Goal: Task Accomplishment & Management: Manage account settings

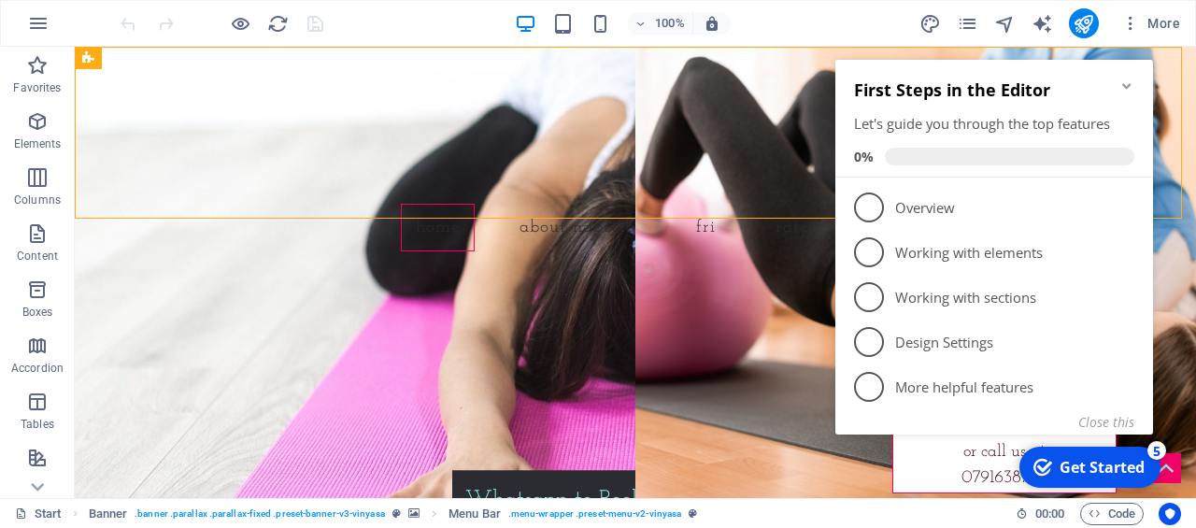
click at [1125, 86] on icon "Minimize checklist" at bounding box center [1126, 86] width 8 height 6
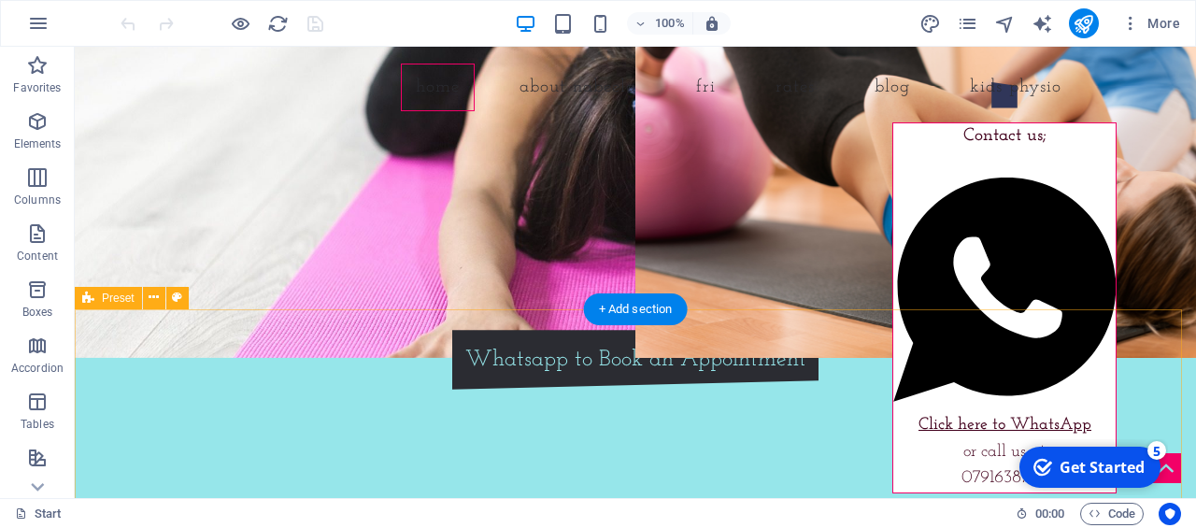
scroll to position [138, 0]
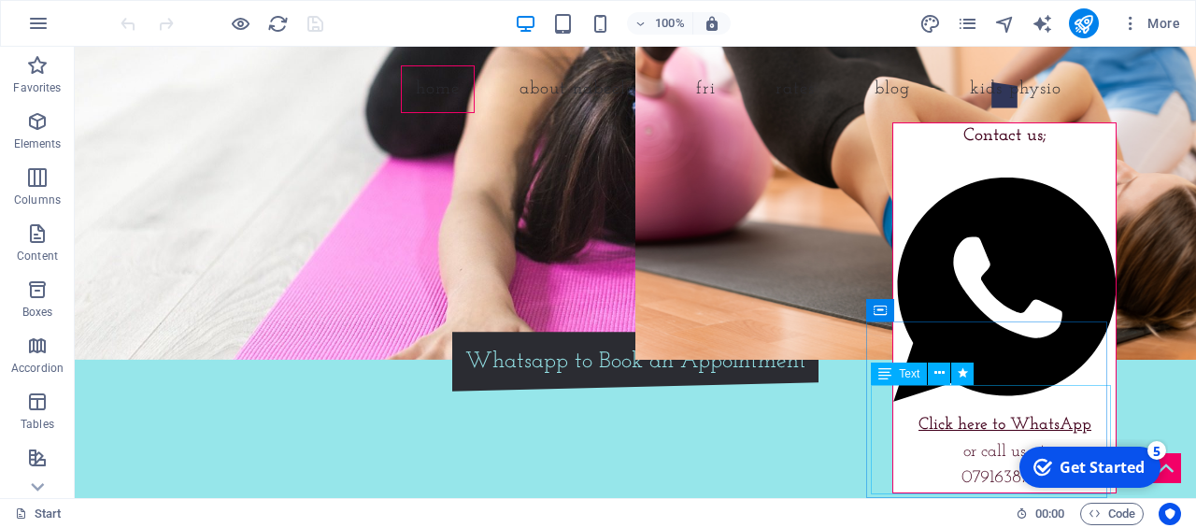
click at [968, 479] on span "0791638799" at bounding box center [1004, 478] width 86 height 18
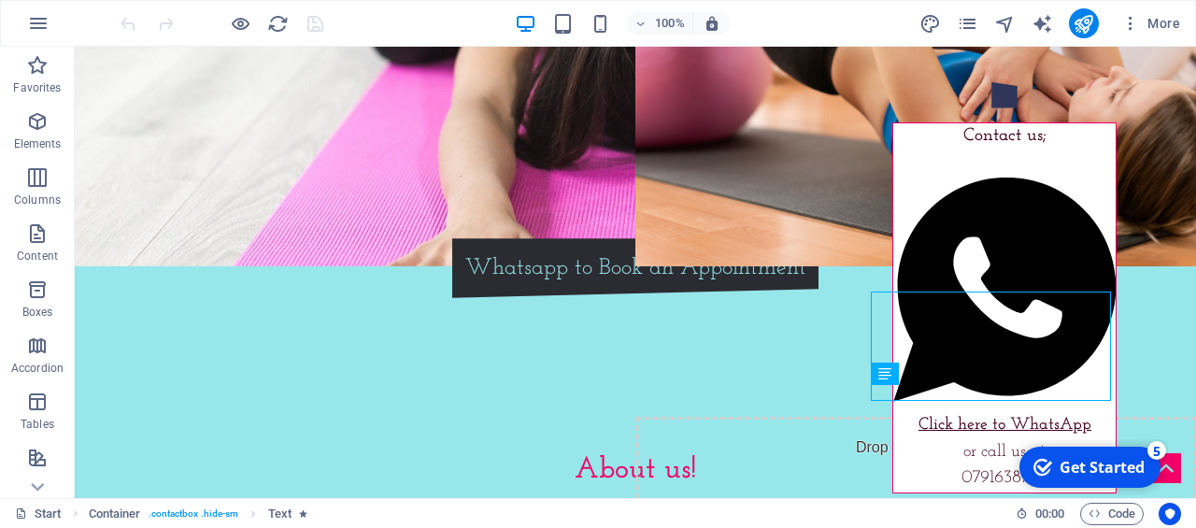
scroll to position [285, 0]
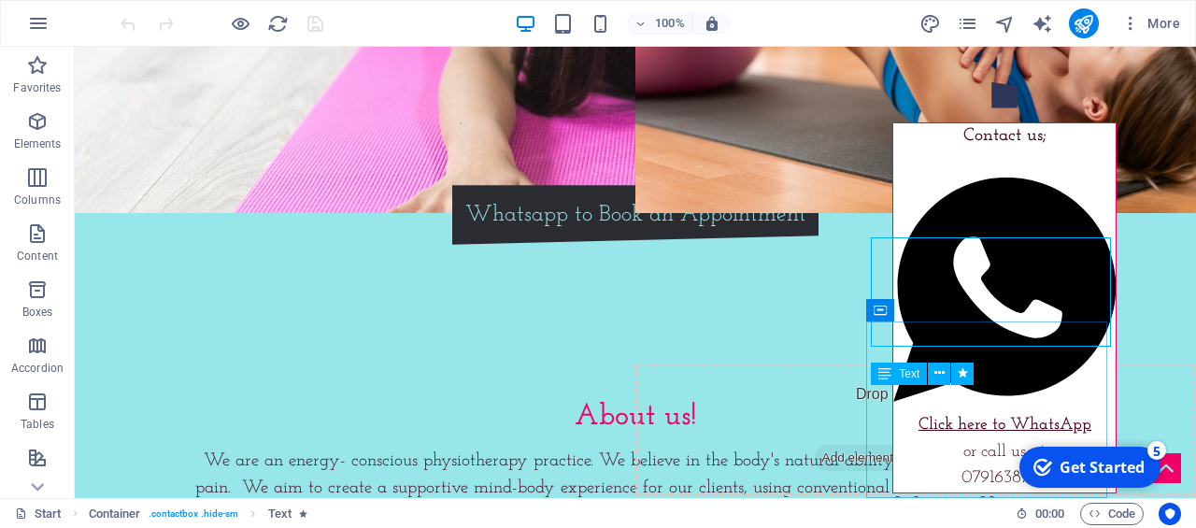
click at [999, 474] on span "0791638799" at bounding box center [1004, 478] width 86 height 18
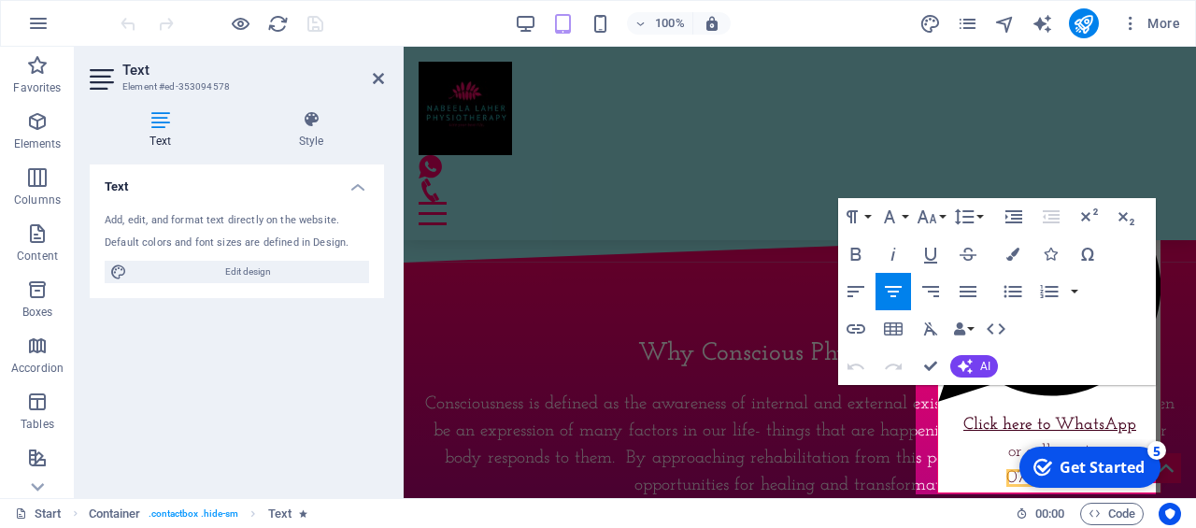
scroll to position [619, 0]
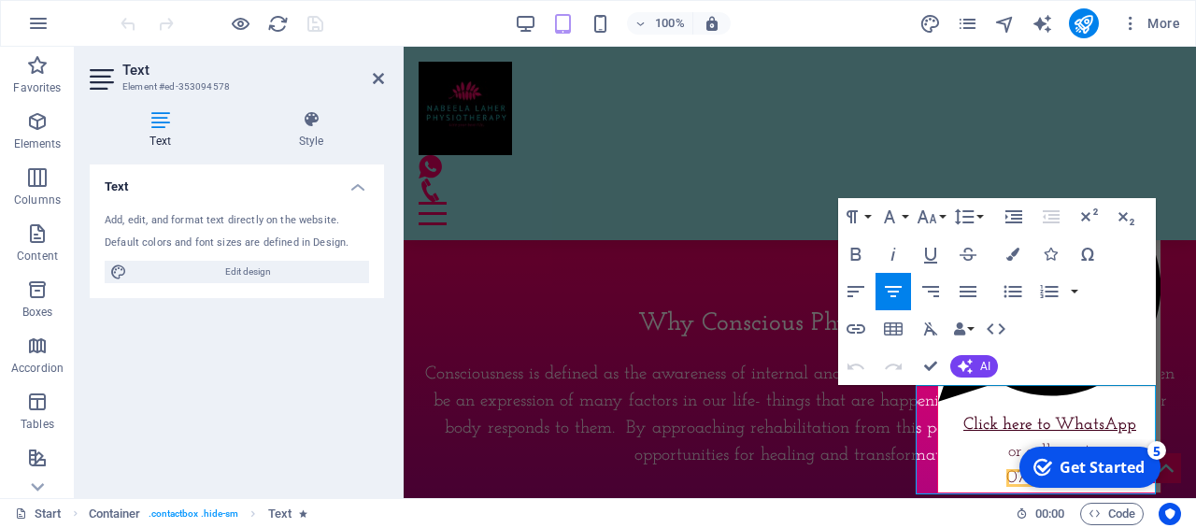
click at [1121, 457] on div "Get Started" at bounding box center [1101, 467] width 85 height 21
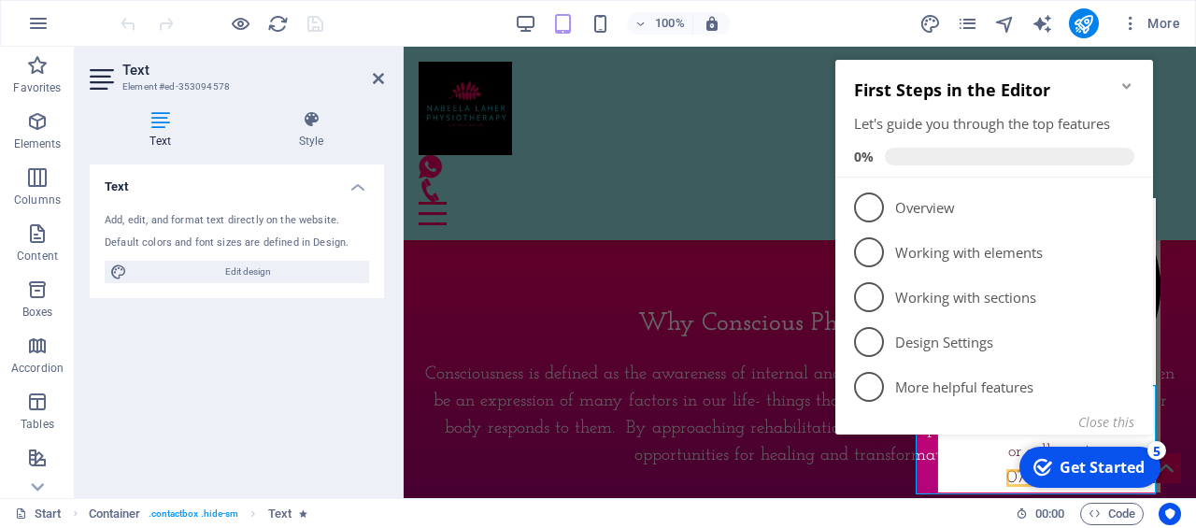
drag, startPoint x: 1089, startPoint y: 455, endPoint x: 1003, endPoint y: 446, distance: 87.4
click at [919, 453] on div "checkmark Get Started 5 First Steps in the Editor Let's guide you through the t…" at bounding box center [998, 268] width 340 height 453
click at [1116, 425] on button "Close this" at bounding box center [1106, 422] width 56 height 18
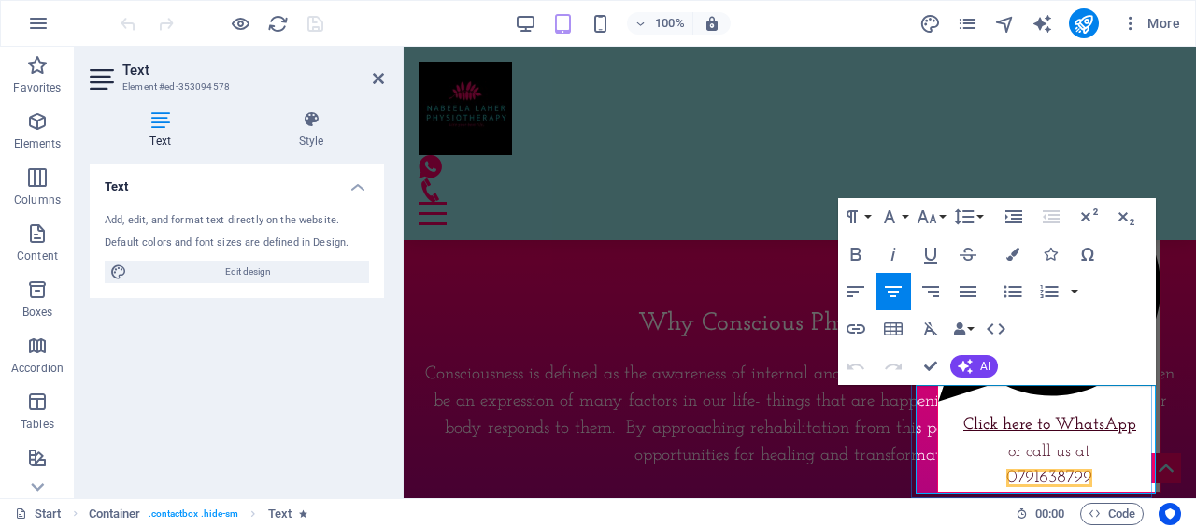
click at [1067, 470] on p "0791638799" at bounding box center [1049, 478] width 222 height 27
click at [757, 192] on div "About us! We are an energy- conscious physiotherapy practice. We believe in the…" at bounding box center [800, 40] width 792 height 323
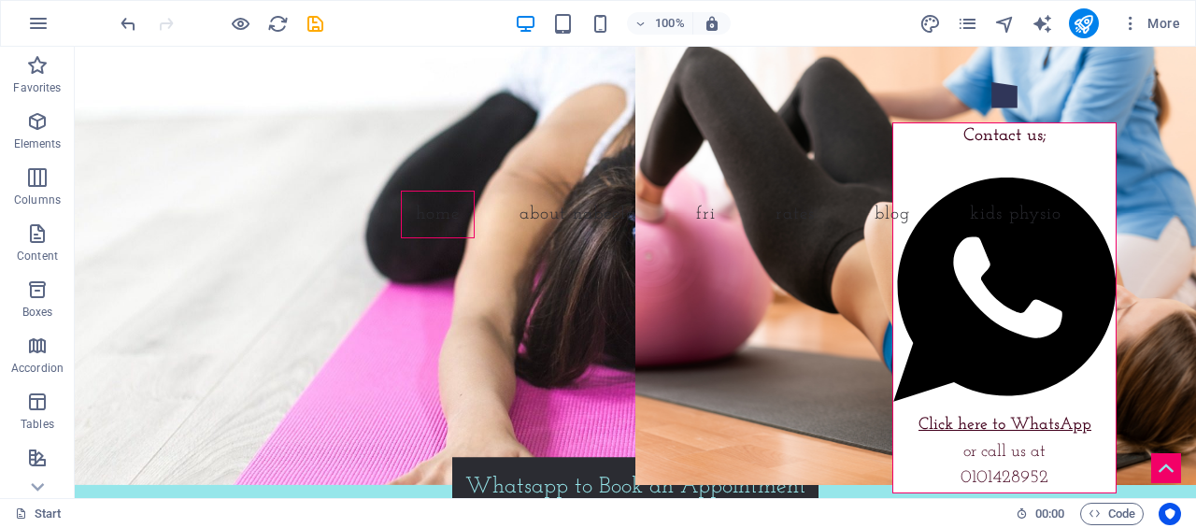
scroll to position [0, 0]
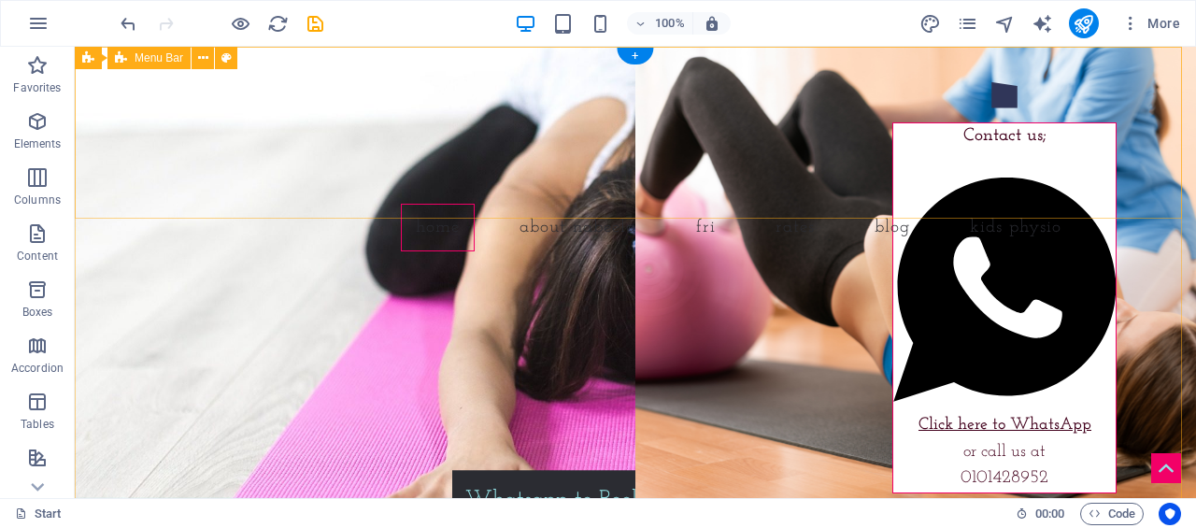
click at [1016, 102] on div "Home About Nabeela FRI Rates Blog kids physio" at bounding box center [635, 157] width 1121 height 220
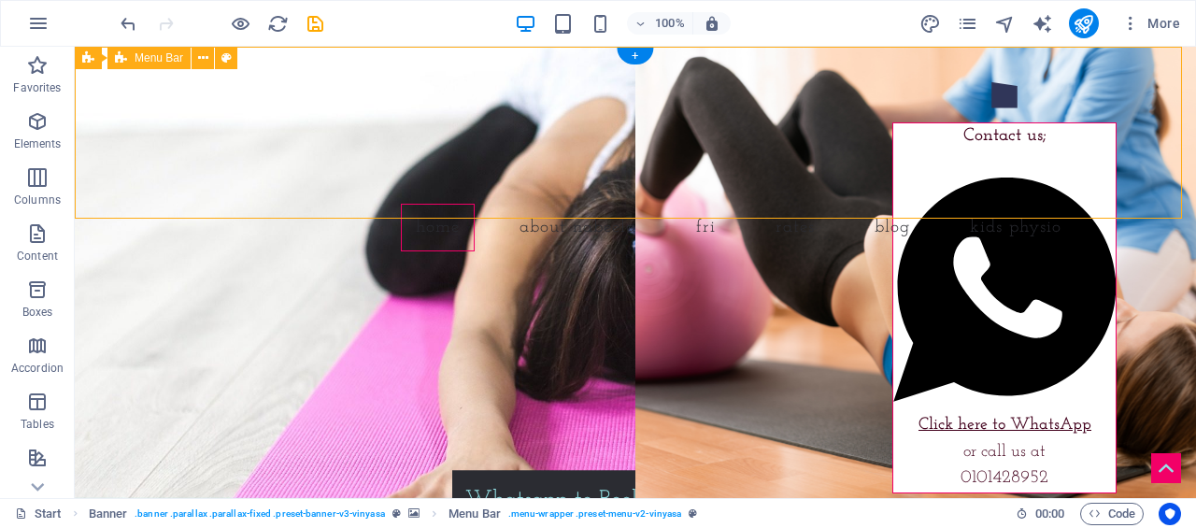
click at [1016, 99] on div "Home About Nabeela FRI Rates Blog kids physio" at bounding box center [635, 157] width 1121 height 220
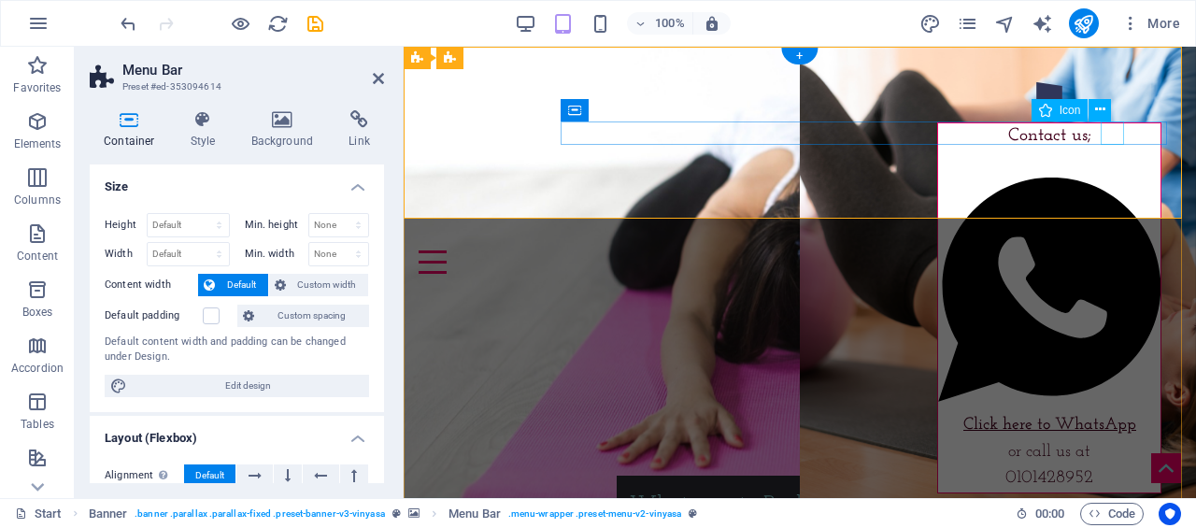
click at [1111, 227] on figure at bounding box center [792, 238] width 747 height 23
select select "xMidYMid"
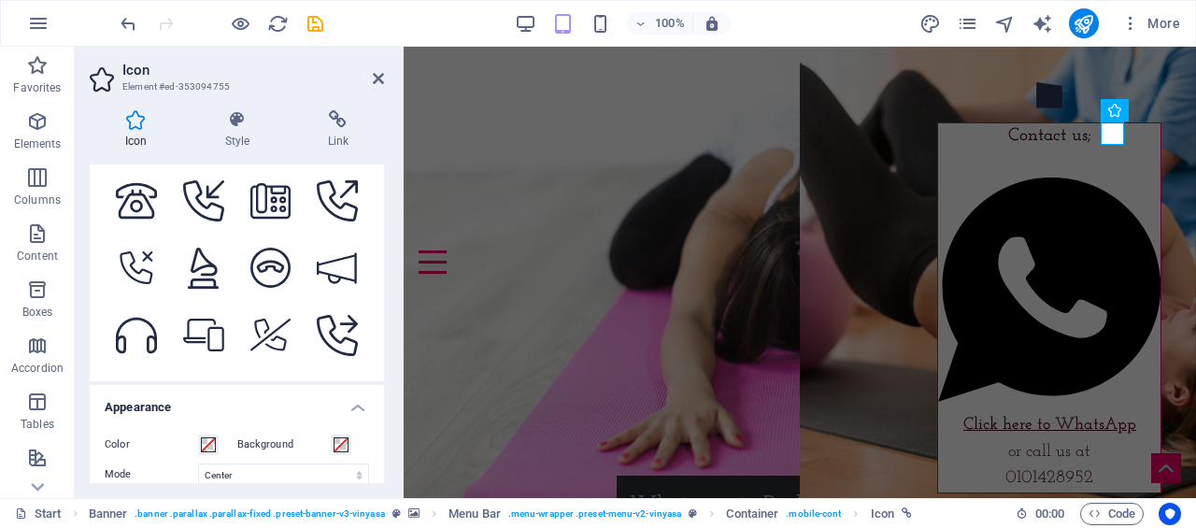
scroll to position [2616, 0]
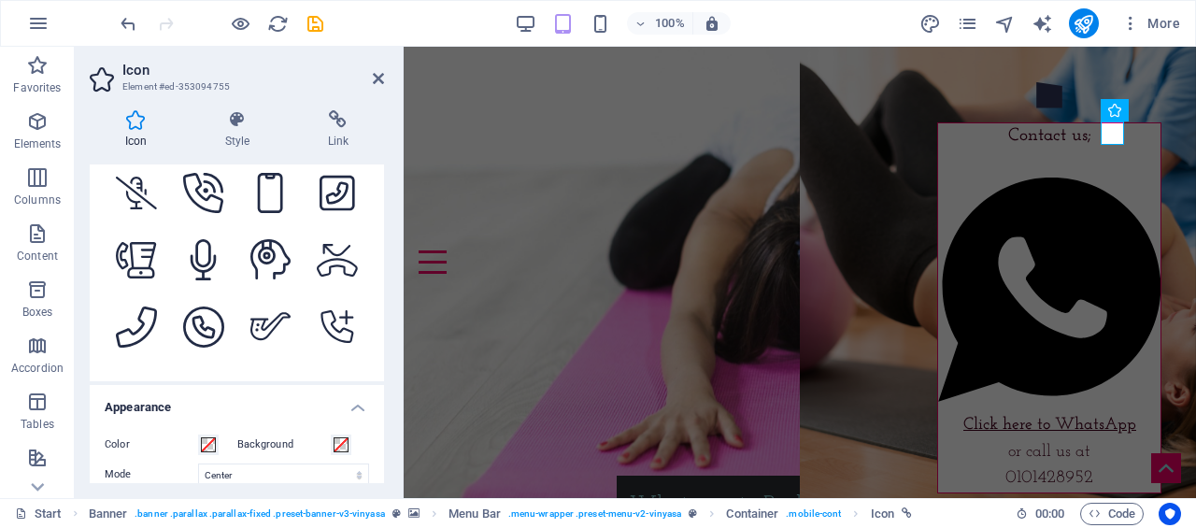
click at [240, 131] on h4 "Style" at bounding box center [241, 129] width 103 height 39
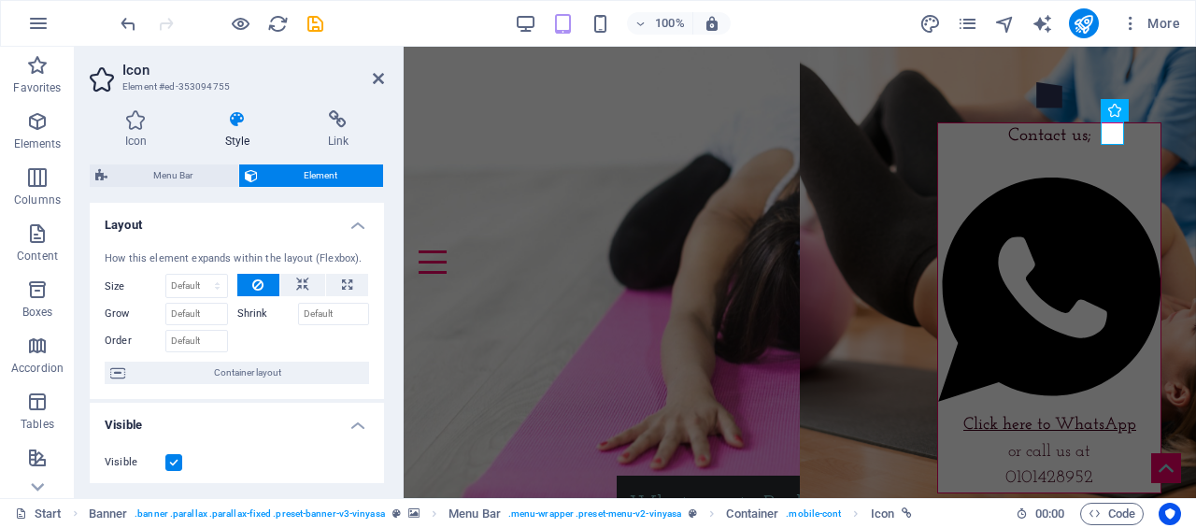
click at [332, 130] on h4 "Link" at bounding box center [338, 129] width 92 height 39
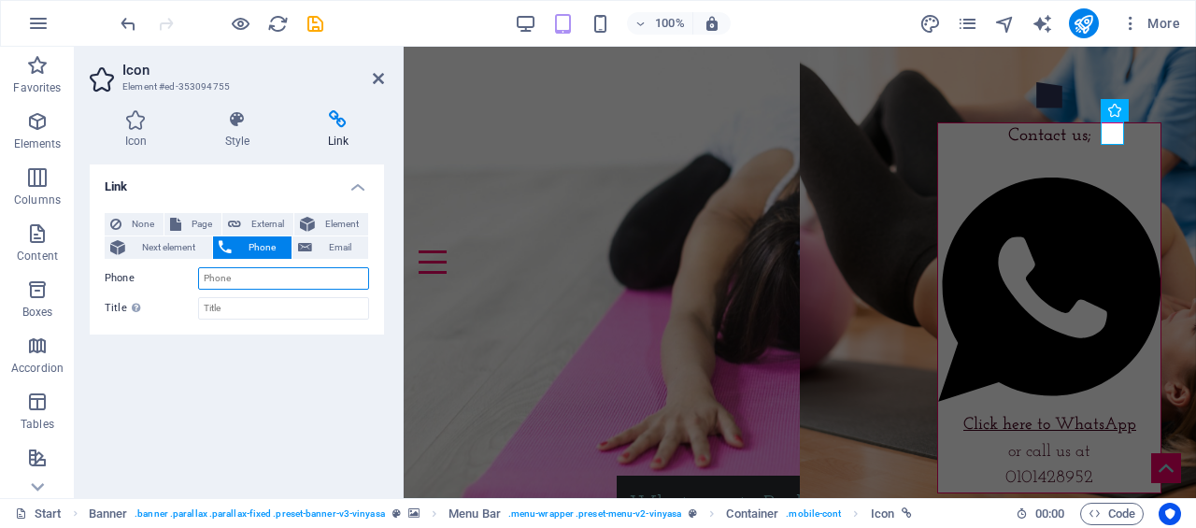
click at [256, 279] on input "Phone" at bounding box center [283, 278] width 171 height 22
paste input "Please Whatsapp to Book or use this link: nlaherphysiotherapy.bookem.com"
type input "Please Whatsapp to Book or use this link: nlaherphysiotherapy.bookem.com"
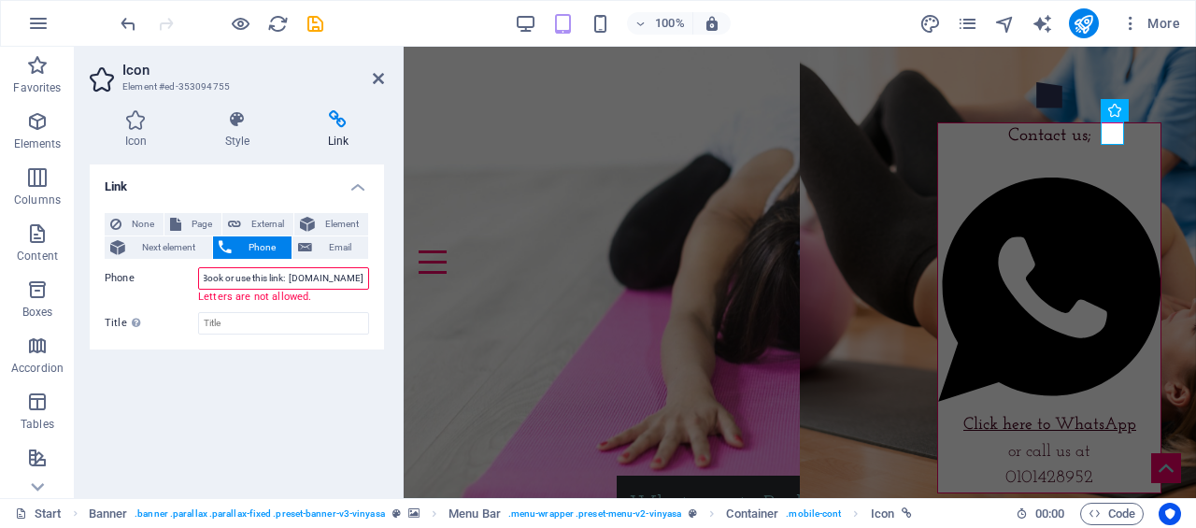
scroll to position [0, 0]
drag, startPoint x: 363, startPoint y: 276, endPoint x: 127, endPoint y: 267, distance: 235.6
click at [107, 270] on div "Phone Please Whatsapp to Book or use this link: nlaherphysiotherapy.bookem.com" at bounding box center [237, 278] width 264 height 22
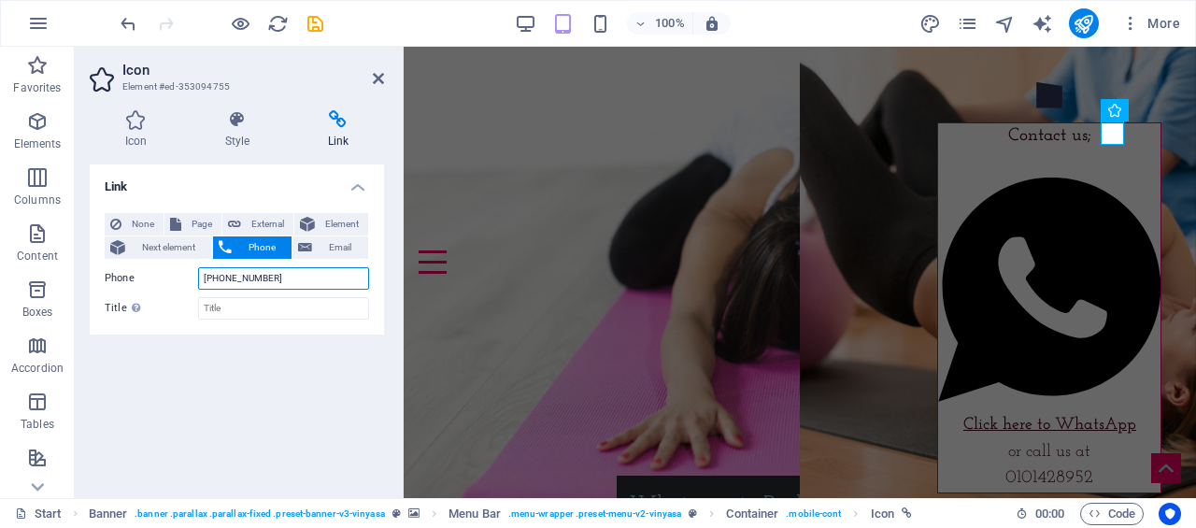
type input "+27101428952"
click at [355, 368] on div "Link None Page External Element Next element Phone Email Page Start Subpage New…" at bounding box center [237, 323] width 294 height 319
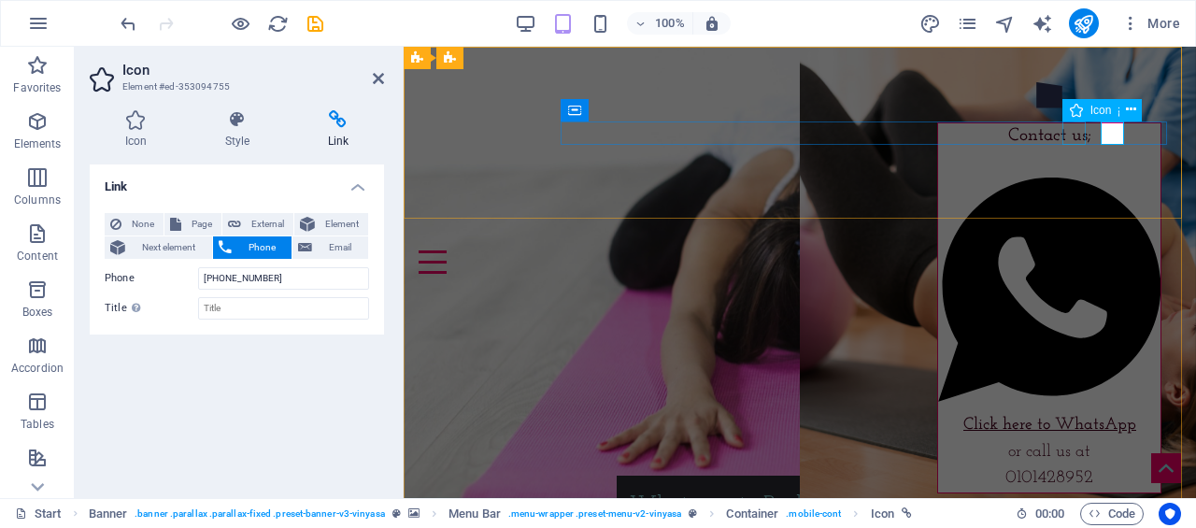
click at [1073, 204] on figure at bounding box center [792, 215] width 747 height 23
click at [1195, 139] on div "Home About Nabeela FRI Rates Blog kids physio" at bounding box center [800, 168] width 792 height 242
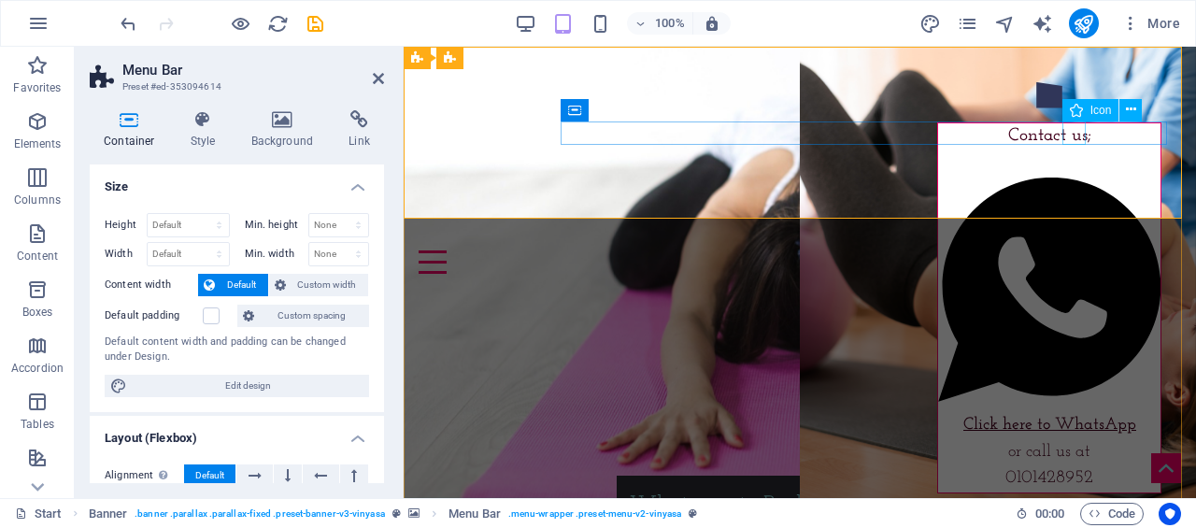
click at [1072, 204] on figure at bounding box center [792, 215] width 747 height 23
select select "xMidYMid"
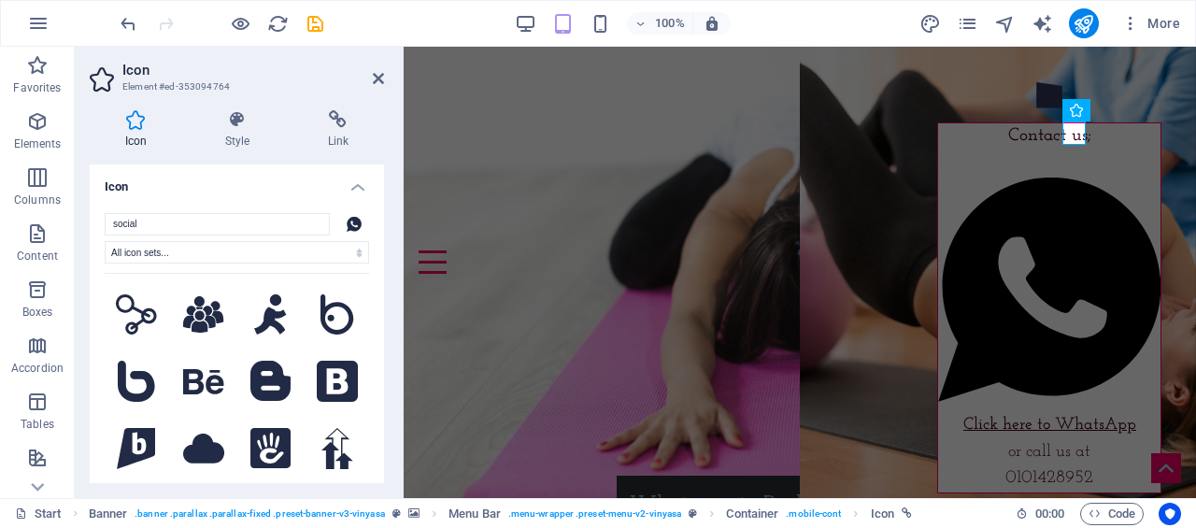
click at [334, 131] on h4 "Link" at bounding box center [338, 129] width 92 height 39
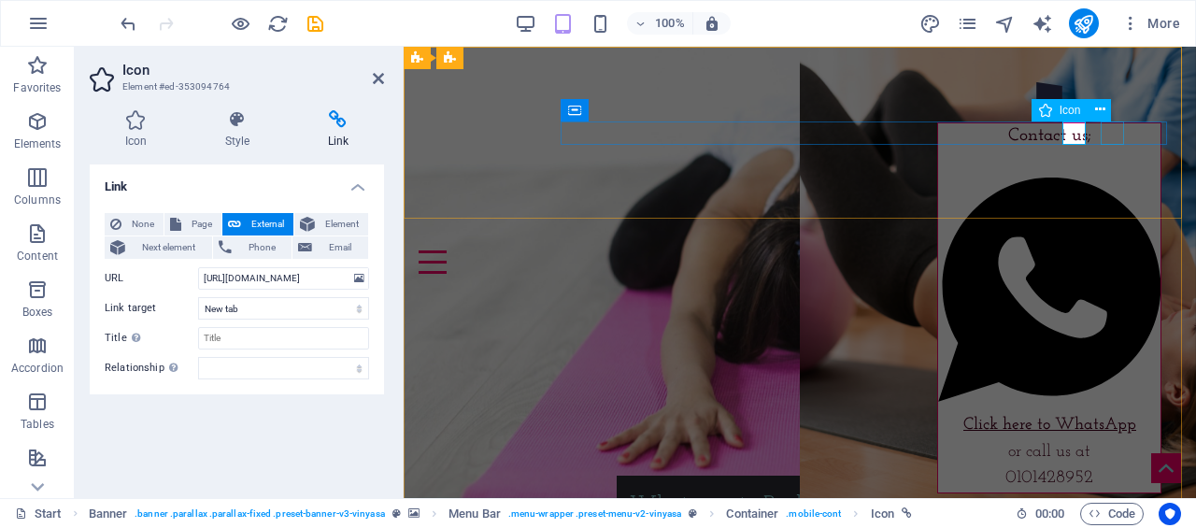
click at [1116, 227] on figure at bounding box center [792, 238] width 747 height 23
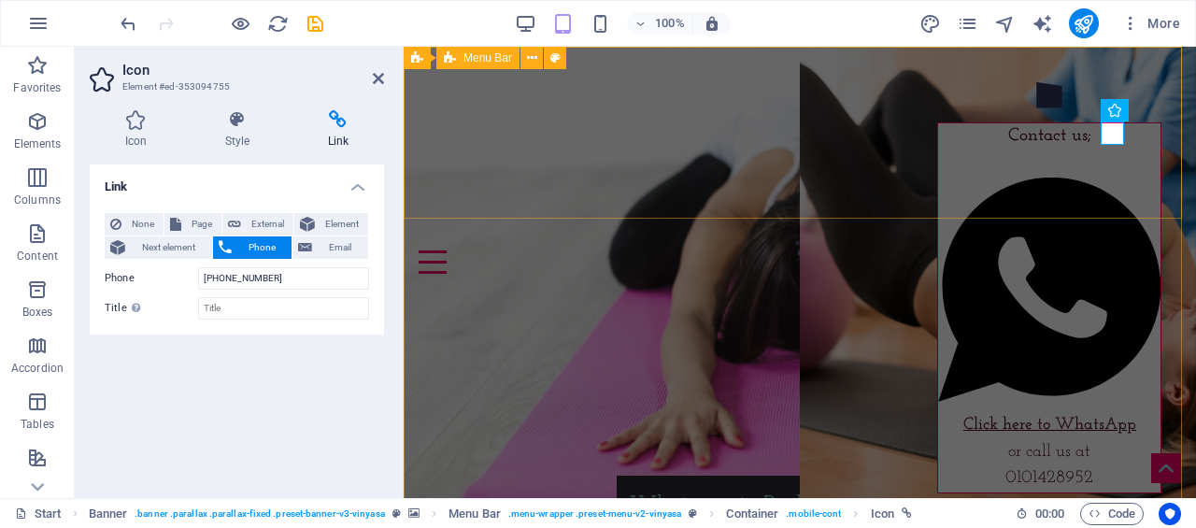
click at [940, 78] on div "Home About Nabeela FRI Rates Blog kids physio" at bounding box center [800, 168] width 792 height 242
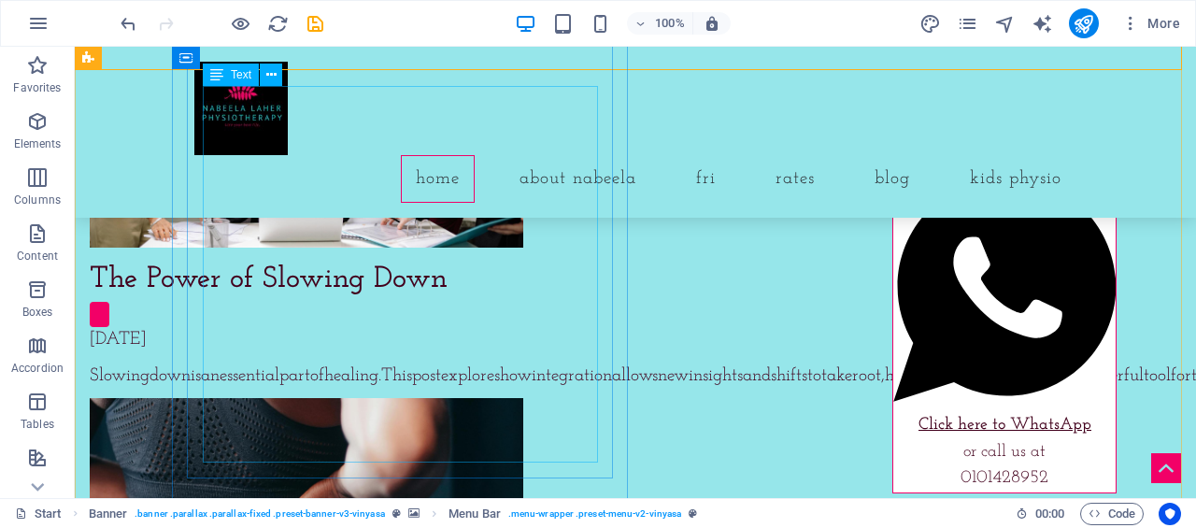
scroll to position [8142, 0]
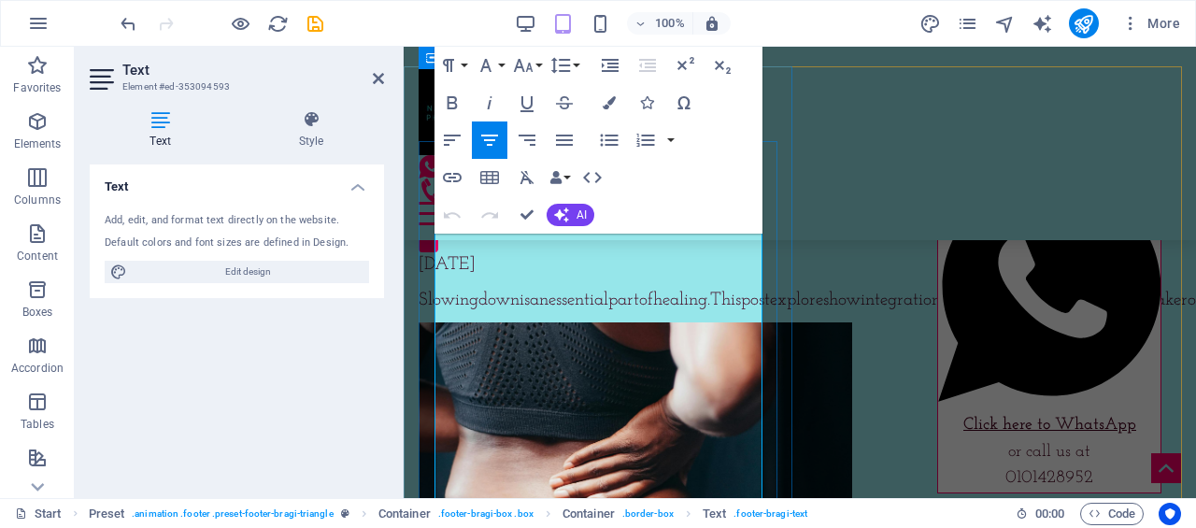
scroll to position [7856, 0]
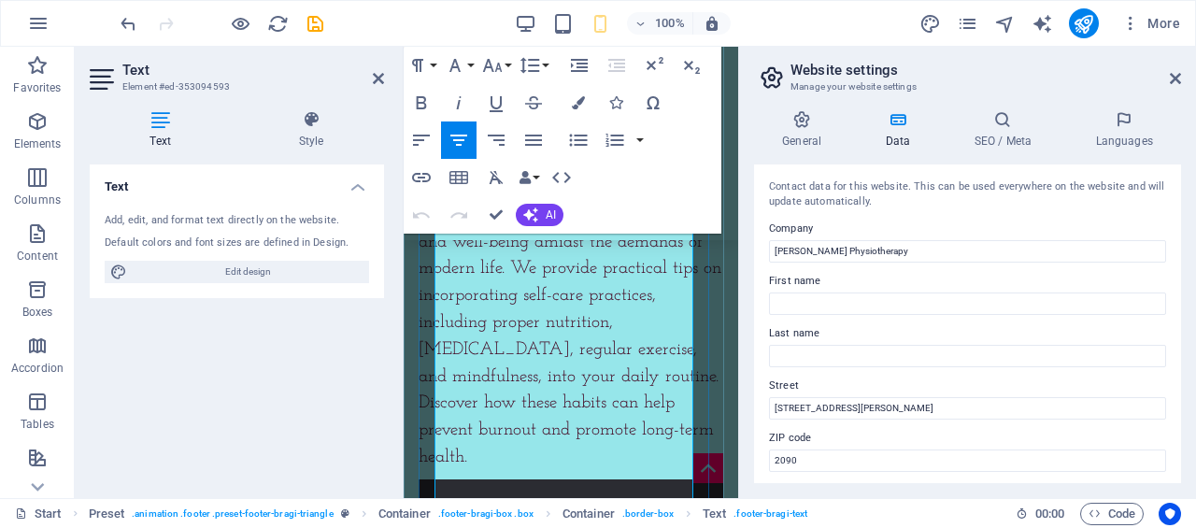
scroll to position [11851, 0]
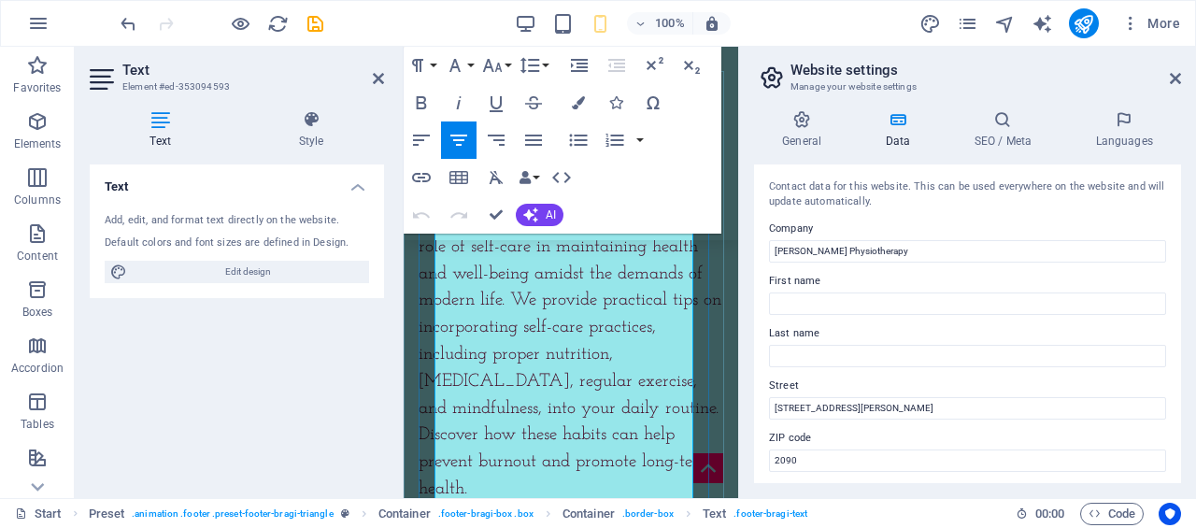
drag, startPoint x: 541, startPoint y: 434, endPoint x: 511, endPoint y: 378, distance: 63.5
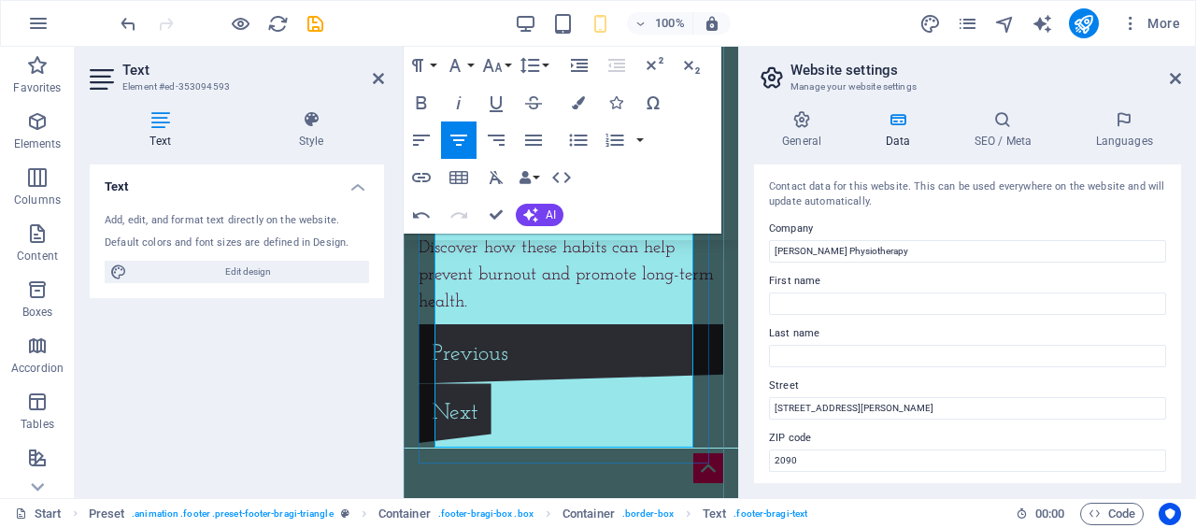
scroll to position [11944, 0]
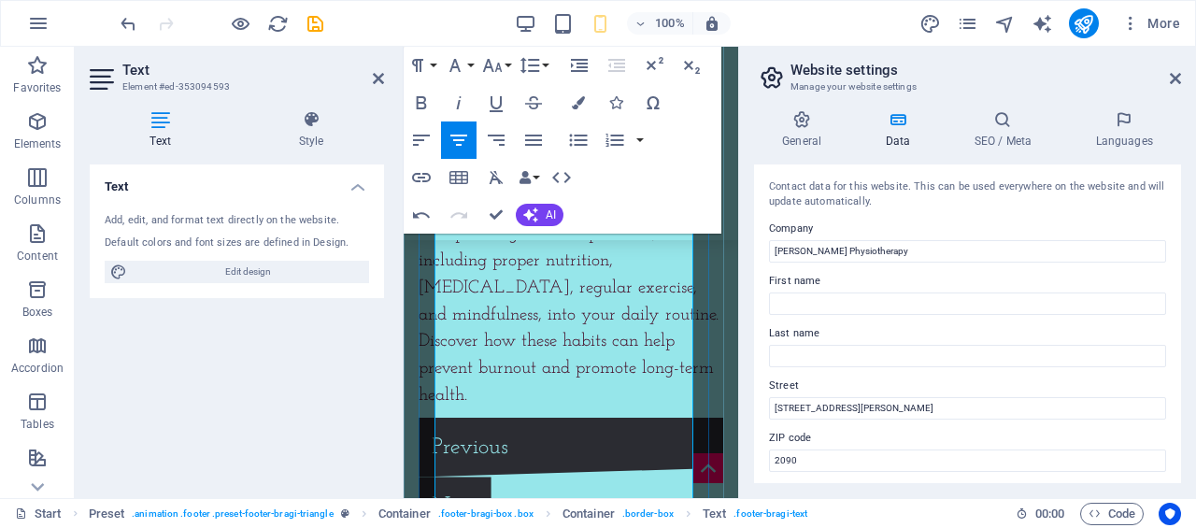
click at [49, 134] on span "Elements" at bounding box center [37, 132] width 75 height 45
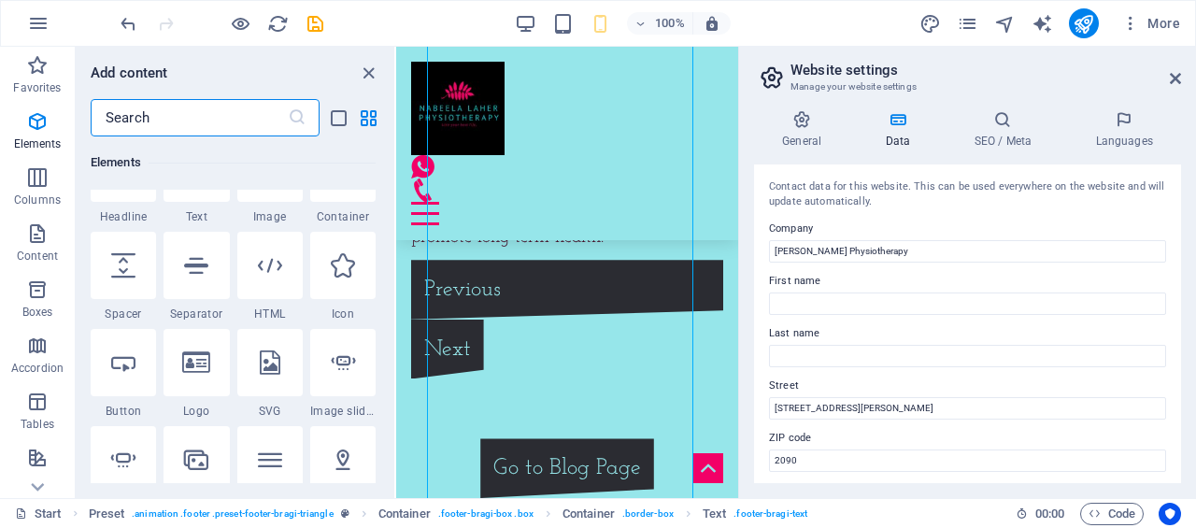
scroll to position [292, 0]
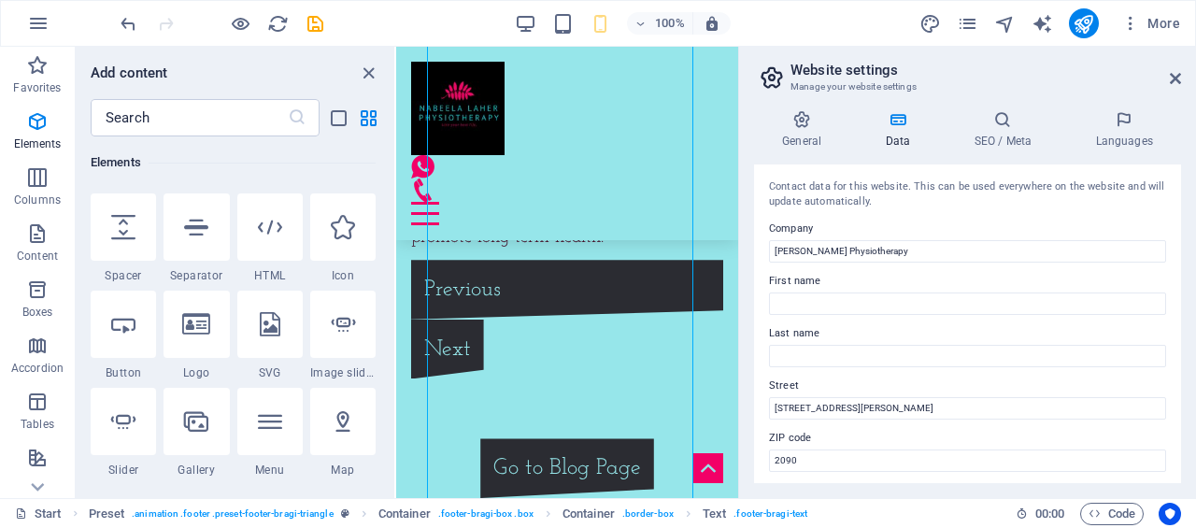
click at [346, 244] on div at bounding box center [342, 226] width 65 height 67
select select "xMidYMid"
select select "px"
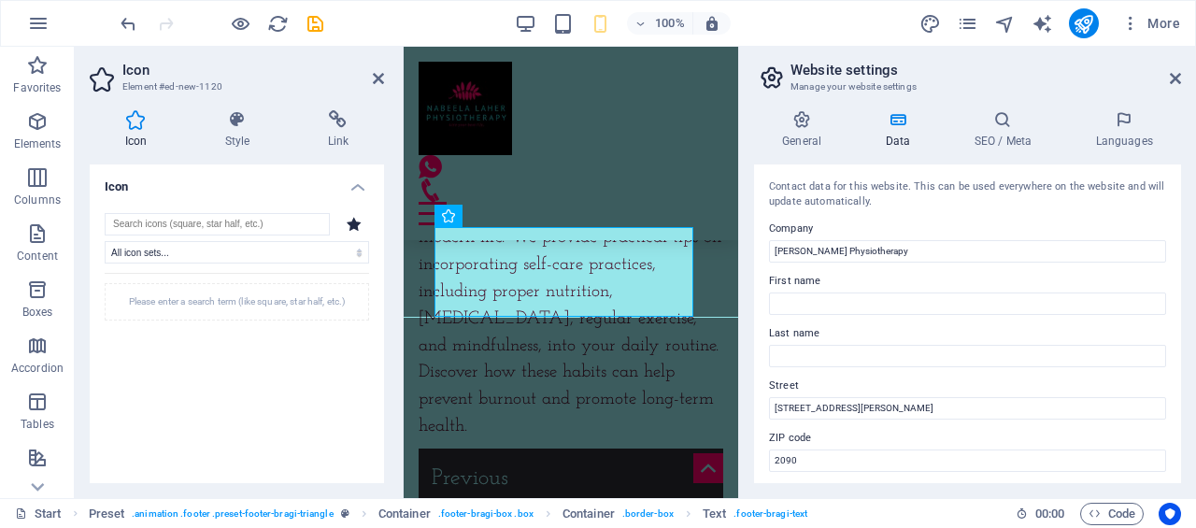
scroll to position [11770, 0]
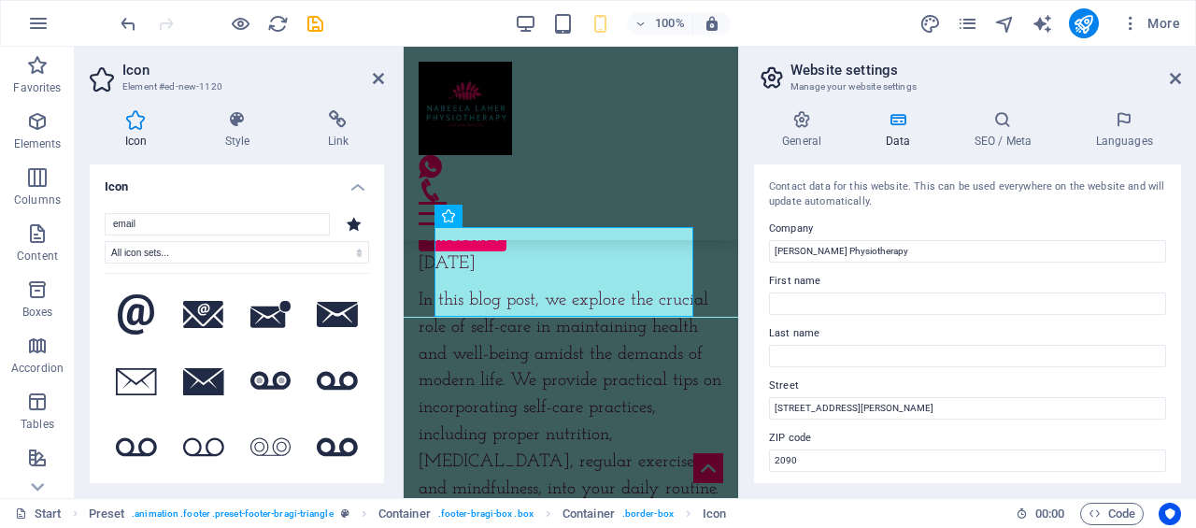
type input "email"
click at [135, 324] on icon at bounding box center [136, 314] width 37 height 41
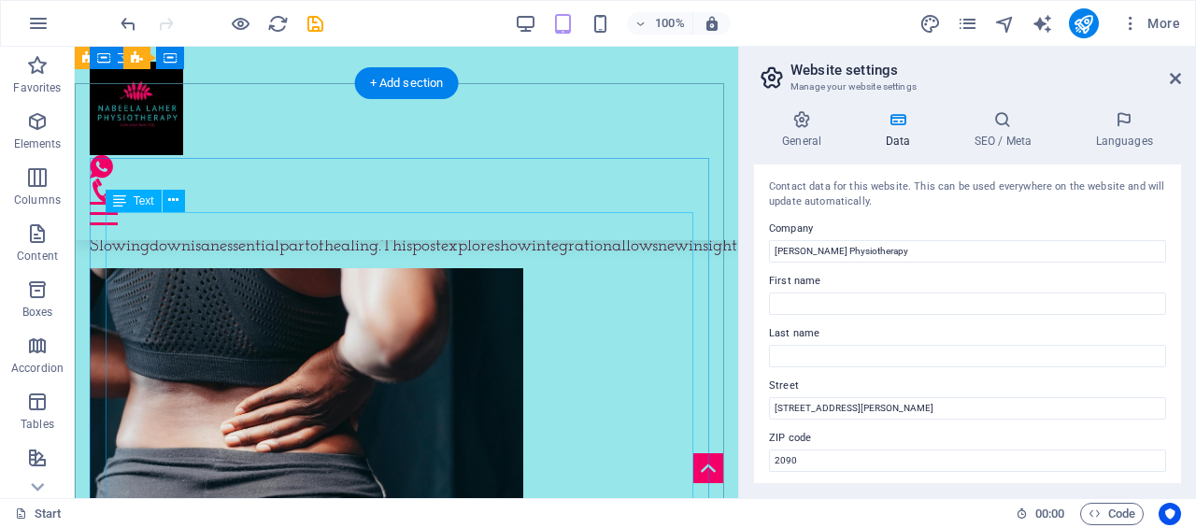
scroll to position [8303, 0]
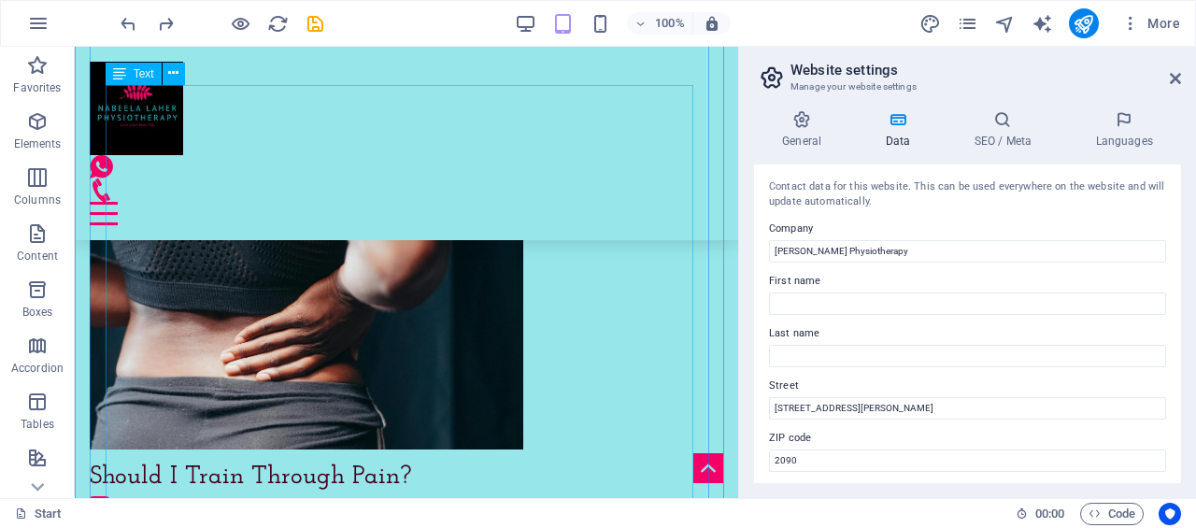
scroll to position [8490, 0]
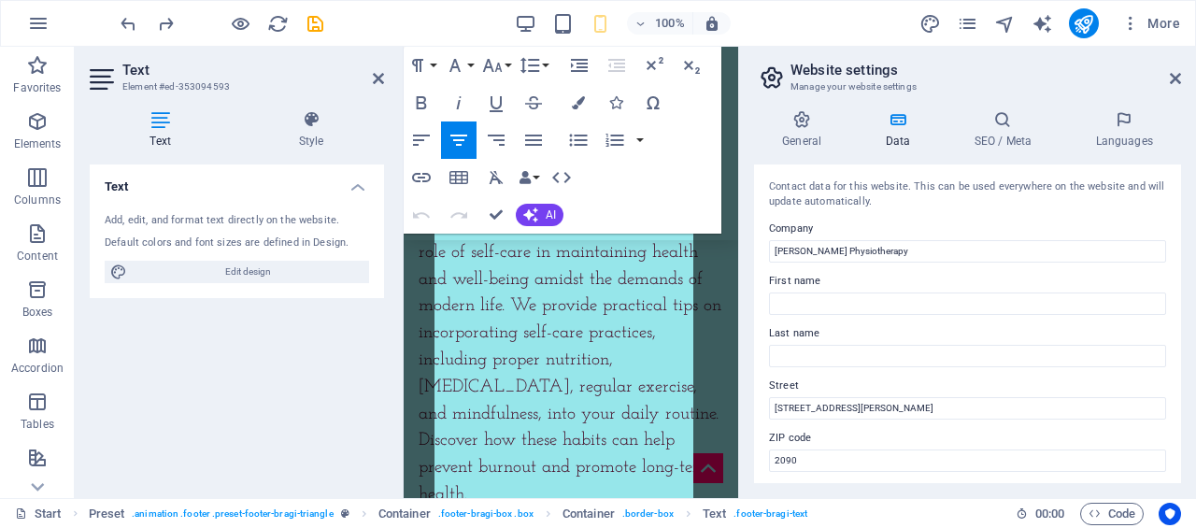
scroll to position [11806, 0]
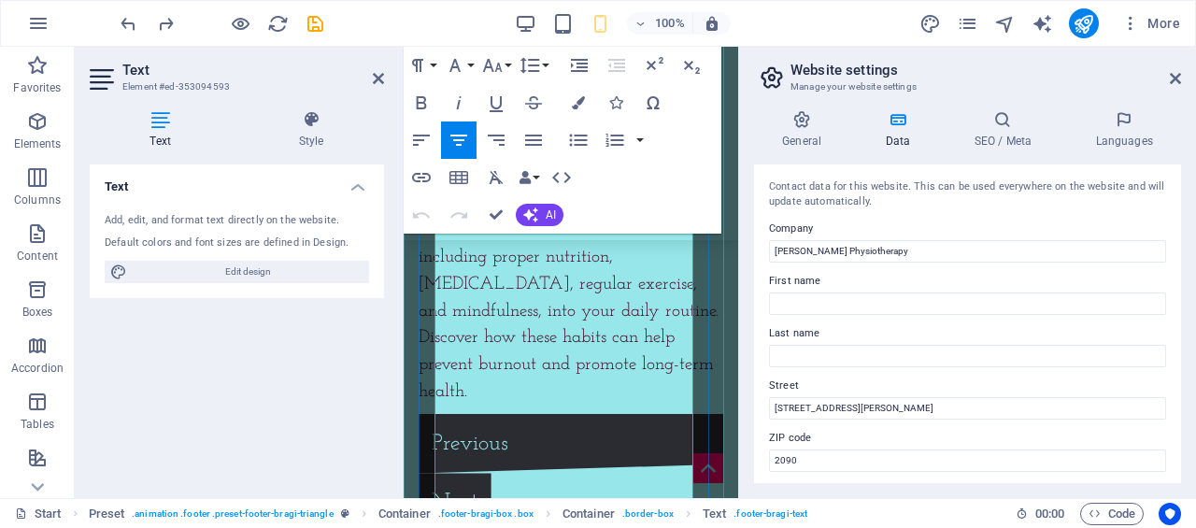
scroll to position [11993, 0]
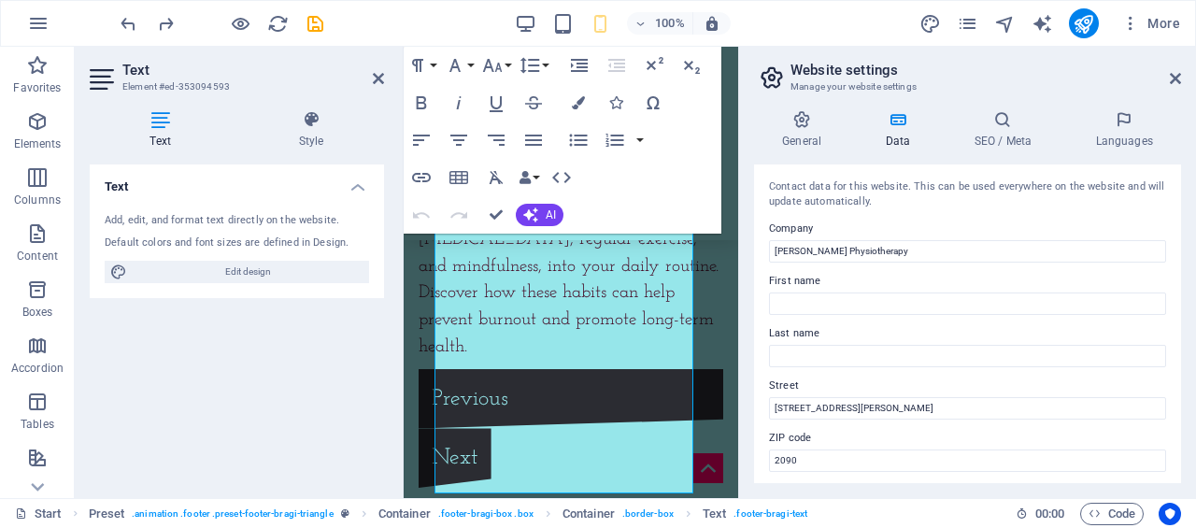
click at [300, 348] on div "Text Add, edit, and format text directly on the website. Default colors and fon…" at bounding box center [237, 323] width 294 height 319
click at [306, 348] on div "Text Add, edit, and format text directly on the website. Default colors and fon…" at bounding box center [237, 323] width 294 height 319
click at [377, 77] on icon at bounding box center [378, 78] width 11 height 15
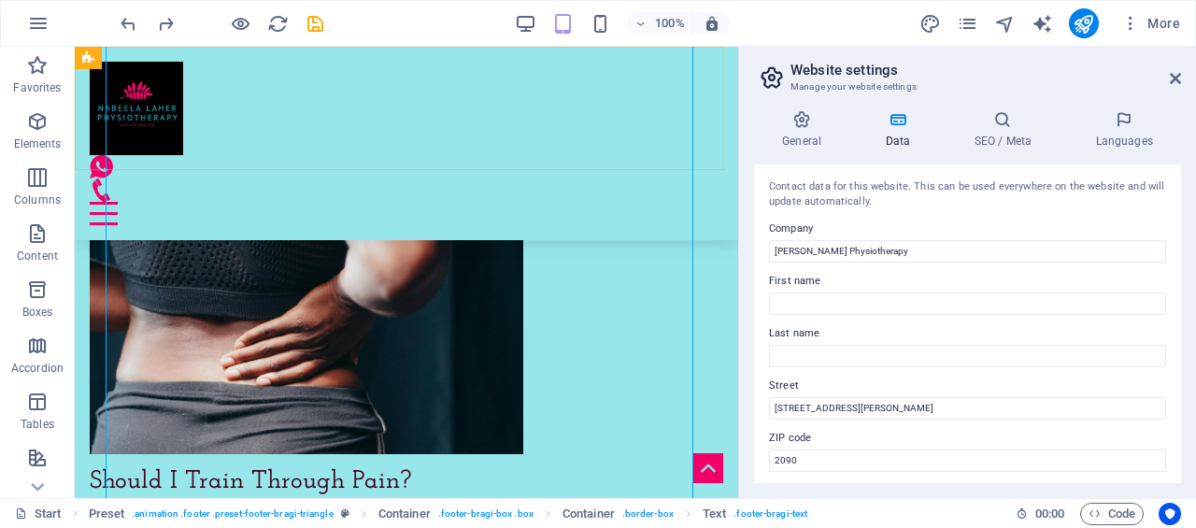
scroll to position [8522, 0]
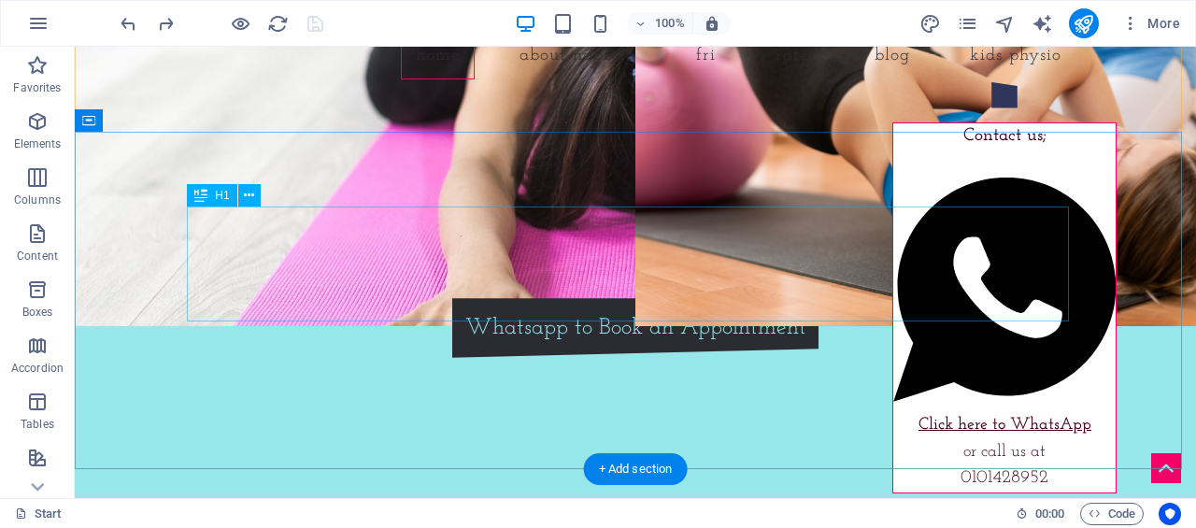
scroll to position [187, 0]
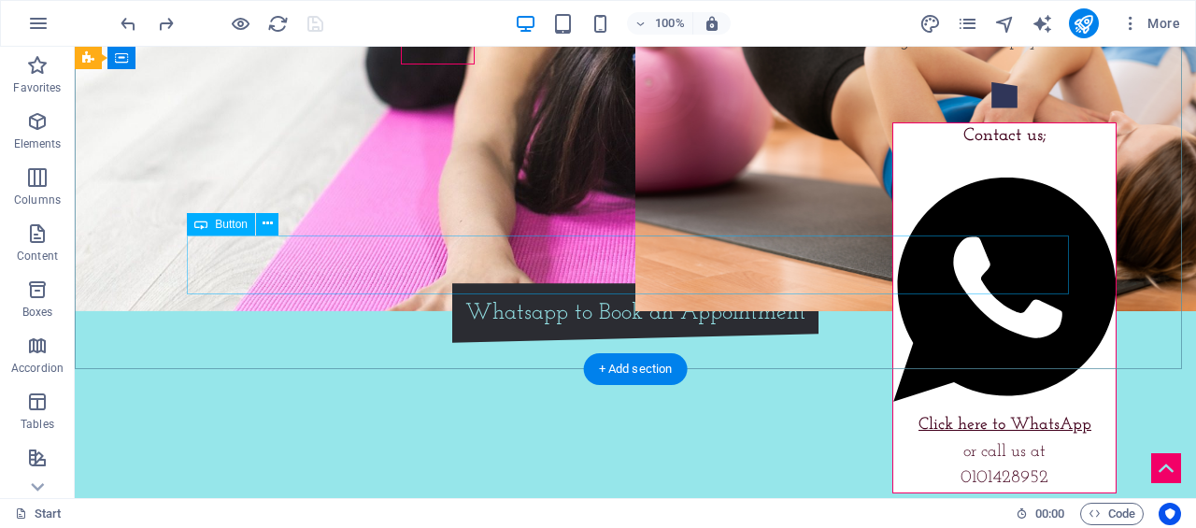
click at [684, 283] on div "Whatsapp to Book an Appointment" at bounding box center [635, 313] width 882 height 60
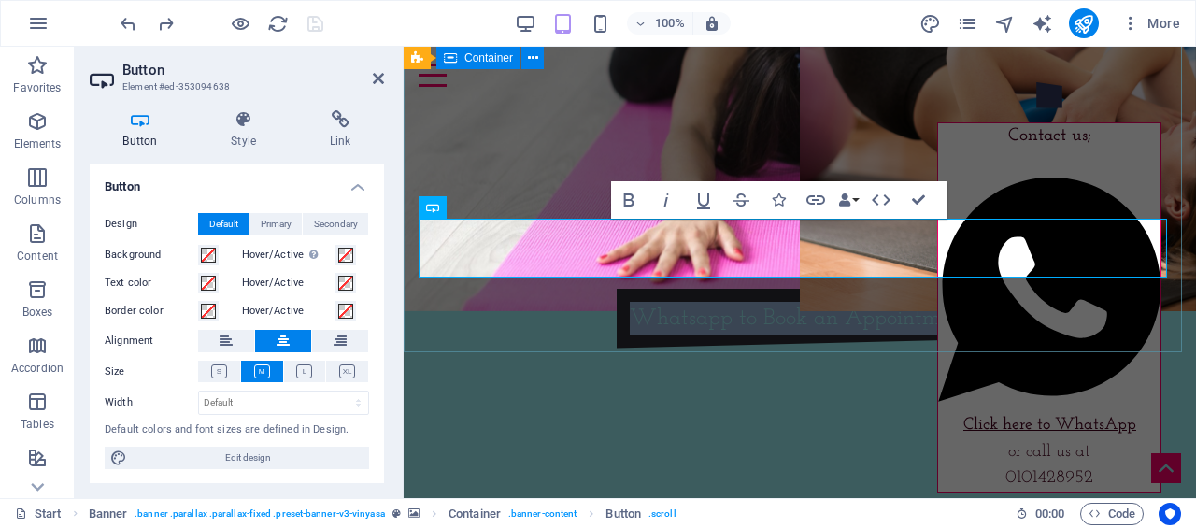
click at [714, 325] on div "Conscious Physiotherapy for the Conscious Client Whatsapp to Book an Appointment" at bounding box center [800, 262] width 792 height 321
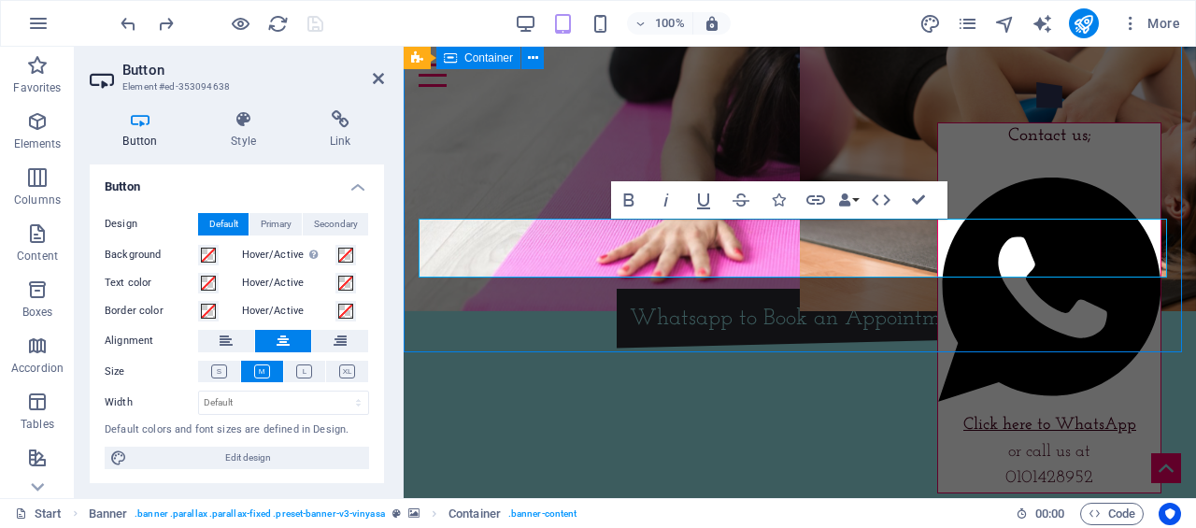
scroll to position [204, 0]
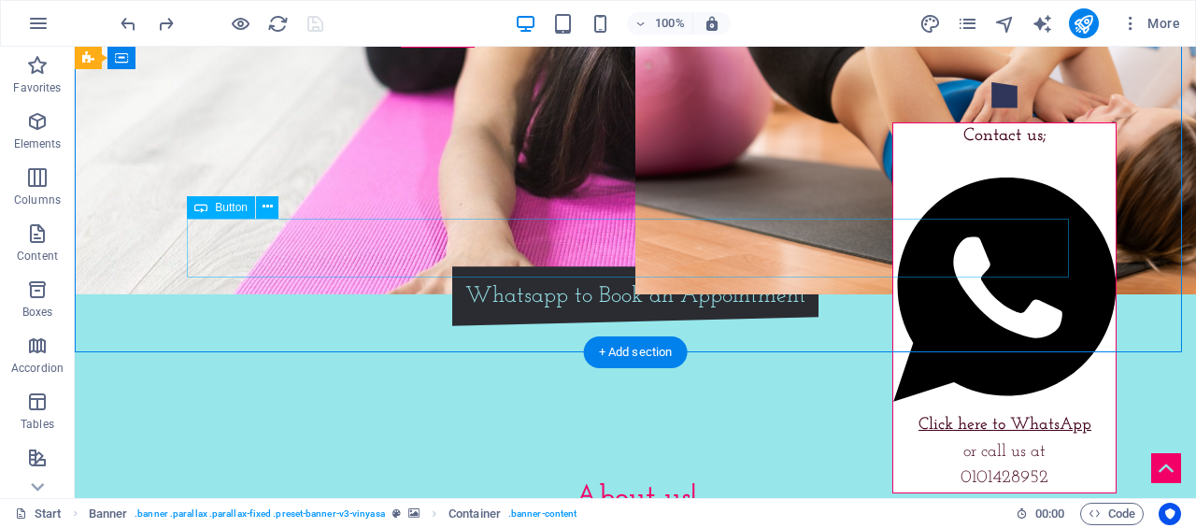
click at [630, 266] on div "Whatsapp to Book an Appointment" at bounding box center [635, 296] width 882 height 60
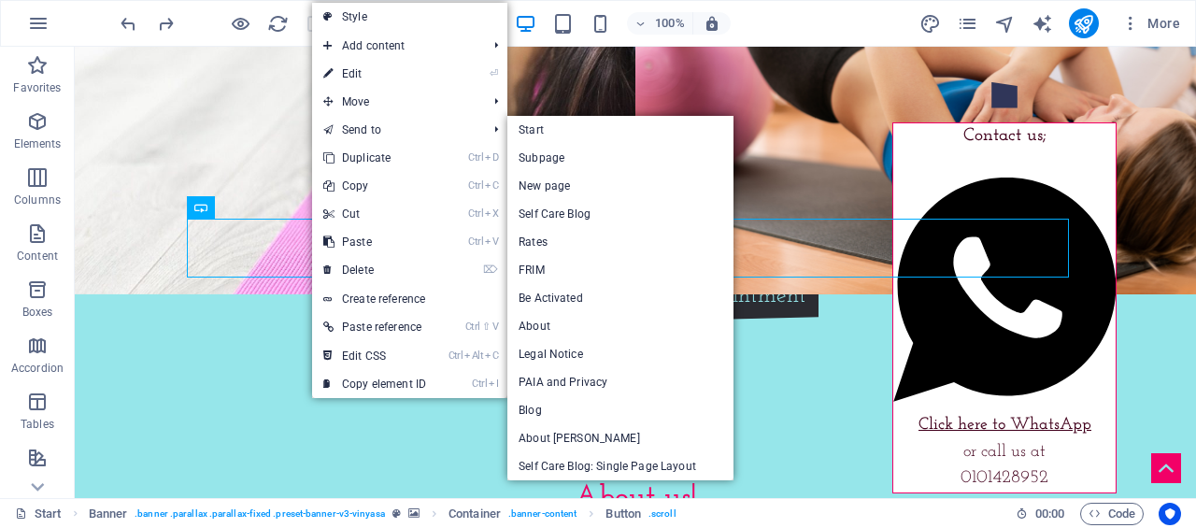
click at [377, 156] on link "Ctrl D Duplicate" at bounding box center [374, 158] width 125 height 28
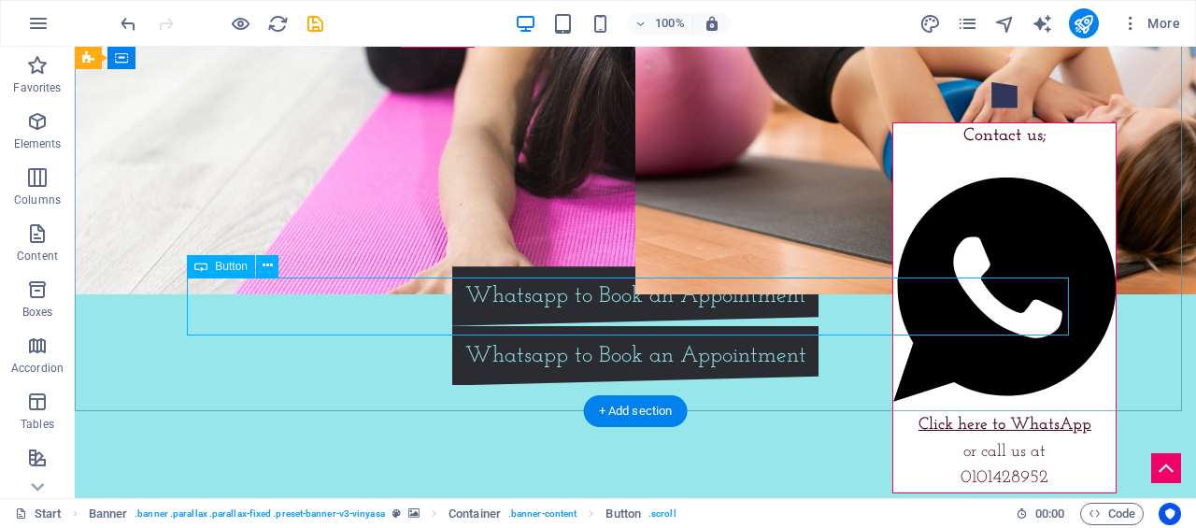
click at [643, 326] on div "Whatsapp to Book an Appointment" at bounding box center [635, 356] width 882 height 60
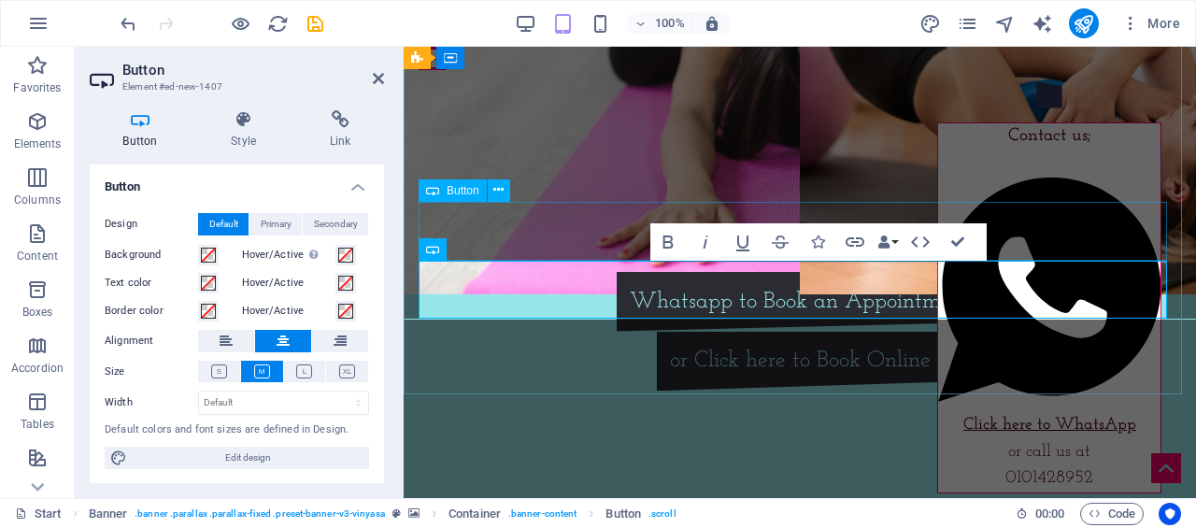
click at [1007, 272] on div "Whatsapp to Book an Appointment" at bounding box center [800, 302] width 762 height 60
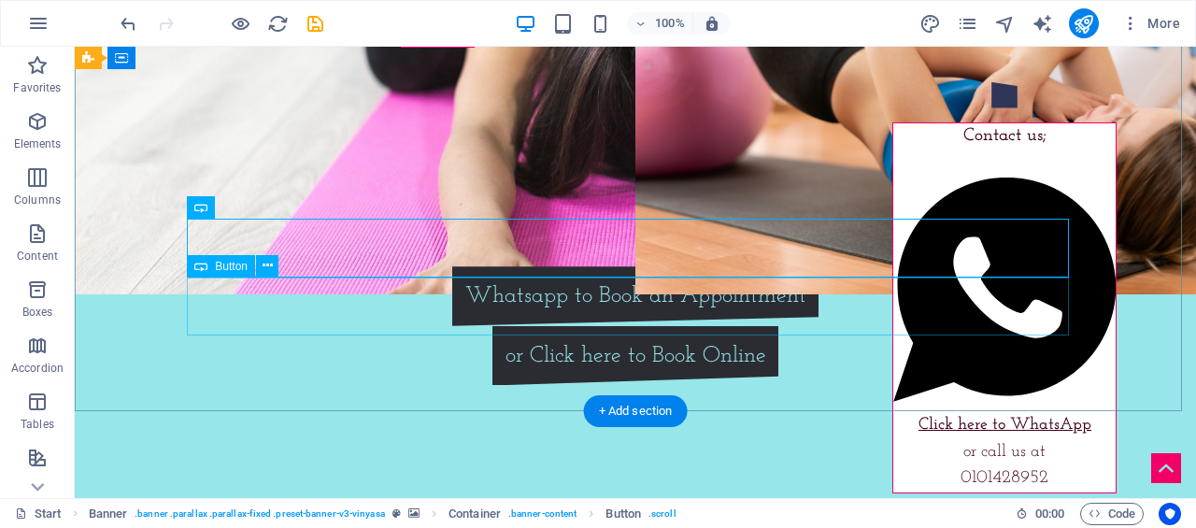
click at [627, 326] on div "or Click here to Book Online" at bounding box center [635, 356] width 882 height 60
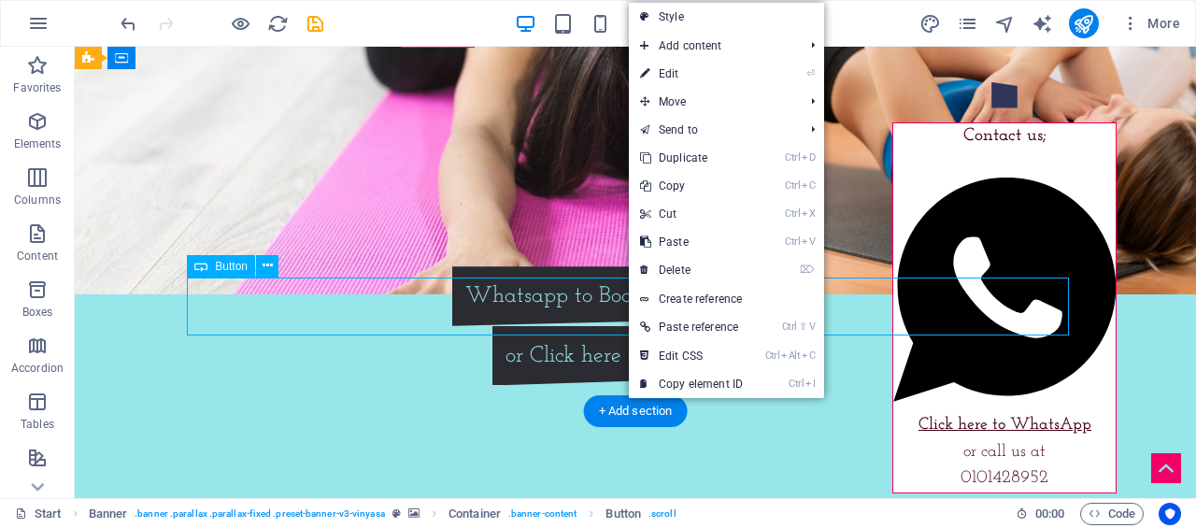
click at [606, 326] on div "or Click here to Book Online" at bounding box center [635, 356] width 882 height 60
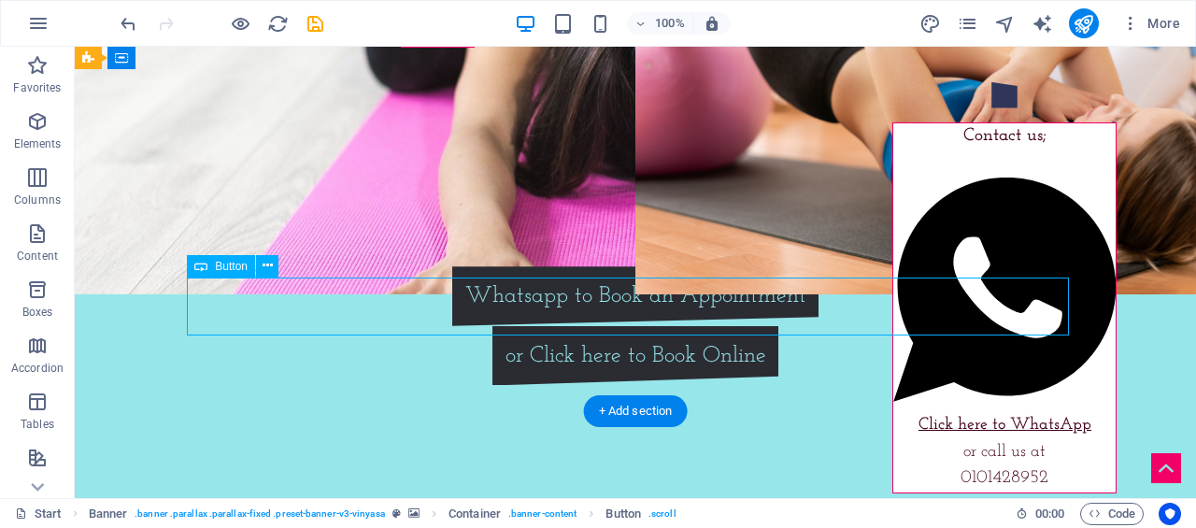
click at [606, 326] on div "or Click here to Book Online" at bounding box center [635, 356] width 882 height 60
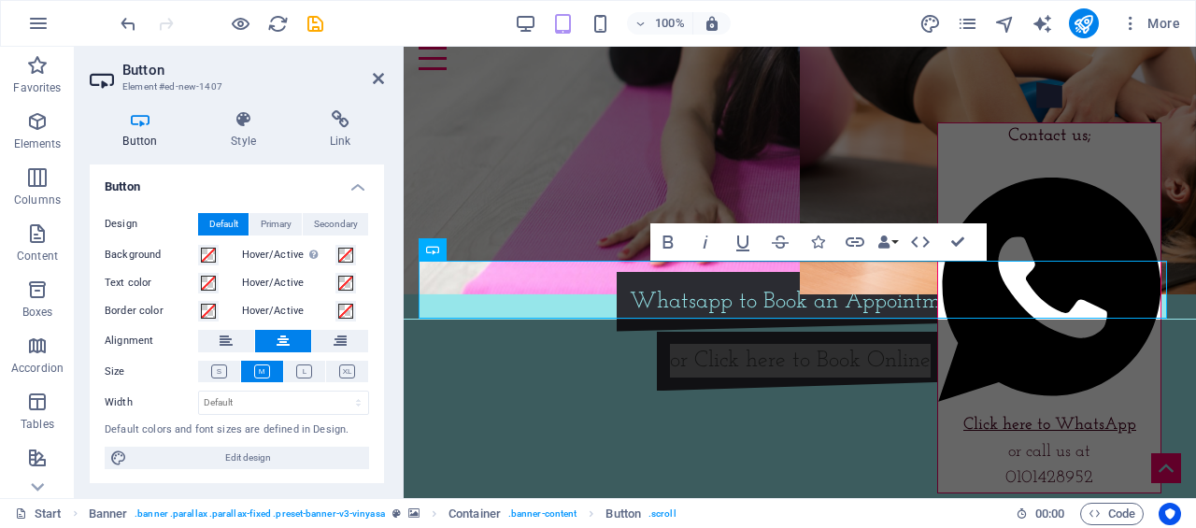
click at [344, 126] on icon at bounding box center [340, 119] width 88 height 19
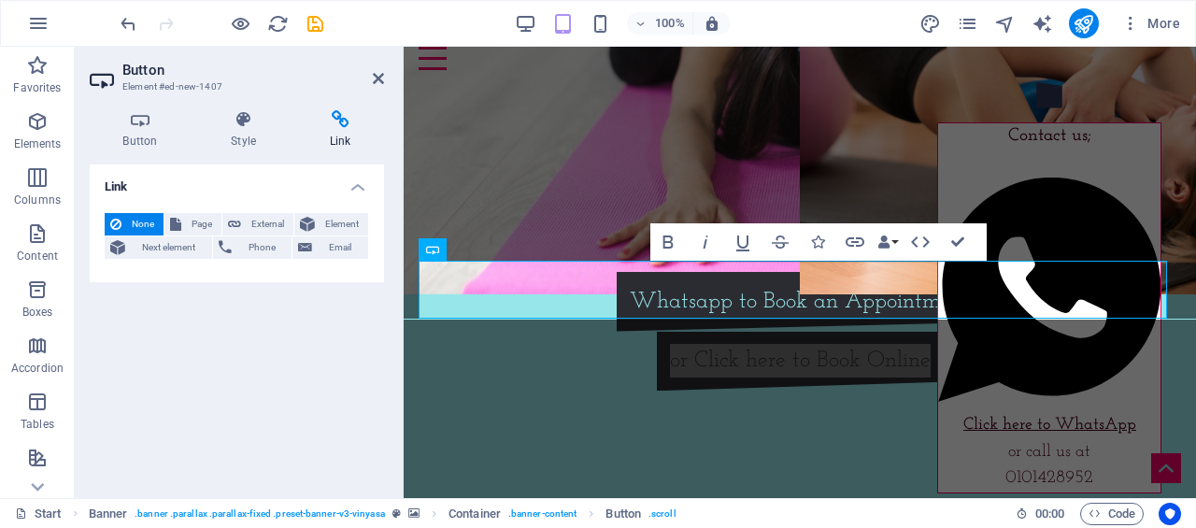
click at [263, 227] on span "External" at bounding box center [267, 224] width 41 height 22
select select "blank"
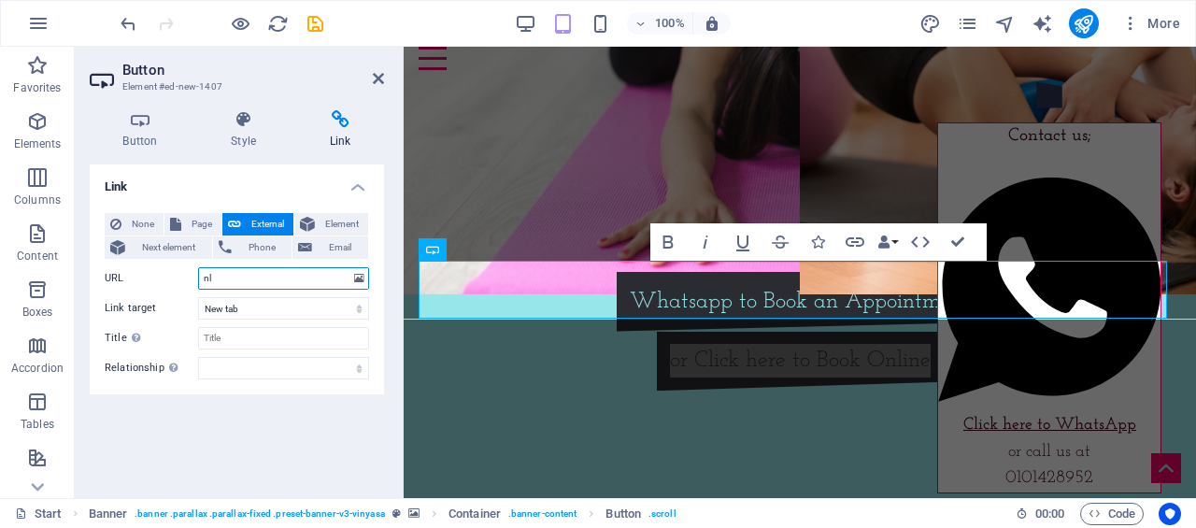
type input "n"
type input "N"
type input "Nlaherphysiotherapy.bookem.com"
click at [260, 460] on div "Link None Page External Element Next element Phone Email Page Start Subpage New…" at bounding box center [237, 323] width 294 height 319
click at [379, 85] on icon at bounding box center [378, 78] width 11 height 15
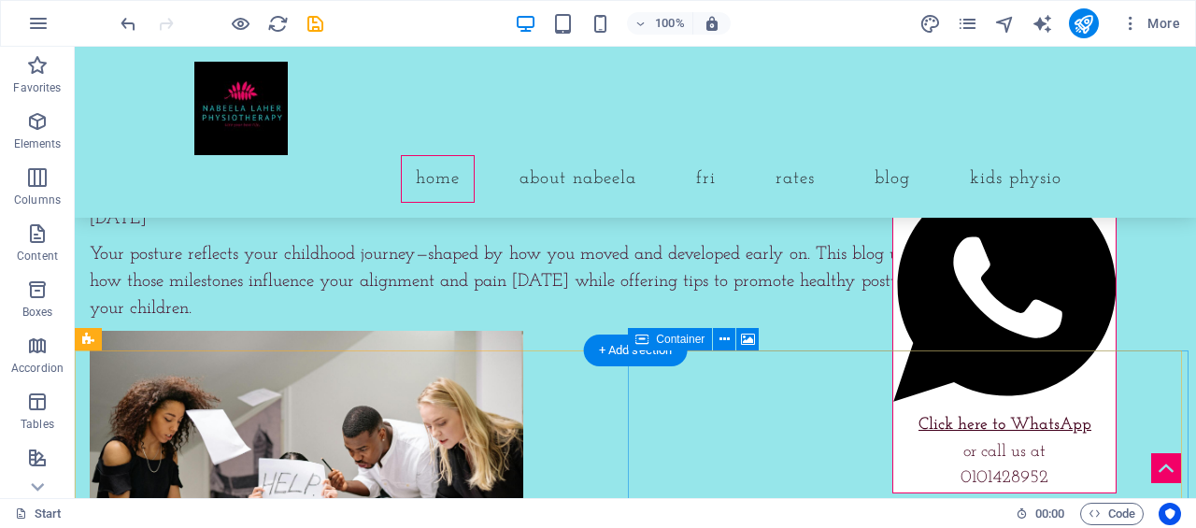
scroll to position [7801, 0]
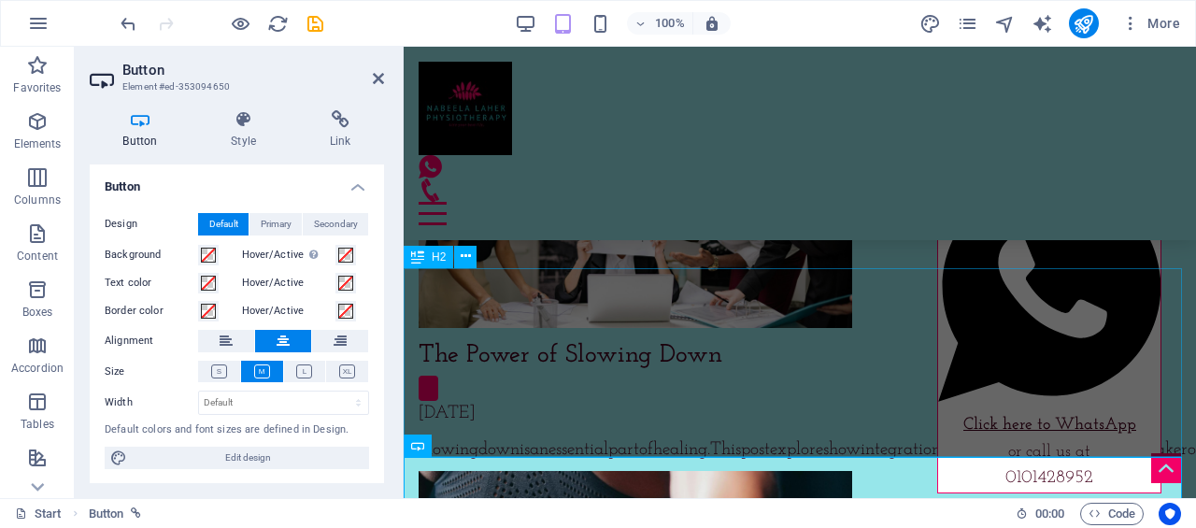
scroll to position [7529, 0]
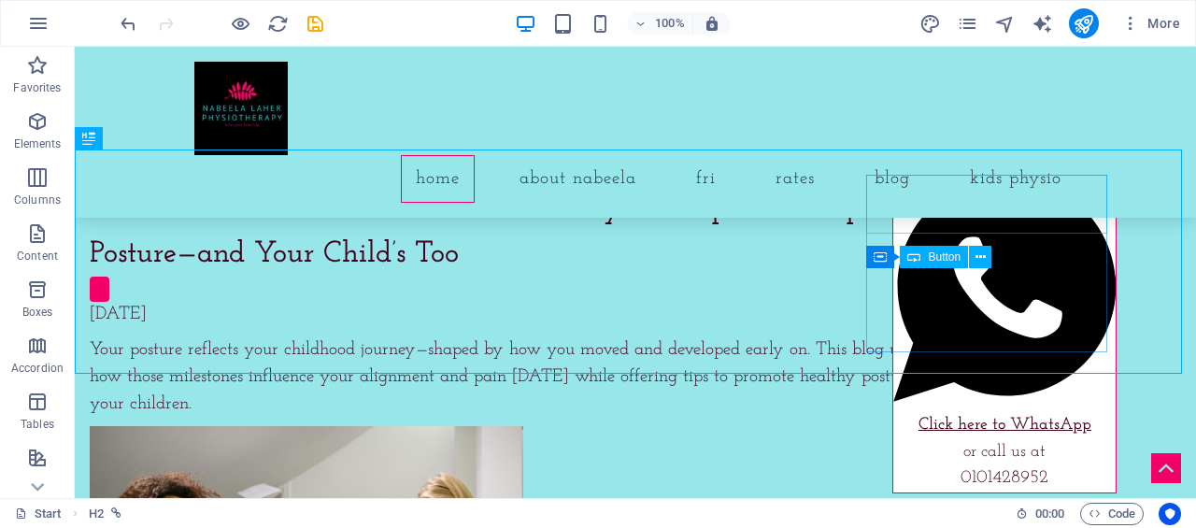
scroll to position [7760, 0]
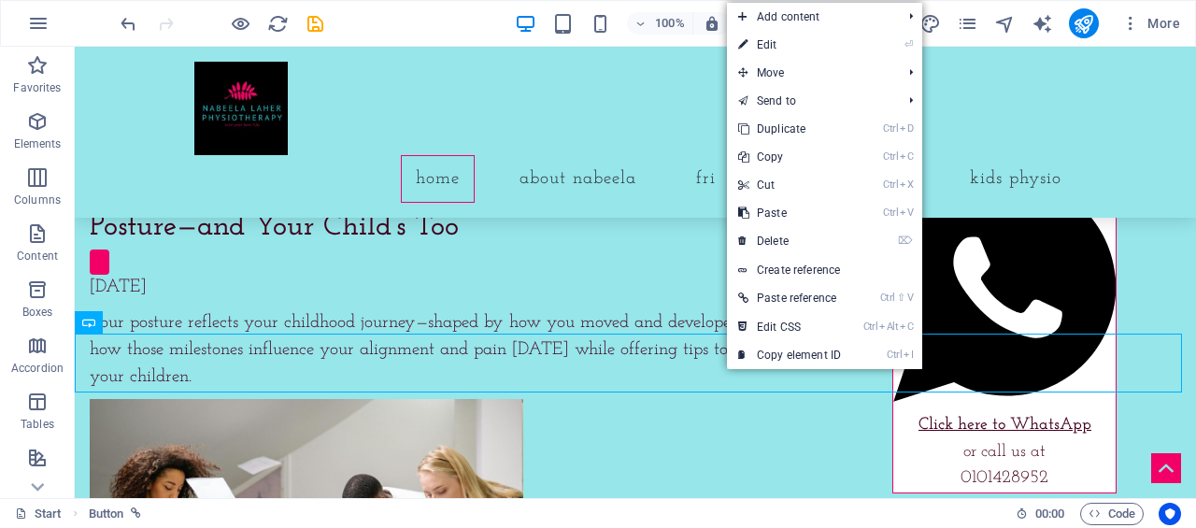
click at [883, 120] on li "Ctrl D Duplicate" at bounding box center [824, 129] width 195 height 28
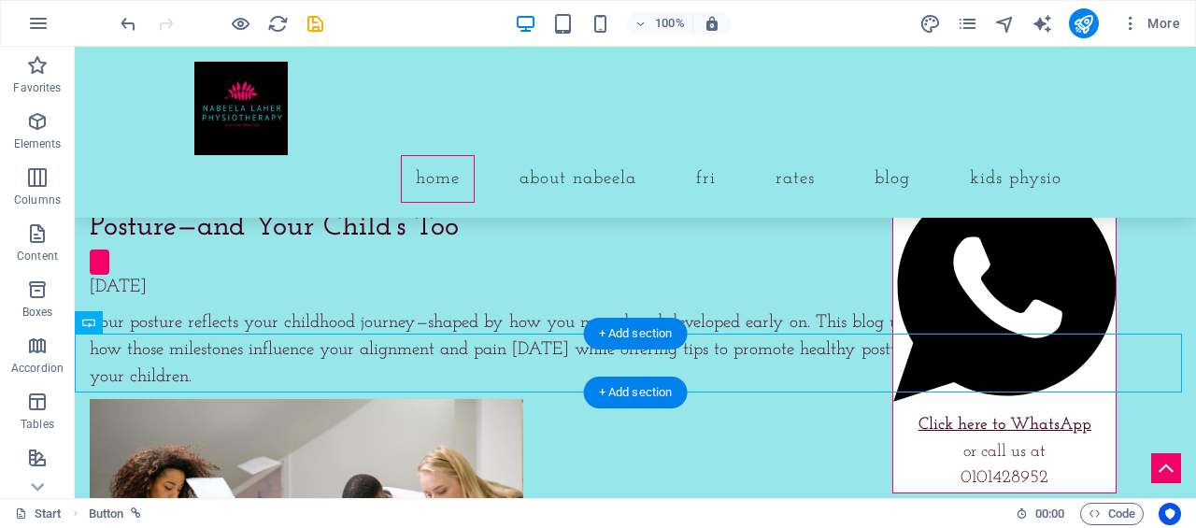
click at [676, 348] on div "+ Add section" at bounding box center [636, 334] width 104 height 32
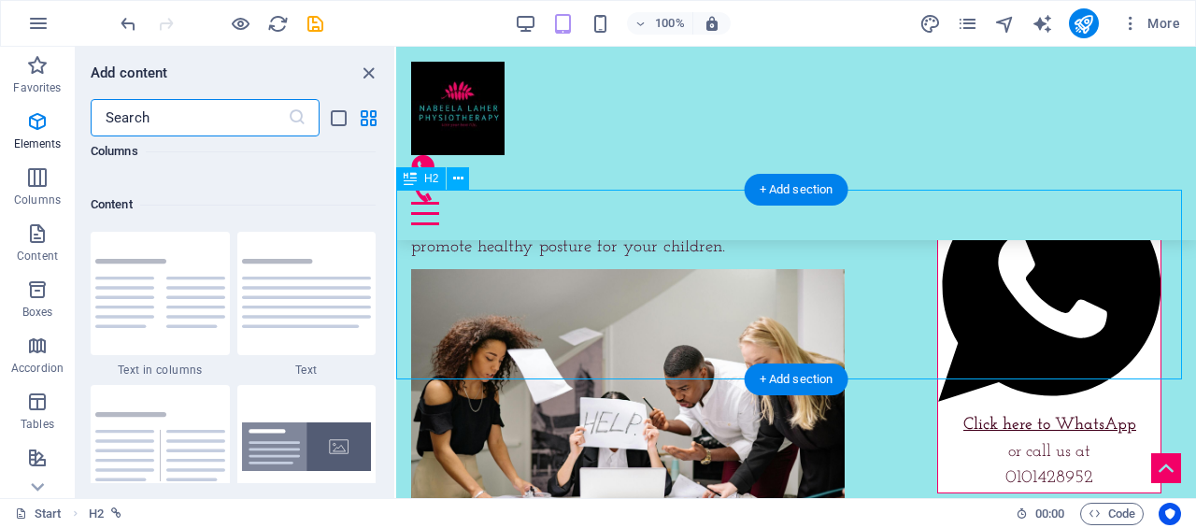
scroll to position [3269, 0]
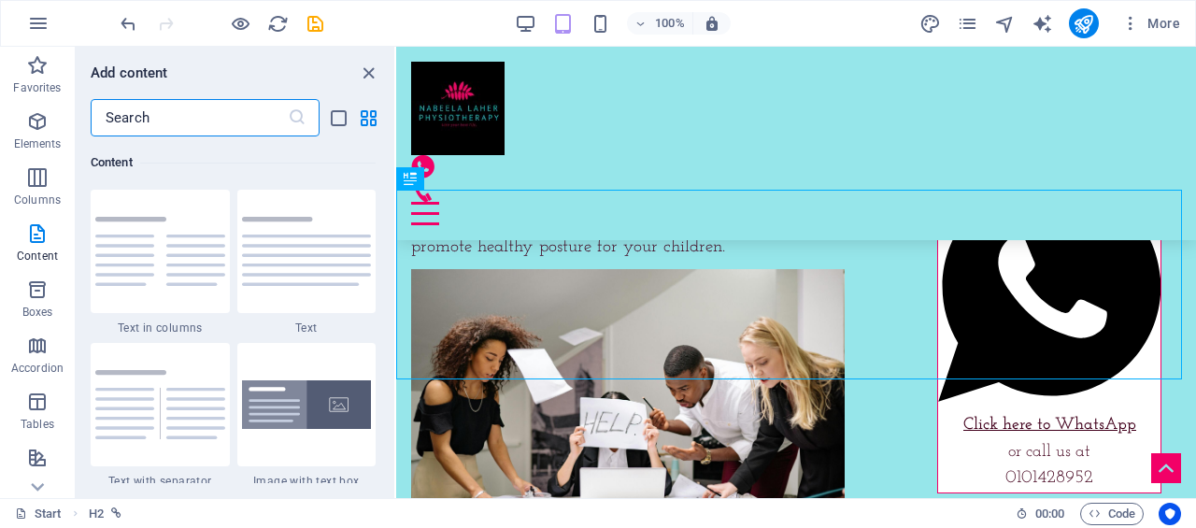
click at [363, 64] on icon "close panel" at bounding box center [368, 73] width 21 height 21
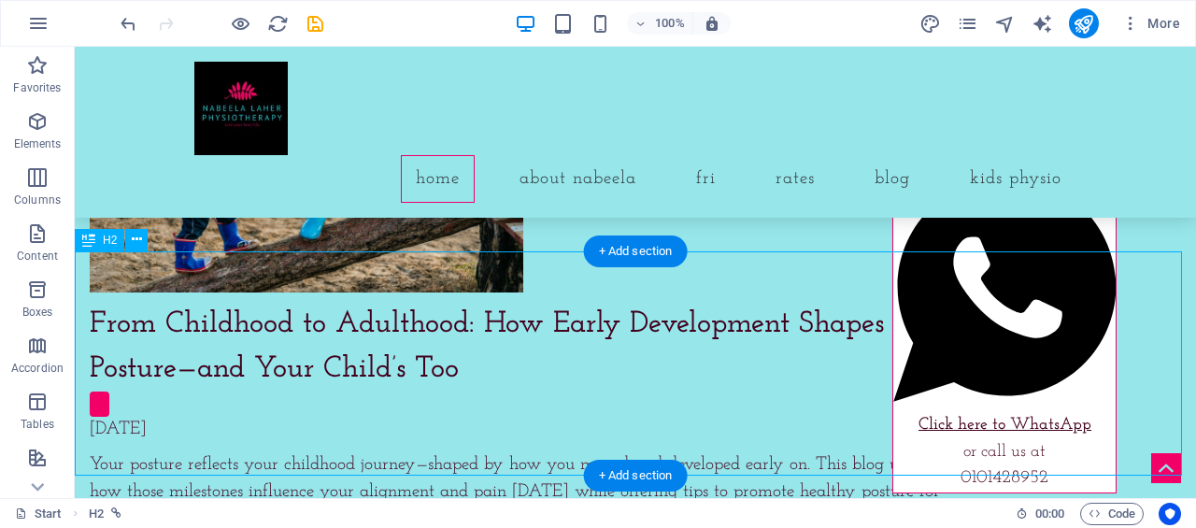
scroll to position [7805, 0]
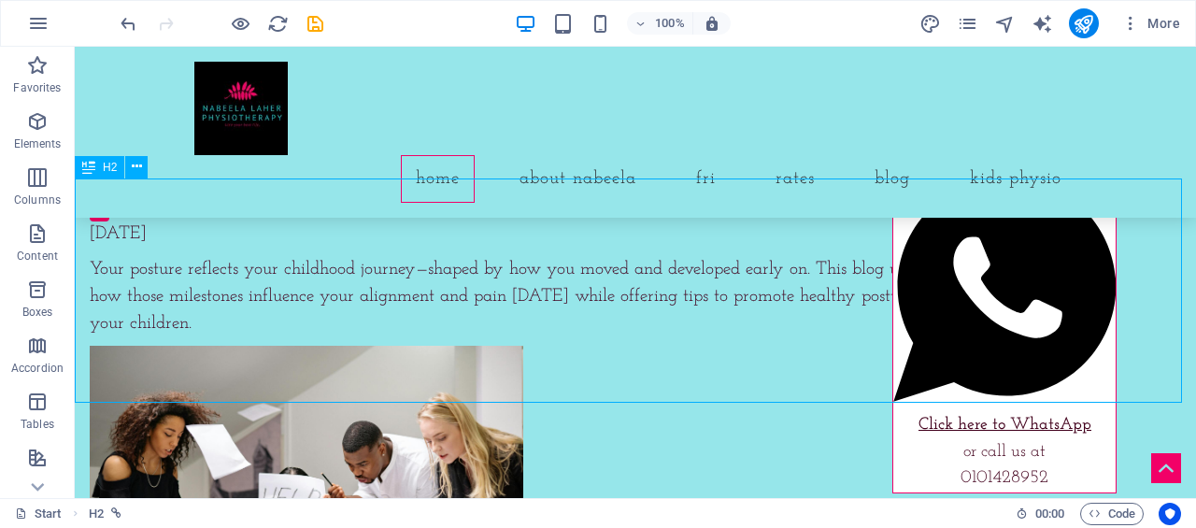
scroll to position [7864, 0]
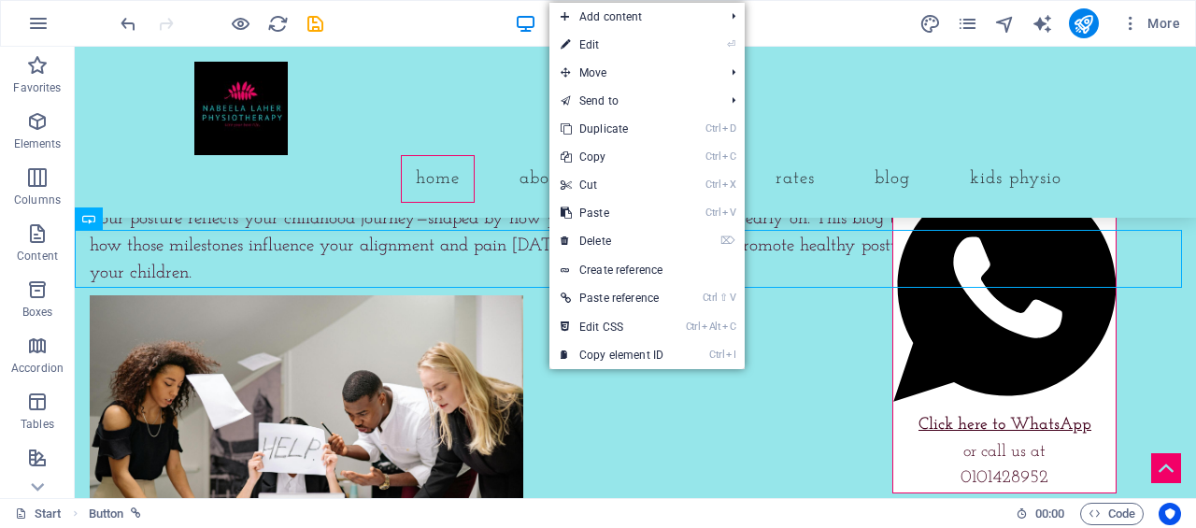
click at [630, 135] on link "Ctrl D Duplicate" at bounding box center [611, 129] width 125 height 28
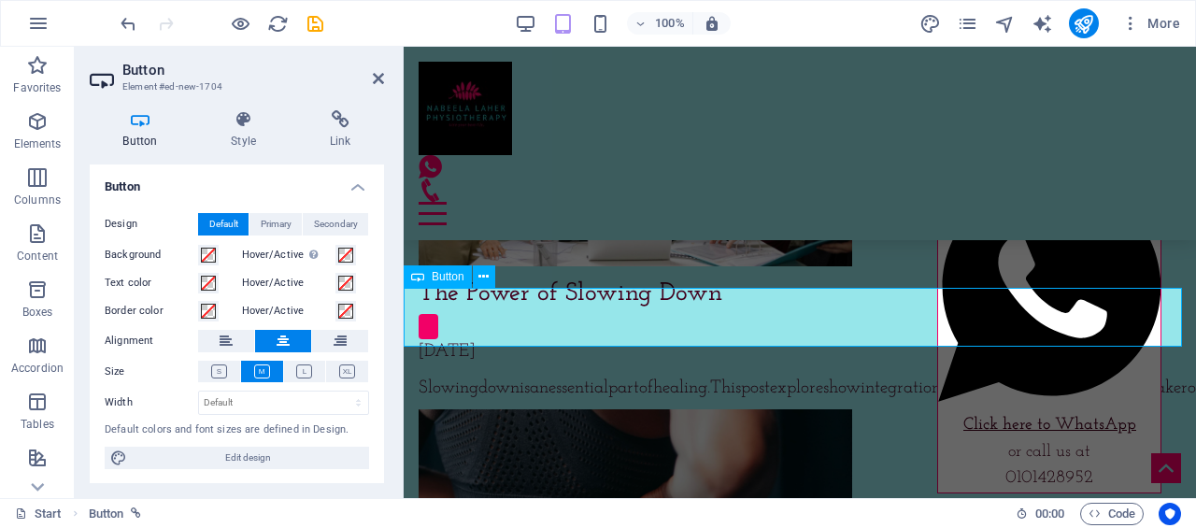
scroll to position [7757, 0]
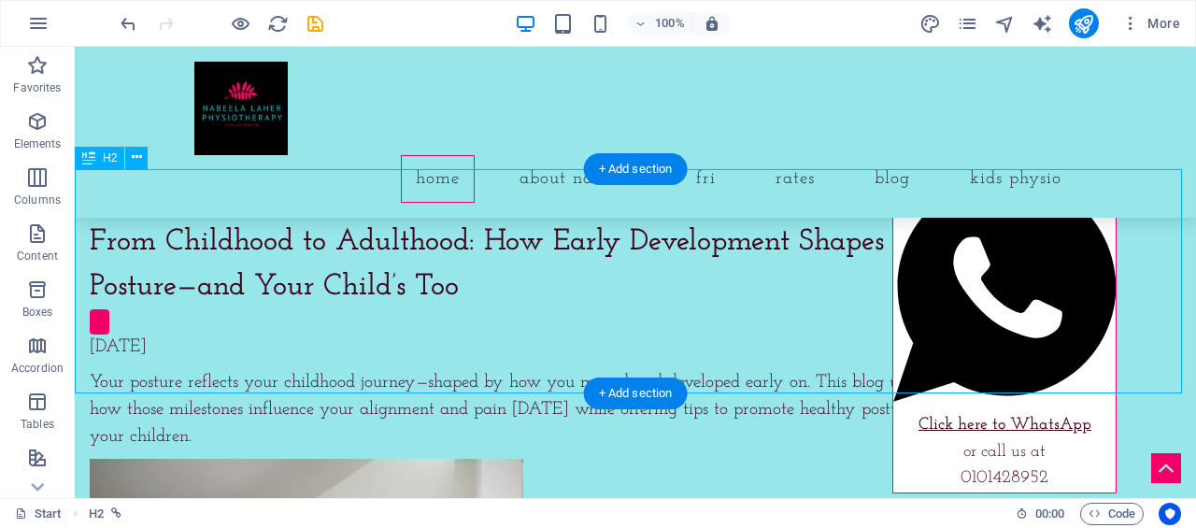
scroll to position [7650, 0]
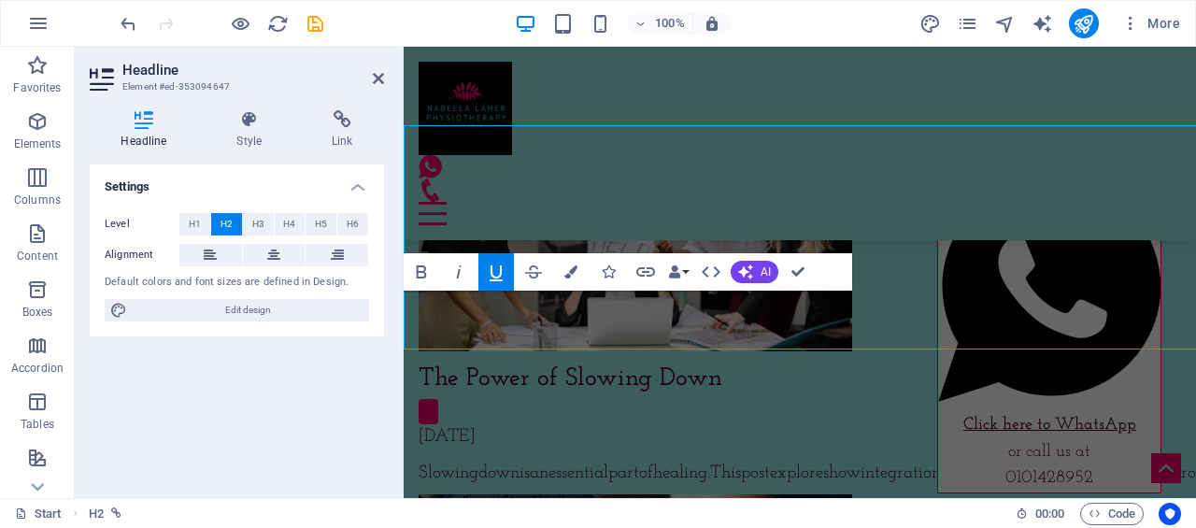
scroll to position [7505, 0]
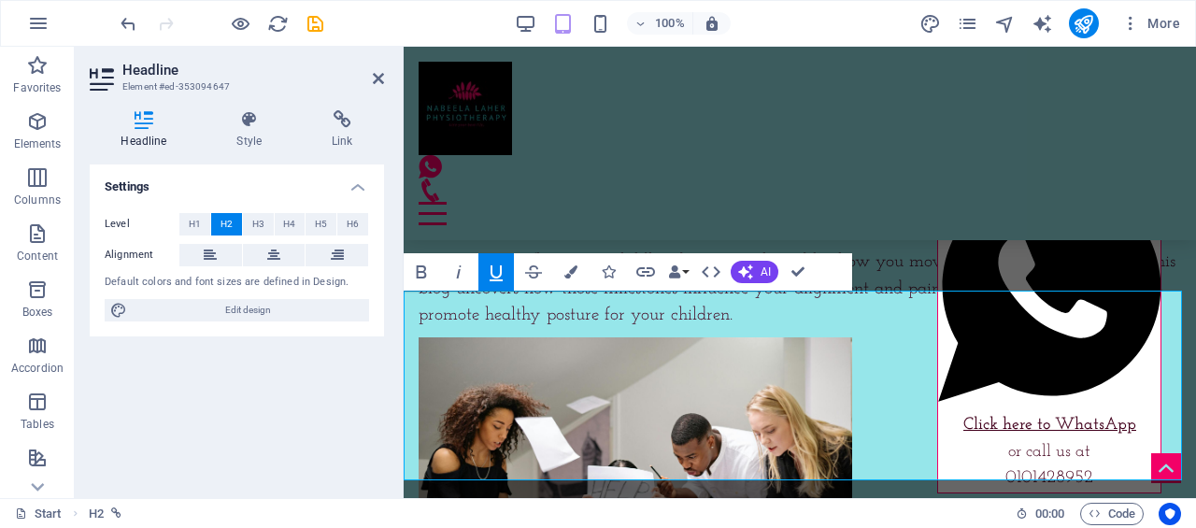
drag, startPoint x: 671, startPoint y: 345, endPoint x: 926, endPoint y: 352, distance: 255.2
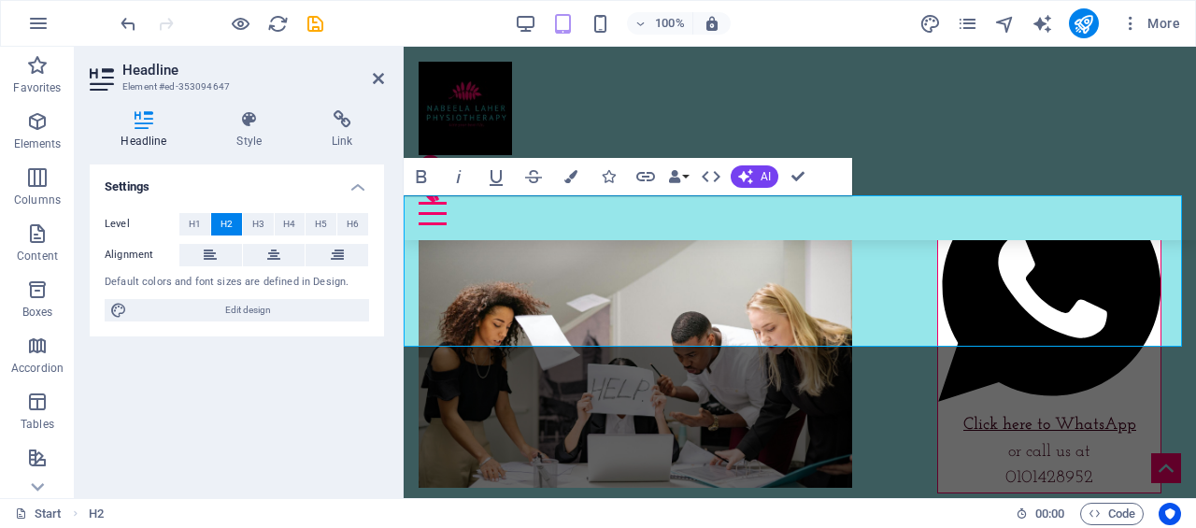
scroll to position [7599, 0]
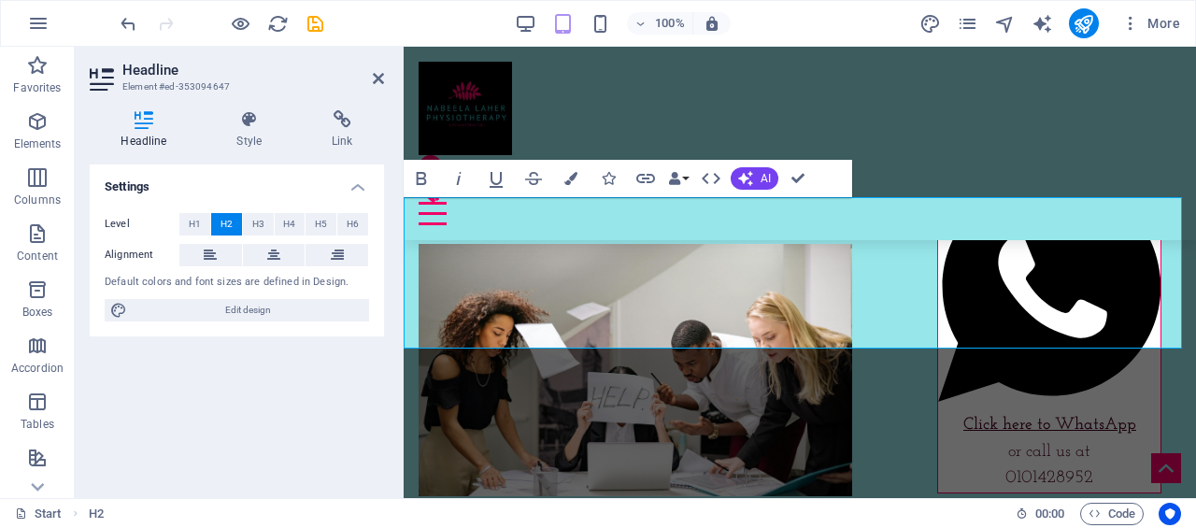
drag, startPoint x: 547, startPoint y: 298, endPoint x: 491, endPoint y: 289, distance: 56.8
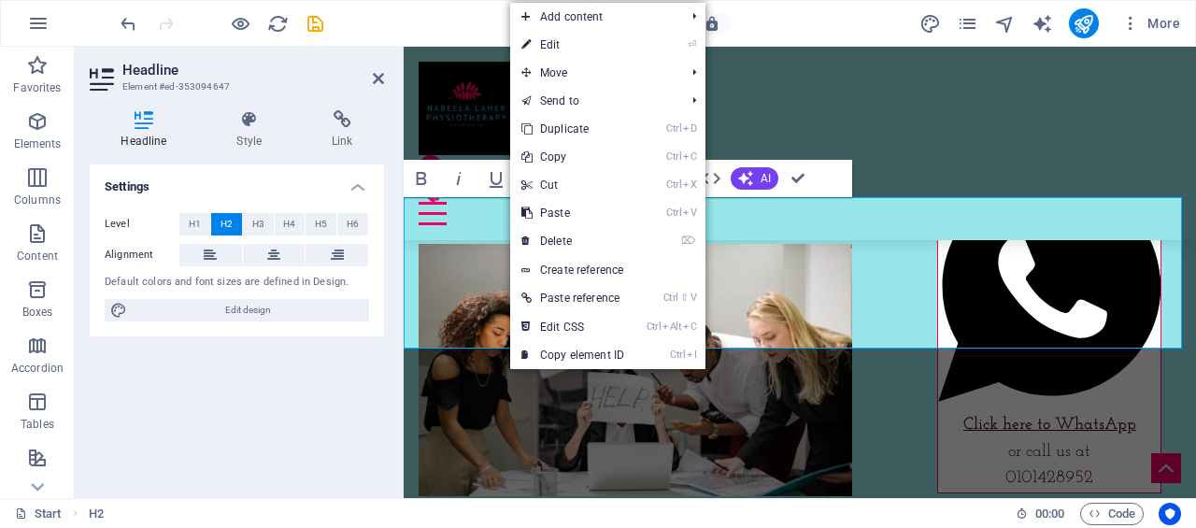
click at [591, 130] on link "Ctrl D Duplicate" at bounding box center [572, 129] width 125 height 28
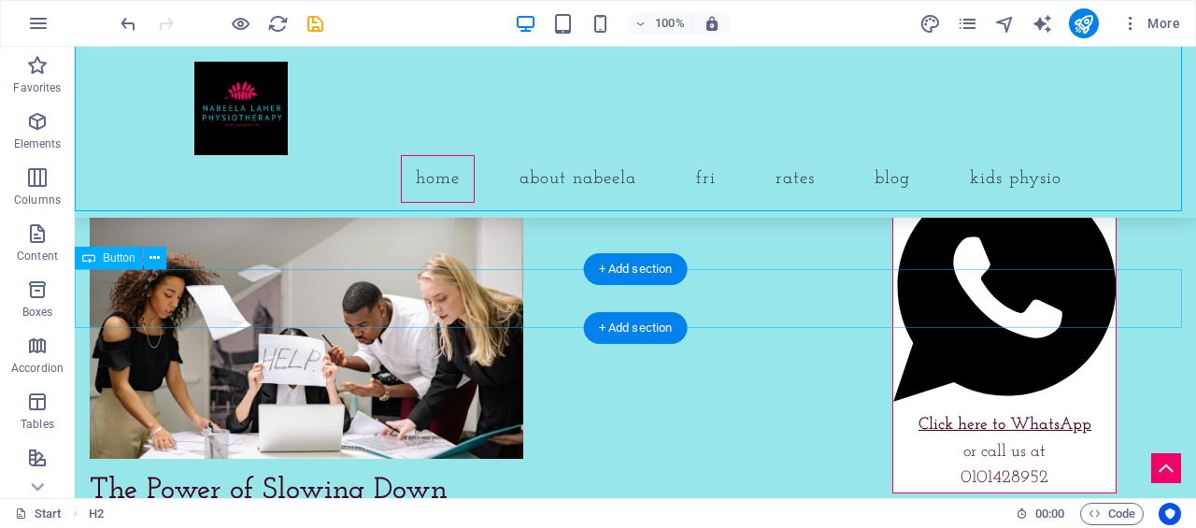
scroll to position [7924, 0]
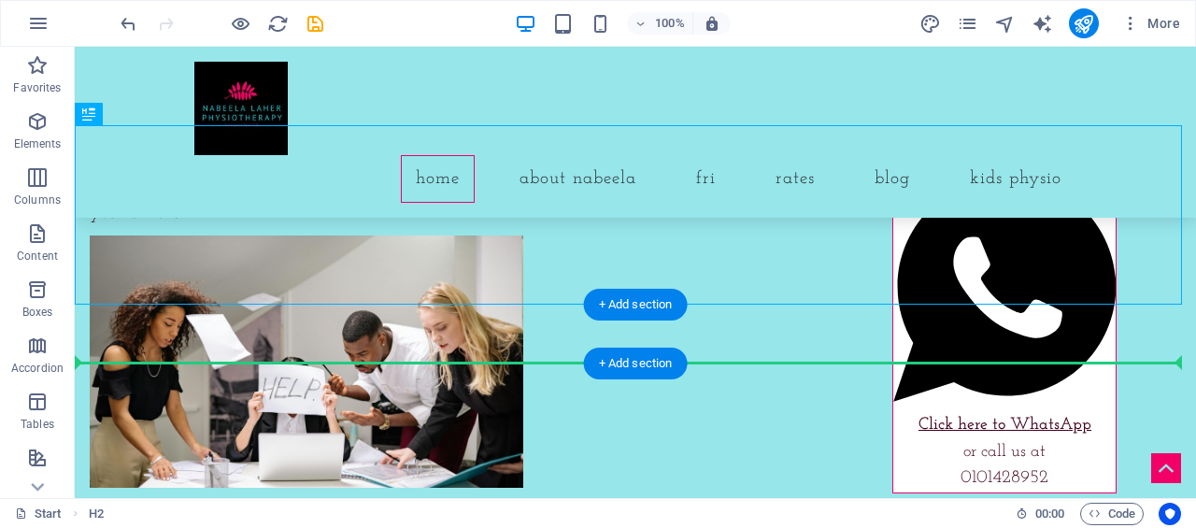
drag, startPoint x: 809, startPoint y: 272, endPoint x: 794, endPoint y: 348, distance: 78.1
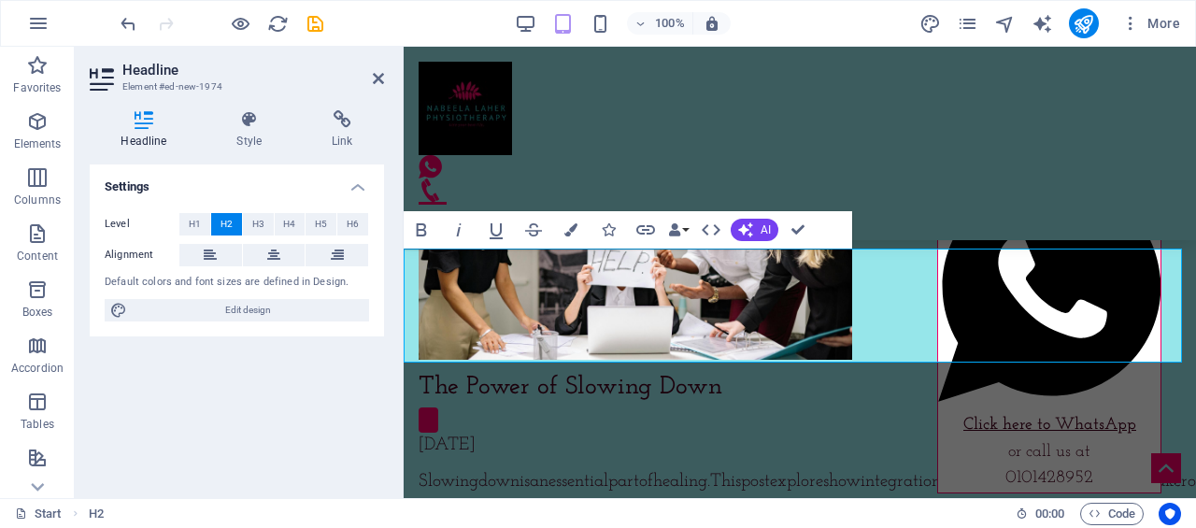
scroll to position [7729, 0]
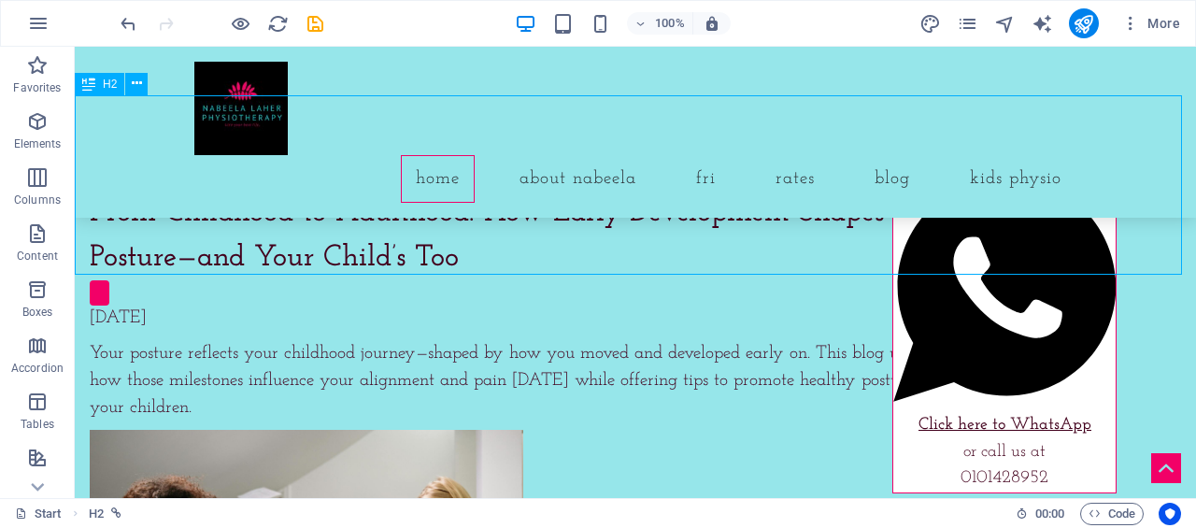
scroll to position [7774, 0]
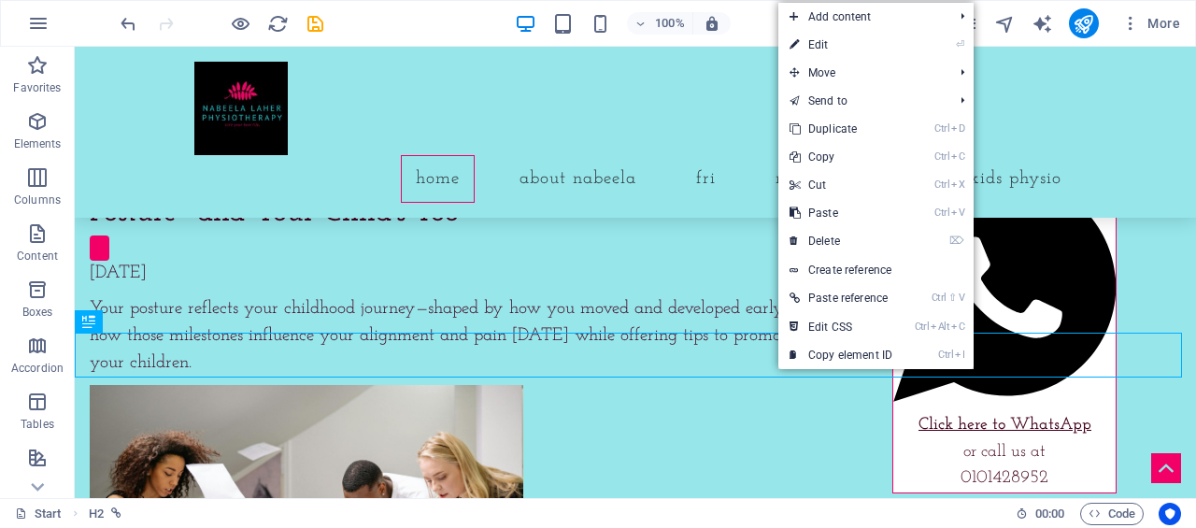
click at [848, 128] on link "Ctrl D Duplicate" at bounding box center [840, 129] width 125 height 28
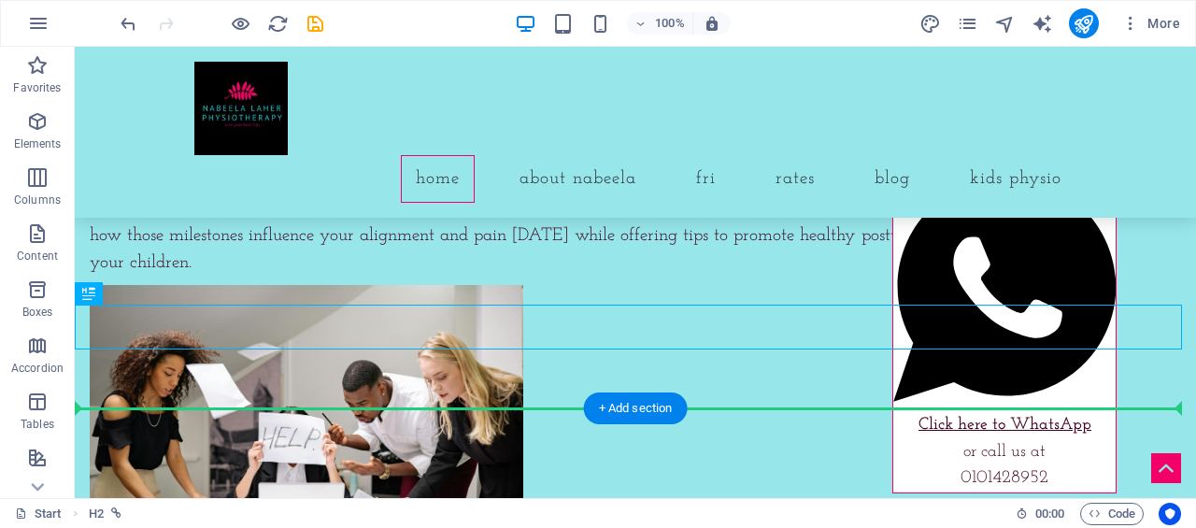
scroll to position [7876, 0]
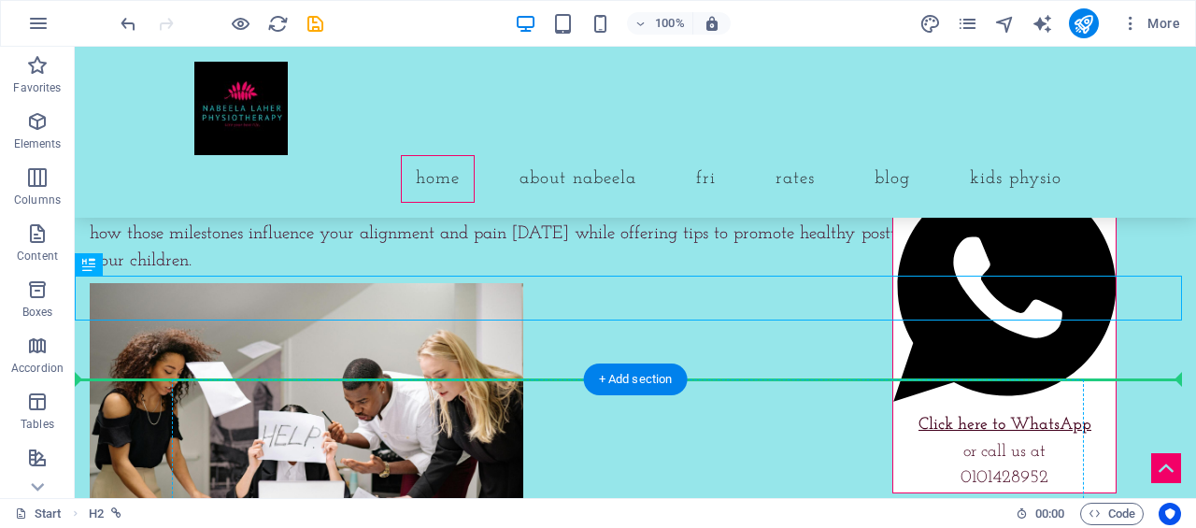
drag, startPoint x: 342, startPoint y: 407, endPoint x: 363, endPoint y: 386, distance: 29.7
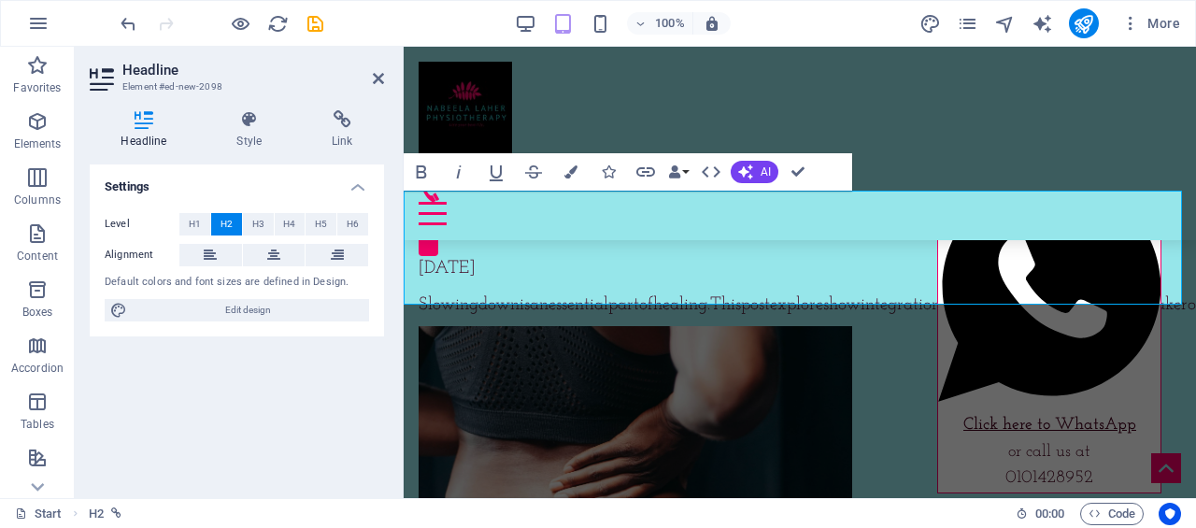
scroll to position [7912, 0]
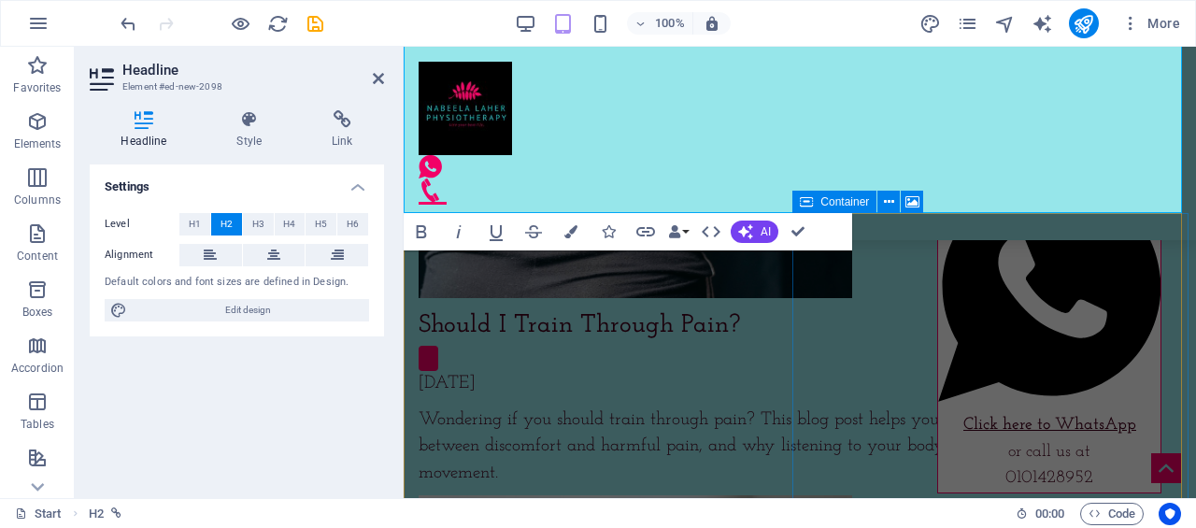
scroll to position [8099, 0]
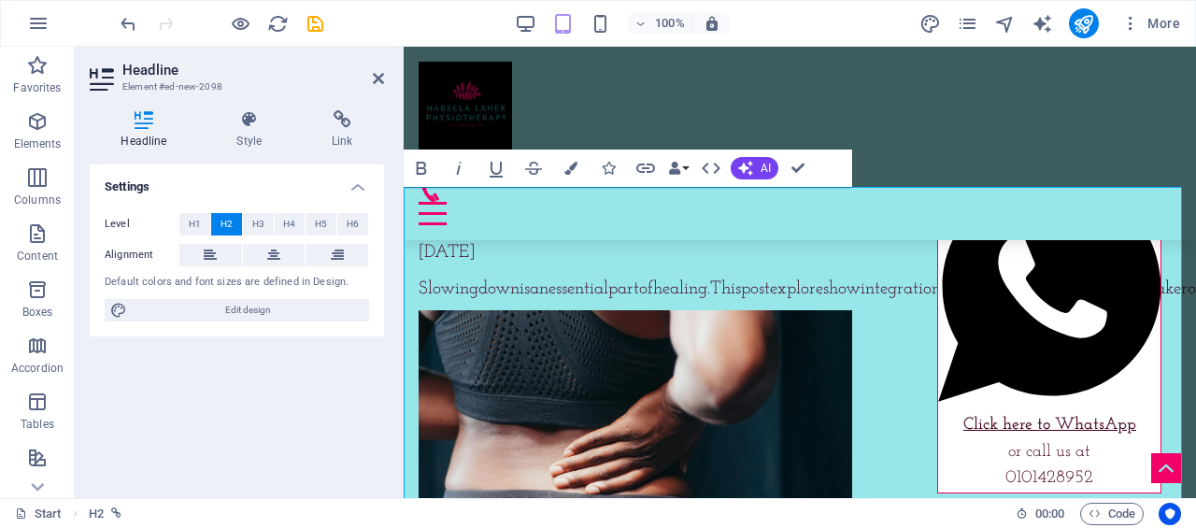
scroll to position [7912, 0]
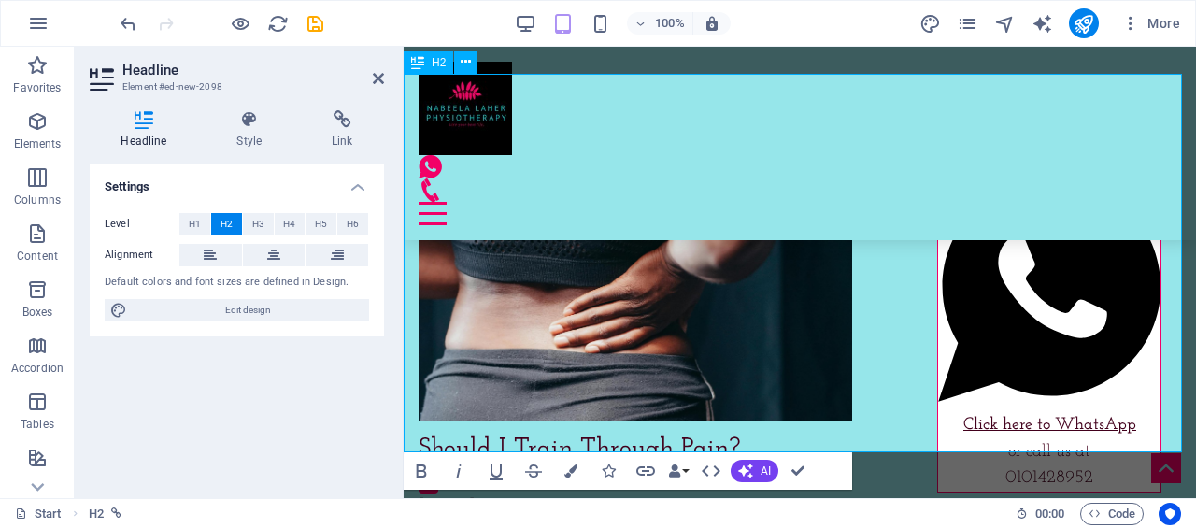
scroll to position [8099, 0]
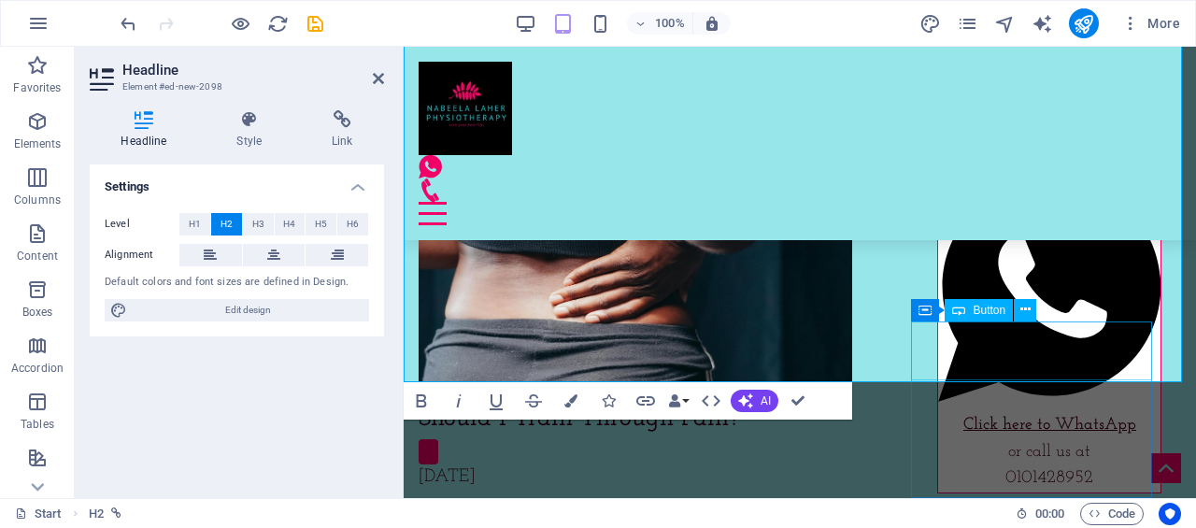
click at [1061, 118] on div at bounding box center [1049, 100] width 234 height 36
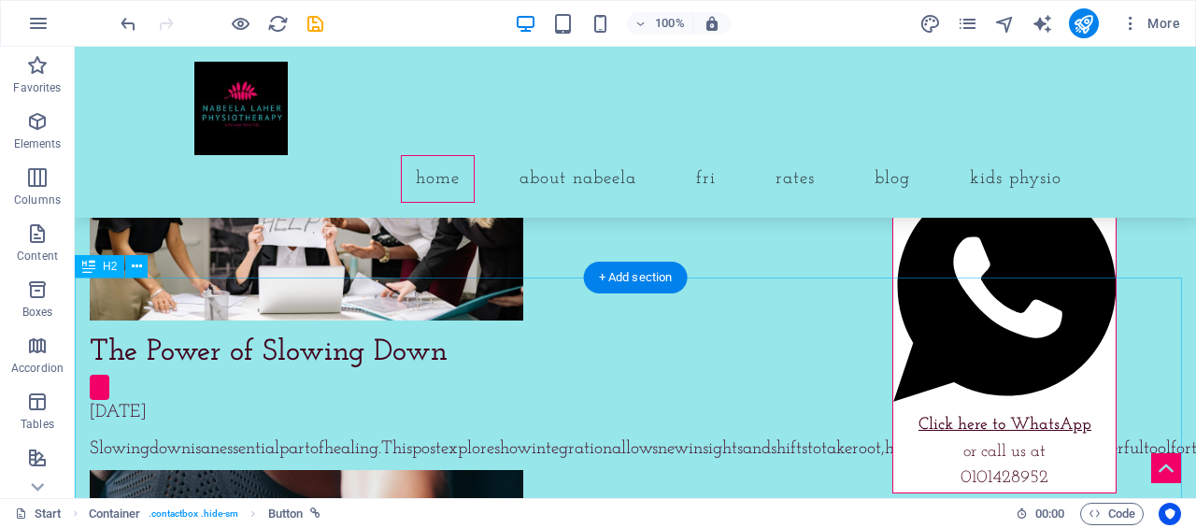
scroll to position [8306, 0]
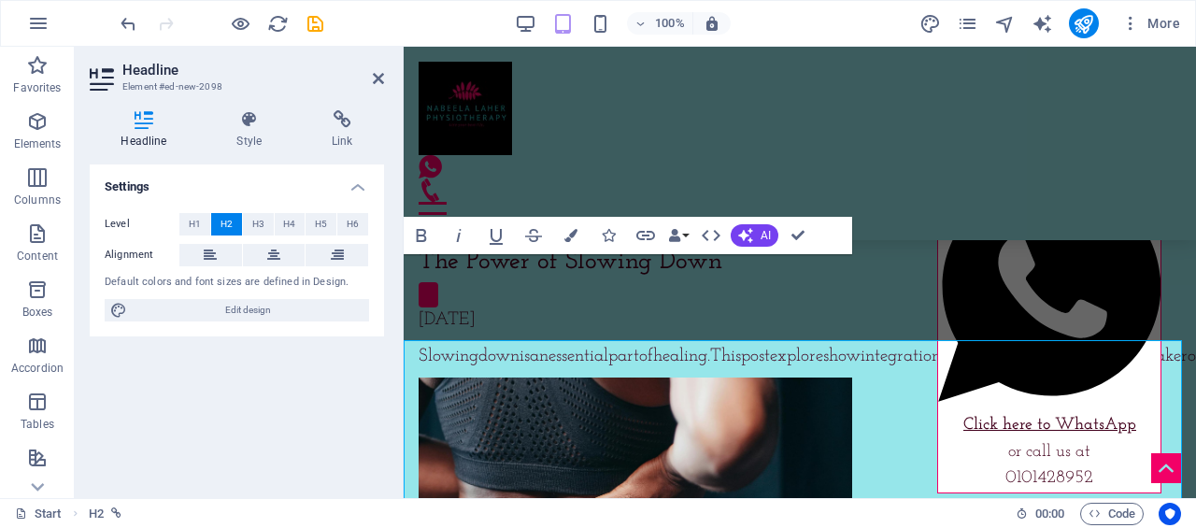
scroll to position [7848, 0]
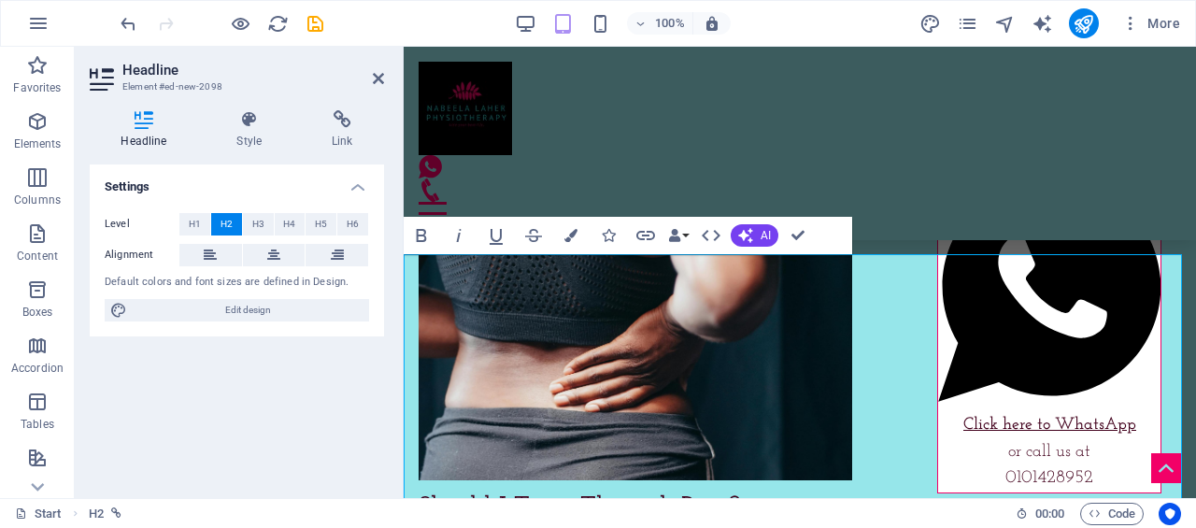
scroll to position [8128, 0]
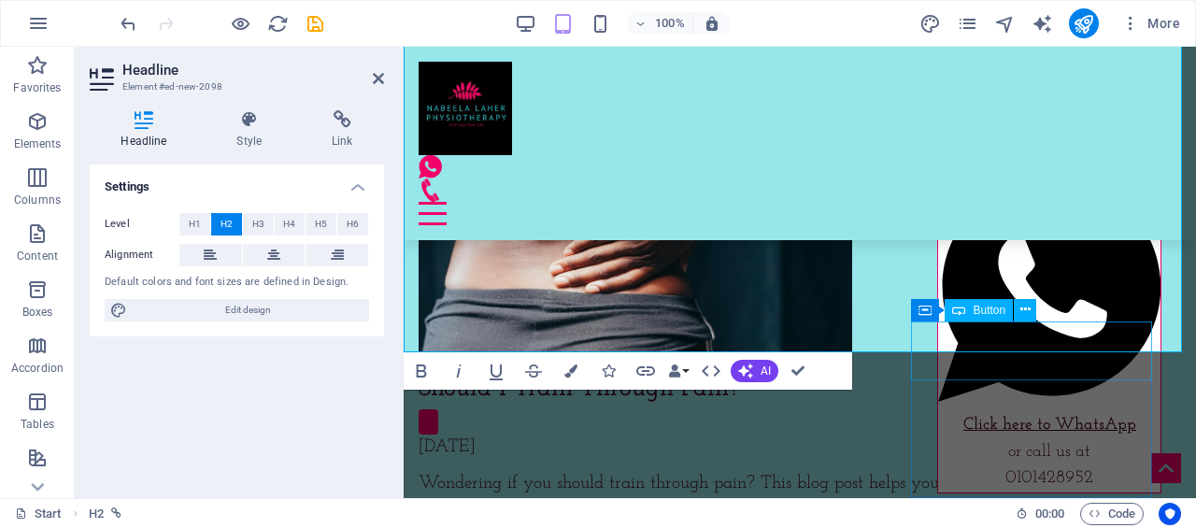
click at [1008, 118] on div at bounding box center [1049, 100] width 234 height 36
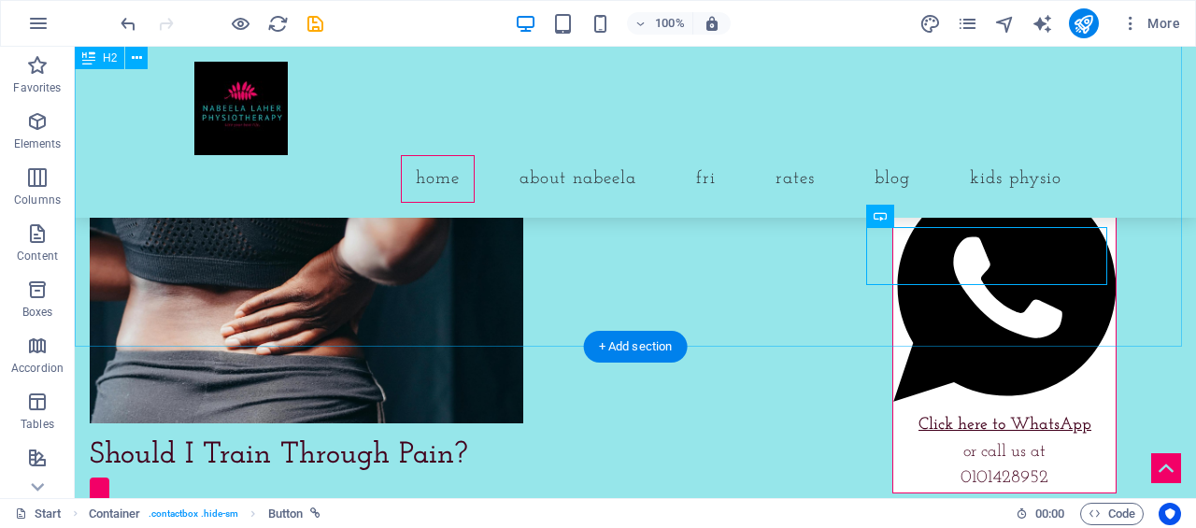
scroll to position [8405, 0]
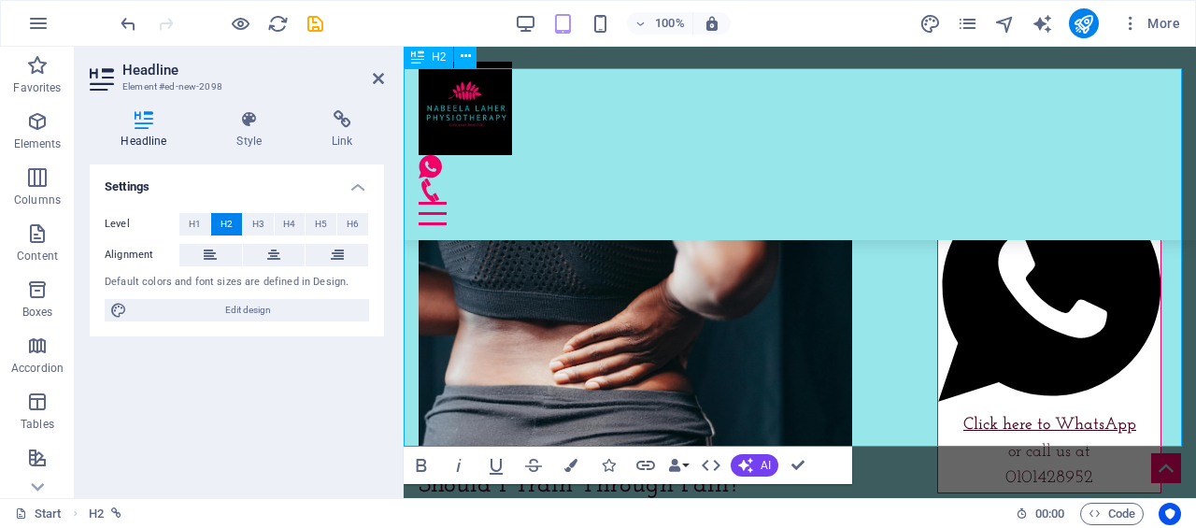
scroll to position [8035, 0]
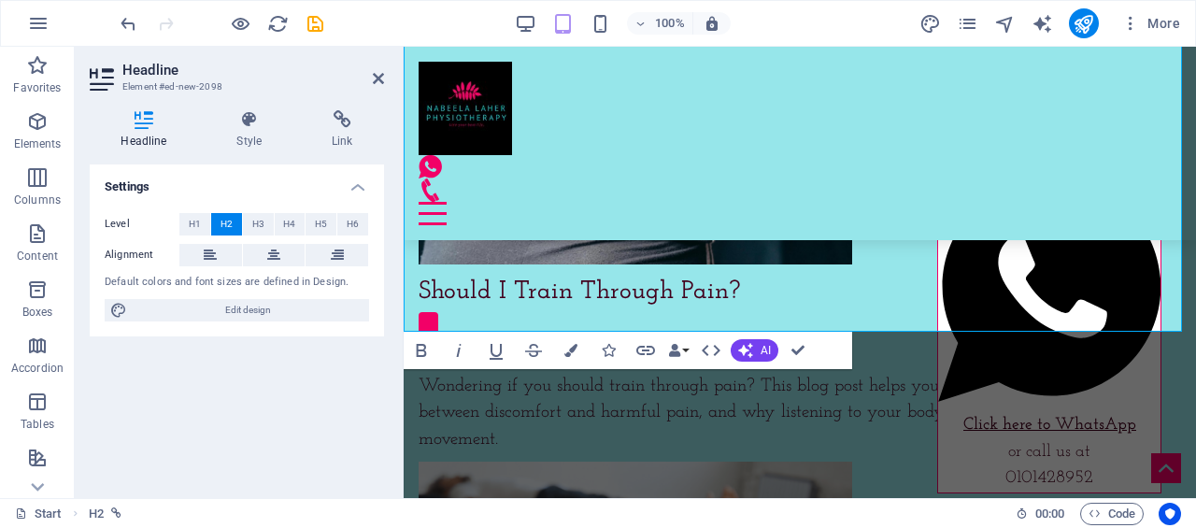
scroll to position [8332, 0]
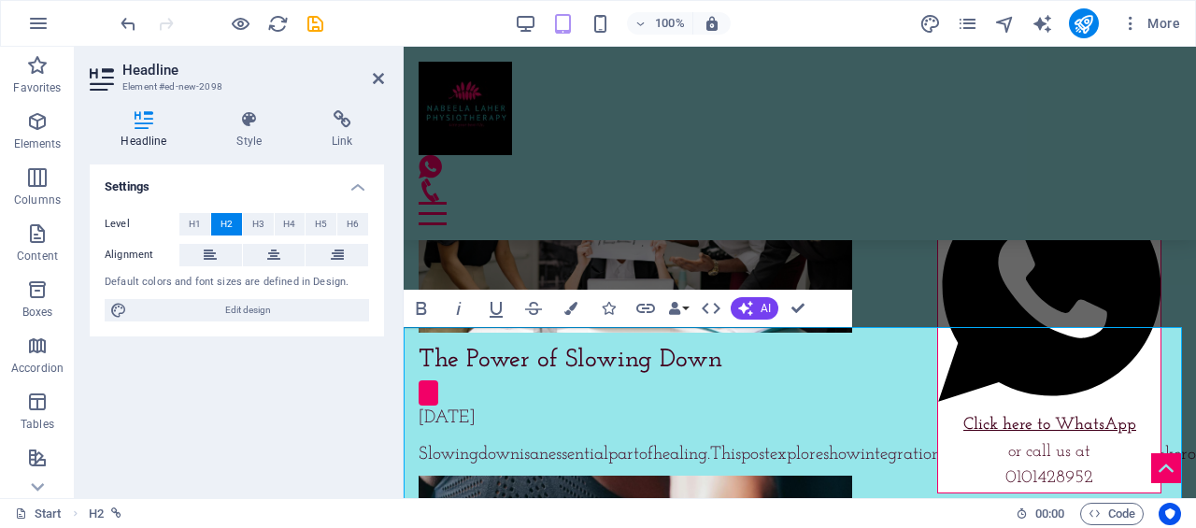
scroll to position [7667, 0]
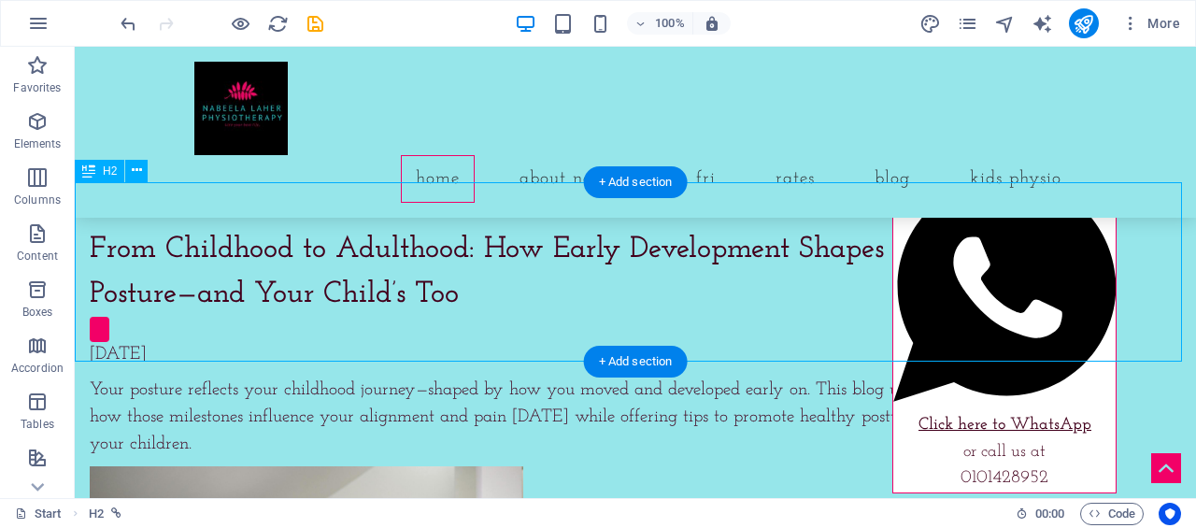
scroll to position [7687, 0]
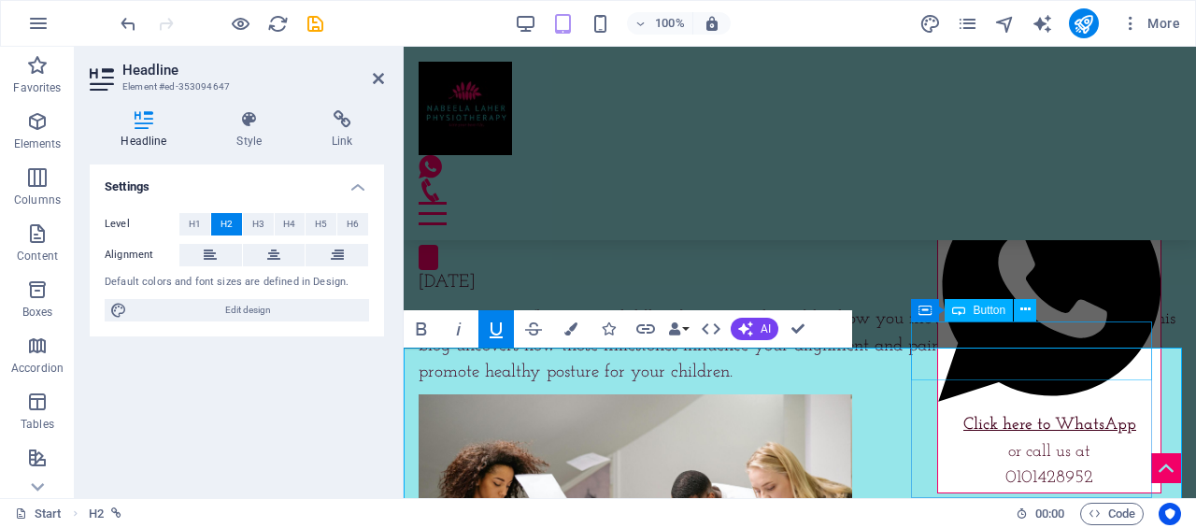
scroll to position [7542, 0]
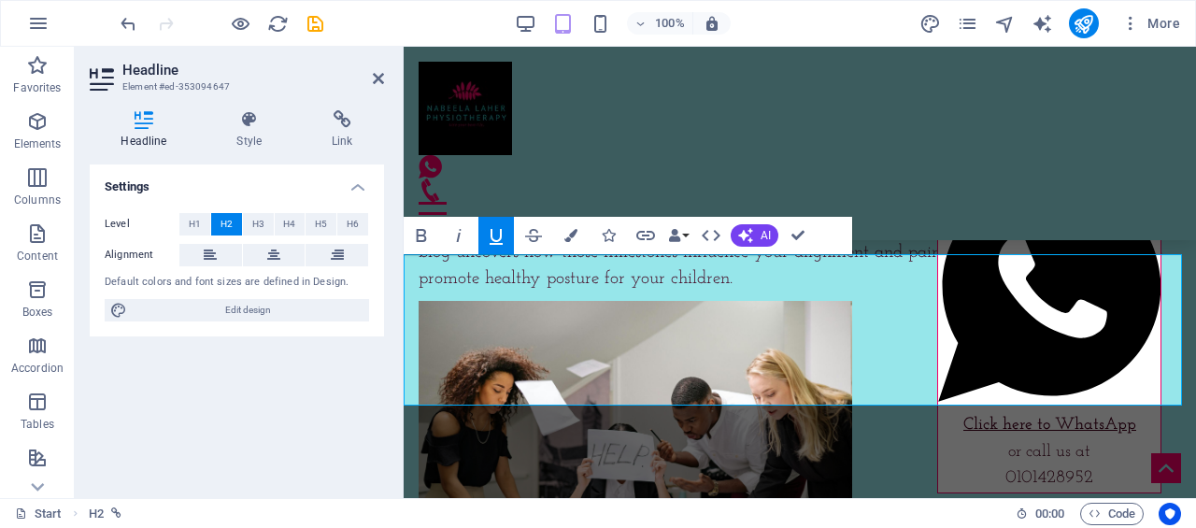
drag, startPoint x: 904, startPoint y: 379, endPoint x: 518, endPoint y: 301, distance: 394.7
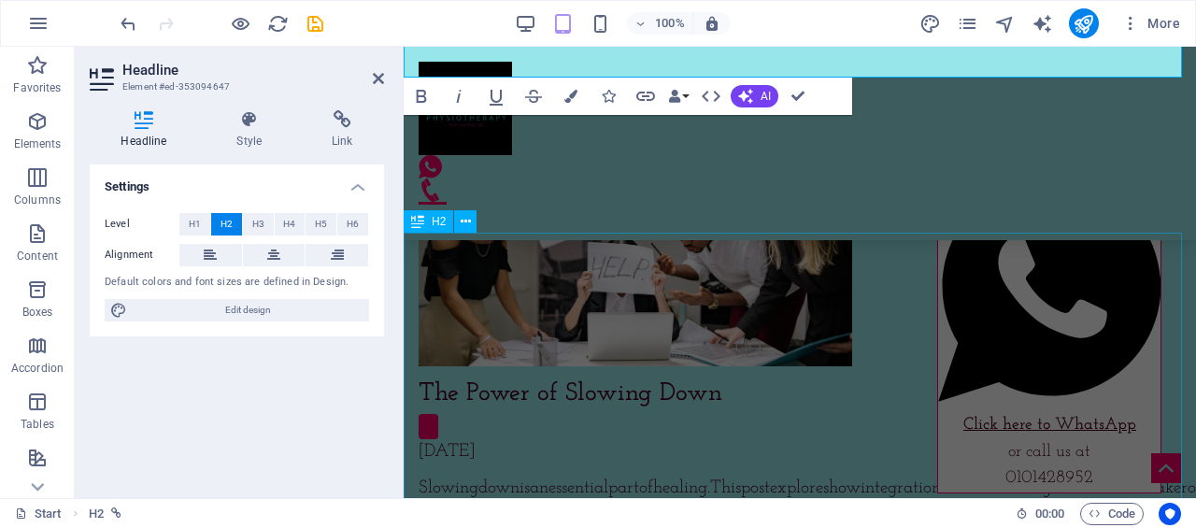
scroll to position [7822, 0]
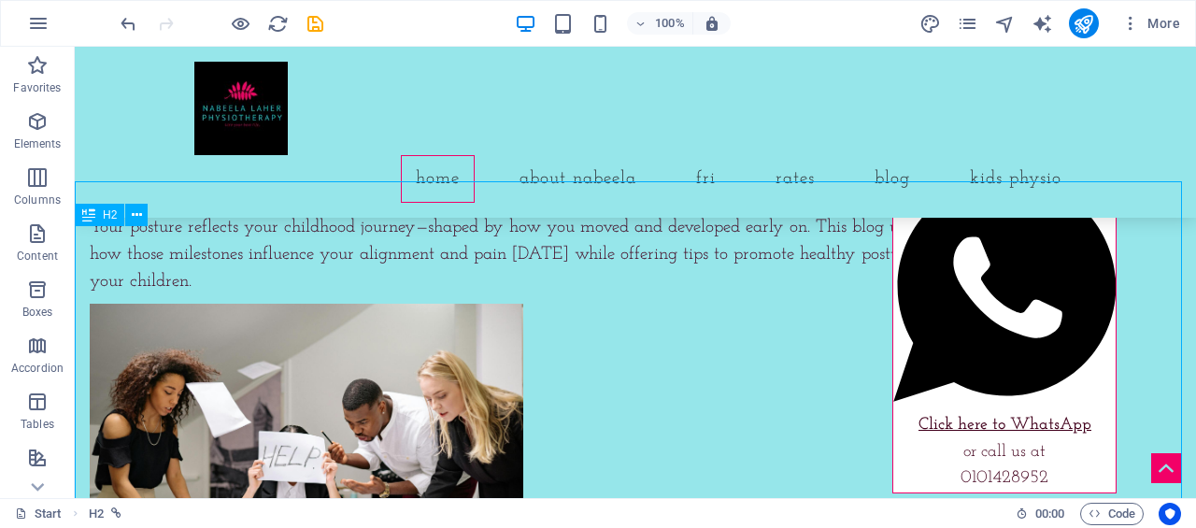
scroll to position [7895, 0]
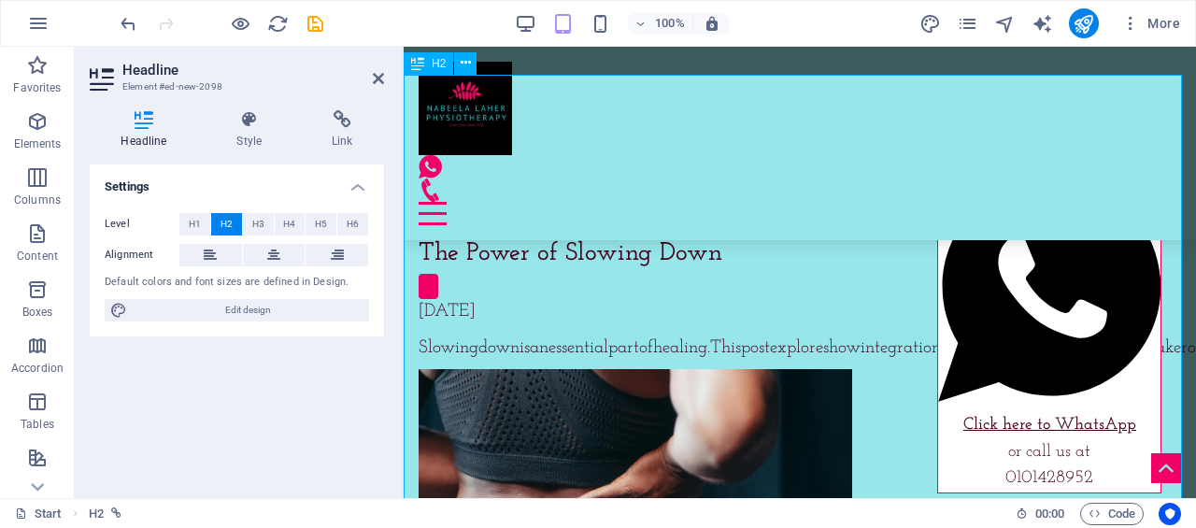
scroll to position [7766, 0]
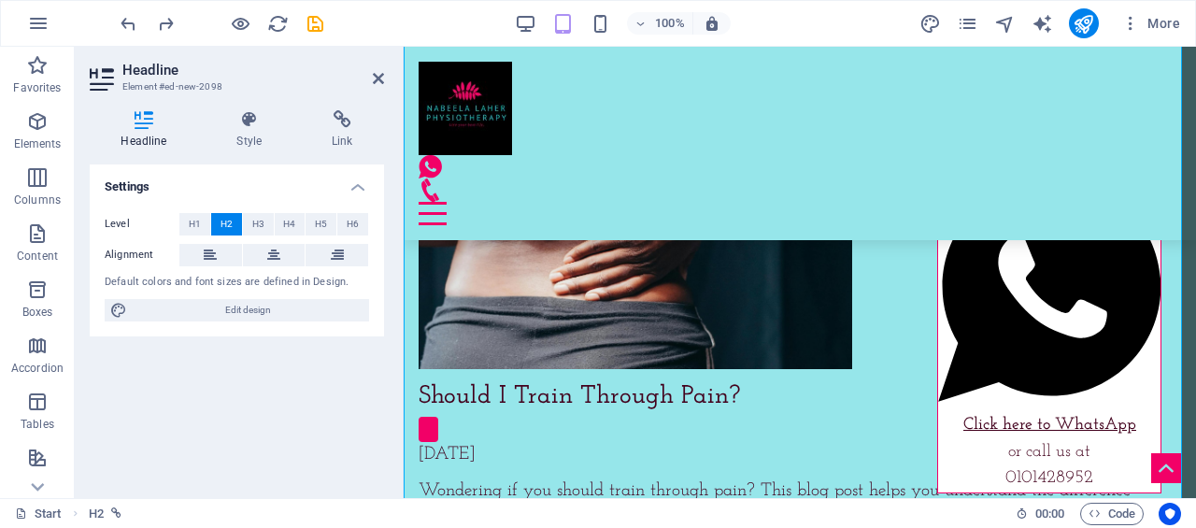
scroll to position [8326, 0]
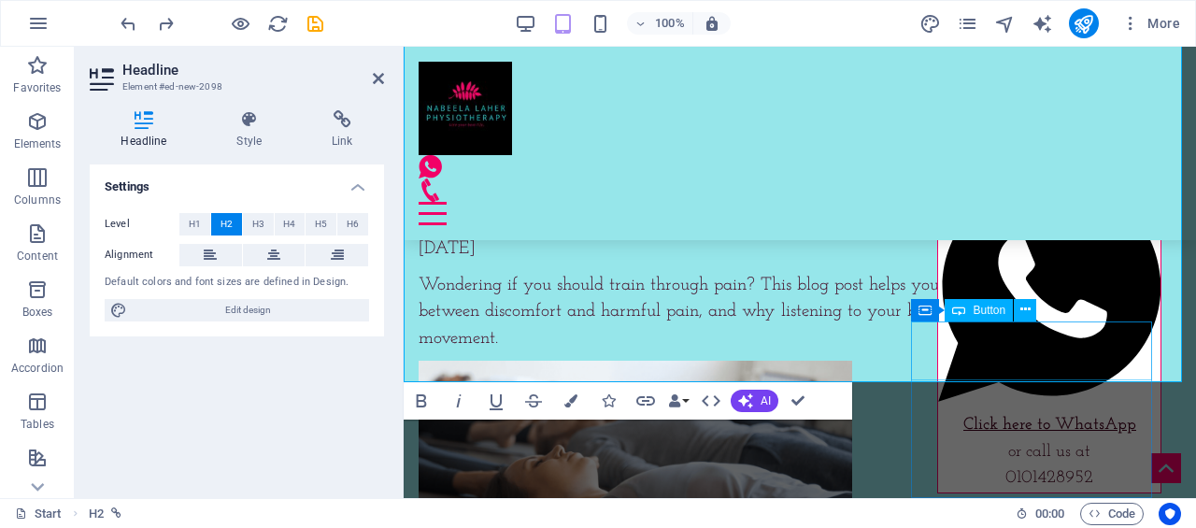
click at [1088, 118] on div at bounding box center [1049, 100] width 234 height 36
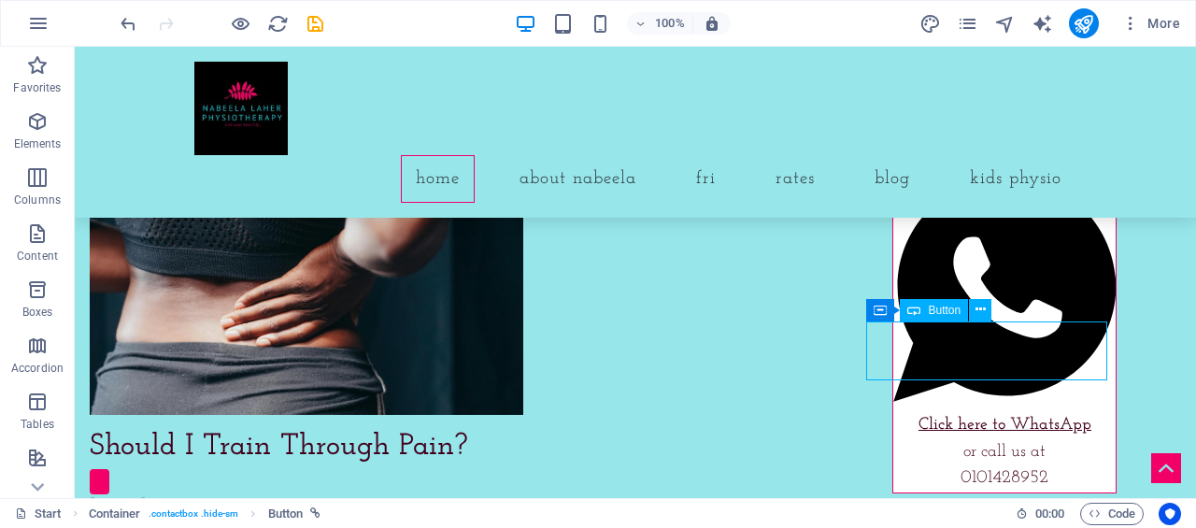
scroll to position [8443, 0]
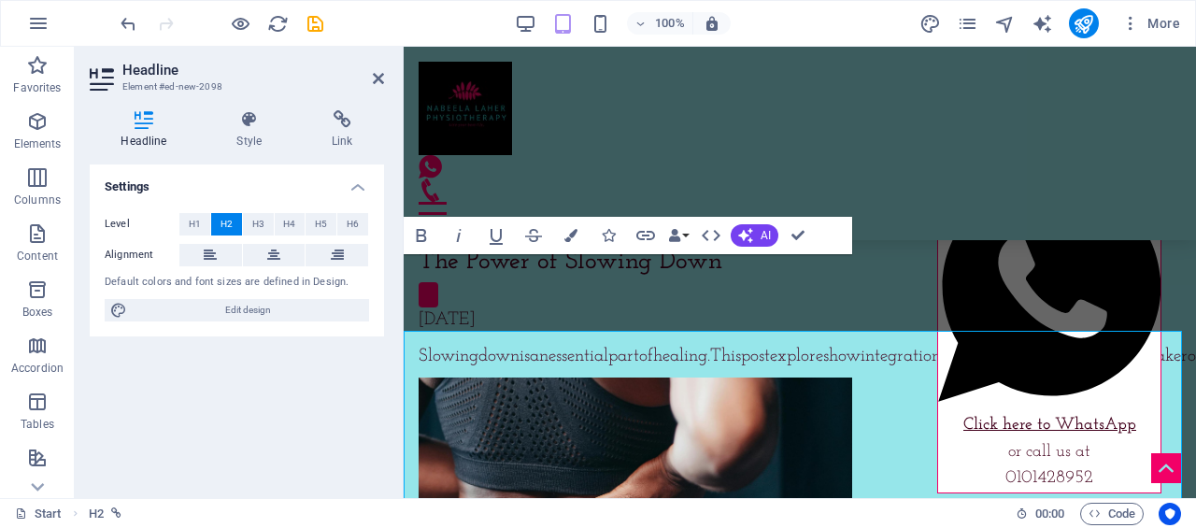
scroll to position [7848, 0]
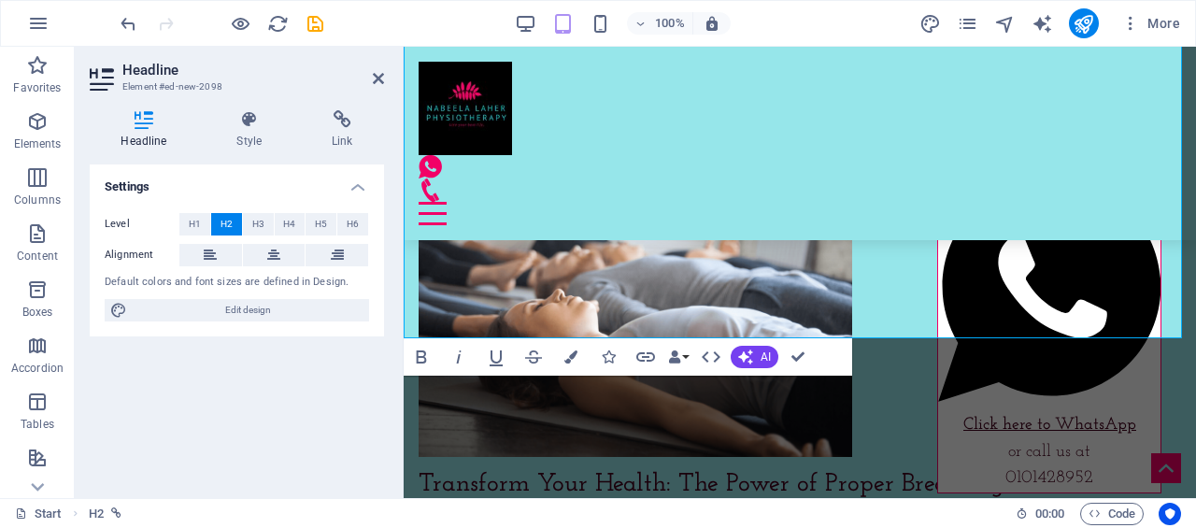
scroll to position [8483, 0]
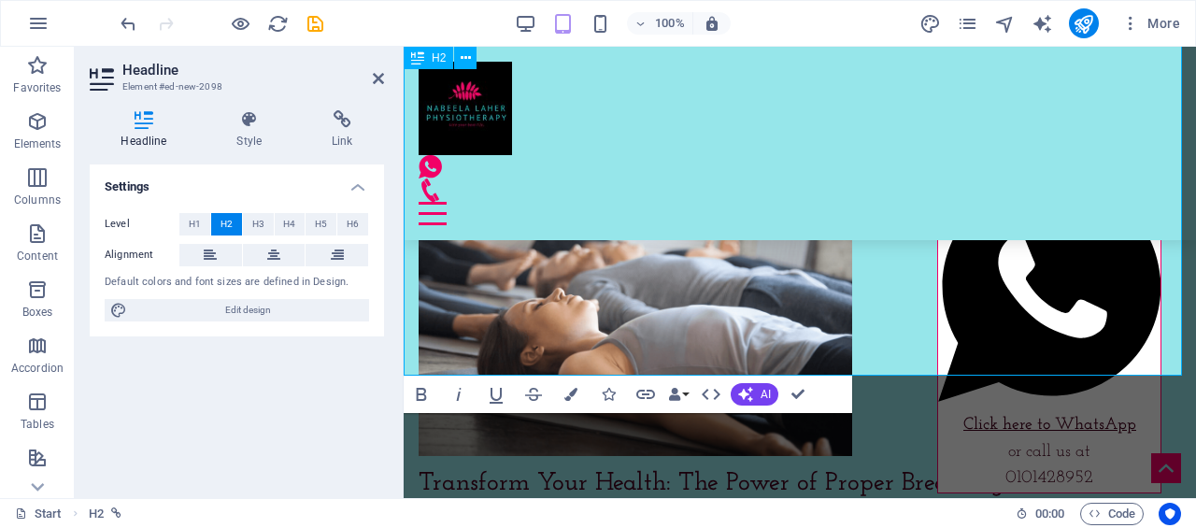
drag, startPoint x: 523, startPoint y: 281, endPoint x: 1063, endPoint y: 286, distance: 540.0
drag, startPoint x: 1059, startPoint y: 279, endPoint x: 522, endPoint y: 265, distance: 536.5
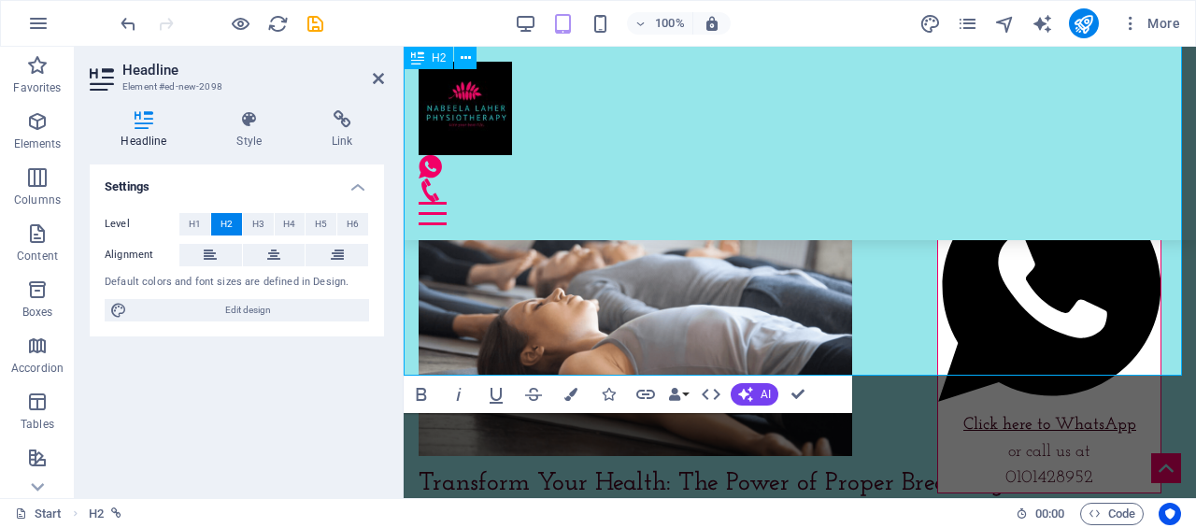
drag, startPoint x: 525, startPoint y: 278, endPoint x: 1114, endPoint y: 289, distance: 588.7
click at [419, 397] on icon "button" at bounding box center [421, 394] width 22 height 22
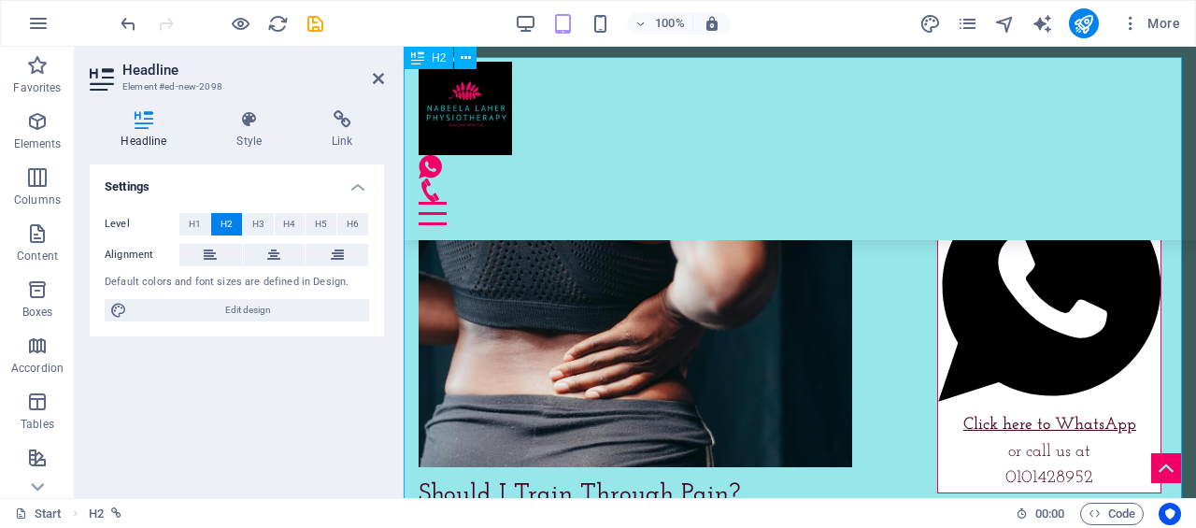
scroll to position [7923, 0]
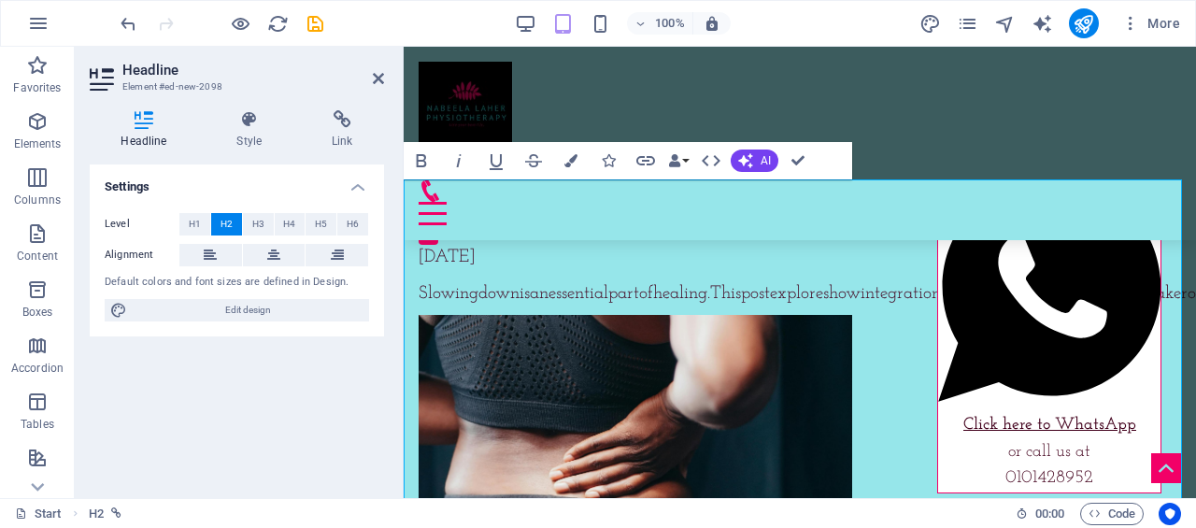
drag, startPoint x: 905, startPoint y: 275, endPoint x: 861, endPoint y: 221, distance: 69.0
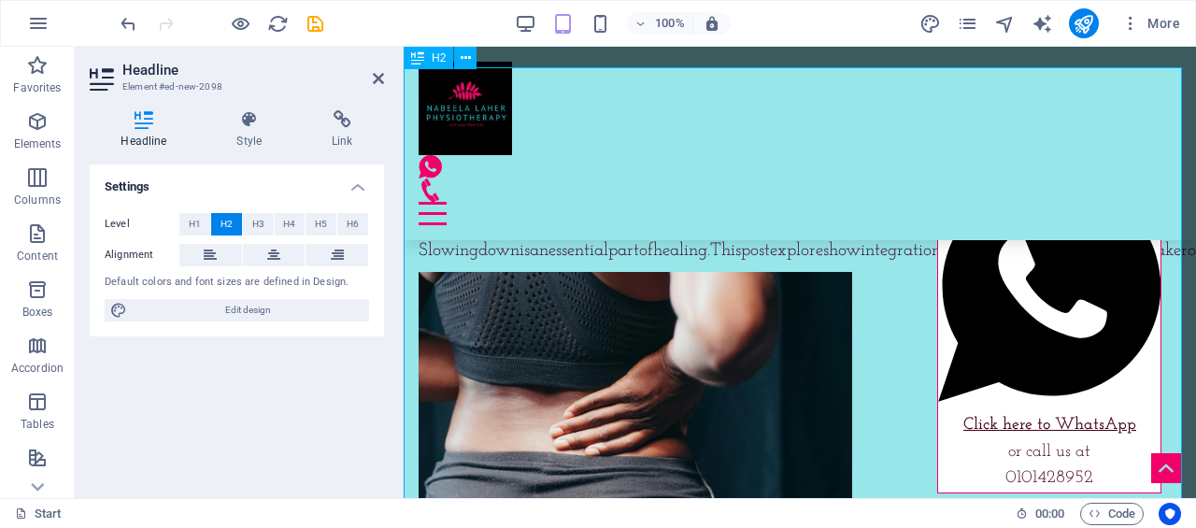
scroll to position [7782, 0]
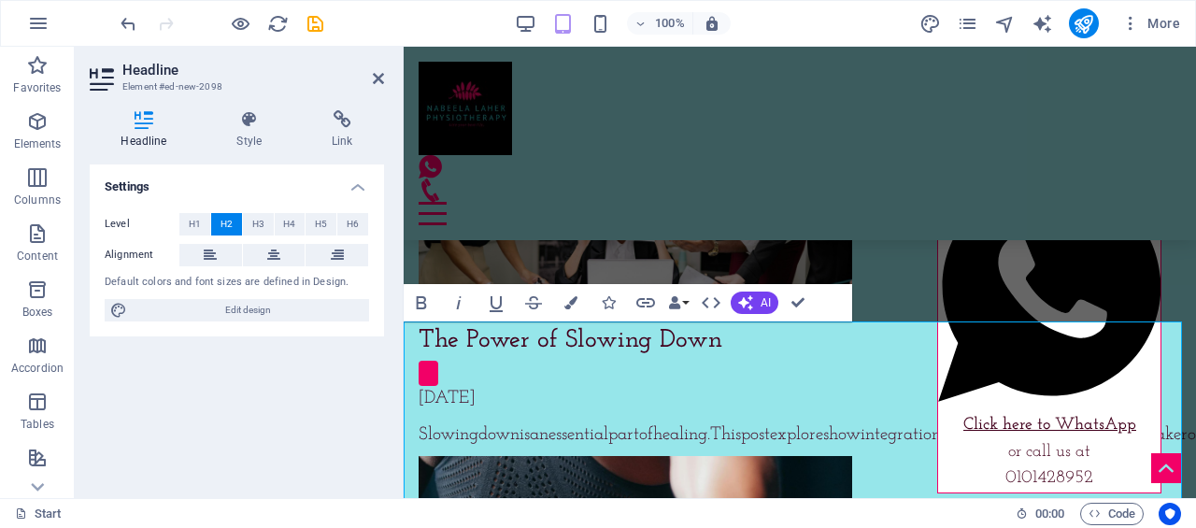
click at [143, 139] on h4 "Headline" at bounding box center [148, 129] width 116 height 39
click at [196, 223] on span "H1" at bounding box center [195, 224] width 12 height 22
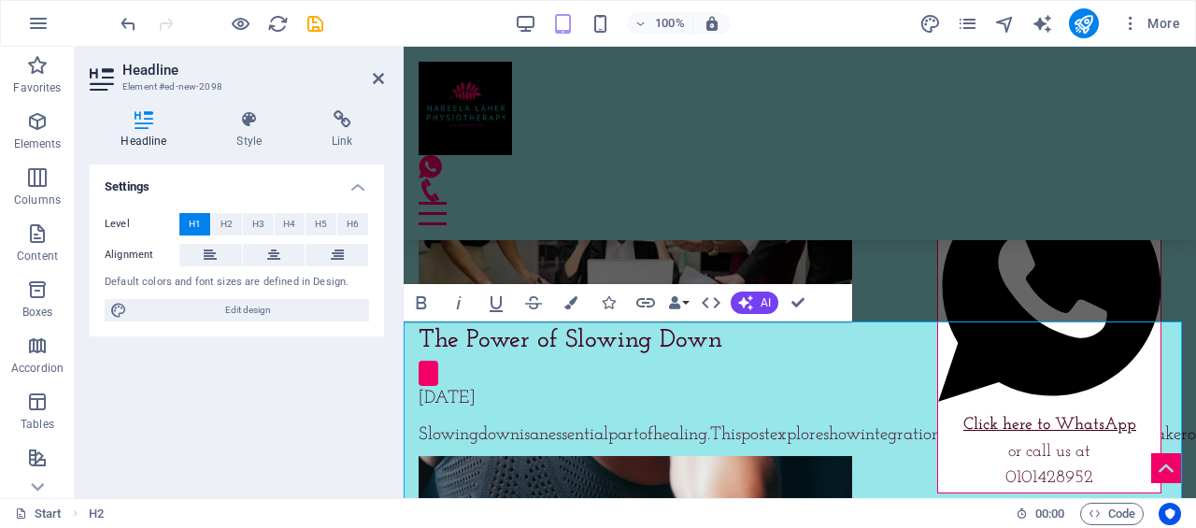
click at [226, 220] on span "H2" at bounding box center [226, 224] width 12 height 22
drag, startPoint x: 803, startPoint y: 342, endPoint x: 772, endPoint y: 342, distance: 31.8
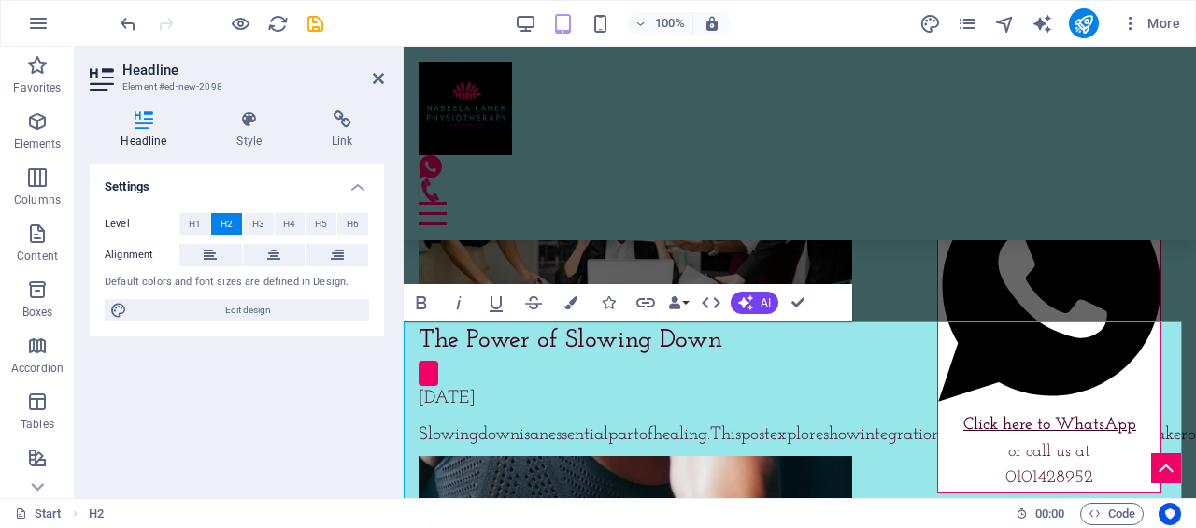
drag, startPoint x: 896, startPoint y: 340, endPoint x: 659, endPoint y: 345, distance: 237.4
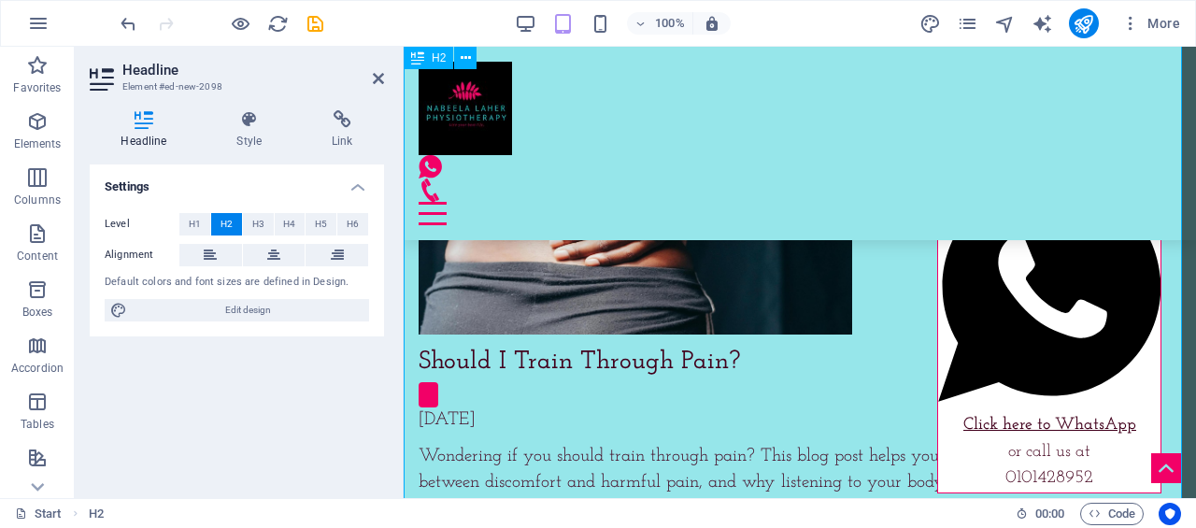
scroll to position [8249, 0]
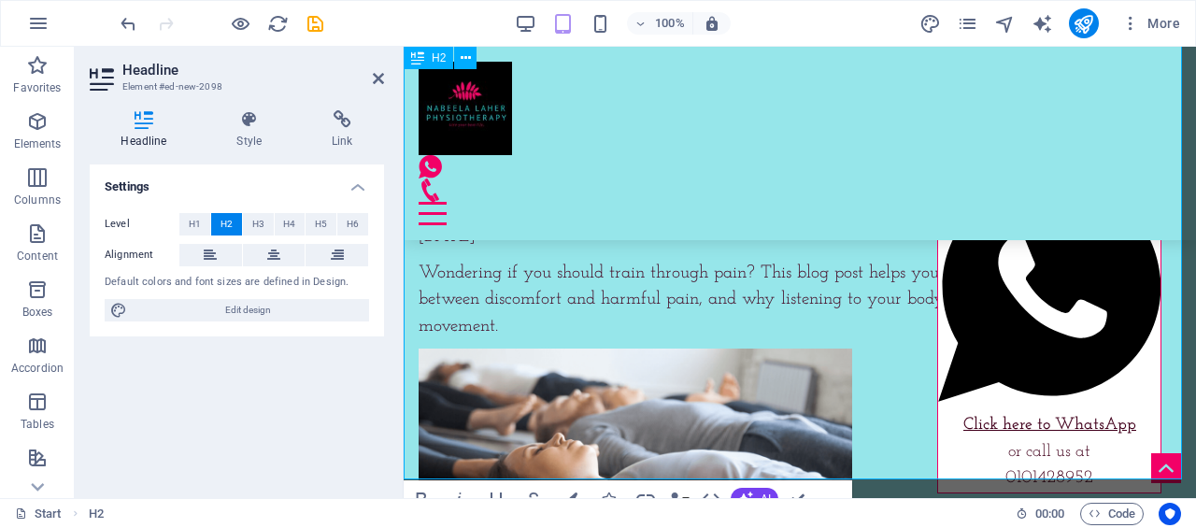
scroll to position [8342, 0]
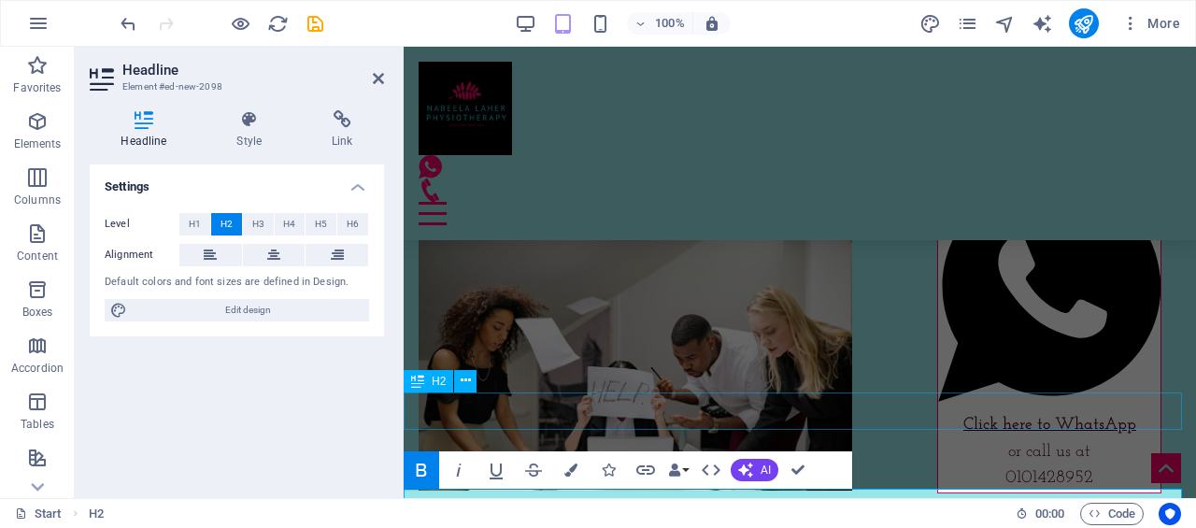
scroll to position [7595, 0]
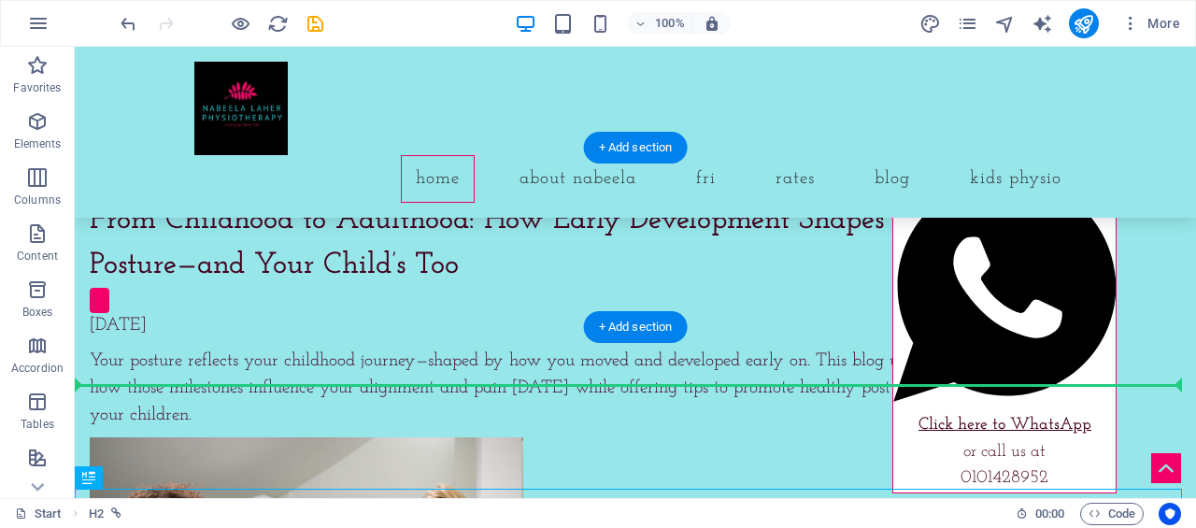
scroll to position [7686, 0]
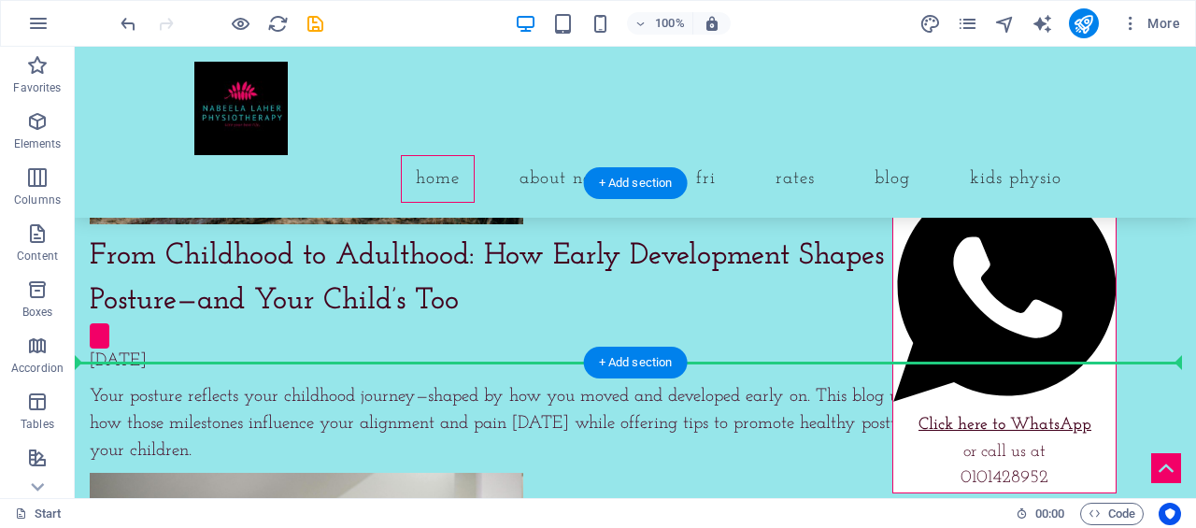
drag, startPoint x: 377, startPoint y: 306, endPoint x: 422, endPoint y: 280, distance: 51.5
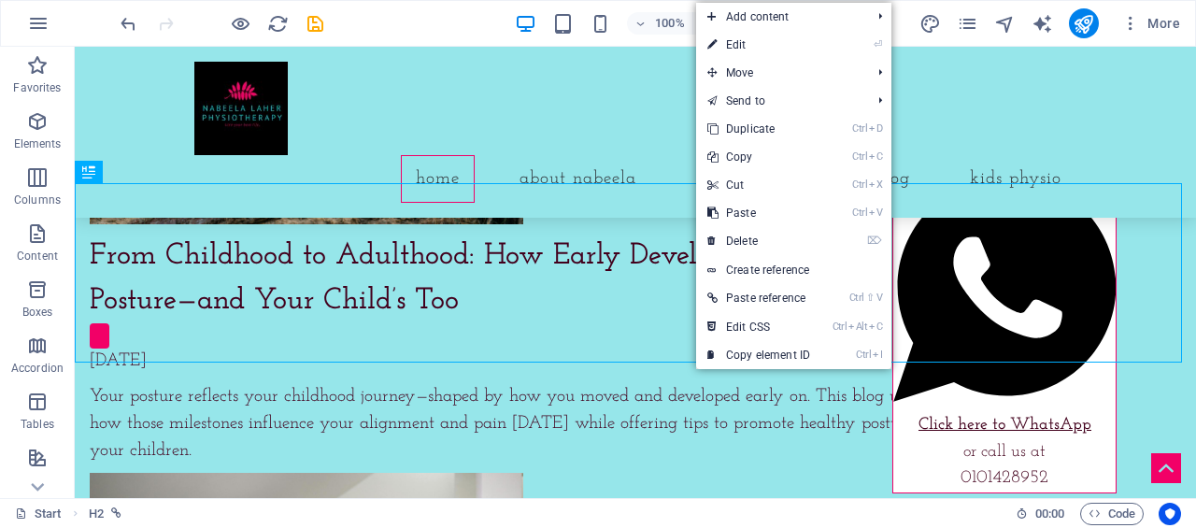
click at [780, 242] on link "⌦ Delete" at bounding box center [758, 241] width 125 height 28
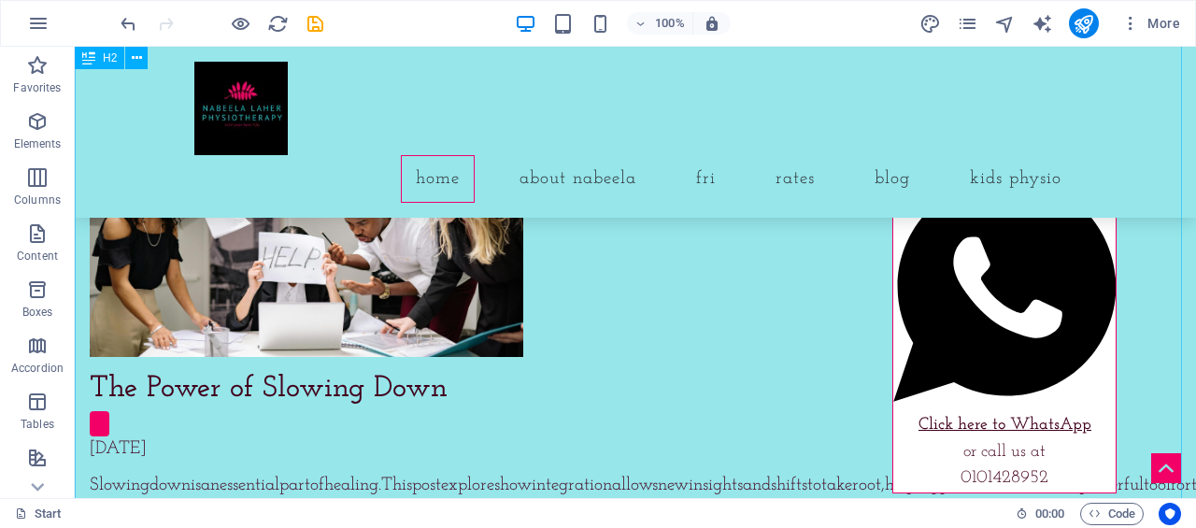
scroll to position [8060, 0]
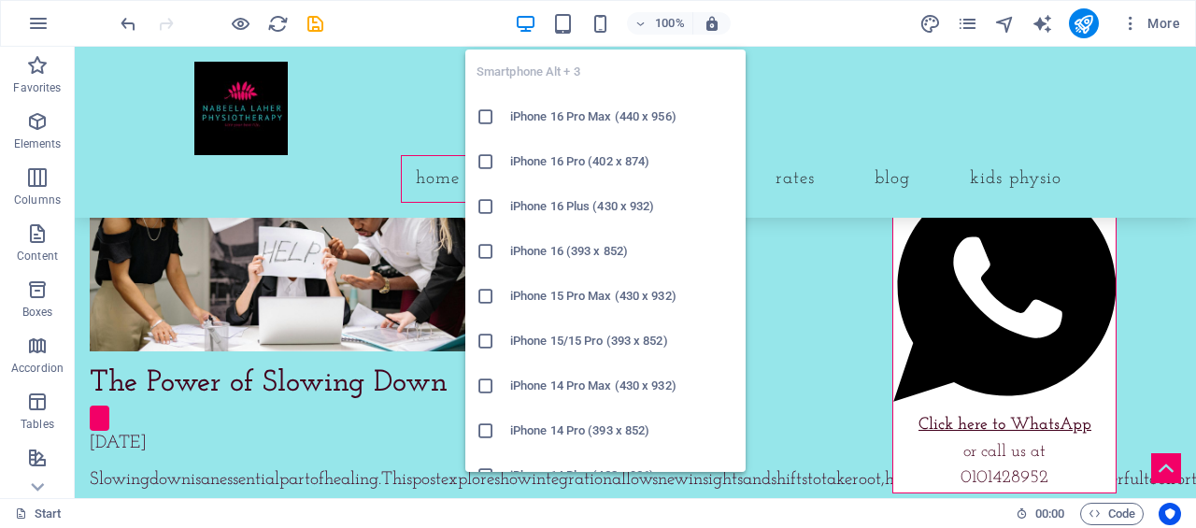
click at [0, 0] on icon "button" at bounding box center [0, 0] width 0 height 0
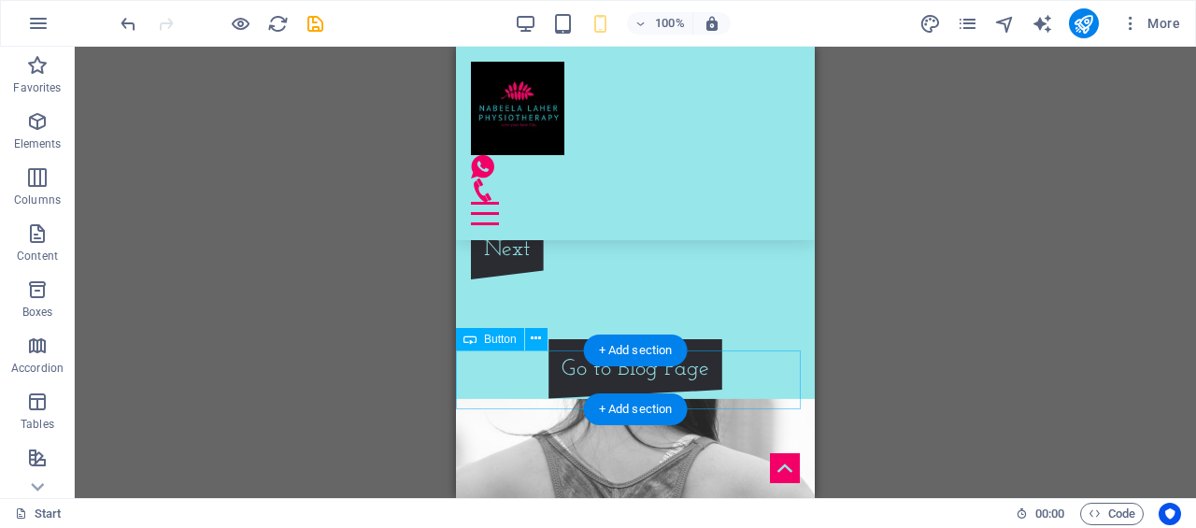
scroll to position [11973, 0]
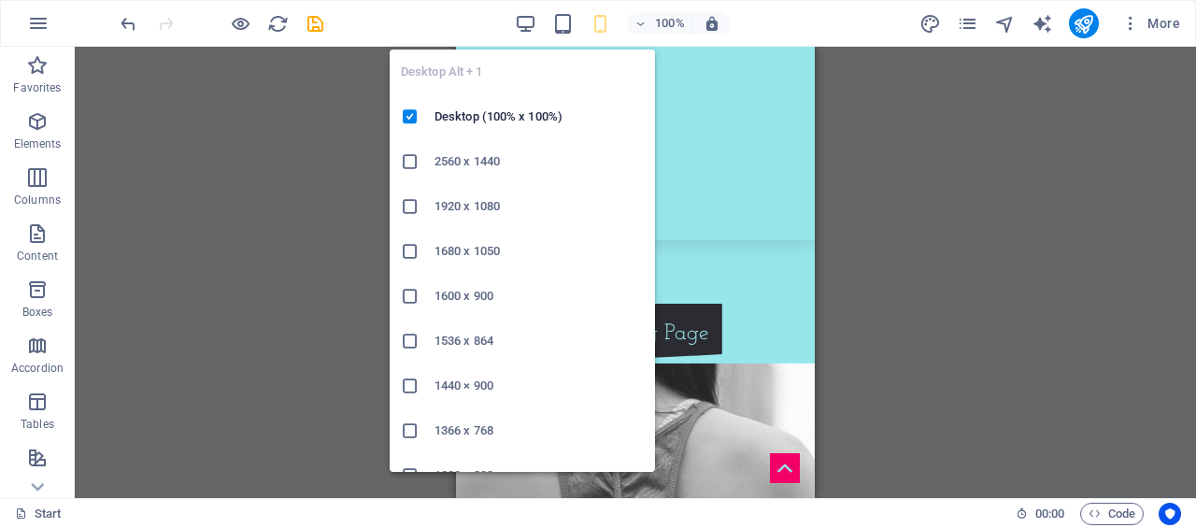
click at [534, 21] on icon "button" at bounding box center [525, 23] width 21 height 21
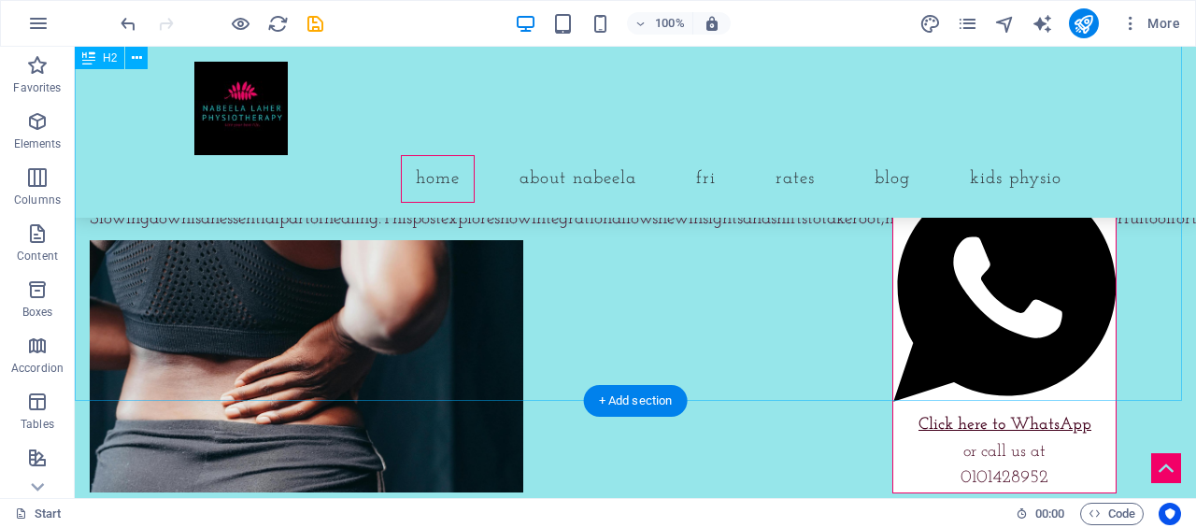
scroll to position [8227, 0]
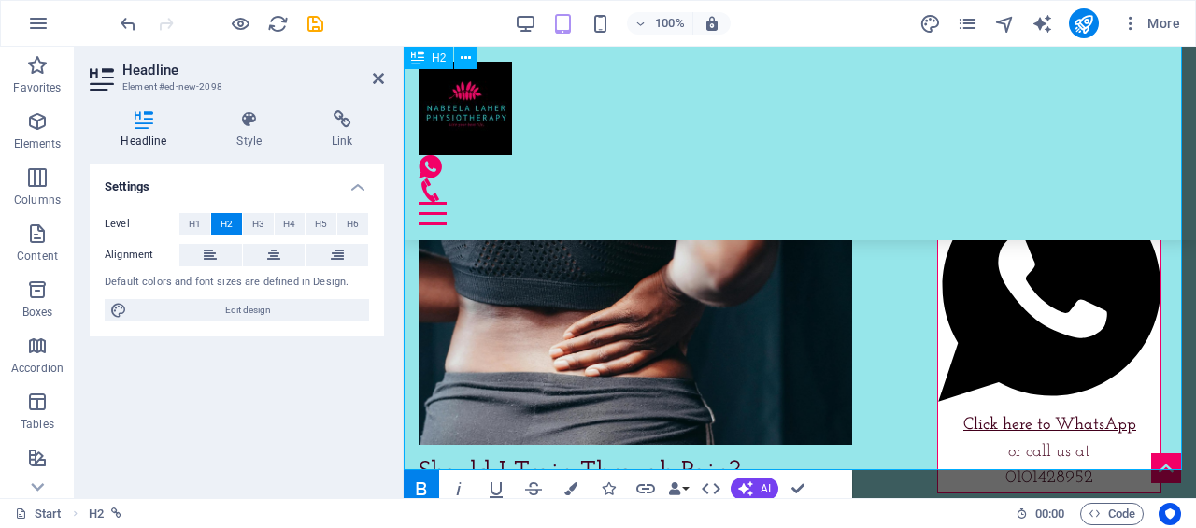
scroll to position [8102, 0]
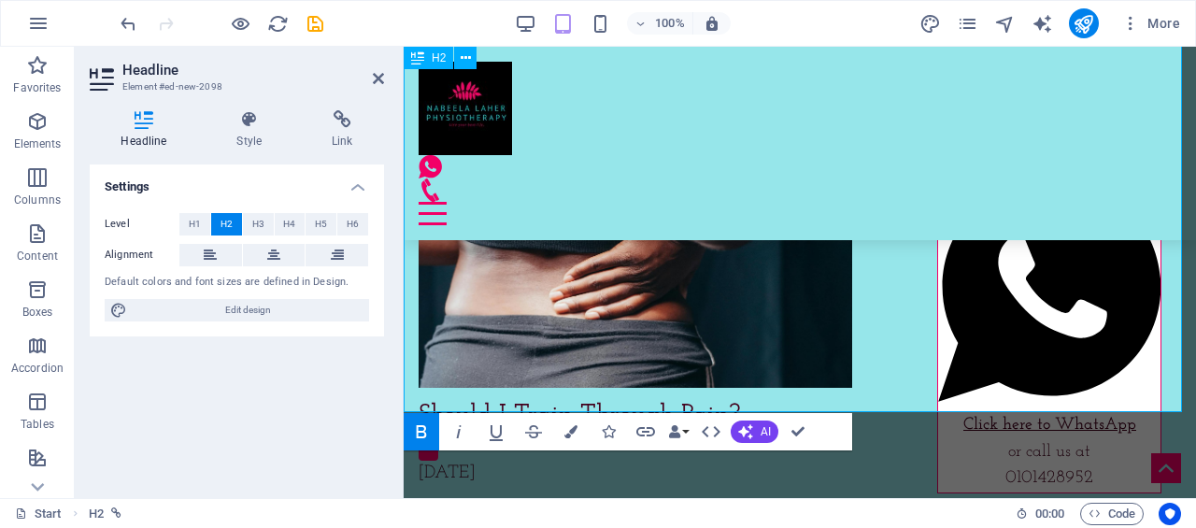
drag, startPoint x: 1074, startPoint y: 245, endPoint x: 513, endPoint y: 246, distance: 561.5
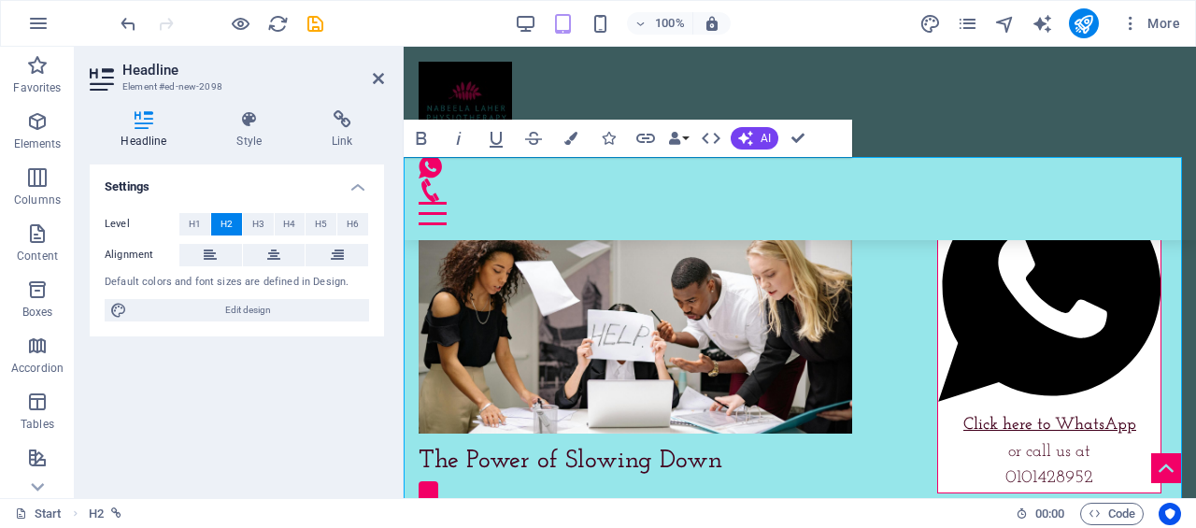
scroll to position [7635, 0]
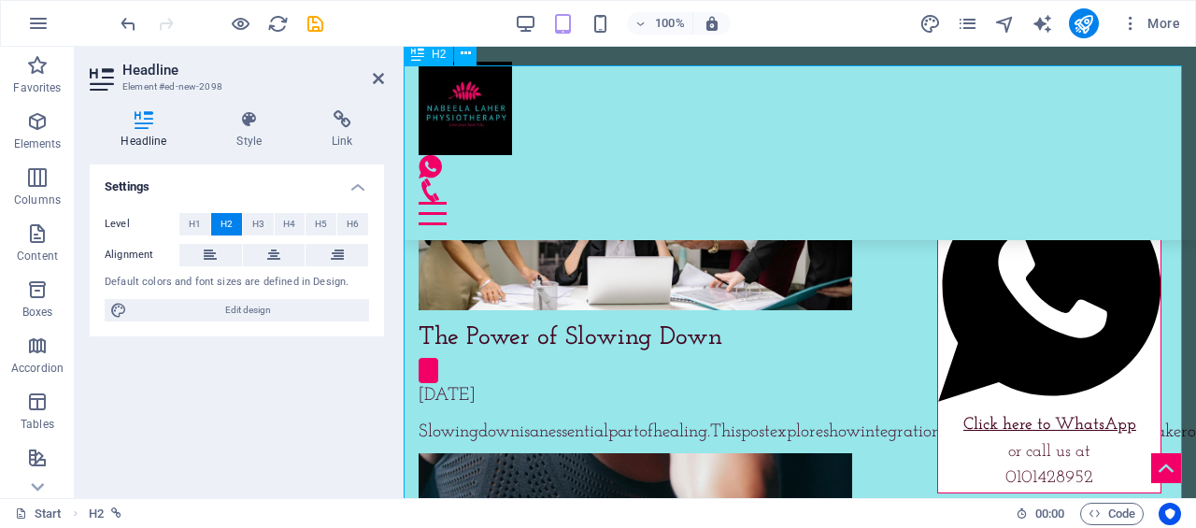
scroll to position [7822, 0]
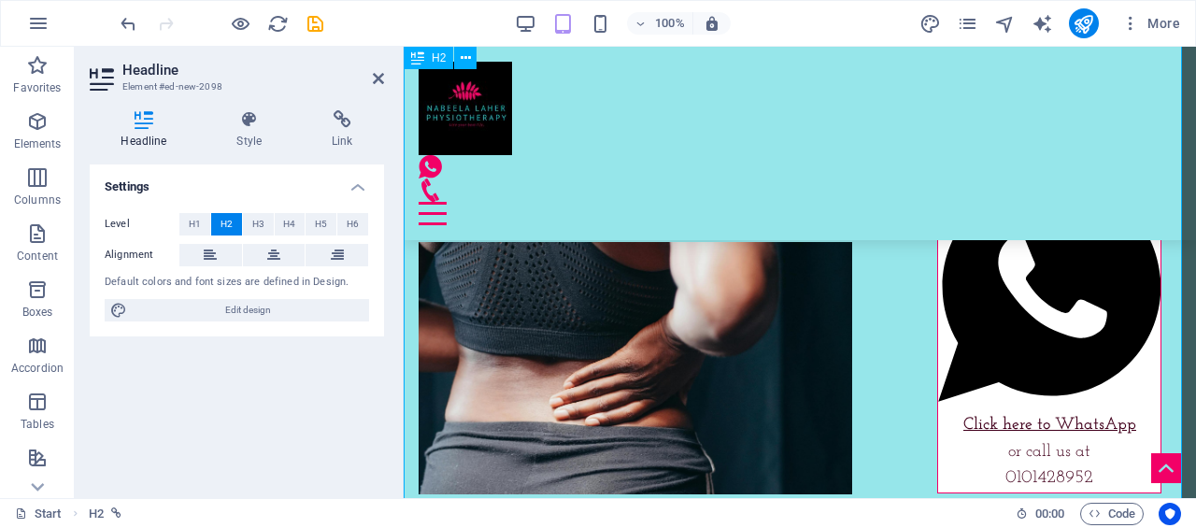
scroll to position [8009, 0]
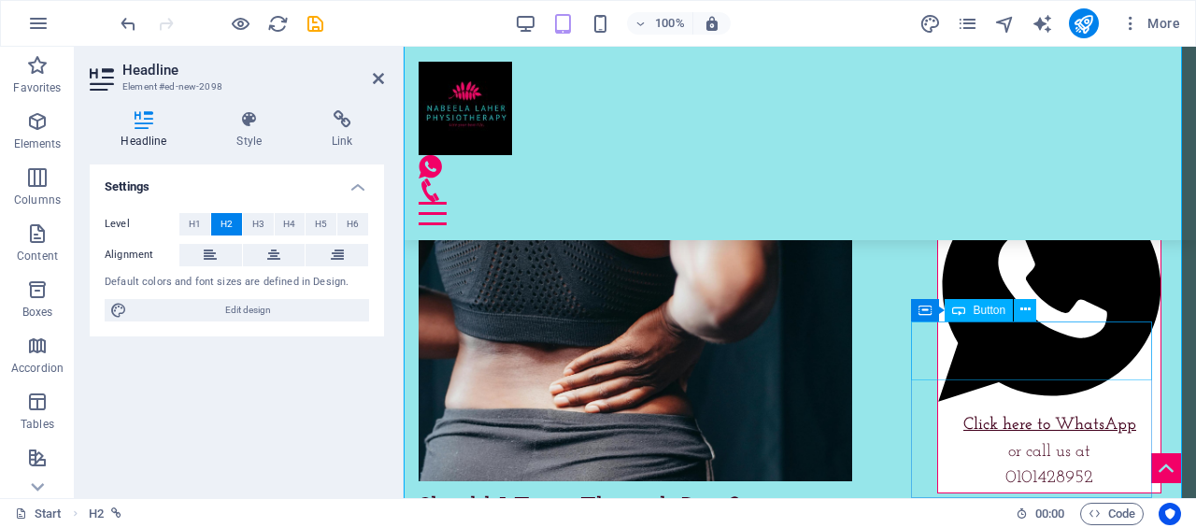
drag, startPoint x: 420, startPoint y: 296, endPoint x: 934, endPoint y: 365, distance: 518.5
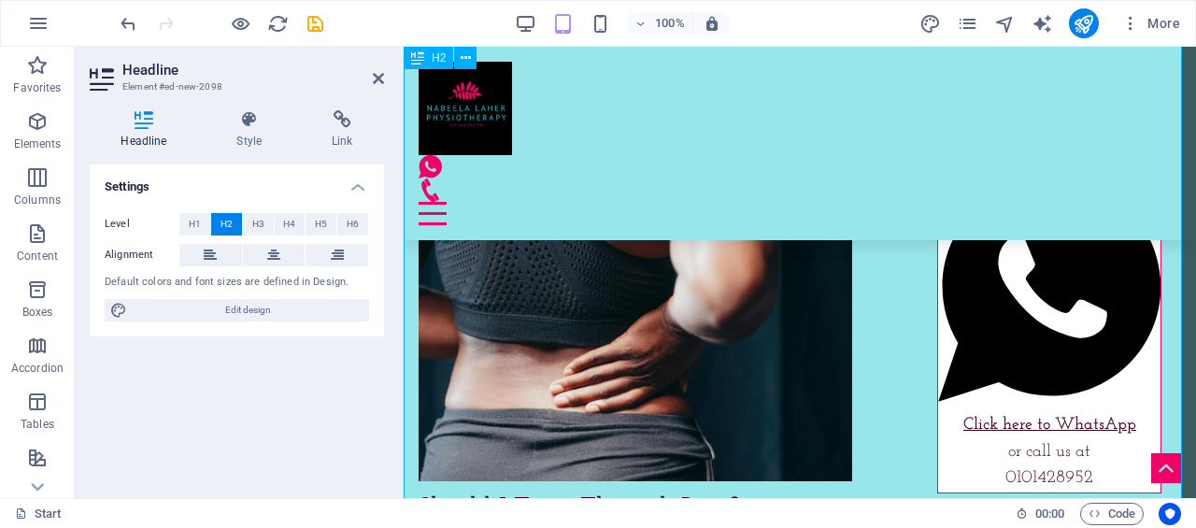
drag, startPoint x: 1080, startPoint y: 298, endPoint x: 553, endPoint y: 259, distance: 528.4
drag, startPoint x: 311, startPoint y: 250, endPoint x: 346, endPoint y: 130, distance: 125.4
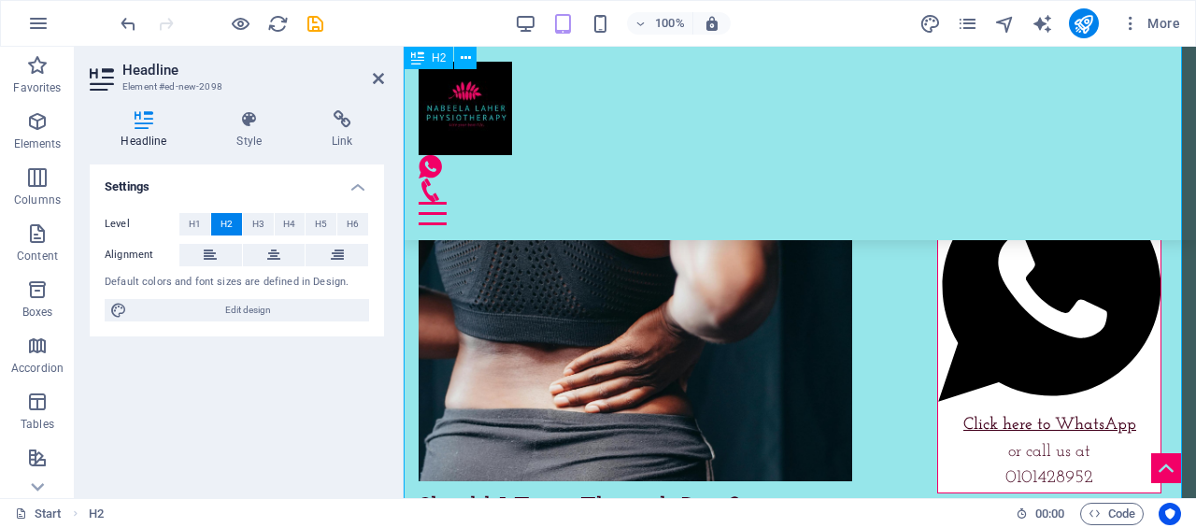
click at [346, 130] on h4 "Link" at bounding box center [342, 129] width 83 height 39
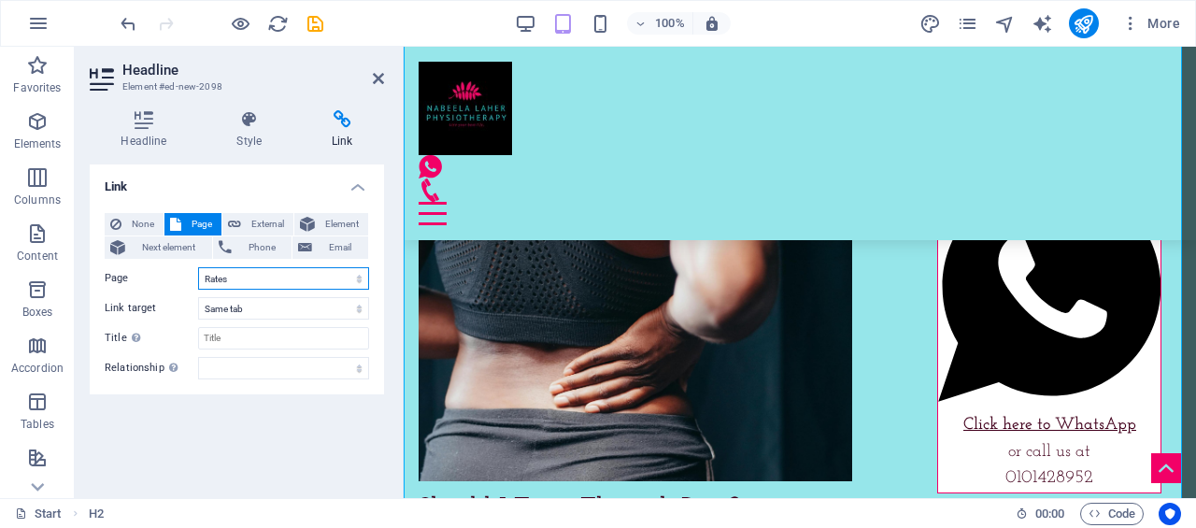
click at [355, 281] on select "Start Subpage New page Self Care Blog Rates FRIM Be Activated About Legal Notic…" at bounding box center [283, 278] width 171 height 22
click at [314, 404] on div "Link None Page External Element Next element Phone Email Page Start Subpage New…" at bounding box center [237, 323] width 294 height 319
click at [269, 225] on span "External" at bounding box center [267, 224] width 41 height 22
select select "blank"
drag, startPoint x: 267, startPoint y: 273, endPoint x: 53, endPoint y: 248, distance: 215.4
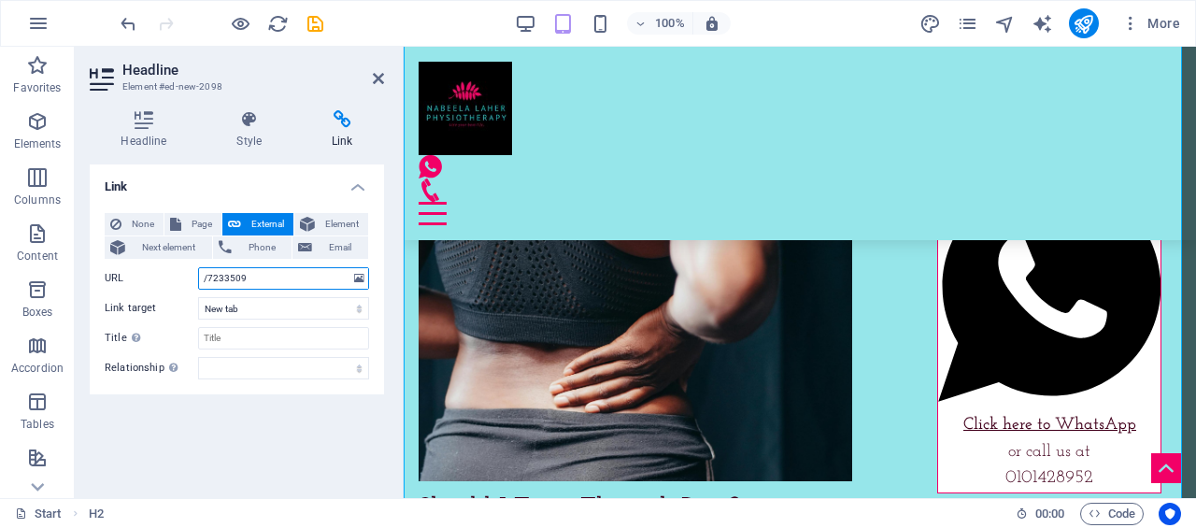
click at [53, 248] on section "Favorites Elements Columns Content Boxes Accordion Tables Features Images Slide…" at bounding box center [598, 272] width 1196 height 451
paste input "https://nlaherphysio.co.za/blog/prescribed-minimum-benefits-pmbs-and-physiother…"
type input "https://nlaherphysio.co.za/blog/prescribed-minimum-benefits-pmbs-and-physiother…"
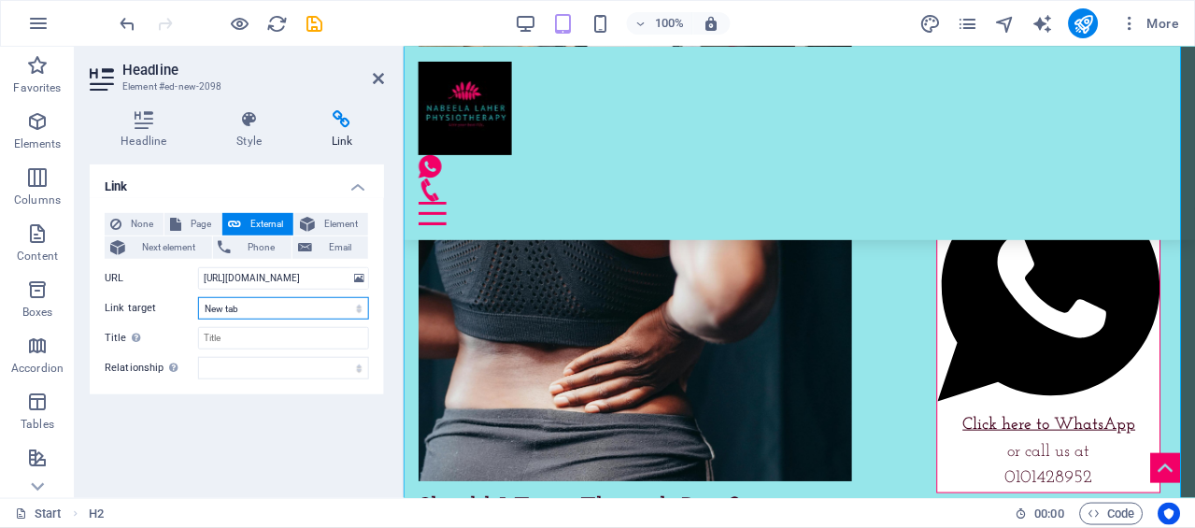
scroll to position [0, 0]
click at [253, 305] on select "New tab Same tab Overlay" at bounding box center [283, 308] width 171 height 22
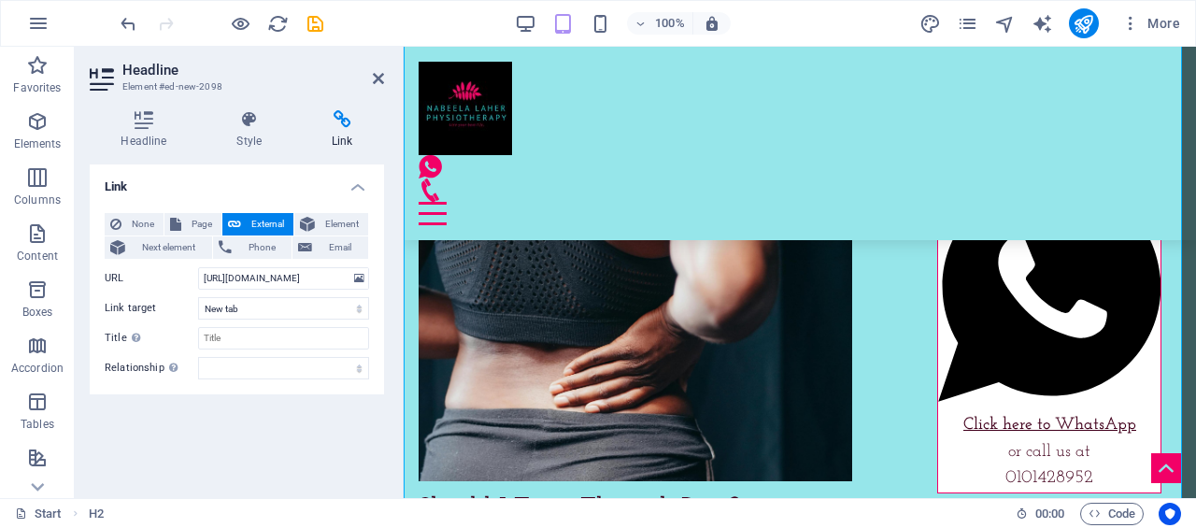
click at [325, 434] on div "Link None Page External Element Next element Phone Email Page Start Subpage New…" at bounding box center [237, 323] width 294 height 319
click at [328, 432] on div "Link None Page External Element Next element Phone Email Page Start Subpage New…" at bounding box center [237, 323] width 294 height 319
drag, startPoint x: 738, startPoint y: 298, endPoint x: 724, endPoint y: 303, distance: 14.8
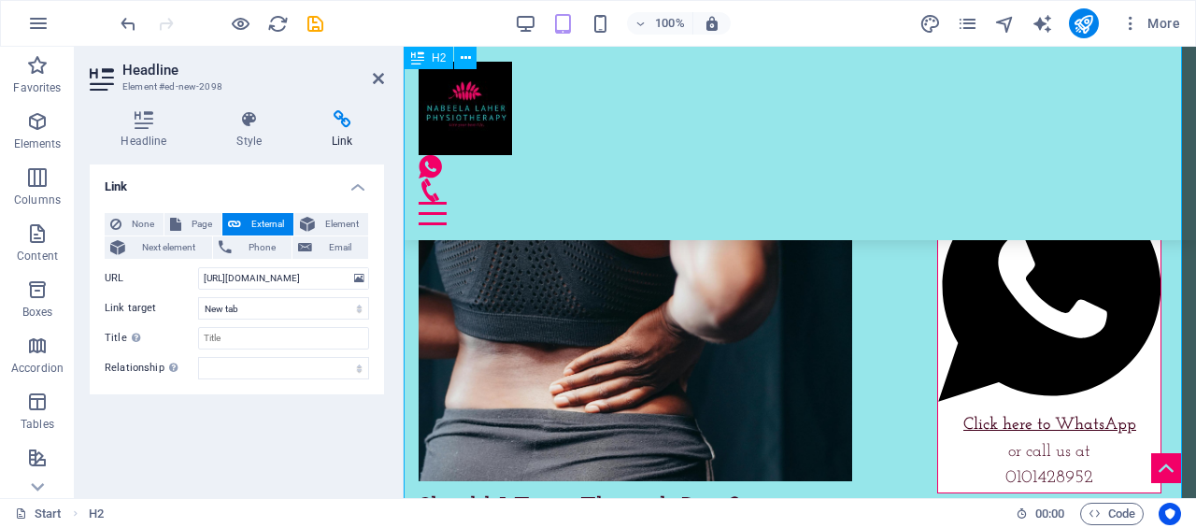
drag, startPoint x: 1044, startPoint y: 302, endPoint x: 534, endPoint y: 300, distance: 509.2
drag, startPoint x: 601, startPoint y: 304, endPoint x: 581, endPoint y: 293, distance: 22.1
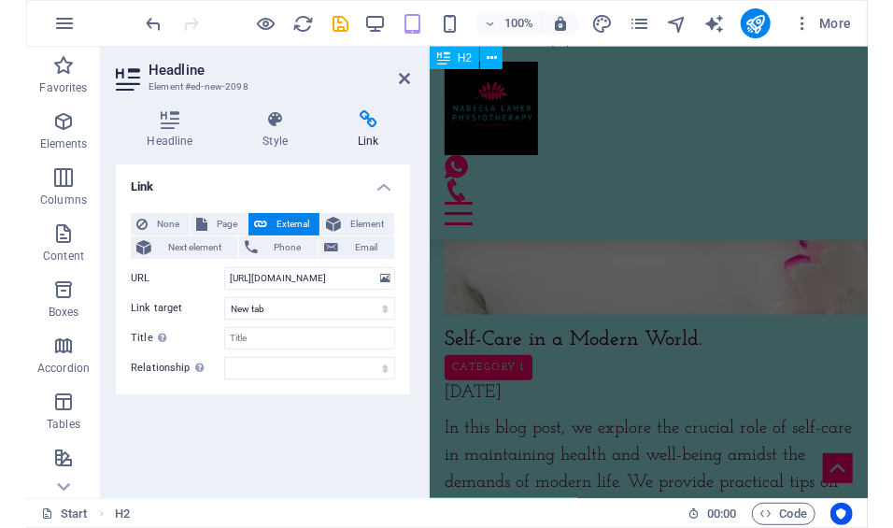
scroll to position [10763, 0]
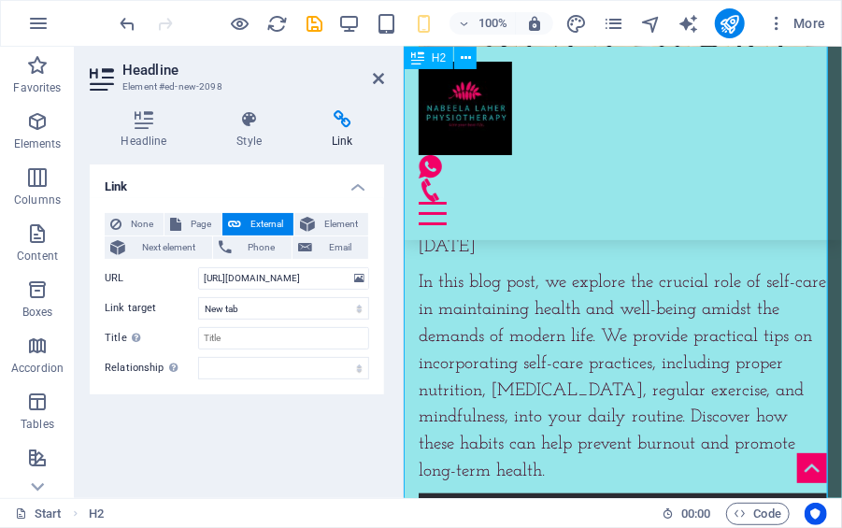
drag, startPoint x: 422, startPoint y: 314, endPoint x: 855, endPoint y: 319, distance: 432.6
drag, startPoint x: 760, startPoint y: 308, endPoint x: 788, endPoint y: 312, distance: 28.3
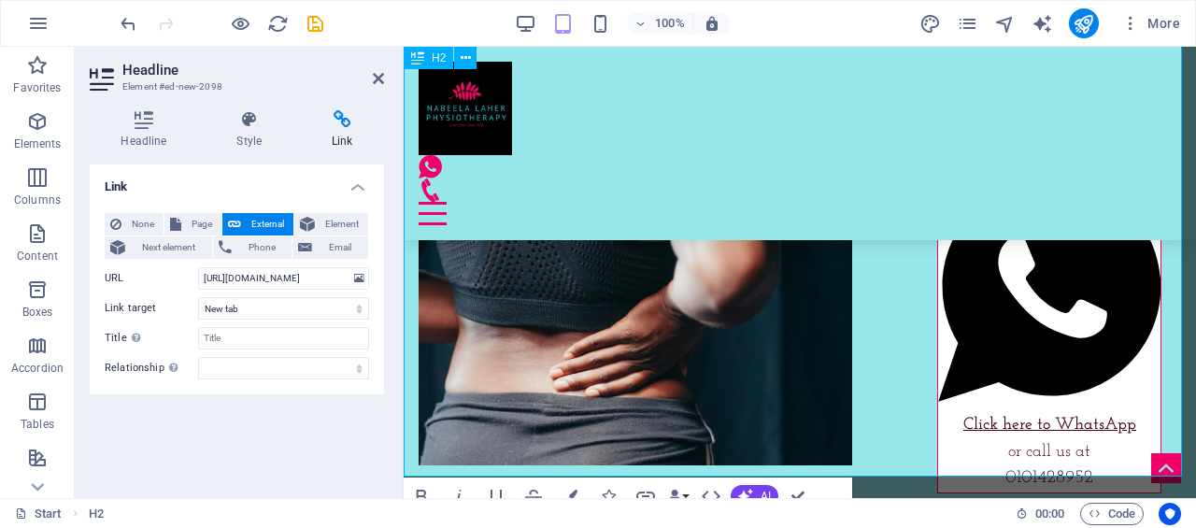
scroll to position [8068, 0]
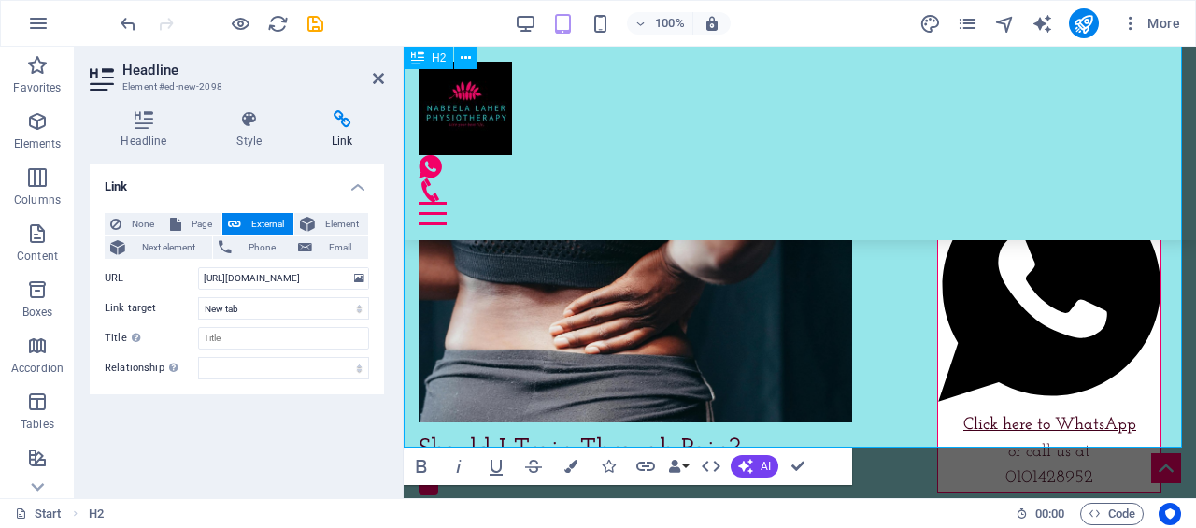
drag, startPoint x: 553, startPoint y: 237, endPoint x: 1050, endPoint y: 245, distance: 497.1
click at [503, 463] on icon "button" at bounding box center [496, 466] width 22 height 22
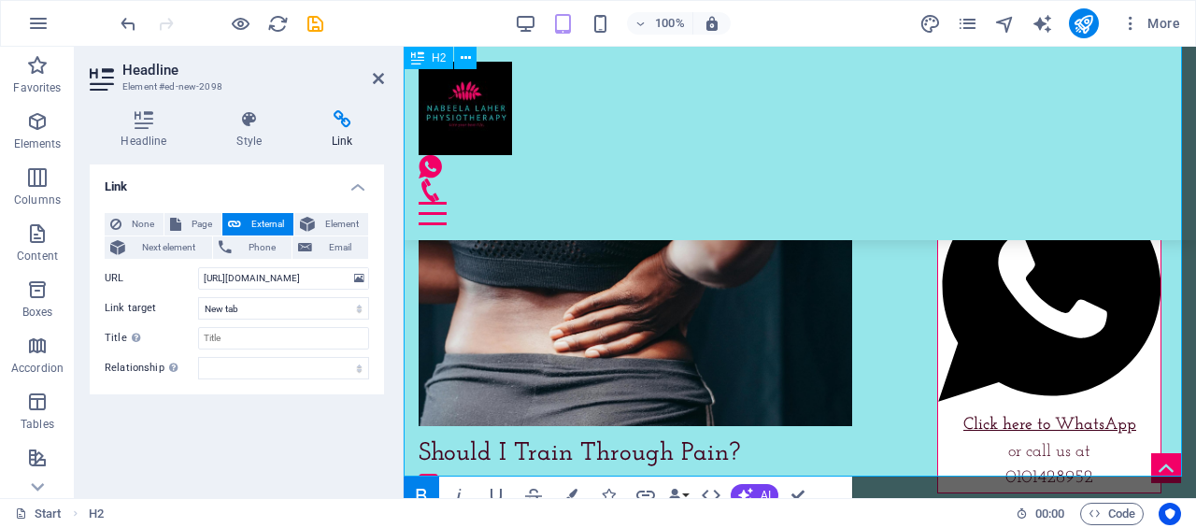
scroll to position [8161, 0]
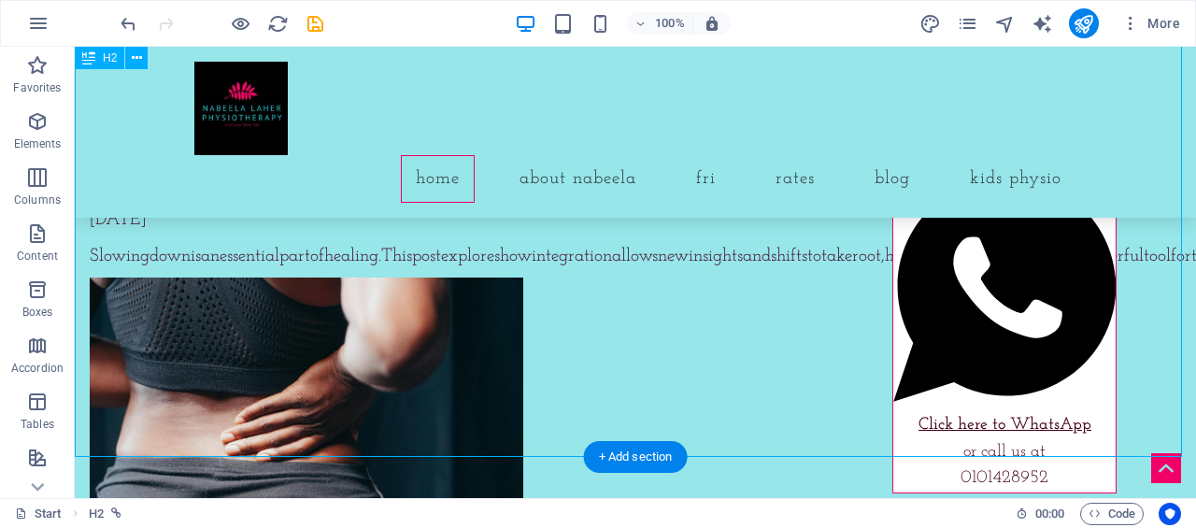
scroll to position [8313, 0]
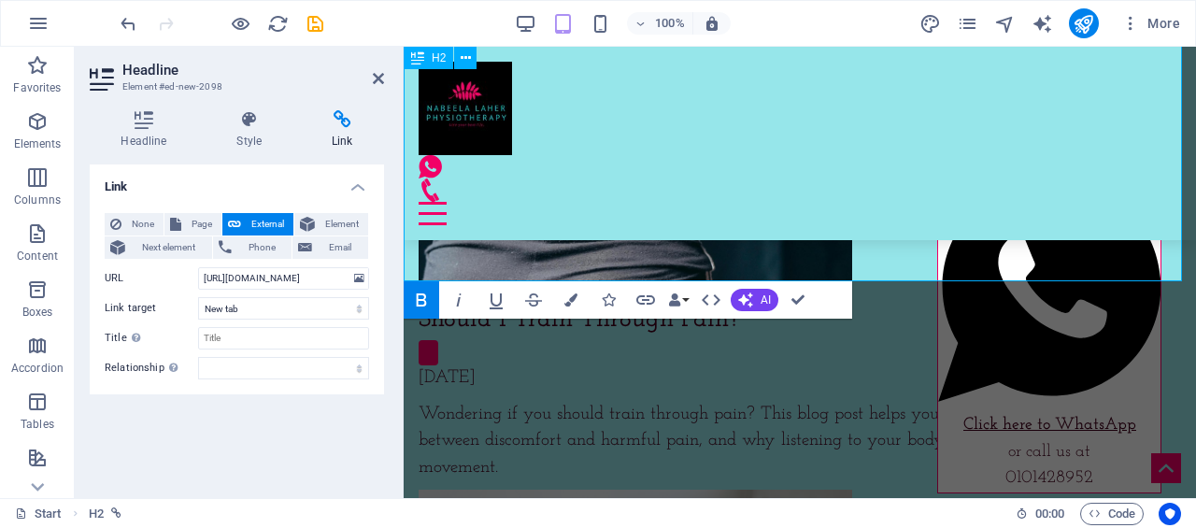
scroll to position [8196, 0]
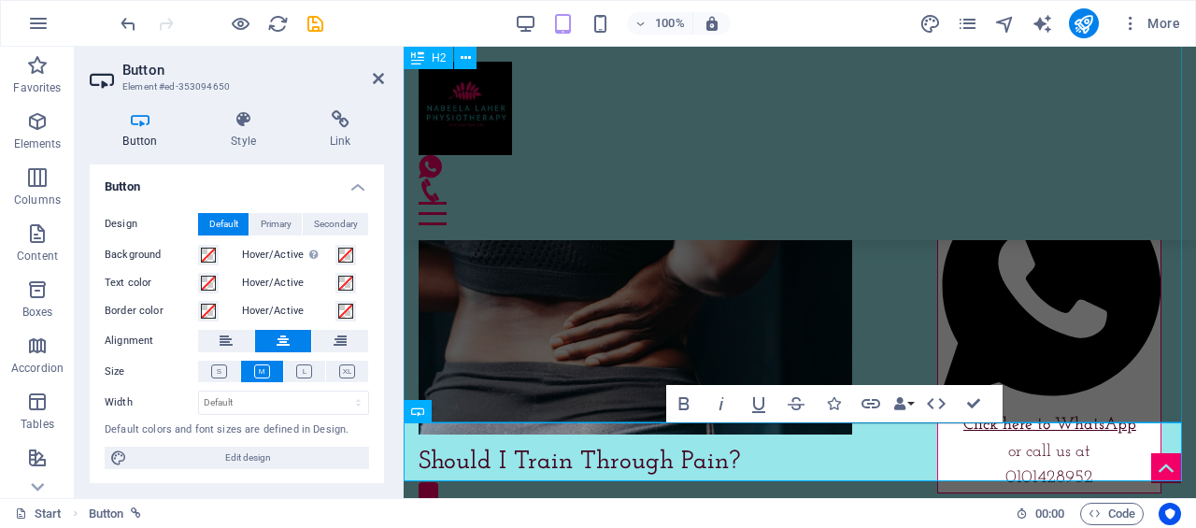
scroll to position [8149, 0]
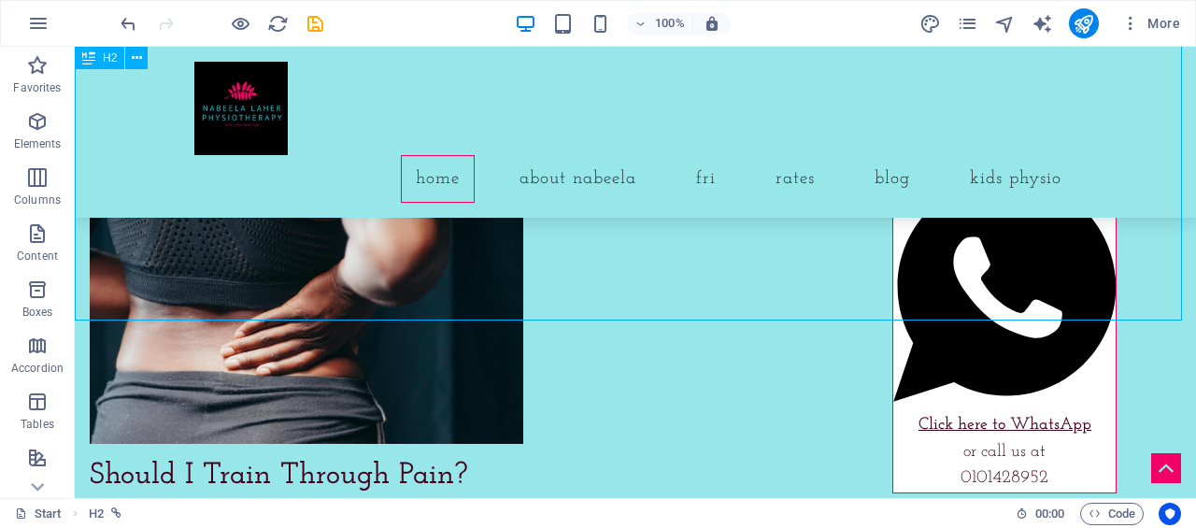
scroll to position [8386, 0]
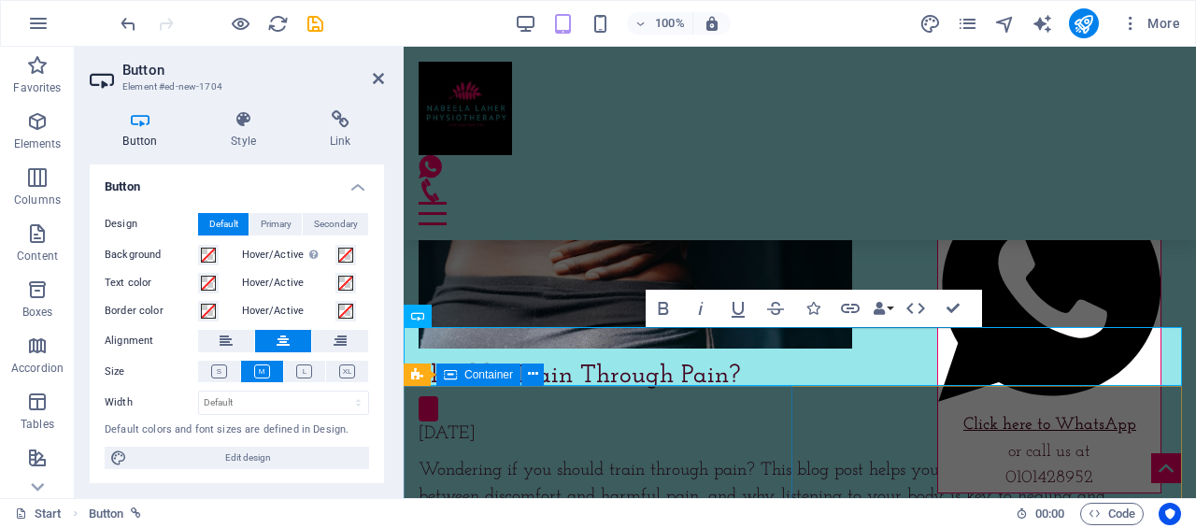
scroll to position [8274, 0]
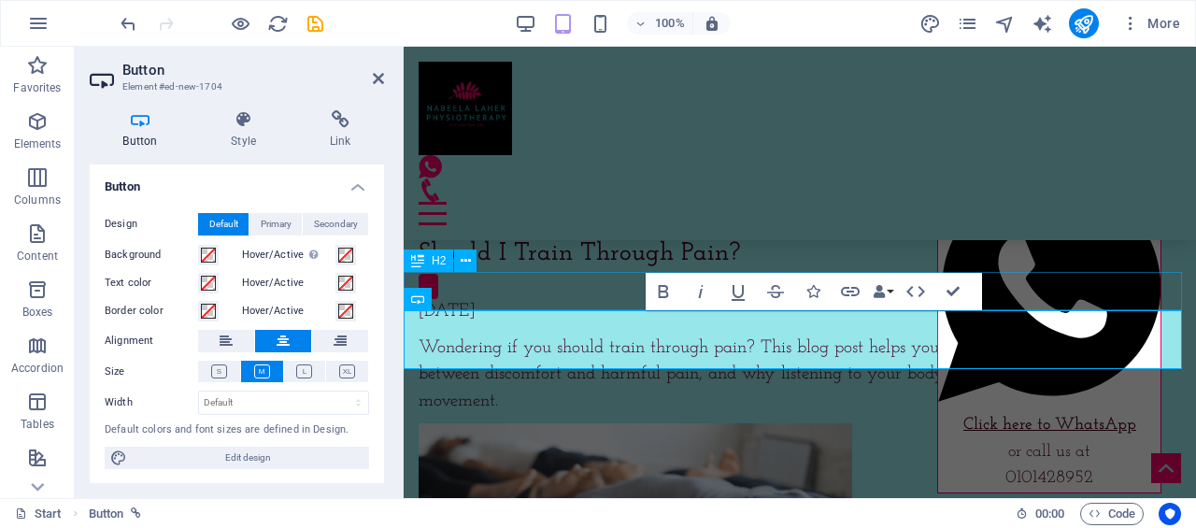
scroll to position [8170, 0]
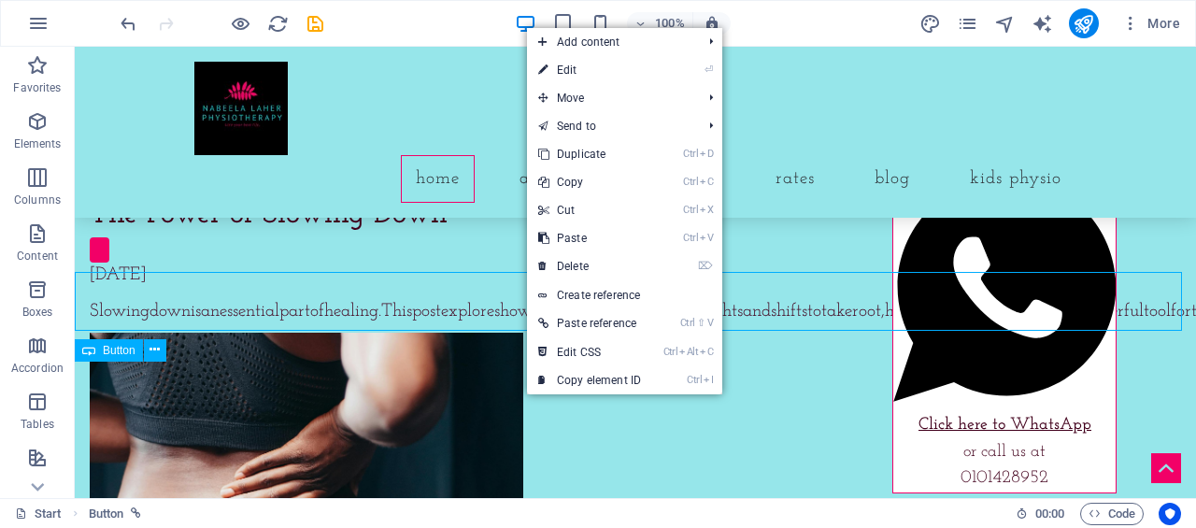
scroll to position [8315, 0]
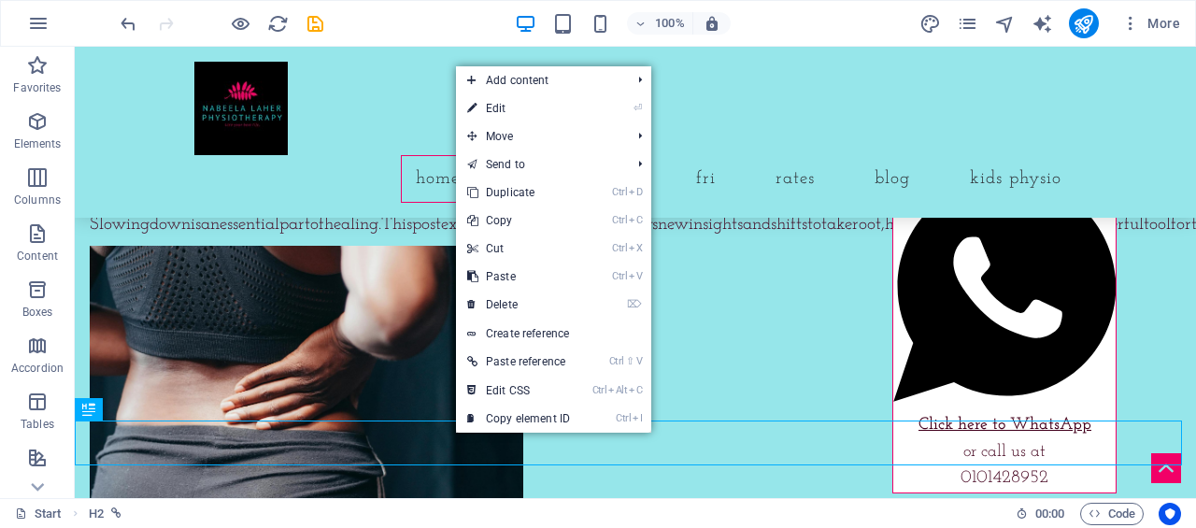
click at [576, 190] on link "Ctrl D Duplicate" at bounding box center [518, 192] width 125 height 28
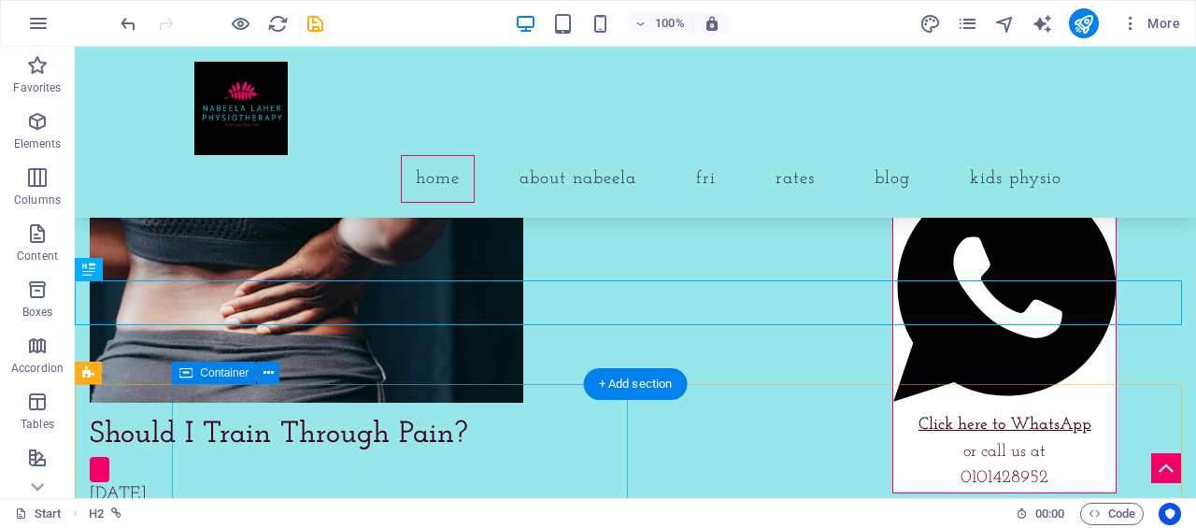
scroll to position [8502, 0]
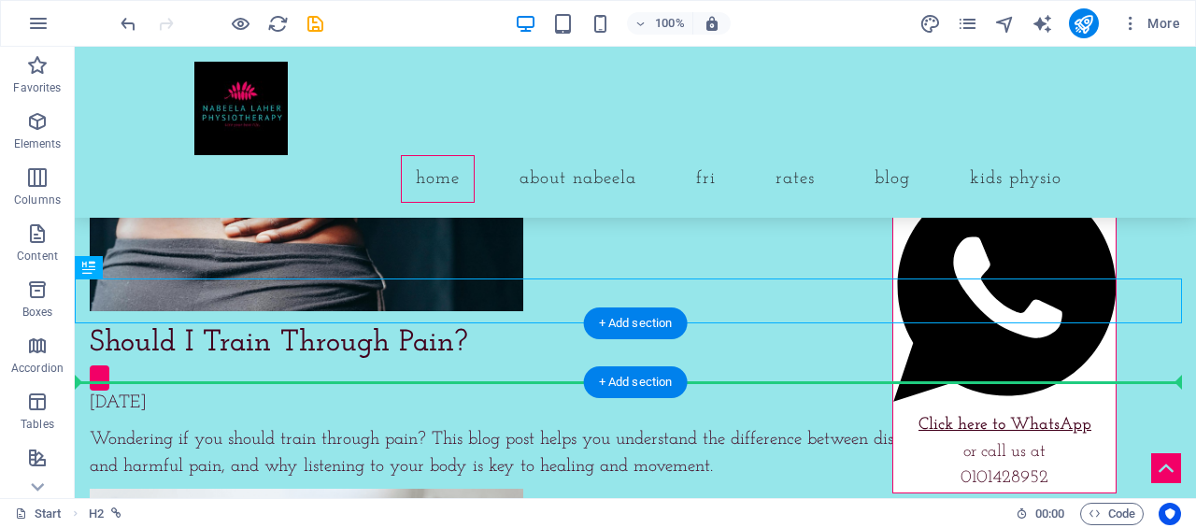
drag, startPoint x: 392, startPoint y: 301, endPoint x: 379, endPoint y: 371, distance: 71.3
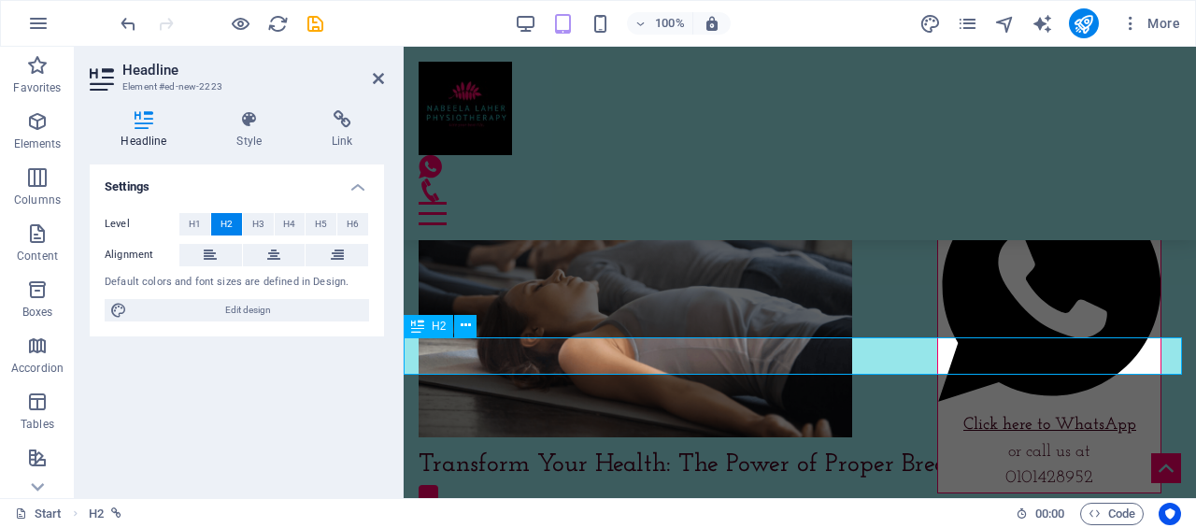
scroll to position [8296, 0]
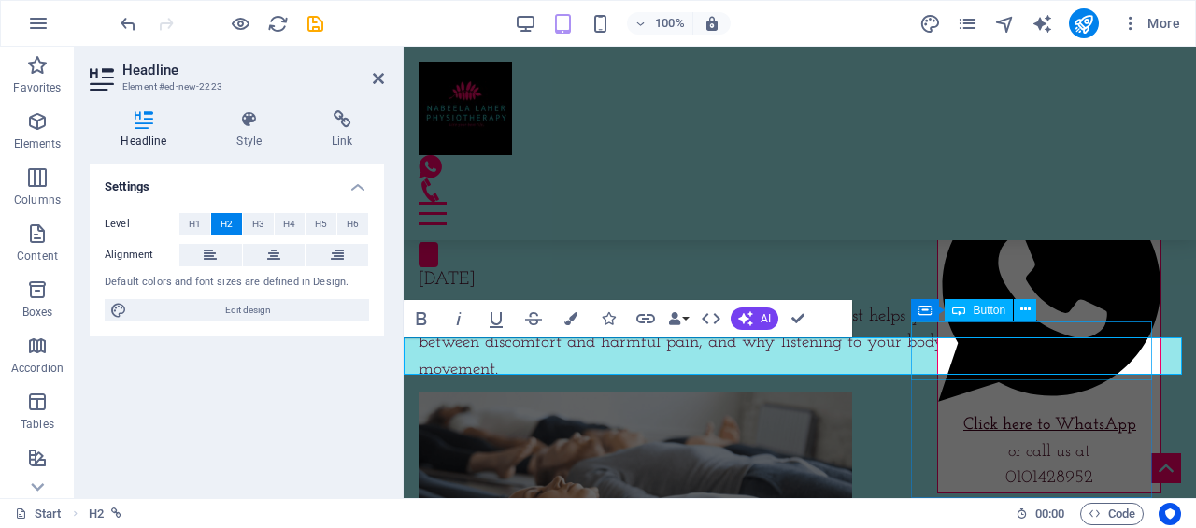
click at [932, 118] on div at bounding box center [1049, 100] width 234 height 36
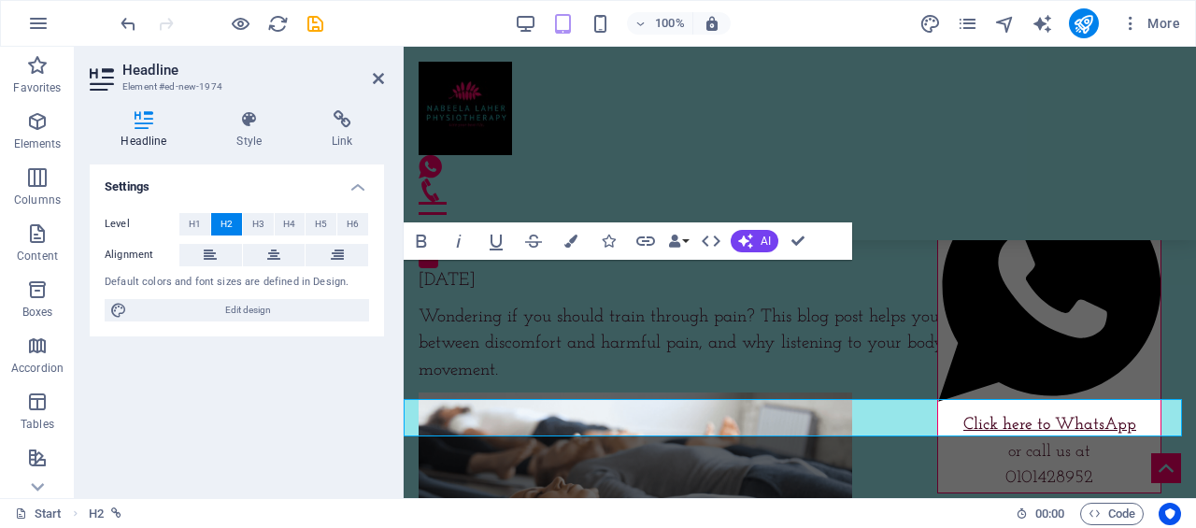
scroll to position [8276, 0]
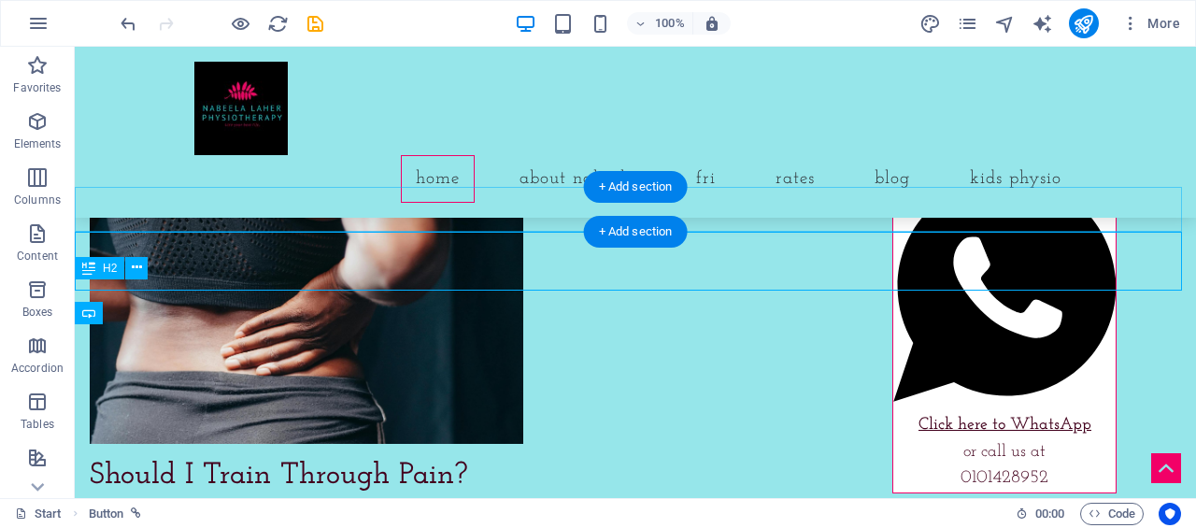
scroll to position [8455, 0]
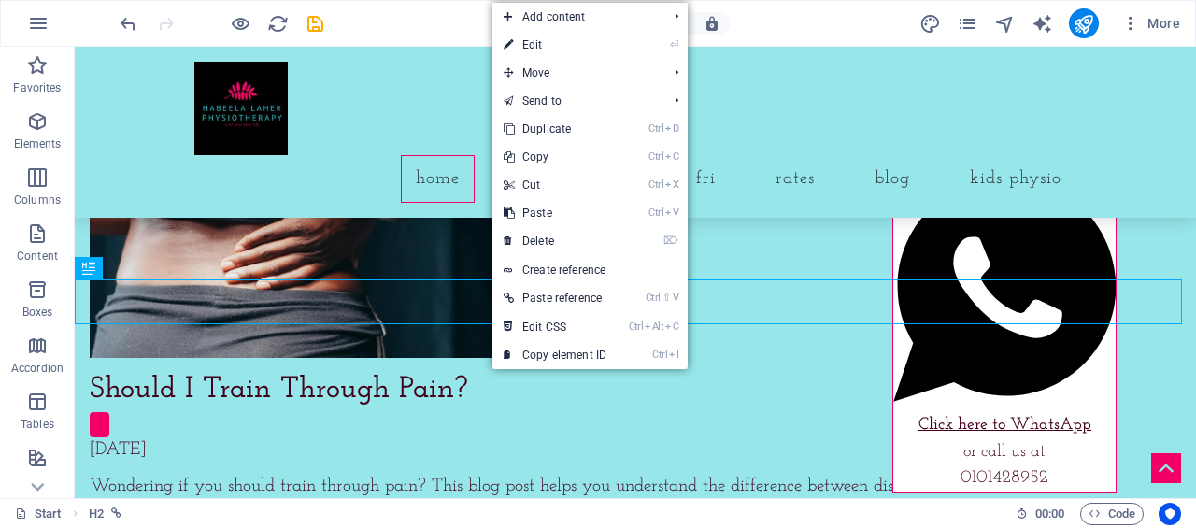
click at [577, 116] on link "Ctrl D Duplicate" at bounding box center [554, 129] width 125 height 28
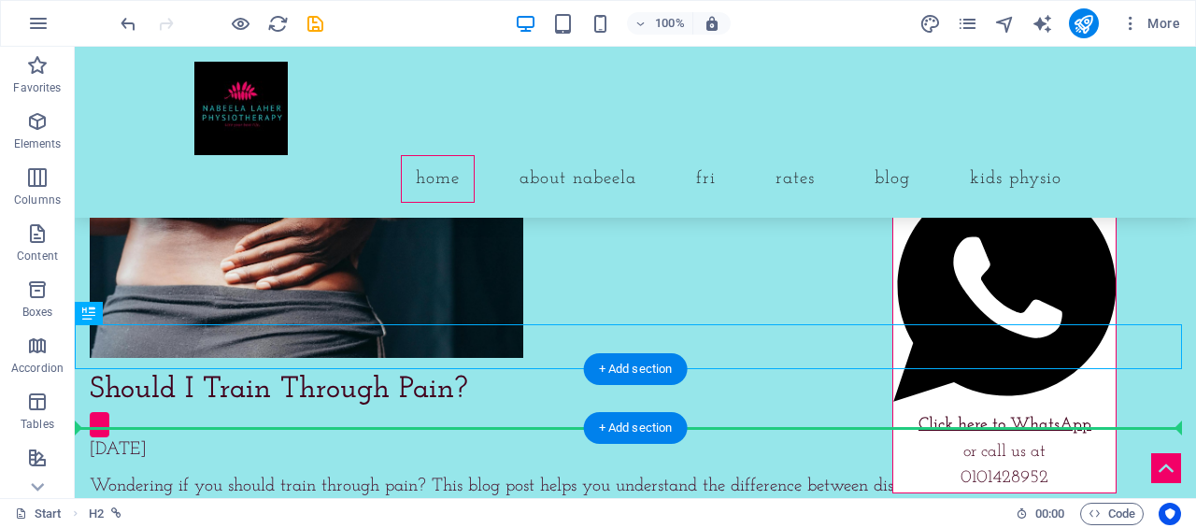
drag, startPoint x: 394, startPoint y: 341, endPoint x: 396, endPoint y: 410, distance: 69.2
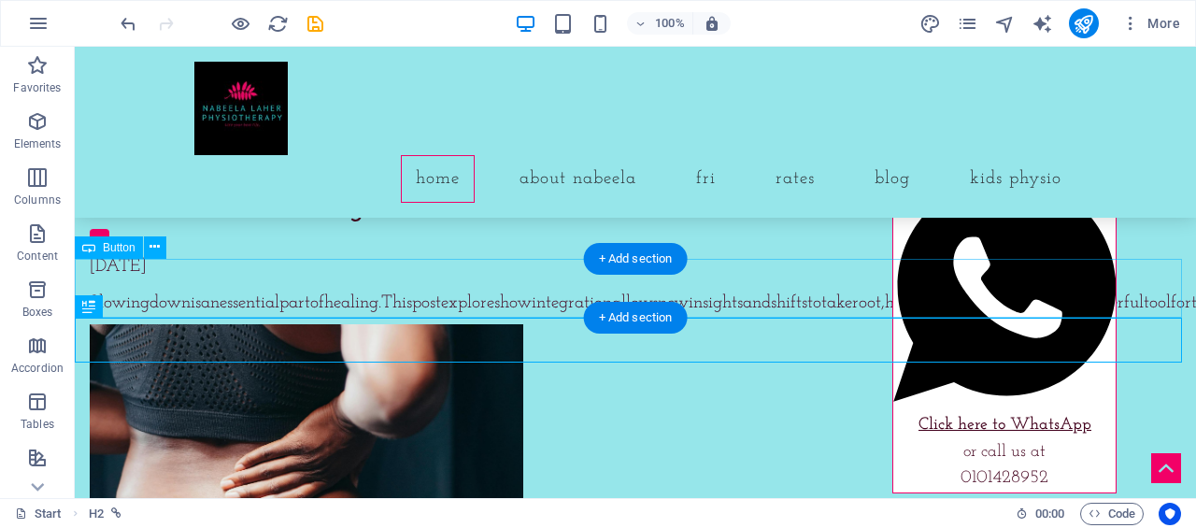
scroll to position [8414, 0]
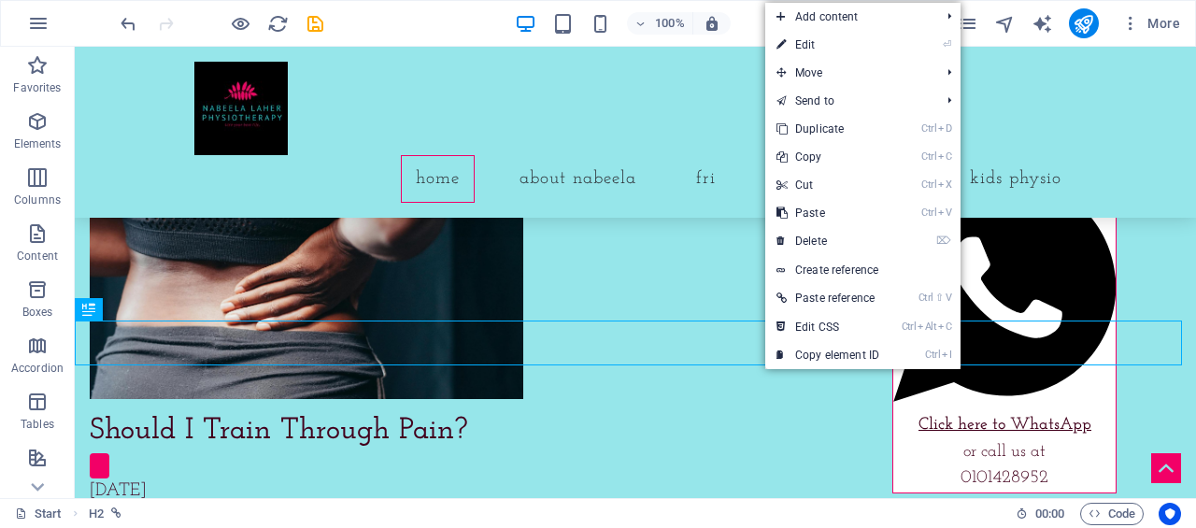
click at [847, 136] on link "Ctrl D Duplicate" at bounding box center [827, 129] width 125 height 28
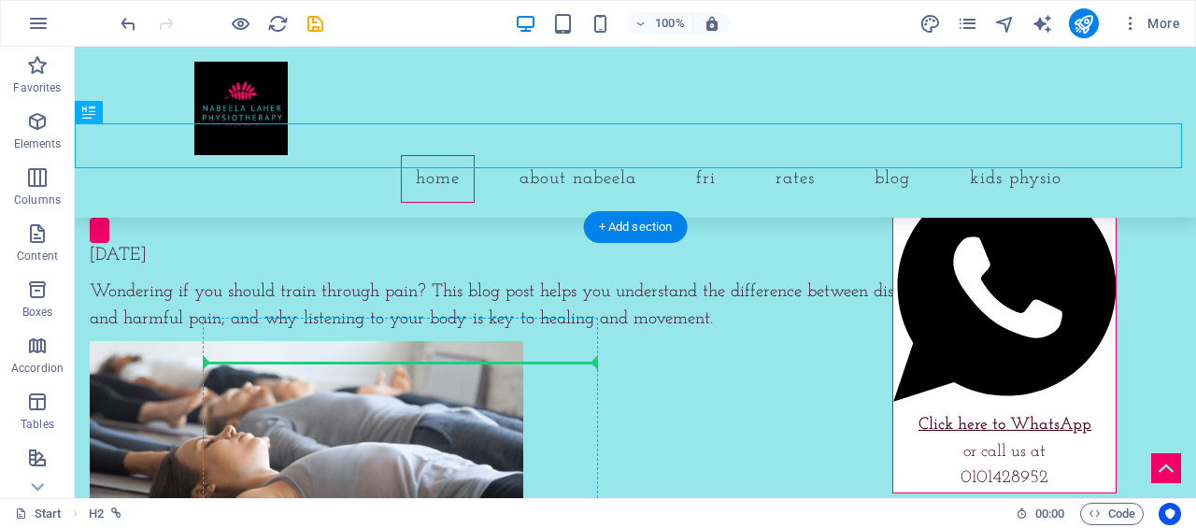
scroll to position [8656, 0]
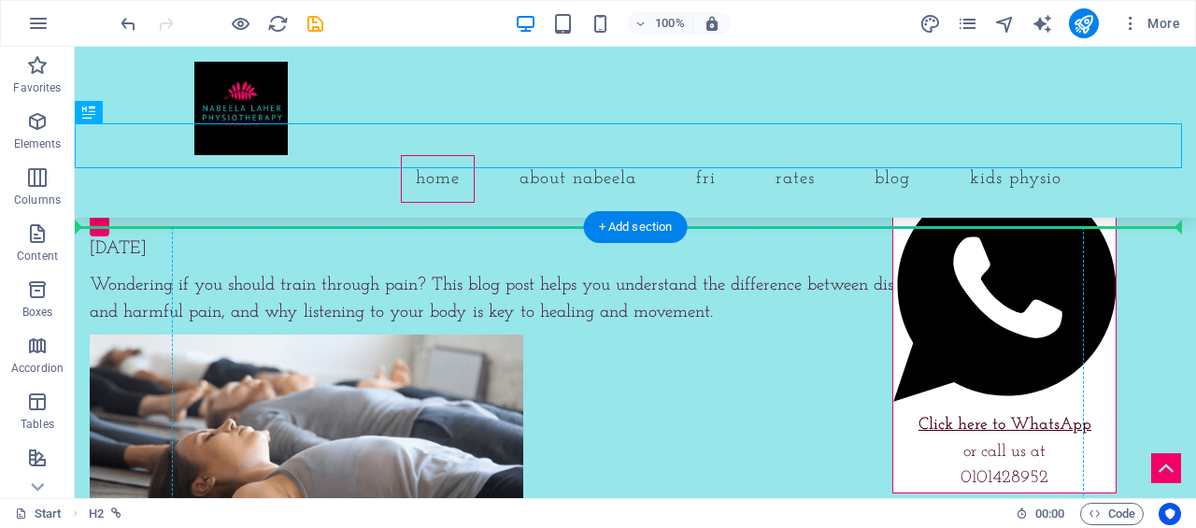
drag, startPoint x: 271, startPoint y: 387, endPoint x: 310, endPoint y: 271, distance: 122.3
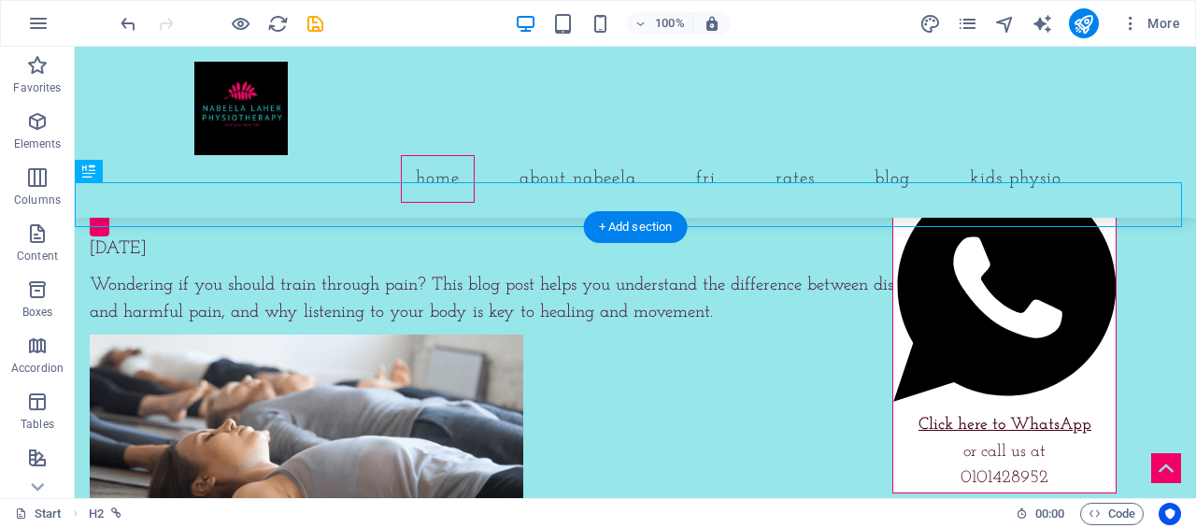
scroll to position [8563, 0]
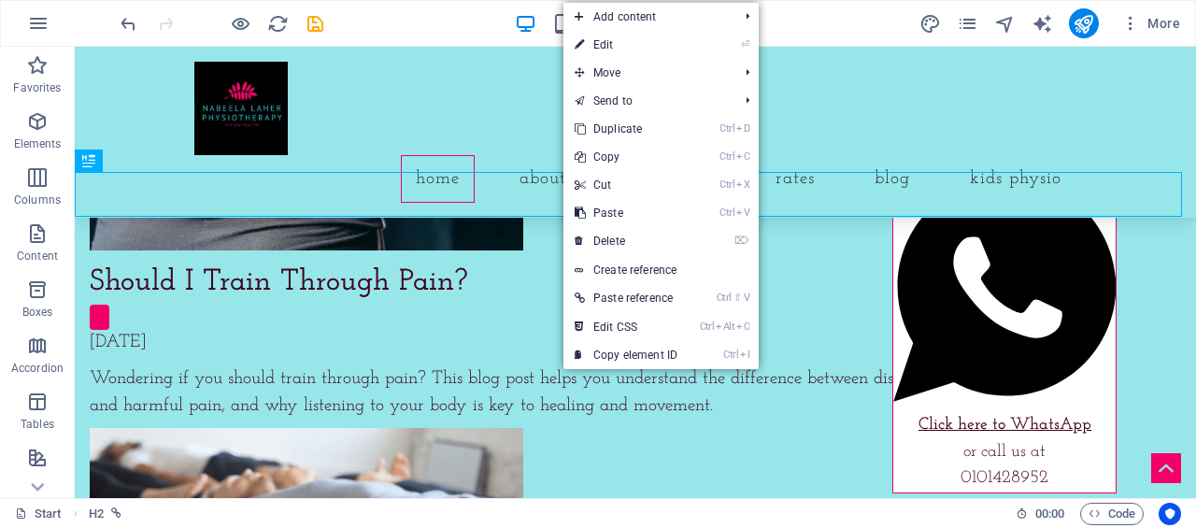
click at [648, 126] on link "Ctrl D Duplicate" at bounding box center [625, 129] width 125 height 28
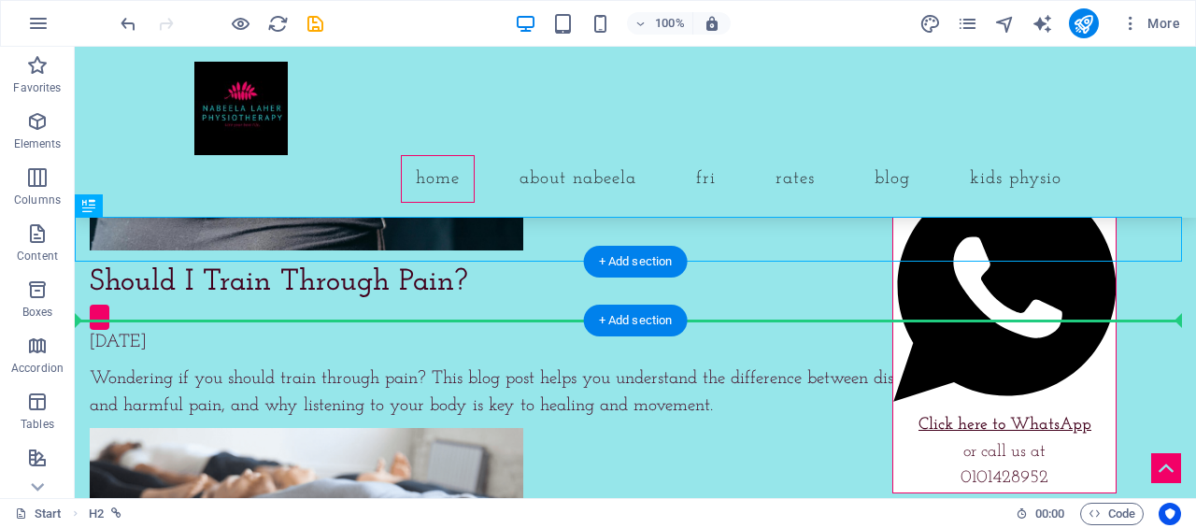
drag, startPoint x: 503, startPoint y: 243, endPoint x: 482, endPoint y: 306, distance: 66.8
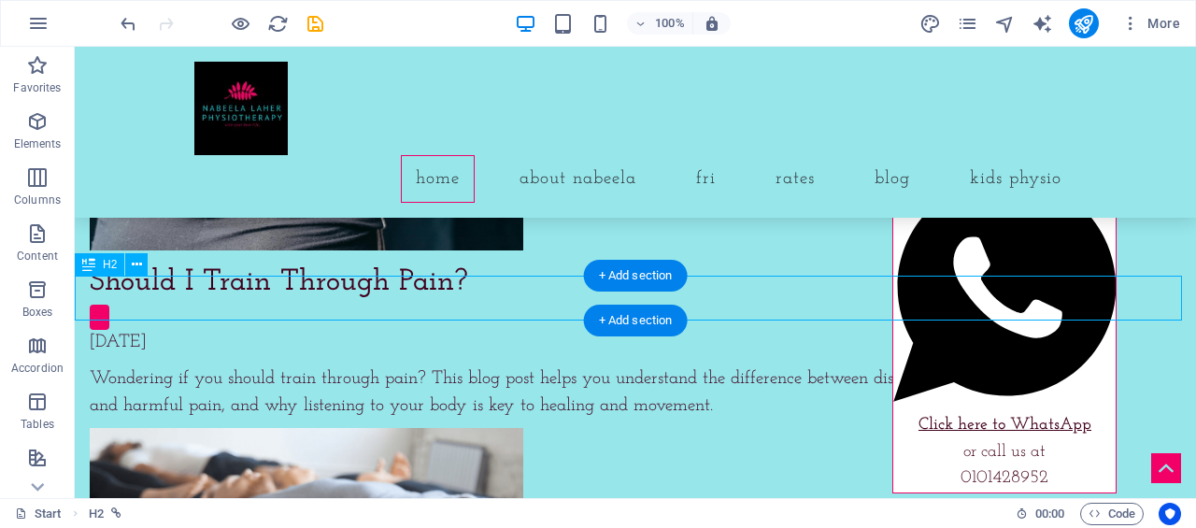
drag, startPoint x: 604, startPoint y: 296, endPoint x: 661, endPoint y: 298, distance: 56.1
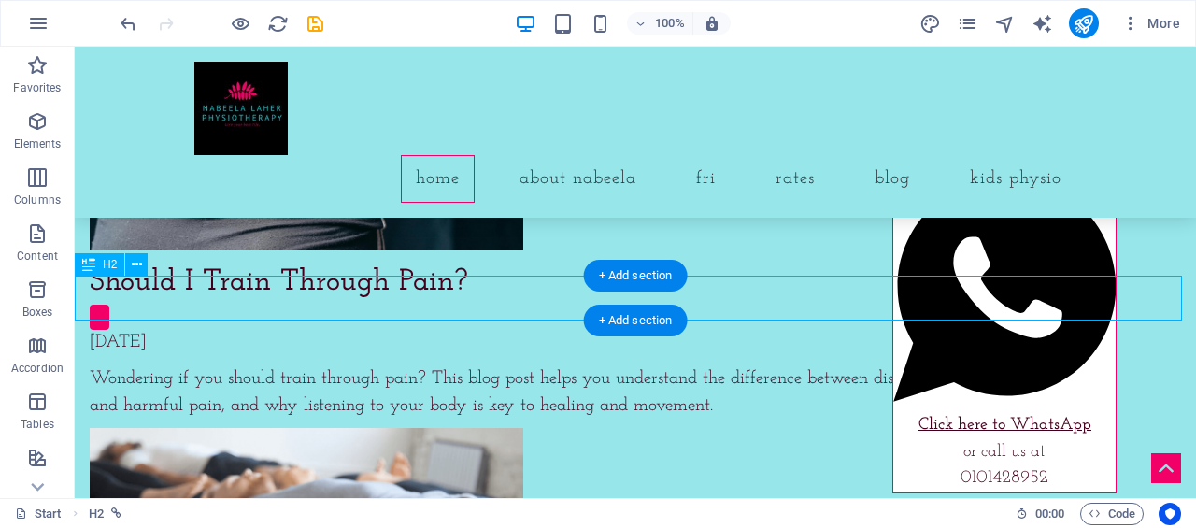
scroll to position [8369, 0]
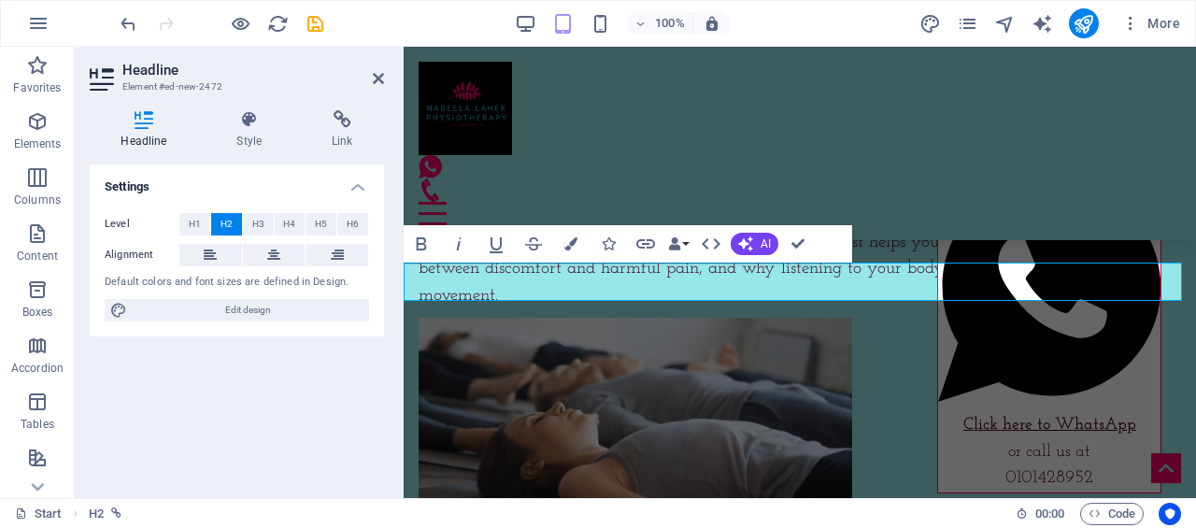
drag, startPoint x: 777, startPoint y: 279, endPoint x: 815, endPoint y: 296, distance: 41.0
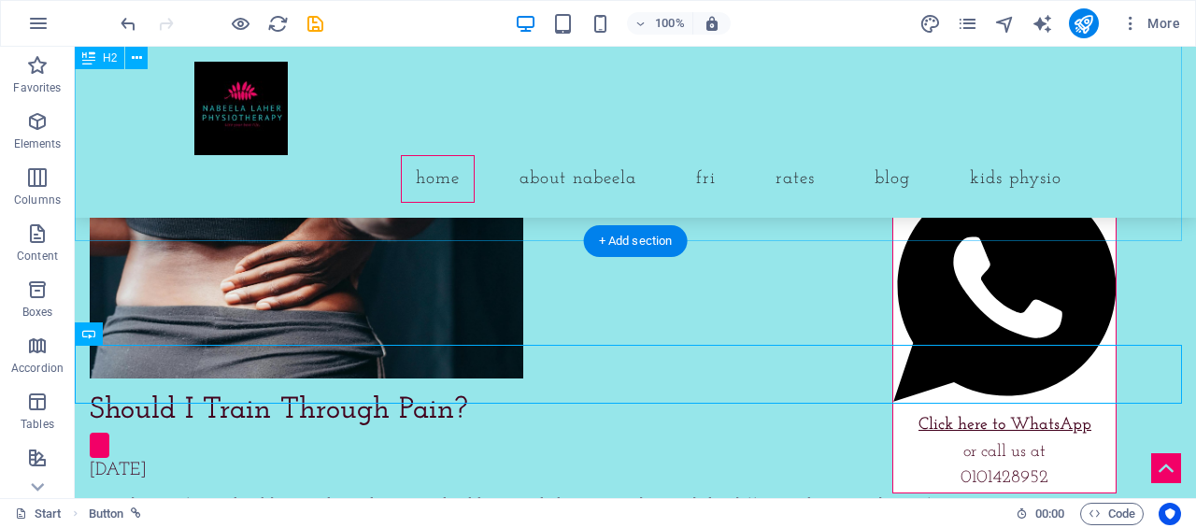
scroll to position [8376, 0]
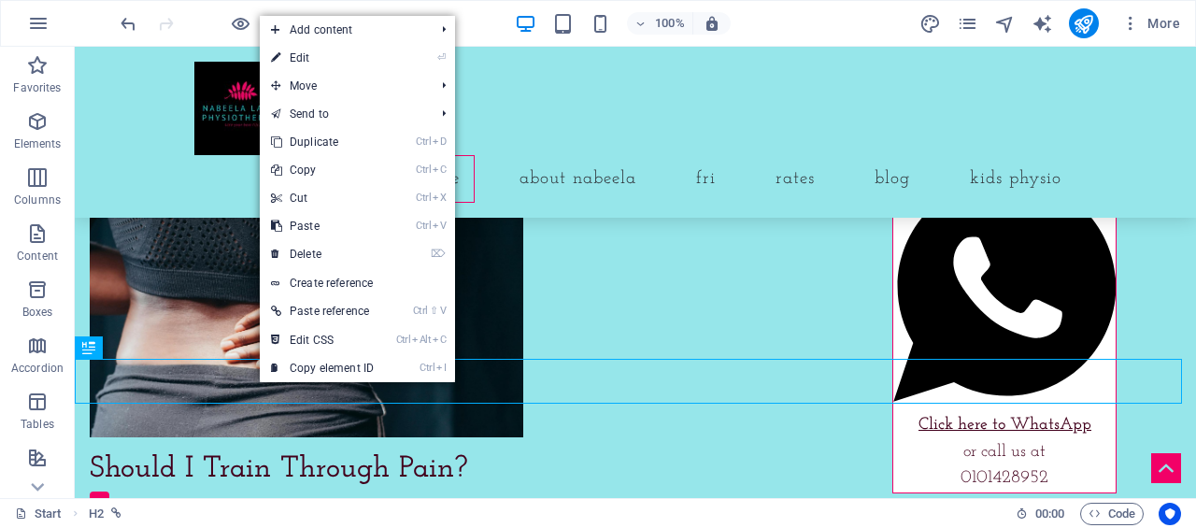
click at [42, 143] on p "Elements" at bounding box center [38, 143] width 48 height 15
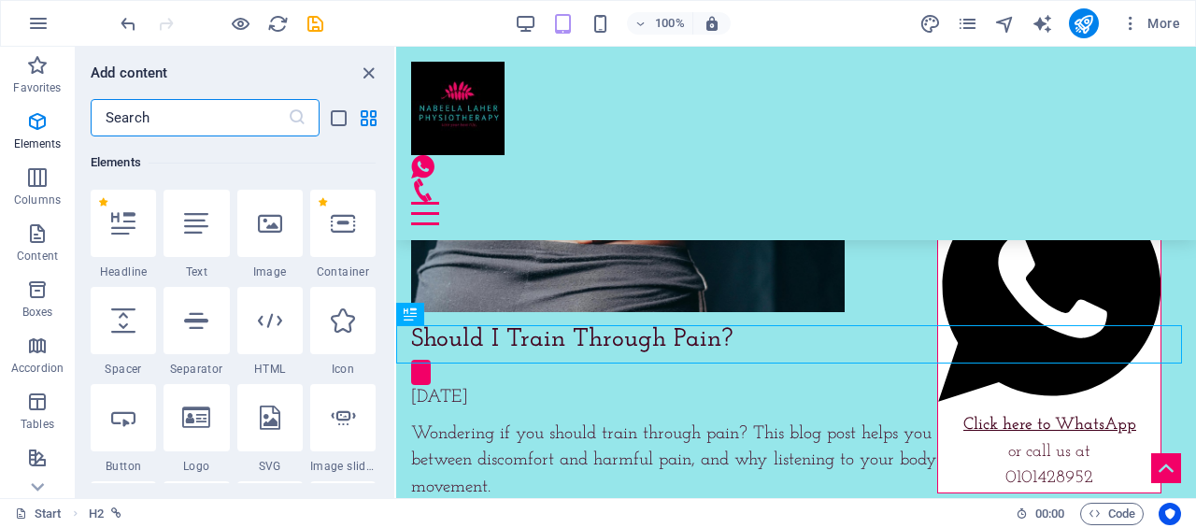
scroll to position [199, 0]
click at [134, 323] on icon at bounding box center [123, 320] width 24 height 24
select select "px"
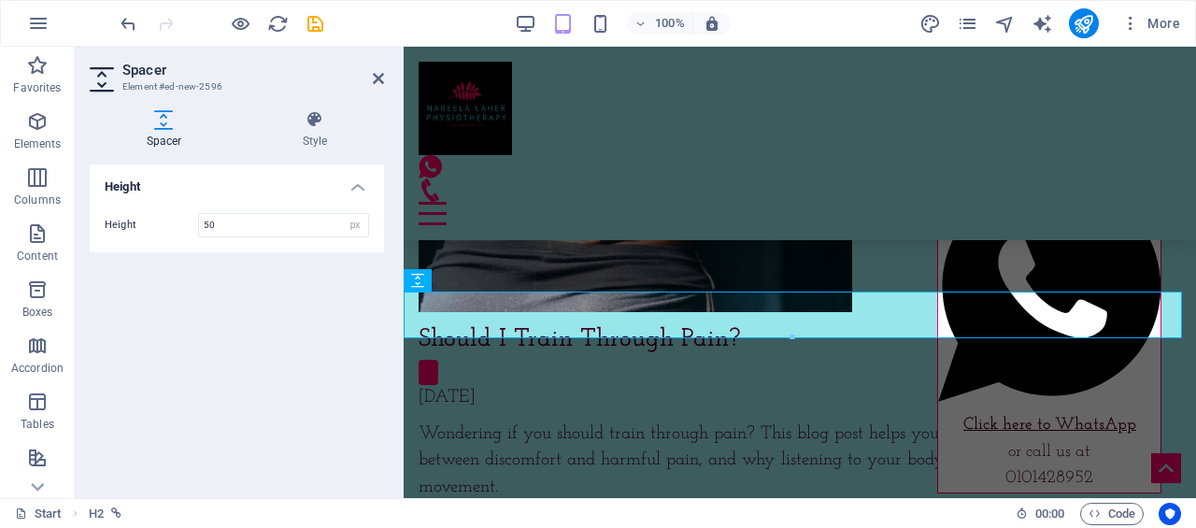
scroll to position [8283, 0]
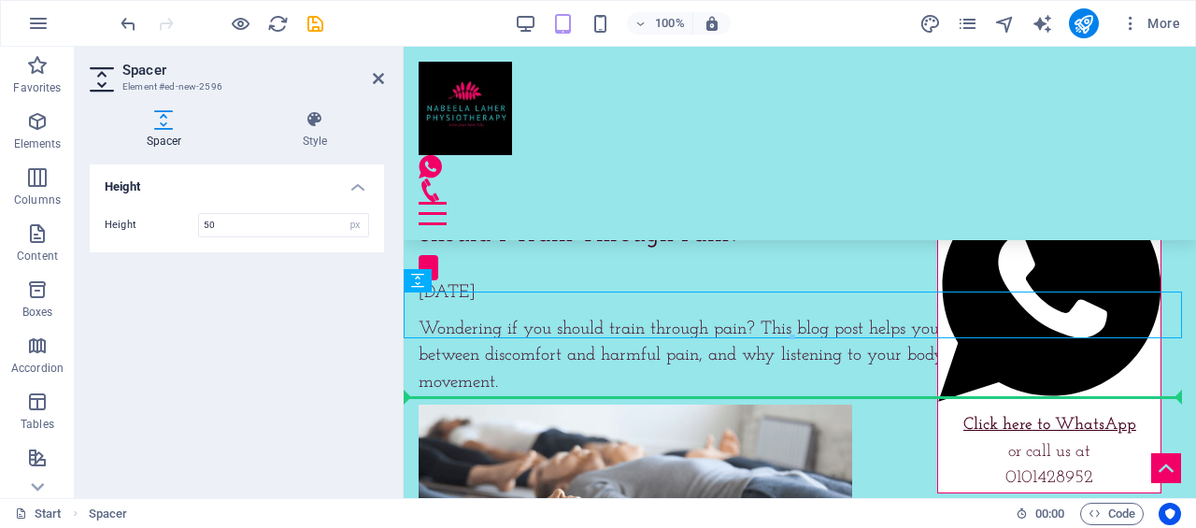
drag, startPoint x: 841, startPoint y: 328, endPoint x: 436, endPoint y: 377, distance: 407.6
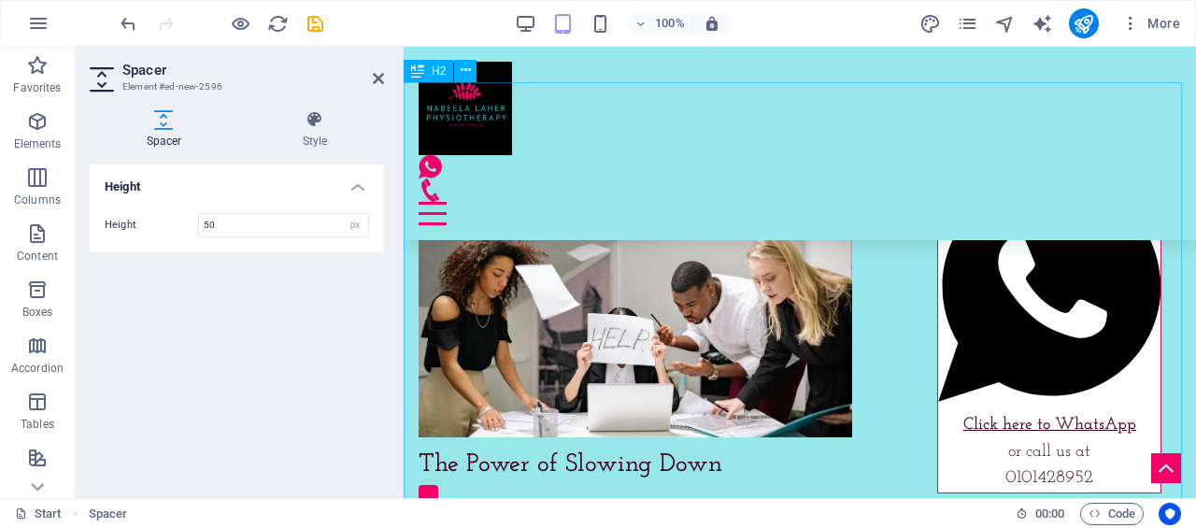
scroll to position [7535, 0]
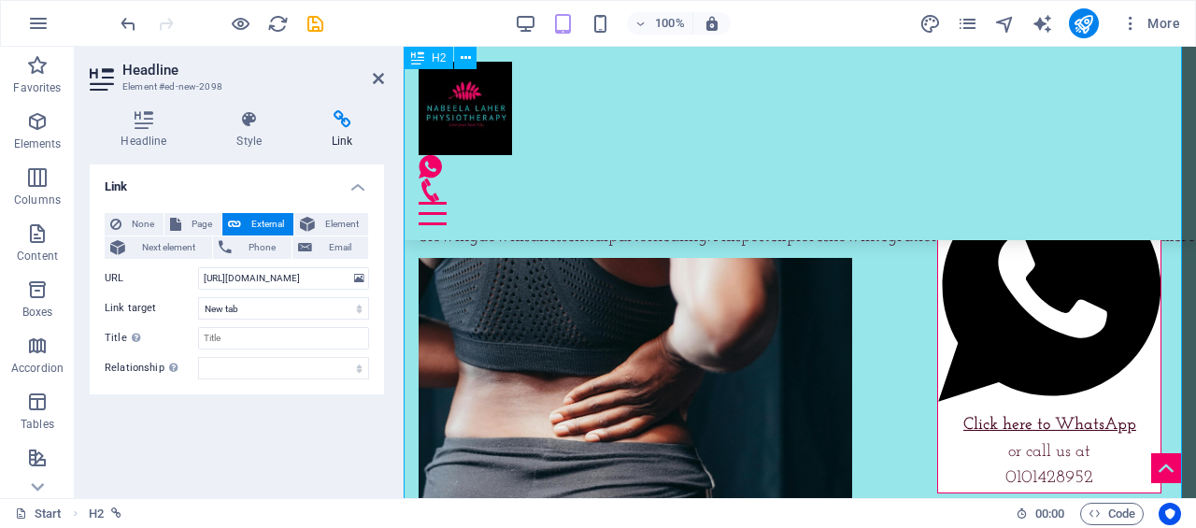
scroll to position [8002, 0]
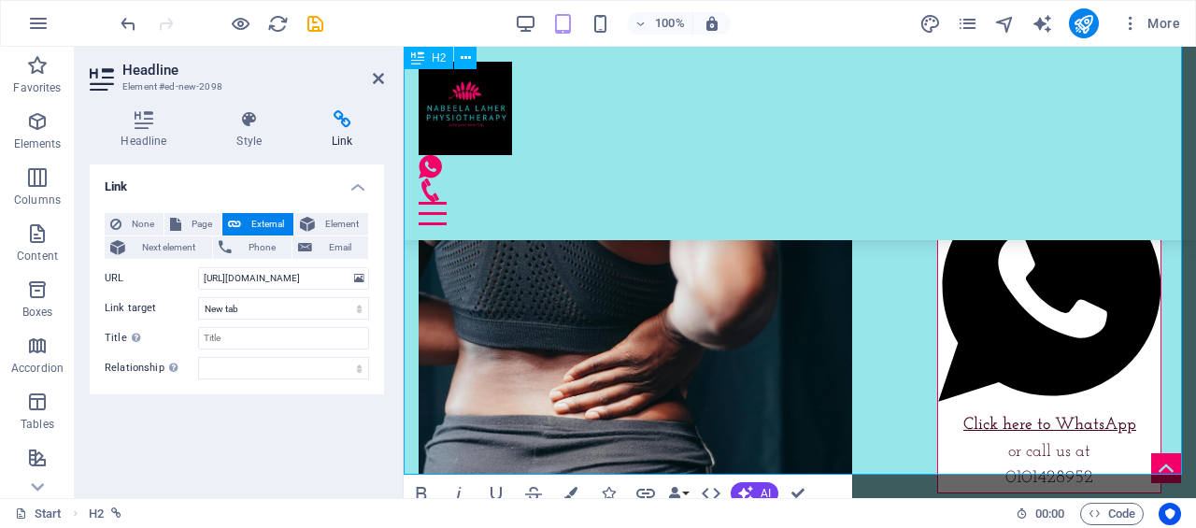
drag, startPoint x: 530, startPoint y: 346, endPoint x: 951, endPoint y: 238, distance: 434.9
click at [258, 125] on icon at bounding box center [250, 119] width 88 height 19
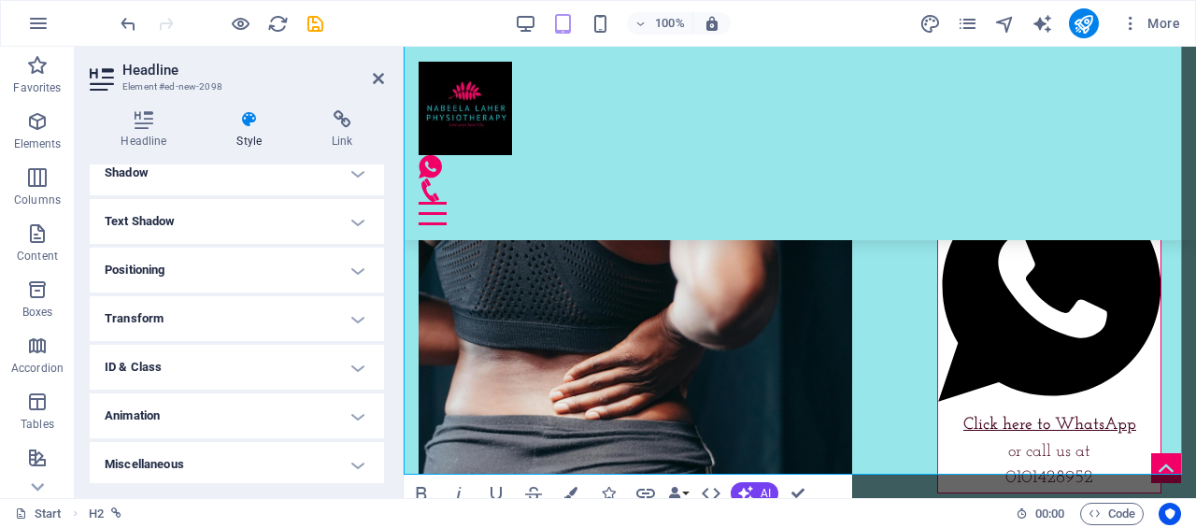
scroll to position [283, 0]
click at [142, 134] on h4 "Headline" at bounding box center [148, 129] width 116 height 39
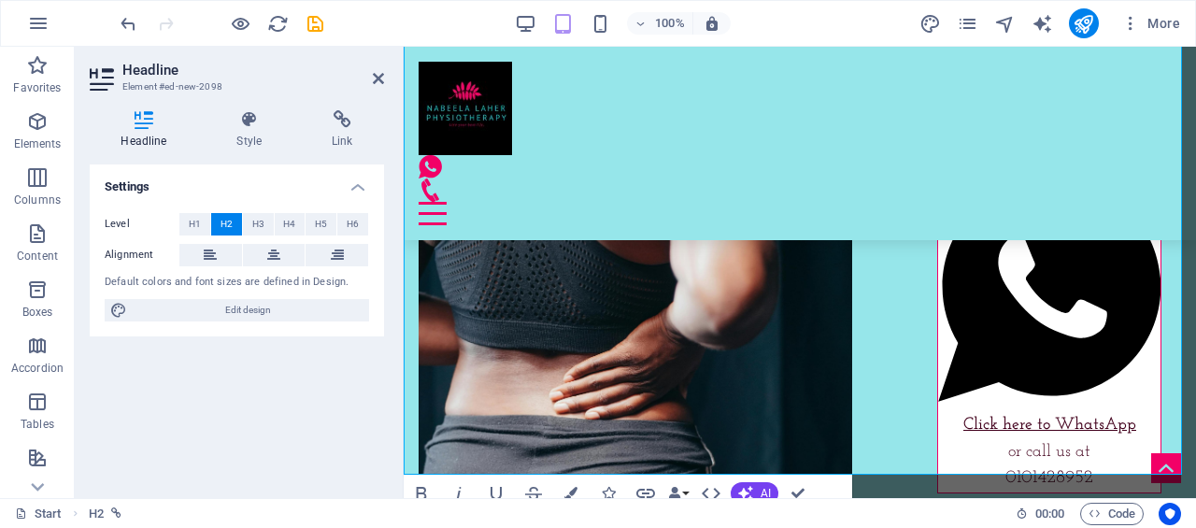
click at [262, 216] on span "H3" at bounding box center [258, 224] width 12 height 22
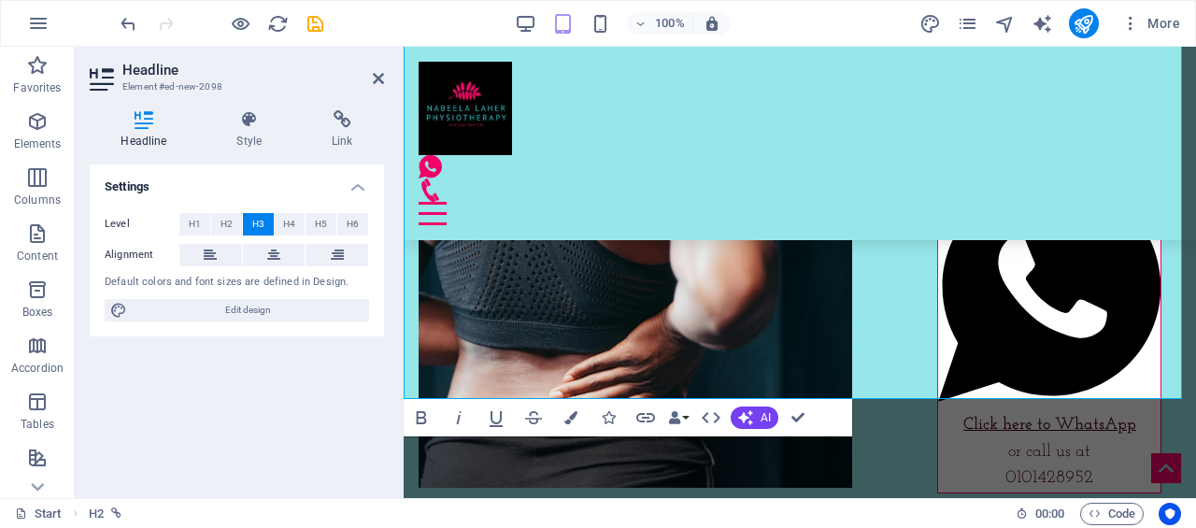
click at [290, 218] on span "H4" at bounding box center [289, 224] width 12 height 22
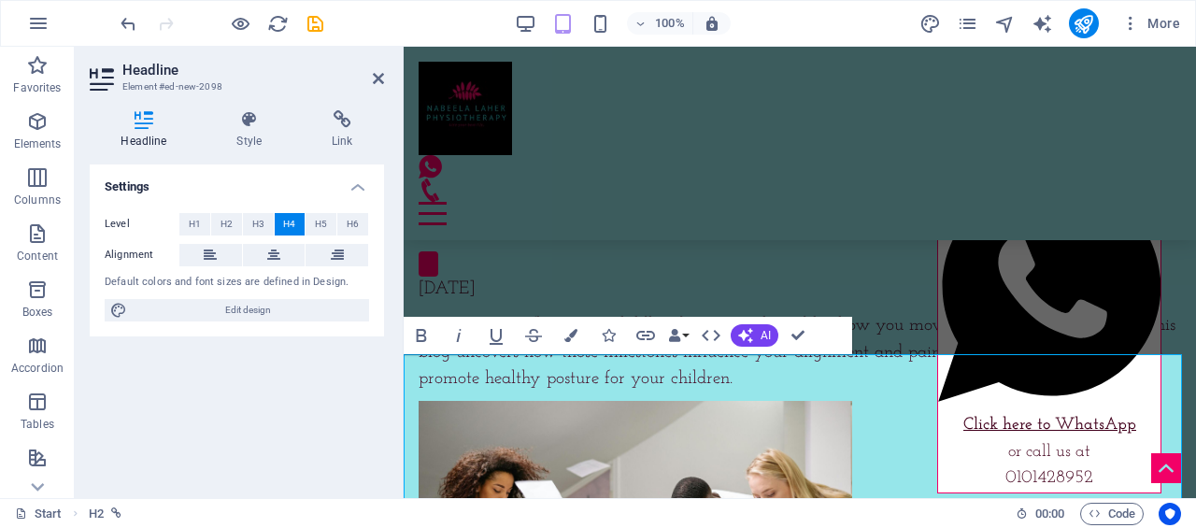
scroll to position [7535, 0]
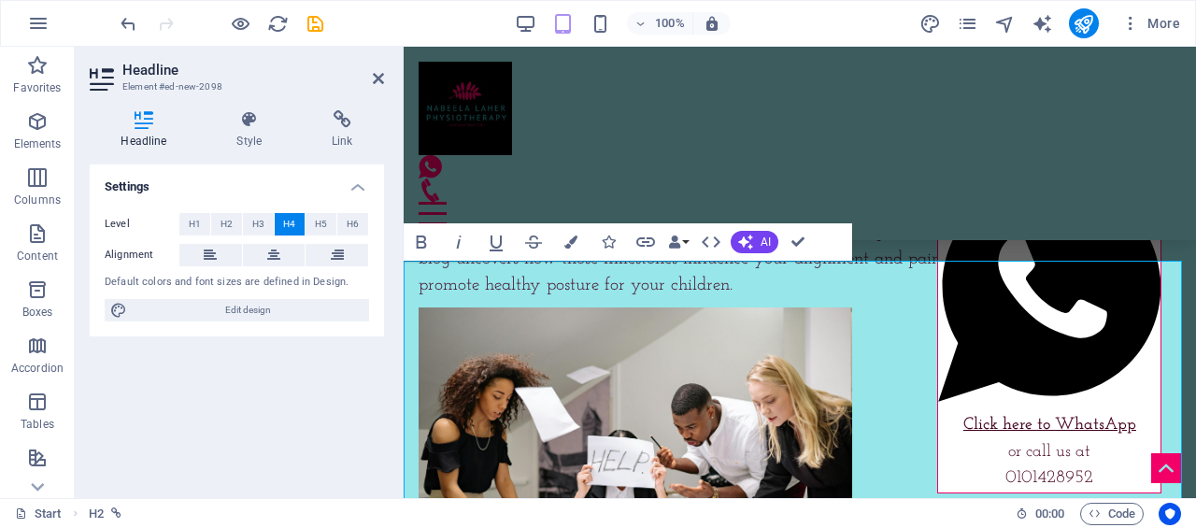
click at [321, 223] on span "H5" at bounding box center [321, 224] width 12 height 22
click at [295, 218] on span "H4" at bounding box center [289, 224] width 12 height 22
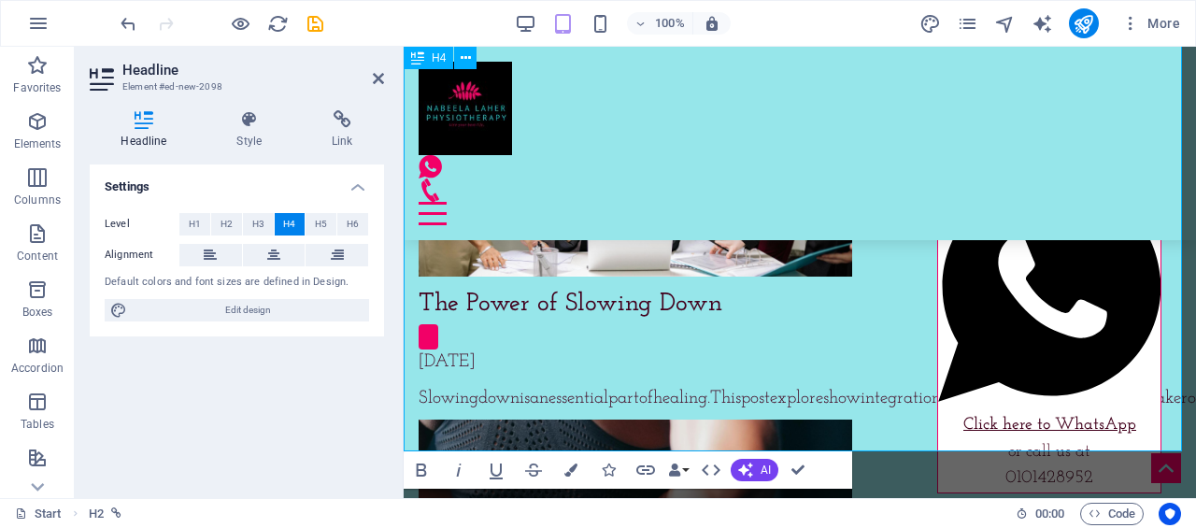
scroll to position [7815, 0]
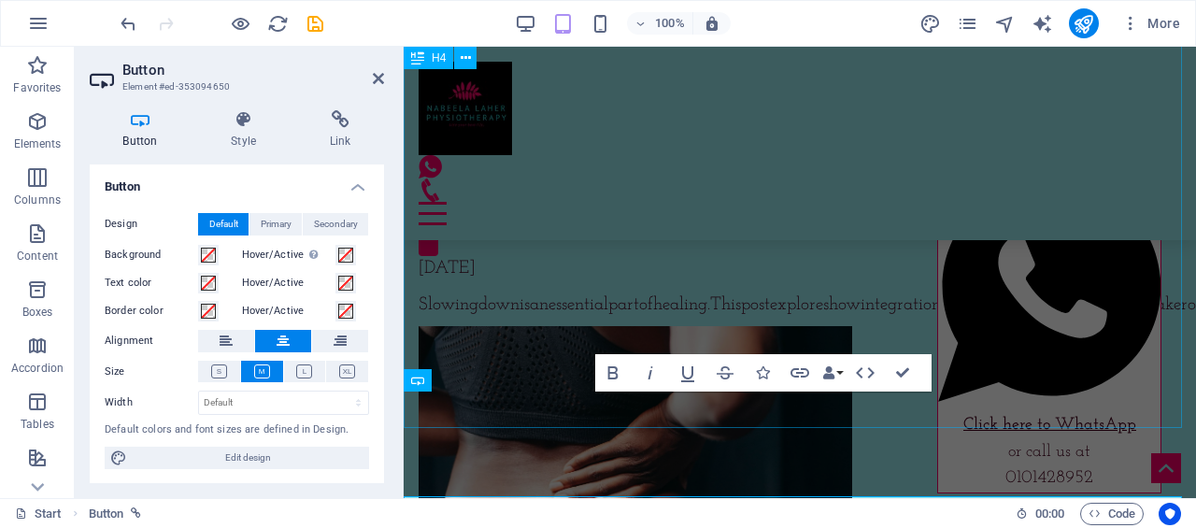
scroll to position [7875, 0]
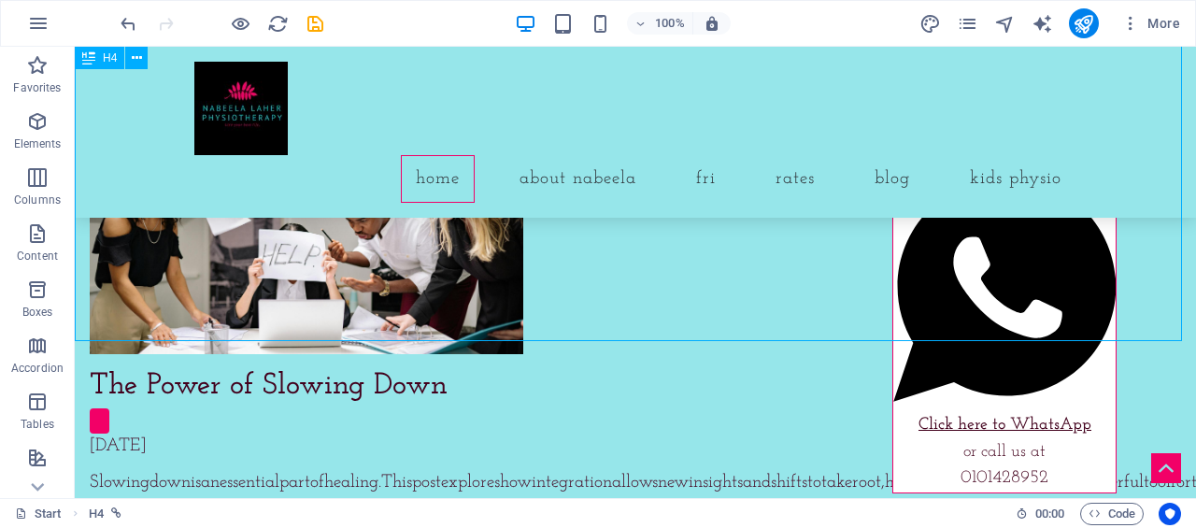
scroll to position [8153, 0]
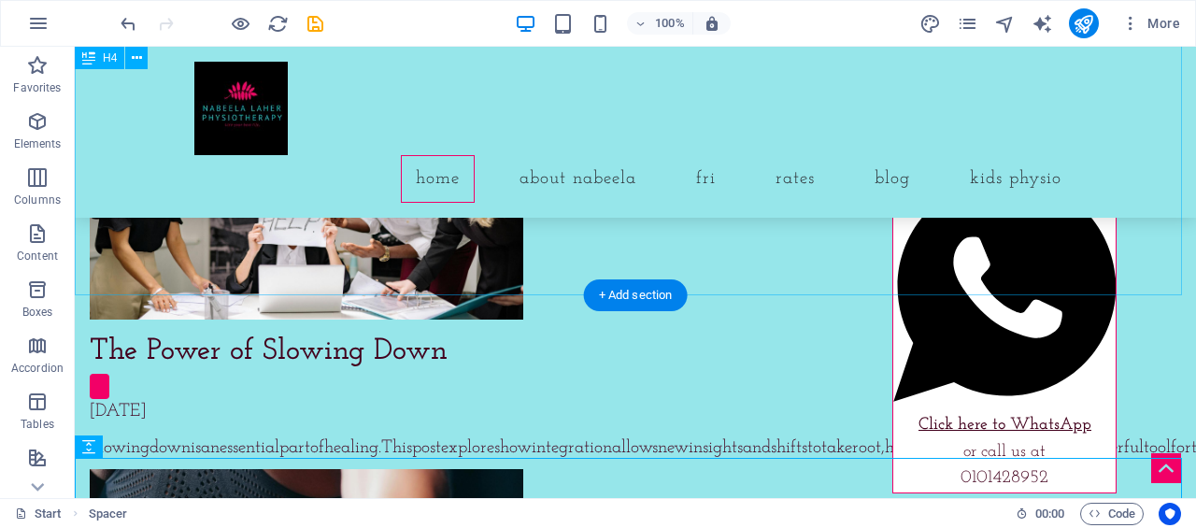
scroll to position [8059, 0]
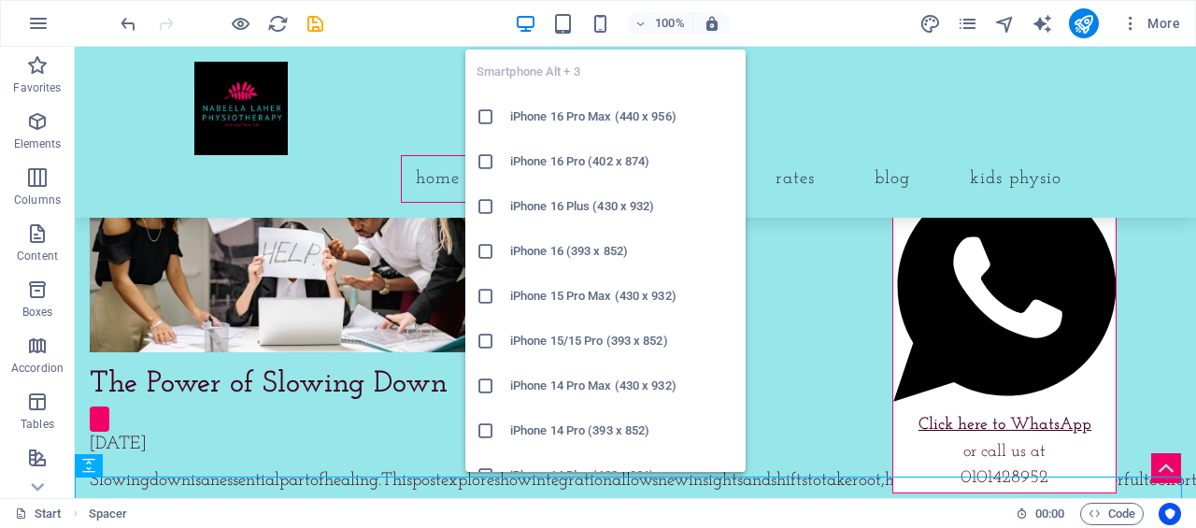
click at [0, 0] on icon "button" at bounding box center [0, 0] width 0 height 0
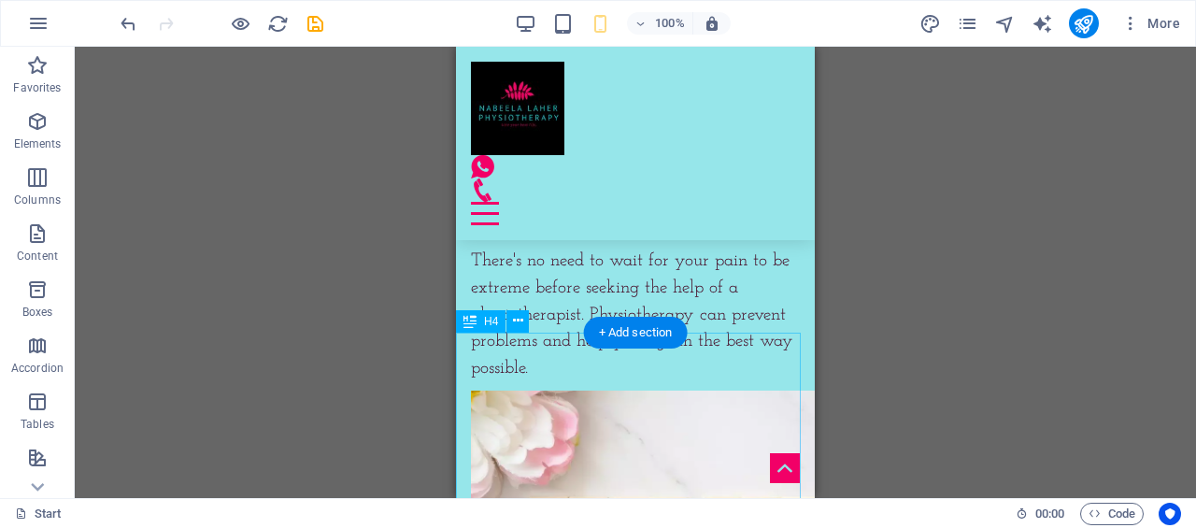
scroll to position [11170, 0]
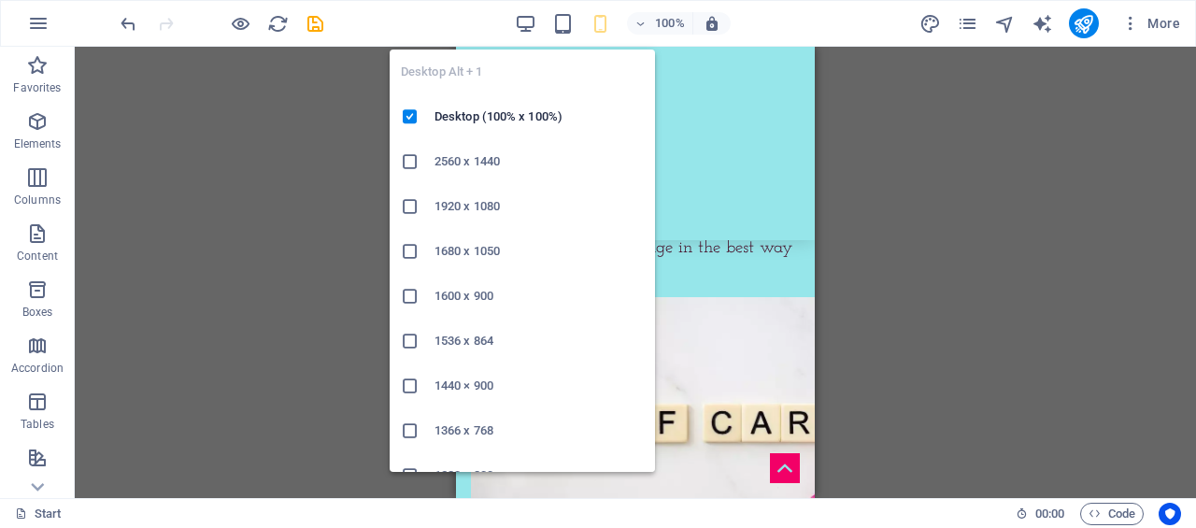
click at [527, 23] on icon "button" at bounding box center [525, 23] width 21 height 21
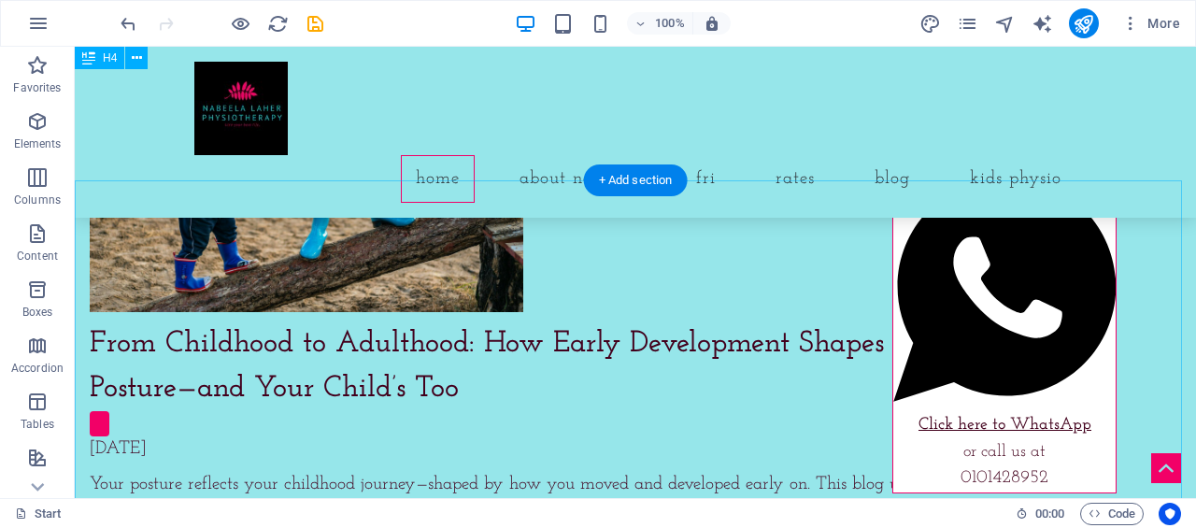
scroll to position [7553, 0]
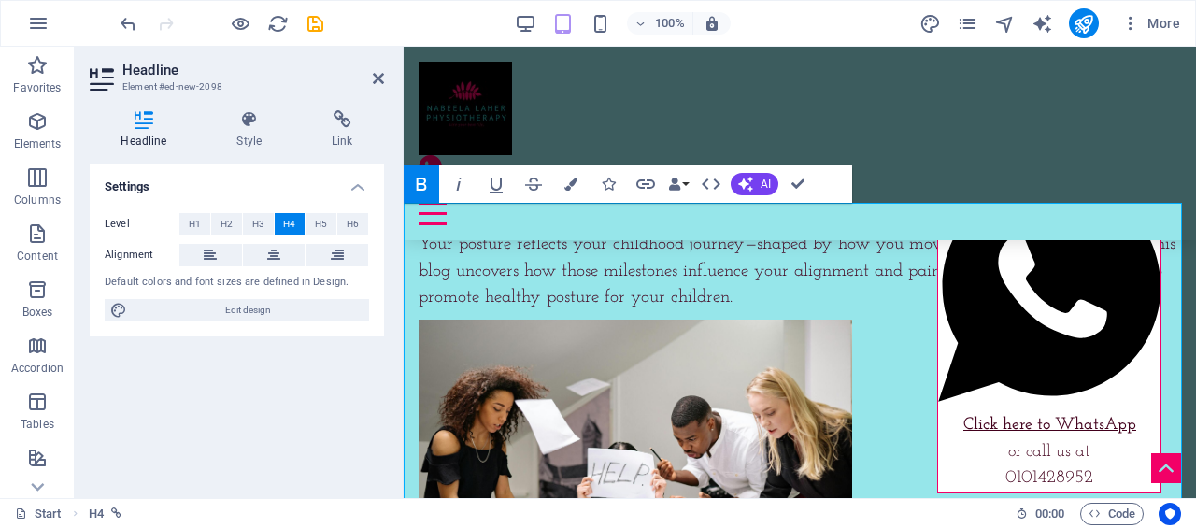
scroll to position [7602, 0]
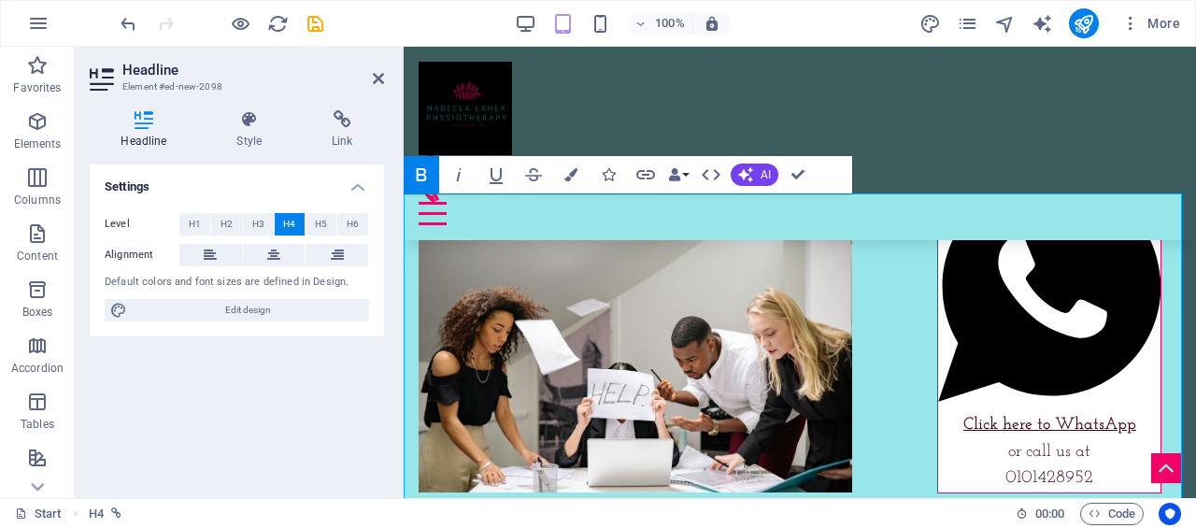
drag, startPoint x: 873, startPoint y: 207, endPoint x: 713, endPoint y: 218, distance: 160.1
drag, startPoint x: 711, startPoint y: 206, endPoint x: 886, endPoint y: 212, distance: 174.8
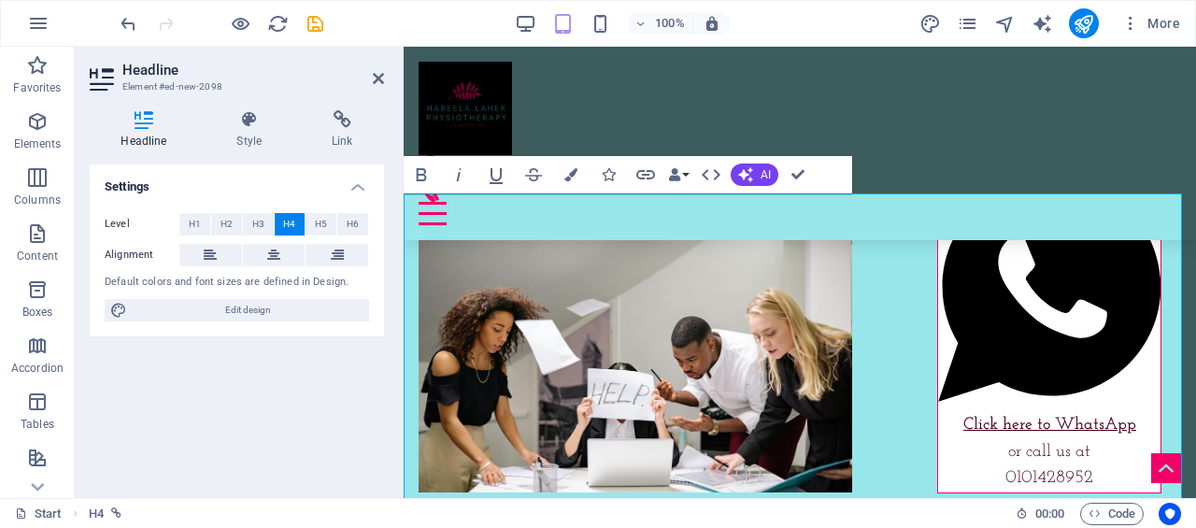
click at [499, 176] on icon "button" at bounding box center [496, 175] width 22 height 22
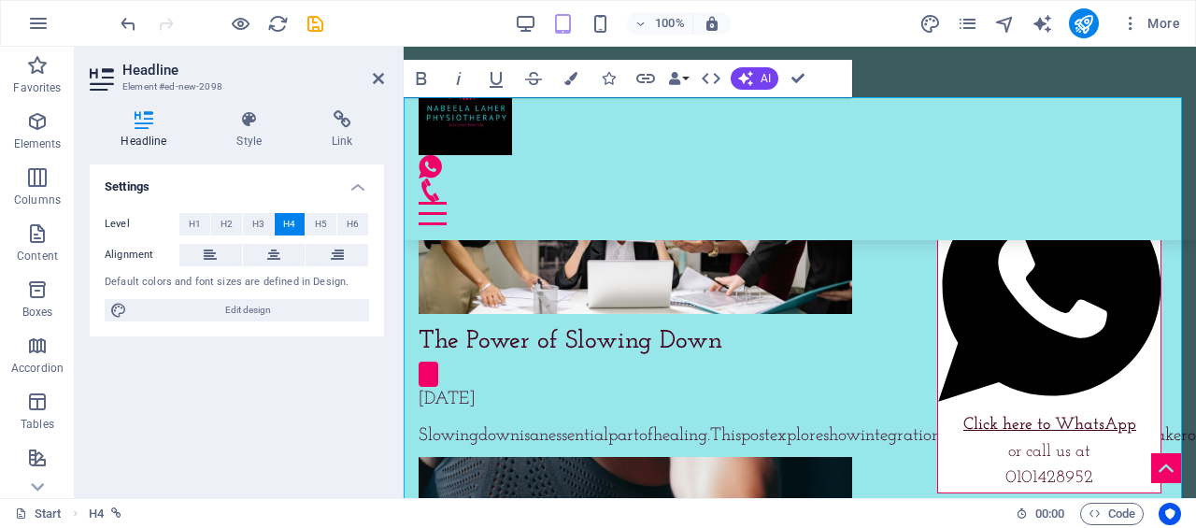
scroll to position [7976, 0]
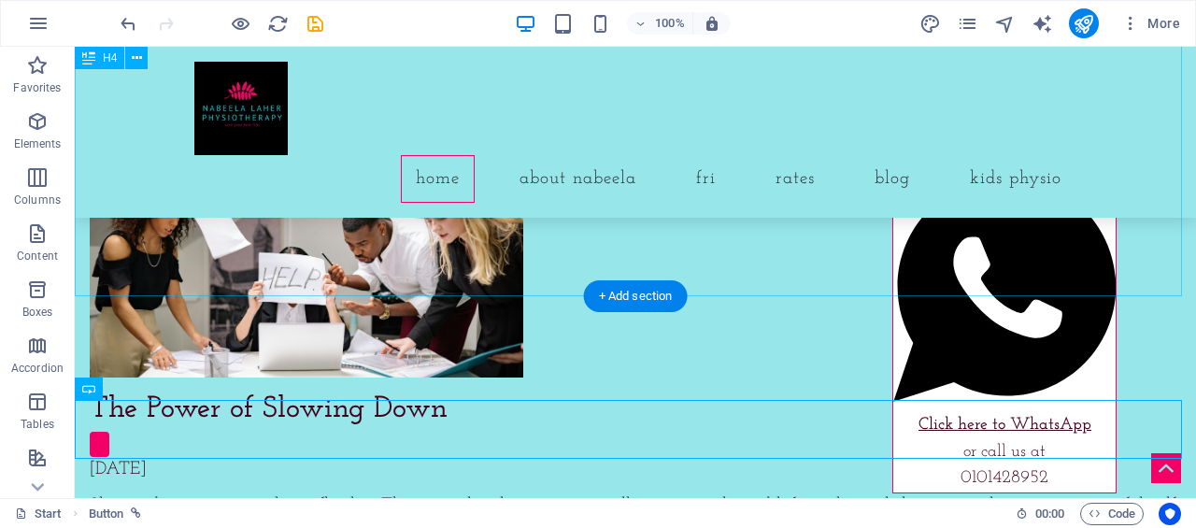
scroll to position [8078, 0]
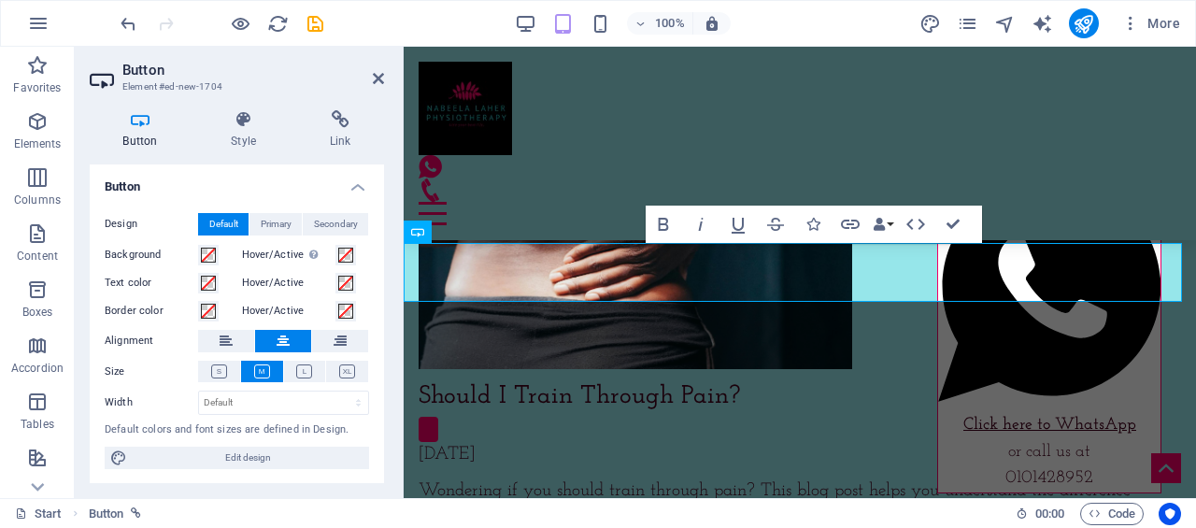
click at [348, 128] on icon at bounding box center [340, 119] width 88 height 19
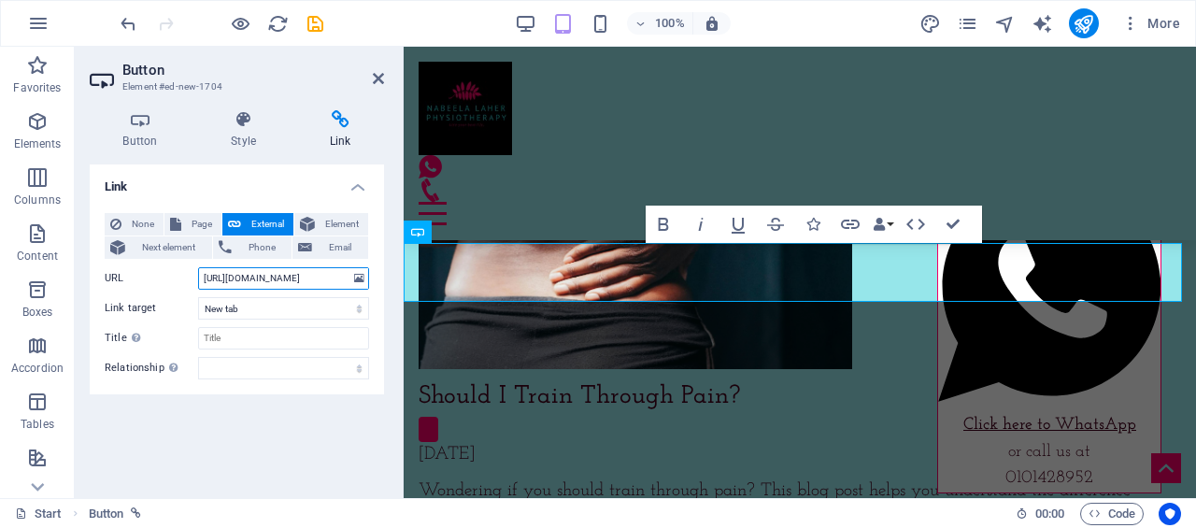
scroll to position [0, 970]
drag, startPoint x: 607, startPoint y: 322, endPoint x: 642, endPoint y: 291, distance: 46.9
type input "NLaherPhysiotherapy.bookem.com"
click at [287, 429] on div "Link None Page External Element Next element Phone Email Page Start Subpage New…" at bounding box center [237, 323] width 294 height 319
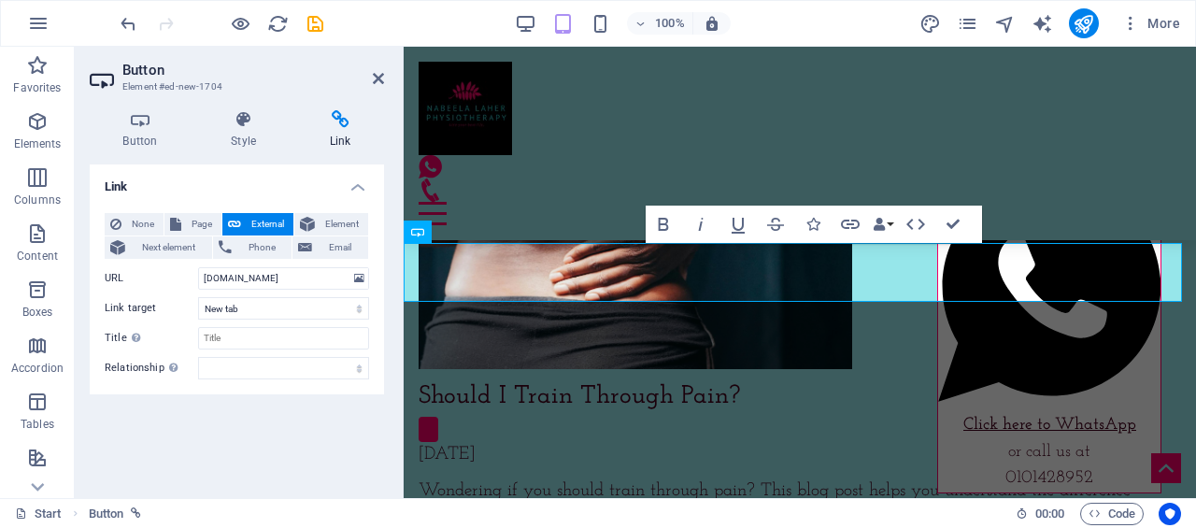
scroll to position [0, 0]
click at [342, 277] on input "NLaherPhysiotherapy.bookem.com" at bounding box center [283, 278] width 171 height 22
click at [375, 75] on icon at bounding box center [378, 78] width 11 height 15
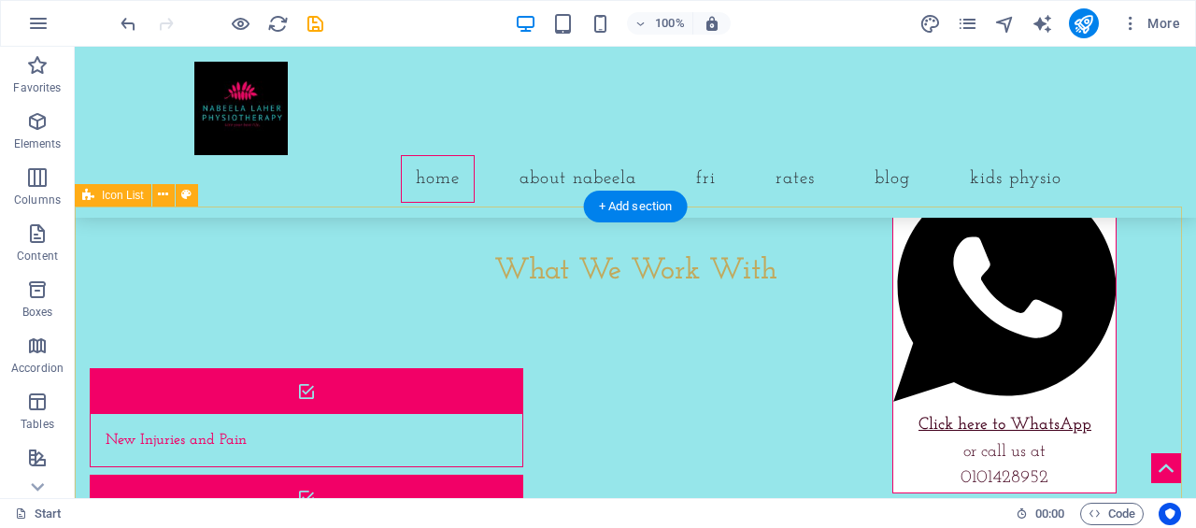
scroll to position [2143, 0]
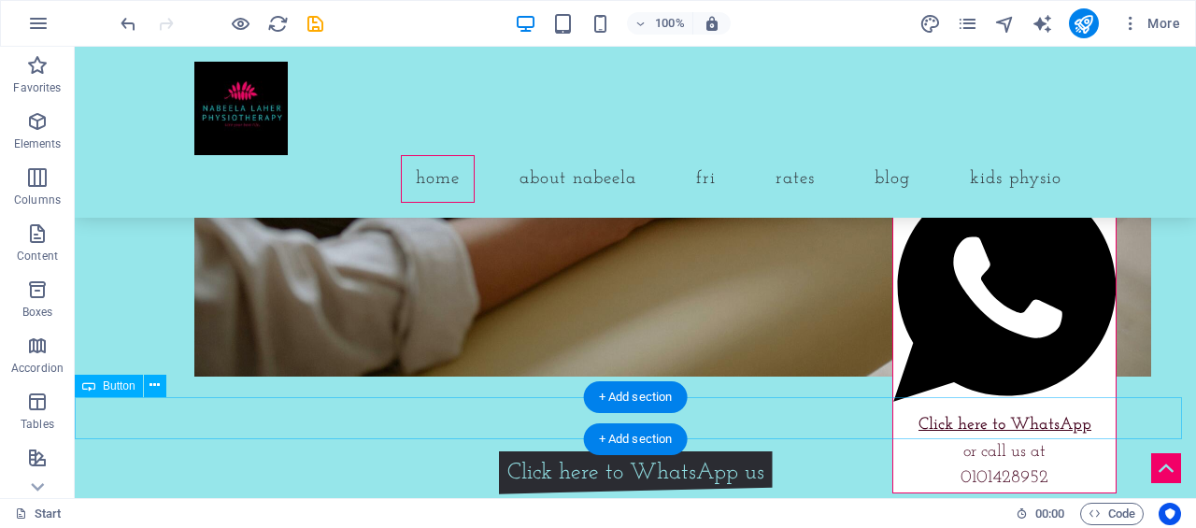
click at [457, 451] on div "Click here to WhatsApp us" at bounding box center [635, 472] width 1121 height 43
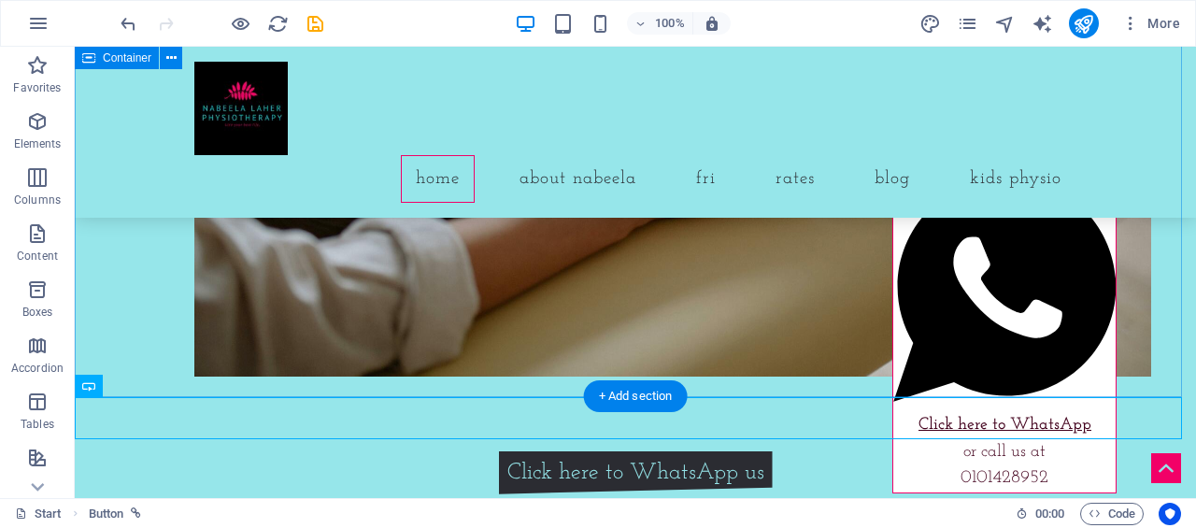
click at [820, 377] on div at bounding box center [635, 48] width 1121 height 806
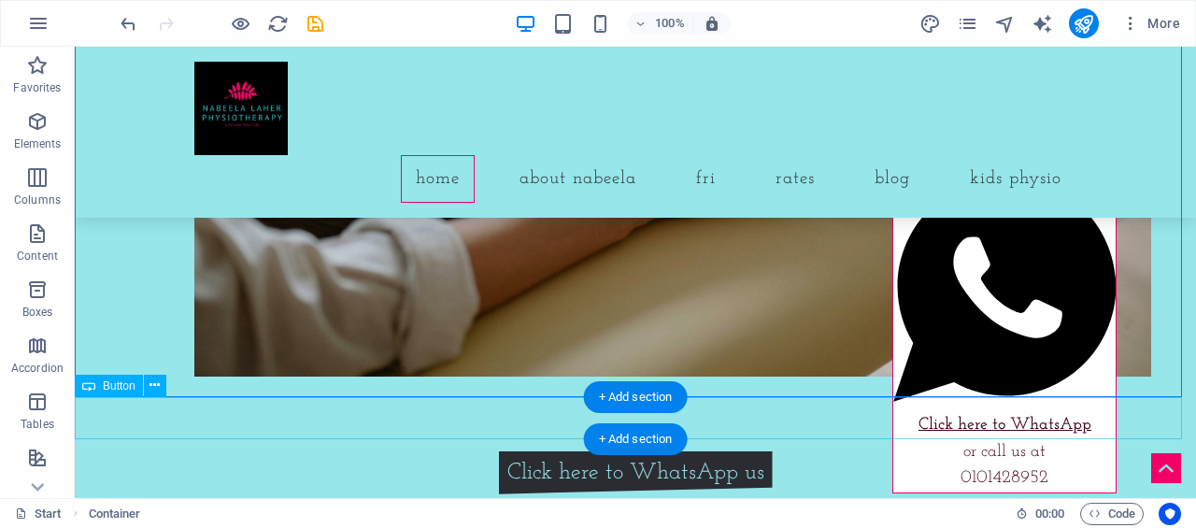
click at [794, 451] on div "Click here to WhatsApp us" at bounding box center [635, 472] width 1121 height 43
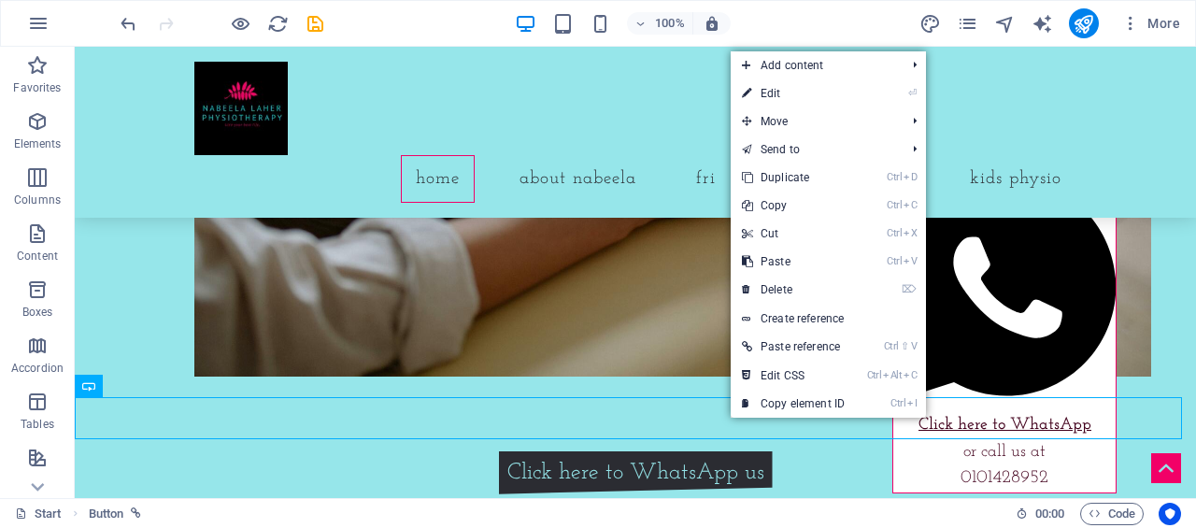
click at [807, 178] on link "Ctrl D Duplicate" at bounding box center [793, 178] width 125 height 28
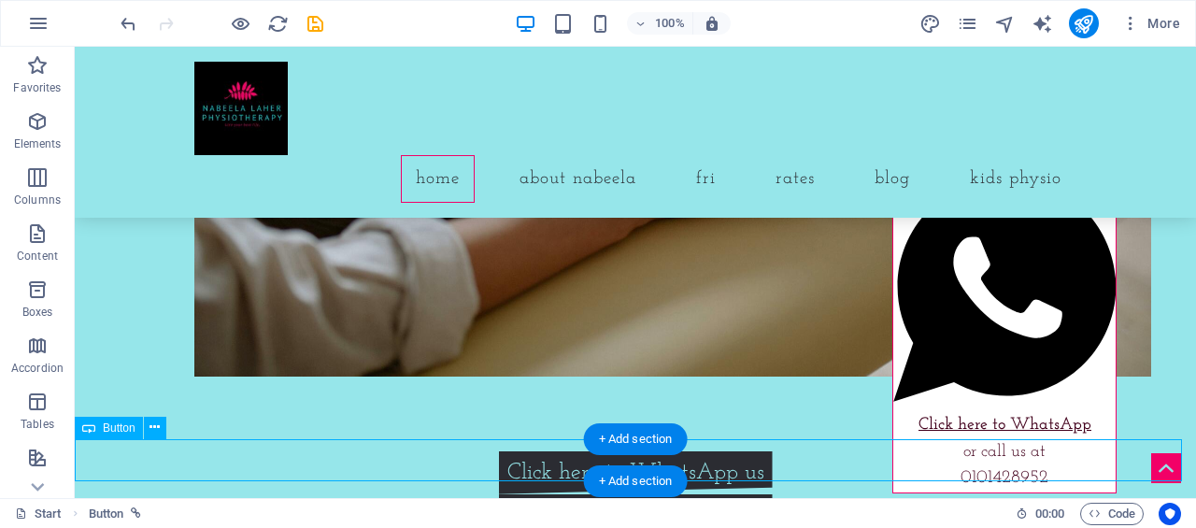
click at [687, 494] on div "Click here to WhatsApp us" at bounding box center [635, 515] width 1121 height 43
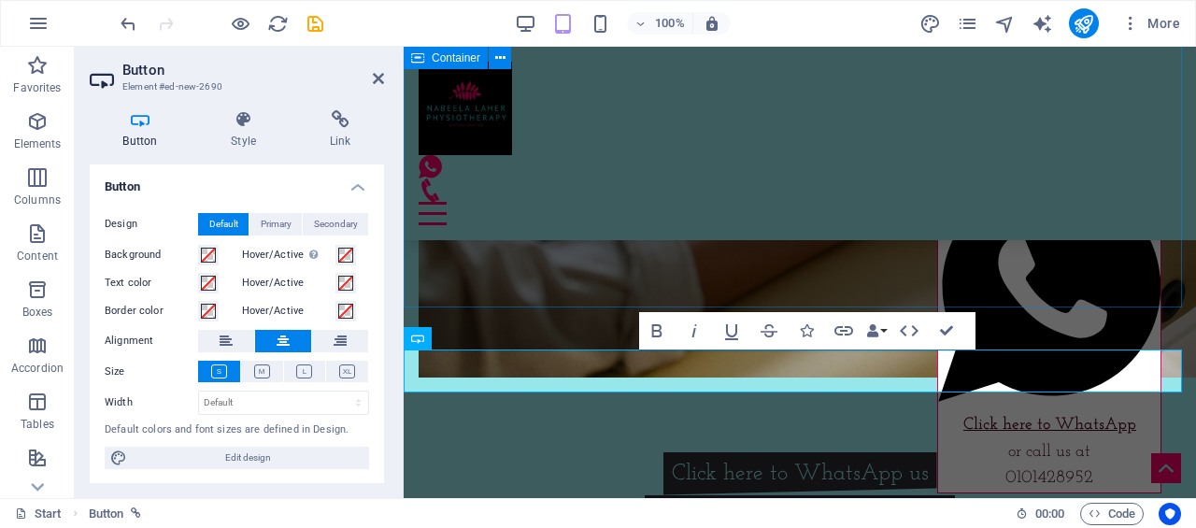
click at [809, 266] on div at bounding box center [800, 49] width 792 height 806
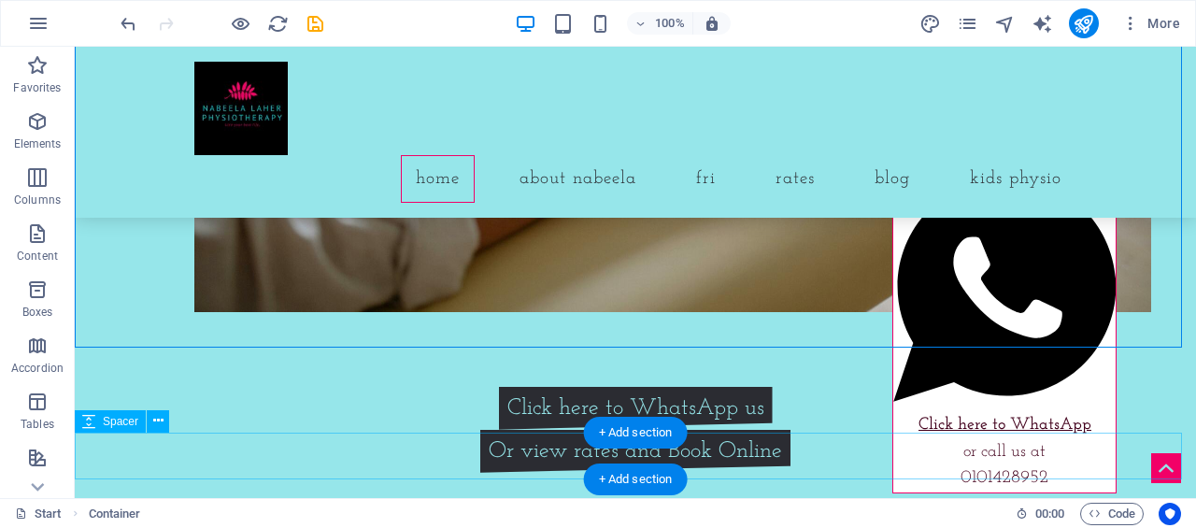
scroll to position [2237, 0]
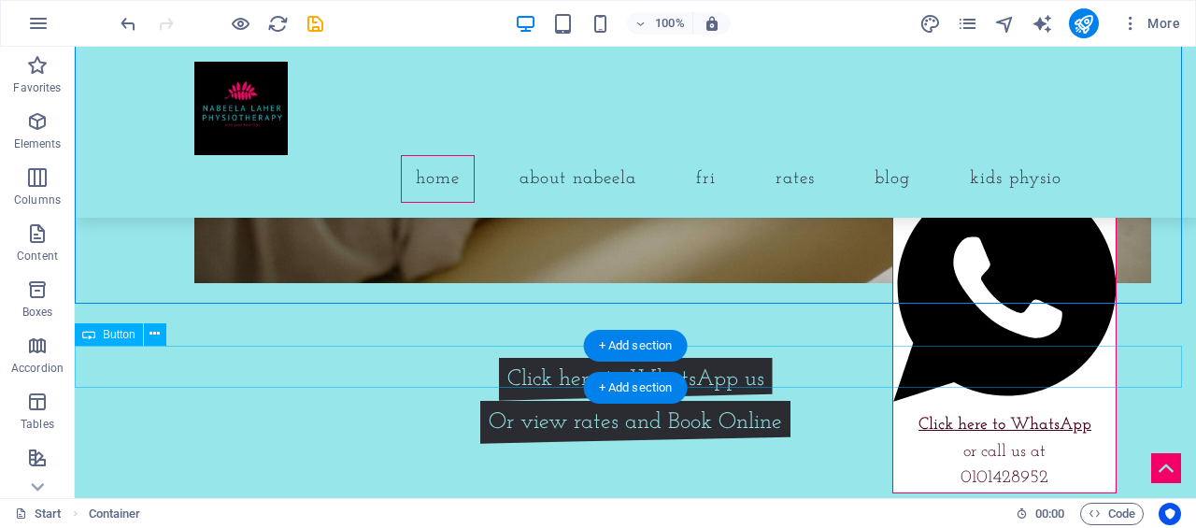
click at [533, 401] on div "Or view rates and Book Online" at bounding box center [635, 422] width 1121 height 43
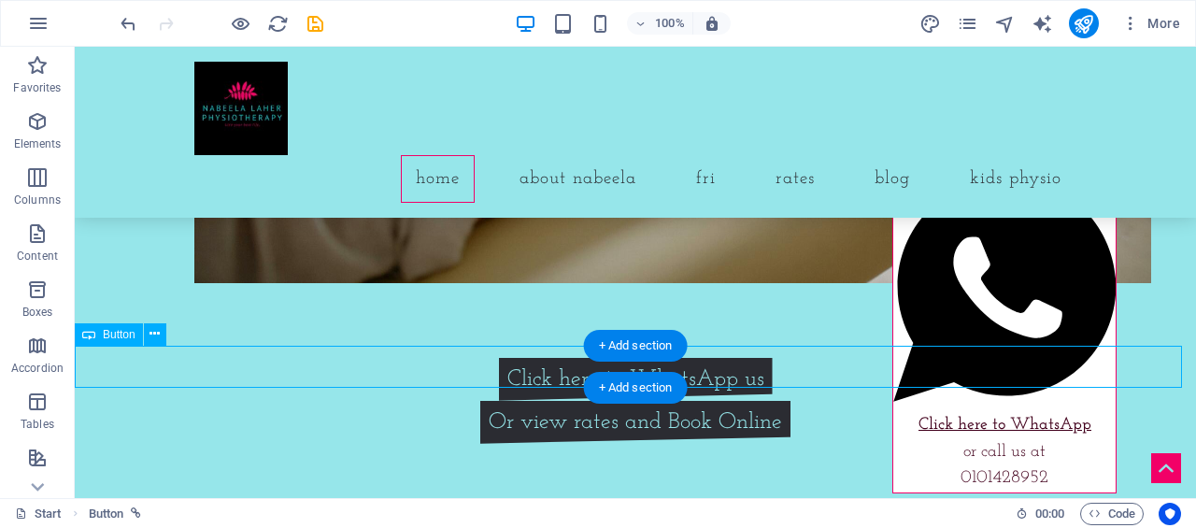
click at [533, 401] on div "Or view rates and Book Online" at bounding box center [635, 422] width 1121 height 43
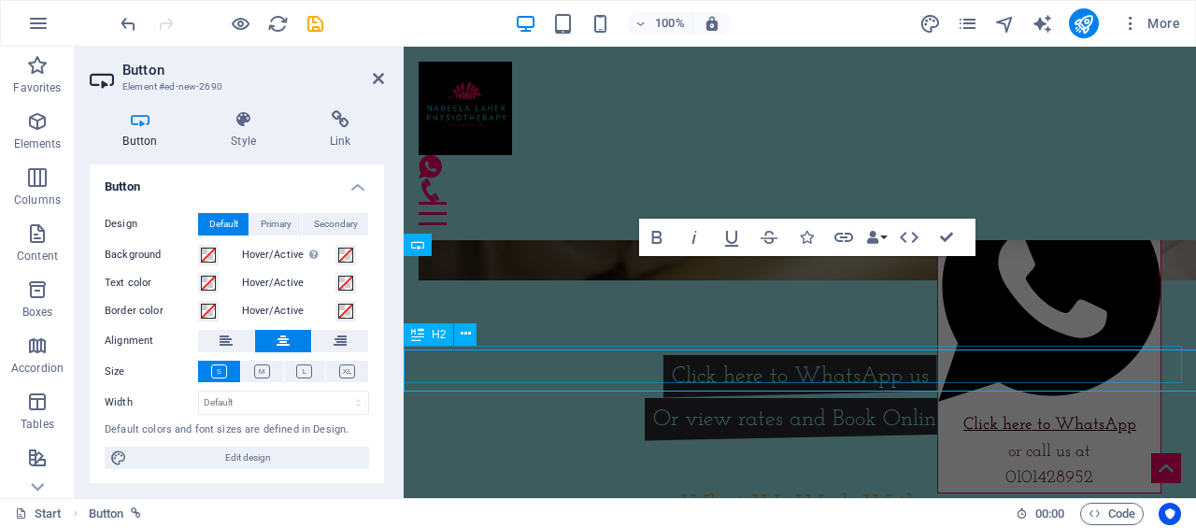
scroll to position [2233, 0]
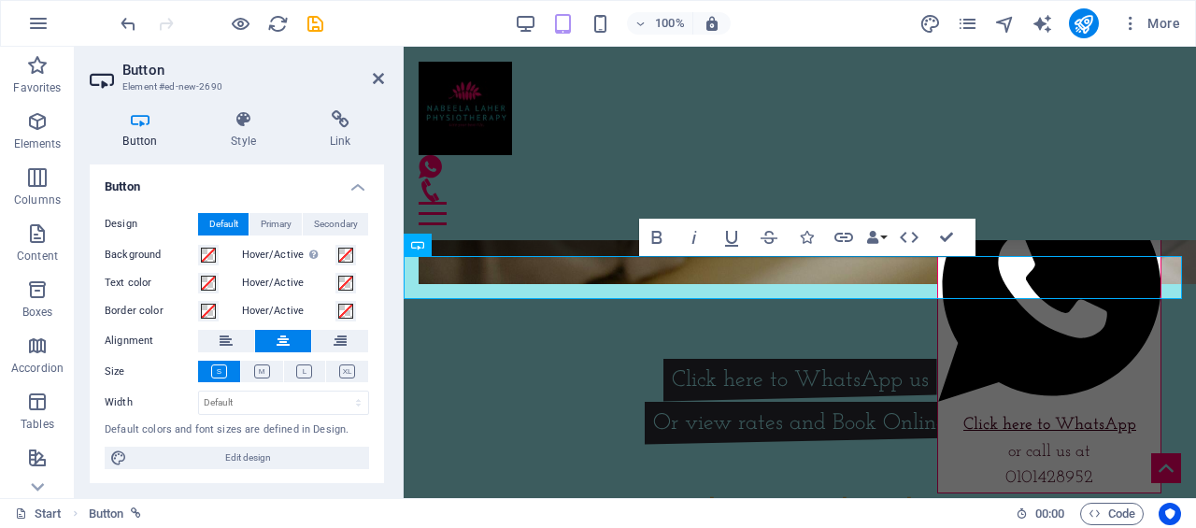
click at [339, 135] on h4 "Link" at bounding box center [340, 129] width 88 height 39
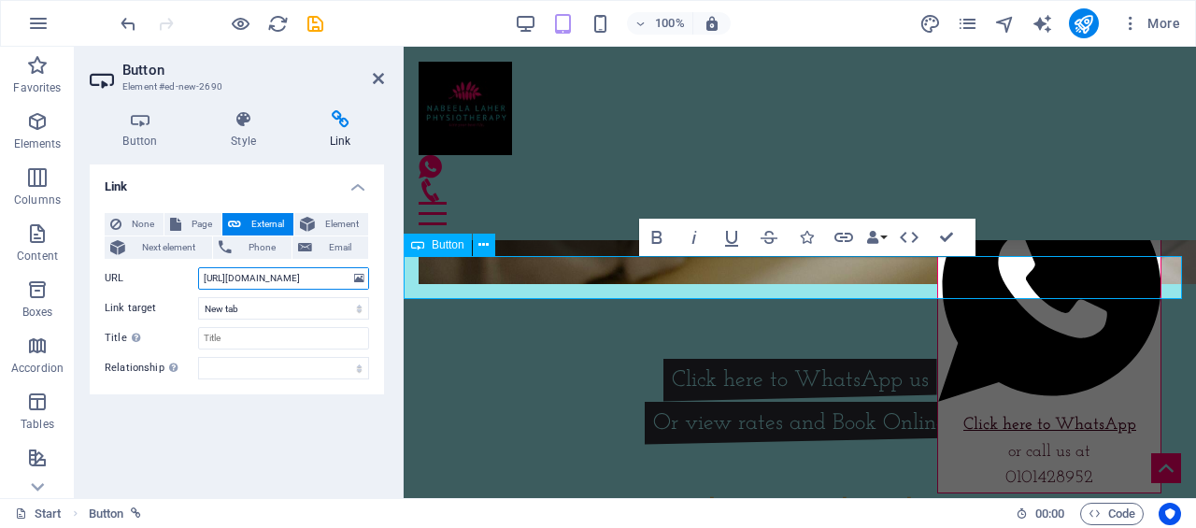
scroll to position [0, 970]
drag, startPoint x: 604, startPoint y: 322, endPoint x: 588, endPoint y: 292, distance: 34.3
type input "NLaherPhysiotherapy.bookem.com"
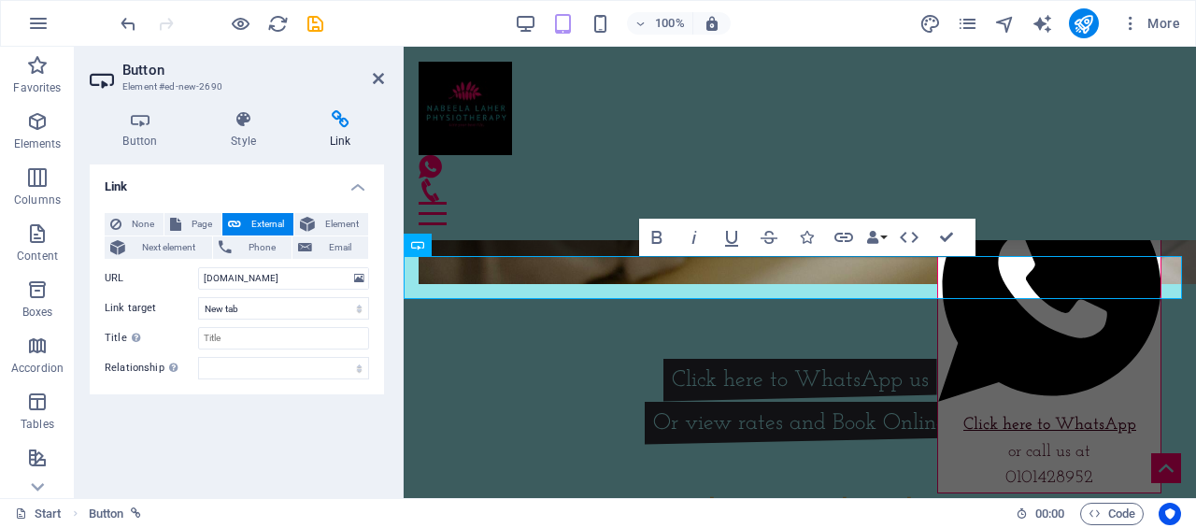
click at [342, 418] on div "Link None Page External Element Next element Phone Email Page Start Subpage New…" at bounding box center [237, 323] width 294 height 319
click at [379, 79] on icon at bounding box center [378, 78] width 11 height 15
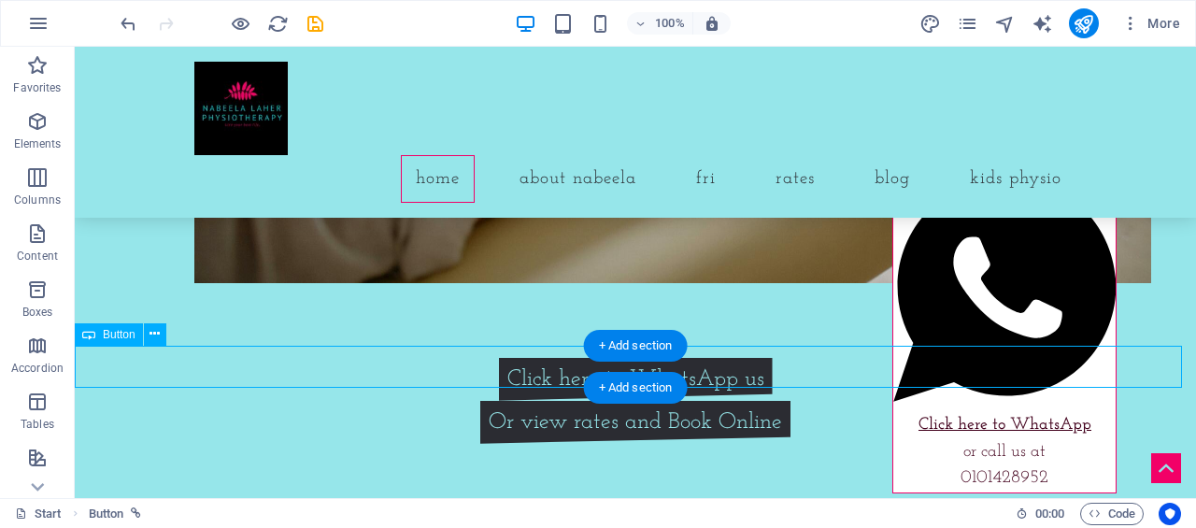
click at [574, 401] on div "Or view rates and Book Online" at bounding box center [635, 422] width 1121 height 43
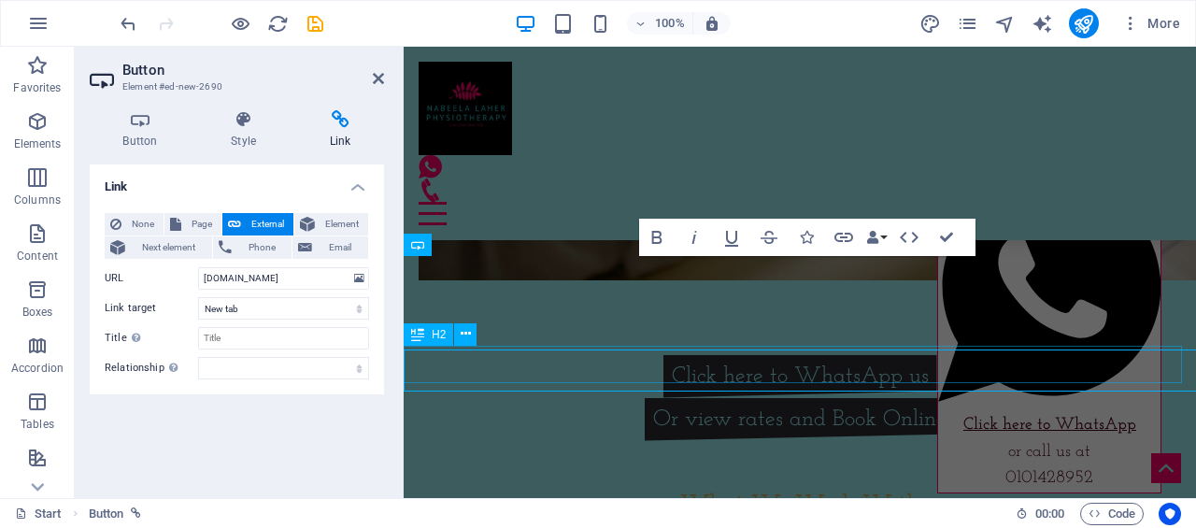
scroll to position [2233, 0]
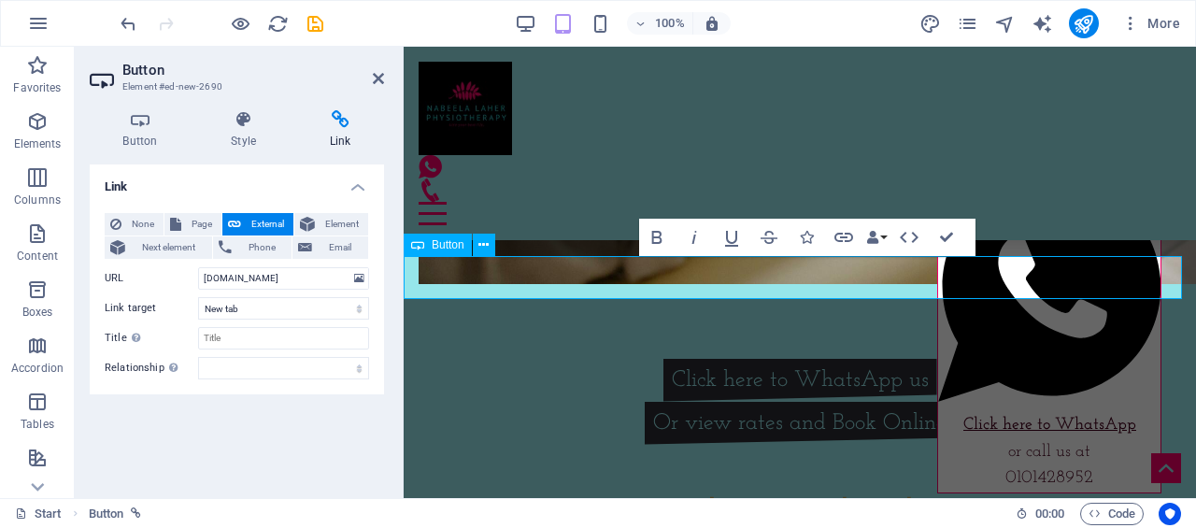
click at [778, 402] on link "Or view rates and Book Online" at bounding box center [800, 423] width 310 height 43
click at [774, 402] on link "Or view rates and Book Online" at bounding box center [800, 423] width 310 height 43
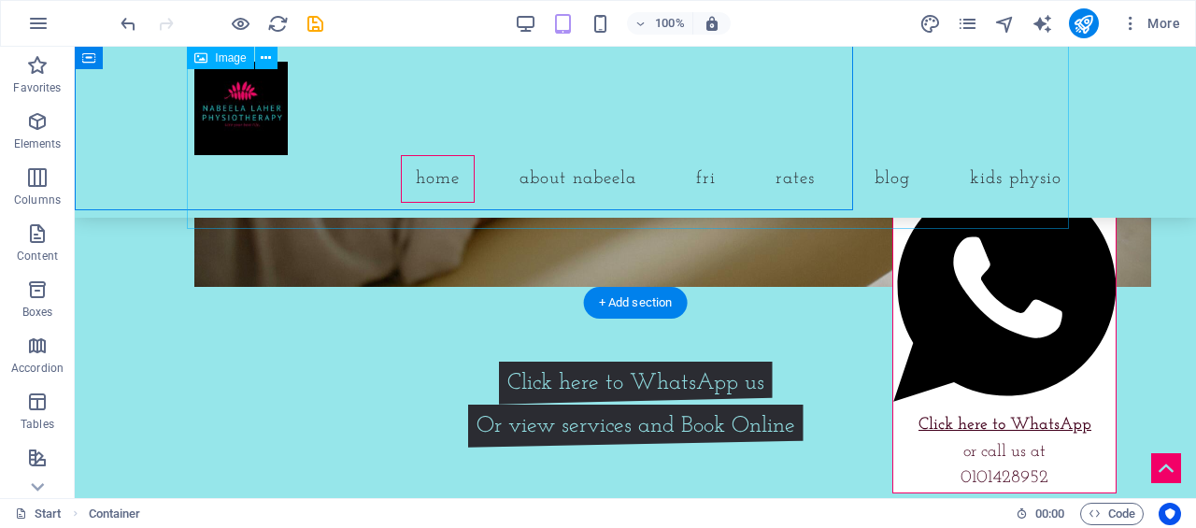
scroll to position [2237, 0]
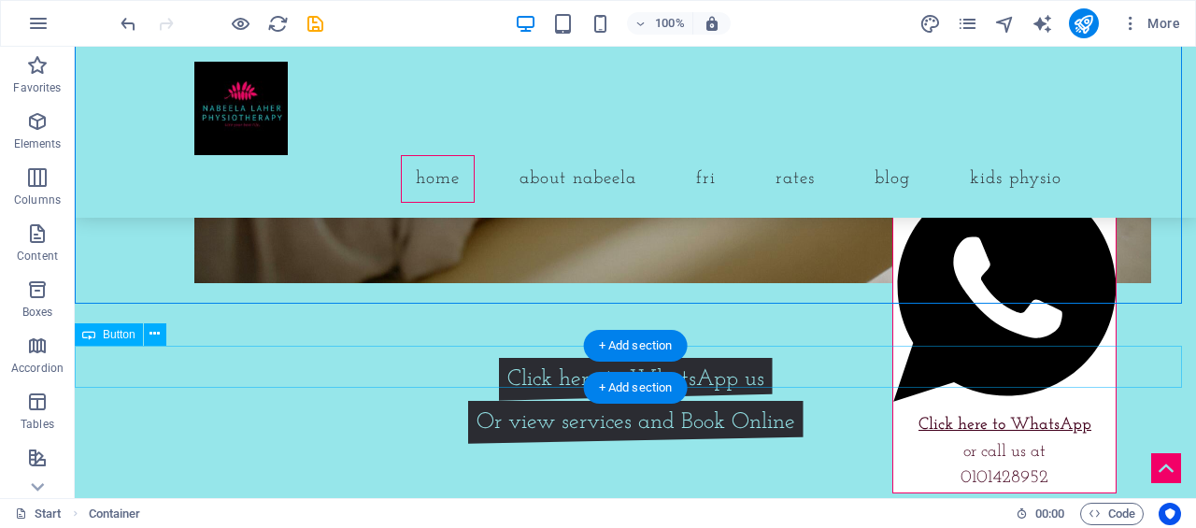
click at [564, 401] on div "Or view services and Book Online" at bounding box center [635, 422] width 1121 height 43
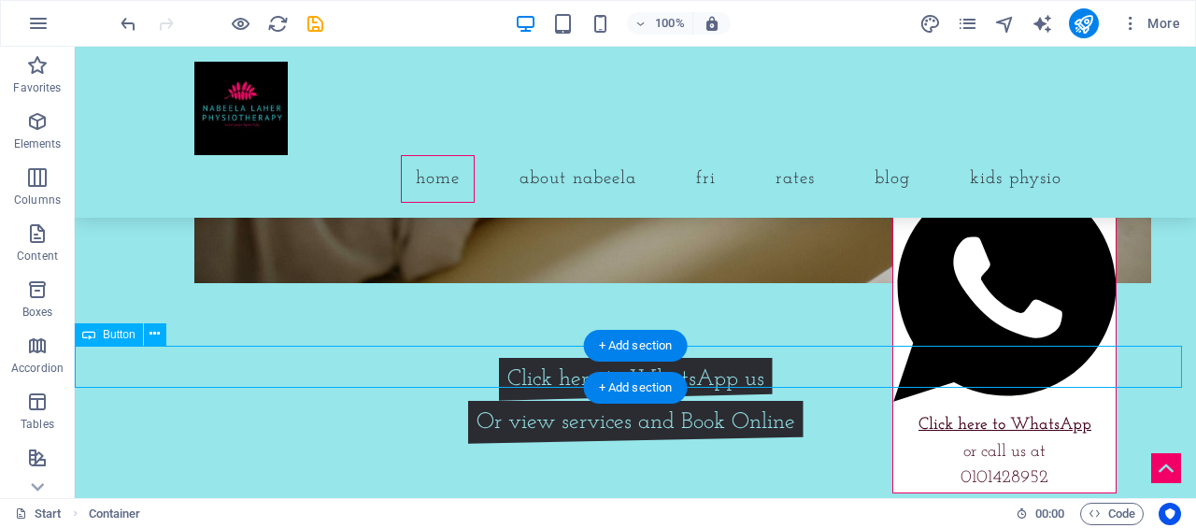
click at [564, 401] on div "Or view services and Book Online" at bounding box center [635, 422] width 1121 height 43
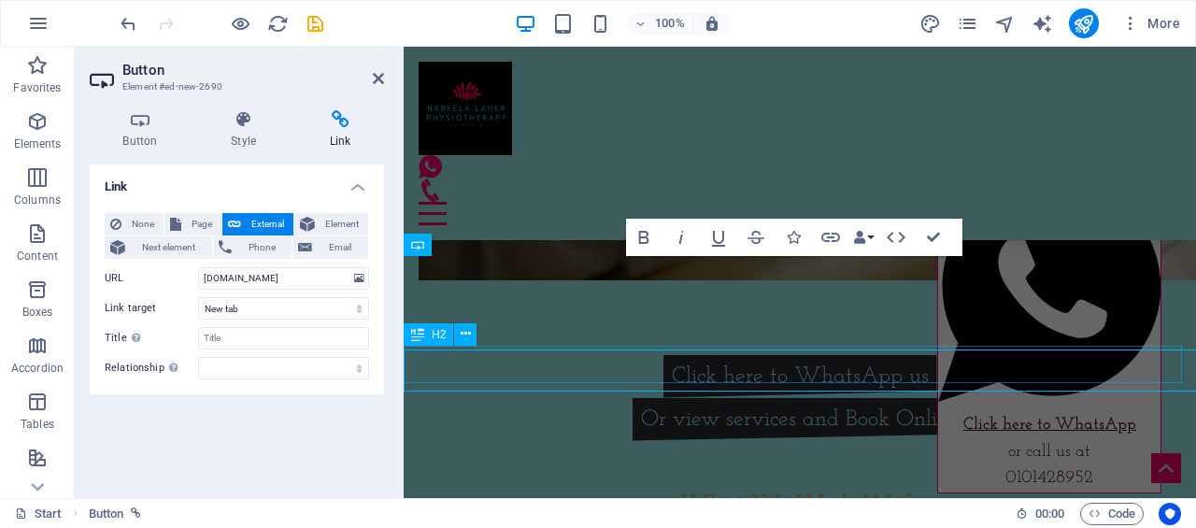
scroll to position [2233, 0]
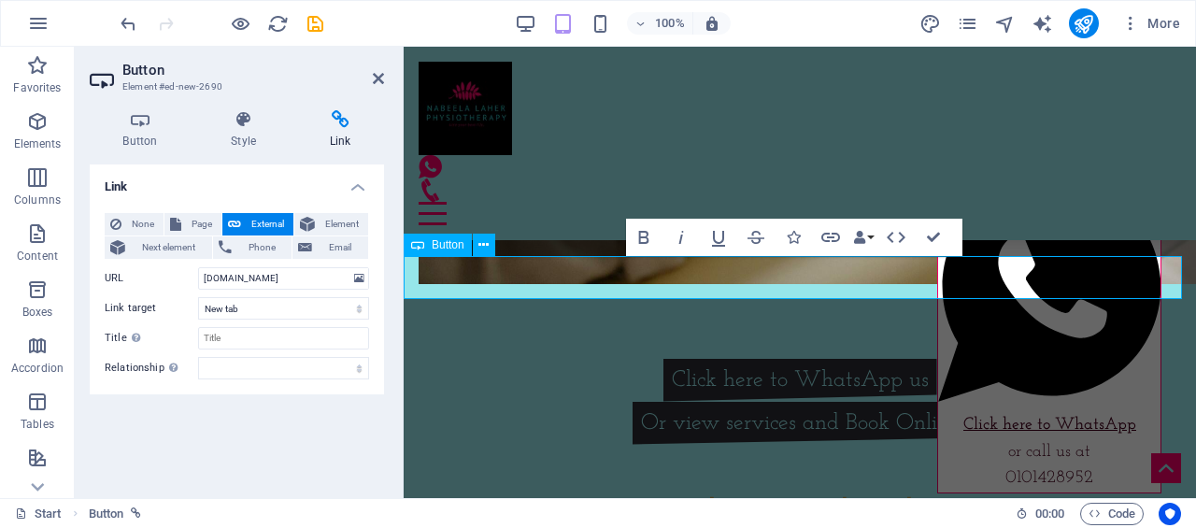
click at [680, 402] on link "Or view services and Book Online" at bounding box center [800, 423] width 335 height 43
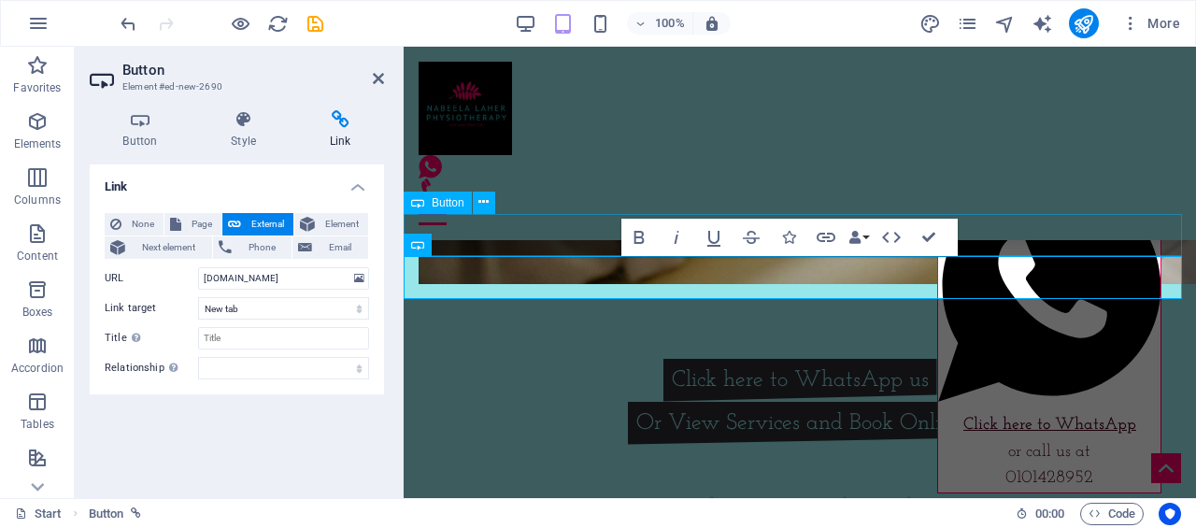
click at [1056, 359] on div "Click here to WhatsApp us" at bounding box center [800, 380] width 792 height 43
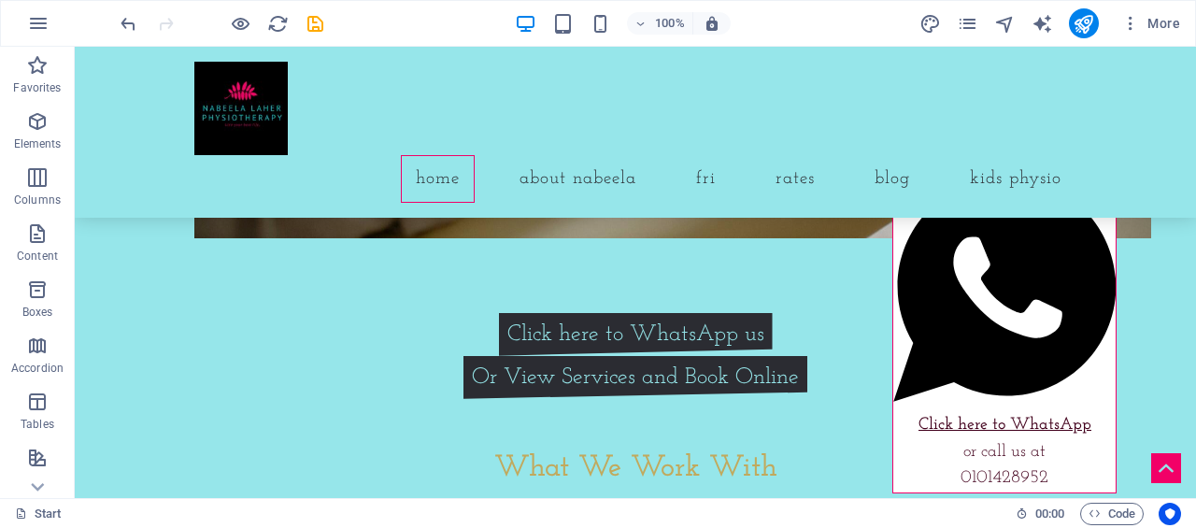
scroll to position [2268, 0]
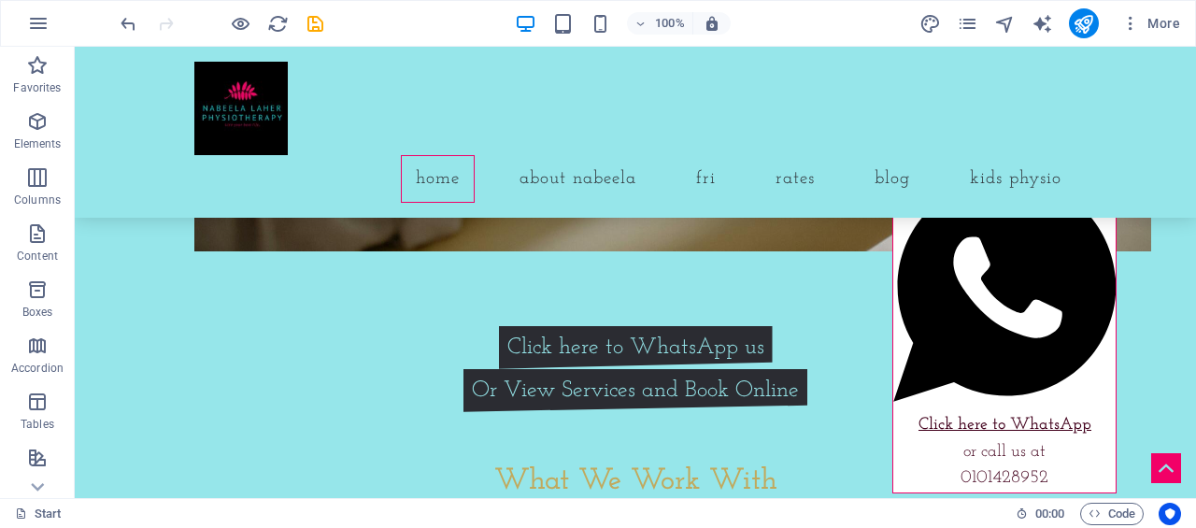
click at [38, 133] on span "Elements" at bounding box center [37, 132] width 75 height 45
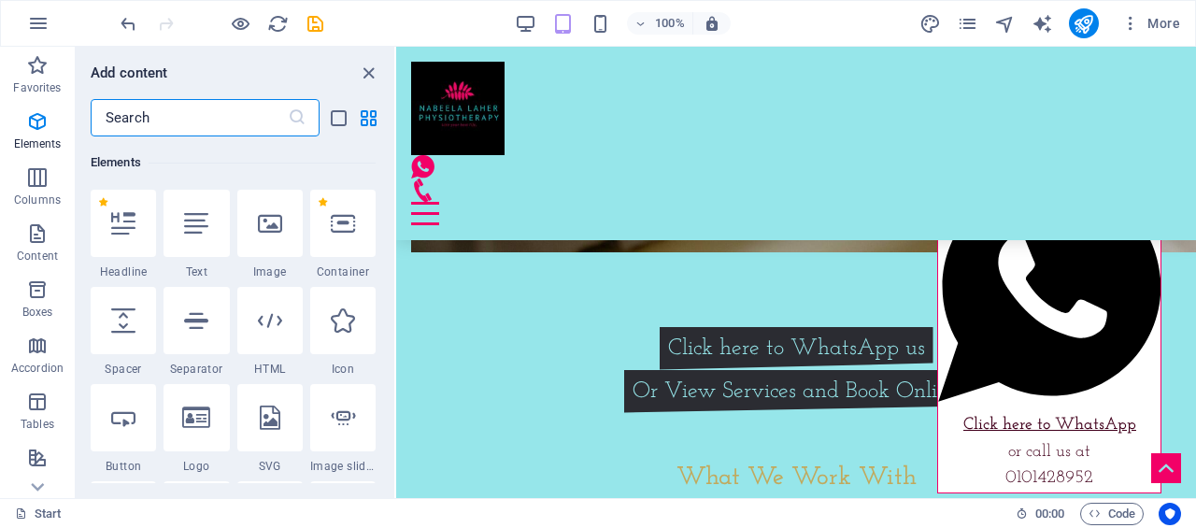
scroll to position [199, 0]
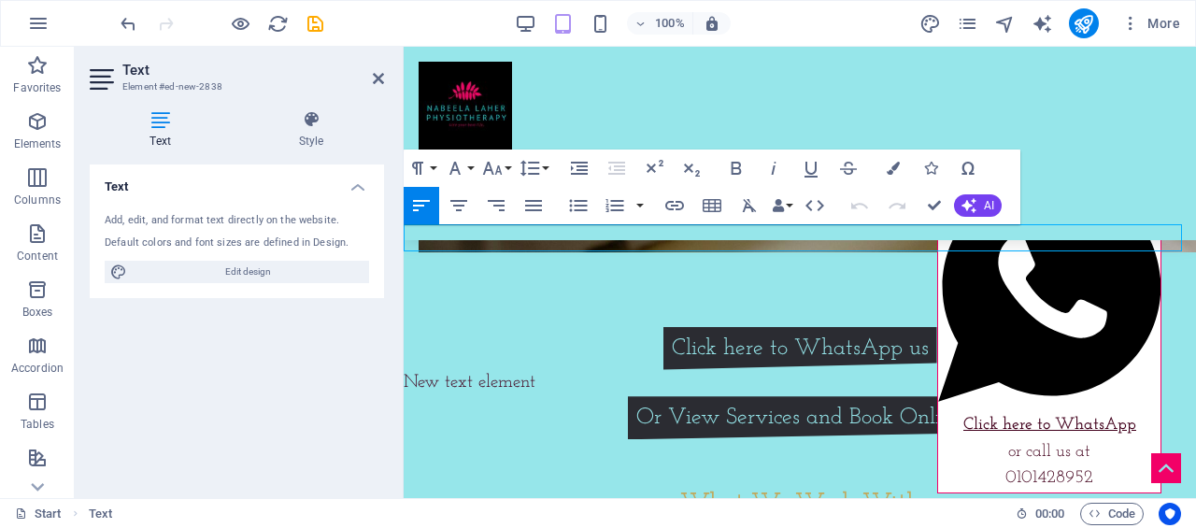
click at [322, 134] on h4 "Style" at bounding box center [311, 129] width 146 height 39
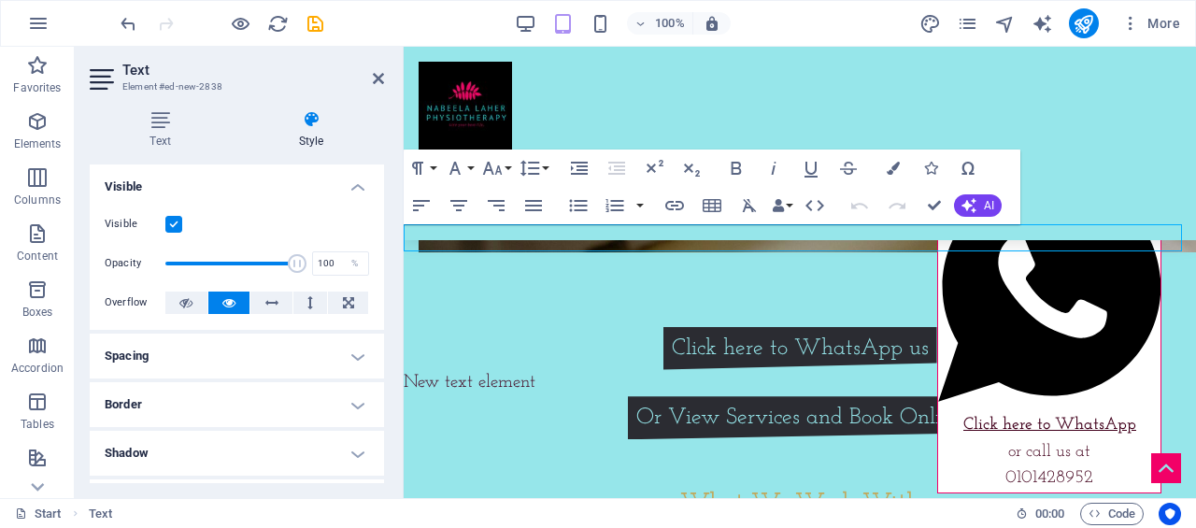
click at [327, 350] on h4 "Spacing" at bounding box center [237, 356] width 294 height 45
click at [178, 133] on h4 "Text" at bounding box center [164, 129] width 149 height 39
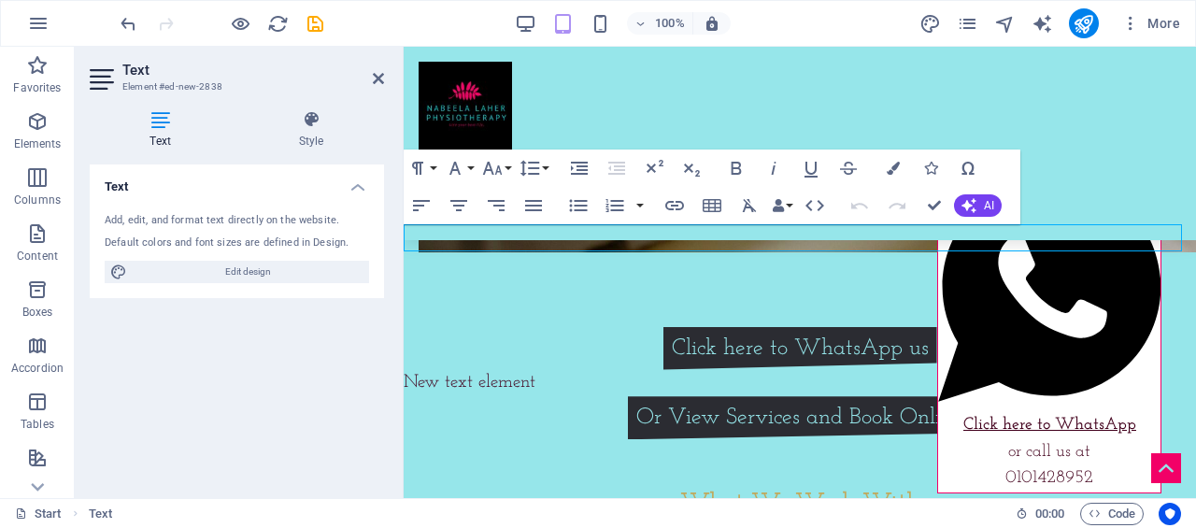
click at [377, 78] on icon at bounding box center [378, 78] width 11 height 15
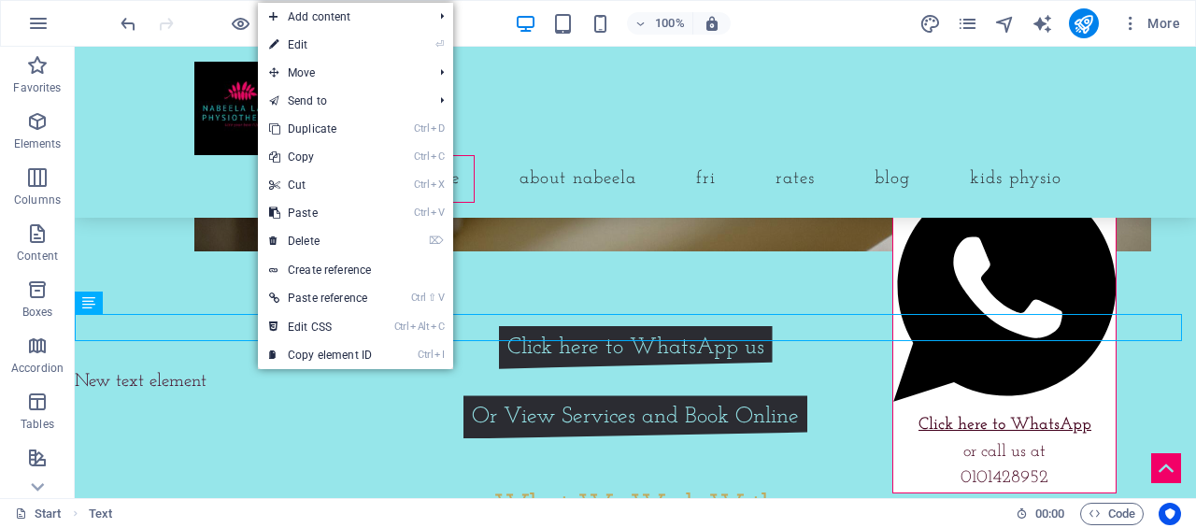
click at [333, 235] on link "⌦ Delete" at bounding box center [320, 241] width 125 height 28
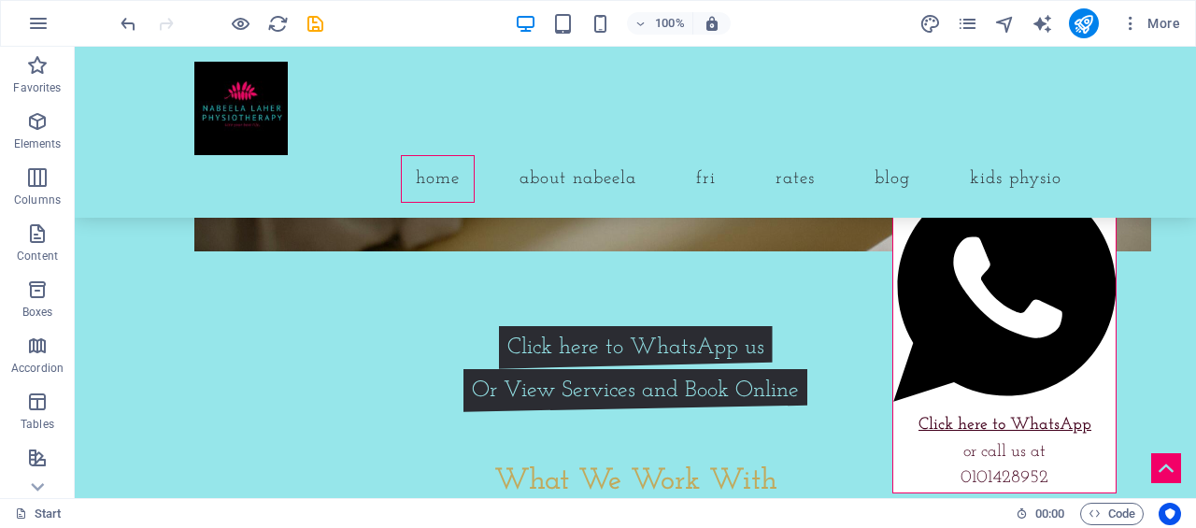
click at [32, 135] on span "Elements" at bounding box center [37, 132] width 75 height 45
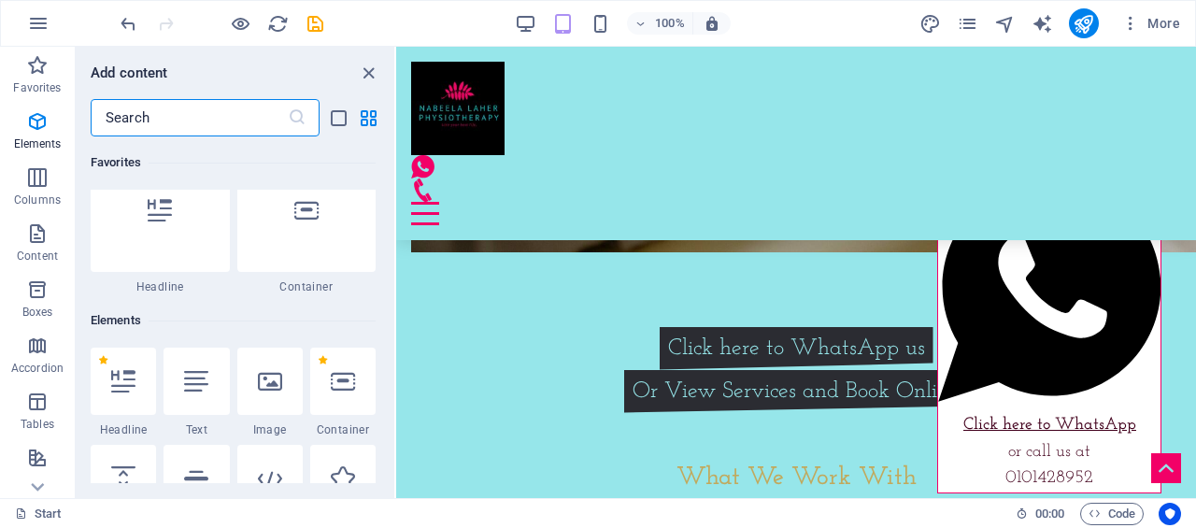
scroll to position [199, 0]
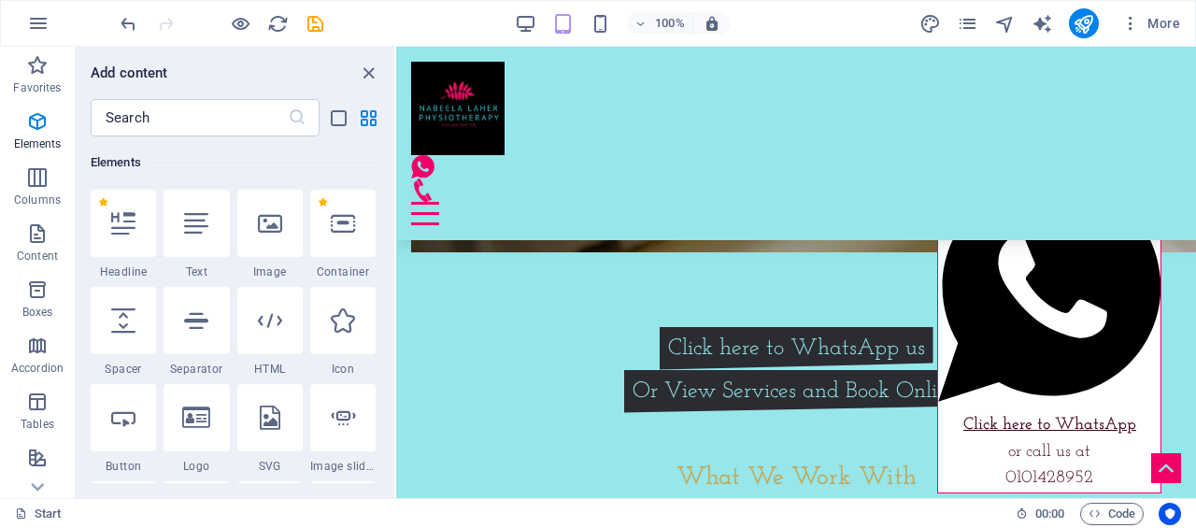
click at [132, 238] on div at bounding box center [123, 223] width 65 height 67
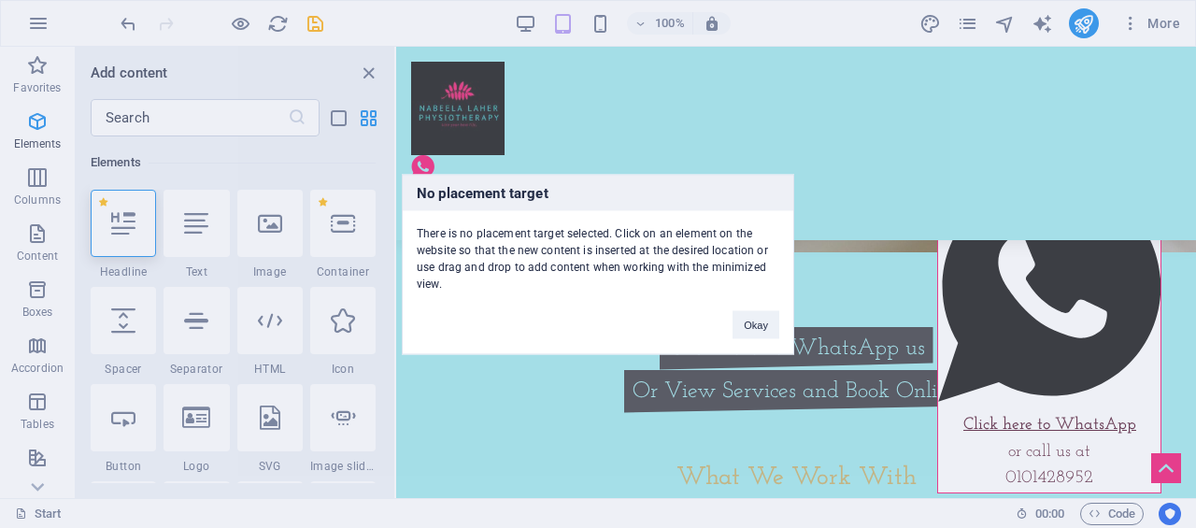
click at [746, 326] on button "Okay" at bounding box center [755, 324] width 47 height 28
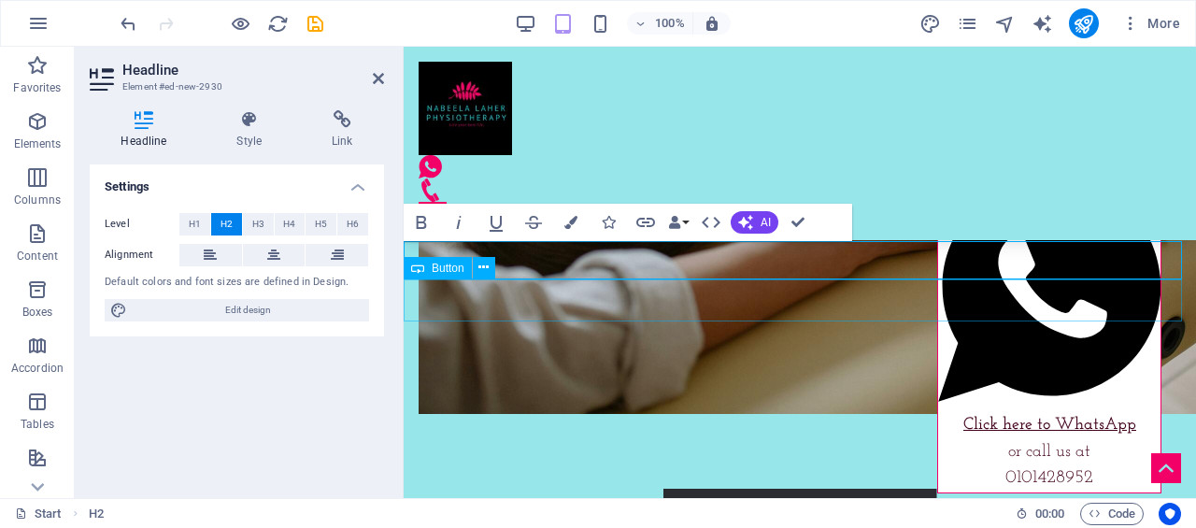
scroll to position [2078, 0]
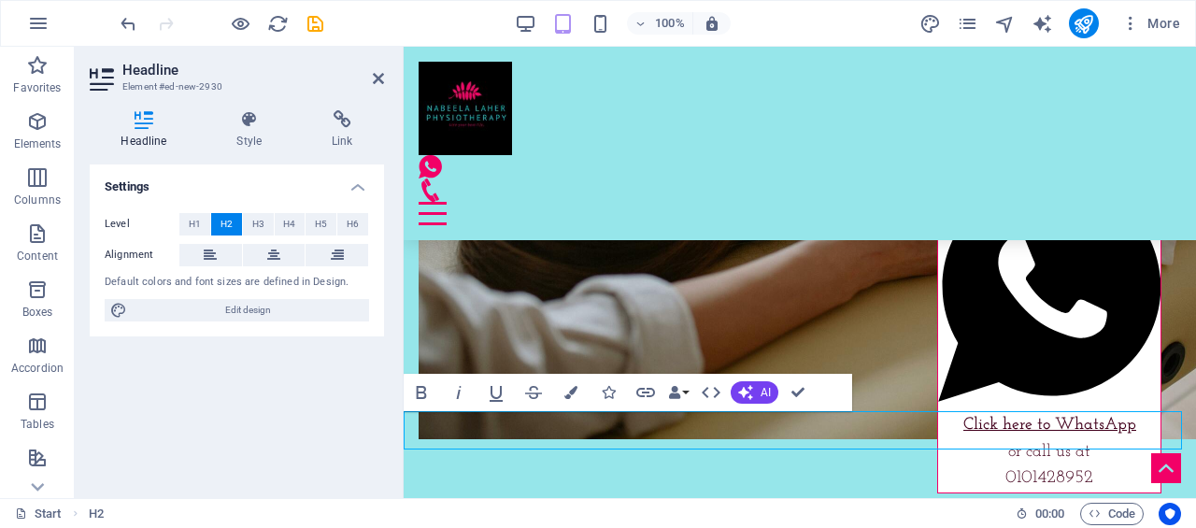
click at [276, 253] on icon at bounding box center [273, 255] width 13 height 22
click at [256, 124] on icon at bounding box center [250, 119] width 88 height 19
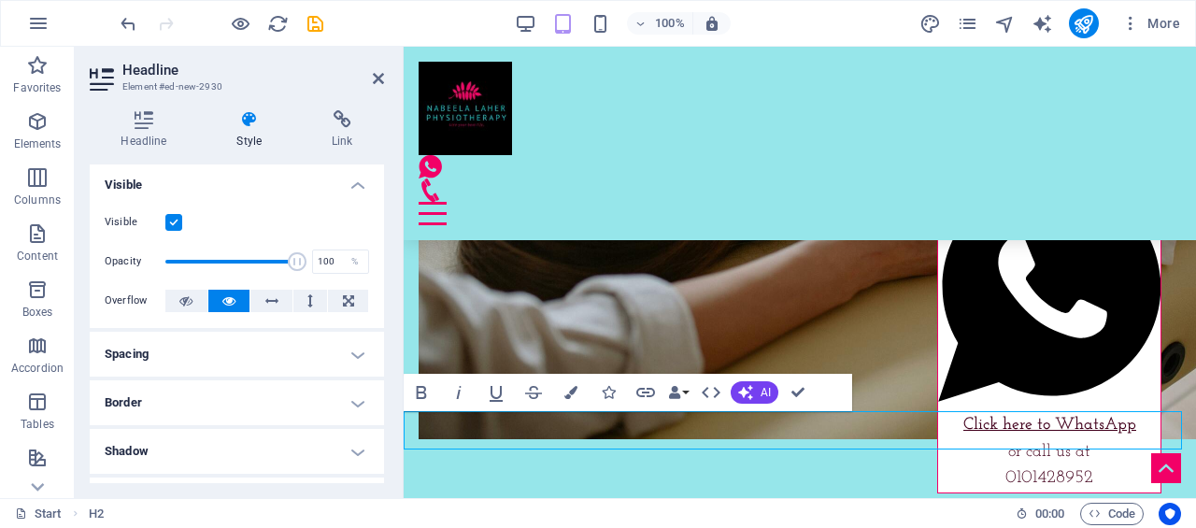
scroll to position [0, 0]
drag, startPoint x: 803, startPoint y: 429, endPoint x: 783, endPoint y: 433, distance: 20.9
drag, startPoint x: 379, startPoint y: 386, endPoint x: 569, endPoint y: 391, distance: 189.7
click at [569, 391] on icon "button" at bounding box center [570, 392] width 13 height 13
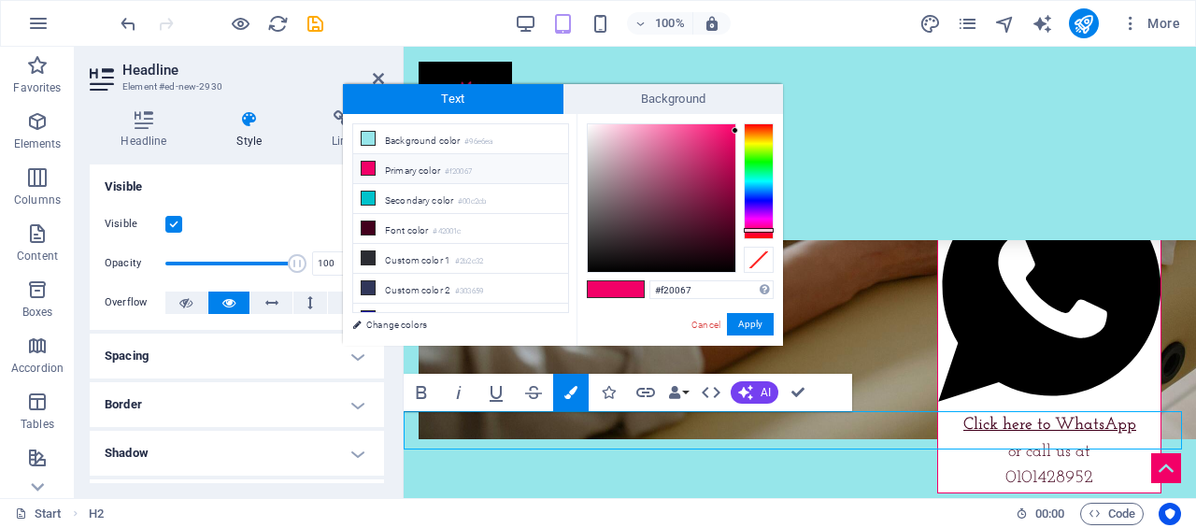
click at [368, 251] on icon at bounding box center [368, 257] width 13 height 13
type input "#2b2c32"
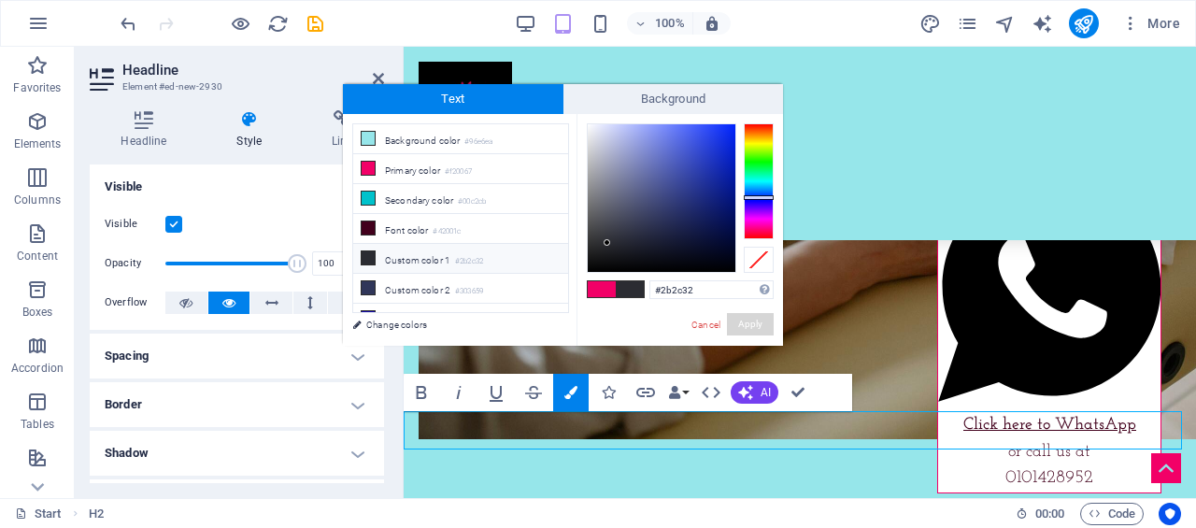
click at [761, 327] on button "Apply" at bounding box center [750, 324] width 47 height 22
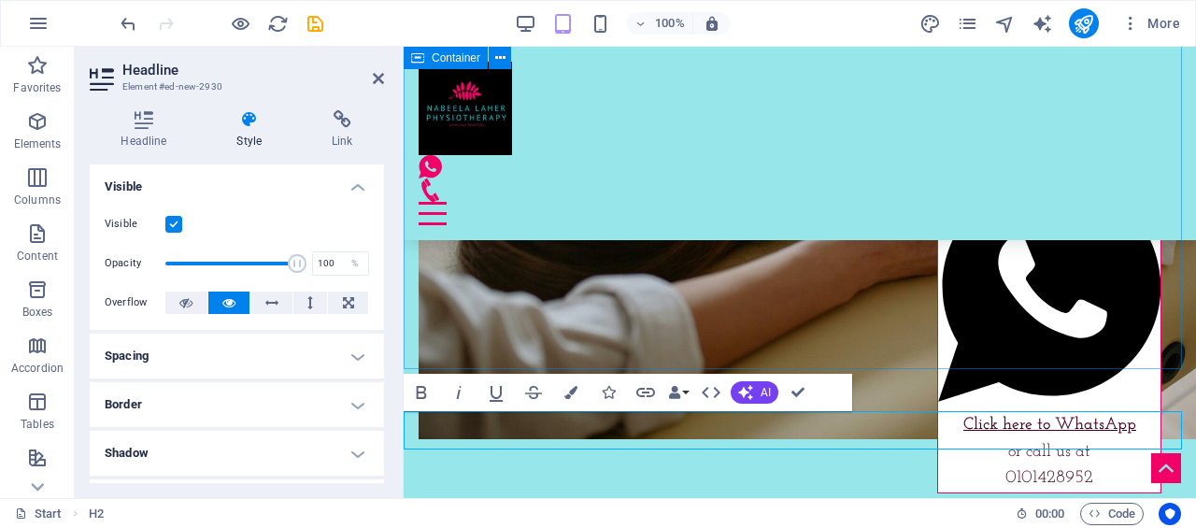
click at [746, 327] on div at bounding box center [800, 111] width 792 height 806
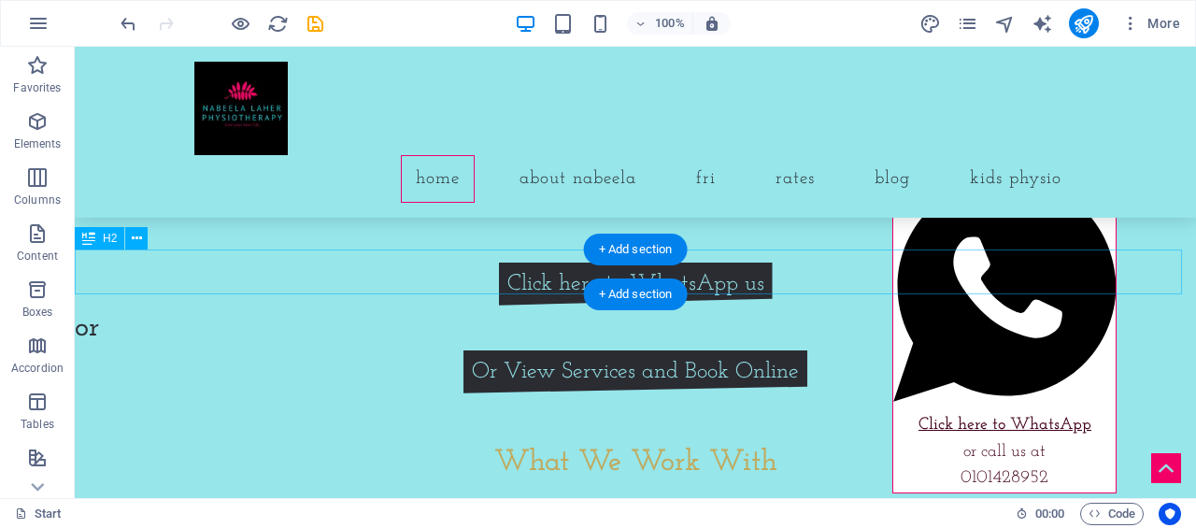
click at [641, 306] on div "or" at bounding box center [635, 328] width 1121 height 45
click at [206, 306] on div "or" at bounding box center [635, 328] width 1121 height 45
click at [209, 306] on div "or" at bounding box center [635, 328] width 1121 height 45
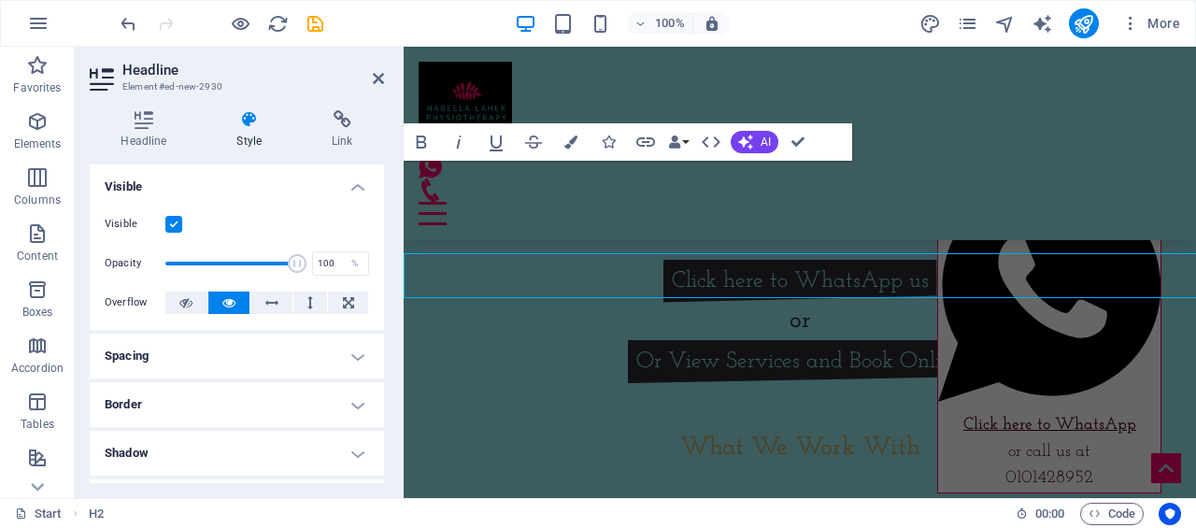
scroll to position [2328, 0]
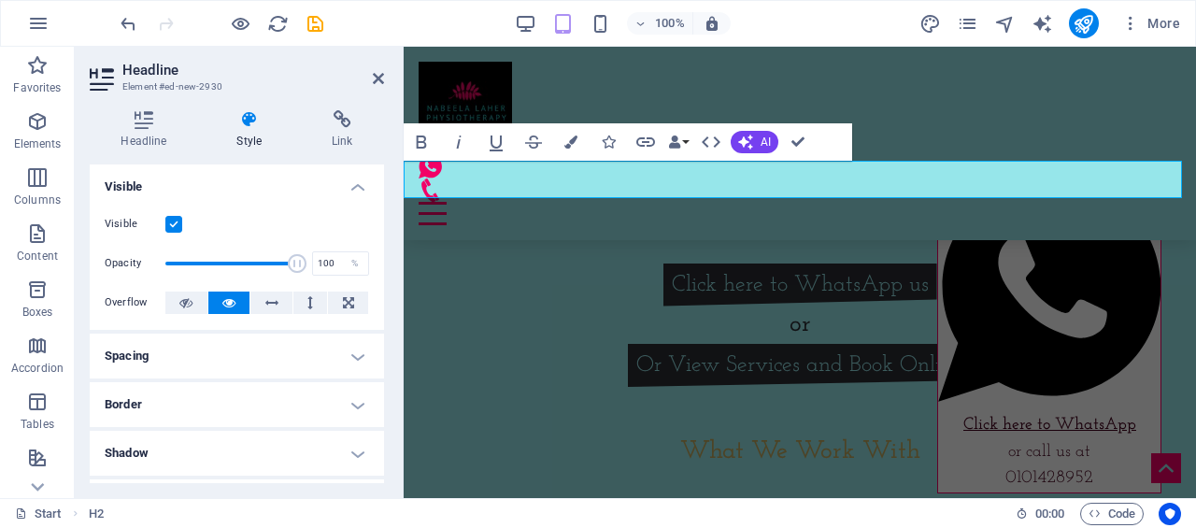
click at [127, 130] on h4 "Headline" at bounding box center [148, 129] width 116 height 39
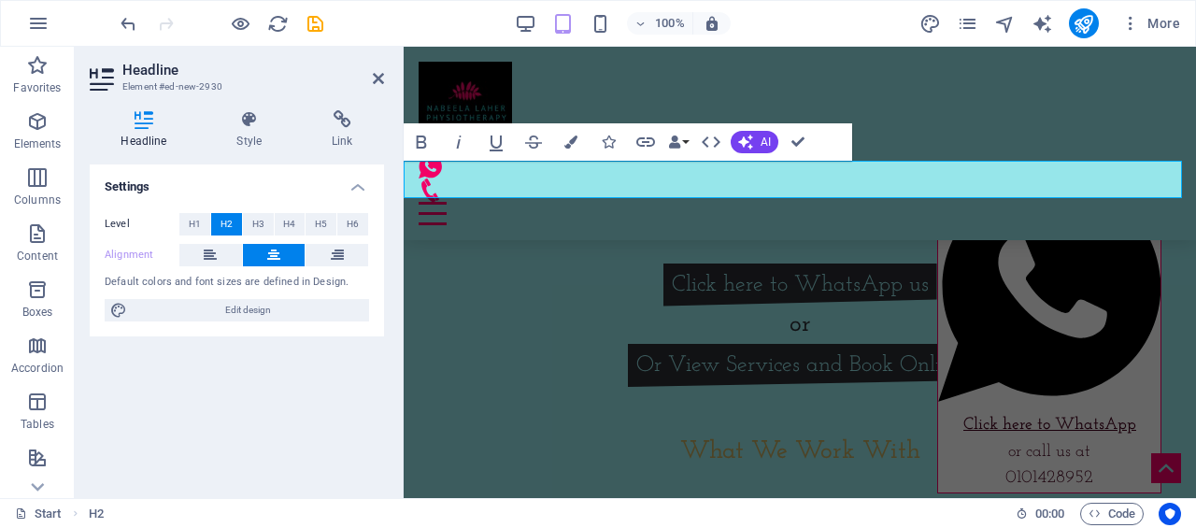
click at [282, 258] on button at bounding box center [274, 255] width 63 height 22
click at [554, 387] on div at bounding box center [800, 410] width 792 height 47
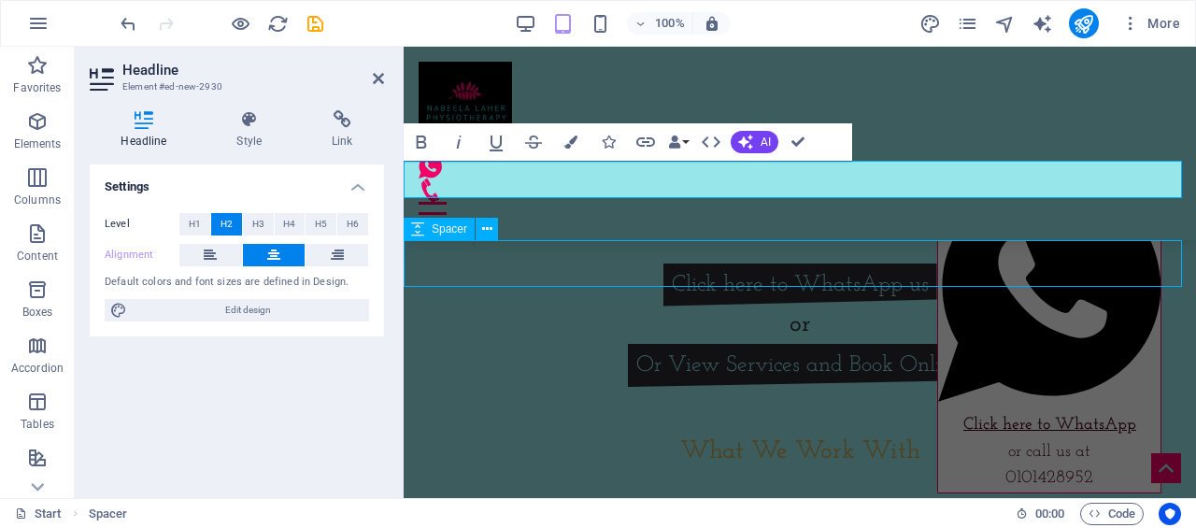
scroll to position [2332, 0]
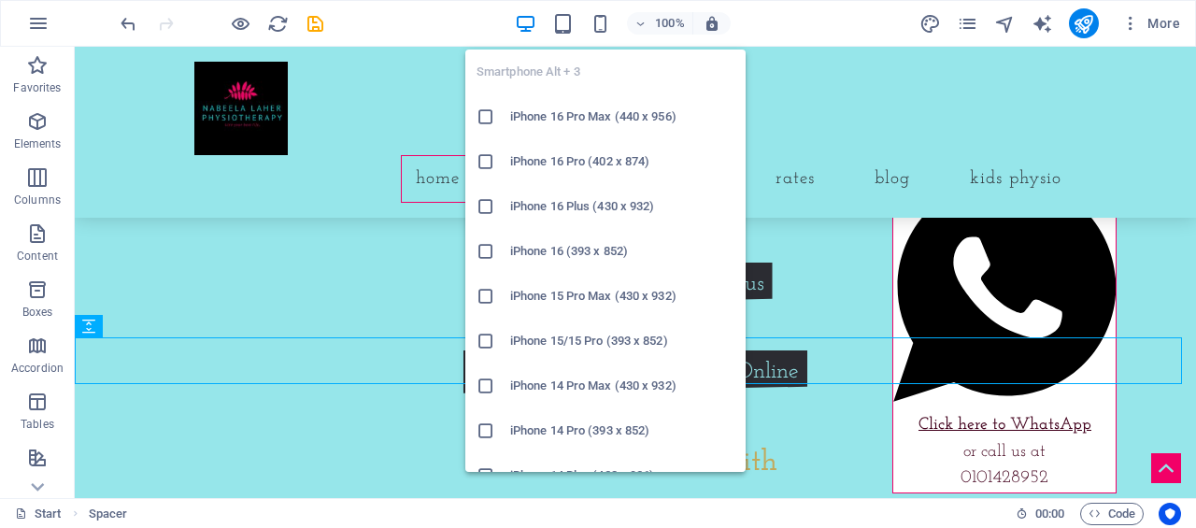
click at [0, 0] on icon "button" at bounding box center [0, 0] width 0 height 0
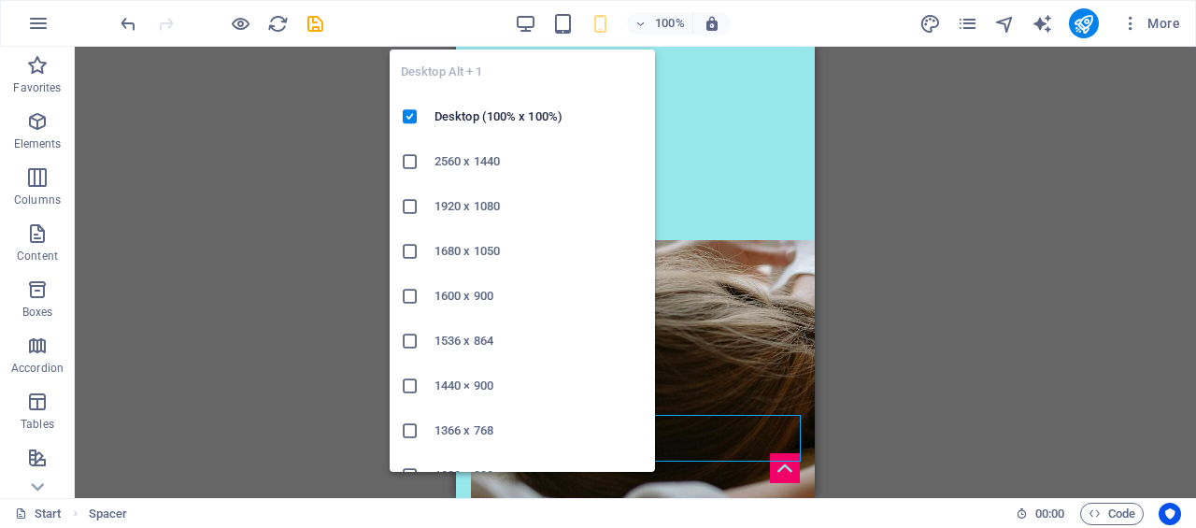
click at [532, 29] on icon "button" at bounding box center [525, 23] width 21 height 21
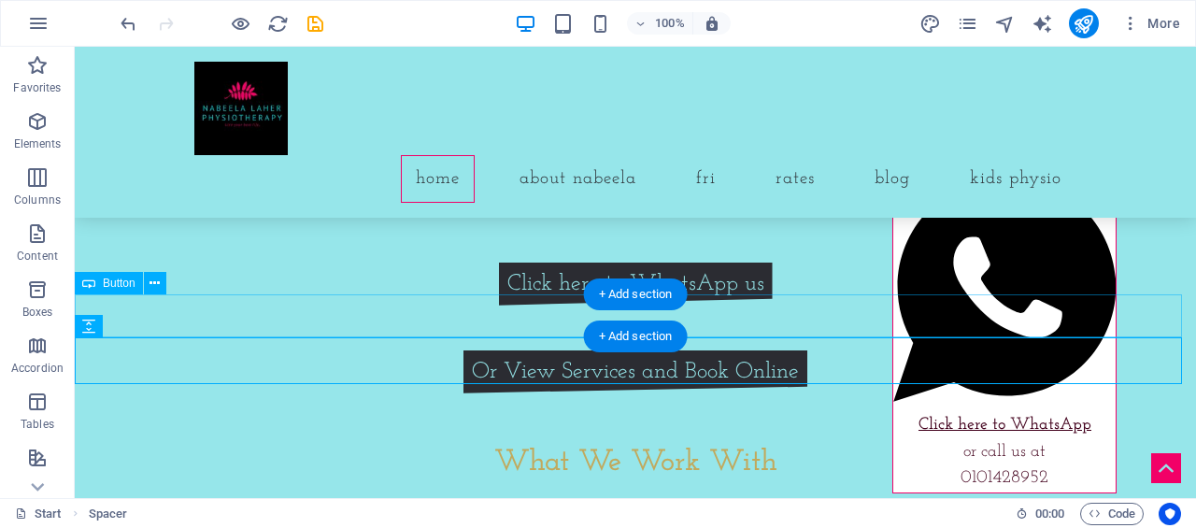
click at [502, 350] on div "Or View Services and Book Online" at bounding box center [635, 371] width 1121 height 43
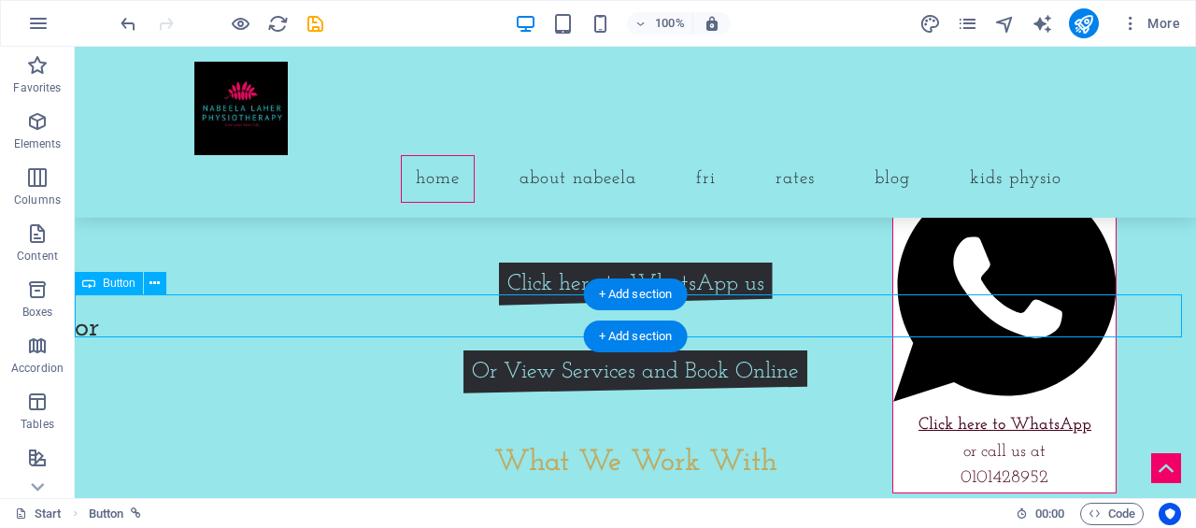
click at [505, 350] on div "Or View Services and Book Online" at bounding box center [635, 371] width 1121 height 43
drag, startPoint x: 505, startPoint y: 312, endPoint x: 178, endPoint y: 312, distance: 327.0
click at [506, 350] on div "Or View Services and Book Online" at bounding box center [635, 371] width 1121 height 43
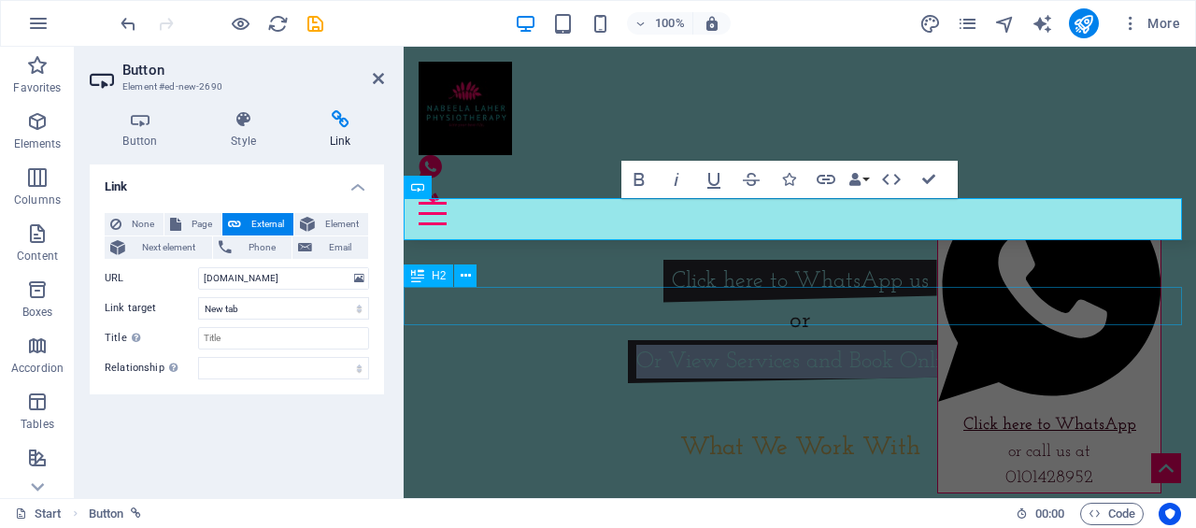
scroll to position [2328, 0]
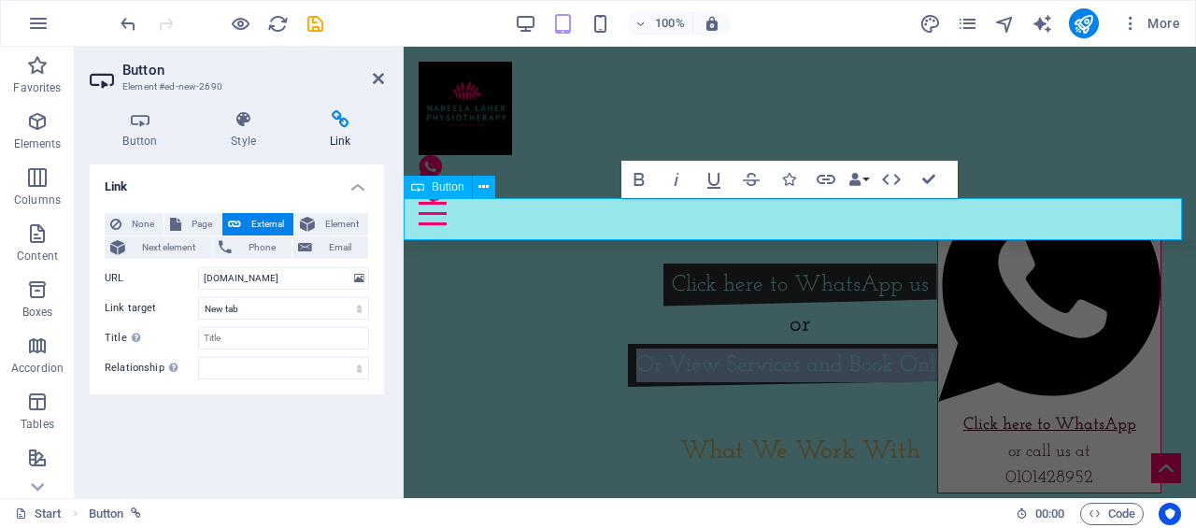
click at [672, 344] on link "Or View Services and Book Online" at bounding box center [800, 365] width 344 height 43
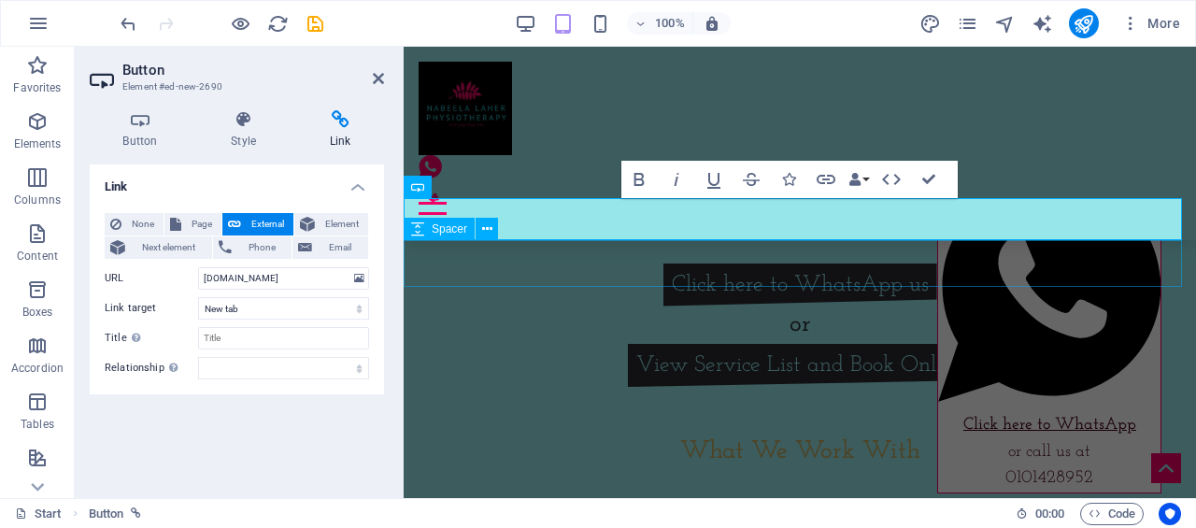
click at [613, 387] on div at bounding box center [800, 410] width 792 height 47
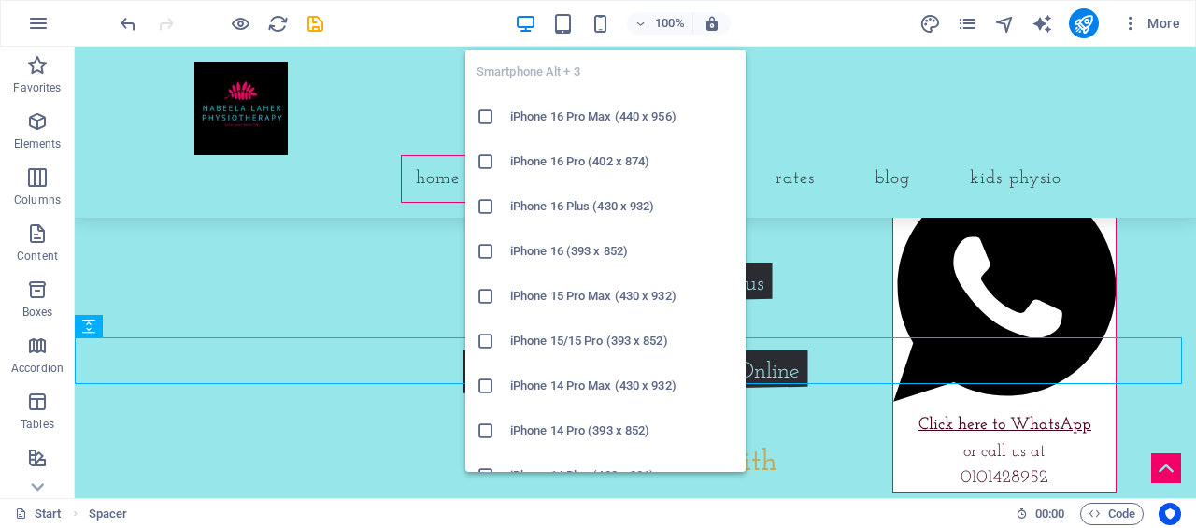
click at [0, 0] on icon "button" at bounding box center [0, 0] width 0 height 0
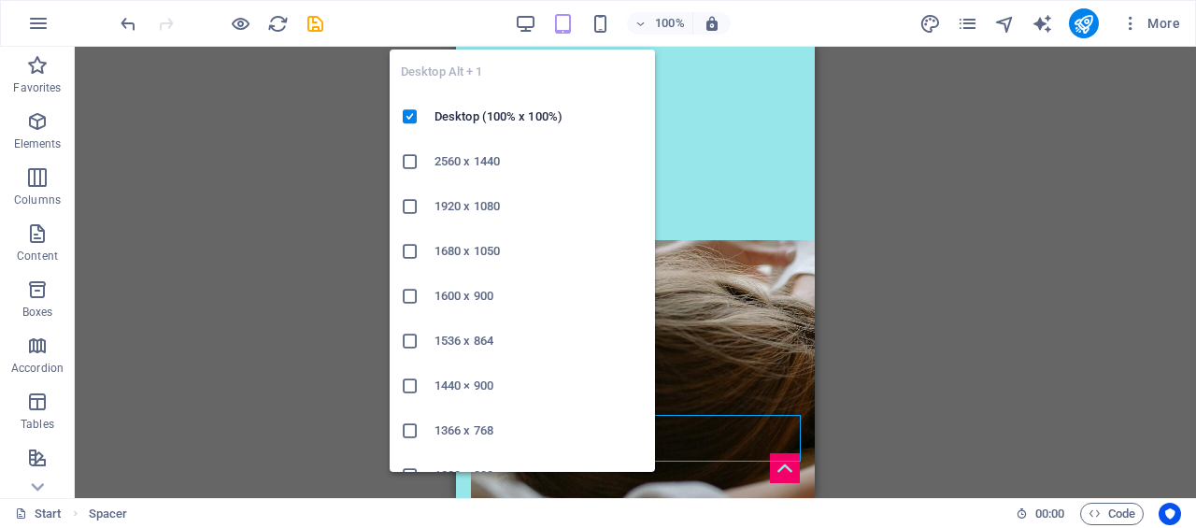
click at [525, 14] on icon "button" at bounding box center [525, 23] width 21 height 21
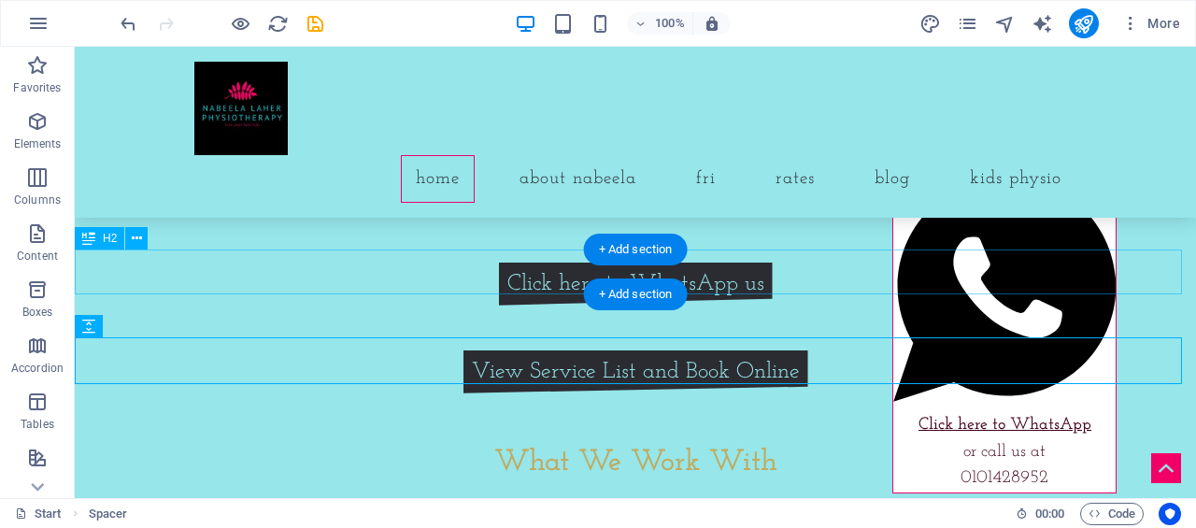
click at [464, 306] on div "or" at bounding box center [635, 328] width 1121 height 45
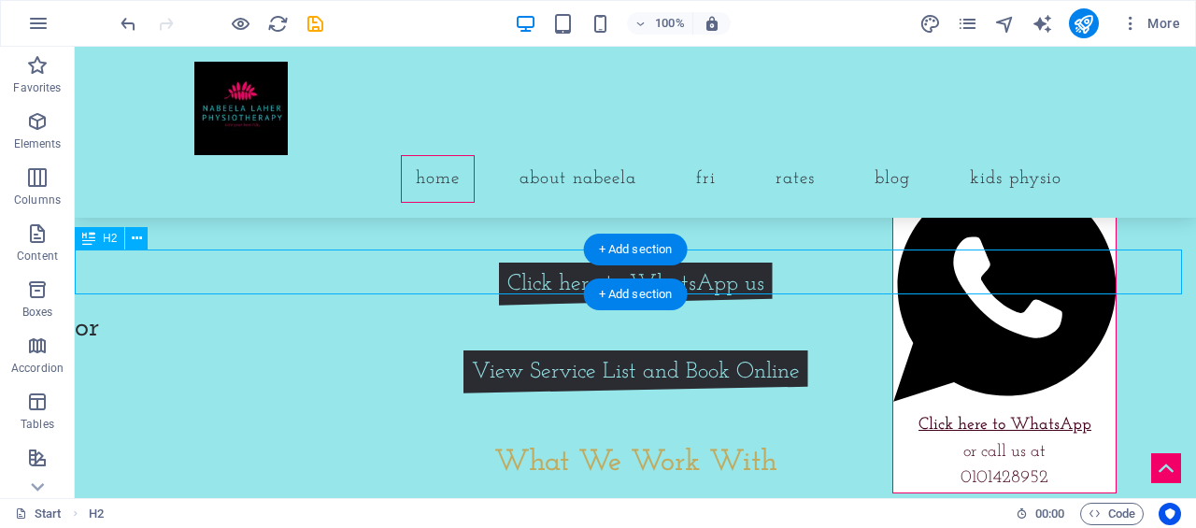
click at [464, 306] on div "or" at bounding box center [635, 328] width 1121 height 45
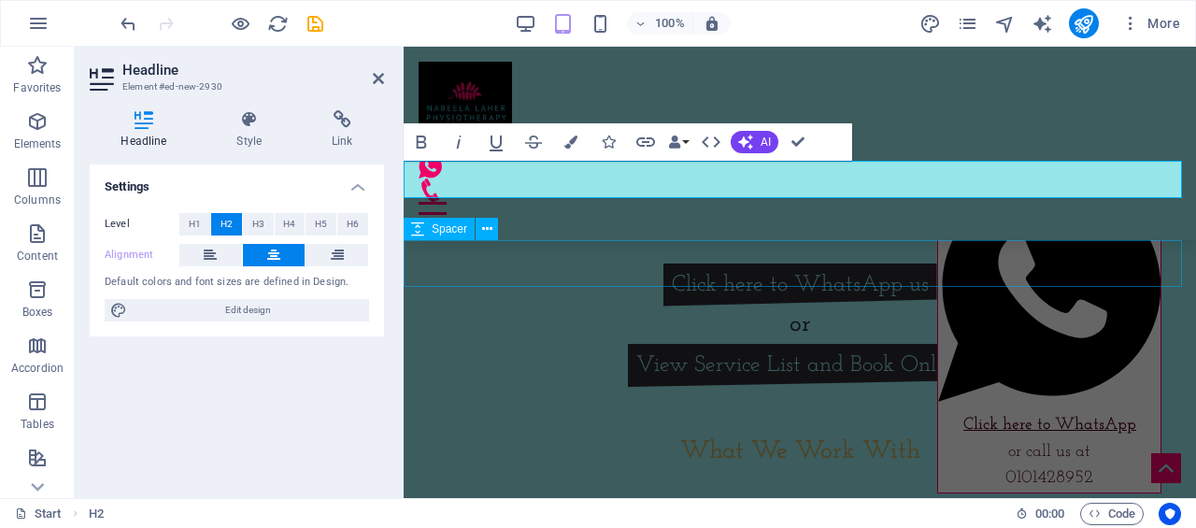
click at [490, 387] on div at bounding box center [800, 410] width 792 height 47
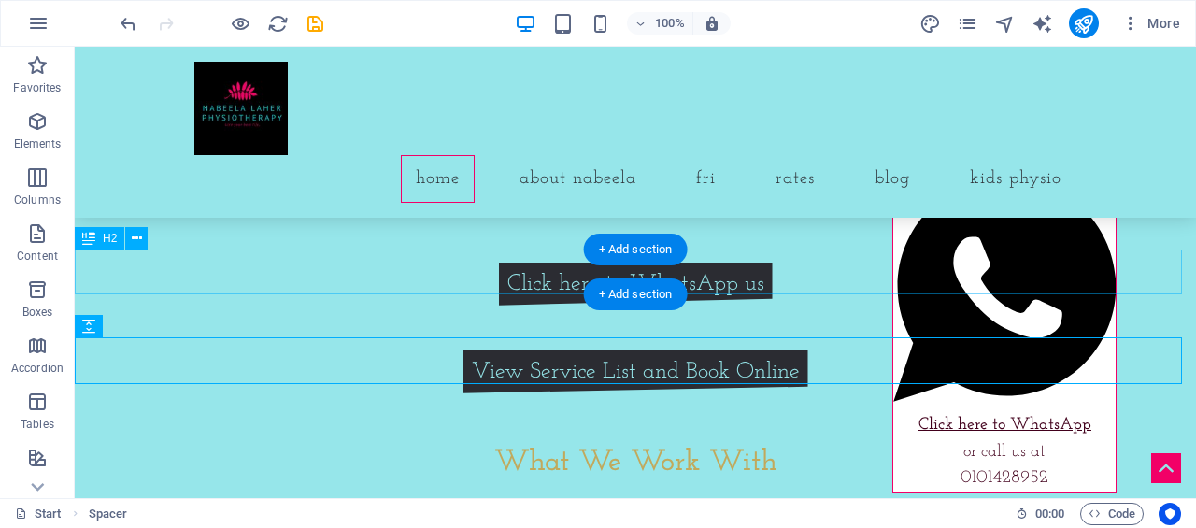
click at [490, 306] on div "or" at bounding box center [635, 328] width 1121 height 45
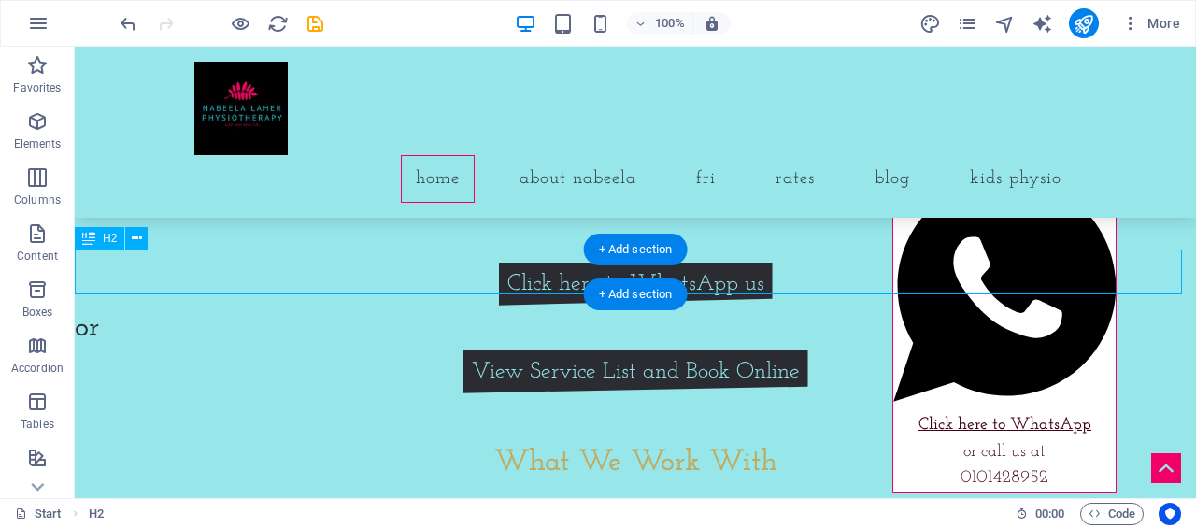
click at [98, 306] on div "or" at bounding box center [635, 328] width 1121 height 45
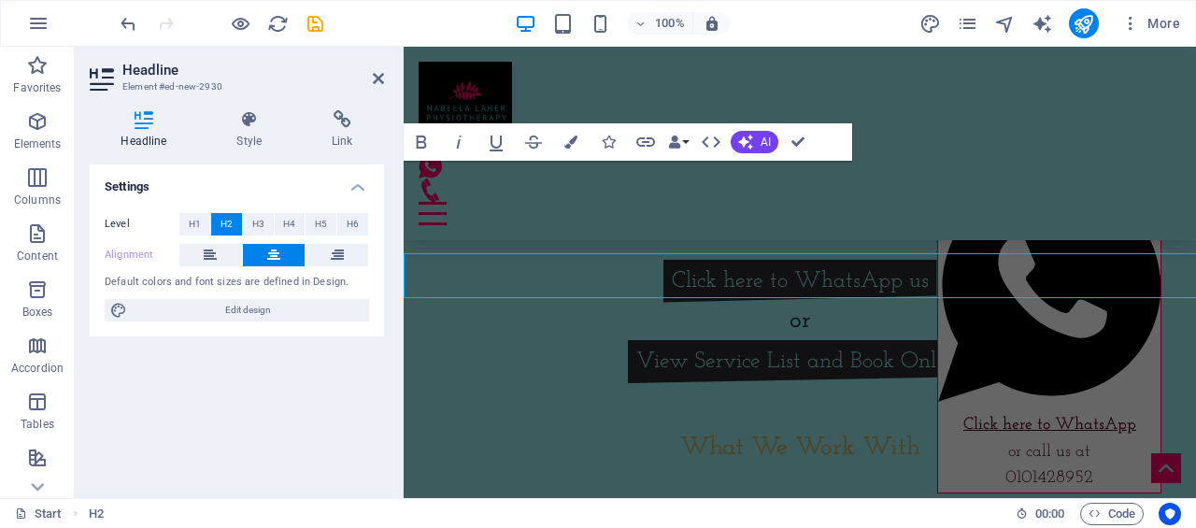
scroll to position [2328, 0]
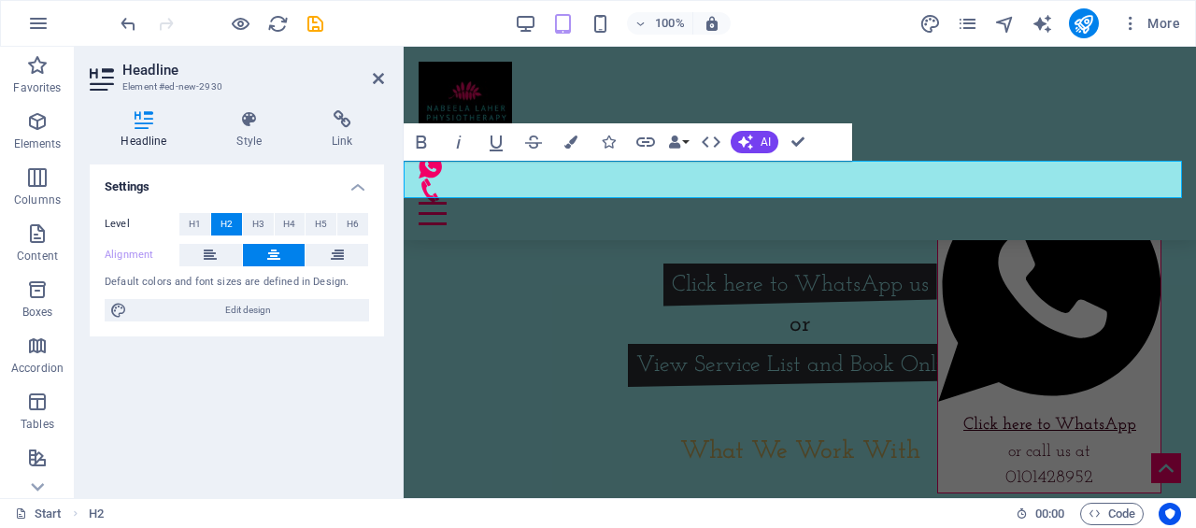
click at [508, 306] on h2 "or" at bounding box center [800, 325] width 792 height 38
click at [518, 387] on div at bounding box center [800, 410] width 792 height 47
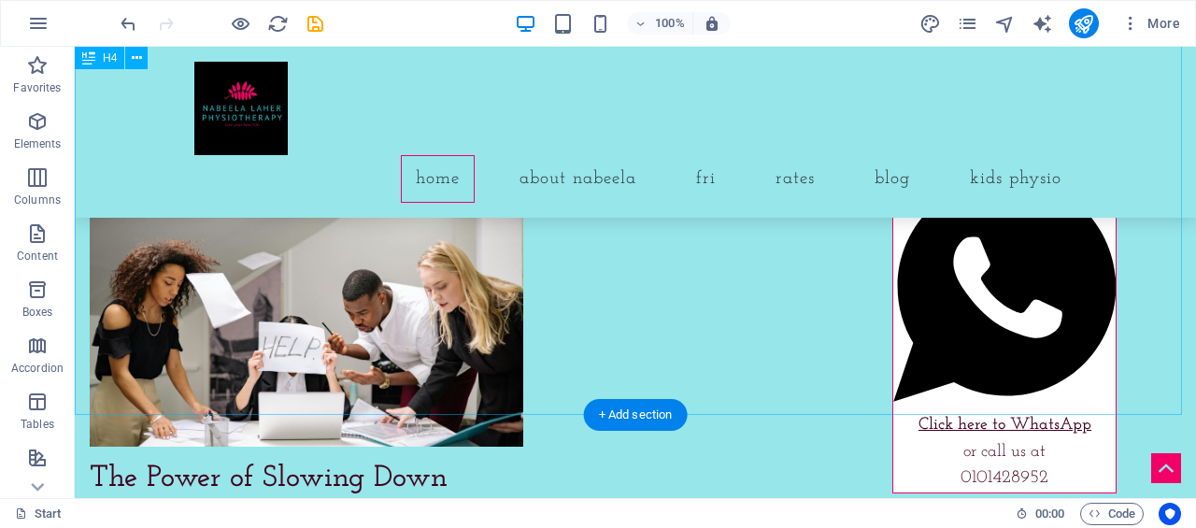
scroll to position [8046, 0]
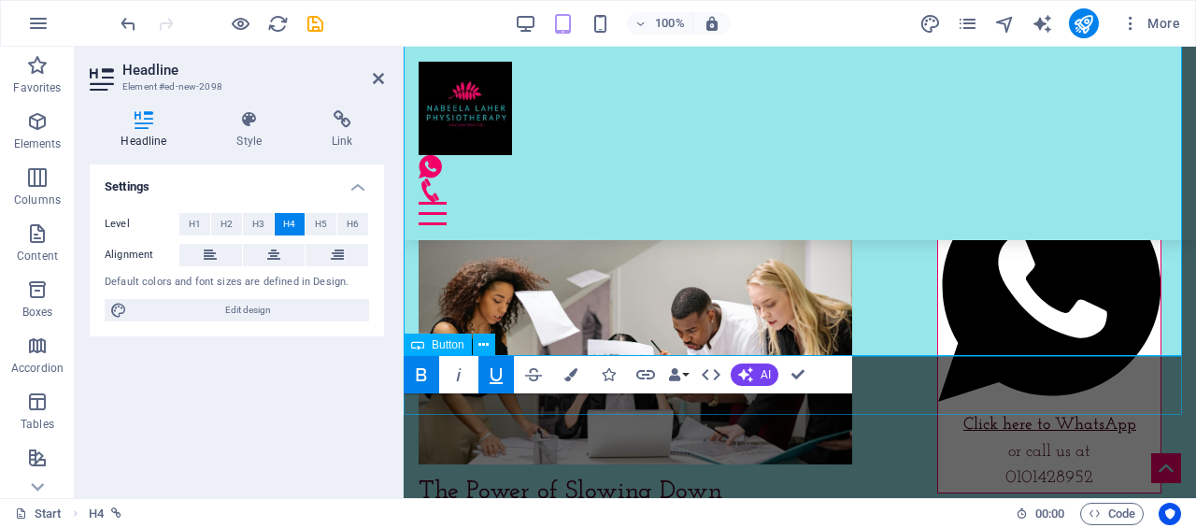
scroll to position [7992, 0]
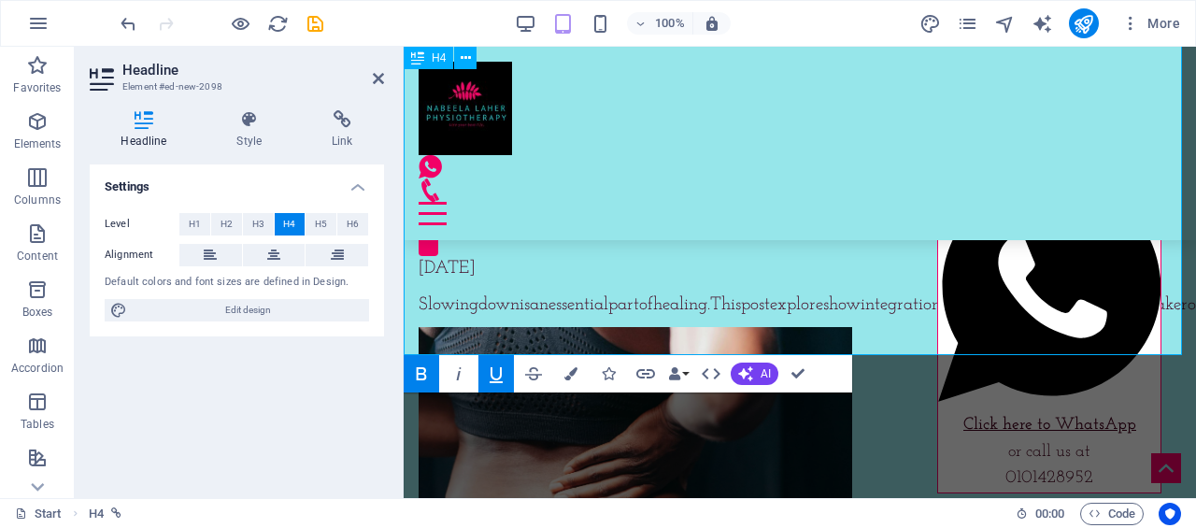
drag, startPoint x: 1000, startPoint y: 279, endPoint x: 583, endPoint y: 290, distance: 416.8
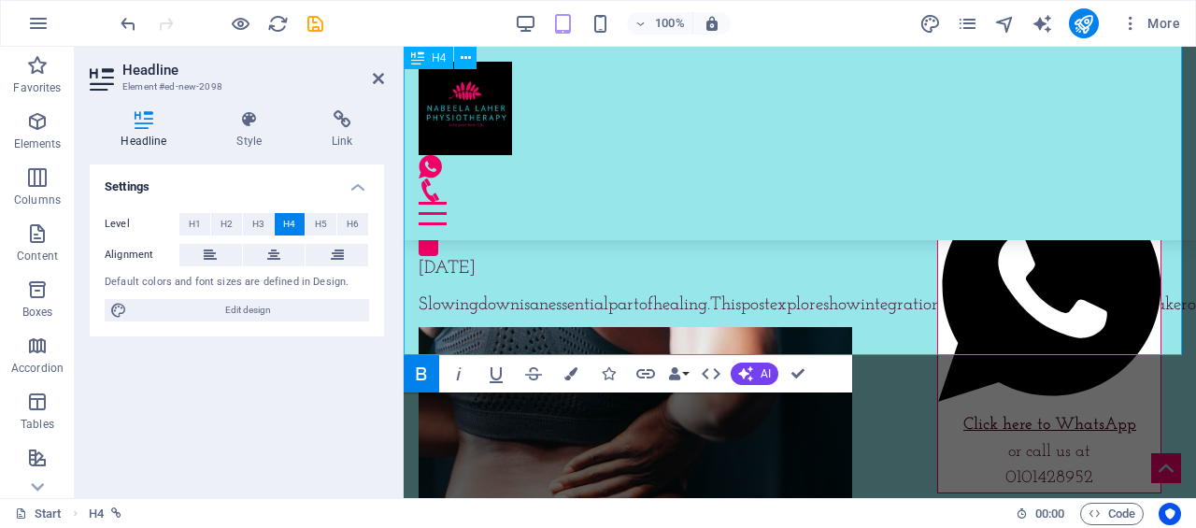
drag, startPoint x: 880, startPoint y: 340, endPoint x: 673, endPoint y: 343, distance: 207.4
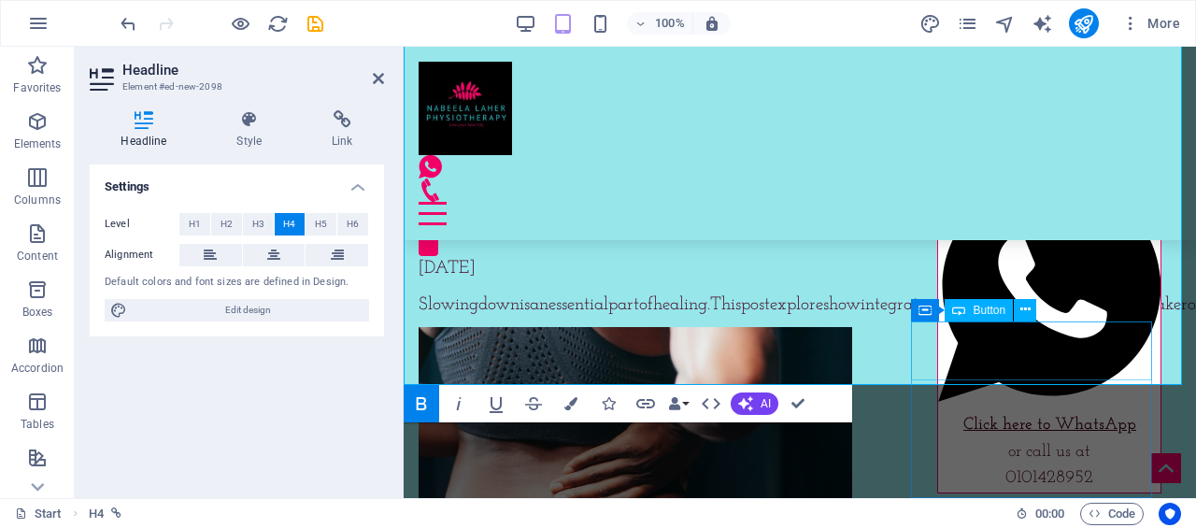
drag, startPoint x: 605, startPoint y: 336, endPoint x: 1016, endPoint y: 334, distance: 410.2
click at [148, 128] on icon at bounding box center [144, 119] width 108 height 19
click at [195, 225] on span "H1" at bounding box center [195, 224] width 12 height 22
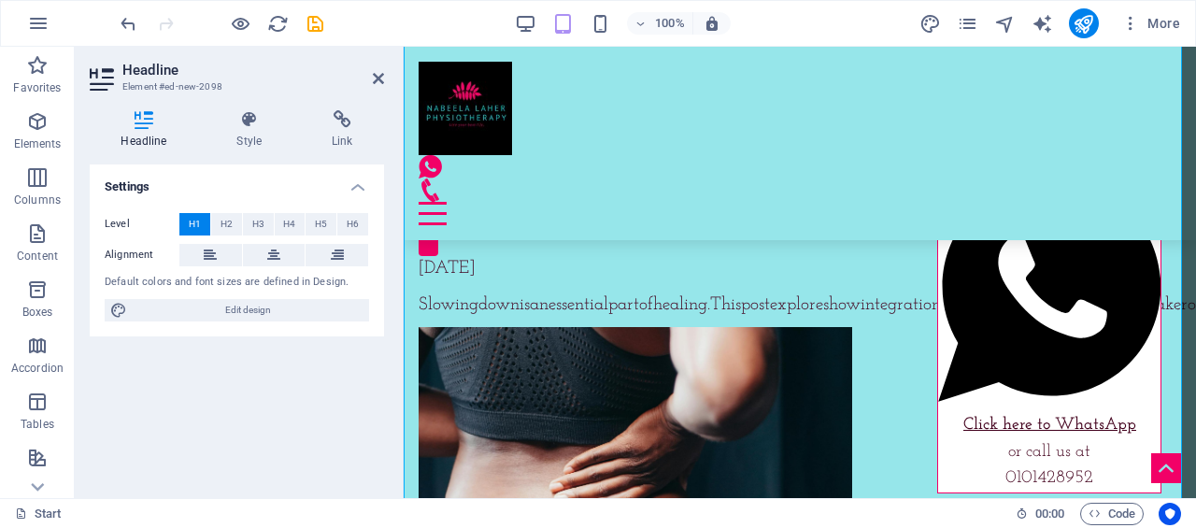
click at [287, 223] on span "H4" at bounding box center [289, 224] width 12 height 22
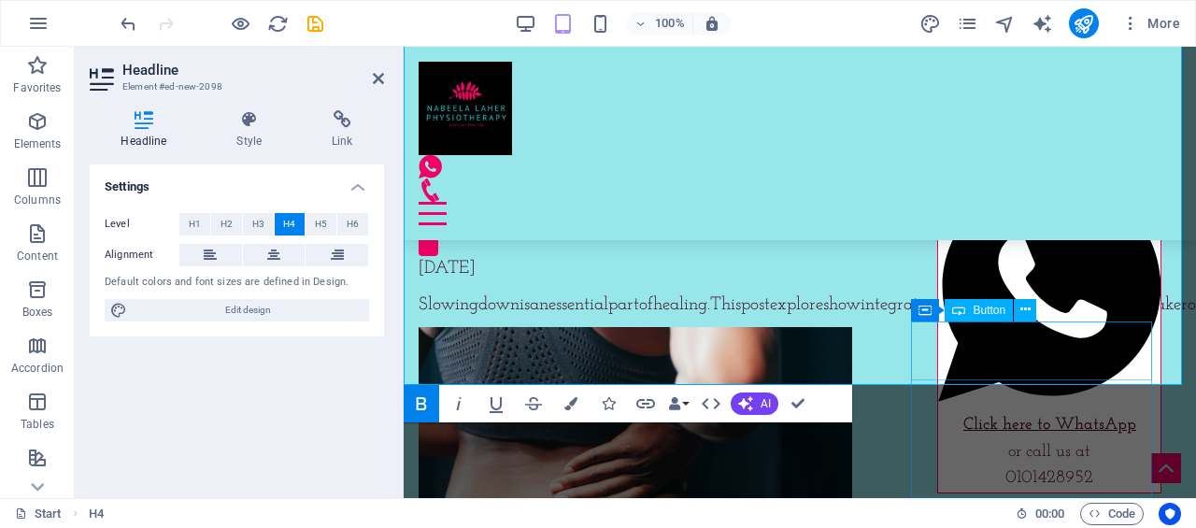
drag, startPoint x: 605, startPoint y: 339, endPoint x: 1015, endPoint y: 348, distance: 409.3
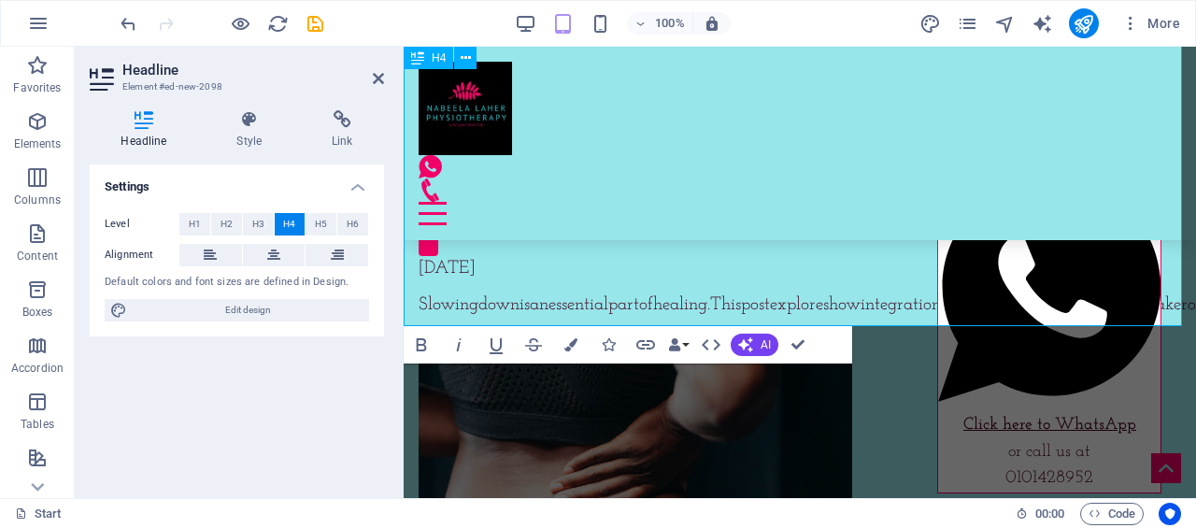
click at [33, 136] on p "Elements" at bounding box center [38, 143] width 48 height 15
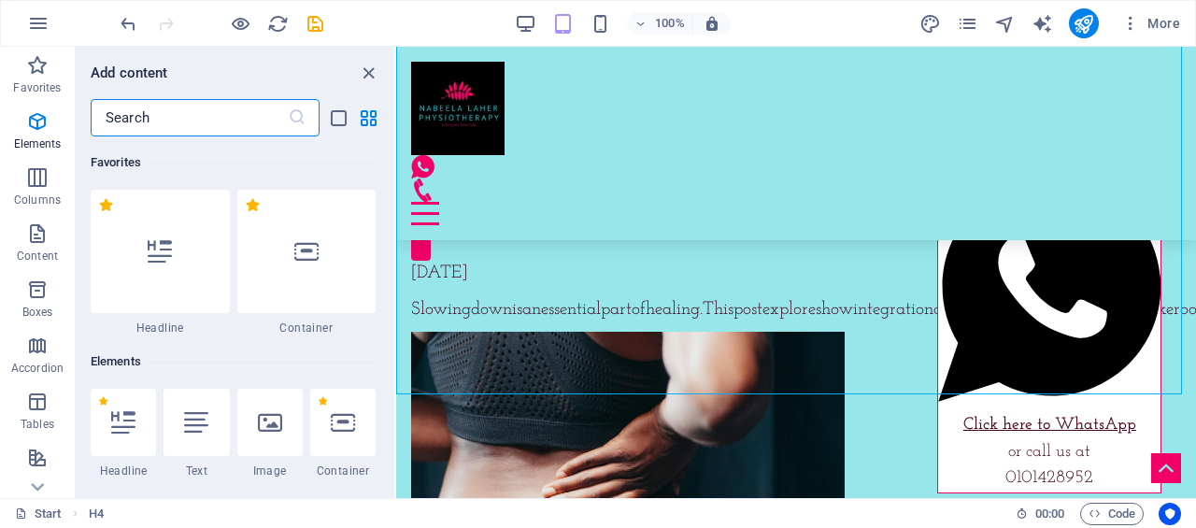
scroll to position [199, 0]
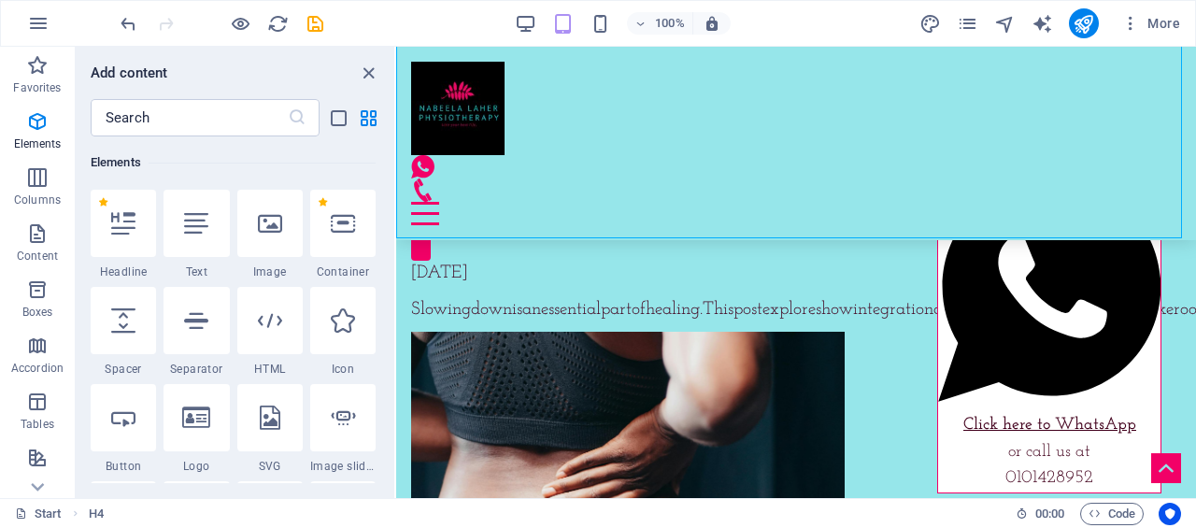
click at [132, 240] on div at bounding box center [123, 223] width 65 height 67
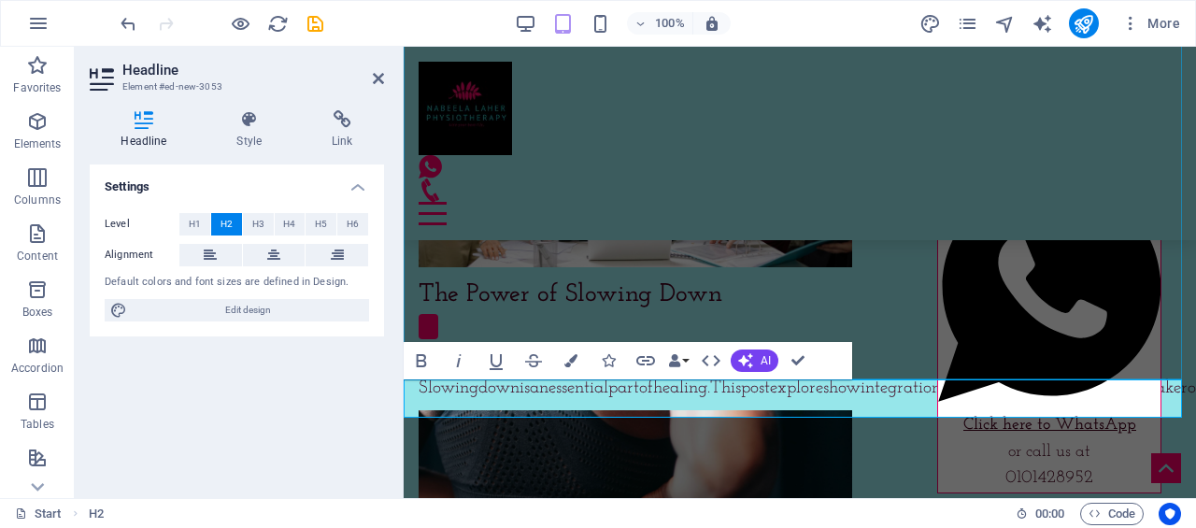
scroll to position [7915, 0]
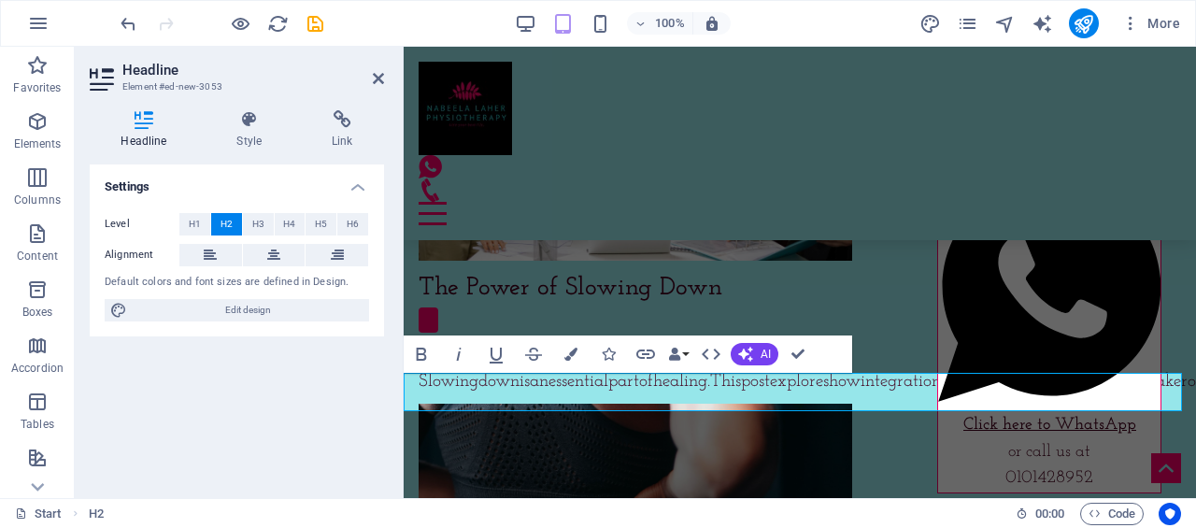
click at [278, 253] on icon at bounding box center [273, 255] width 13 height 22
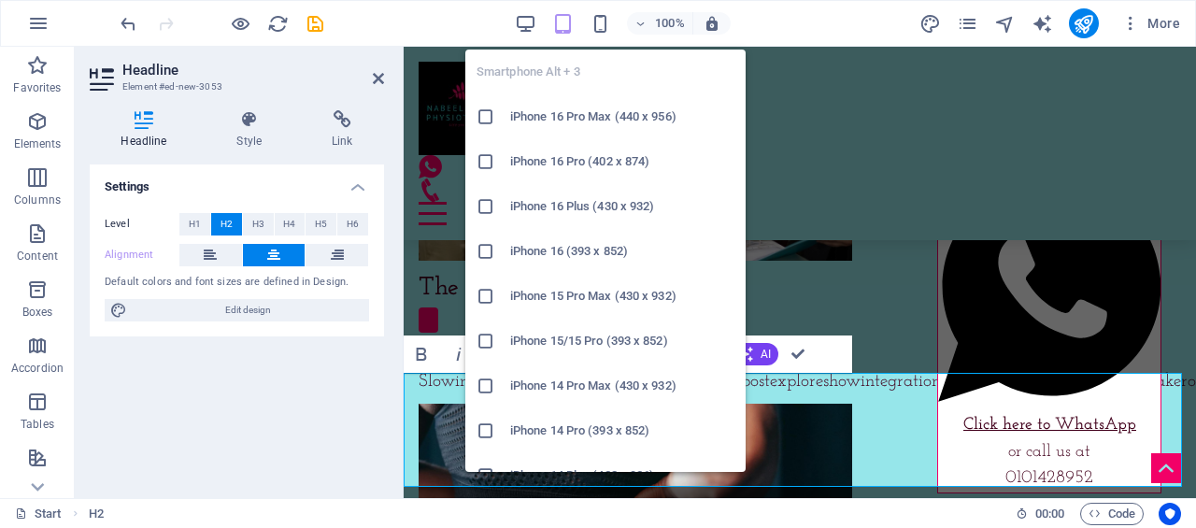
click at [0, 0] on icon "button" at bounding box center [0, 0] width 0 height 0
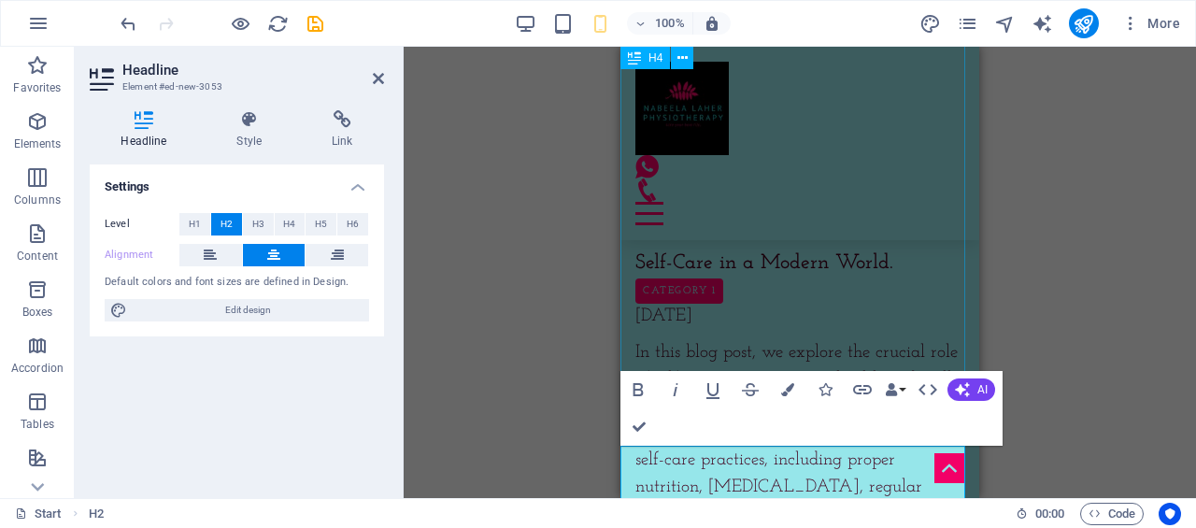
scroll to position [11541, 0]
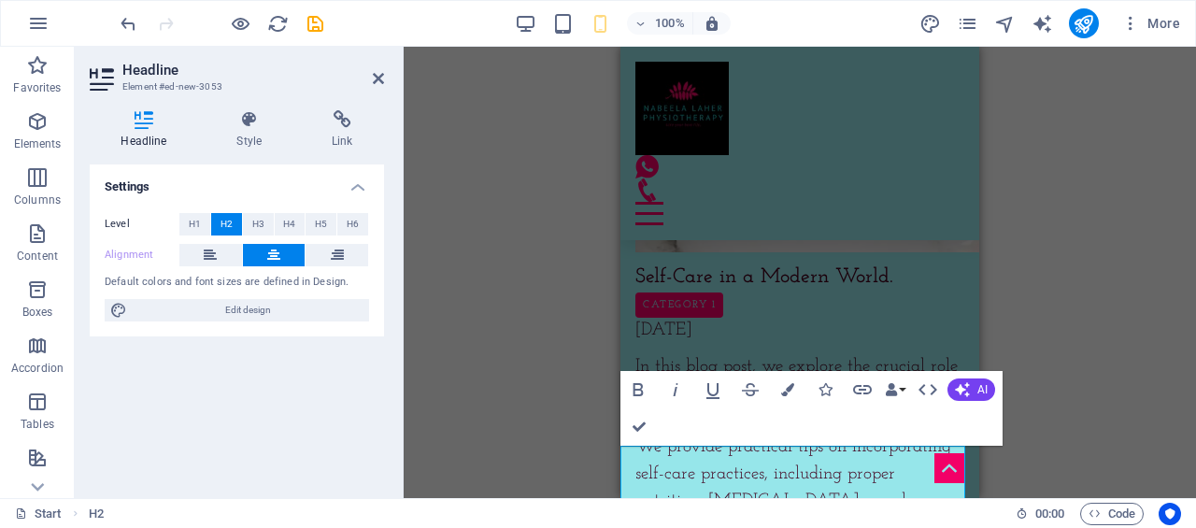
click at [981, 323] on div "Drag here to replace the existing content. Press “Ctrl” if you want to create a…" at bounding box center [800, 272] width 792 height 451
drag, startPoint x: 895, startPoint y: 420, endPoint x: 988, endPoint y: 451, distance: 98.4
click at [988, 451] on div "Drag here to replace the existing content. Press “Ctrl” if you want to create a…" at bounding box center [800, 272] width 792 height 451
drag, startPoint x: 1600, startPoint y: 472, endPoint x: 977, endPoint y: 459, distance: 622.4
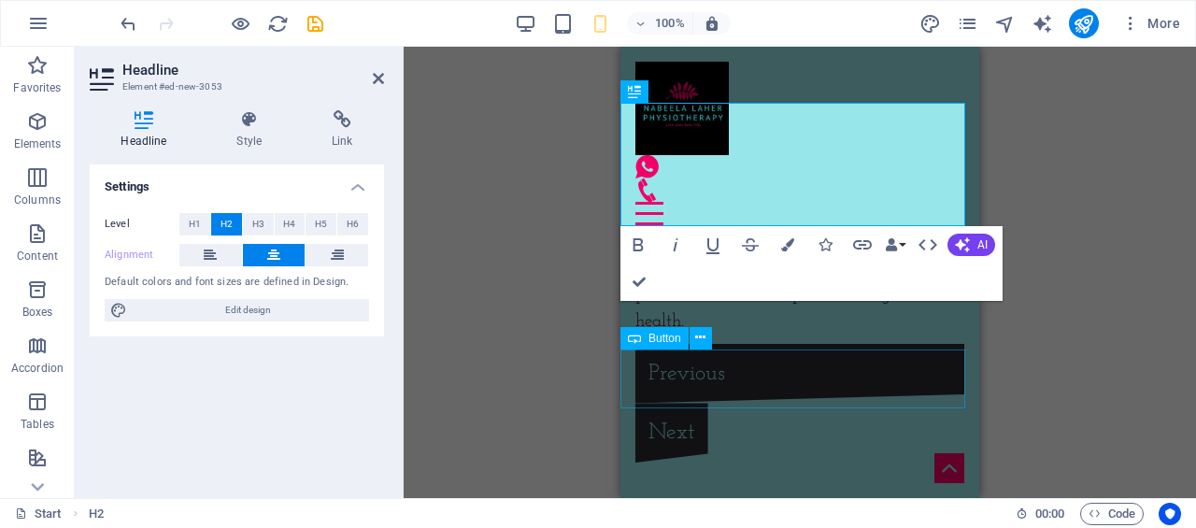
scroll to position [11822, 0]
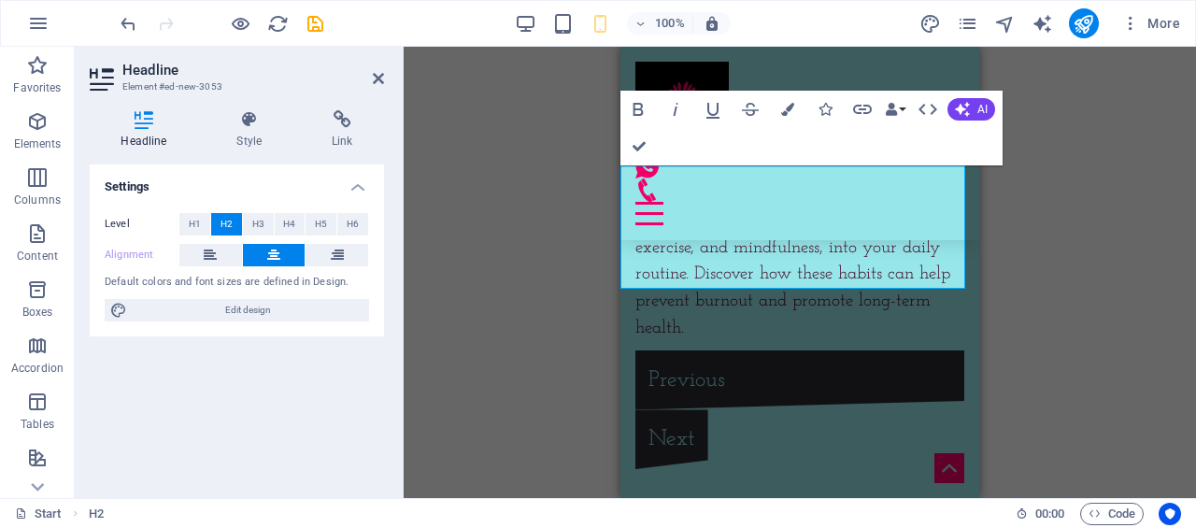
click at [383, 79] on icon at bounding box center [378, 78] width 11 height 15
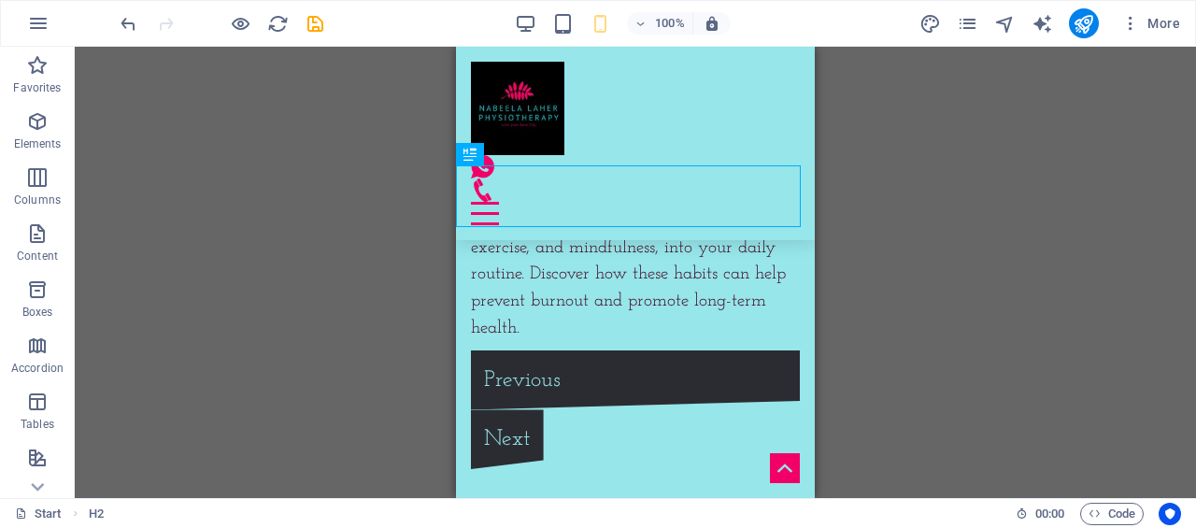
click at [945, 371] on div "Drag here to replace the existing content. Press “Ctrl” if you want to create a…" at bounding box center [635, 272] width 1121 height 451
click at [315, 20] on icon "save" at bounding box center [315, 23] width 21 height 21
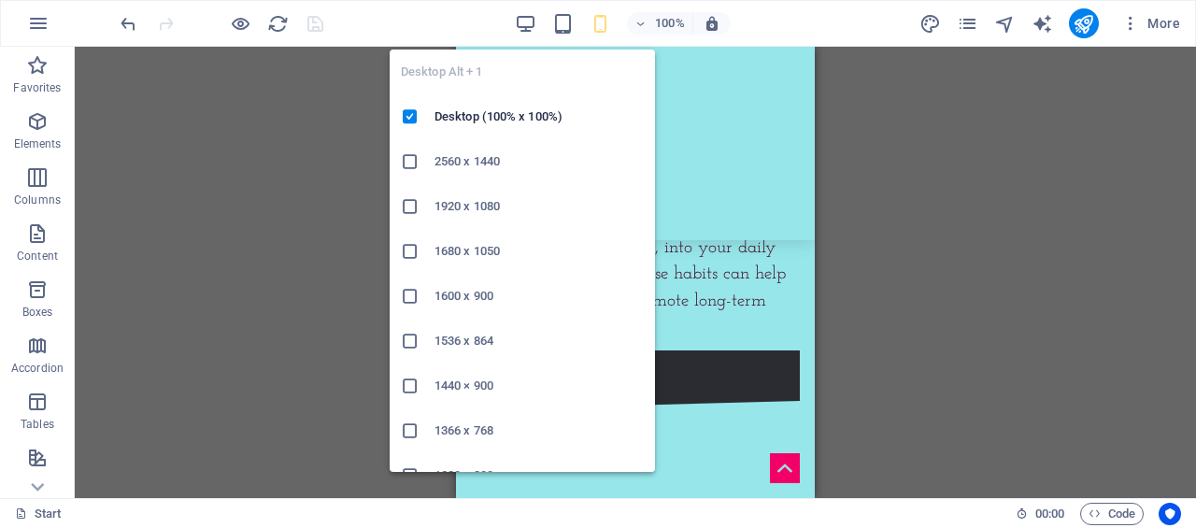
click at [527, 21] on icon "button" at bounding box center [525, 23] width 21 height 21
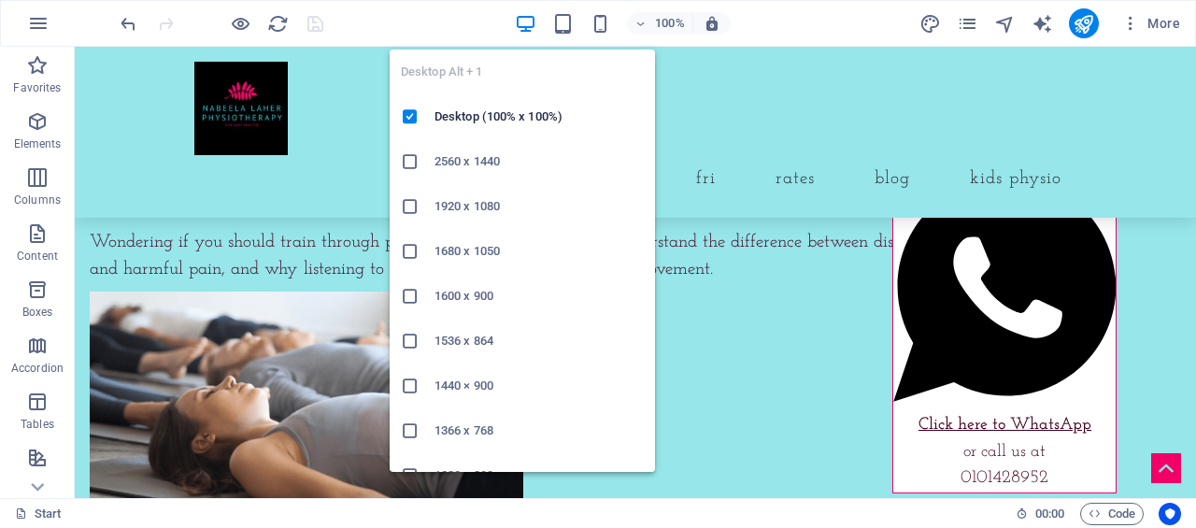
scroll to position [8832, 0]
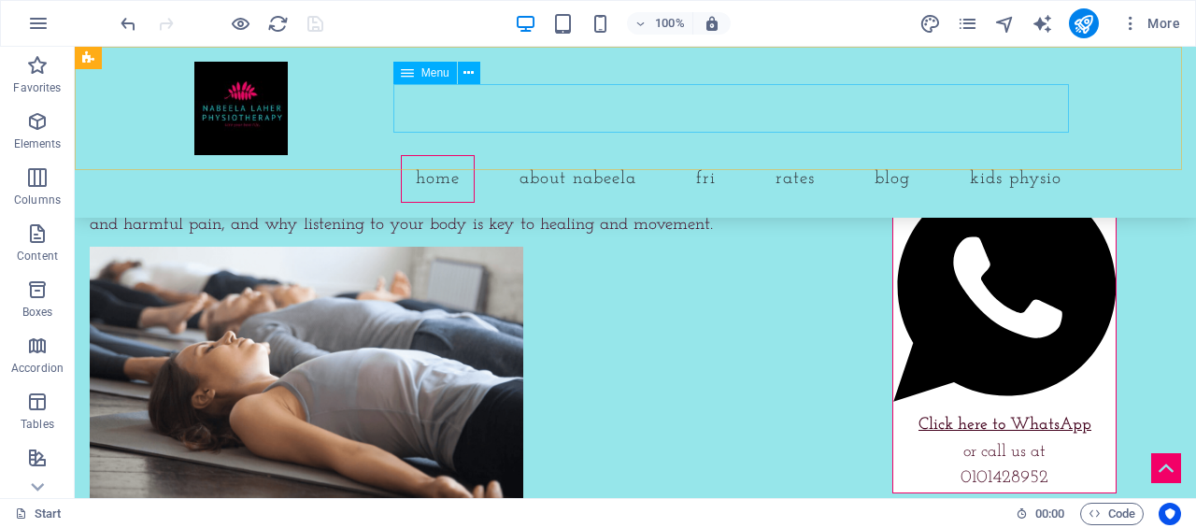
click at [926, 155] on nav "Home About Nabeela FRI Rates Blog kids physio" at bounding box center [635, 179] width 882 height 48
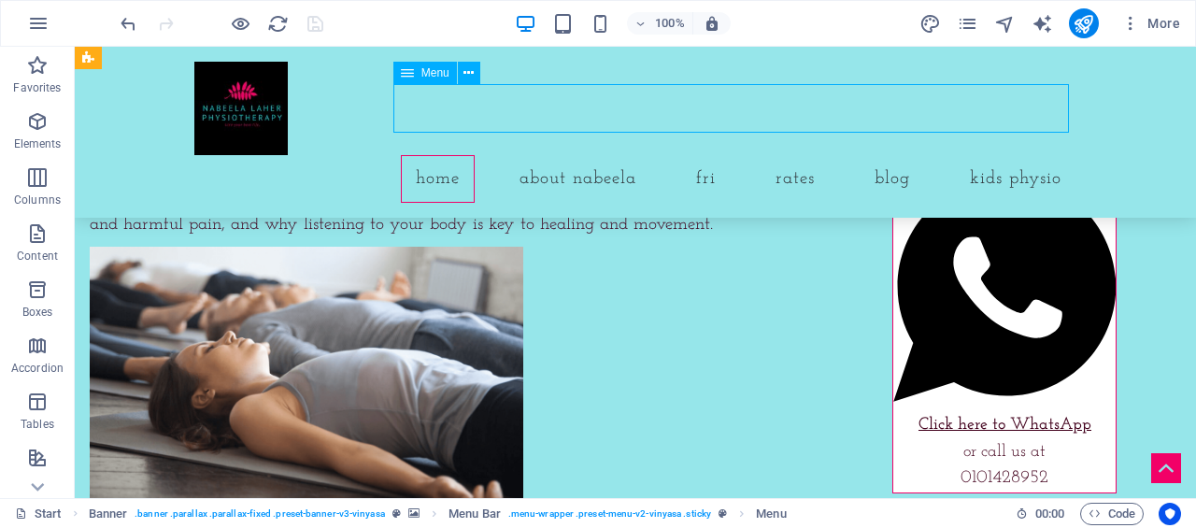
click at [926, 155] on nav "Home About Nabeela FRI Rates Blog kids physio" at bounding box center [635, 179] width 882 height 48
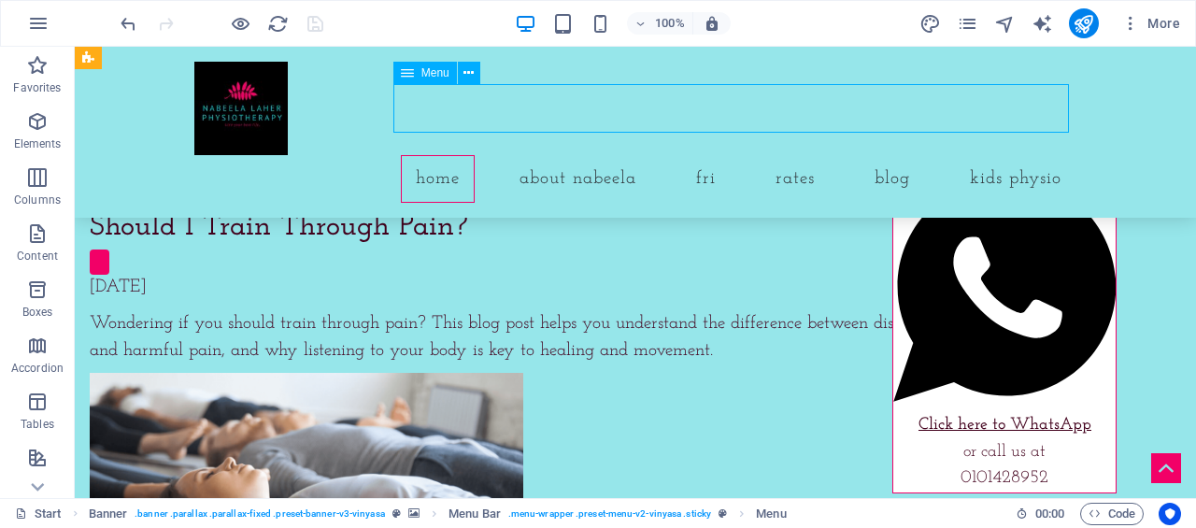
select select
select select "7"
select select
select select "5"
select select
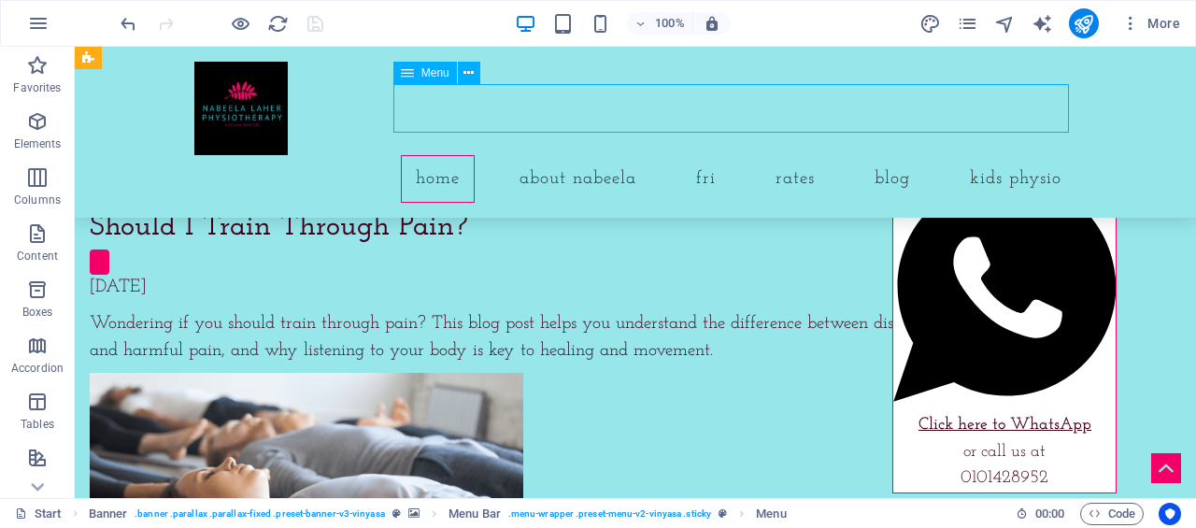
select select "4"
select select
select select "3"
select select
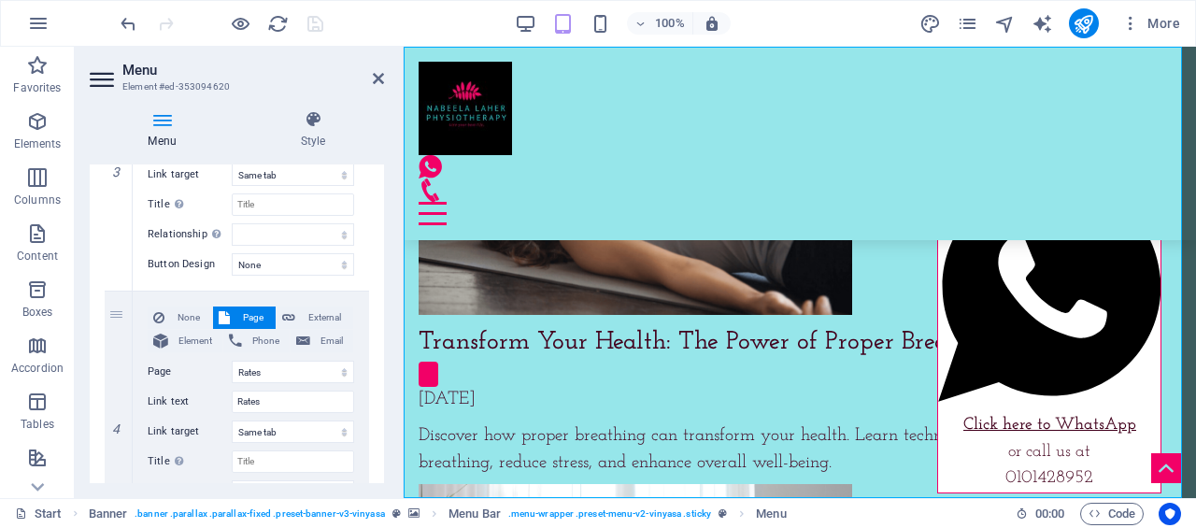
scroll to position [841, 0]
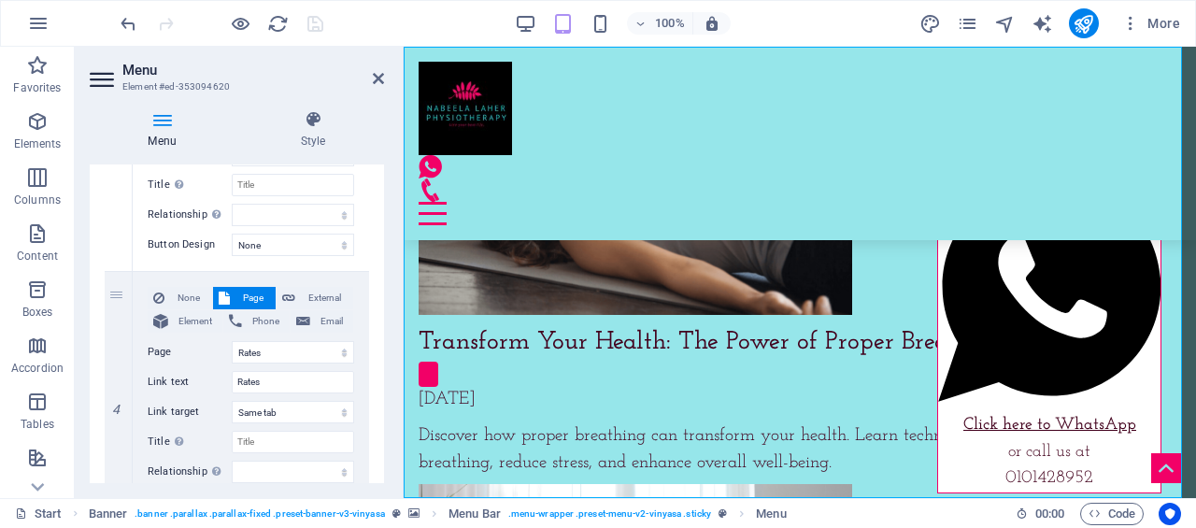
click at [0, 0] on link at bounding box center [0, 0] width 0 height 0
select select
select select "3"
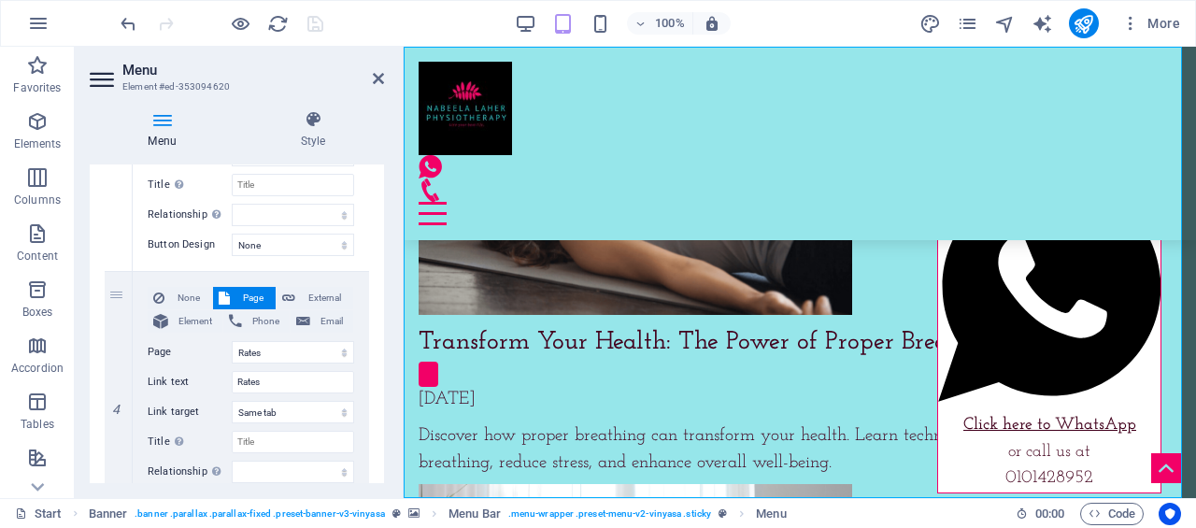
type input "Blog"
select select
type input "https://magicblox.co.za/paediatric-physiotherapy/"
type input "kids physio"
select select "blank"
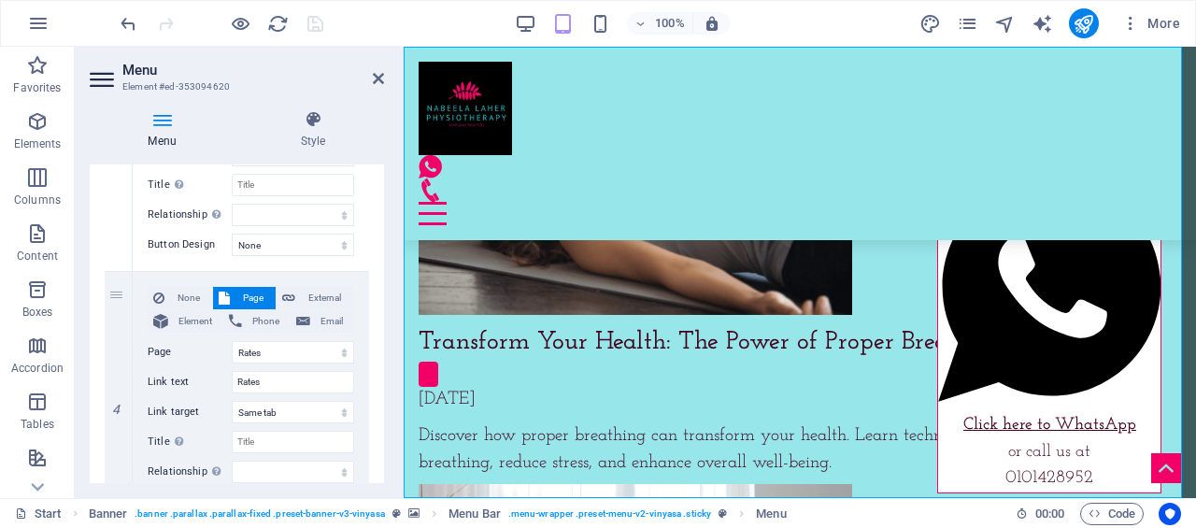
select select
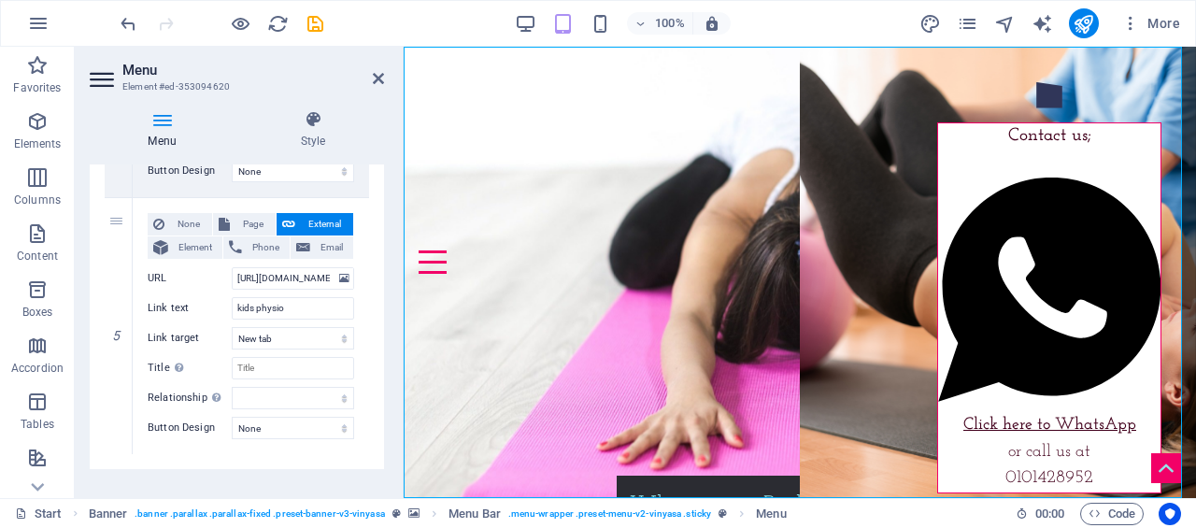
scroll to position [1193, 0]
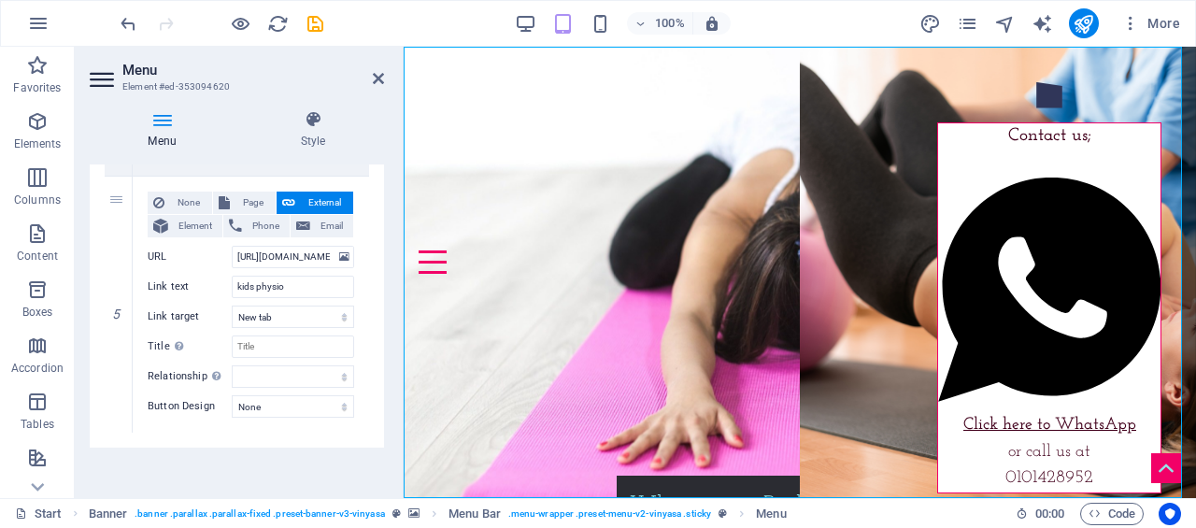
click at [380, 79] on icon at bounding box center [378, 78] width 11 height 15
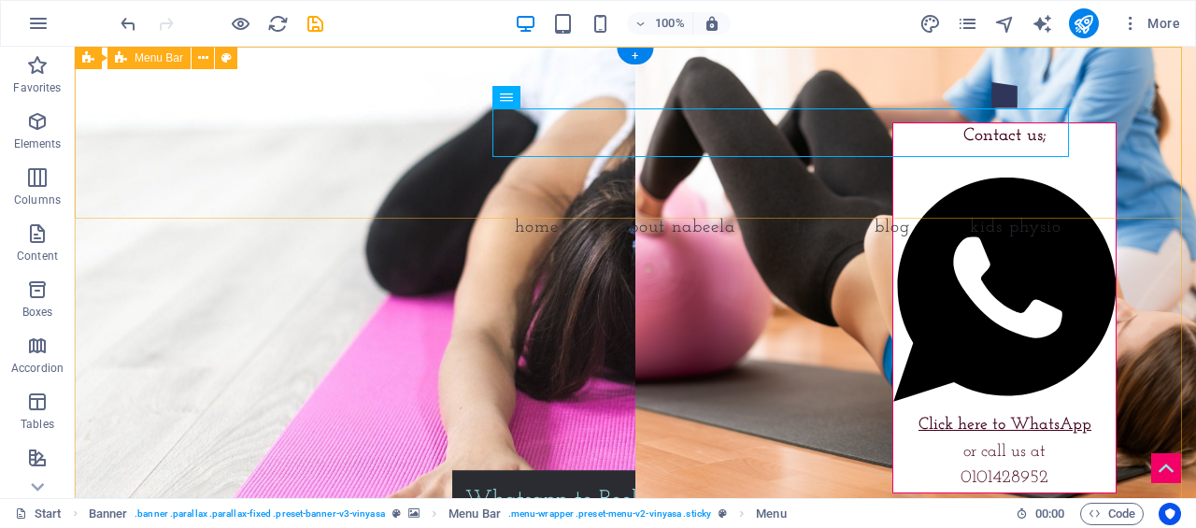
click at [1060, 79] on div "Home About Nabeela FRI Blog kids physio" at bounding box center [635, 157] width 1121 height 220
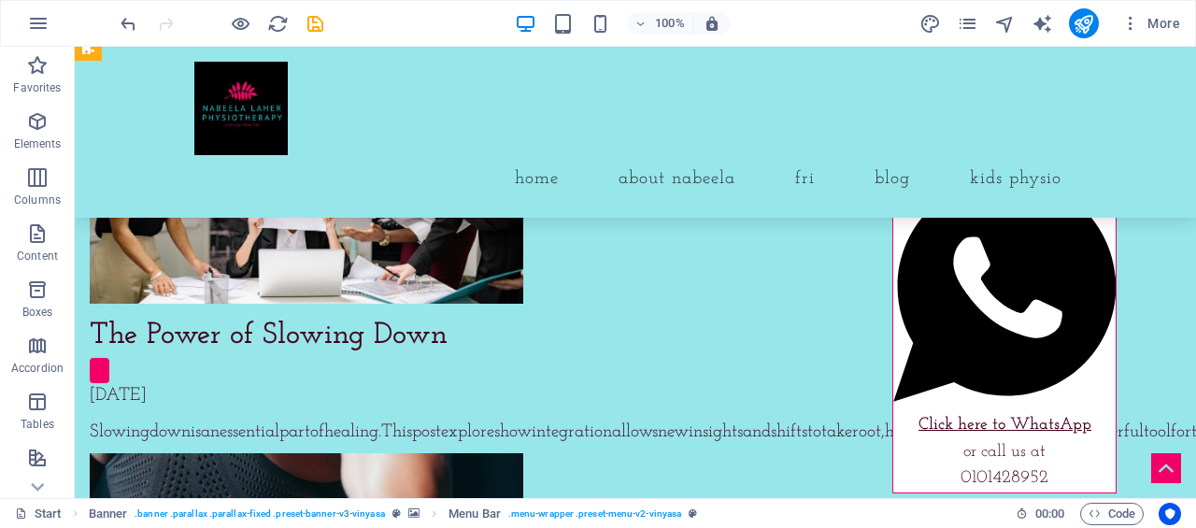
scroll to position [8099, 0]
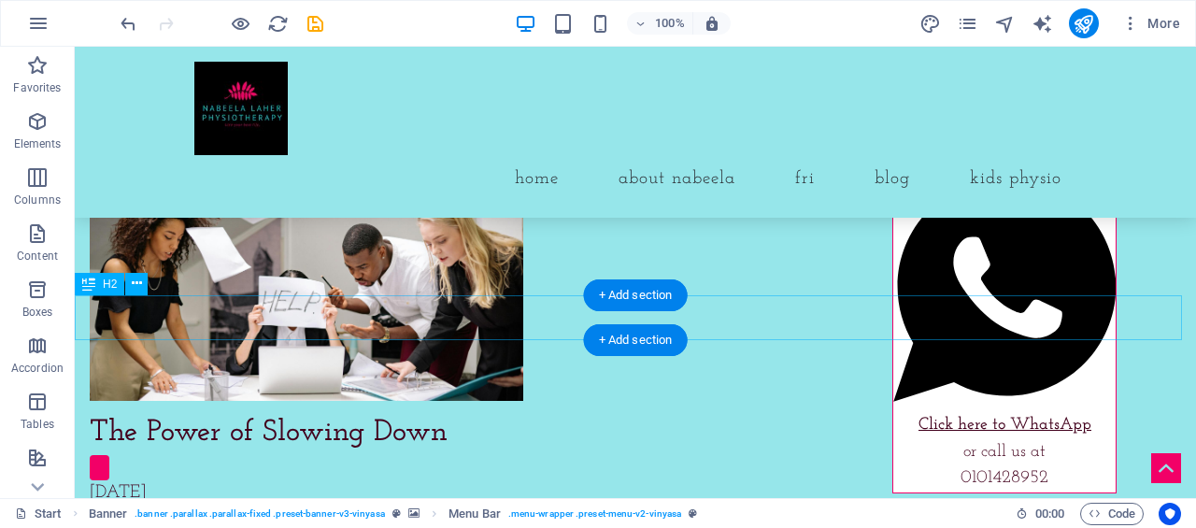
drag, startPoint x: 544, startPoint y: 315, endPoint x: 217, endPoint y: 315, distance: 327.0
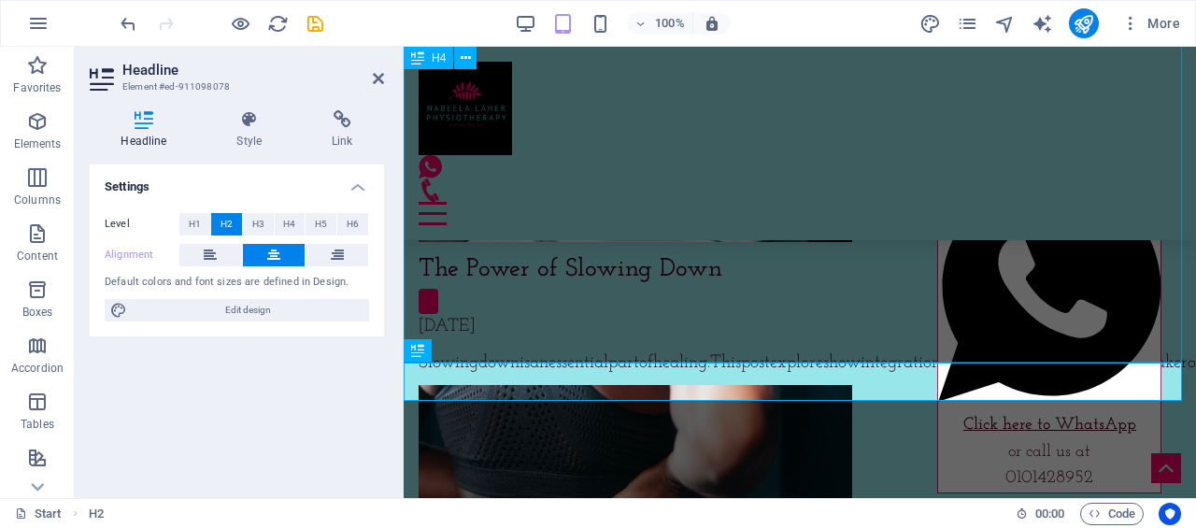
scroll to position [7927, 0]
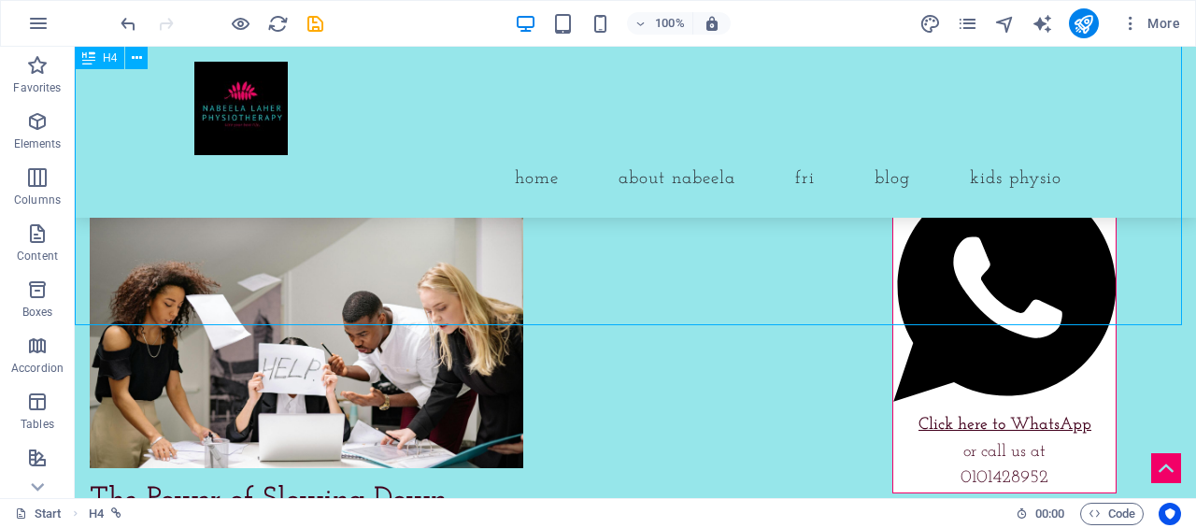
scroll to position [8024, 0]
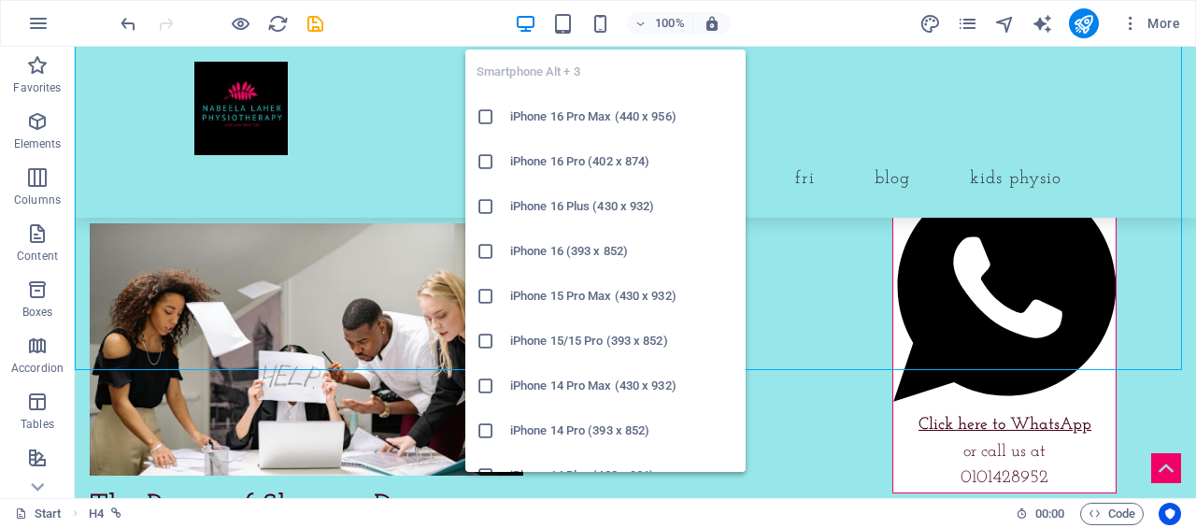
click at [0, 0] on icon "button" at bounding box center [0, 0] width 0 height 0
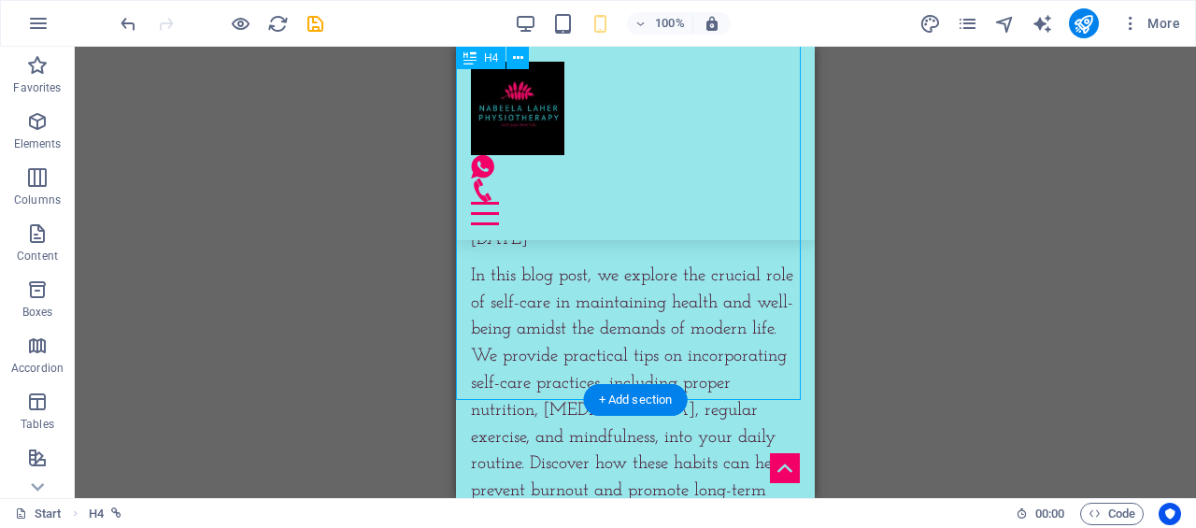
scroll to position [11723, 0]
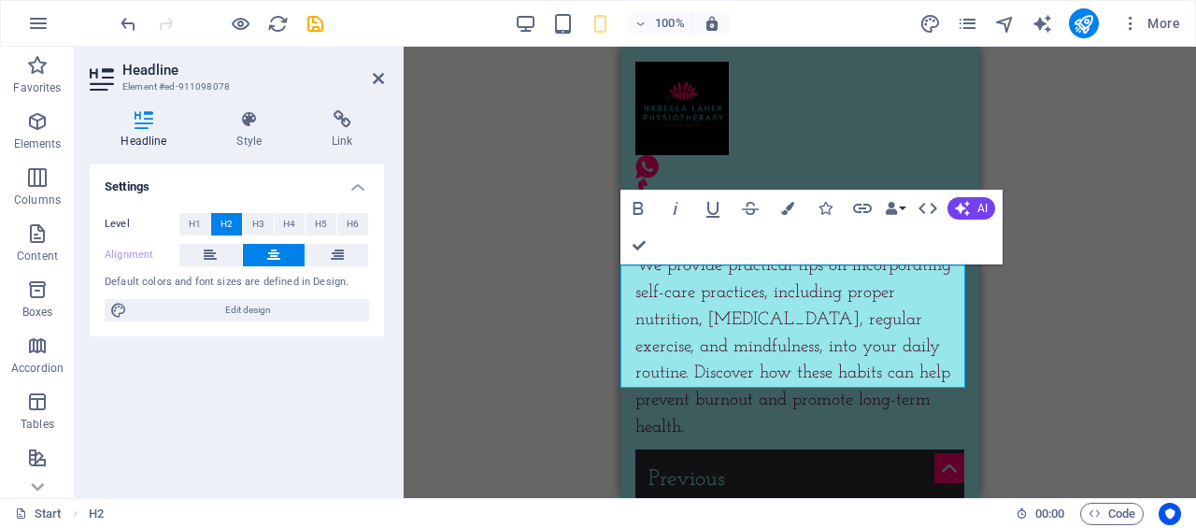
click at [990, 334] on div "Drag here to replace the existing content. Press “Ctrl” if you want to create a…" at bounding box center [800, 272] width 792 height 451
click at [1061, 350] on div "Drag here to replace the existing content. Press “Ctrl” if you want to create a…" at bounding box center [800, 272] width 792 height 451
click at [1059, 355] on div "Drag here to replace the existing content. Press “Ctrl” if you want to create a…" at bounding box center [800, 272] width 792 height 451
click at [381, 78] on icon at bounding box center [378, 78] width 11 height 15
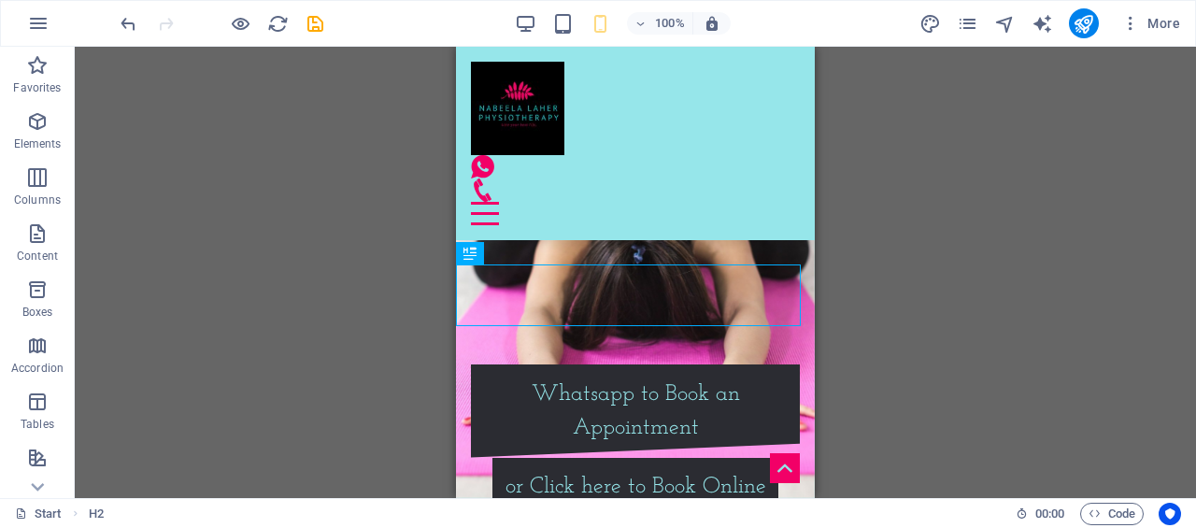
scroll to position [11723, 0]
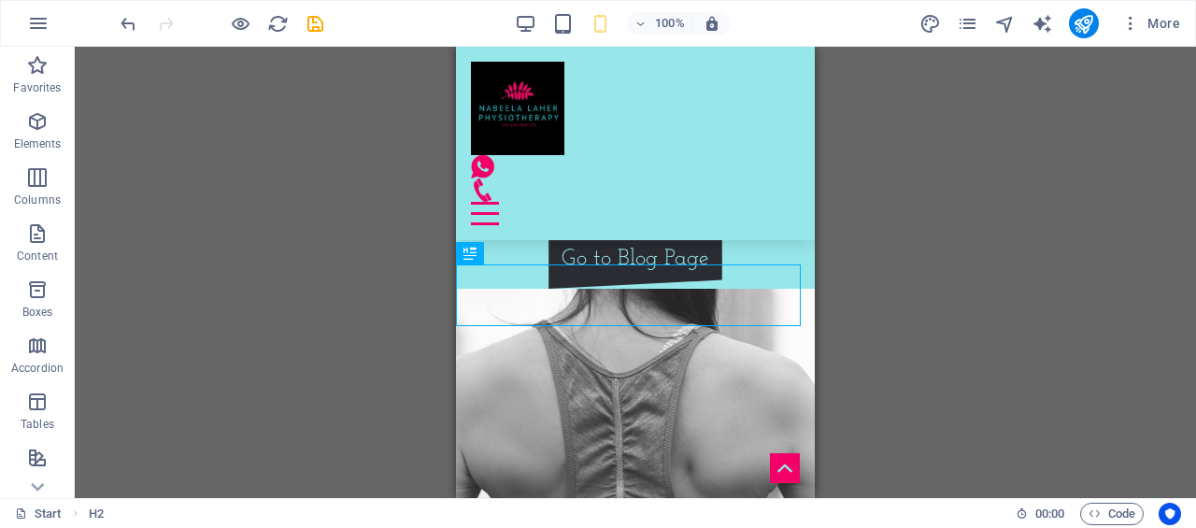
click at [529, 36] on div "100%" at bounding box center [623, 23] width 216 height 30
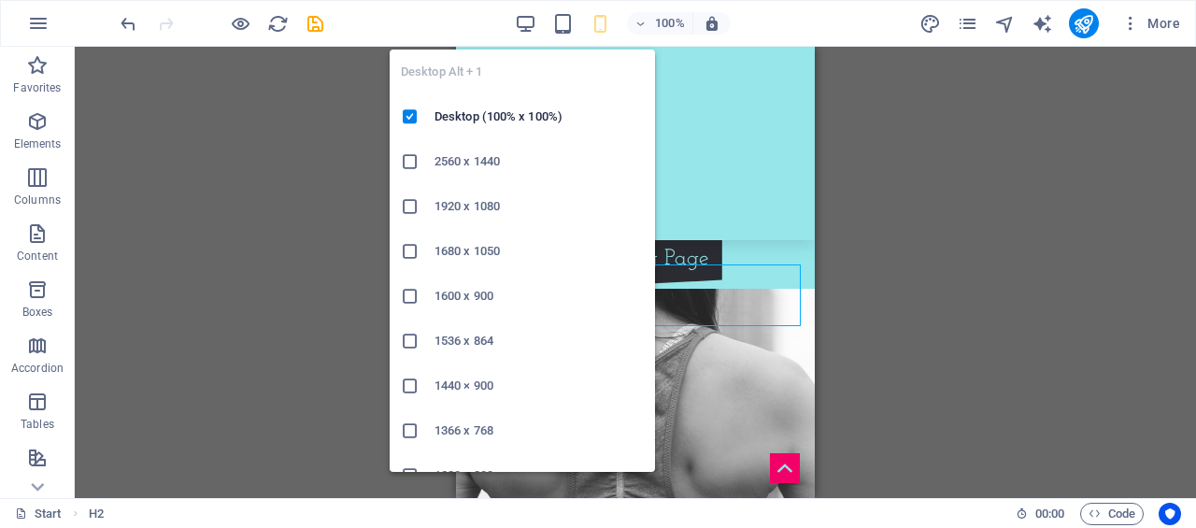
click at [528, 24] on icon "button" at bounding box center [525, 23] width 21 height 21
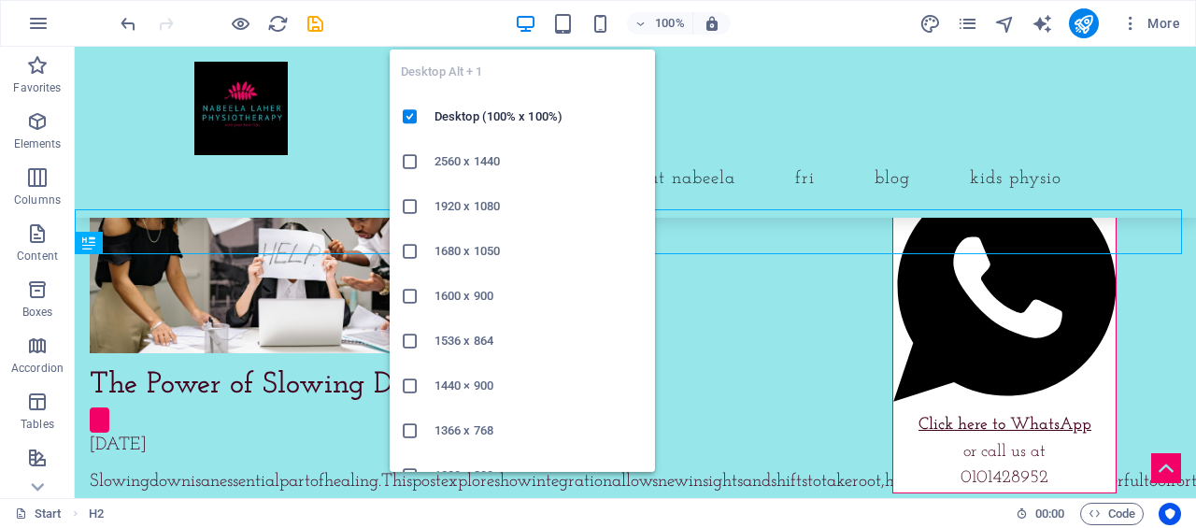
scroll to position [8140, 0]
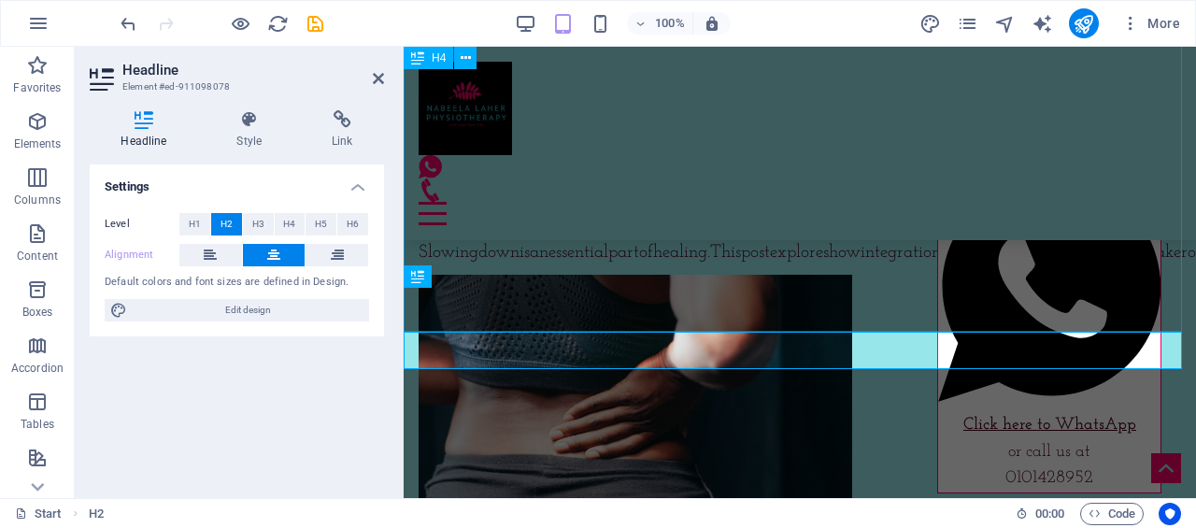
scroll to position [8000, 0]
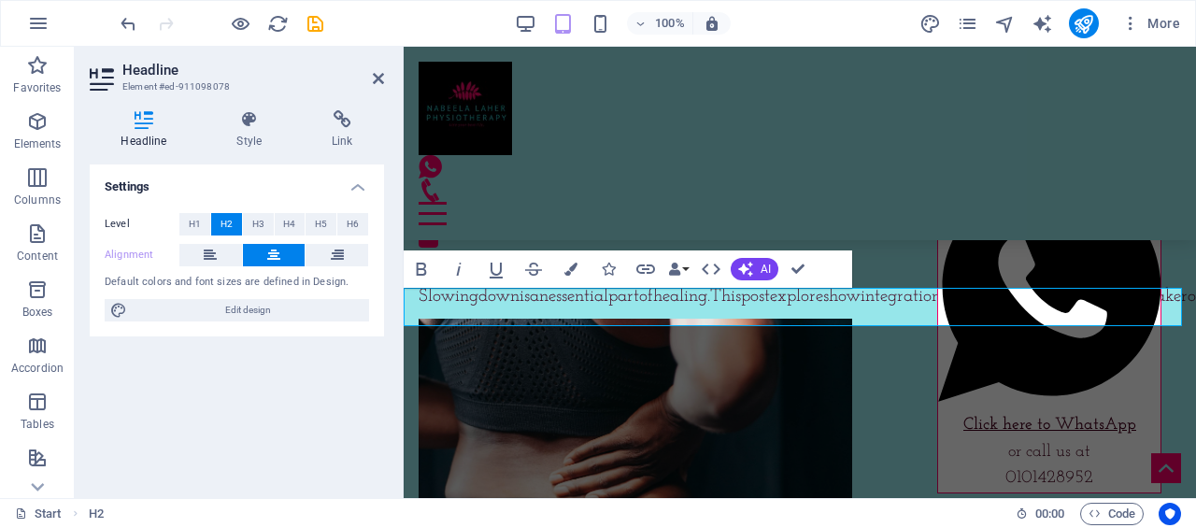
click at [47, 139] on p "Elements" at bounding box center [38, 143] width 48 height 15
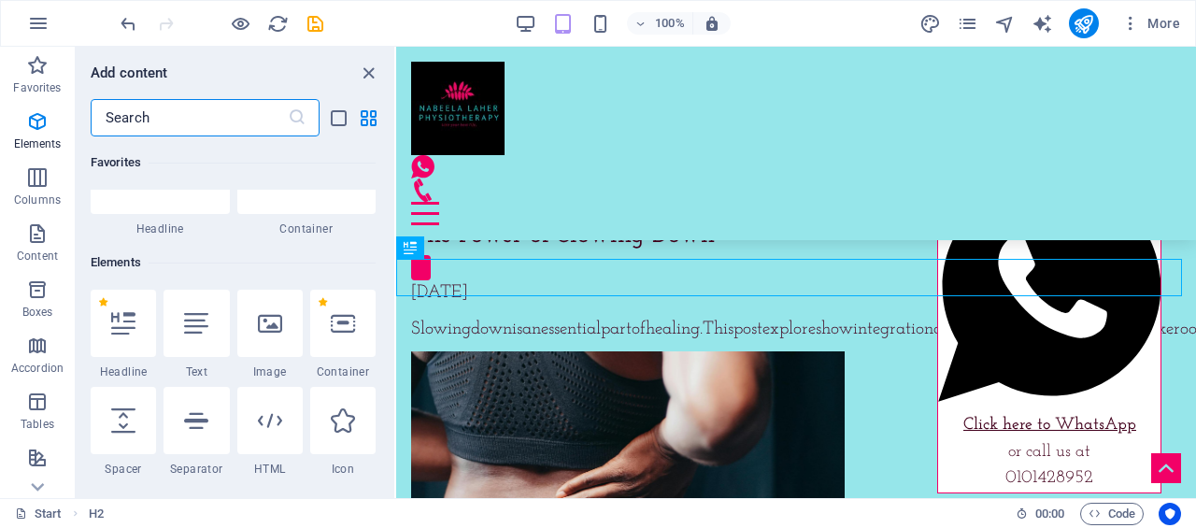
scroll to position [199, 0]
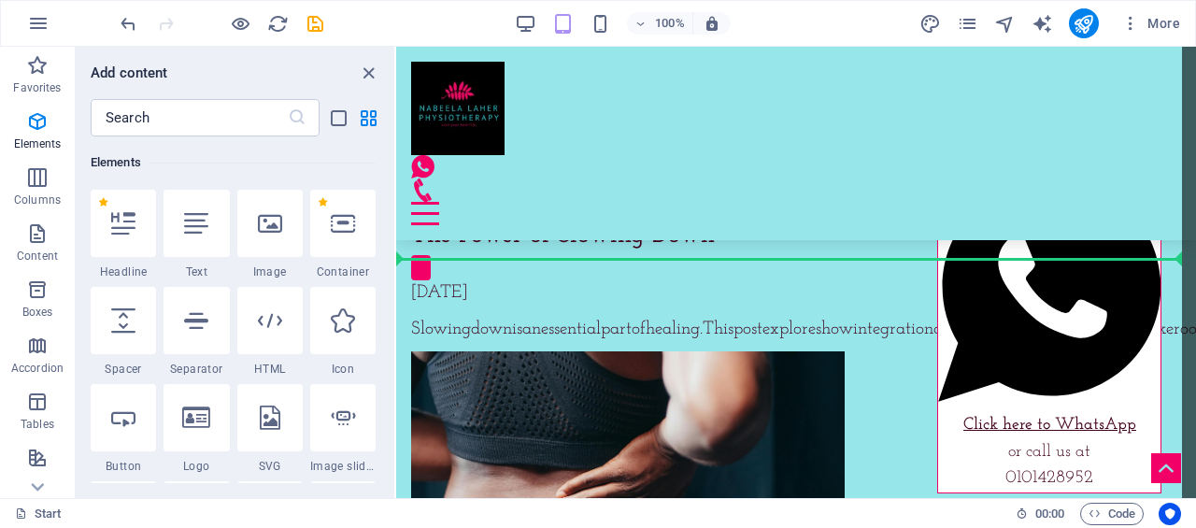
select select "px"
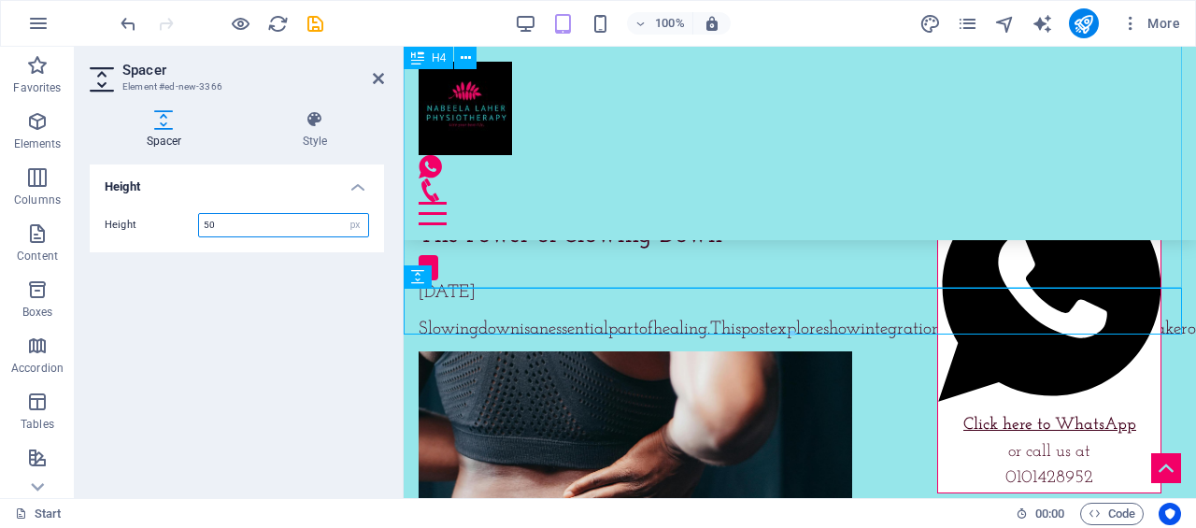
scroll to position [8000, 0]
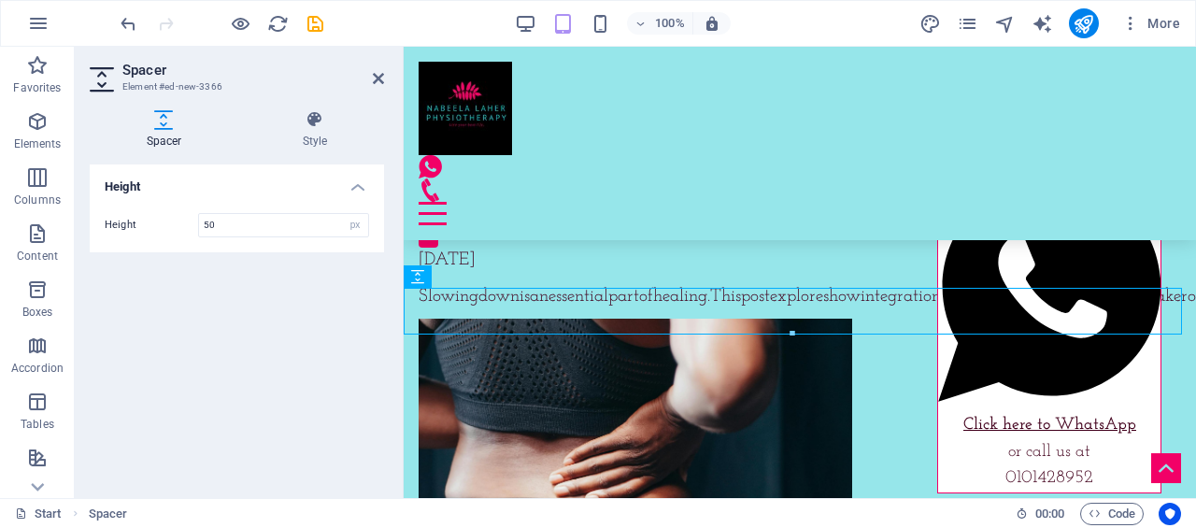
click at [178, 292] on div "Height Height 50 px rem vh vw" at bounding box center [237, 323] width 294 height 319
click at [380, 79] on icon at bounding box center [378, 78] width 11 height 15
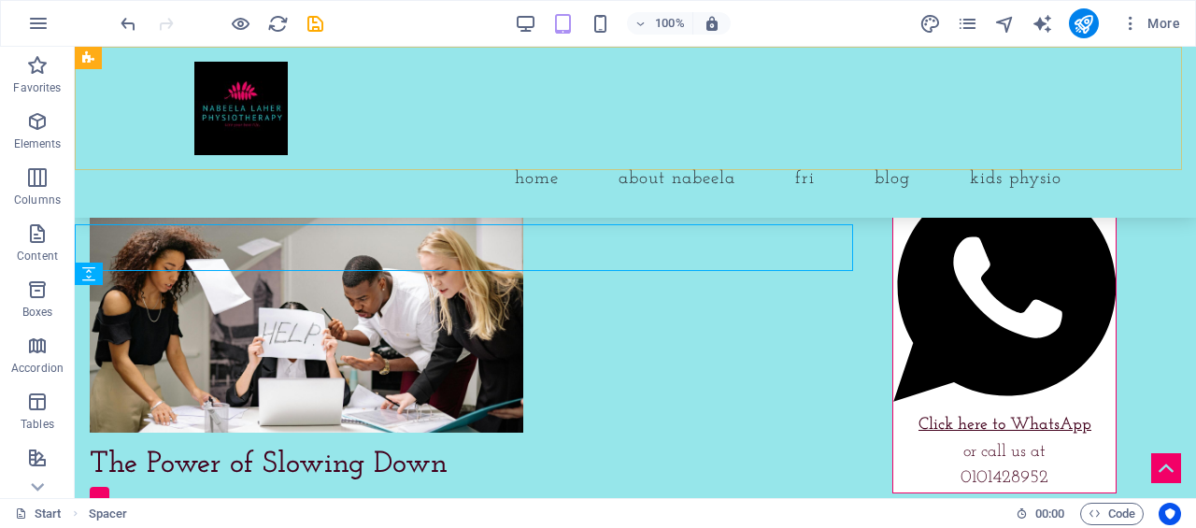
scroll to position [8107, 0]
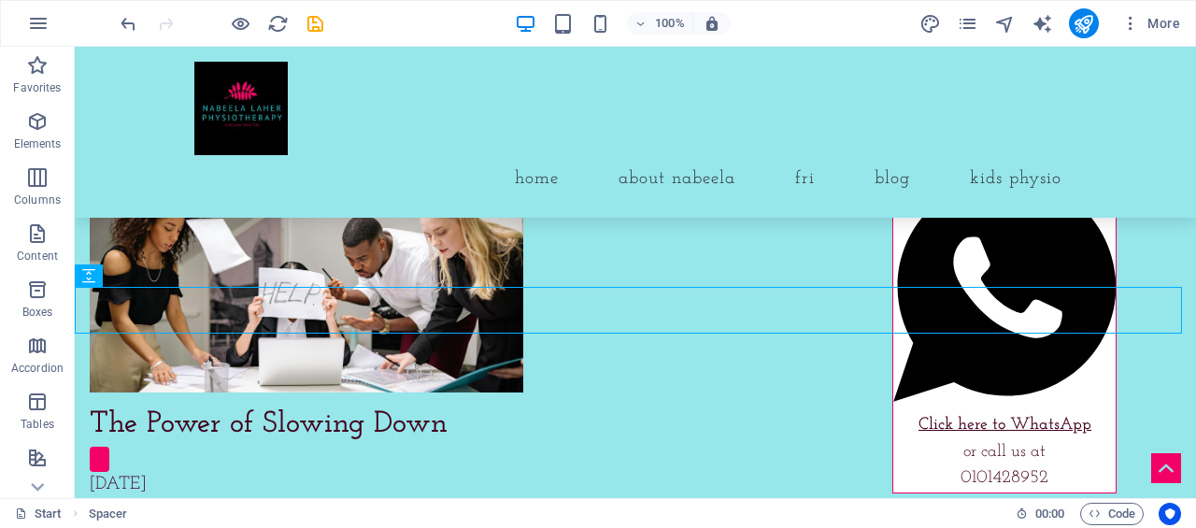
click at [50, 139] on p "Elements" at bounding box center [38, 143] width 48 height 15
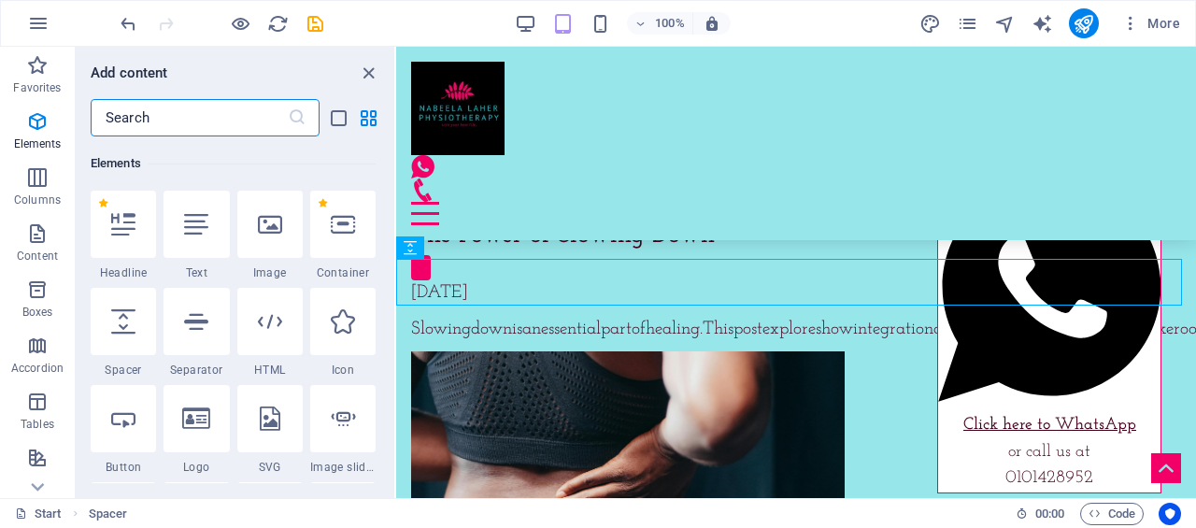
scroll to position [199, 0]
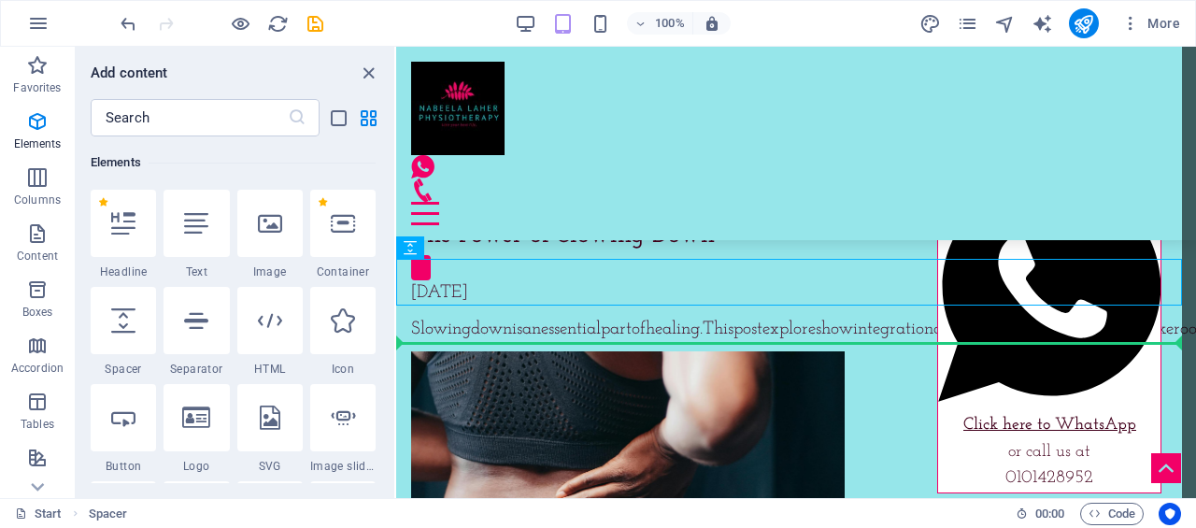
select select "px"
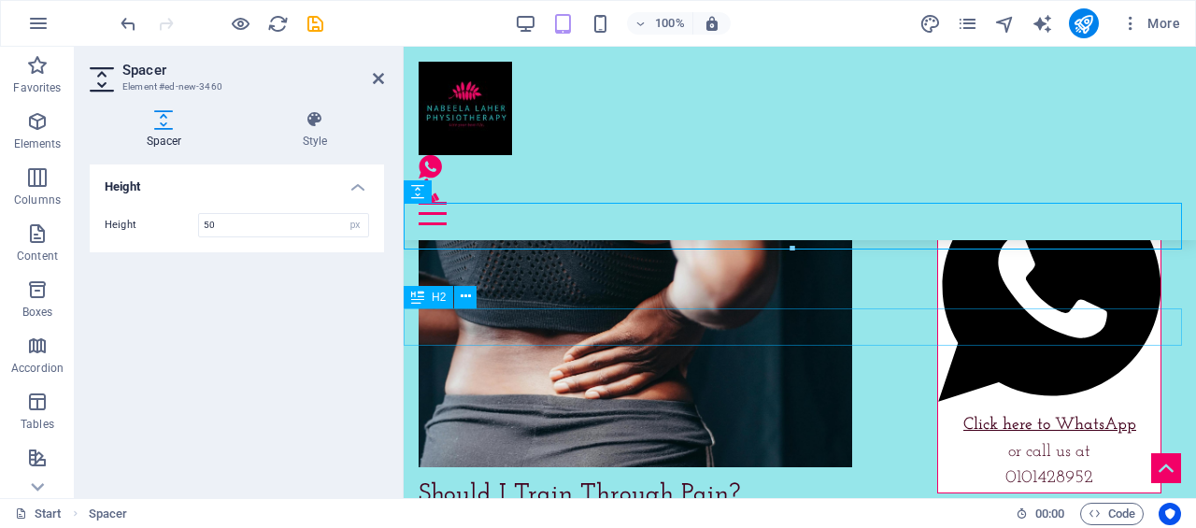
scroll to position [8187, 0]
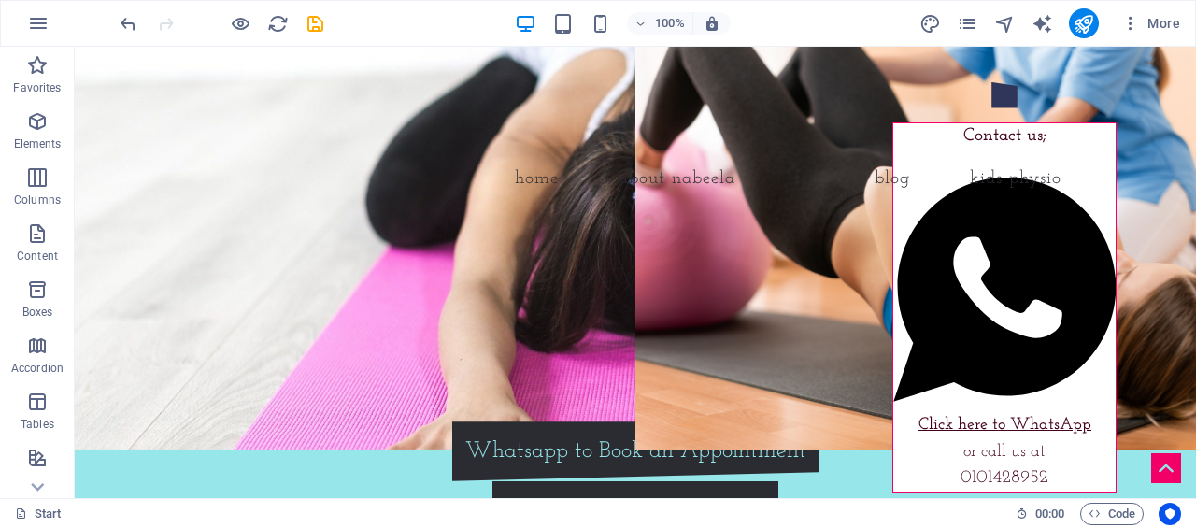
scroll to position [0, 0]
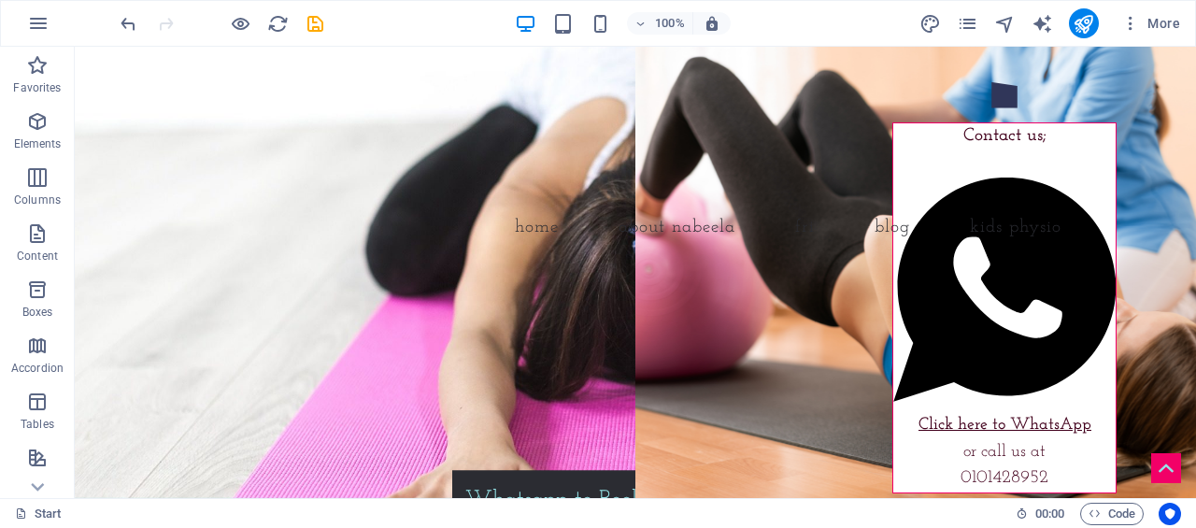
drag, startPoint x: 1189, startPoint y: 124, endPoint x: 1270, endPoint y: 78, distance: 92.9
click at [966, 16] on icon "pages" at bounding box center [967, 23] width 21 height 21
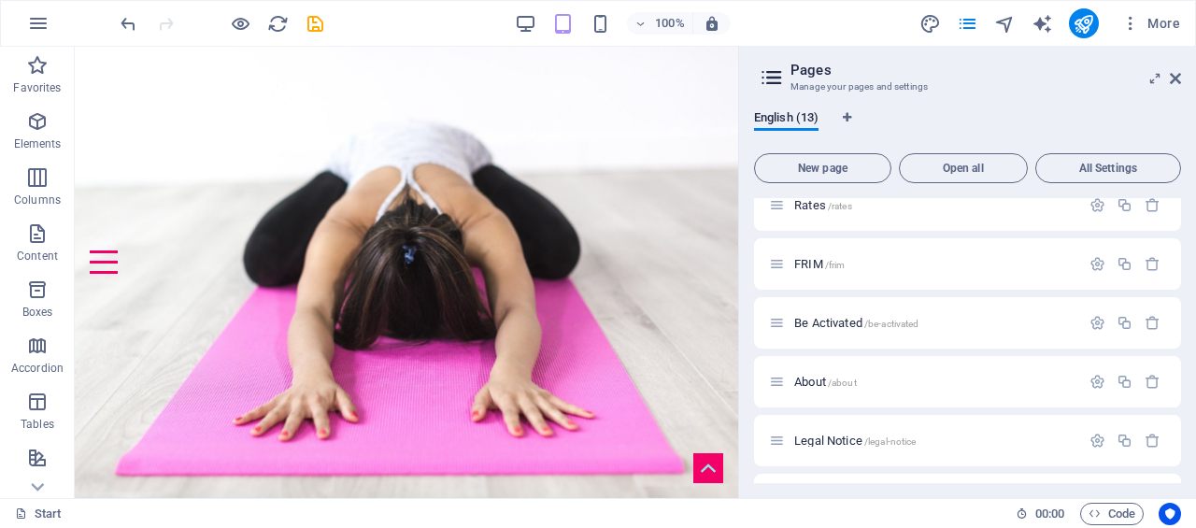
scroll to position [280, 0]
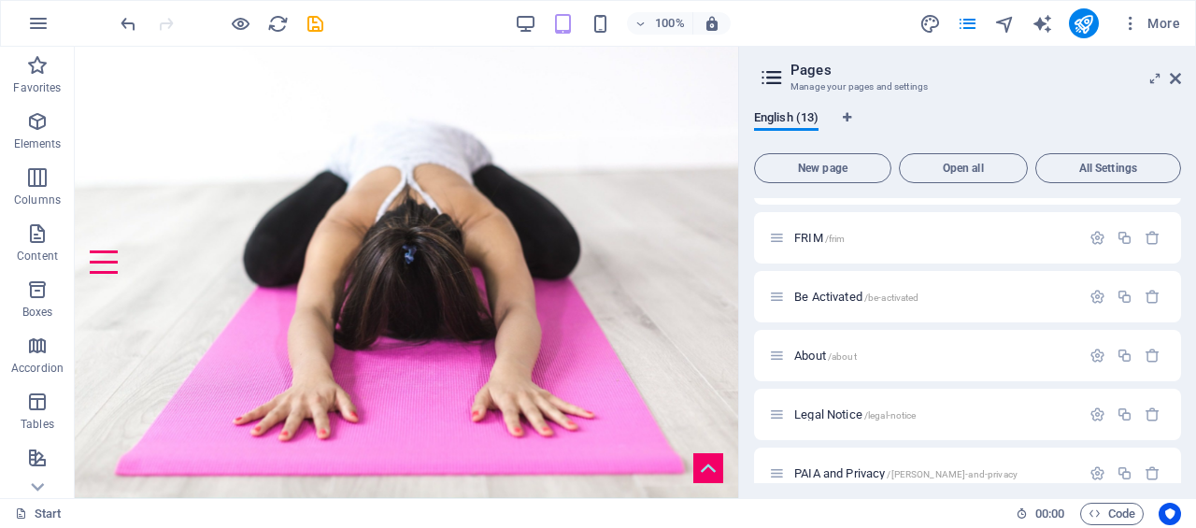
click at [868, 351] on p "About /about" at bounding box center [934, 355] width 280 height 12
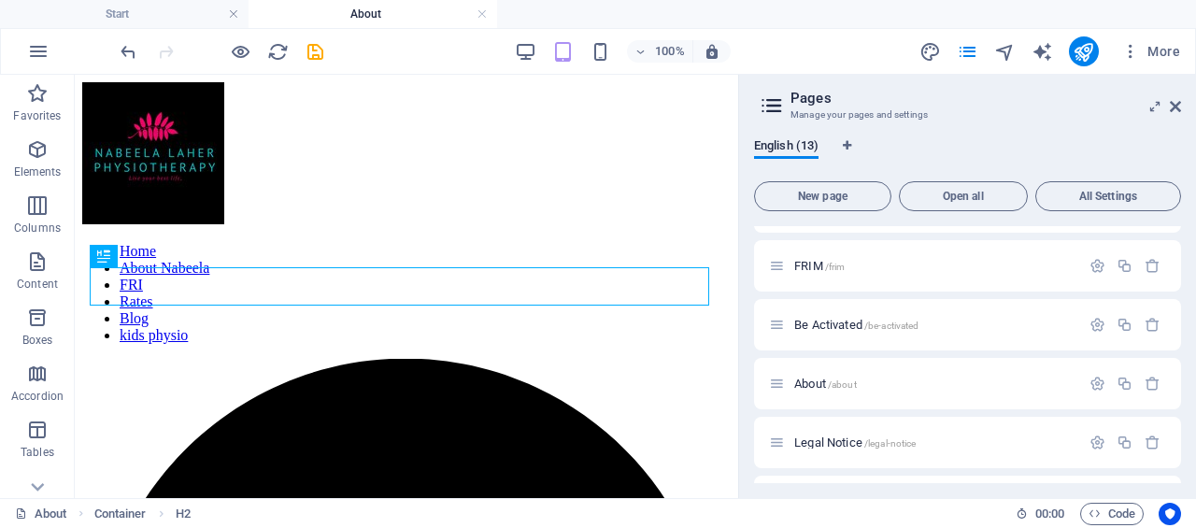
scroll to position [306, 0]
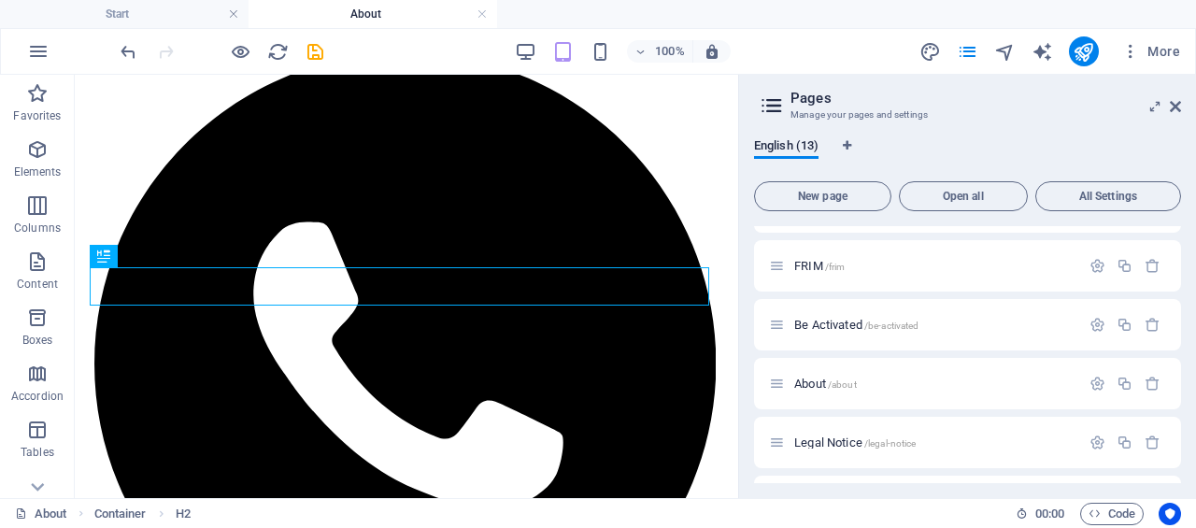
click at [1171, 103] on icon at bounding box center [1175, 106] width 11 height 15
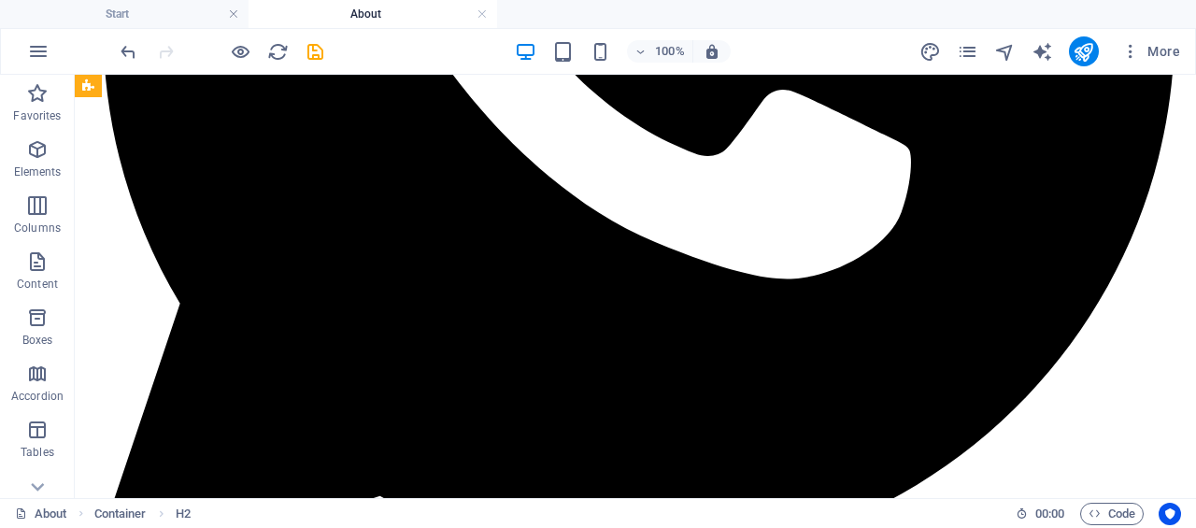
scroll to position [866, 0]
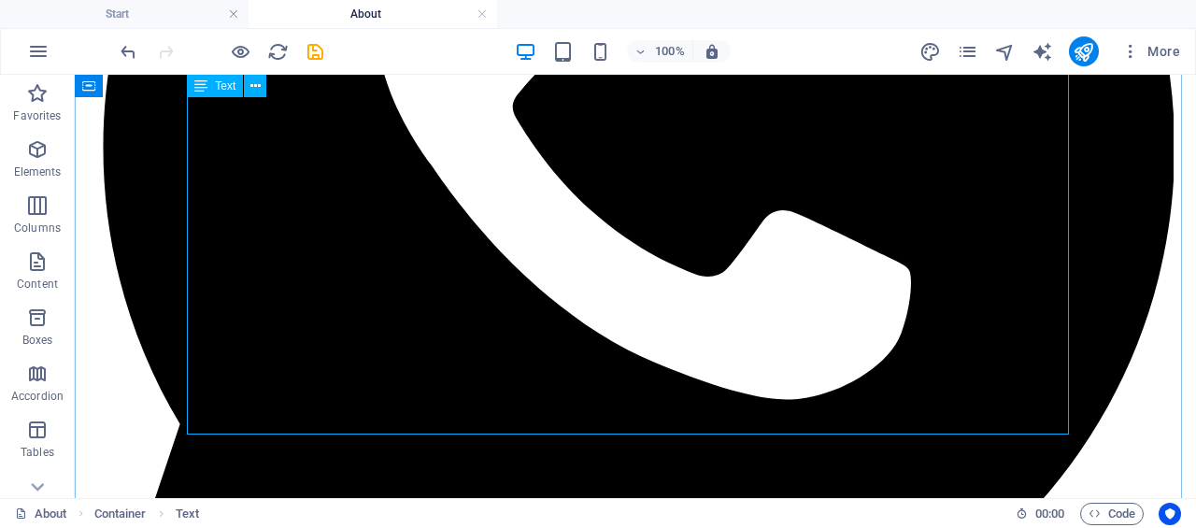
scroll to position [773, 0]
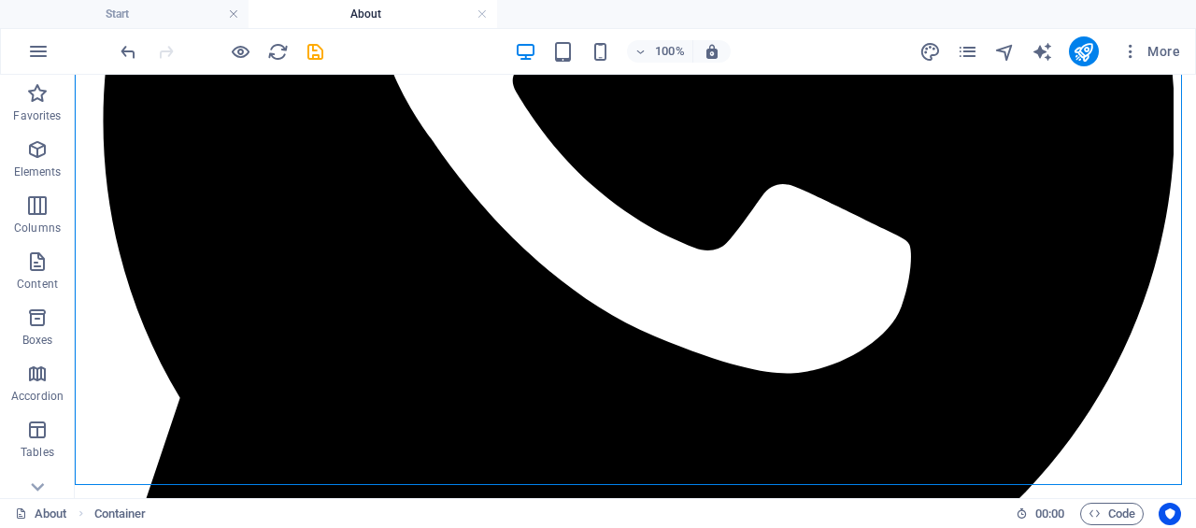
click at [29, 169] on p "Elements" at bounding box center [38, 171] width 48 height 15
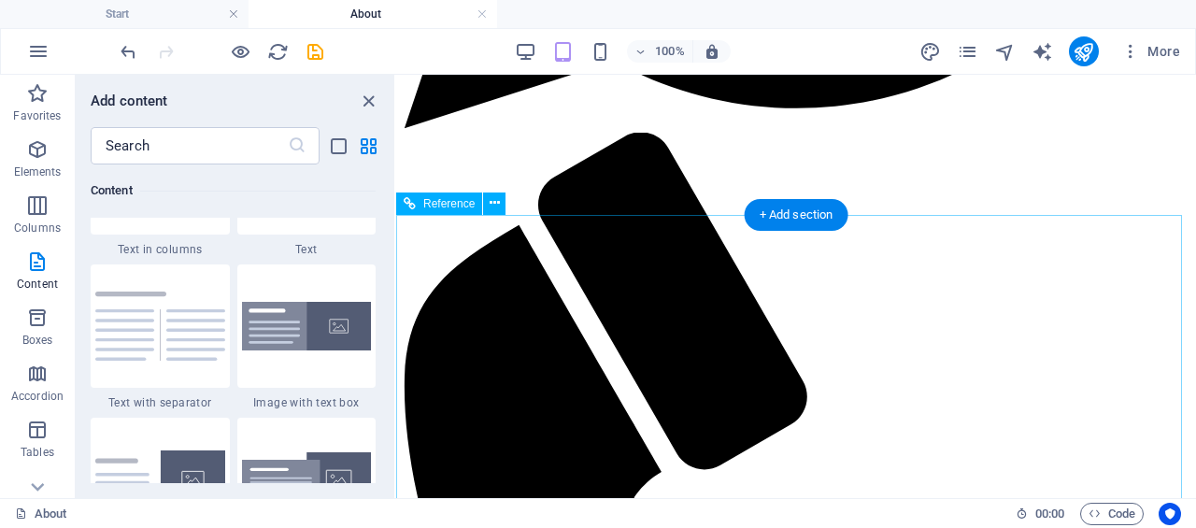
scroll to position [841, 0]
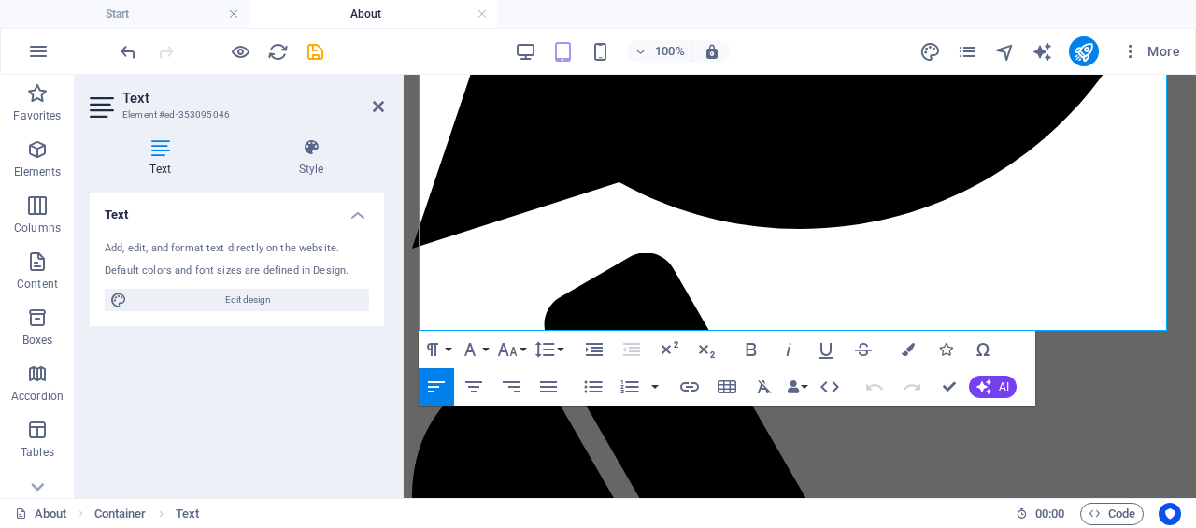
scroll to position [885, 0]
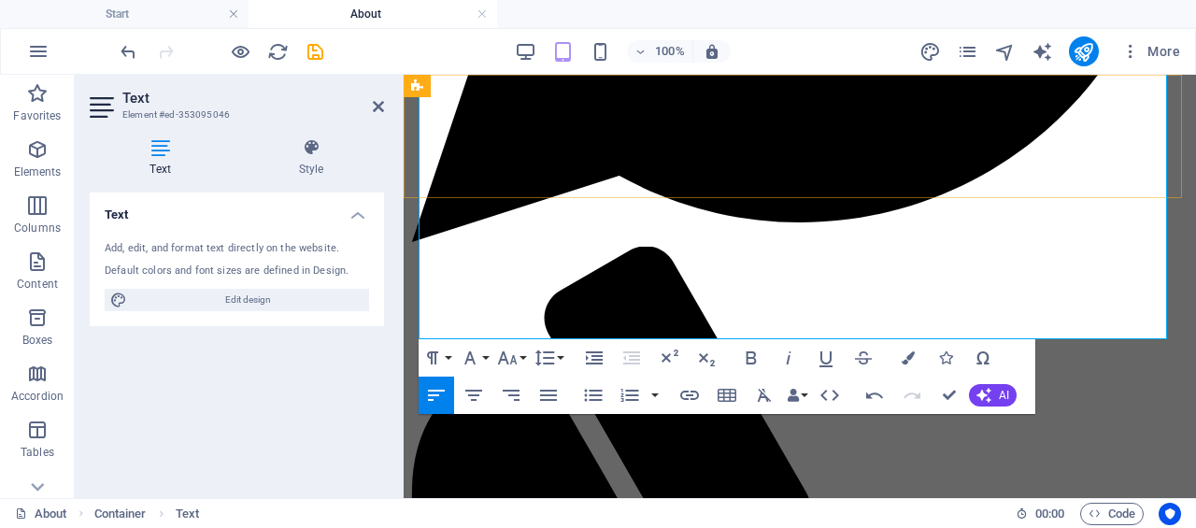
click at [835, 182] on div "Home About Nabeela FRI Rates Blog kids physio" at bounding box center [799, 229] width 777 height 2065
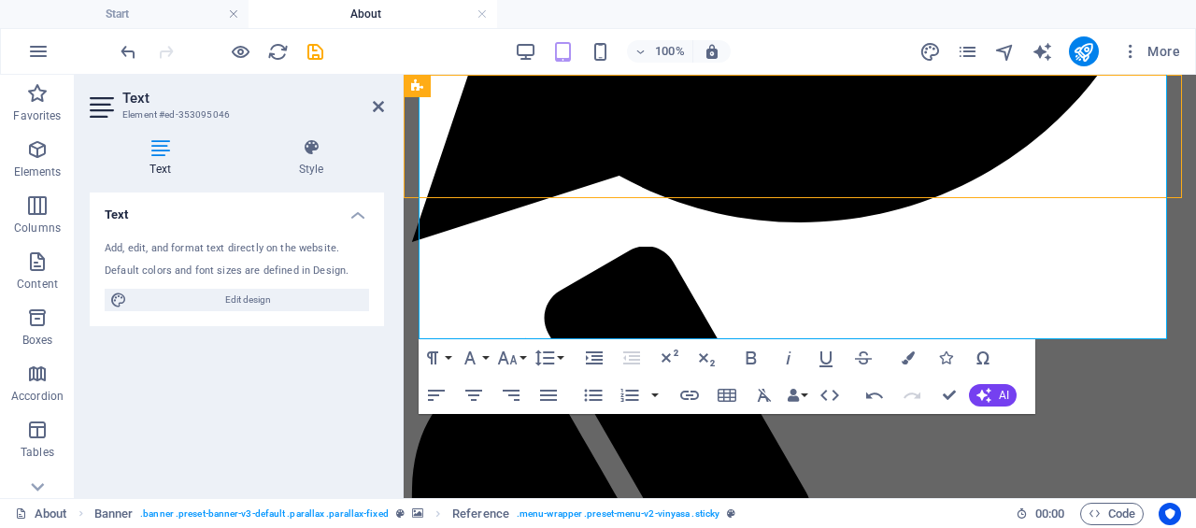
scroll to position [856, 0]
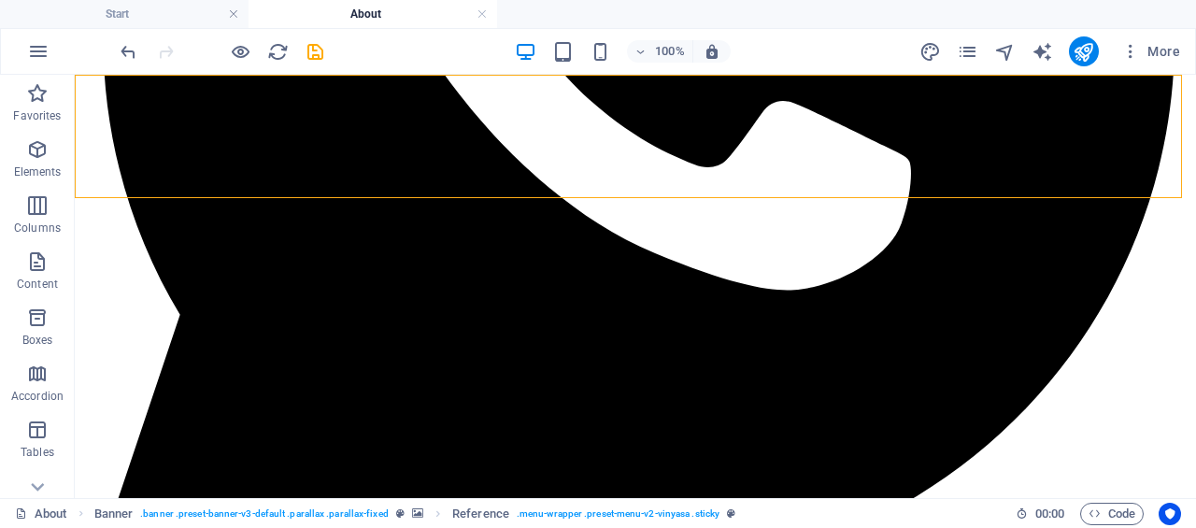
click at [36, 165] on p "Elements" at bounding box center [38, 171] width 48 height 15
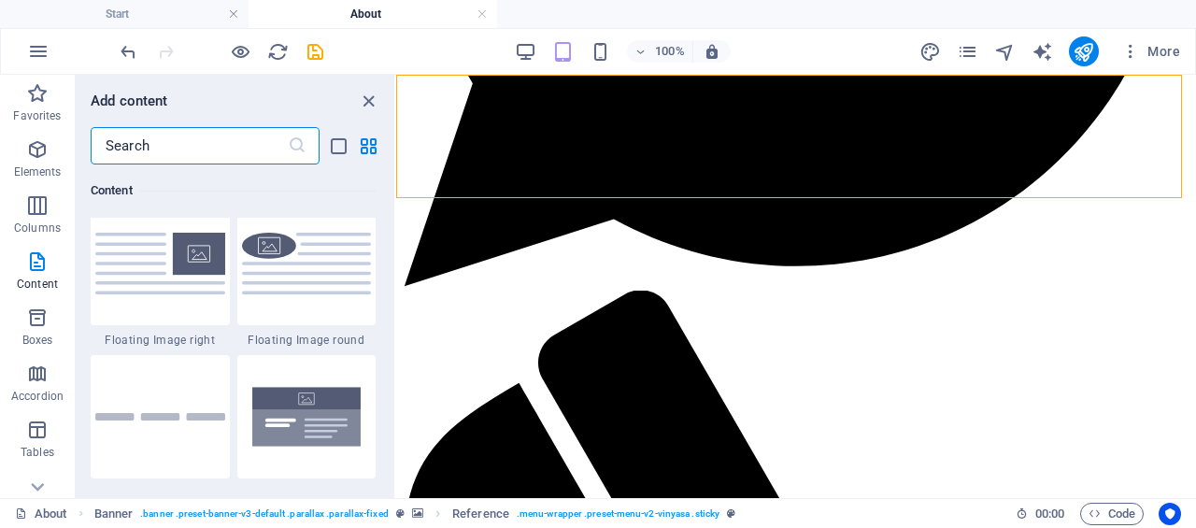
scroll to position [4216, 0]
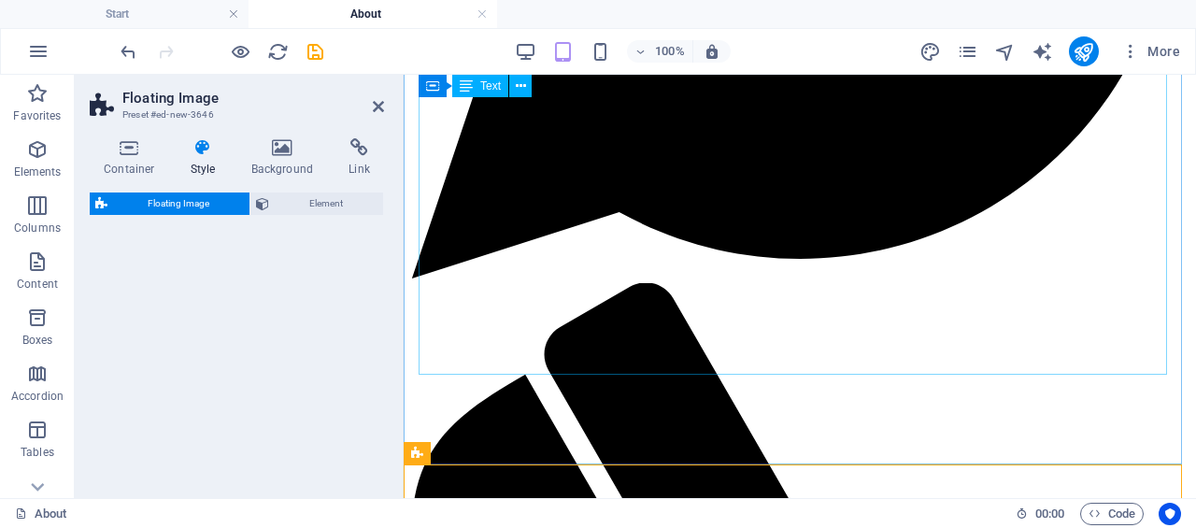
select select "%"
select select "rem"
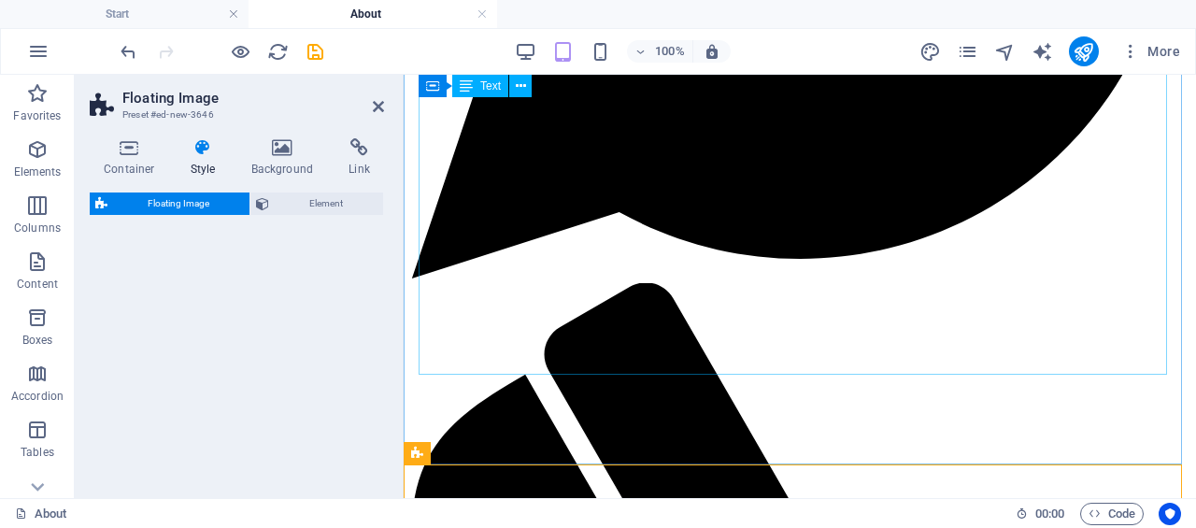
select select "preset-float-container-v3-round"
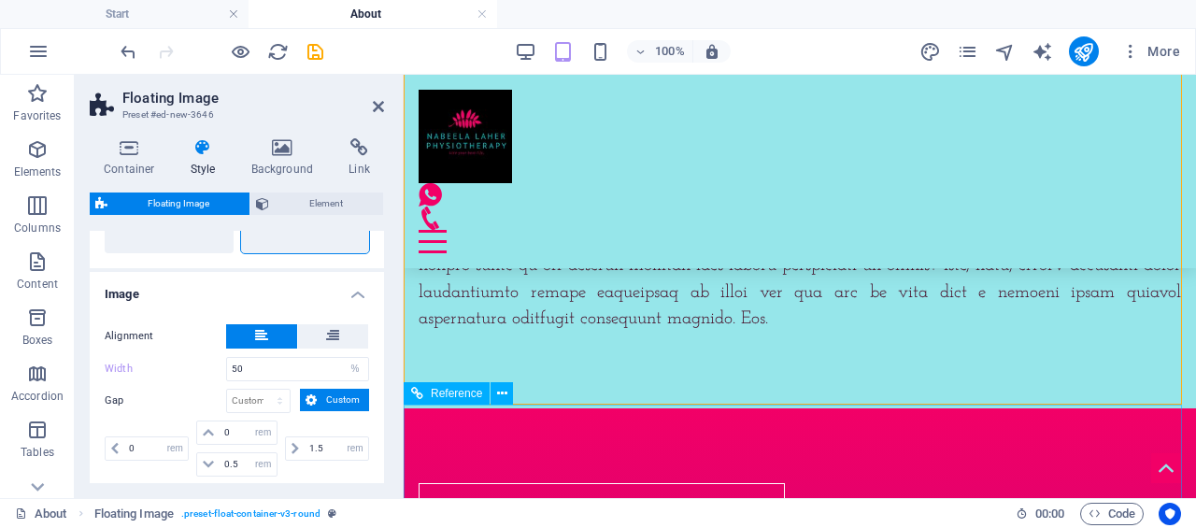
scroll to position [1222, 0]
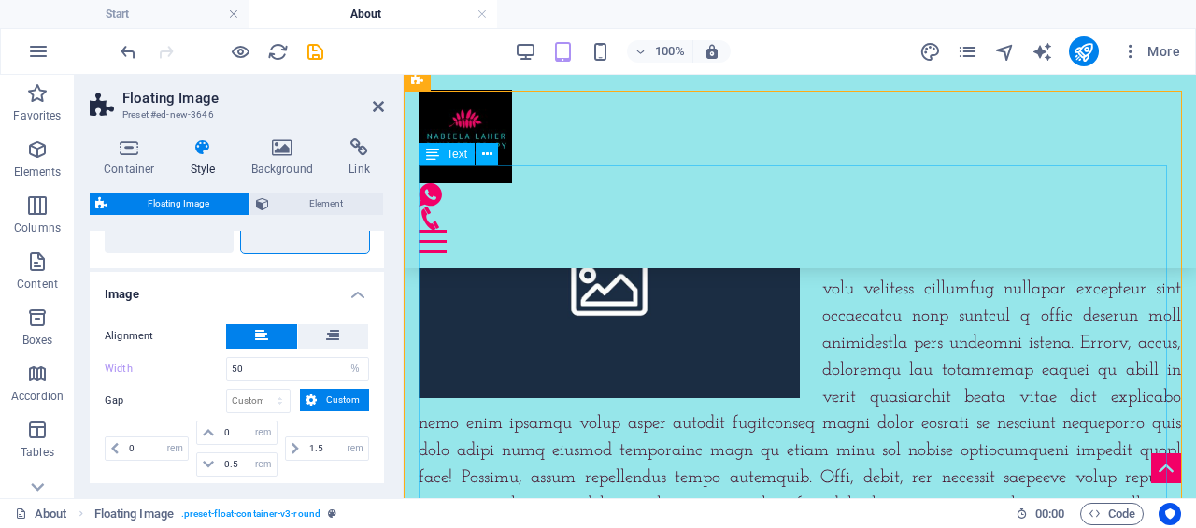
click at [858, 406] on div at bounding box center [800, 438] width 762 height 538
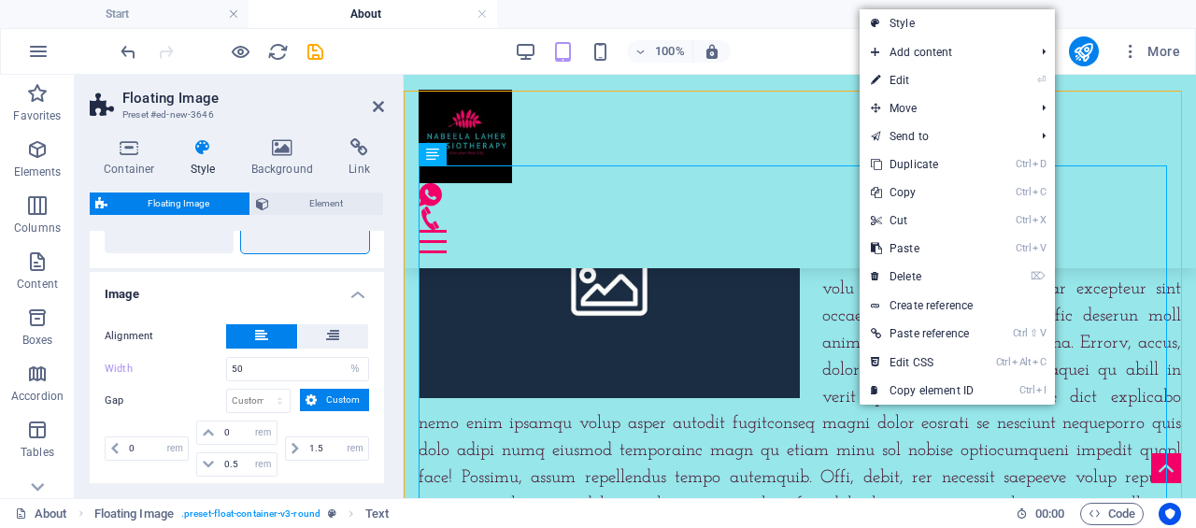
drag, startPoint x: 526, startPoint y: 191, endPoint x: 931, endPoint y: 264, distance: 411.2
click at [931, 264] on link "⌦ Delete" at bounding box center [922, 277] width 125 height 28
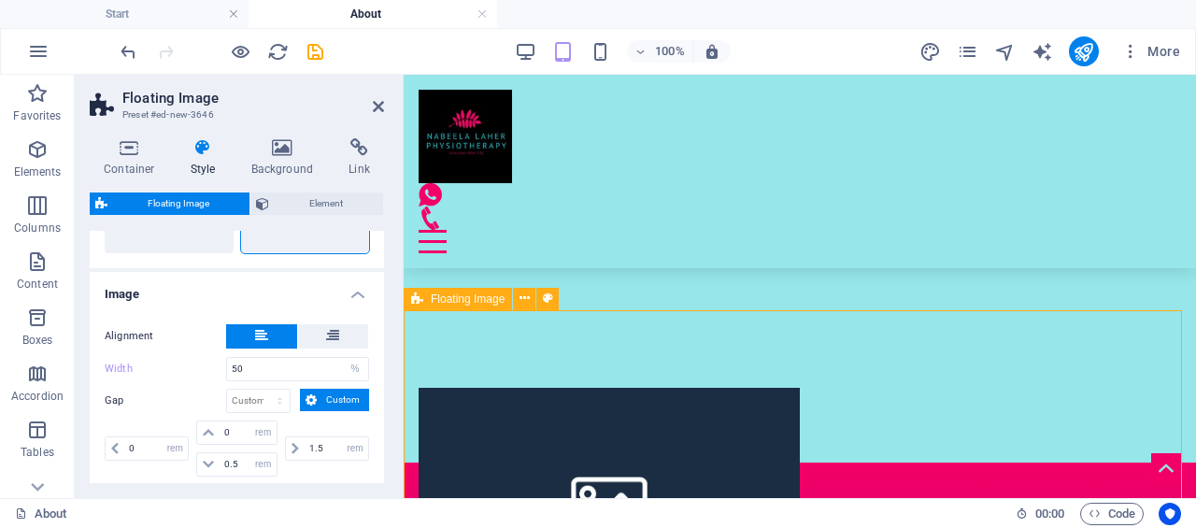
scroll to position [1035, 0]
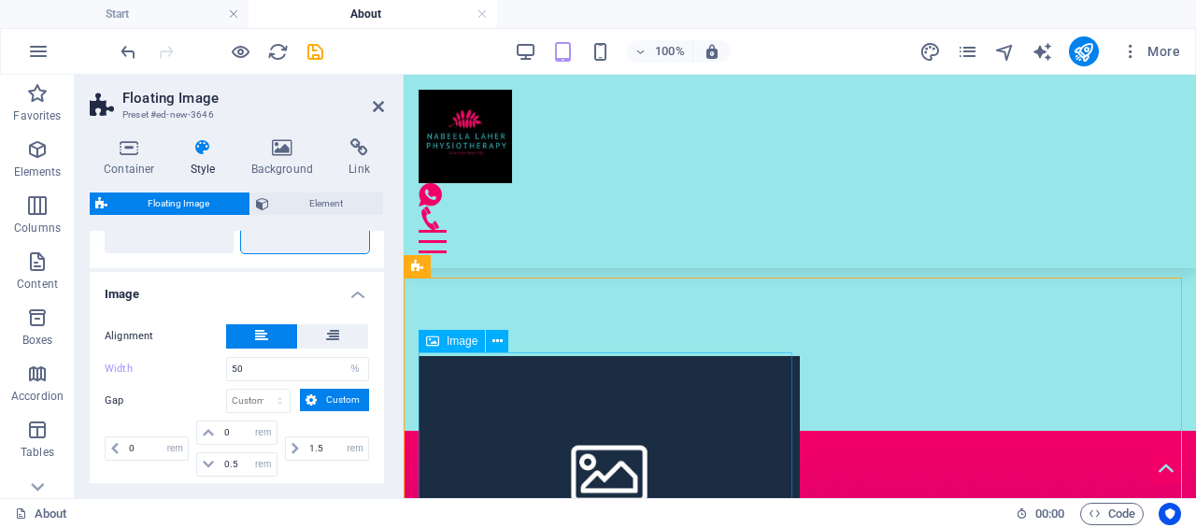
click at [665, 391] on figure at bounding box center [609, 470] width 381 height 229
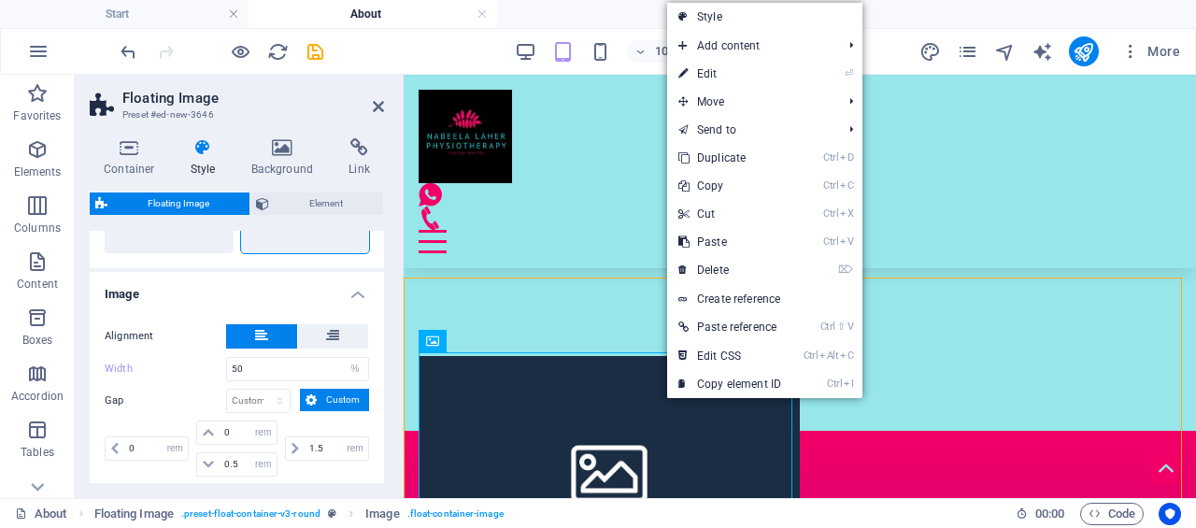
click at [748, 265] on link "⌦ Delete" at bounding box center [729, 270] width 125 height 28
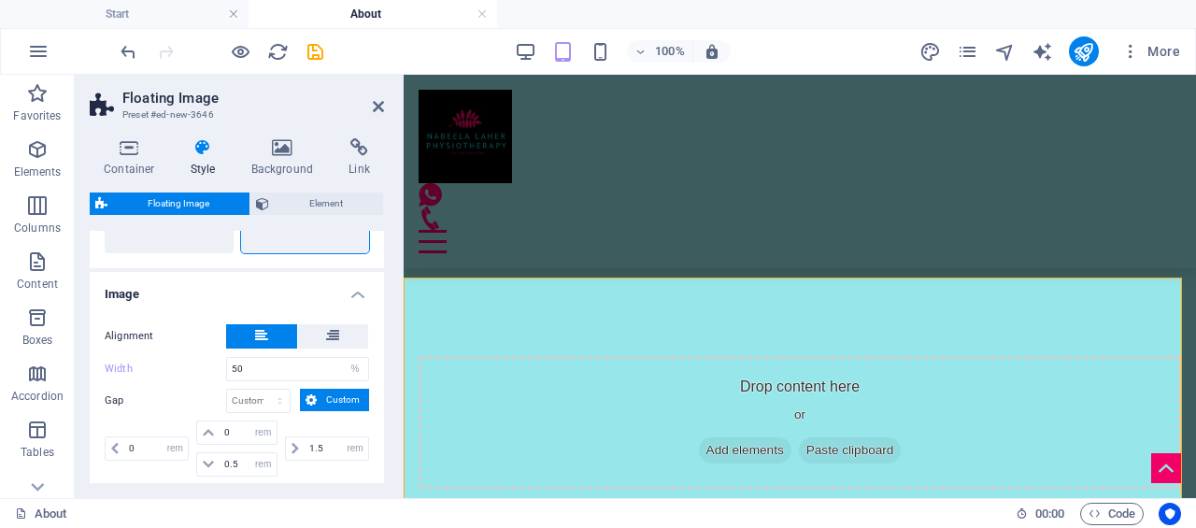
click at [34, 163] on span "Elements" at bounding box center [37, 160] width 75 height 45
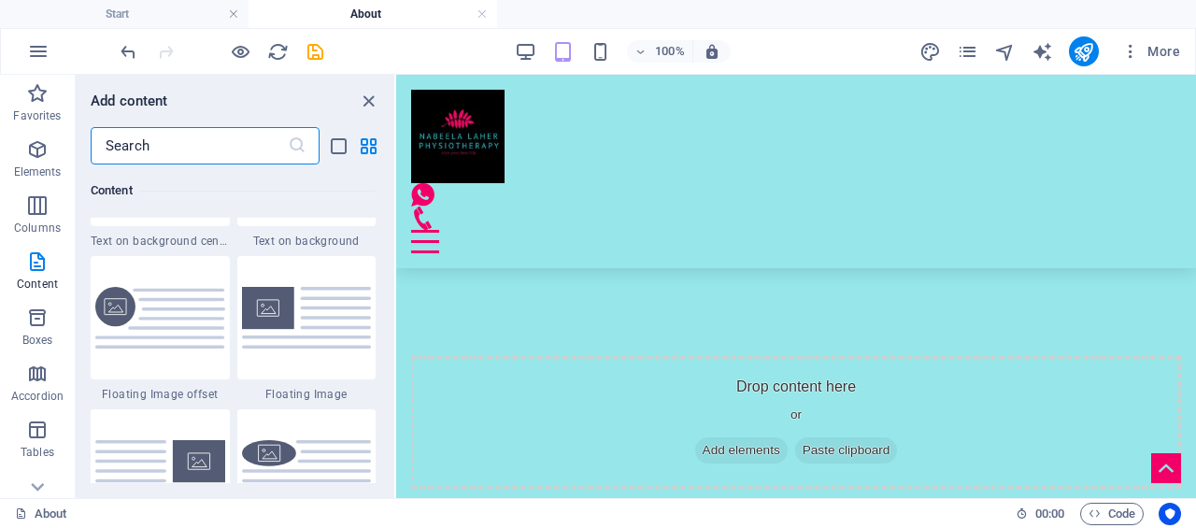
scroll to position [3924, 0]
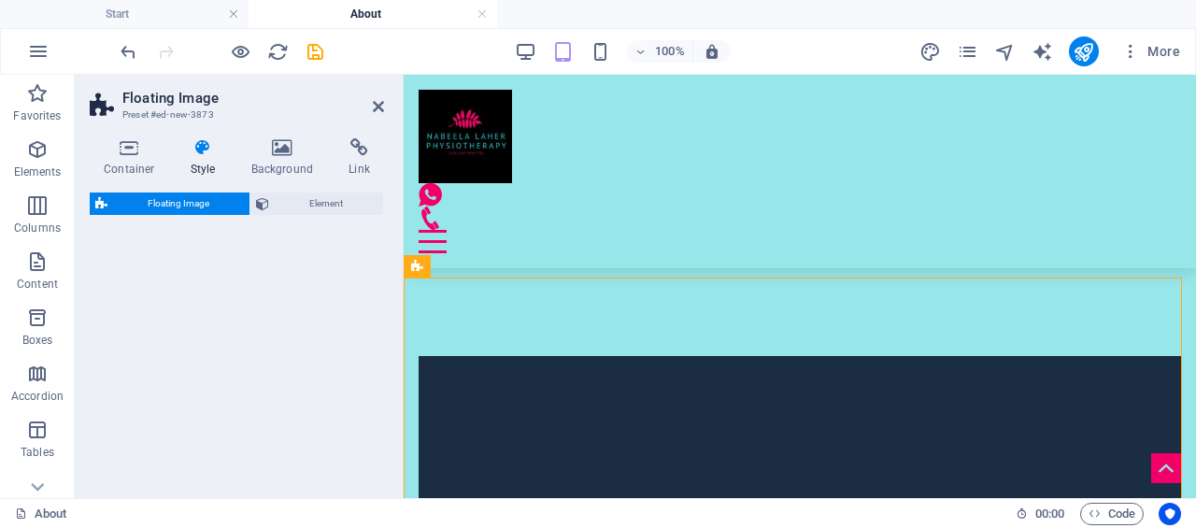
select select "%"
select select "rem"
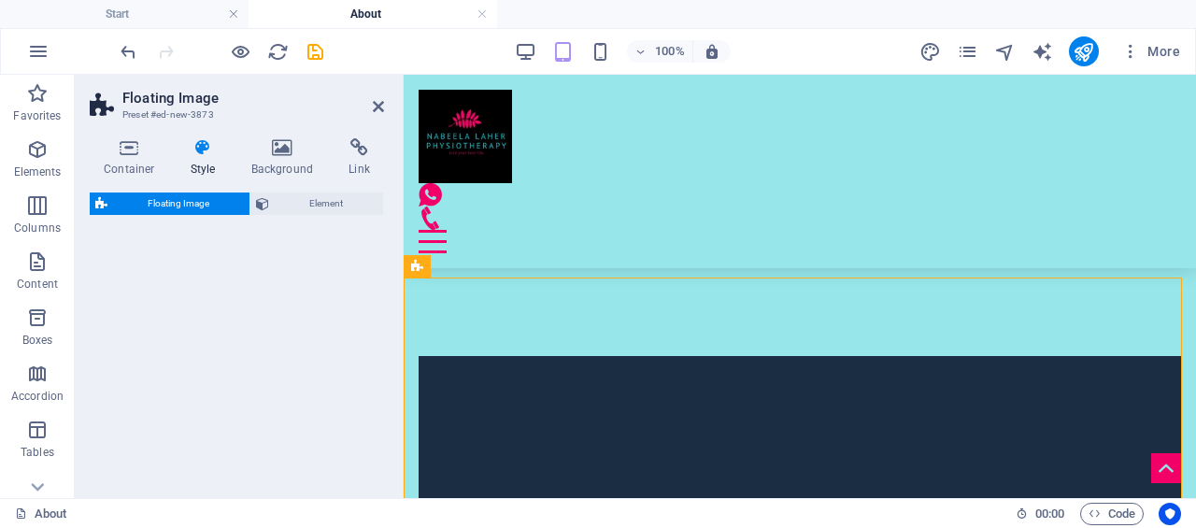
select select "%"
select select "preset-float-container-v3-custom"
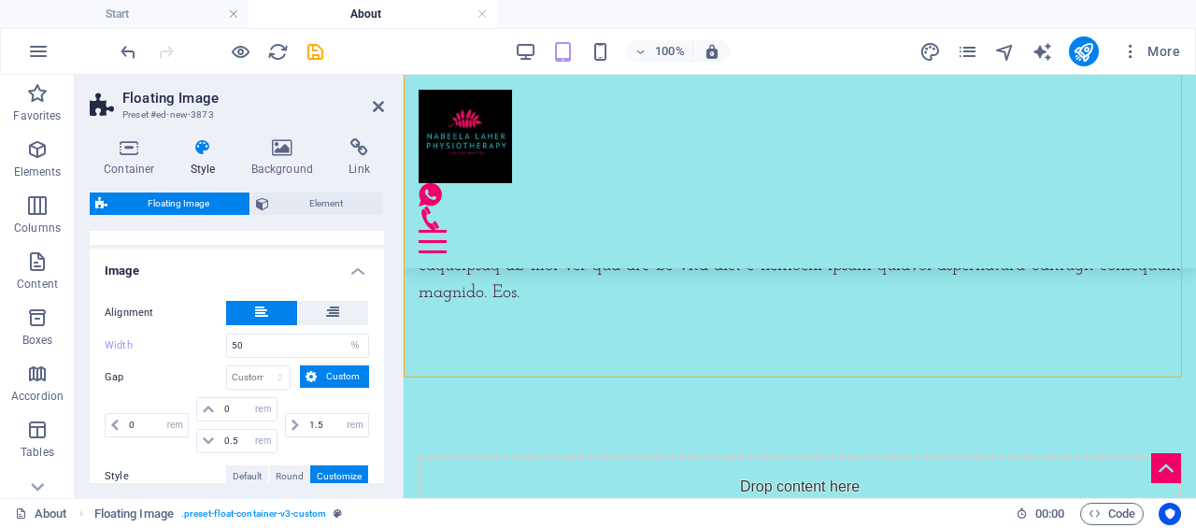
scroll to position [280, 0]
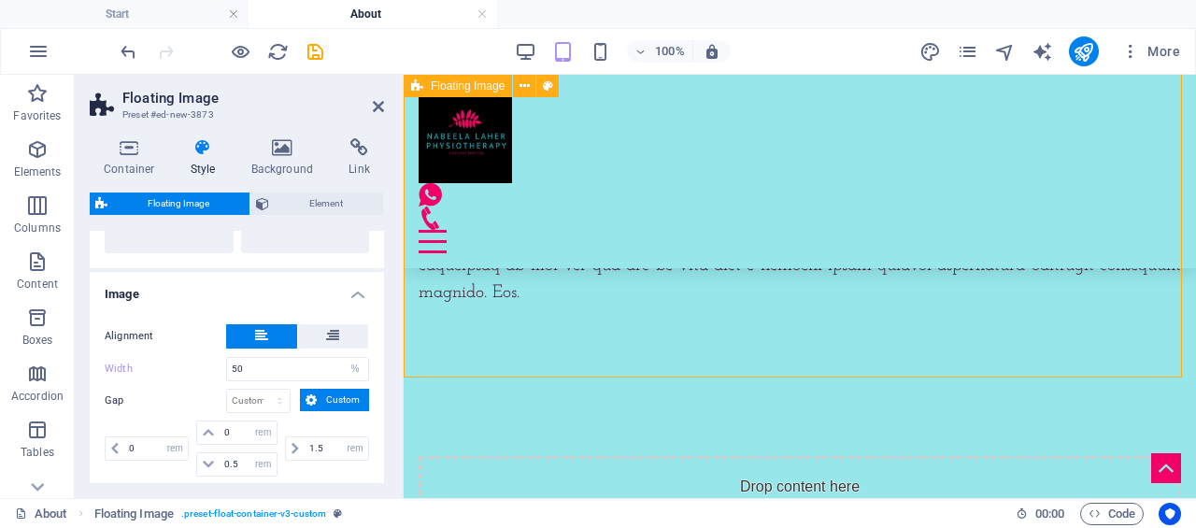
click at [611, 344] on div at bounding box center [800, 51] width 792 height 661
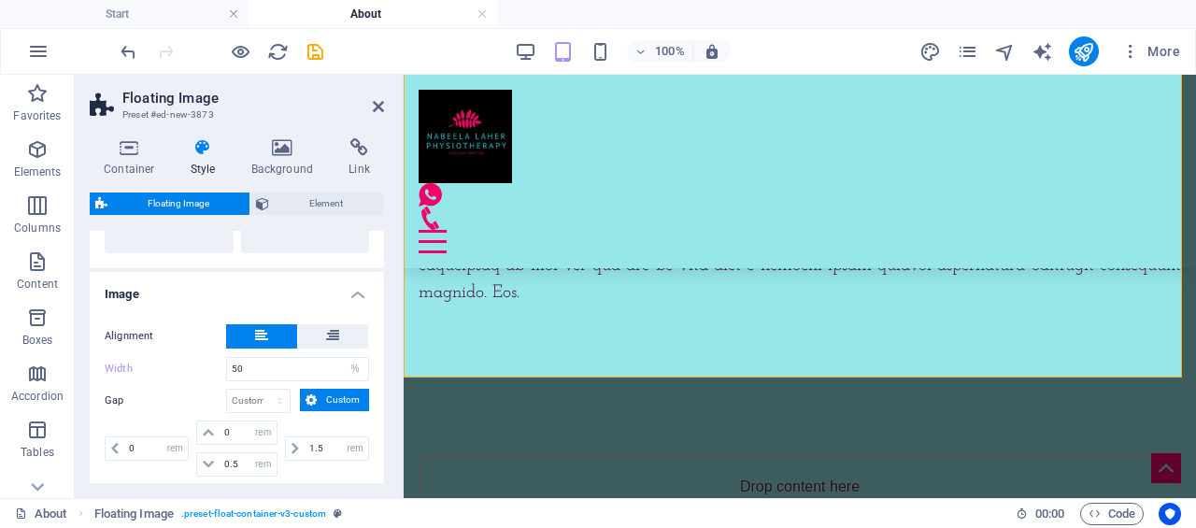
click at [26, 156] on icon "button" at bounding box center [37, 149] width 22 height 22
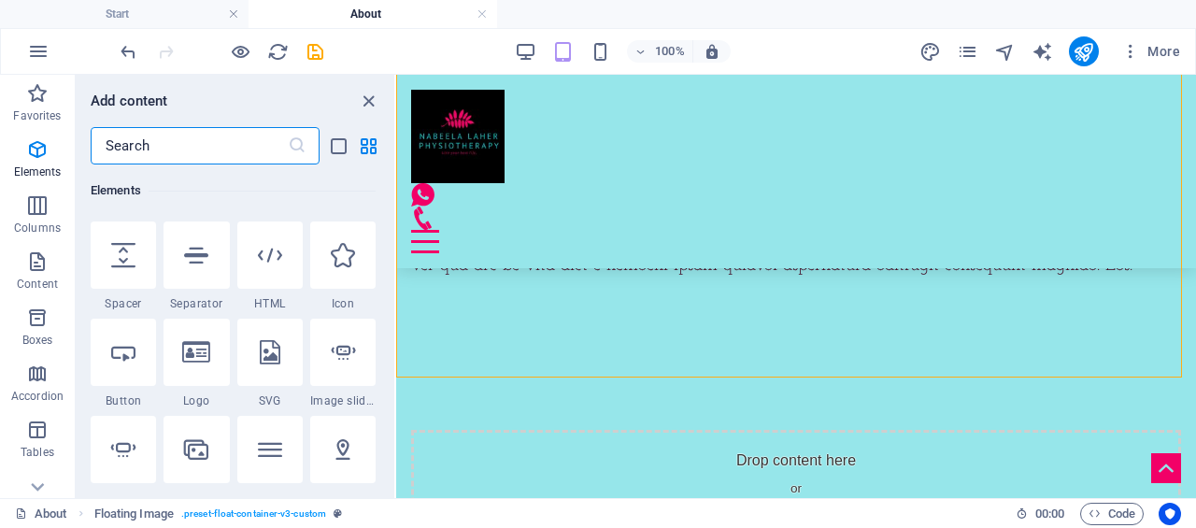
scroll to position [760, 0]
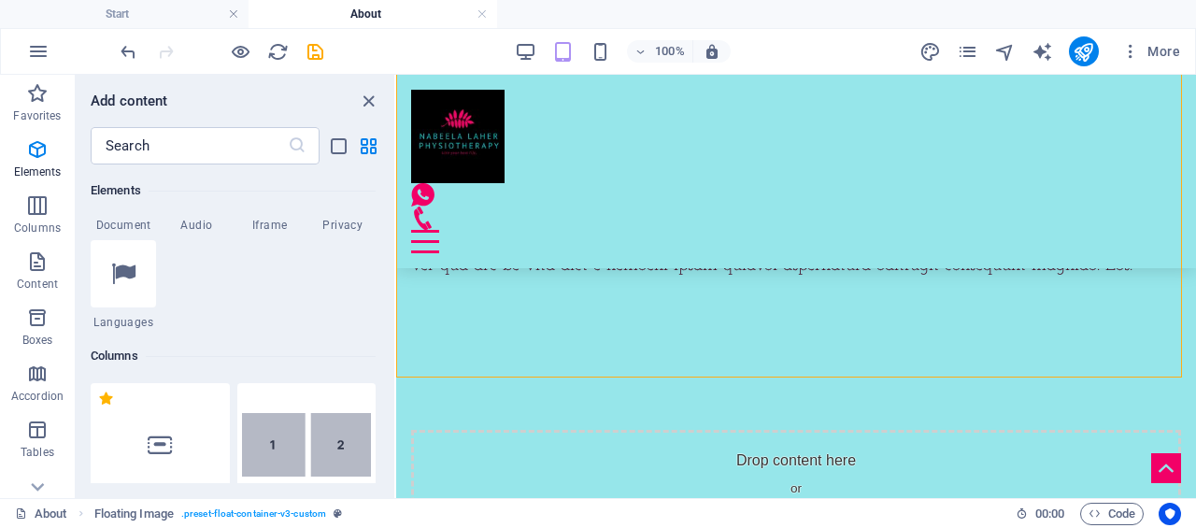
drag, startPoint x: 393, startPoint y: 185, endPoint x: 375, endPoint y: 246, distance: 63.5
click at [387, 294] on div "Favorites 1 Star Headline 1 Star Container Elements 1 Star Headline 1 Star Text…" at bounding box center [235, 323] width 319 height 319
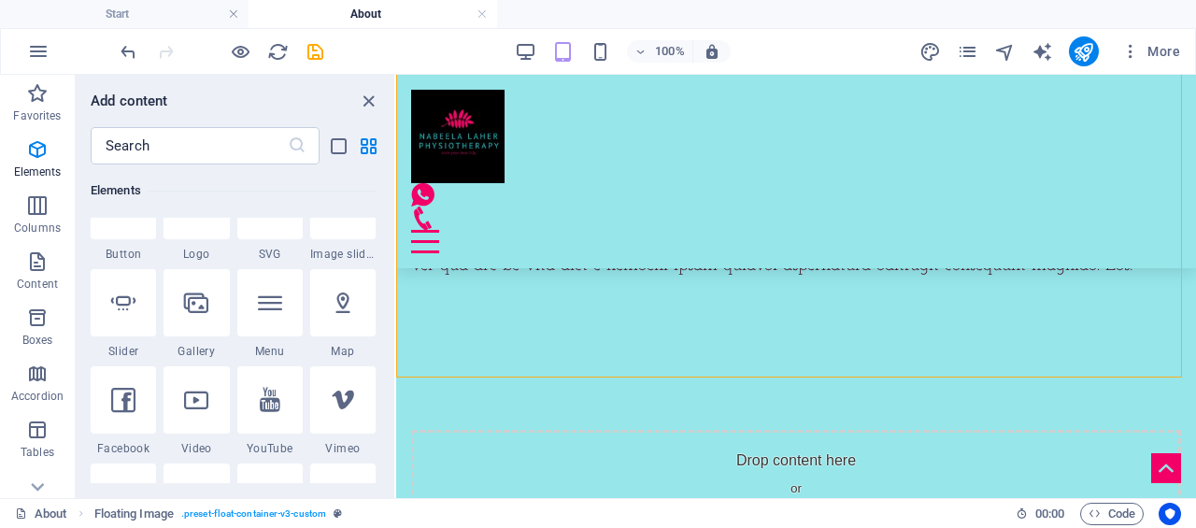
scroll to position [476, 0]
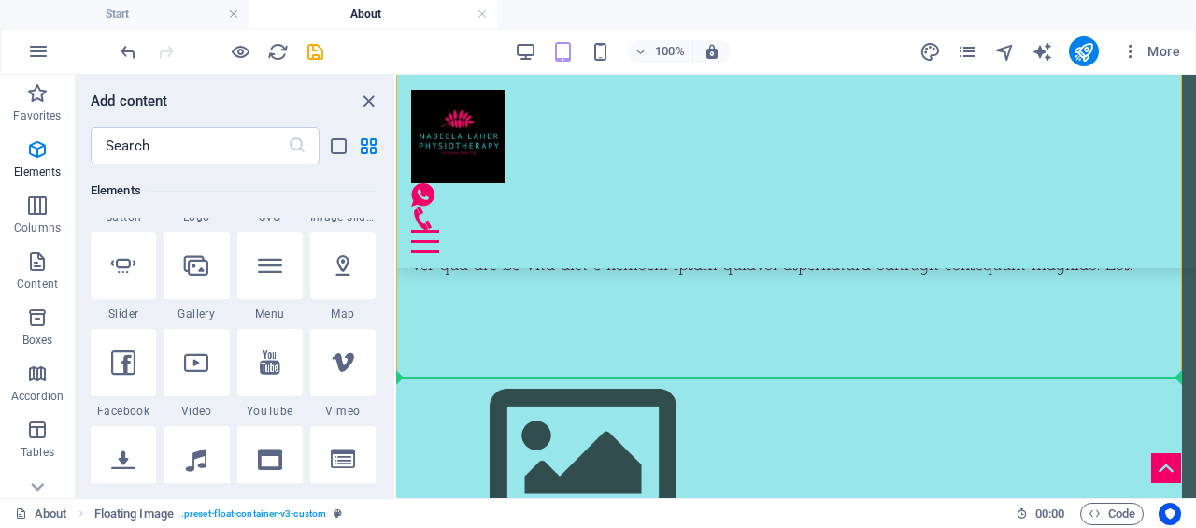
select select "4"
select select "%"
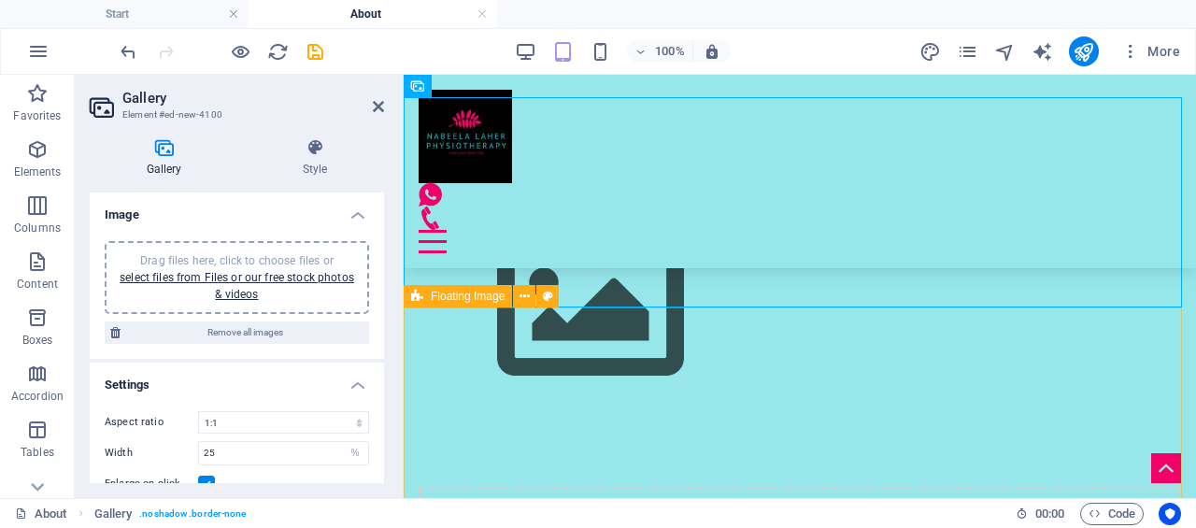
scroll to position [1689, 0]
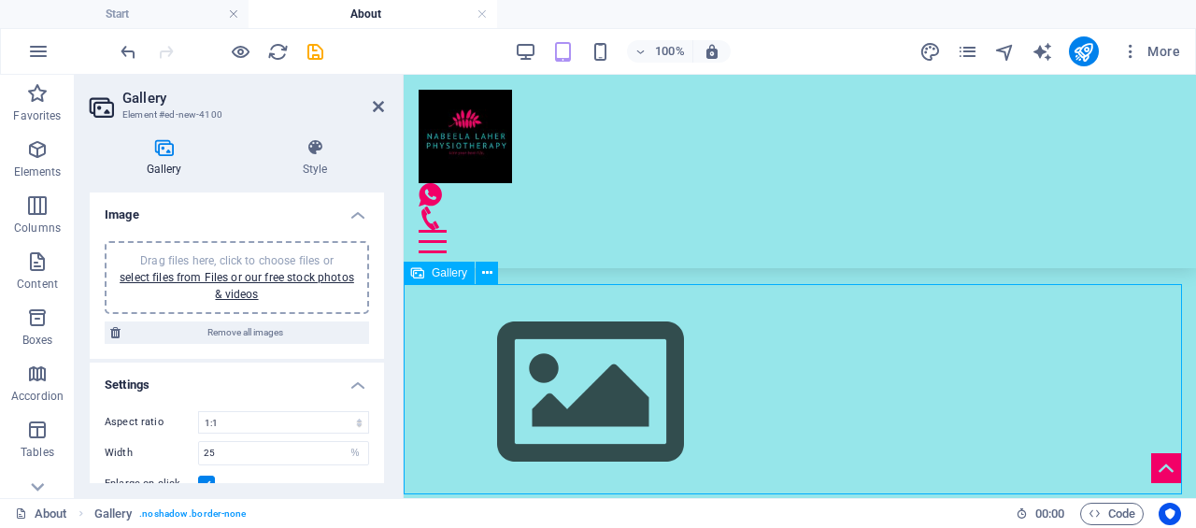
click at [748, 405] on img at bounding box center [591, 393] width 374 height 210
click at [506, 374] on img at bounding box center [591, 393] width 374 height 210
click at [253, 273] on link "select files from Files or our free stock photos & videos" at bounding box center [237, 286] width 235 height 30
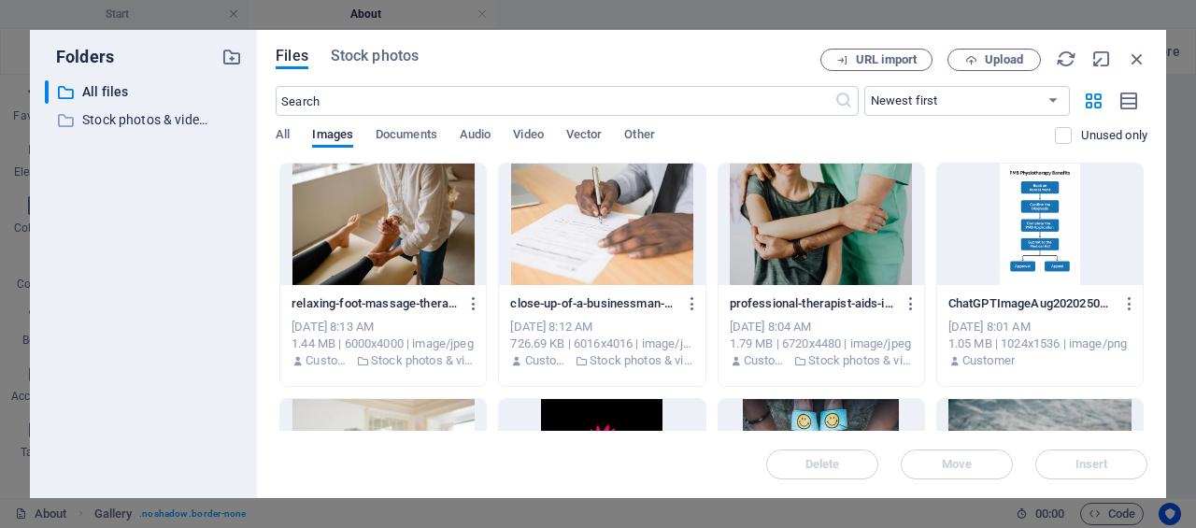
click at [373, 266] on div at bounding box center [383, 224] width 206 height 121
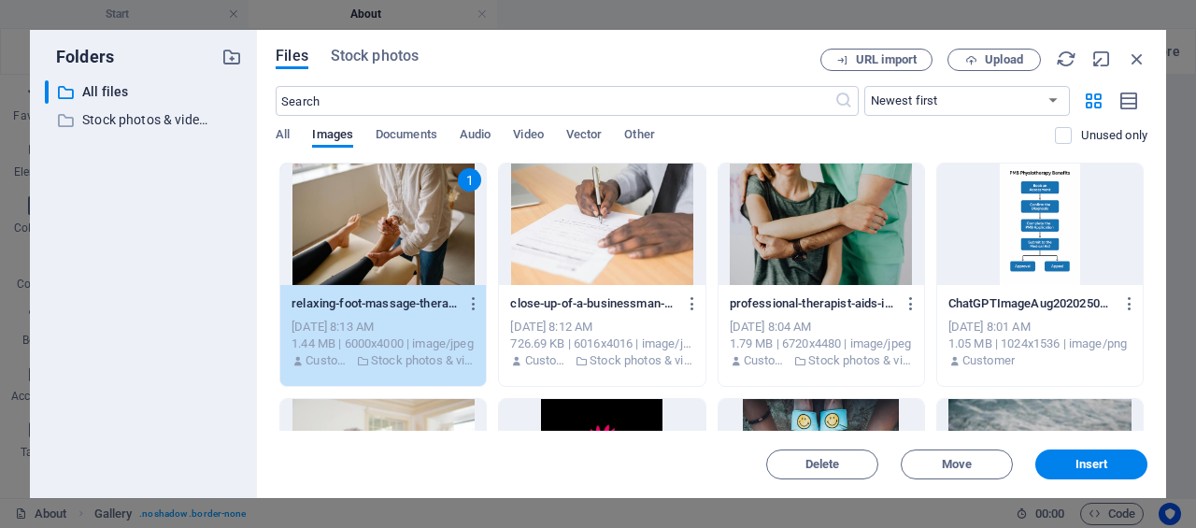
click at [590, 255] on div at bounding box center [602, 224] width 206 height 121
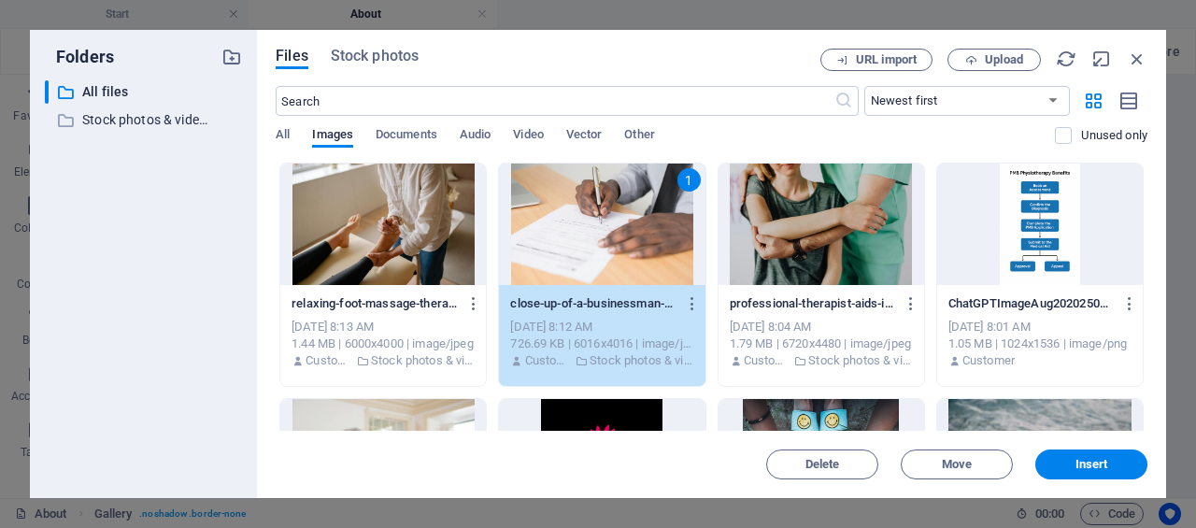
drag, startPoint x: 766, startPoint y: 252, endPoint x: 854, endPoint y: 270, distance: 89.6
click at [766, 251] on div at bounding box center [821, 224] width 206 height 121
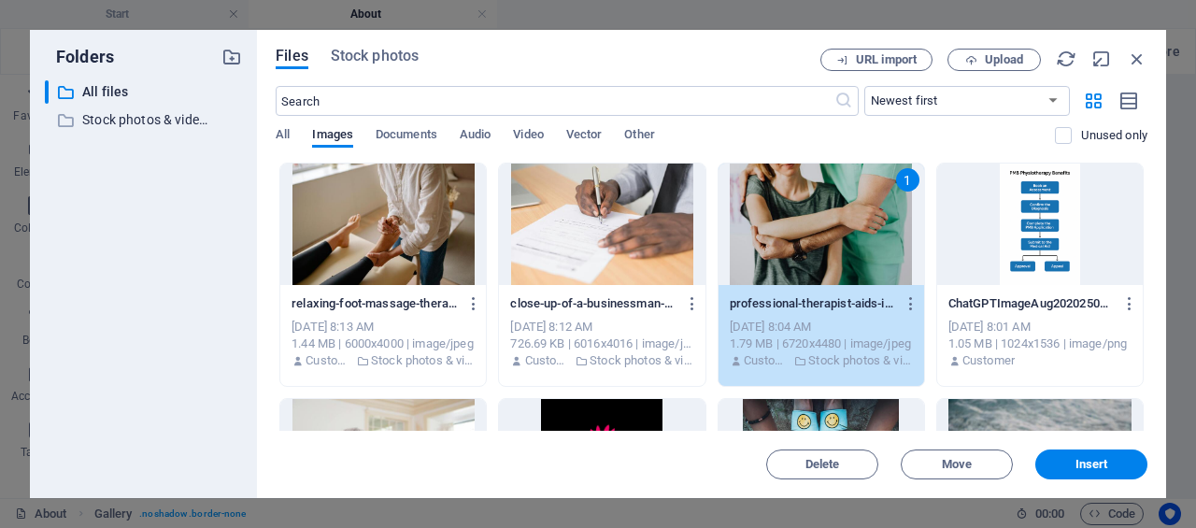
click at [613, 244] on div at bounding box center [602, 224] width 206 height 121
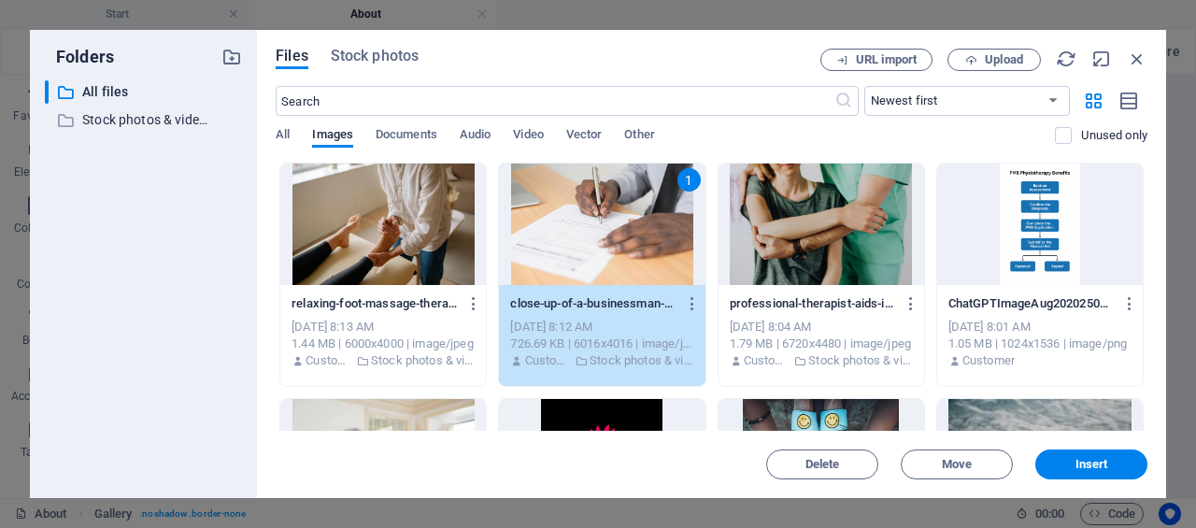
click at [908, 178] on div at bounding box center [821, 224] width 206 height 121
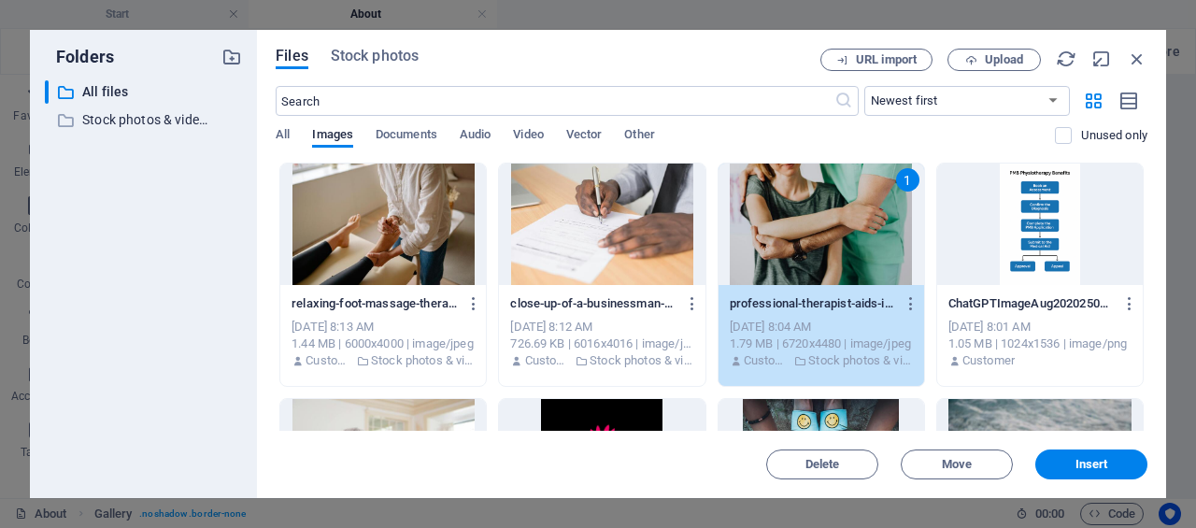
click at [675, 193] on div at bounding box center [602, 224] width 206 height 121
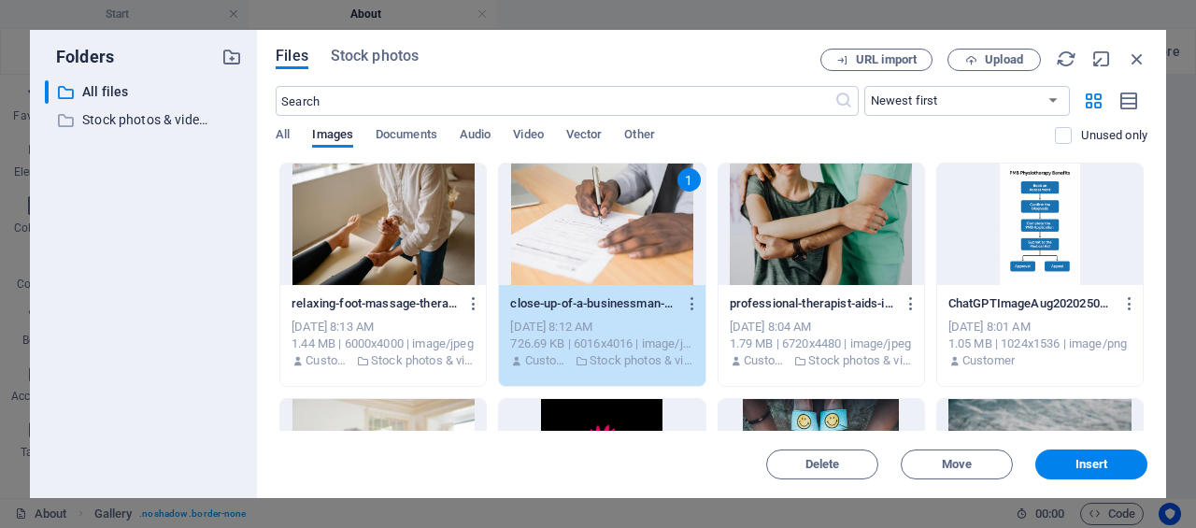
click at [861, 231] on div at bounding box center [821, 224] width 206 height 121
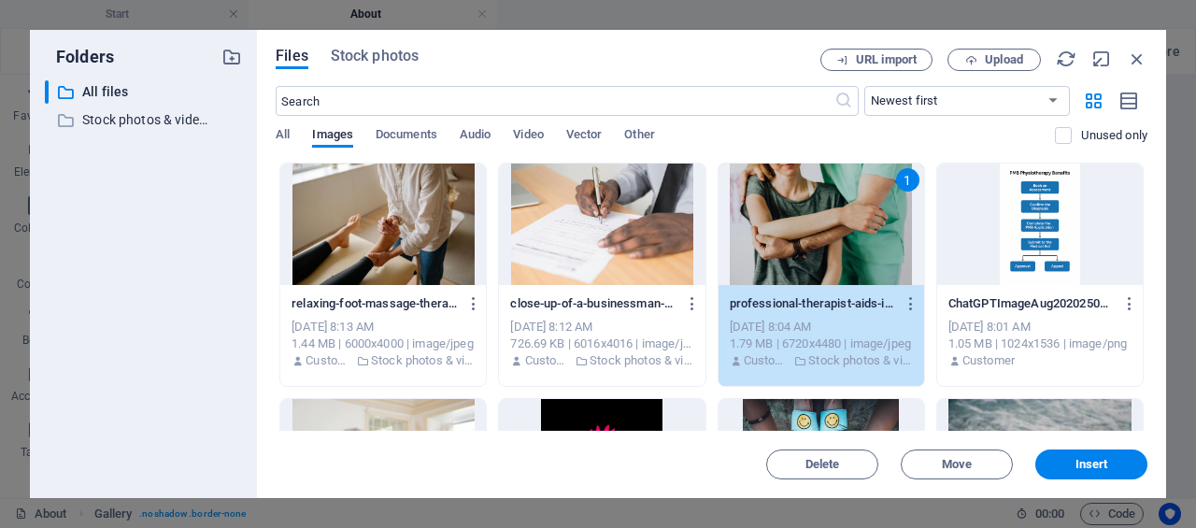
click at [439, 236] on div at bounding box center [383, 224] width 206 height 121
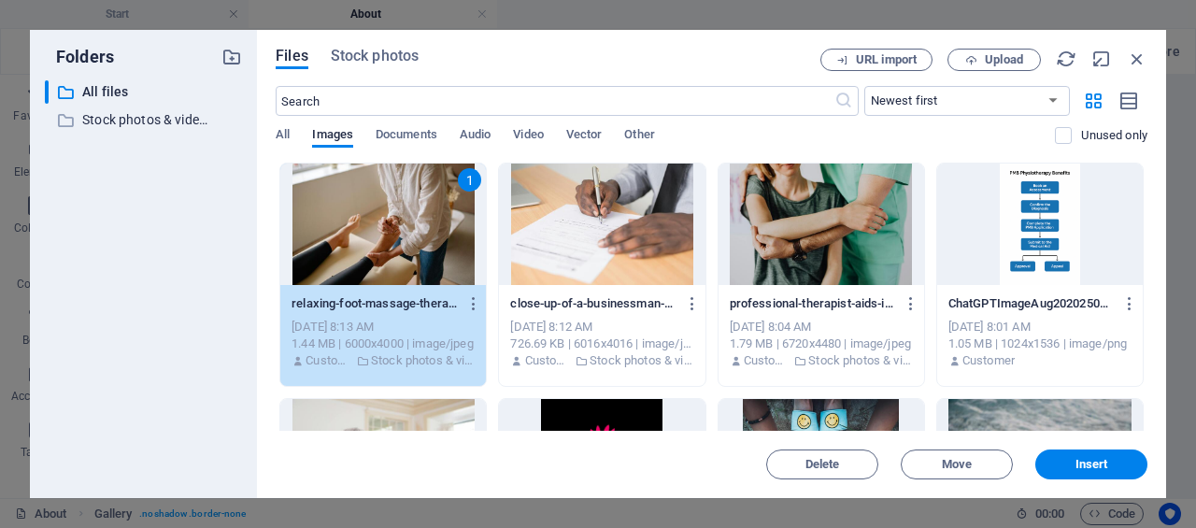
drag, startPoint x: 1112, startPoint y: 457, endPoint x: 700, endPoint y: 379, distance: 419.3
click at [1112, 457] on button "Insert" at bounding box center [1091, 464] width 112 height 30
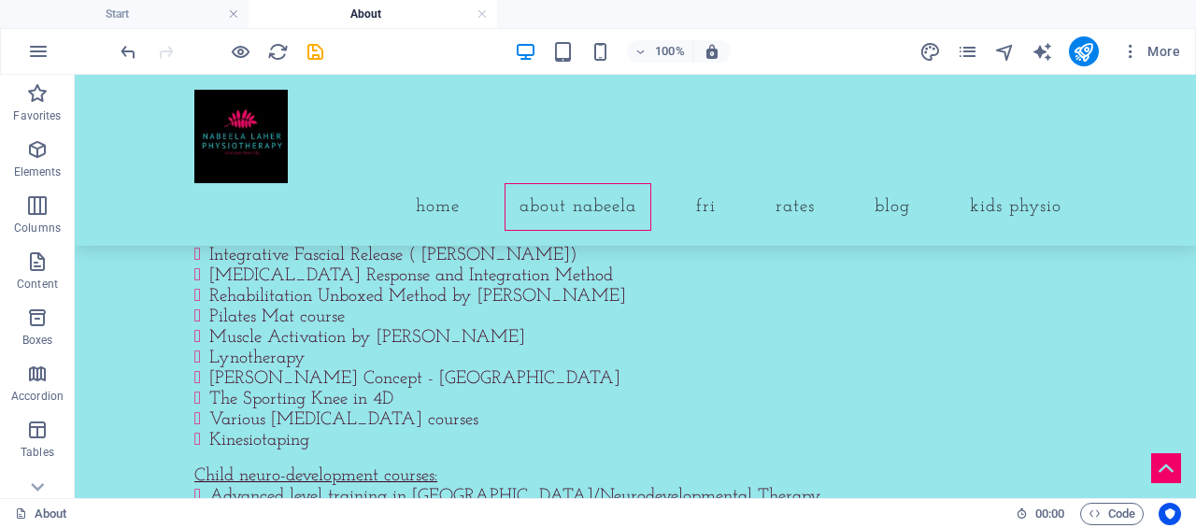
scroll to position [600, 0]
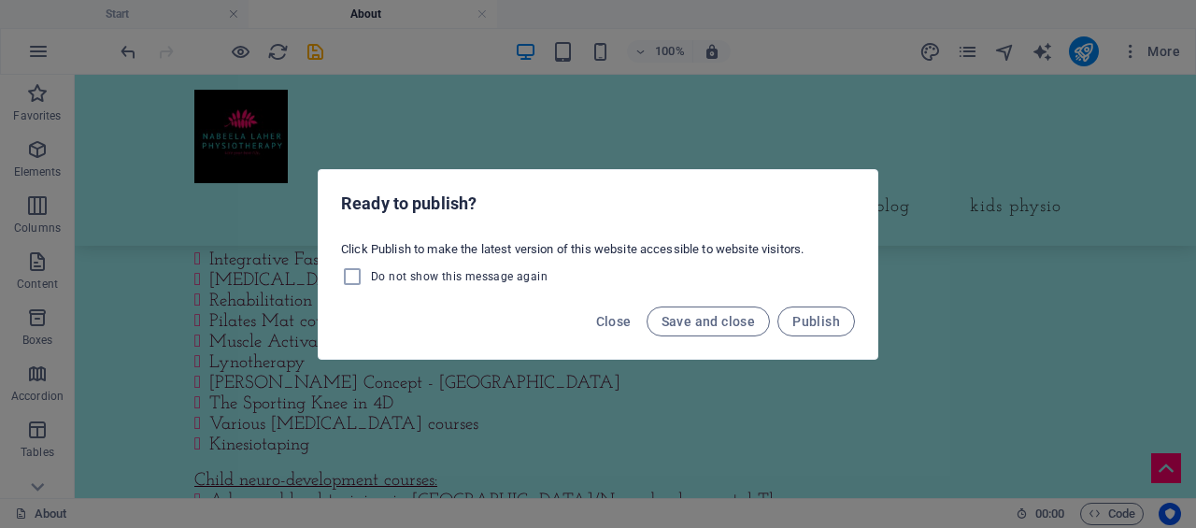
click at [826, 317] on span "Publish" at bounding box center [816, 321] width 48 height 15
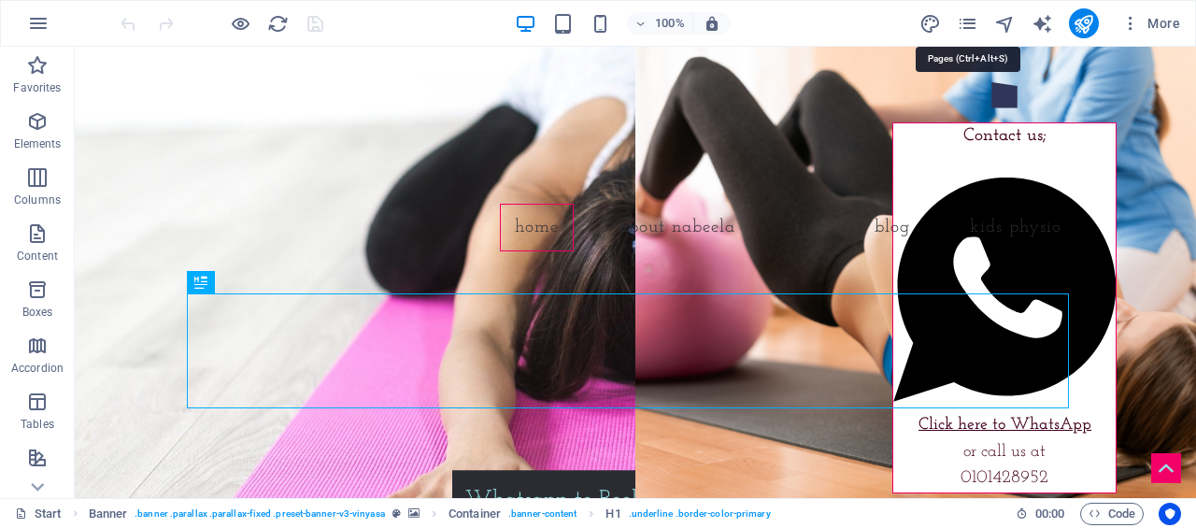
click at [0, 0] on icon "pages" at bounding box center [0, 0] width 0 height 0
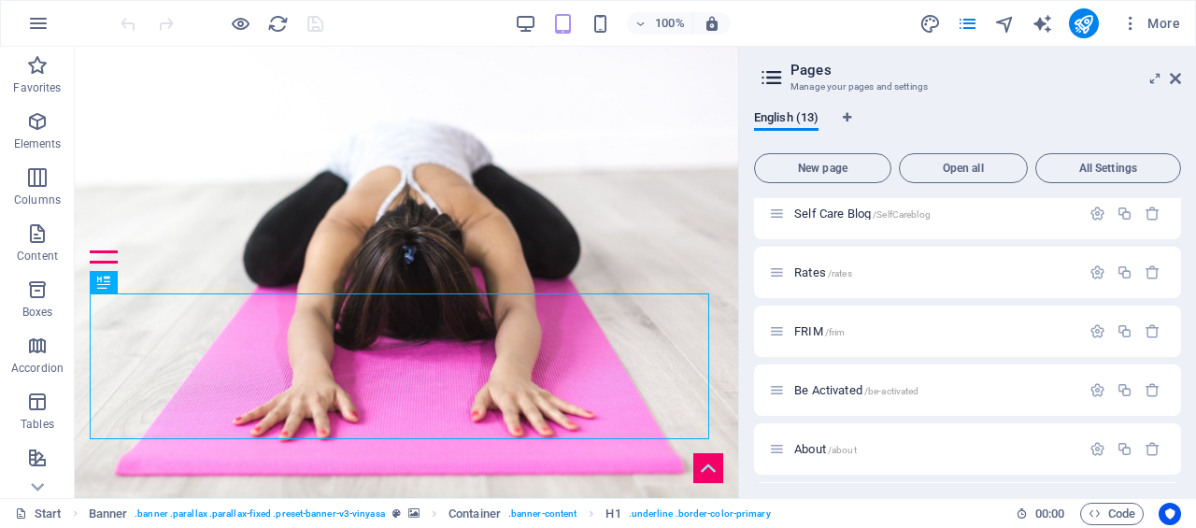
scroll to position [374, 0]
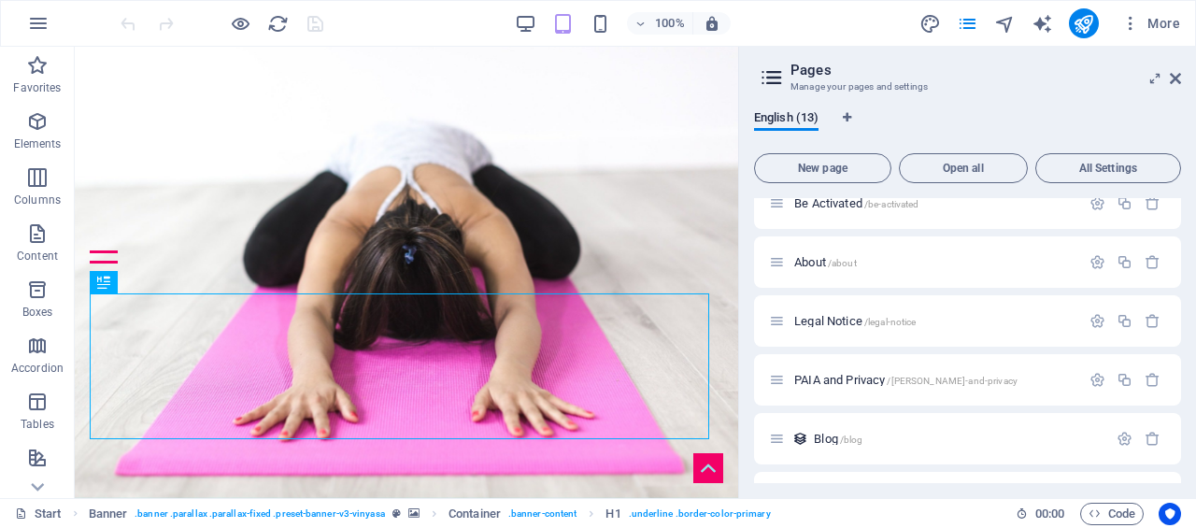
click at [891, 261] on p "About /about" at bounding box center [934, 262] width 280 height 12
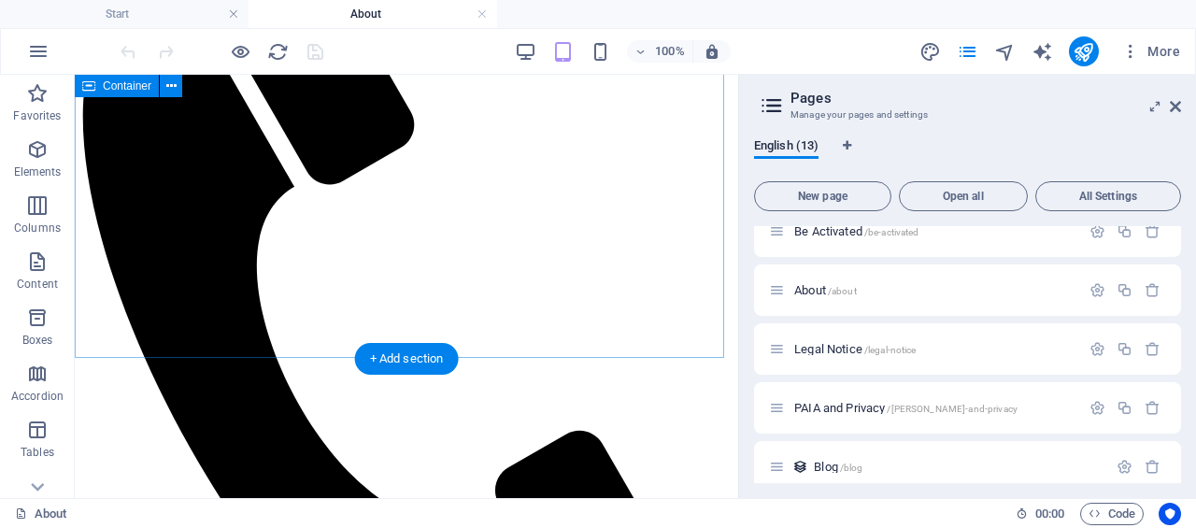
scroll to position [1240, 0]
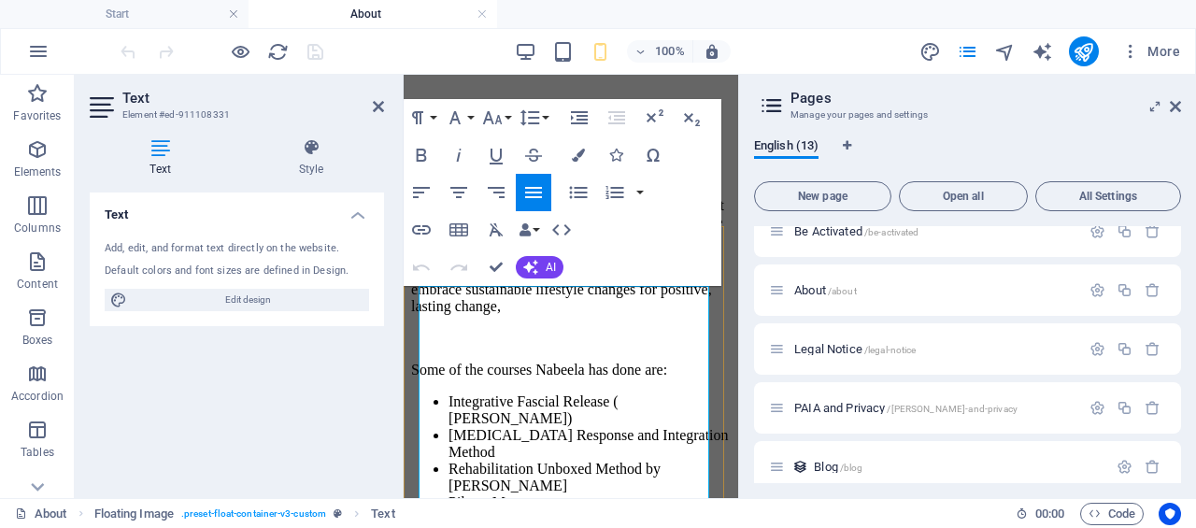
scroll to position [1484, 0]
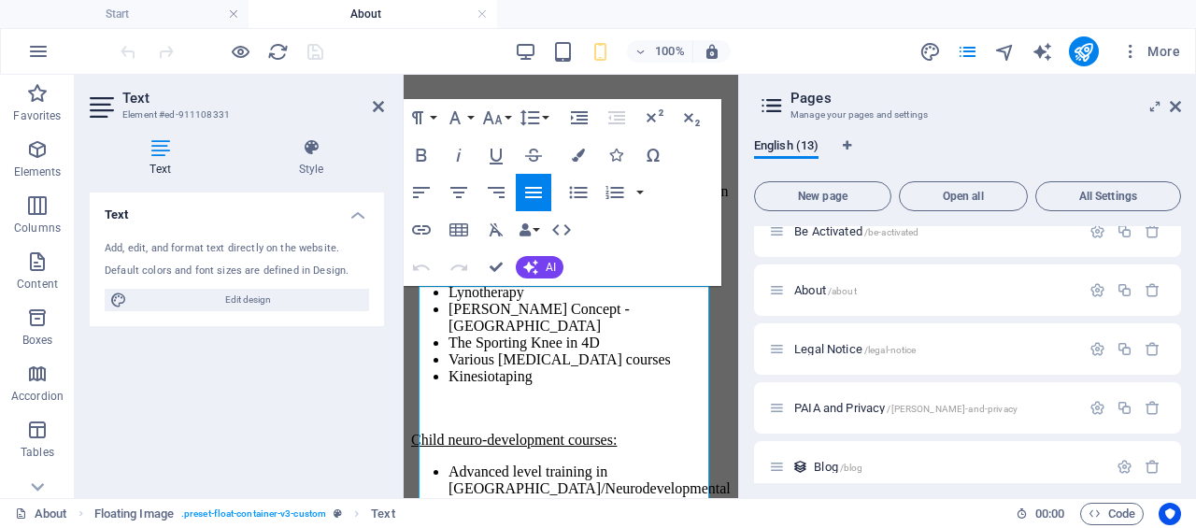
click at [1178, 106] on icon at bounding box center [1175, 106] width 11 height 15
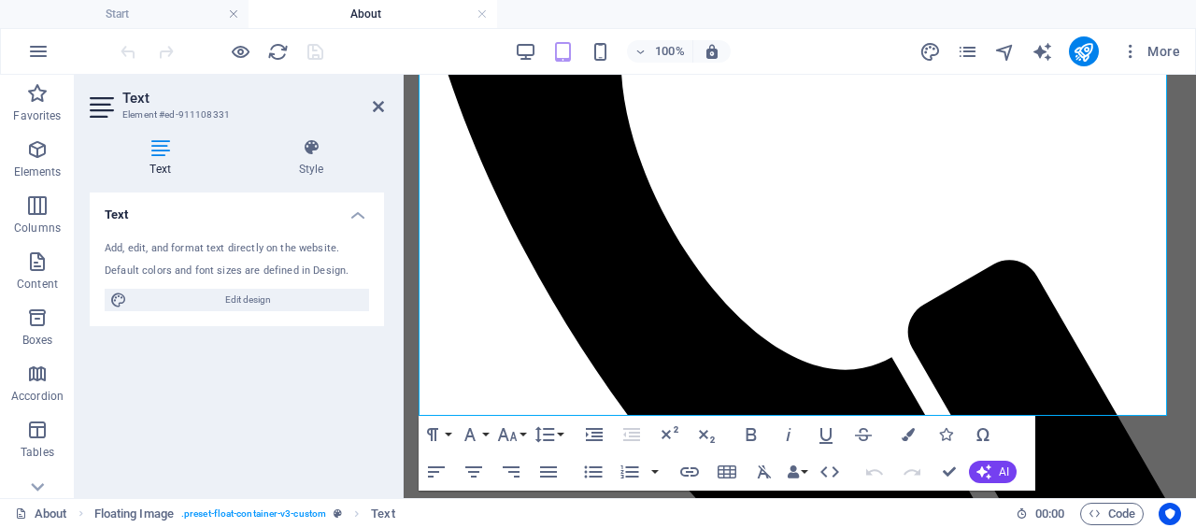
click at [376, 107] on icon at bounding box center [378, 106] width 11 height 15
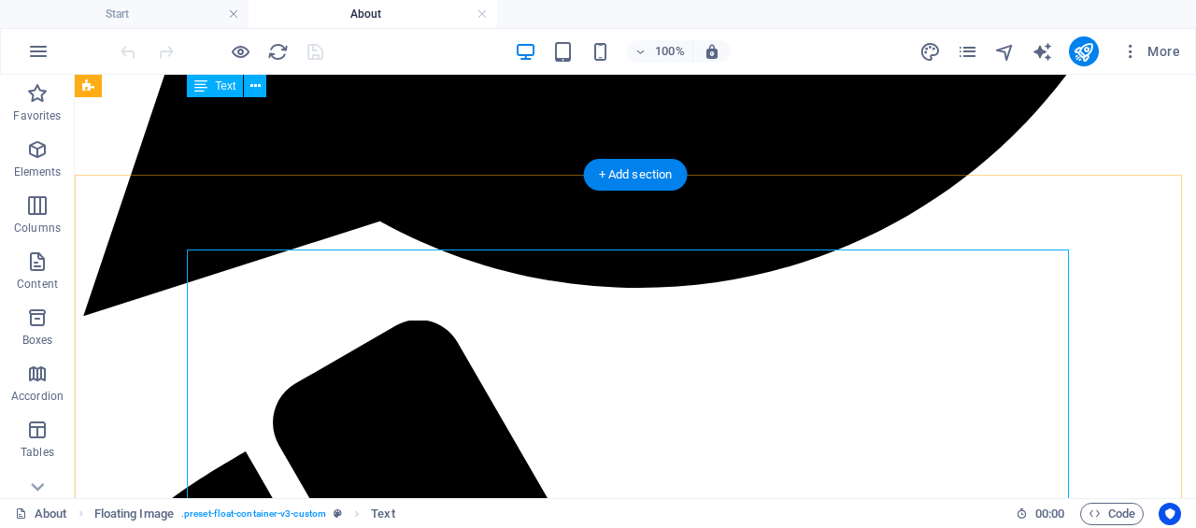
scroll to position [1110, 0]
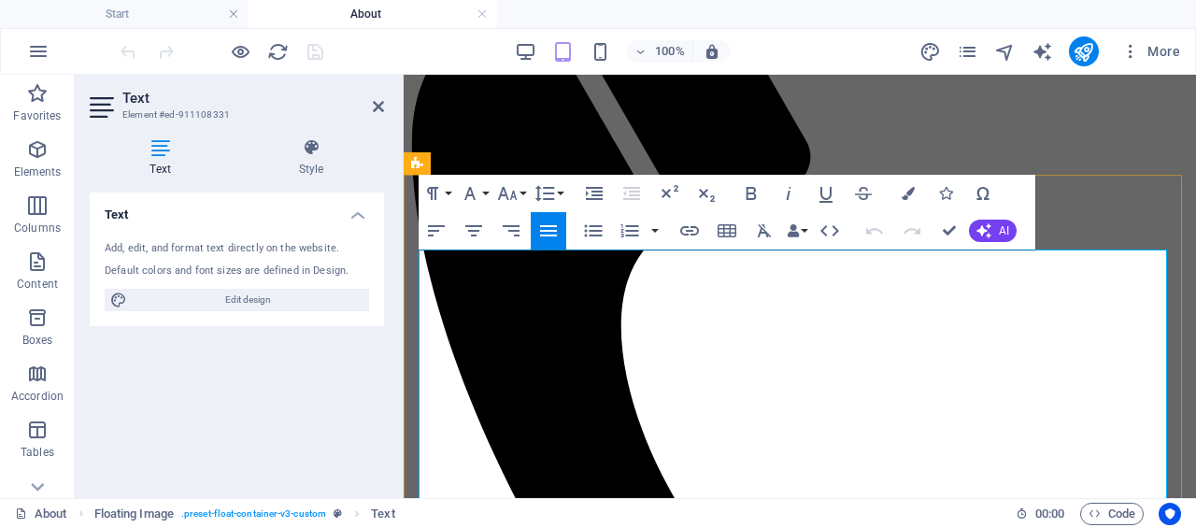
scroll to position [1419, 0]
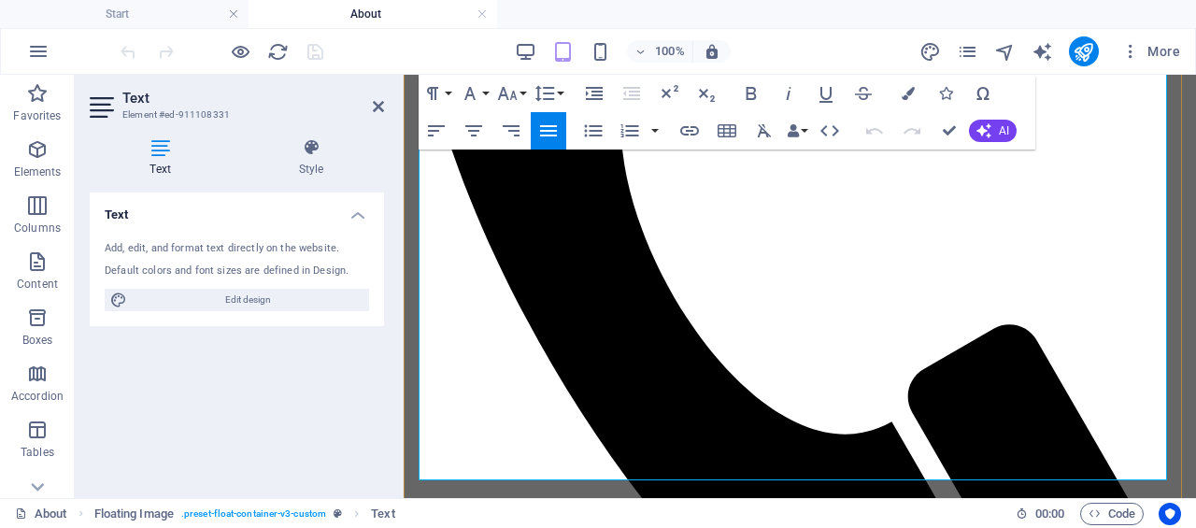
drag, startPoint x: 694, startPoint y: 262, endPoint x: 860, endPoint y: 473, distance: 268.2
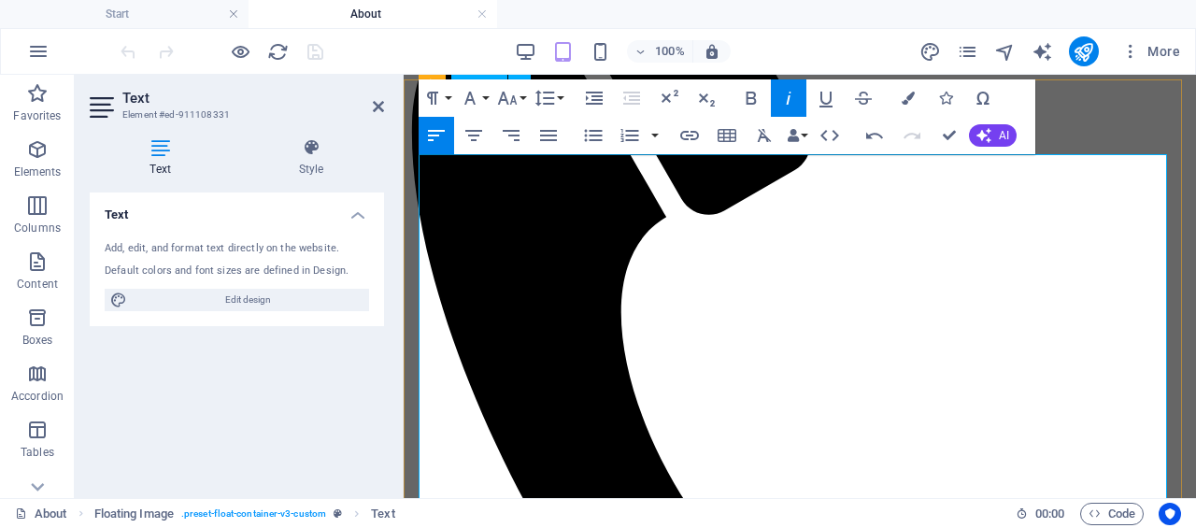
scroll to position [1232, 0]
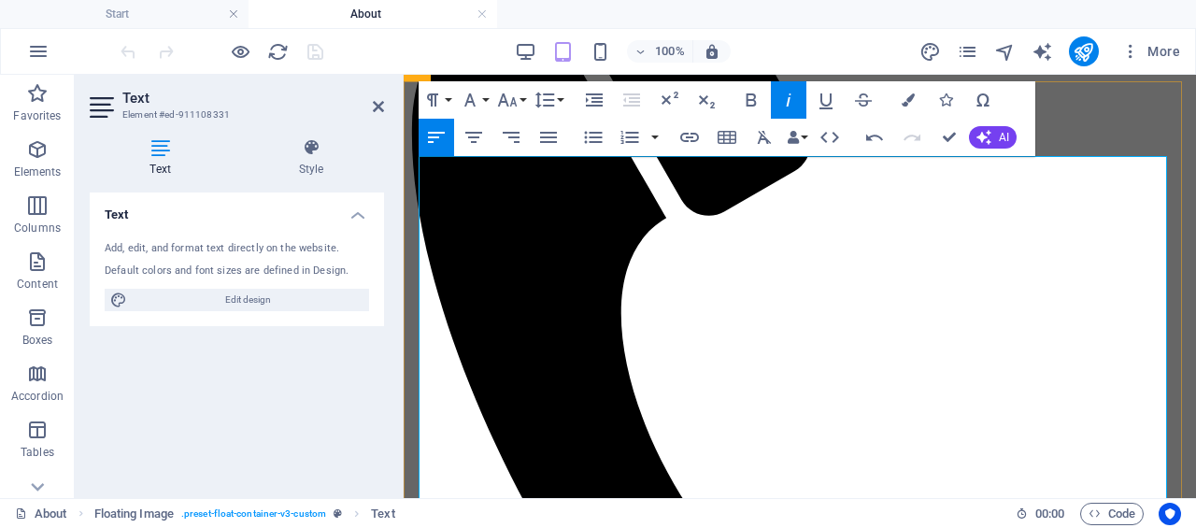
drag, startPoint x: 680, startPoint y: 378, endPoint x: 688, endPoint y: 388, distance: 12.0
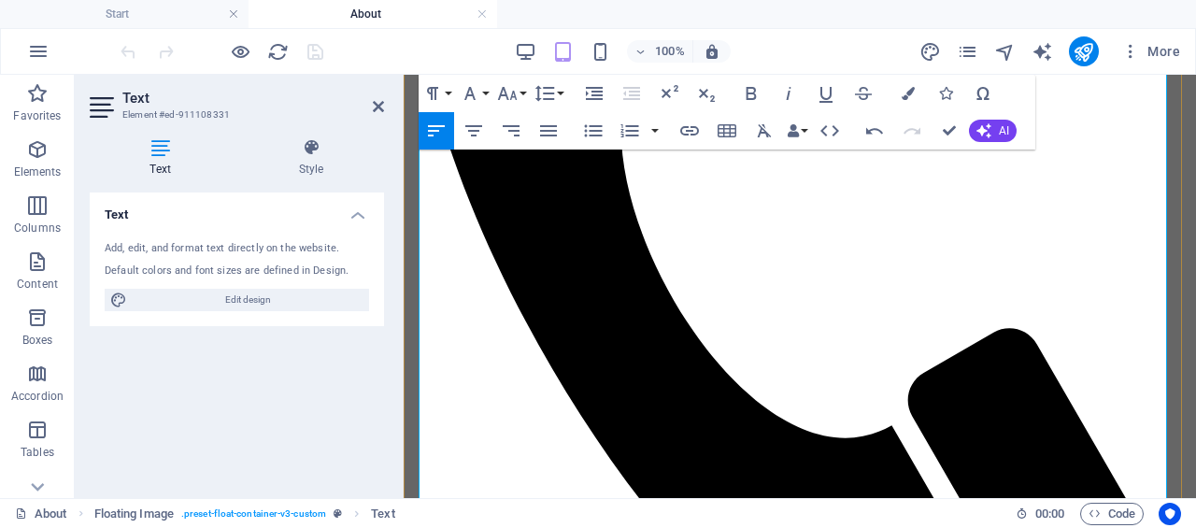
scroll to position [1419, 0]
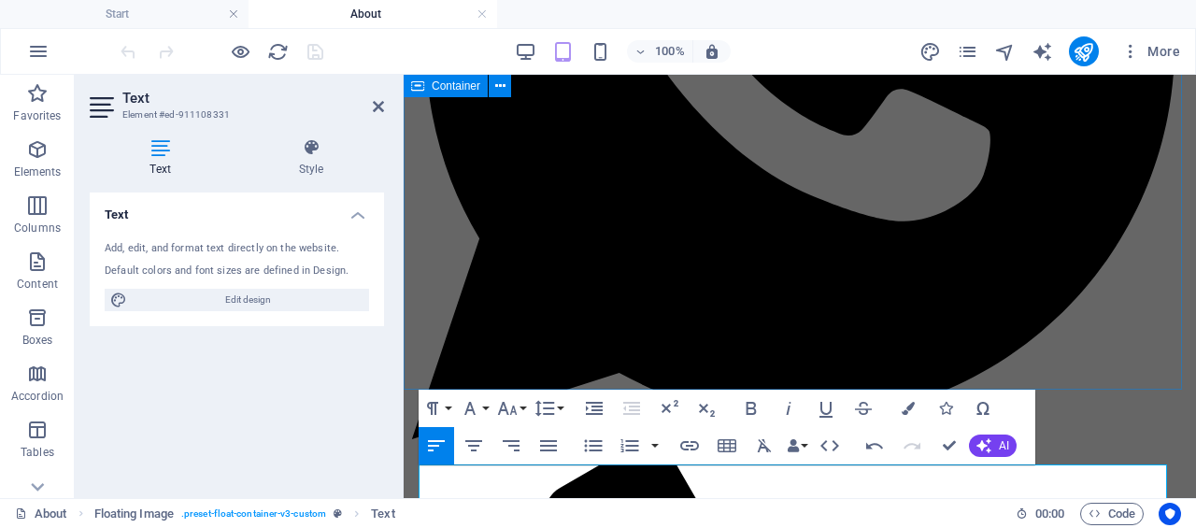
scroll to position [578, 0]
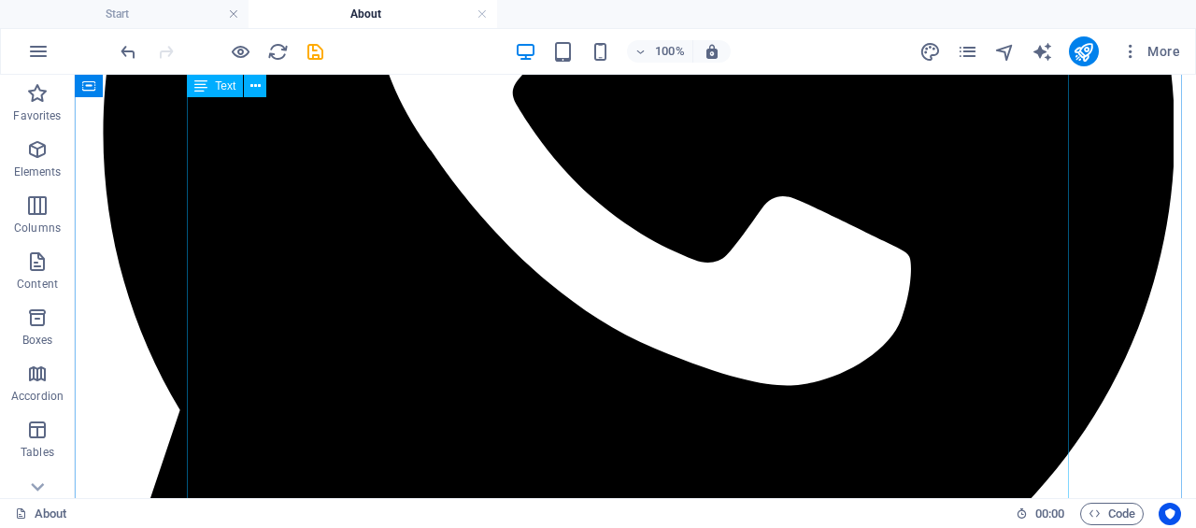
scroll to position [848, 0]
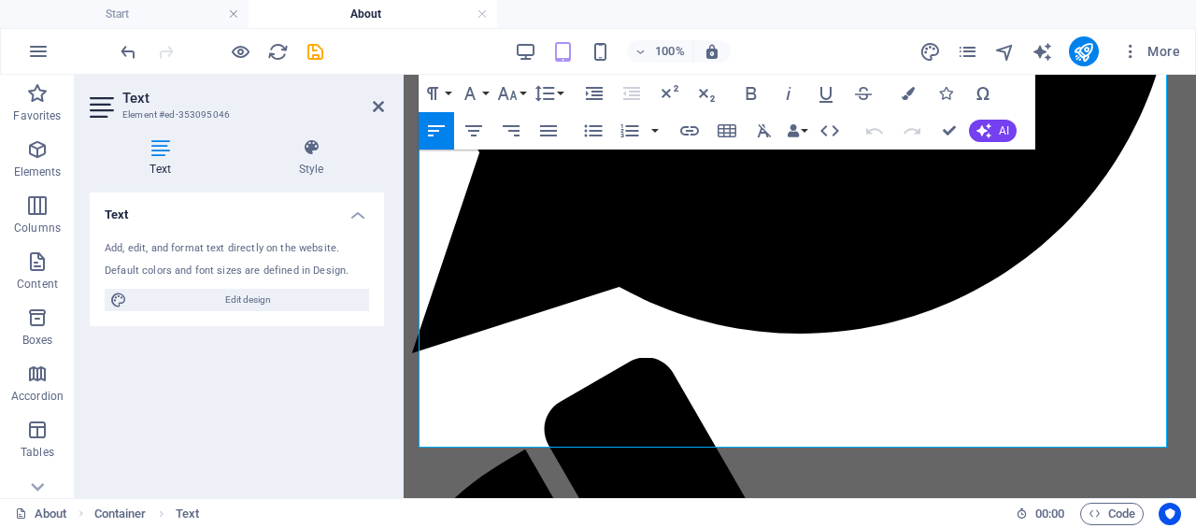
scroll to position [889, 0]
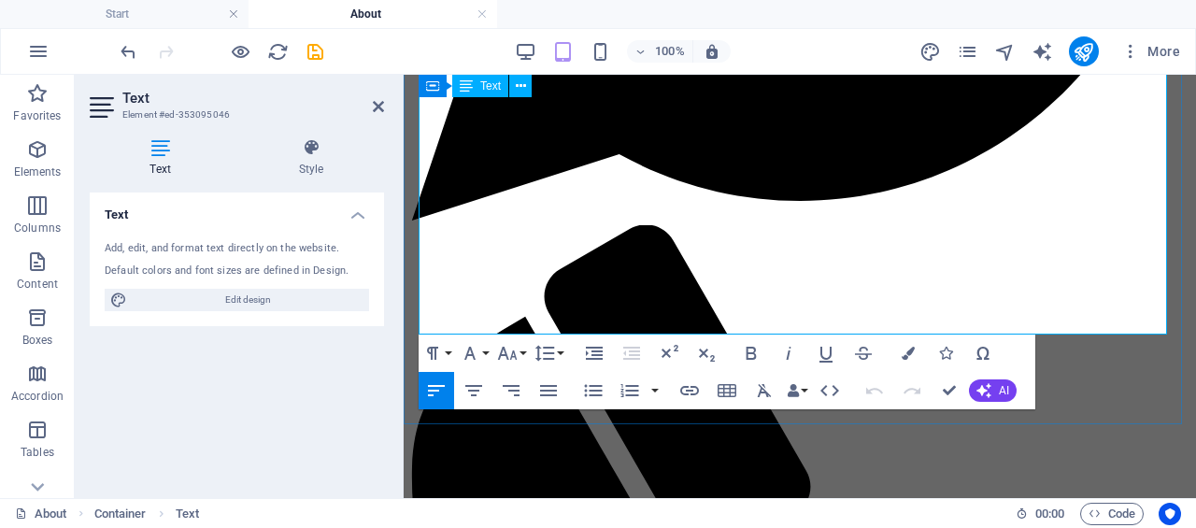
drag, startPoint x: 471, startPoint y: 321, endPoint x: 755, endPoint y: 297, distance: 285.1
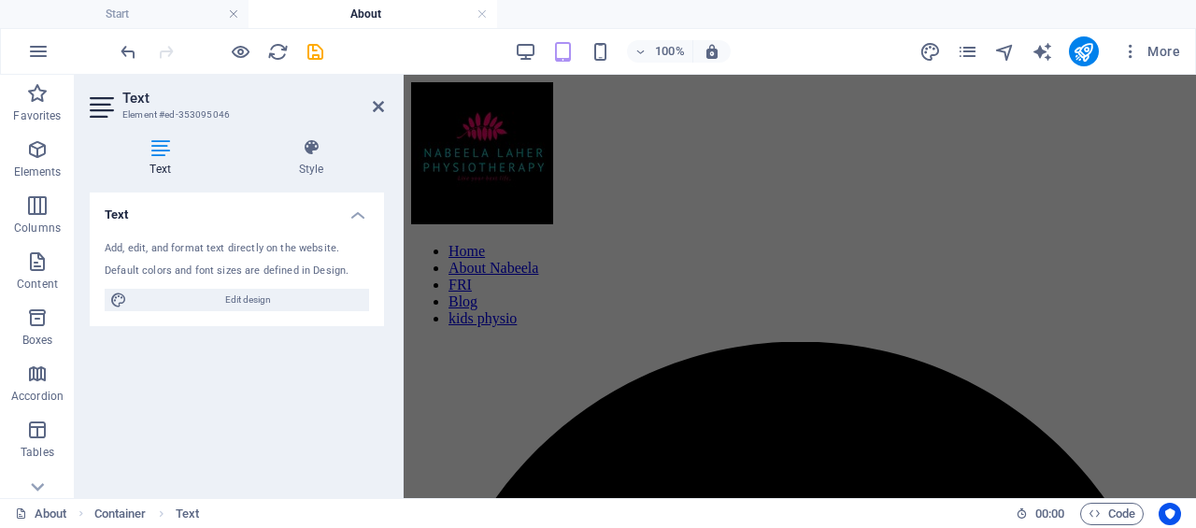
scroll to position [280, 0]
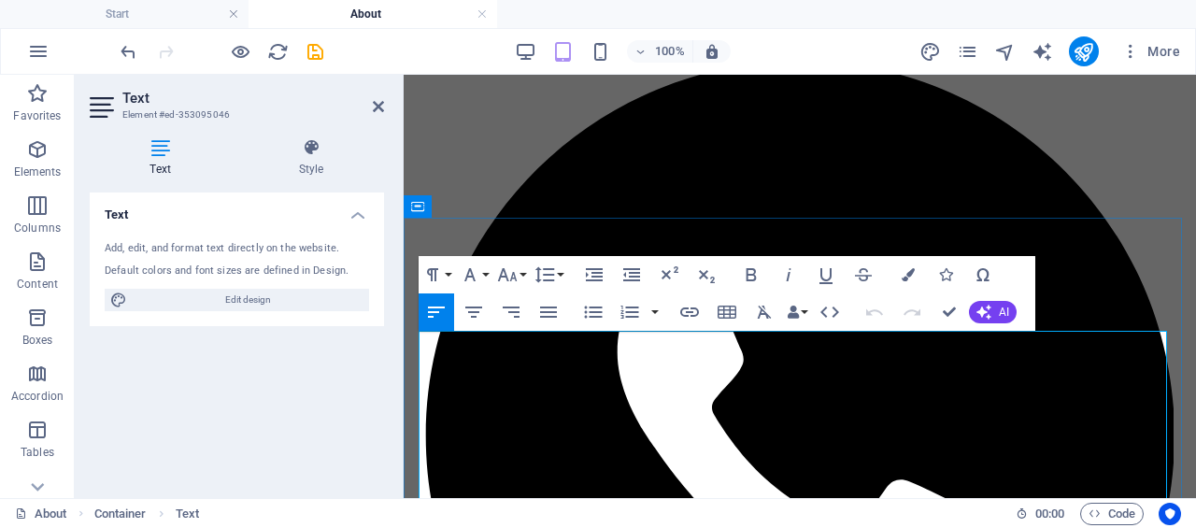
drag, startPoint x: 718, startPoint y: 265, endPoint x: 743, endPoint y: 287, distance: 32.4
click at [744, 286] on div "Paragraph Format Normal Heading 1 Heading 2 Heading 3 Heading 4 Heading 5 Headi…" at bounding box center [727, 293] width 617 height 75
drag, startPoint x: 1026, startPoint y: 275, endPoint x: 1029, endPoint y: 293, distance: 18.9
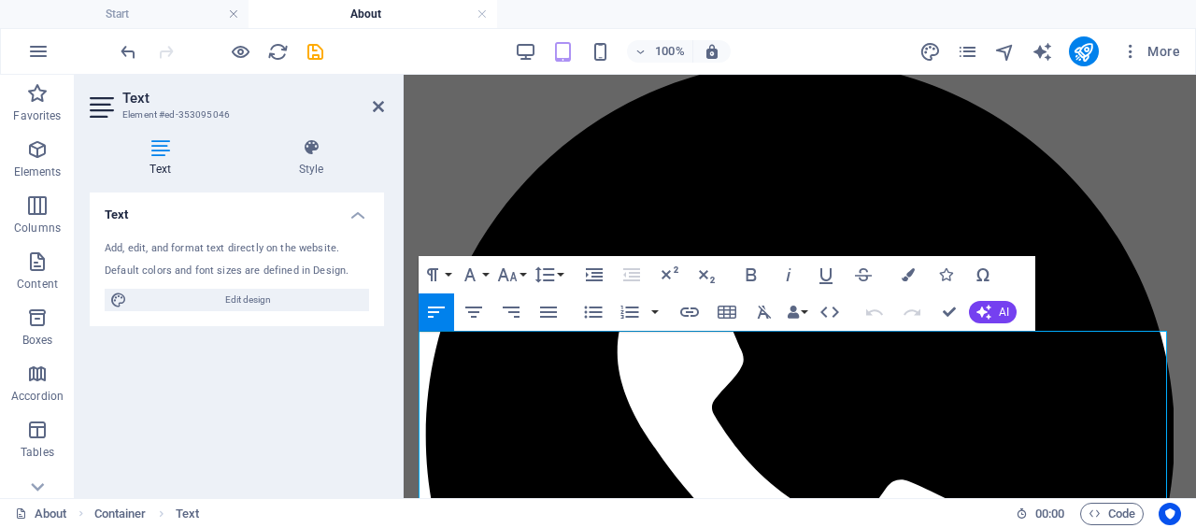
click at [1029, 293] on div "Paragraph Format Normal Heading 1 Heading 2 Heading 3 Heading 4 Heading 5 Headi…" at bounding box center [727, 293] width 617 height 75
drag, startPoint x: 1029, startPoint y: 293, endPoint x: 993, endPoint y: 304, distance: 37.0
click at [1022, 330] on div "Paragraph Format Normal Heading 1 Heading 2 Heading 3 Heading 4 Heading 5 Headi…" at bounding box center [727, 293] width 617 height 75
click at [556, 293] on button "Align Justify" at bounding box center [549, 311] width 36 height 37
click at [431, 307] on icon "button" at bounding box center [436, 311] width 17 height 11
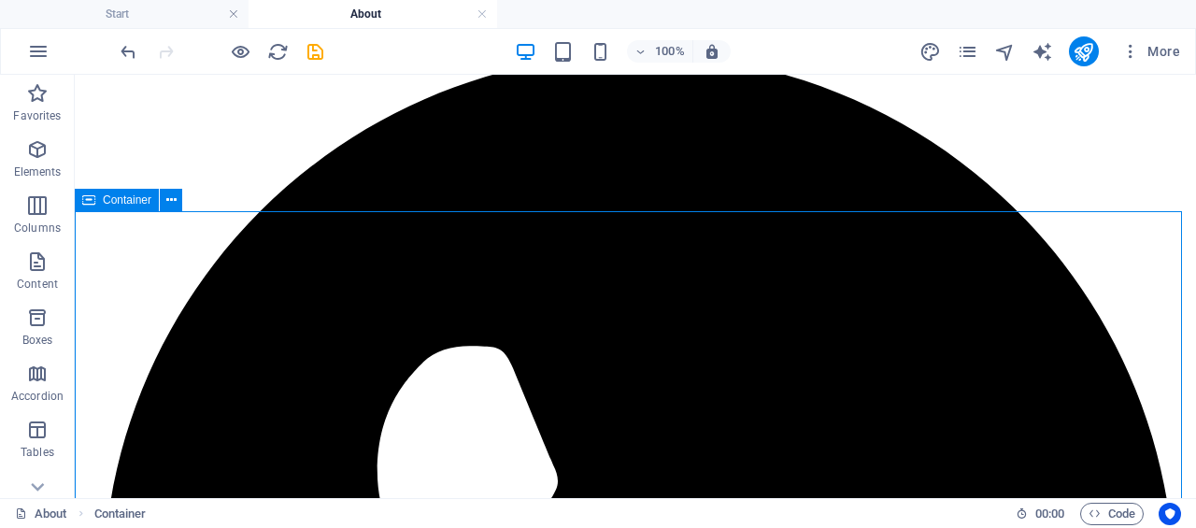
drag, startPoint x: 407, startPoint y: 232, endPoint x: 736, endPoint y: 231, distance: 328.9
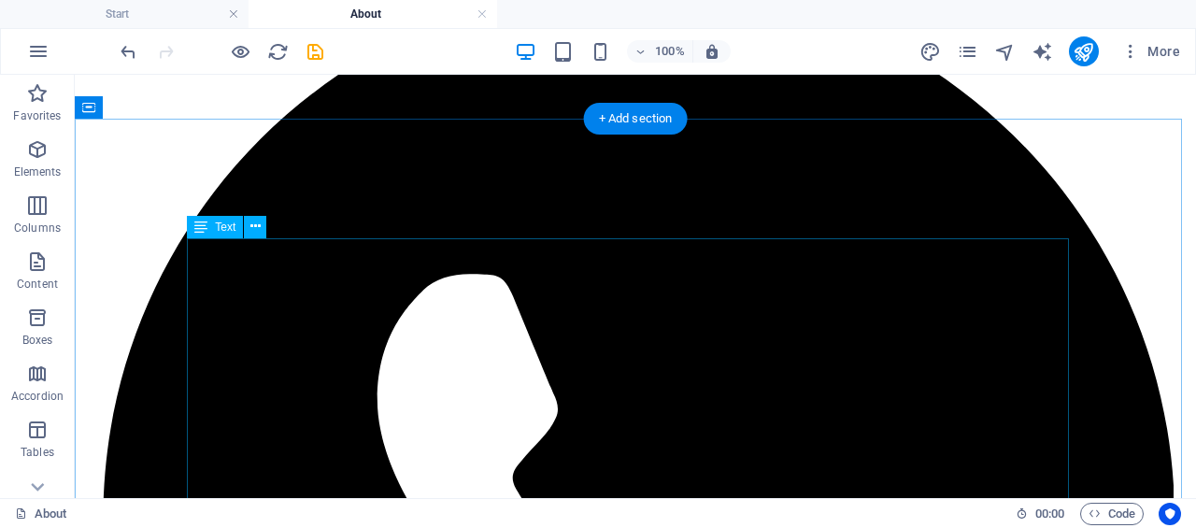
scroll to position [380, 0]
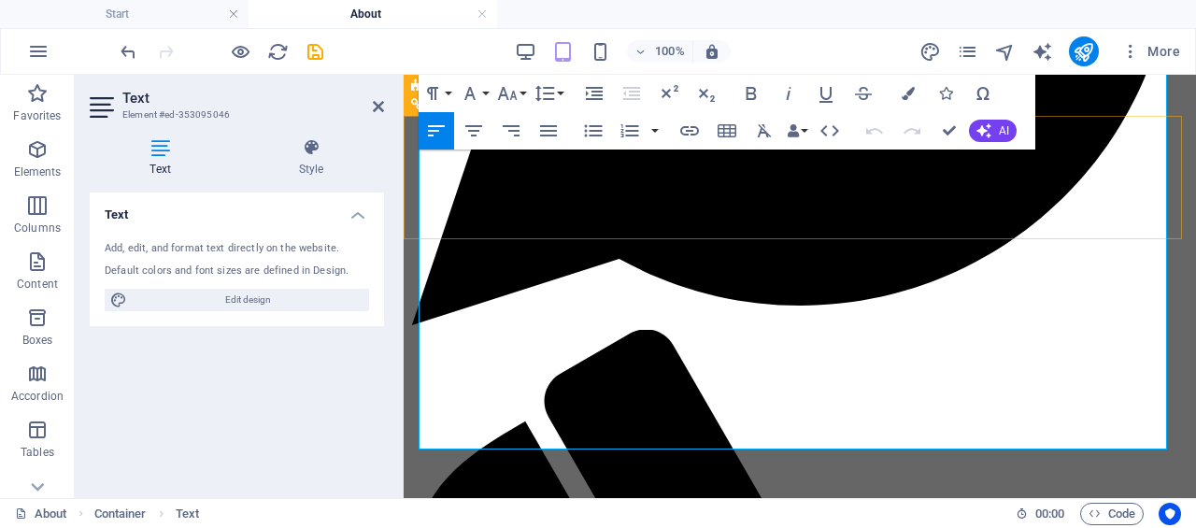
scroll to position [773, 0]
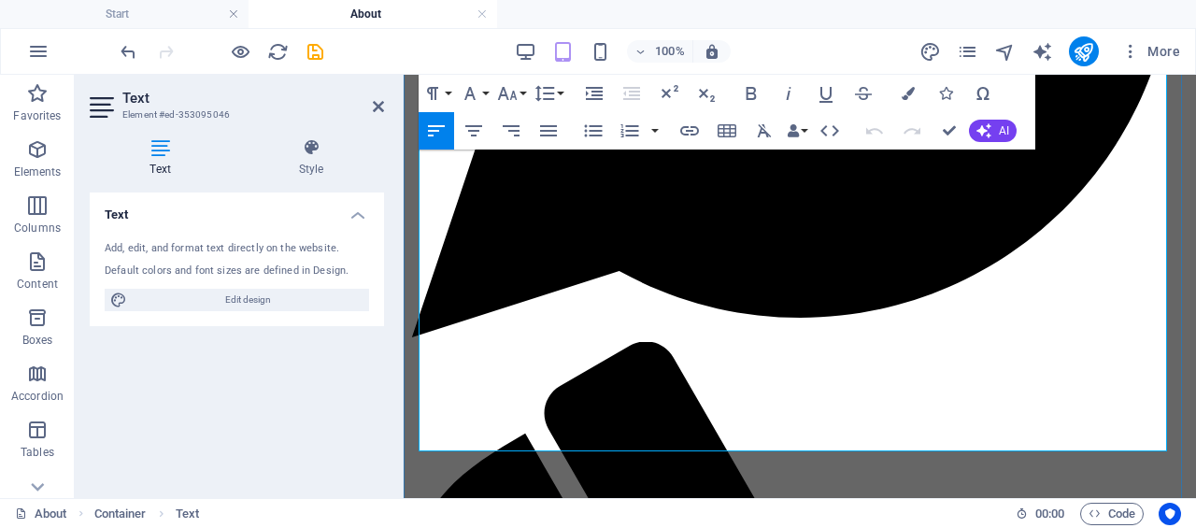
drag, startPoint x: 420, startPoint y: 239, endPoint x: 764, endPoint y: 417, distance: 387.8
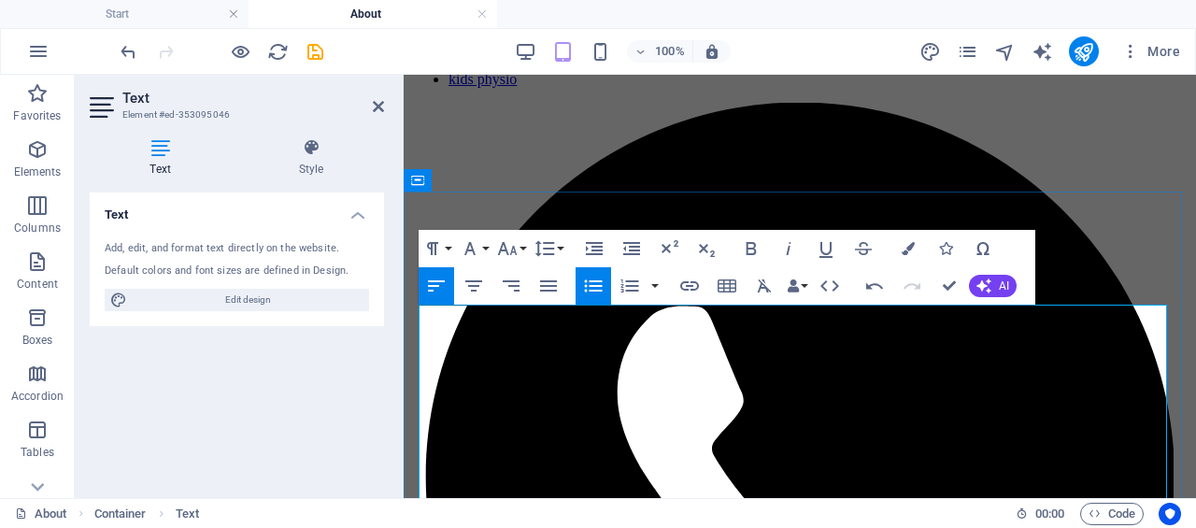
scroll to position [399, 0]
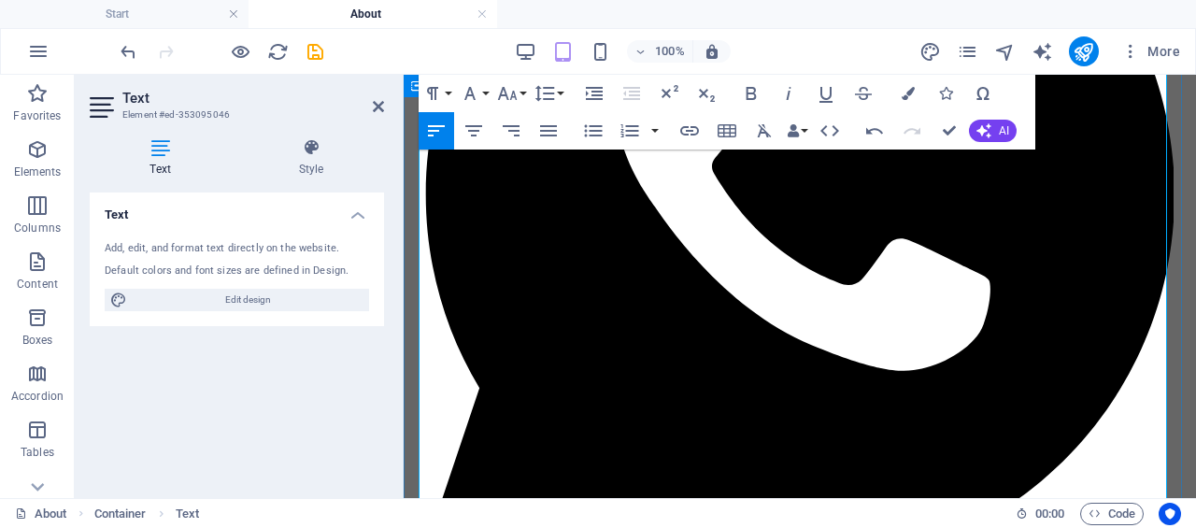
scroll to position [613, 0]
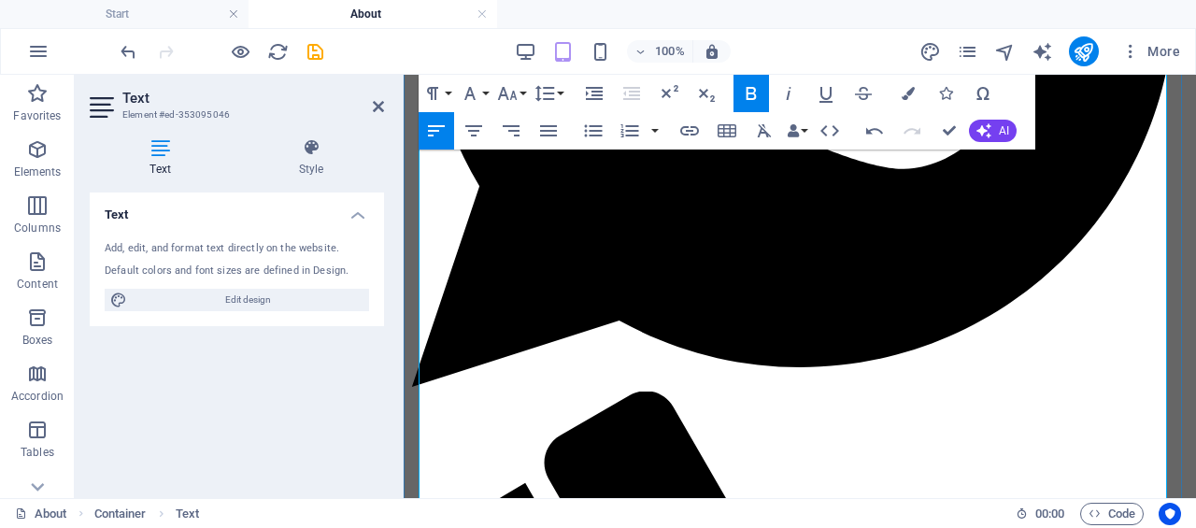
scroll to position [800, 0]
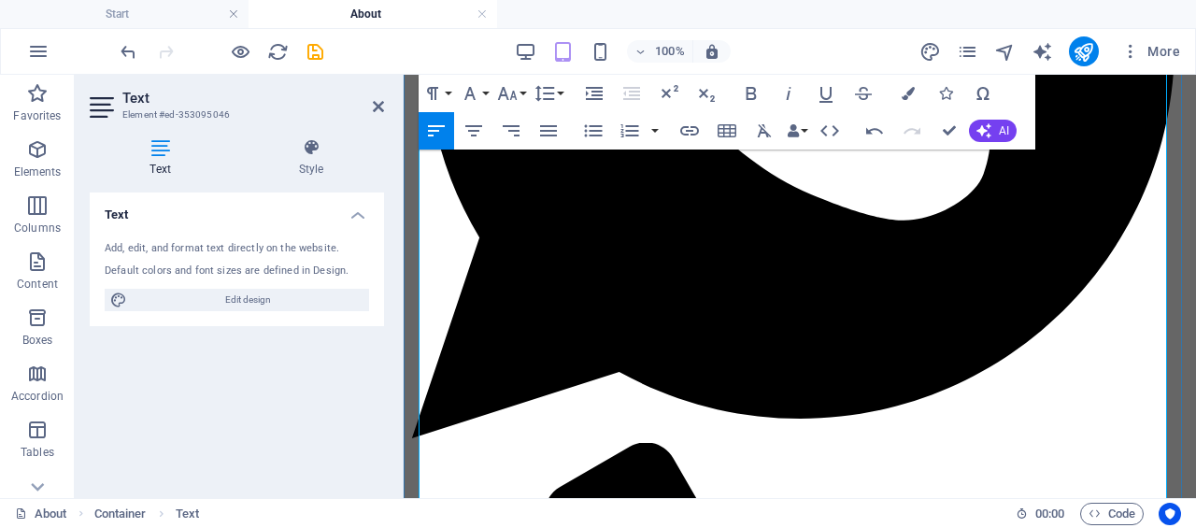
scroll to position [519, 0]
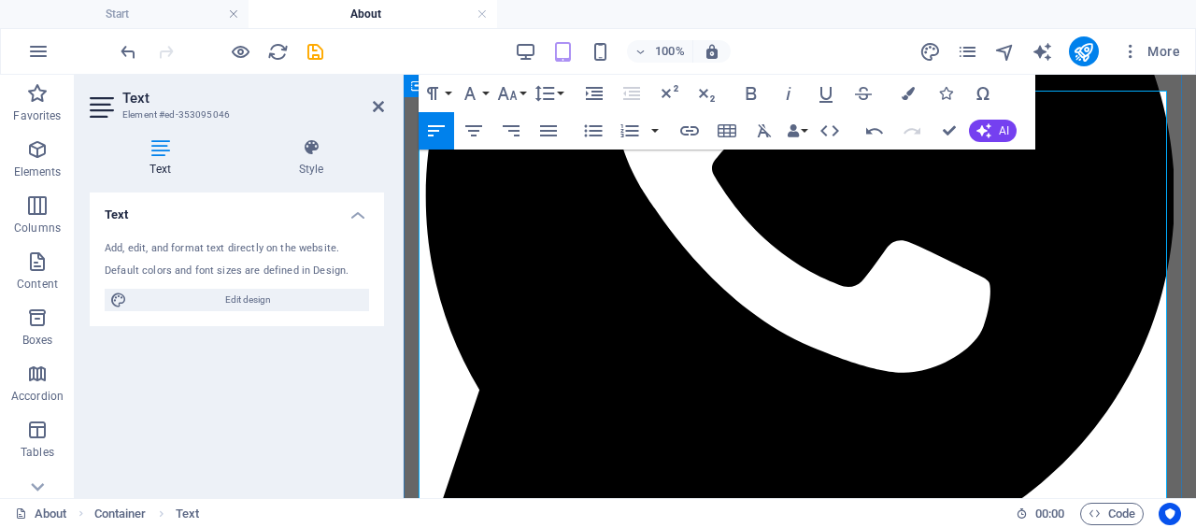
drag, startPoint x: 637, startPoint y: 348, endPoint x: 415, endPoint y: 244, distance: 245.4
click at [594, 130] on icon "button" at bounding box center [594, 131] width 18 height 12
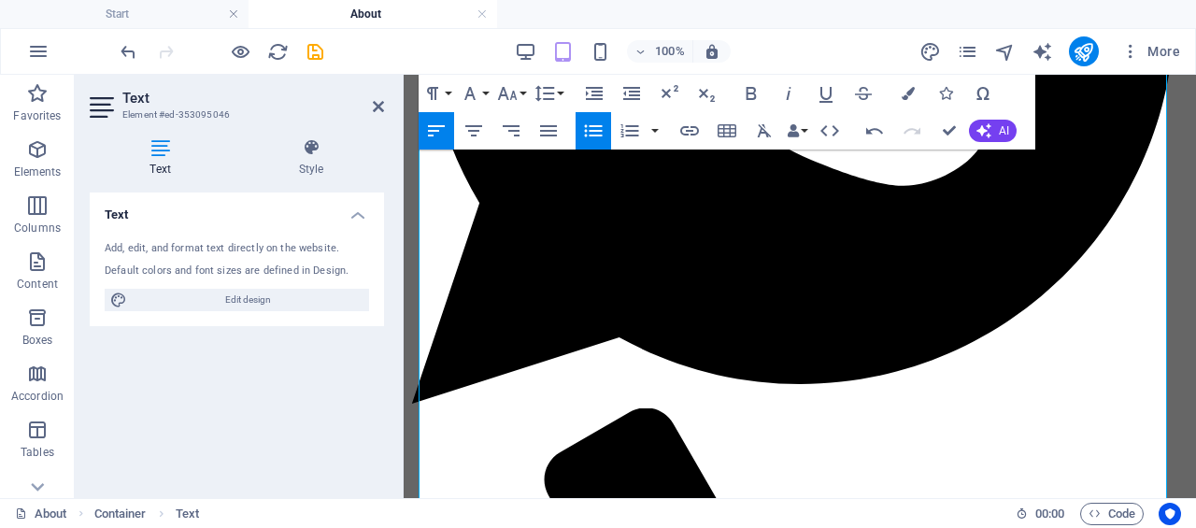
drag, startPoint x: 535, startPoint y: 362, endPoint x: 396, endPoint y: 249, distance: 178.7
click at [593, 134] on icon "button" at bounding box center [593, 131] width 22 height 22
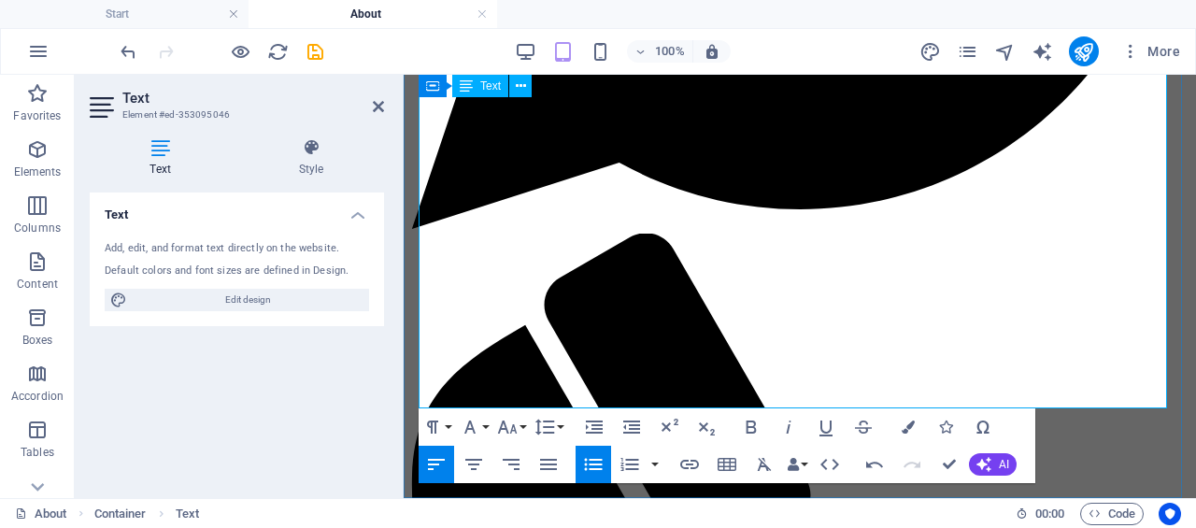
scroll to position [893, 0]
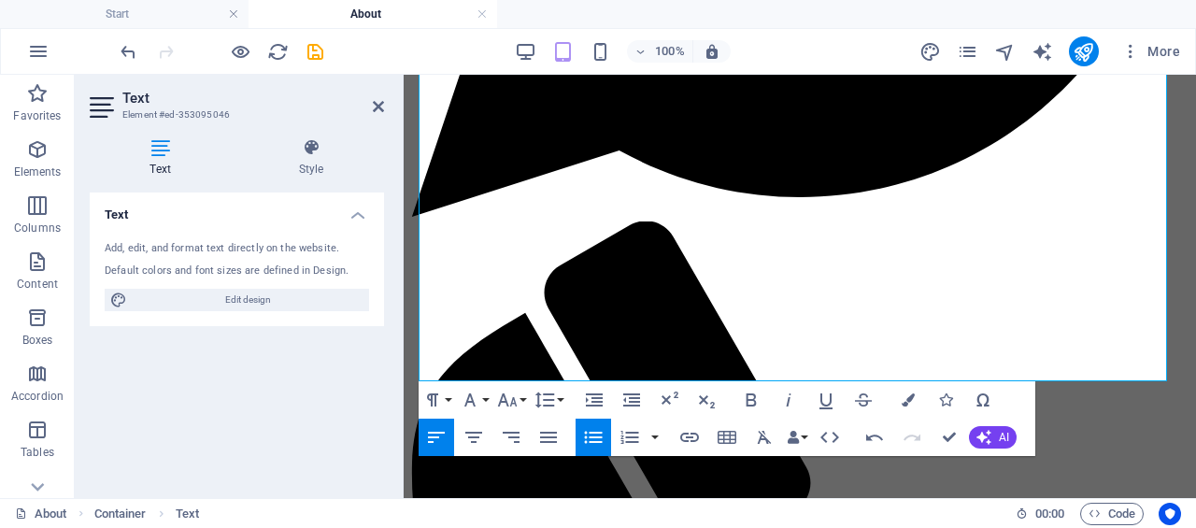
drag, startPoint x: 754, startPoint y: 365, endPoint x: 392, endPoint y: 300, distance: 367.4
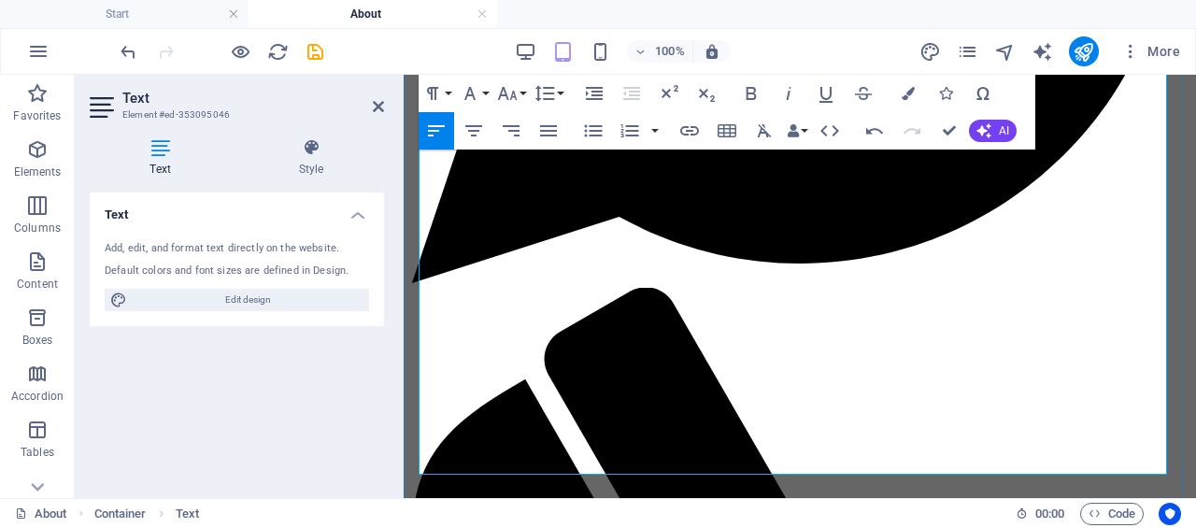
scroll to position [800, 0]
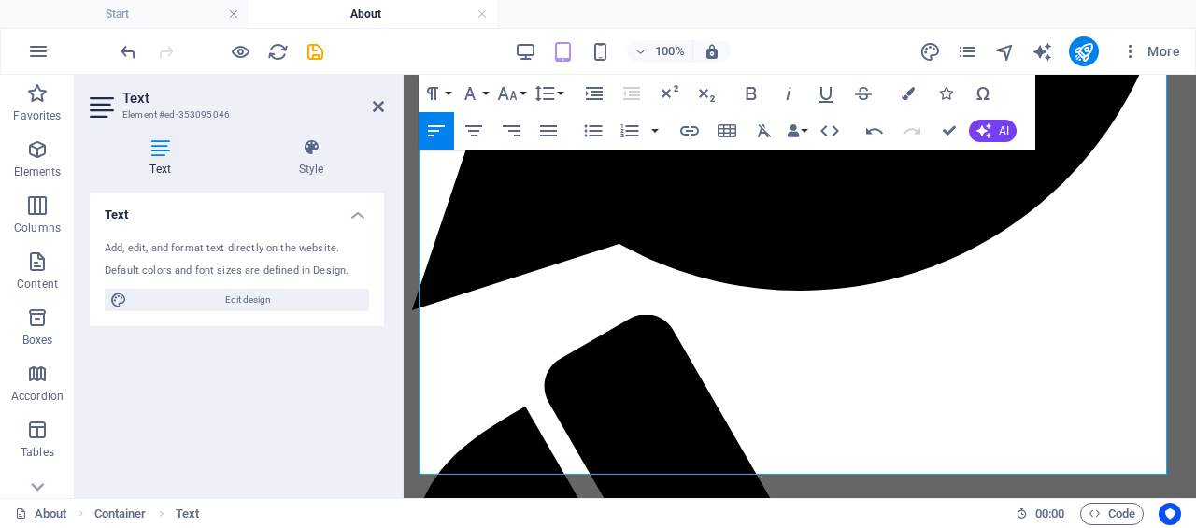
click at [594, 131] on icon "button" at bounding box center [594, 131] width 18 height 12
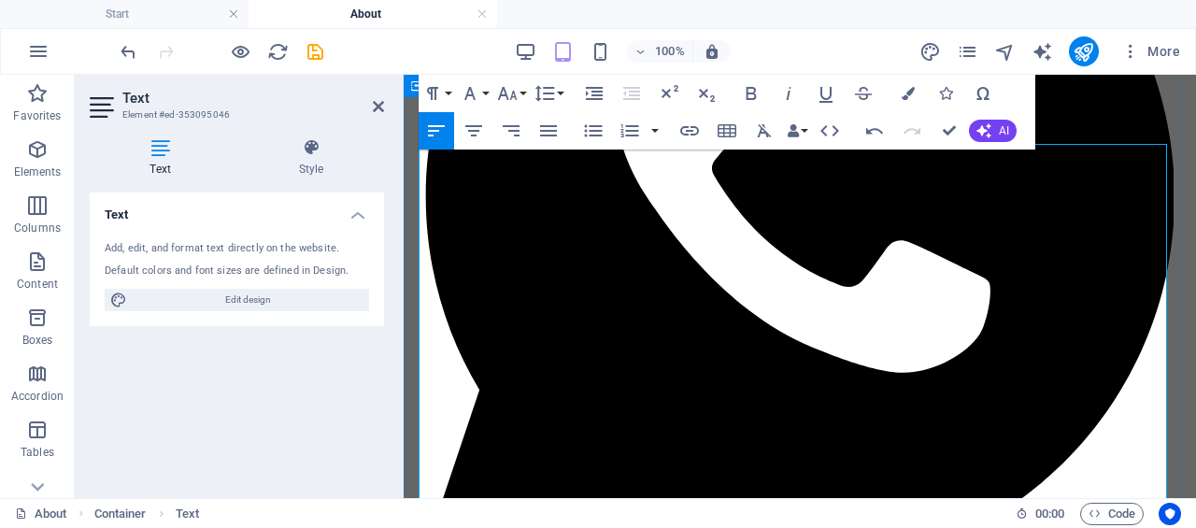
scroll to position [426, 0]
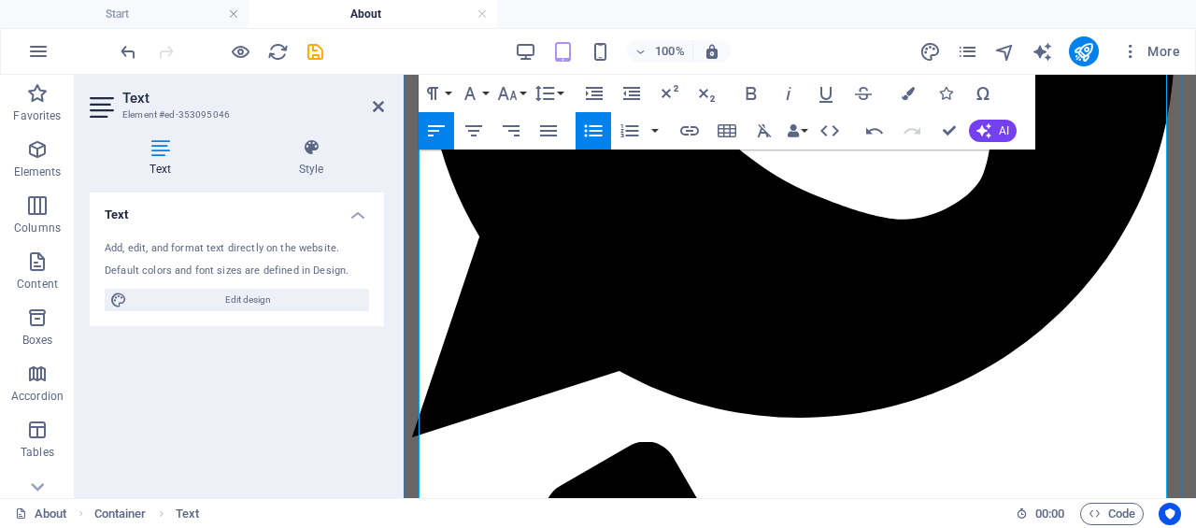
scroll to position [613, 0]
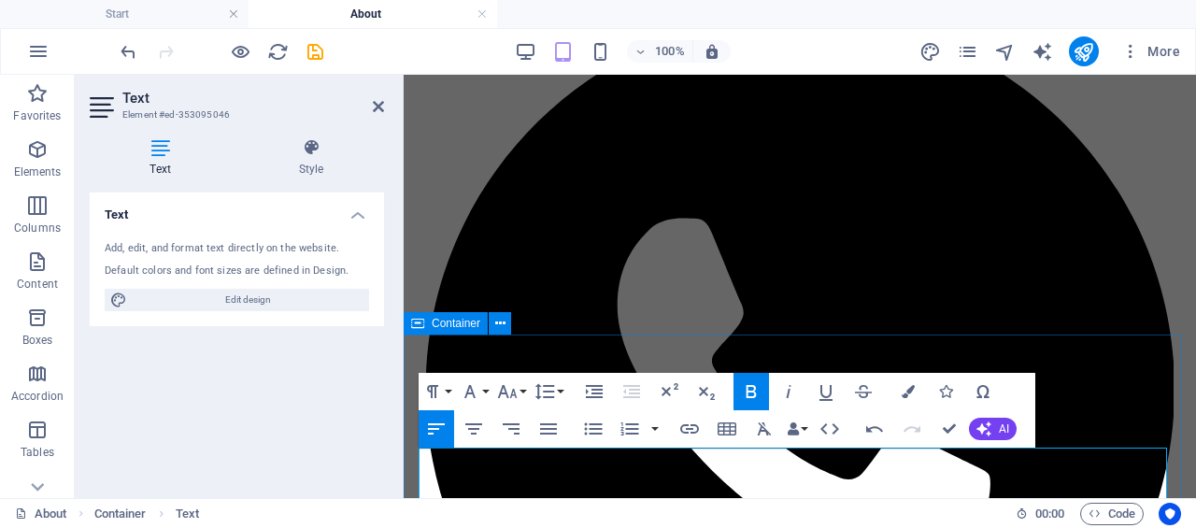
scroll to position [374, 0]
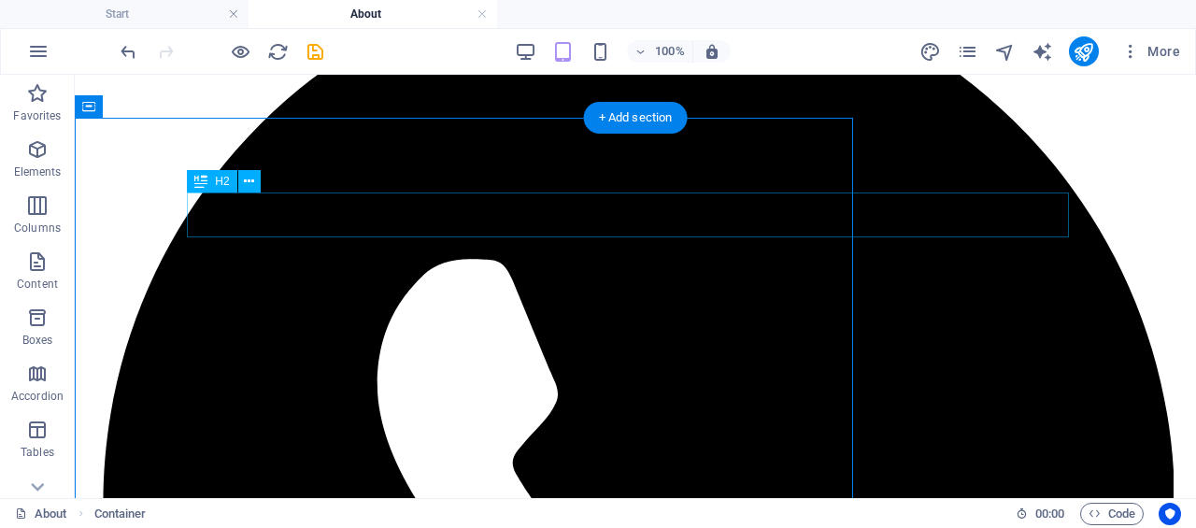
scroll to position [380, 0]
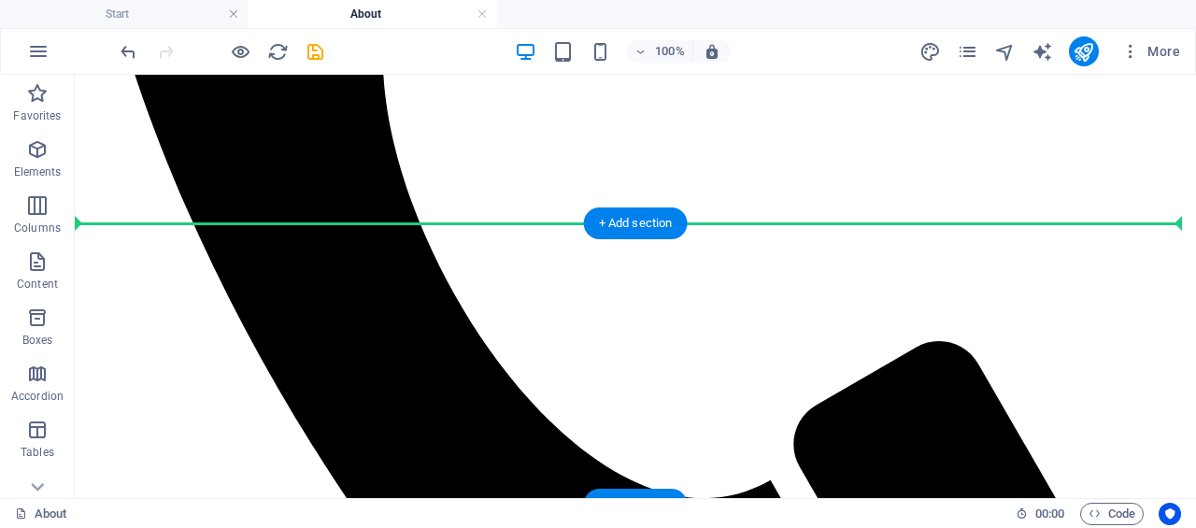
drag, startPoint x: 290, startPoint y: 296, endPoint x: 279, endPoint y: 223, distance: 73.6
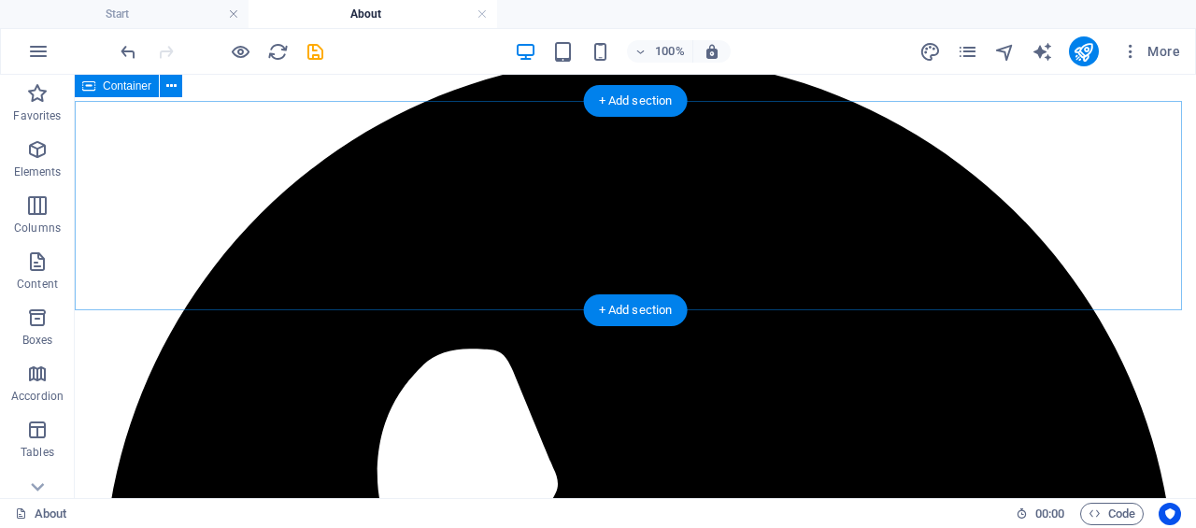
scroll to position [278, 0]
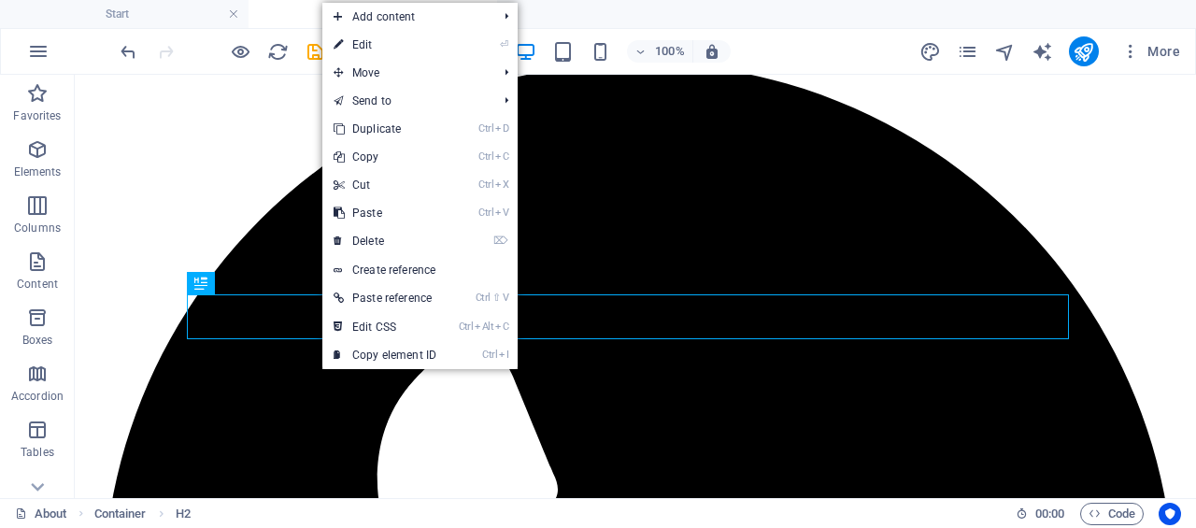
click at [376, 130] on link "Ctrl D Duplicate" at bounding box center [384, 129] width 125 height 28
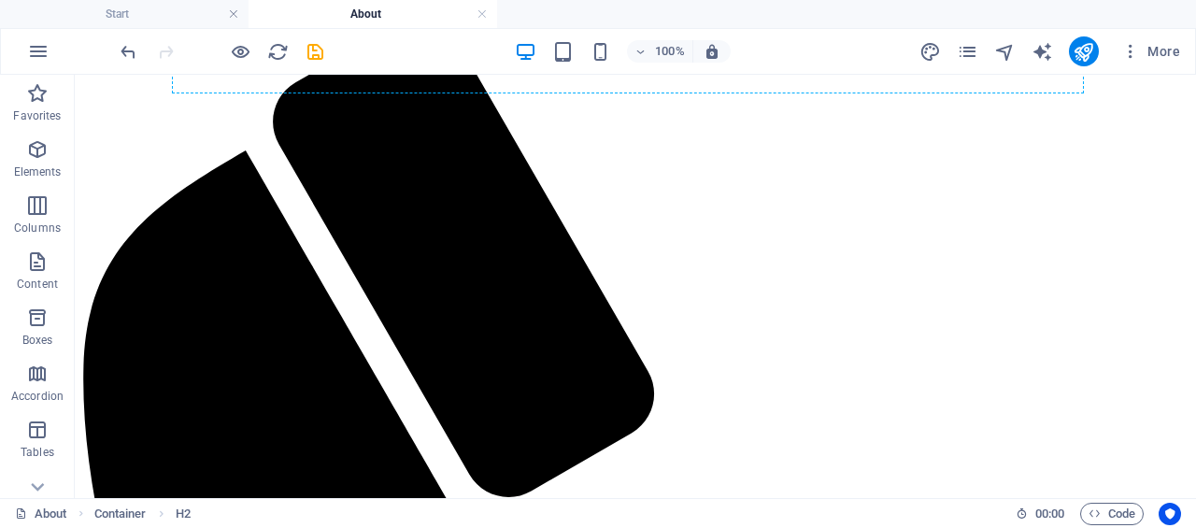
scroll to position [1544, 0]
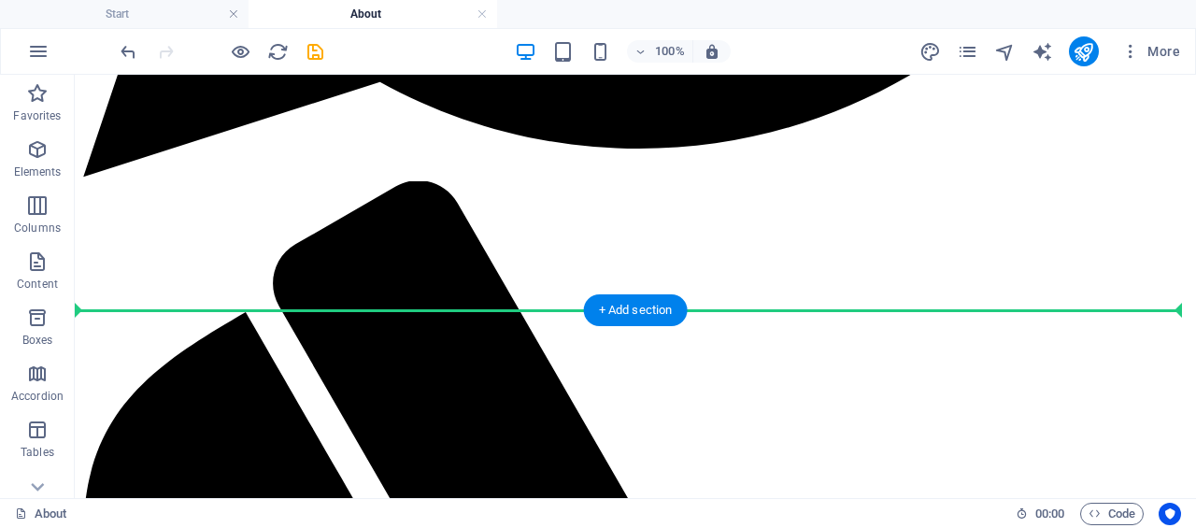
drag, startPoint x: 206, startPoint y: 365, endPoint x: 228, endPoint y: 291, distance: 77.8
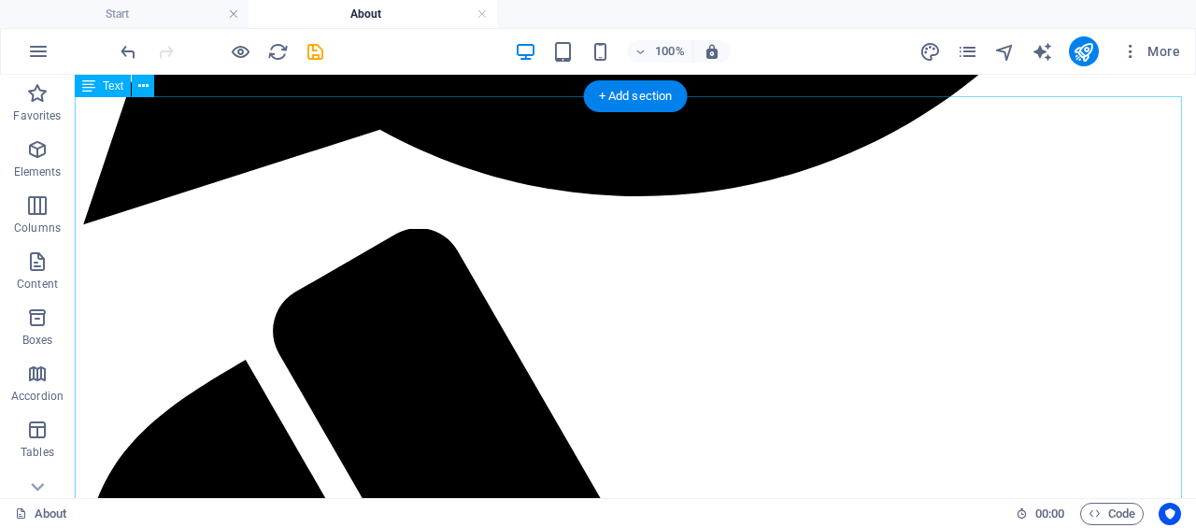
scroll to position [939, 0]
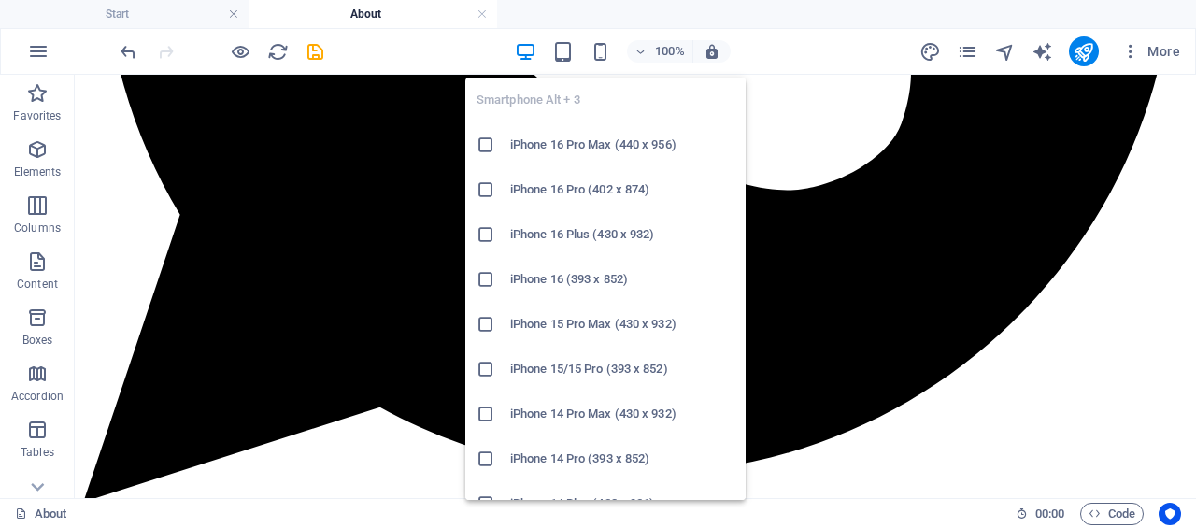
click at [604, 41] on icon "button" at bounding box center [600, 51] width 21 height 21
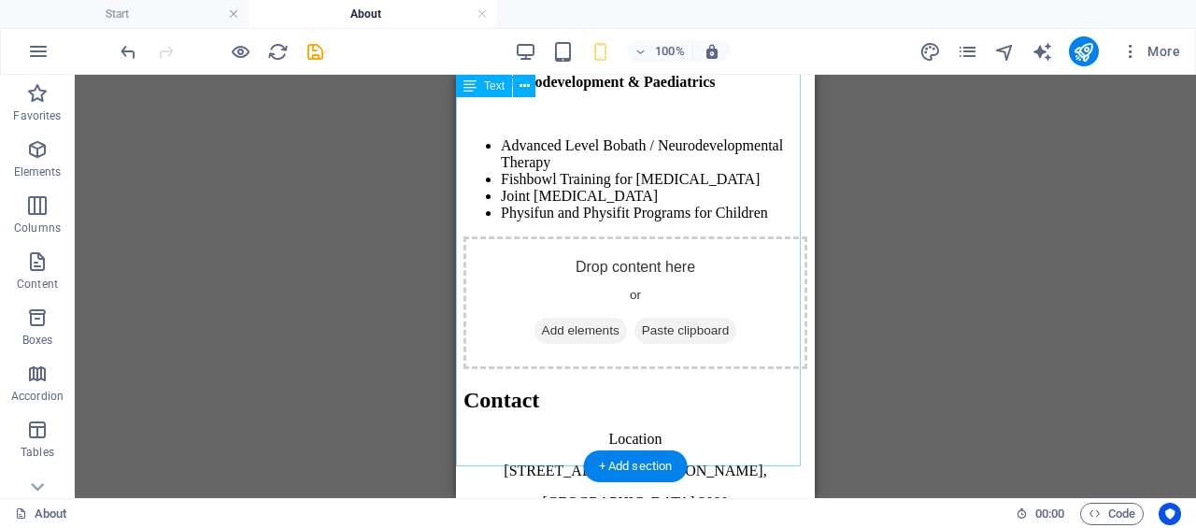
scroll to position [2901, 0]
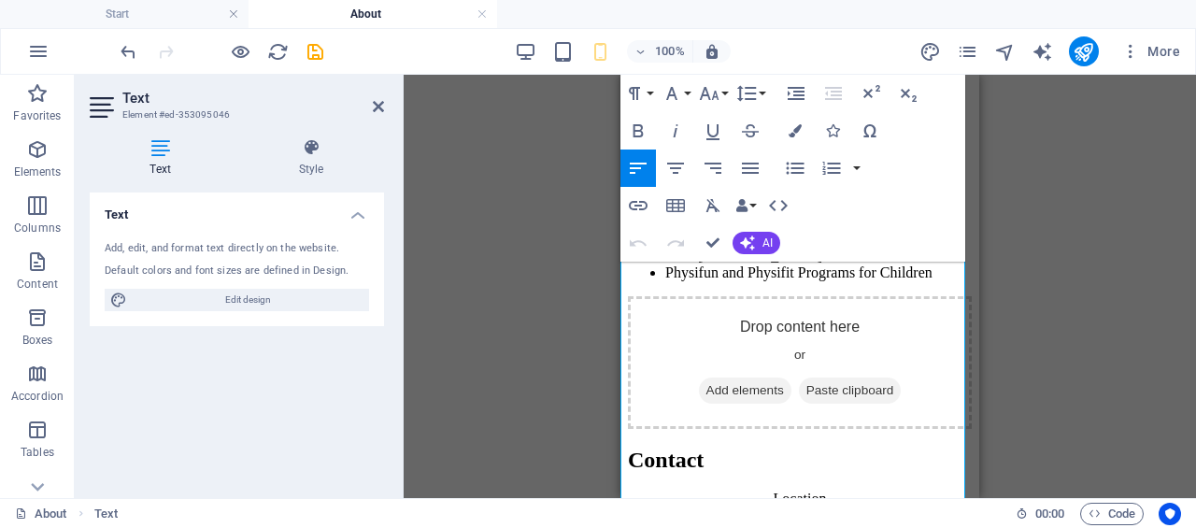
scroll to position [2769, 0]
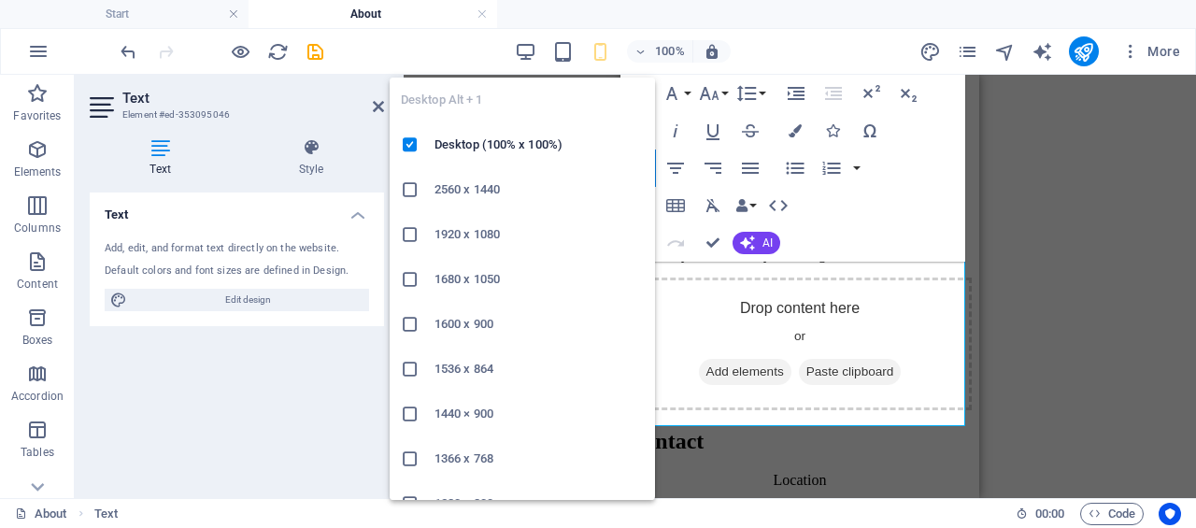
click at [0, 0] on icon "button" at bounding box center [0, 0] width 0 height 0
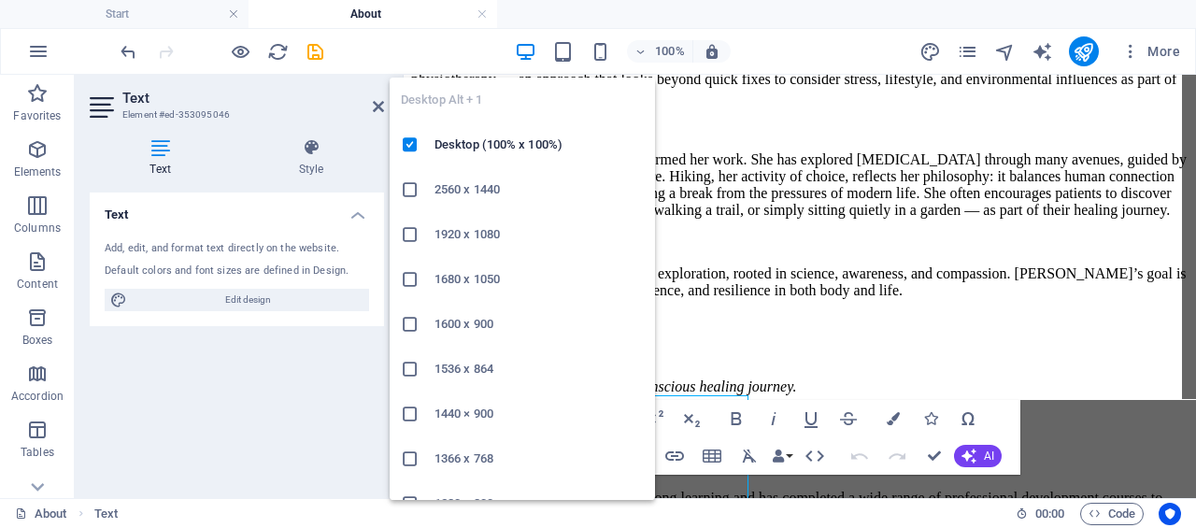
scroll to position [1913, 0]
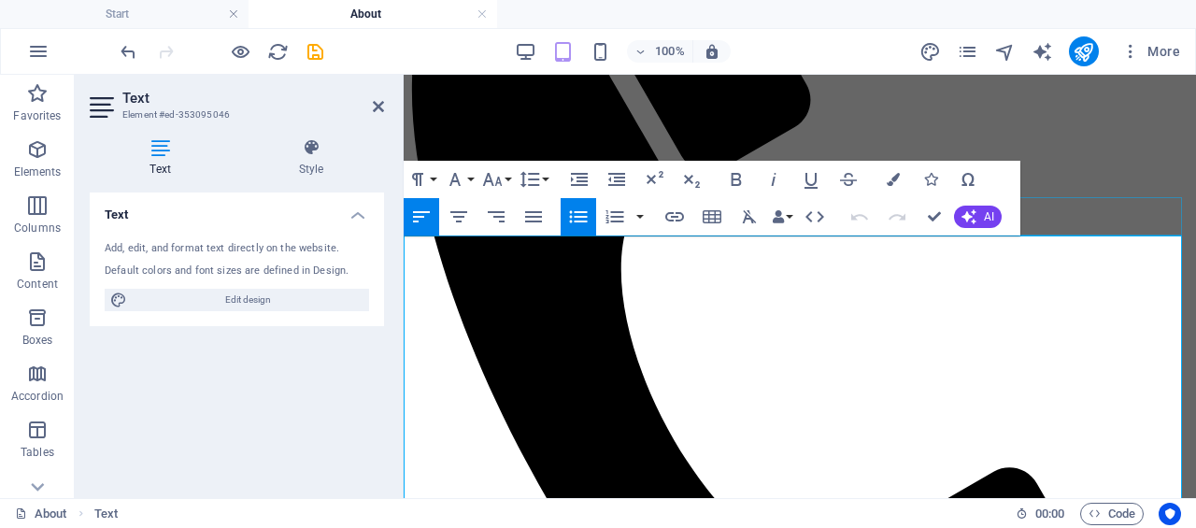
scroll to position [1259, 0]
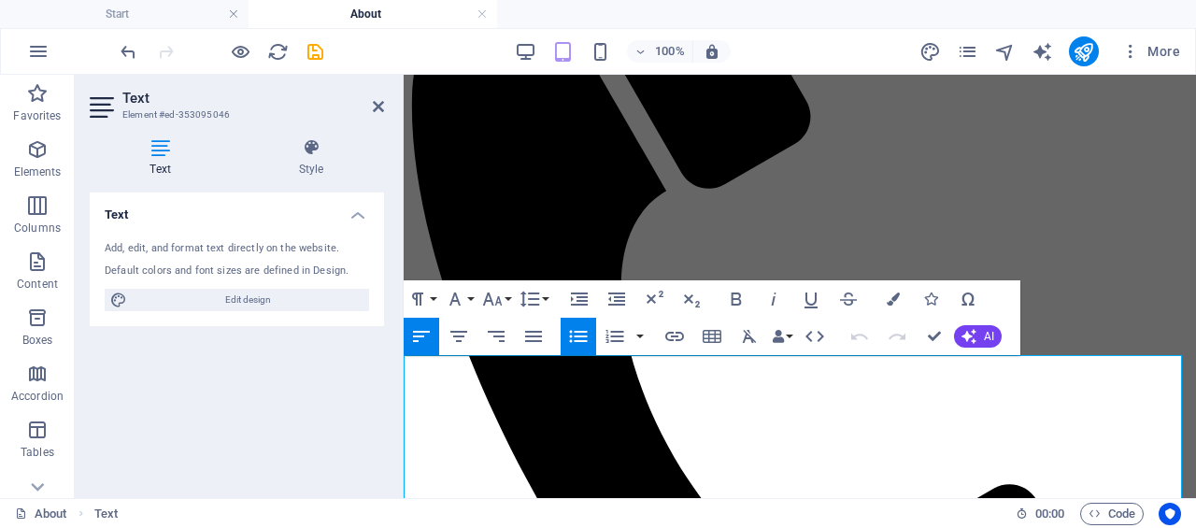
drag, startPoint x: 747, startPoint y: 294, endPoint x: 389, endPoint y: 297, distance: 358.8
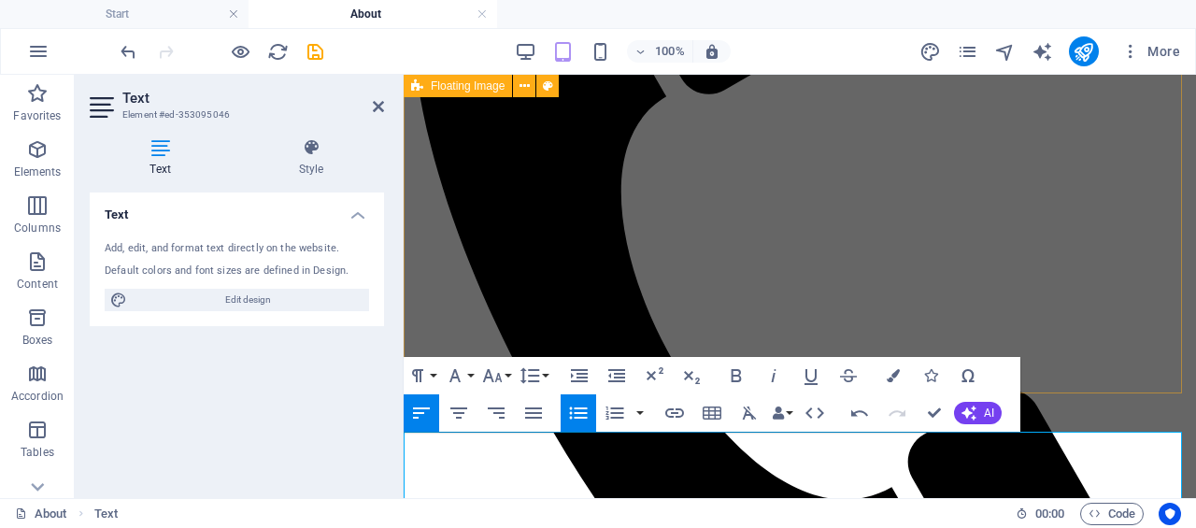
scroll to position [1446, 0]
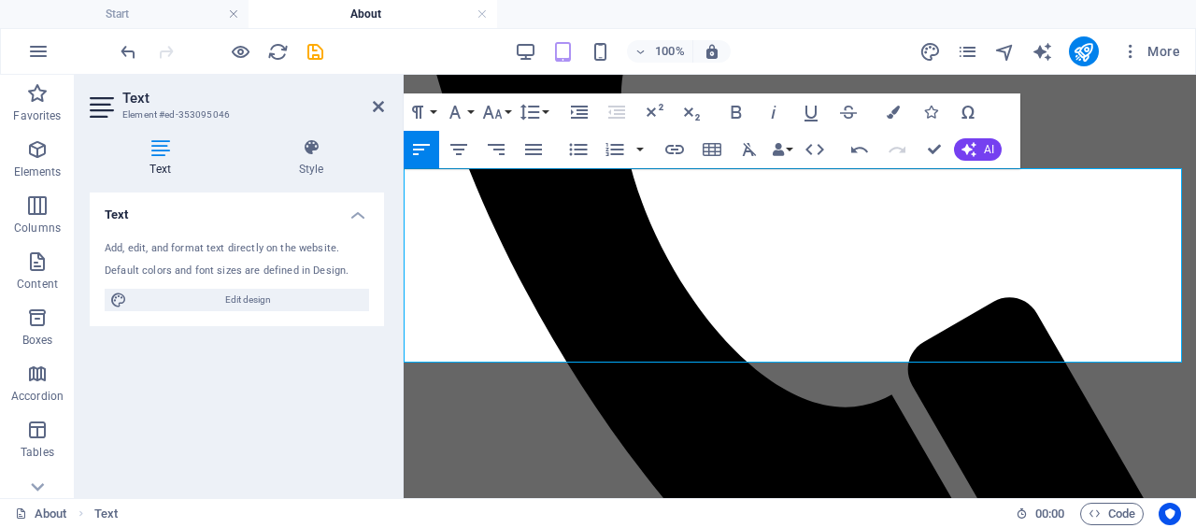
drag, startPoint x: 675, startPoint y: 344, endPoint x: 806, endPoint y: 348, distance: 131.8
click at [574, 148] on icon "button" at bounding box center [578, 149] width 22 height 22
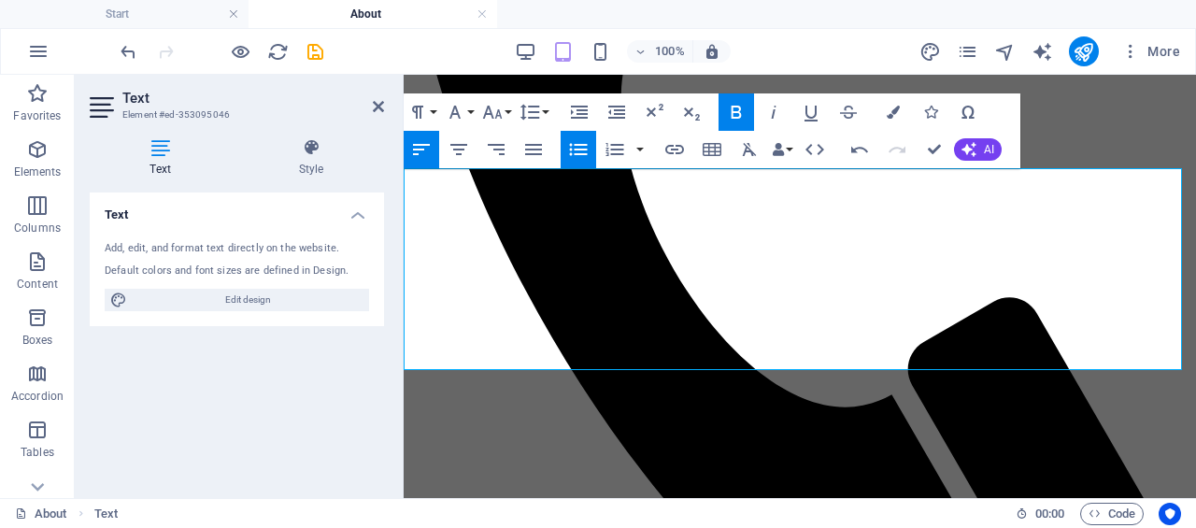
drag, startPoint x: 1033, startPoint y: 353, endPoint x: 370, endPoint y: 218, distance: 677.0
copy div "[PERSON_NAME] continues to expand her knowledge and integrate new approaches in…"
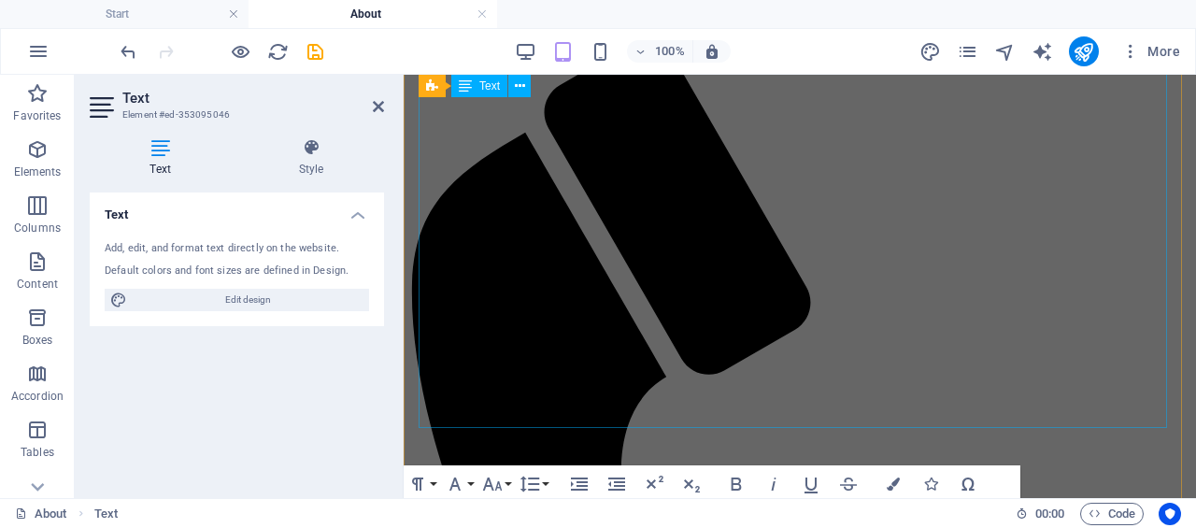
scroll to position [1073, 0]
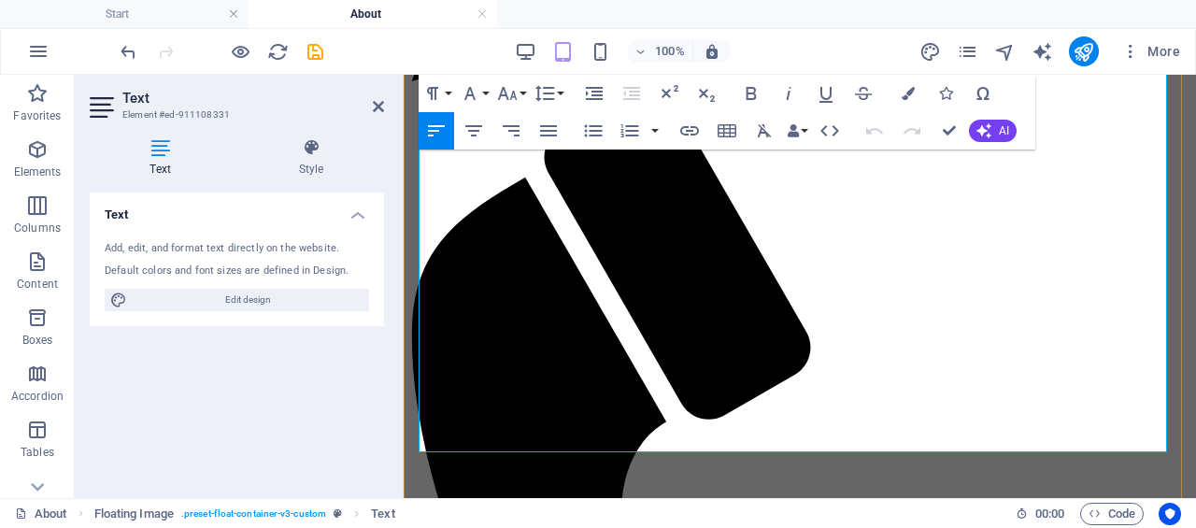
scroll to position [1049, 0]
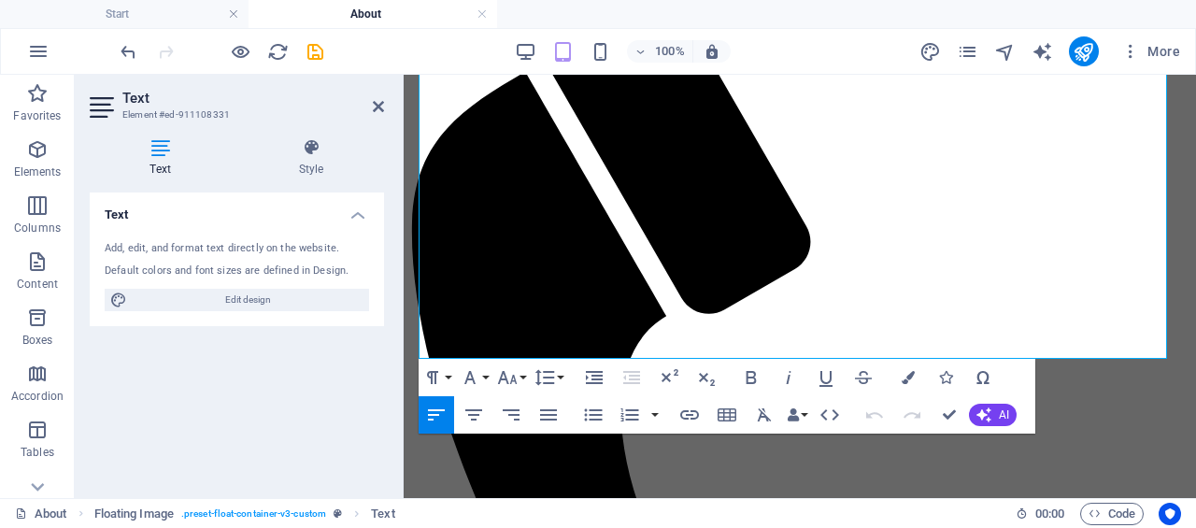
scroll to position [1143, 0]
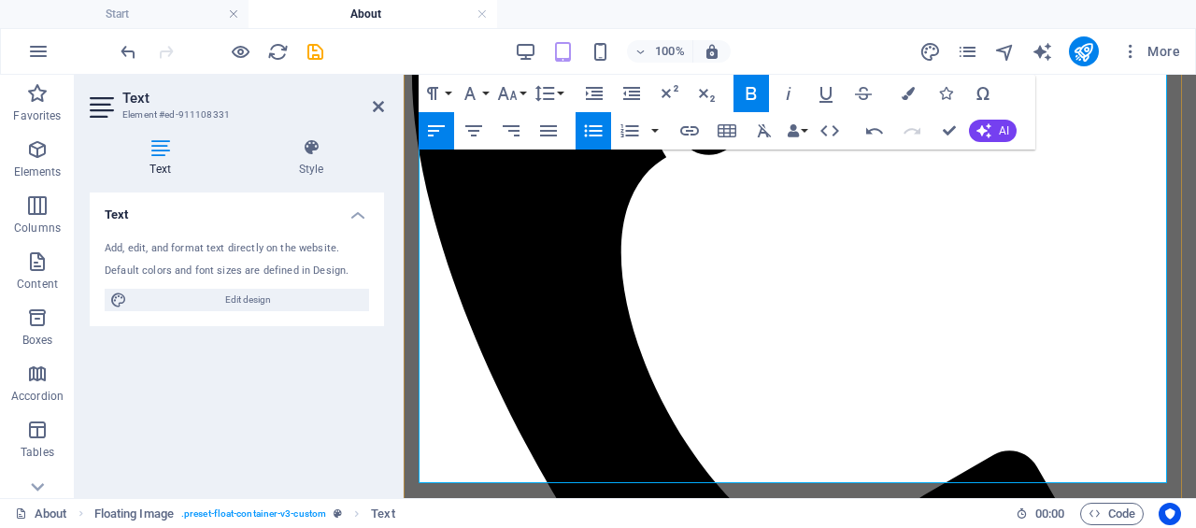
scroll to position [1423, 0]
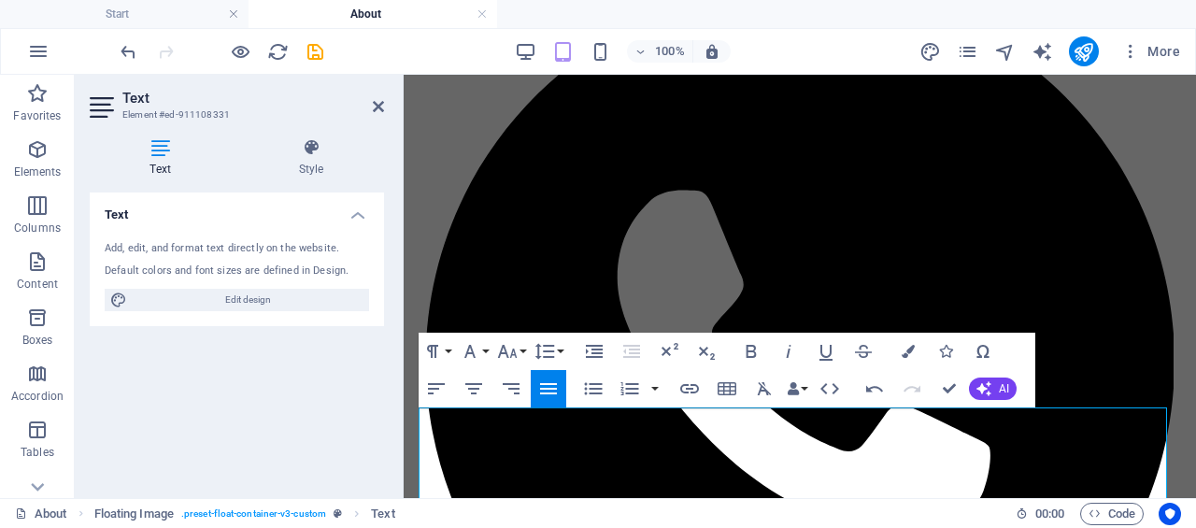
scroll to position [395, 0]
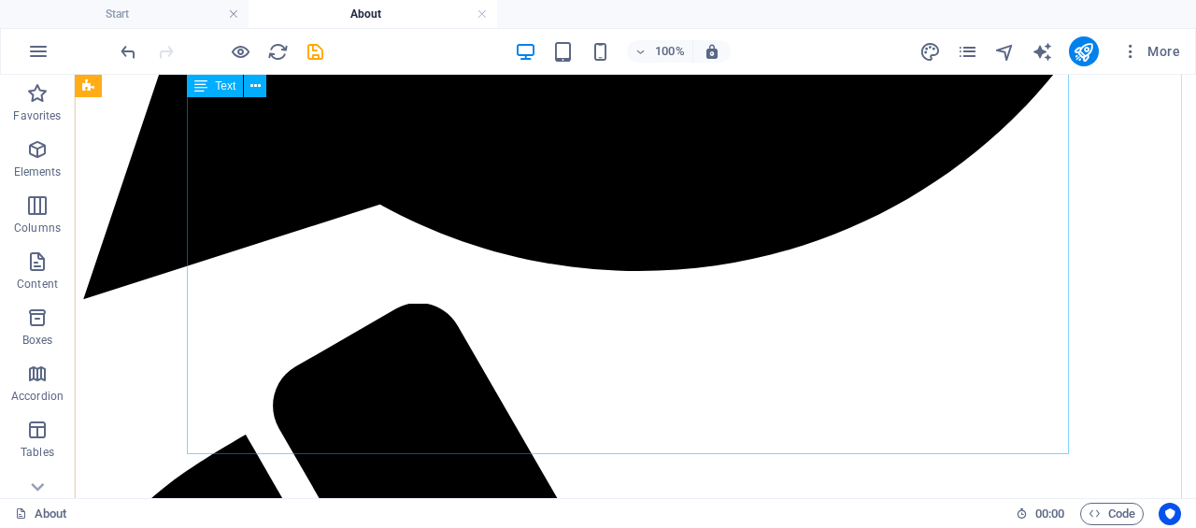
scroll to position [1143, 0]
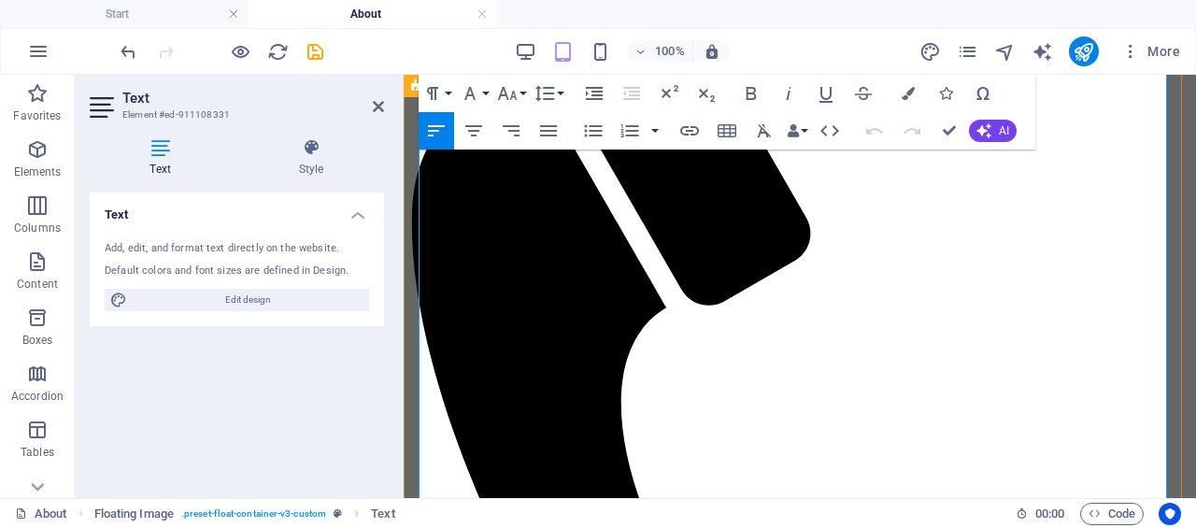
drag, startPoint x: 916, startPoint y: 363, endPoint x: 410, endPoint y: 380, distance: 505.7
drag, startPoint x: 768, startPoint y: 427, endPoint x: 781, endPoint y: 432, distance: 13.9
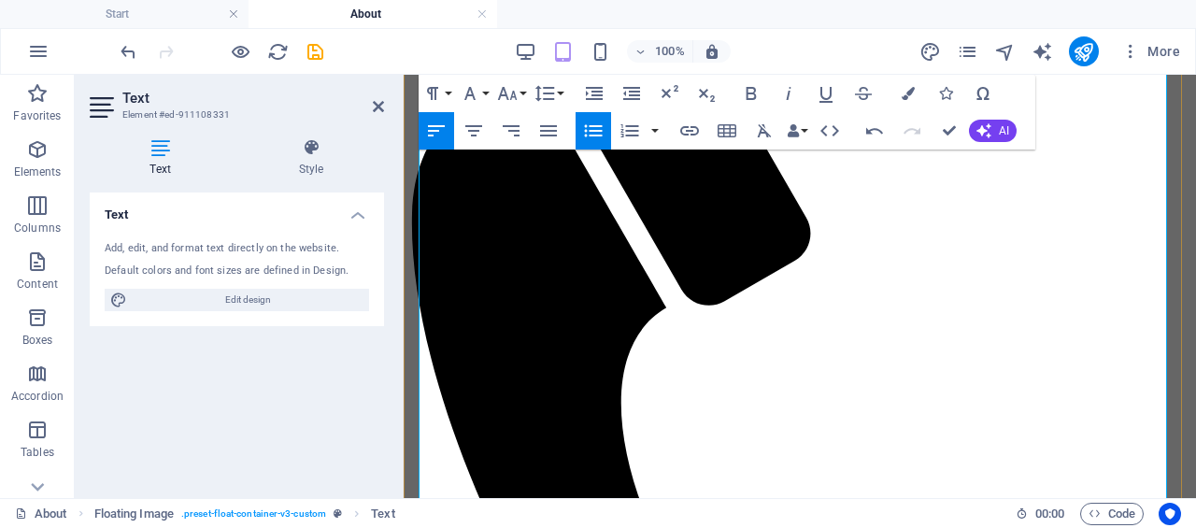
drag, startPoint x: 665, startPoint y: 433, endPoint x: 431, endPoint y: 435, distance: 234.5
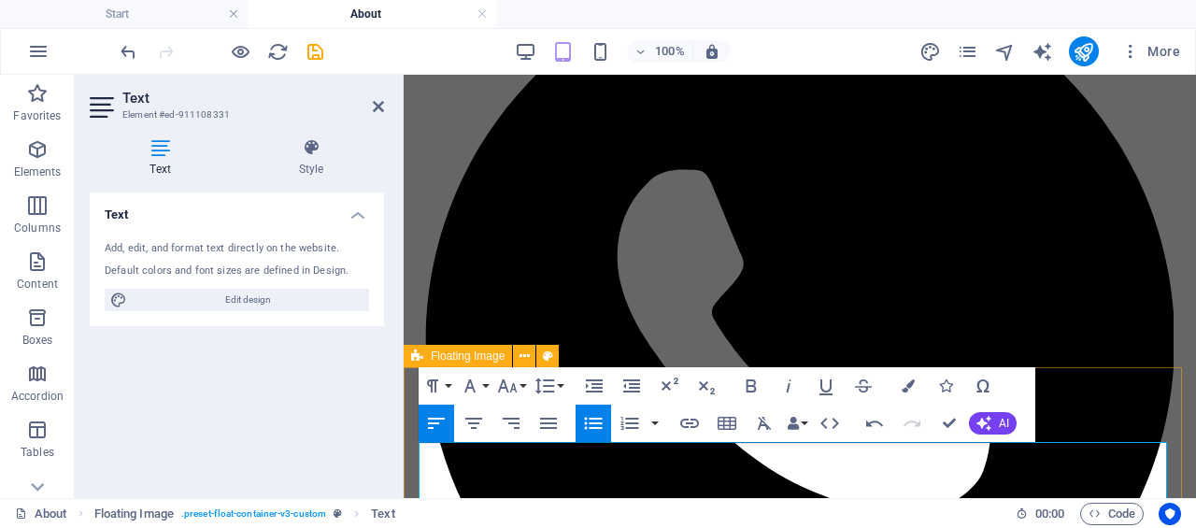
scroll to position [489, 0]
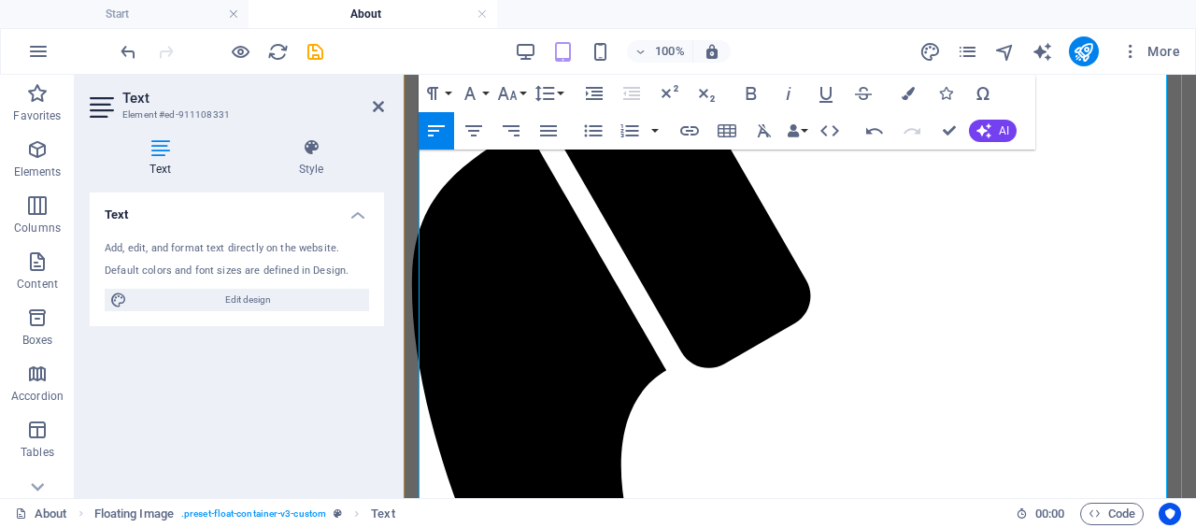
scroll to position [1143, 0]
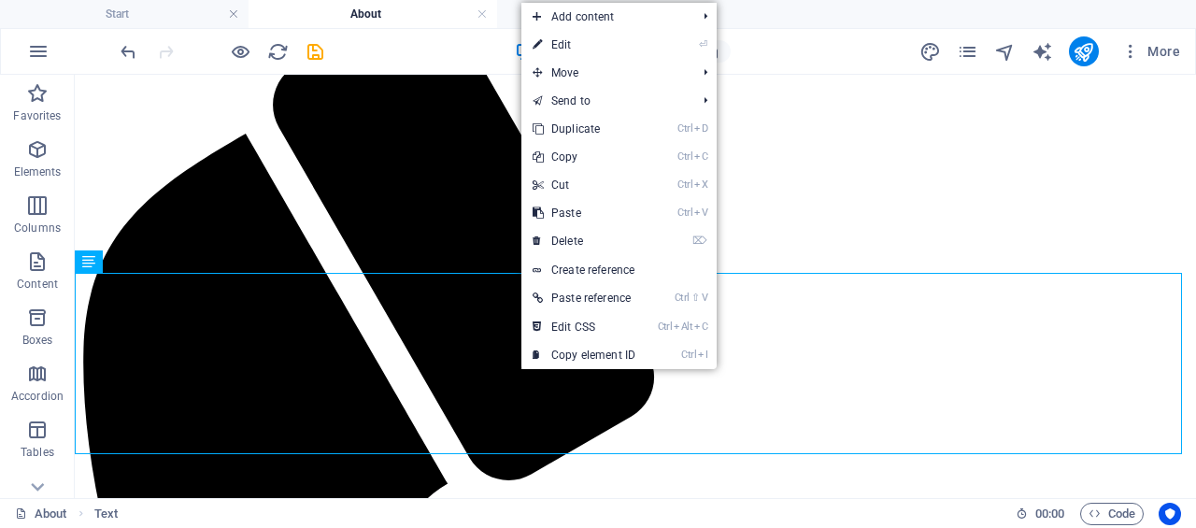
click at [638, 233] on link "⌦ Delete" at bounding box center [583, 241] width 125 height 28
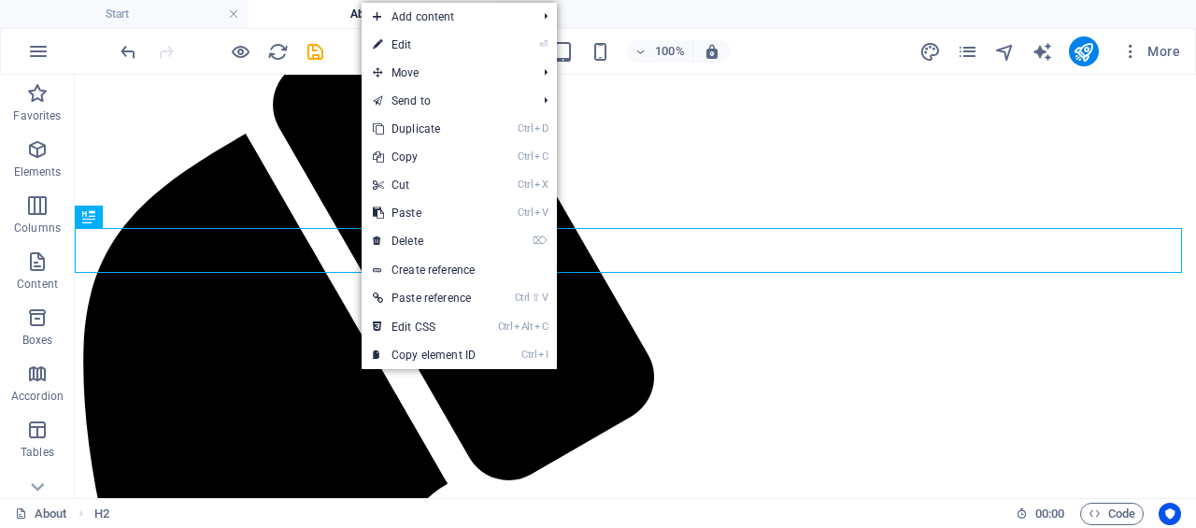
click at [418, 226] on link "Ctrl V Paste" at bounding box center [424, 213] width 125 height 28
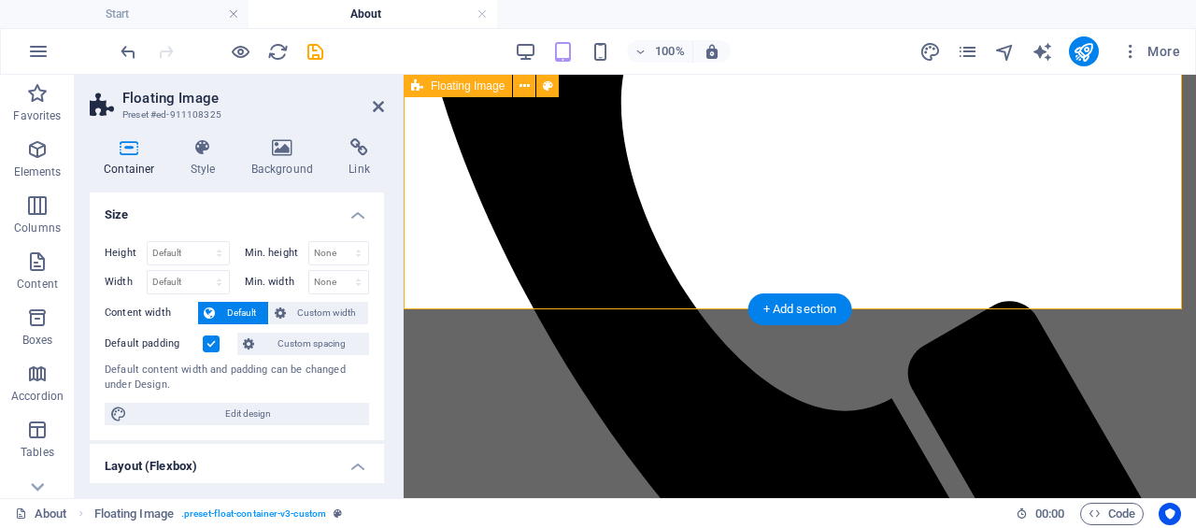
scroll to position [1436, 0]
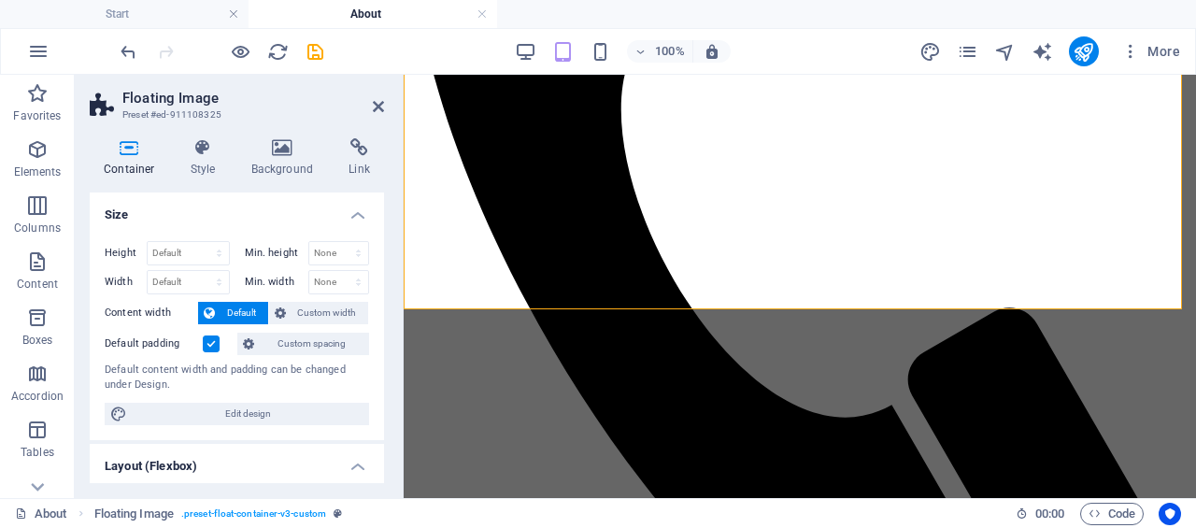
click at [379, 104] on icon at bounding box center [378, 106] width 11 height 15
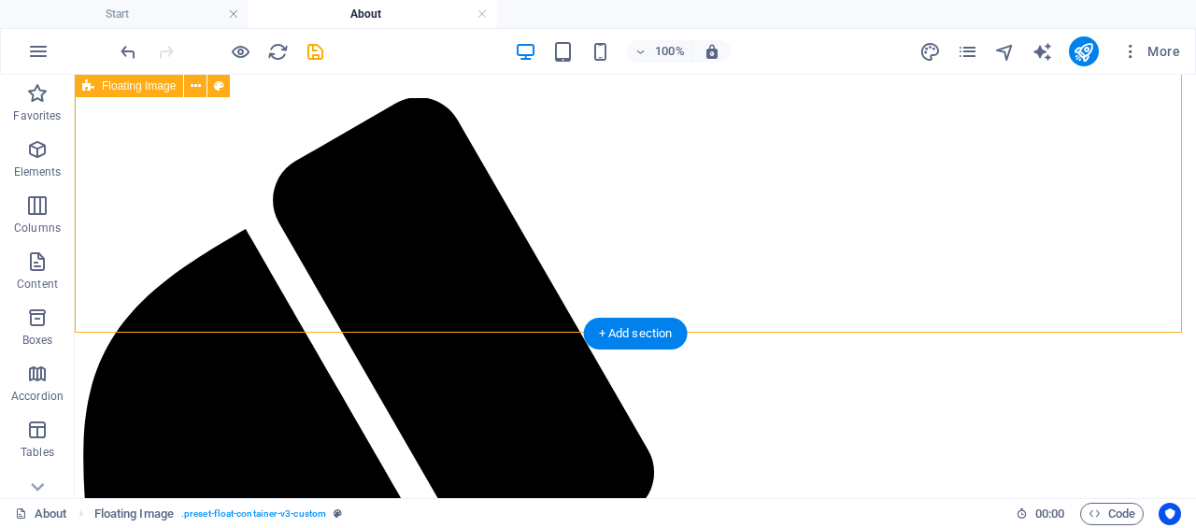
scroll to position [1349, 0]
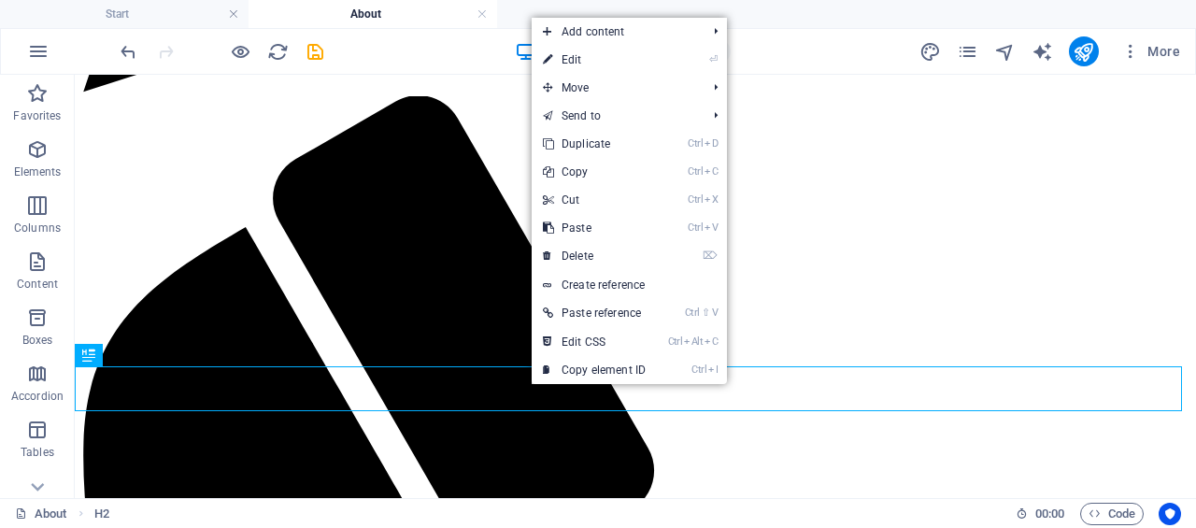
drag, startPoint x: 594, startPoint y: 246, endPoint x: 503, endPoint y: 183, distance: 110.9
click at [594, 246] on link "⌦ Delete" at bounding box center [594, 256] width 125 height 28
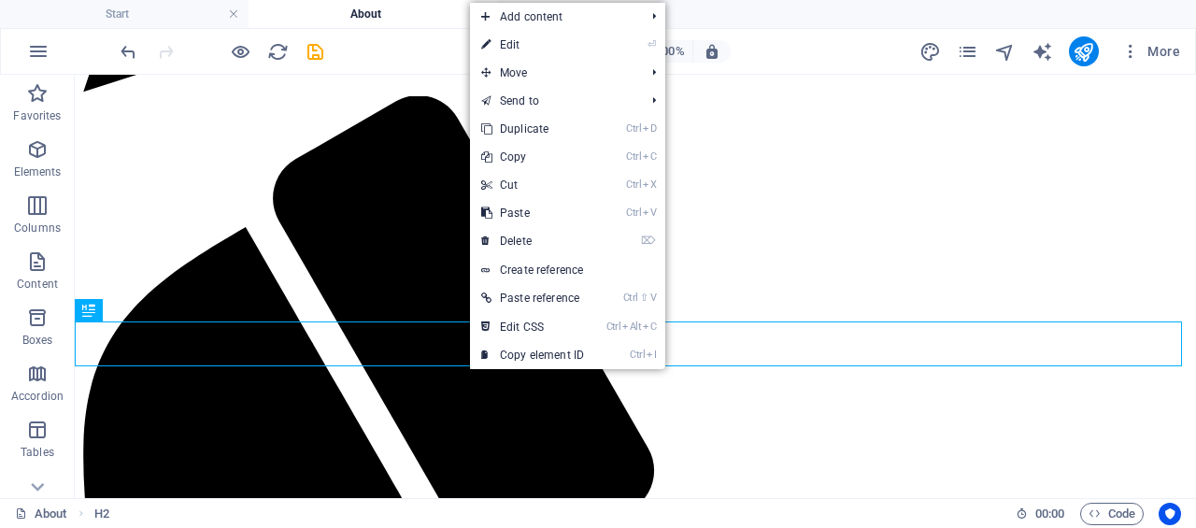
click at [559, 238] on link "⌦ Delete" at bounding box center [532, 241] width 125 height 28
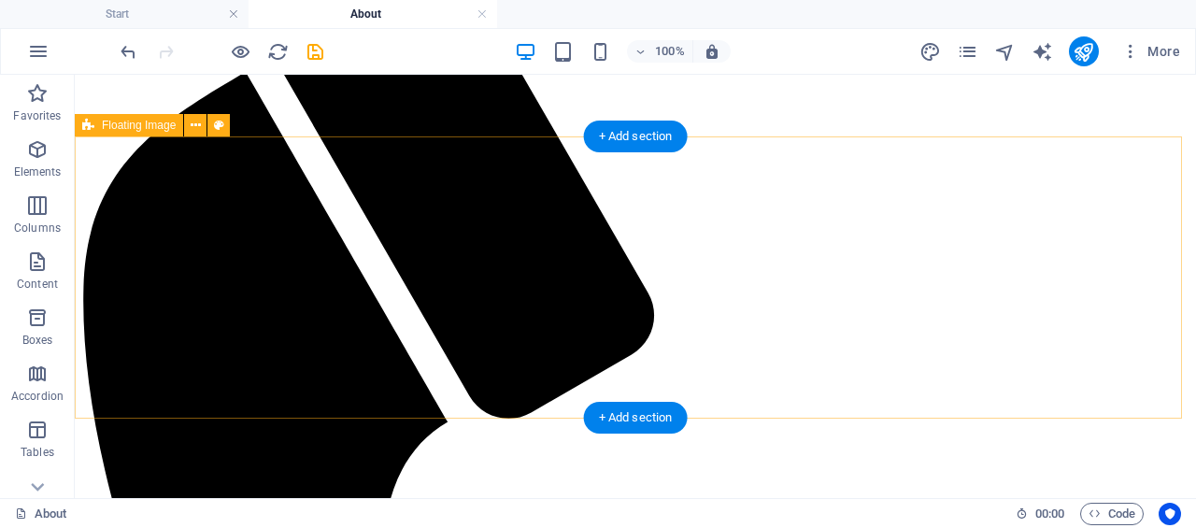
scroll to position [1443, 0]
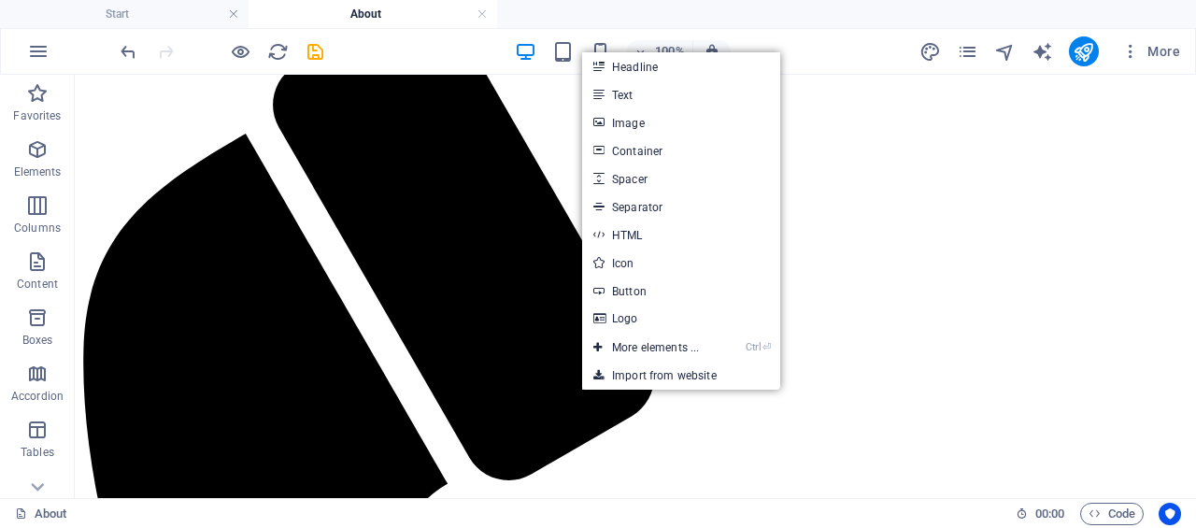
click at [636, 124] on link "Image" at bounding box center [681, 122] width 198 height 28
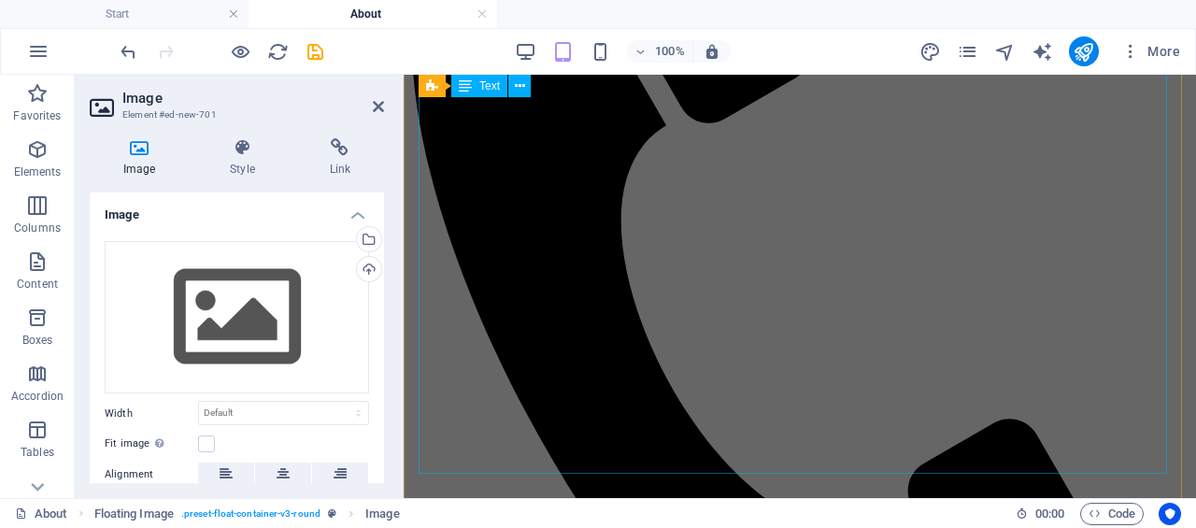
scroll to position [1330, 0]
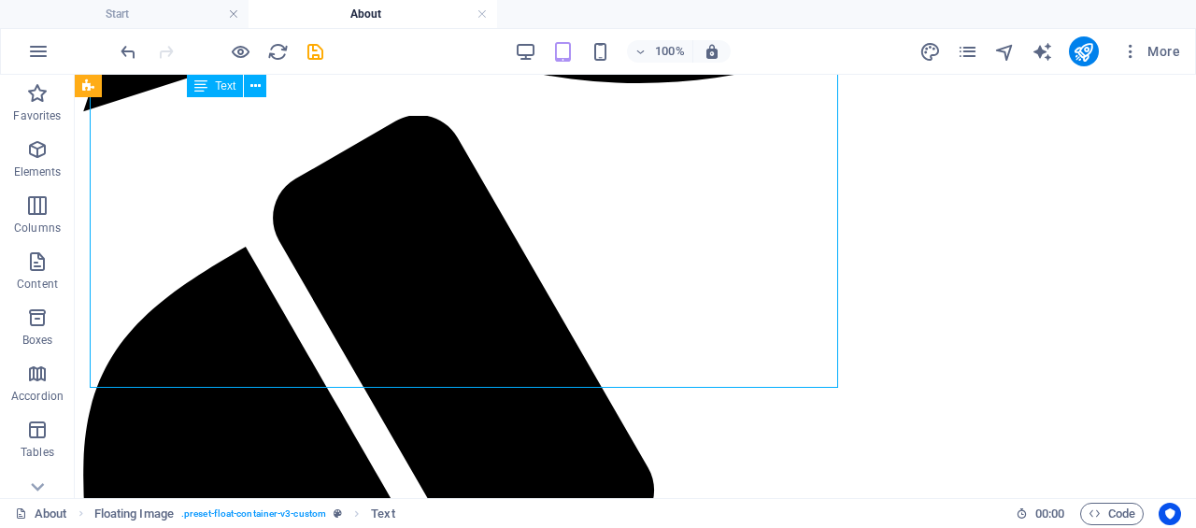
scroll to position [1283, 0]
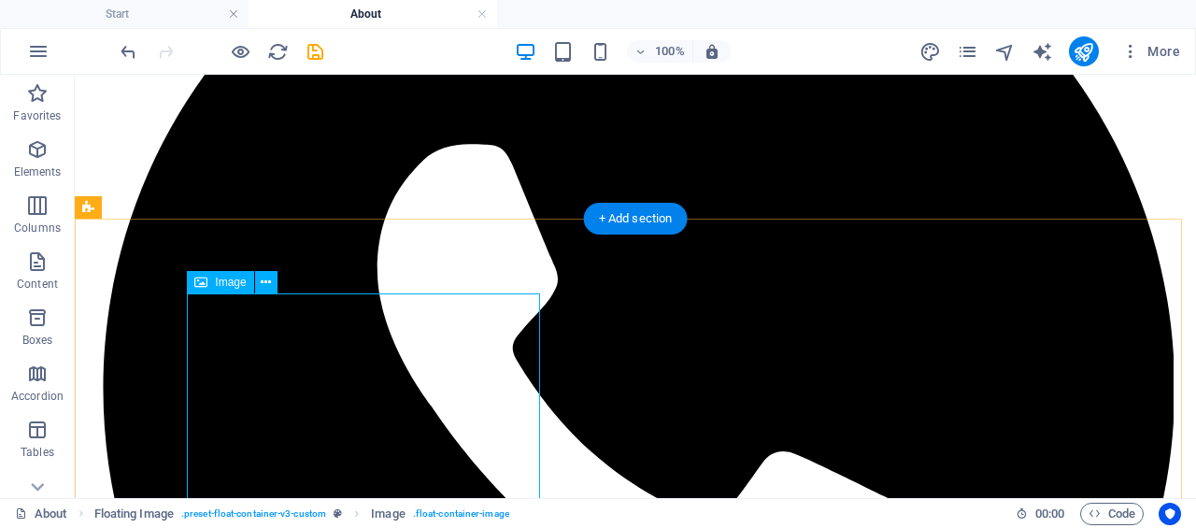
select select "%"
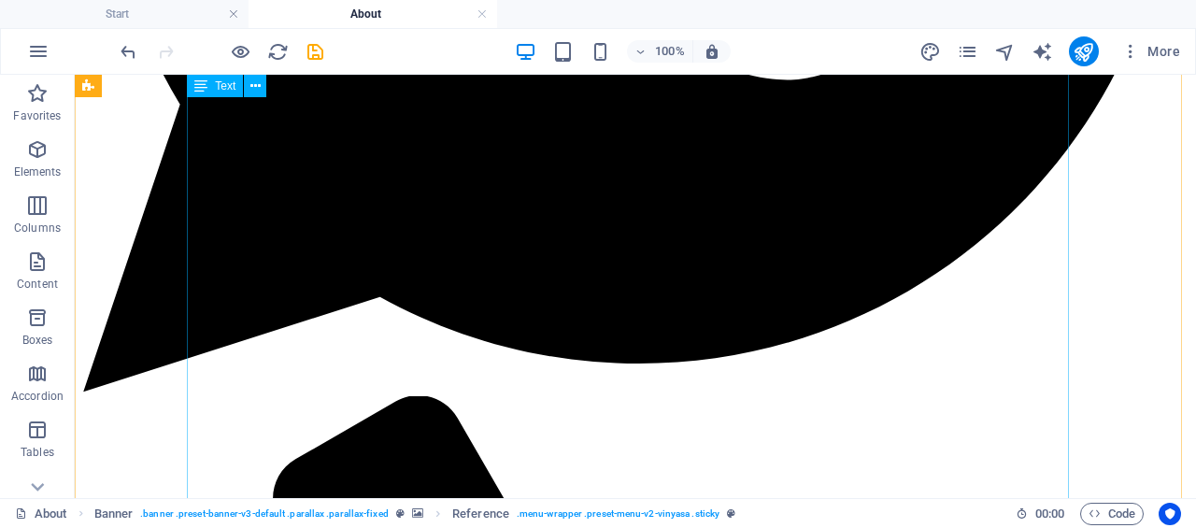
scroll to position [1516, 0]
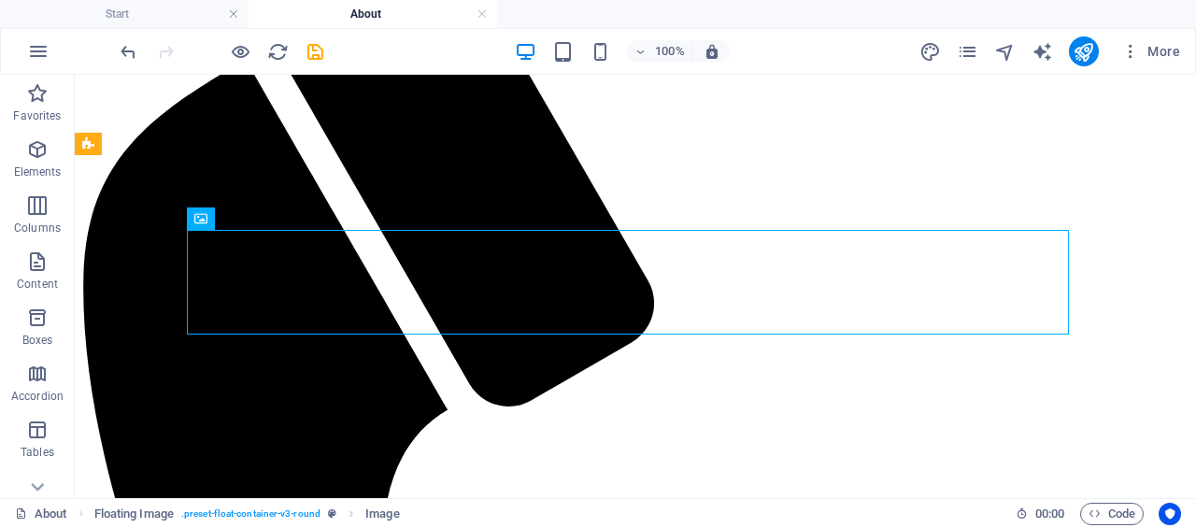
click at [24, 270] on span "Content" at bounding box center [37, 272] width 75 height 45
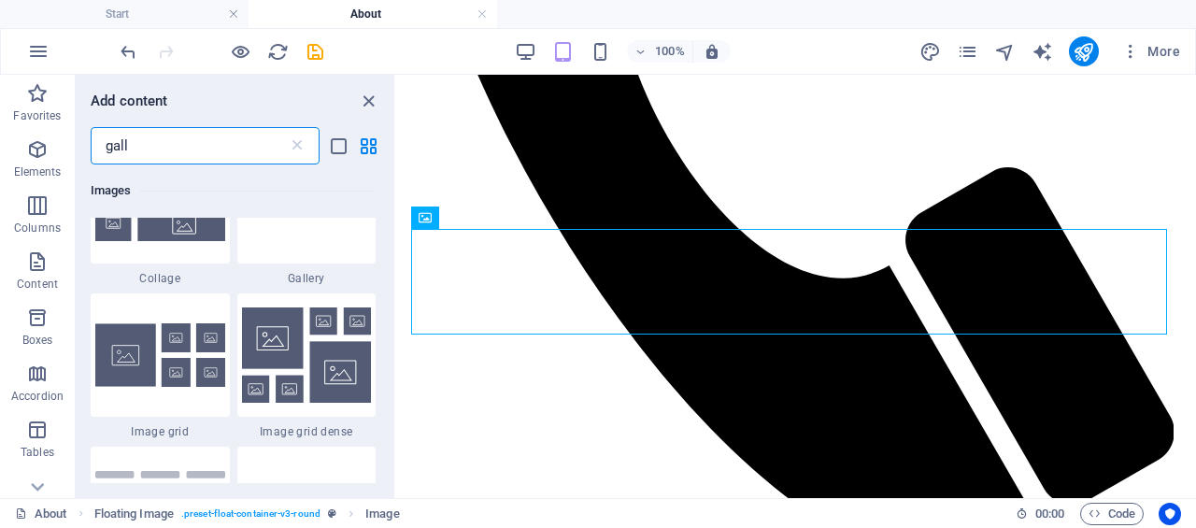
scroll to position [187, 0]
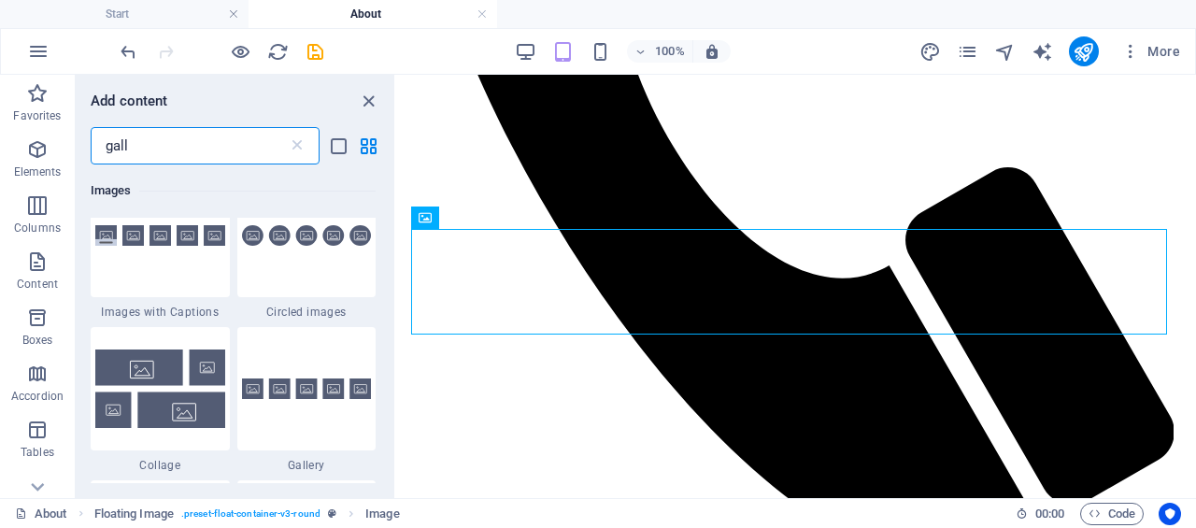
type input "gall"
click at [144, 410] on img at bounding box center [160, 388] width 130 height 78
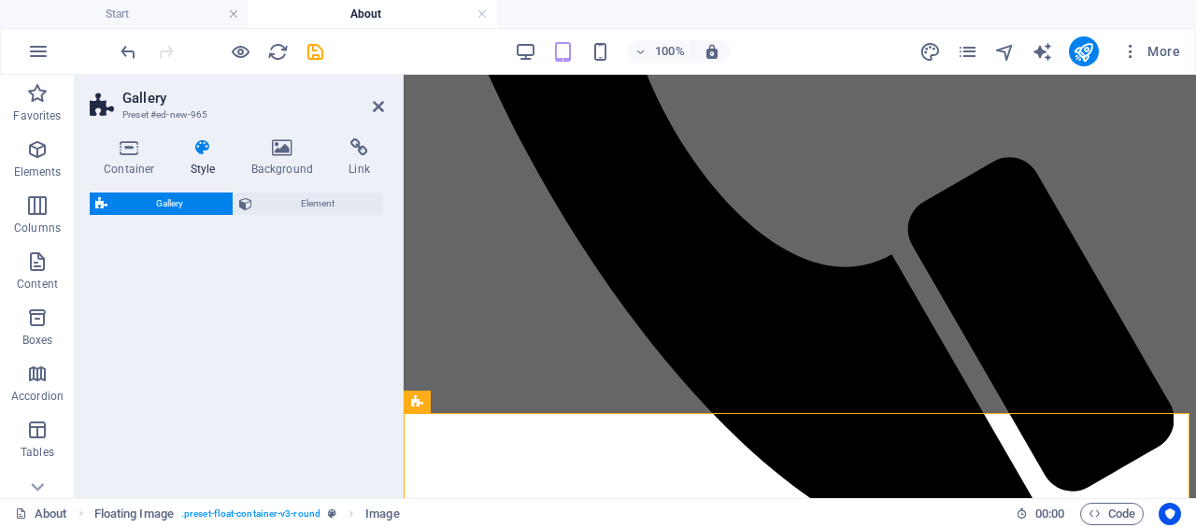
select select "rem"
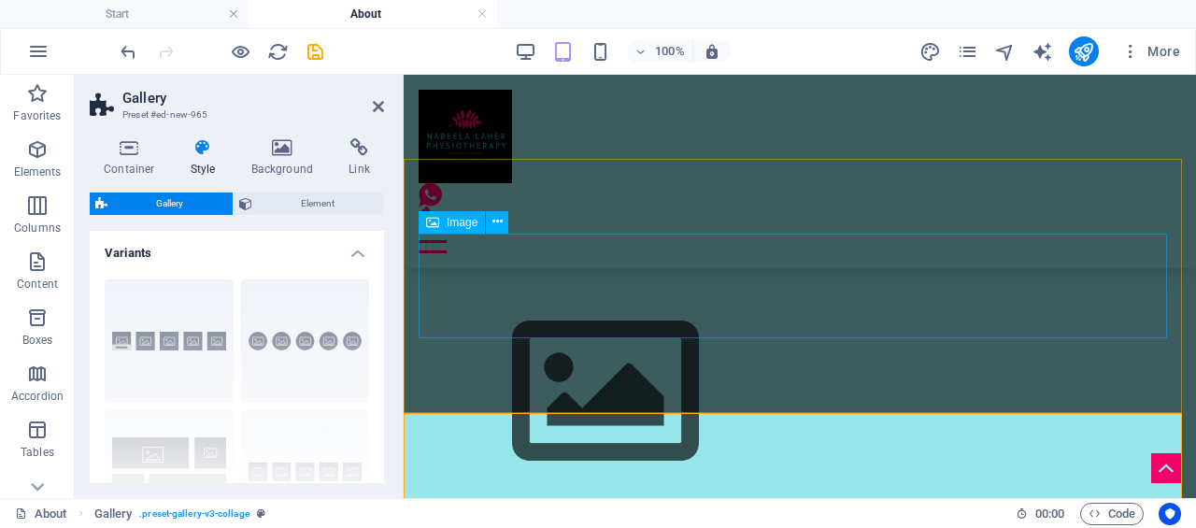
click at [658, 335] on figure at bounding box center [800, 392] width 762 height 210
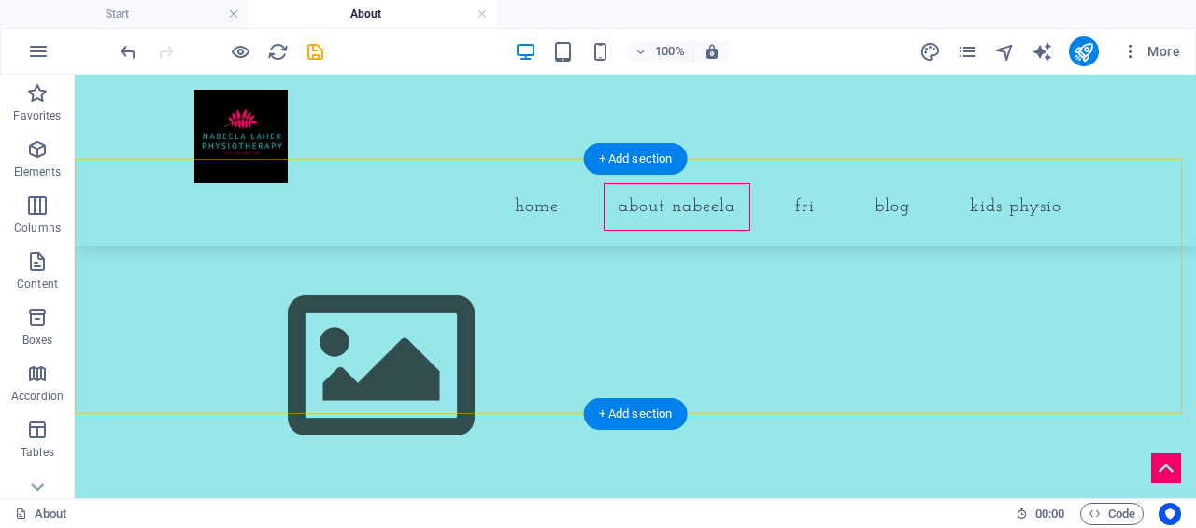
scroll to position [1325, 0]
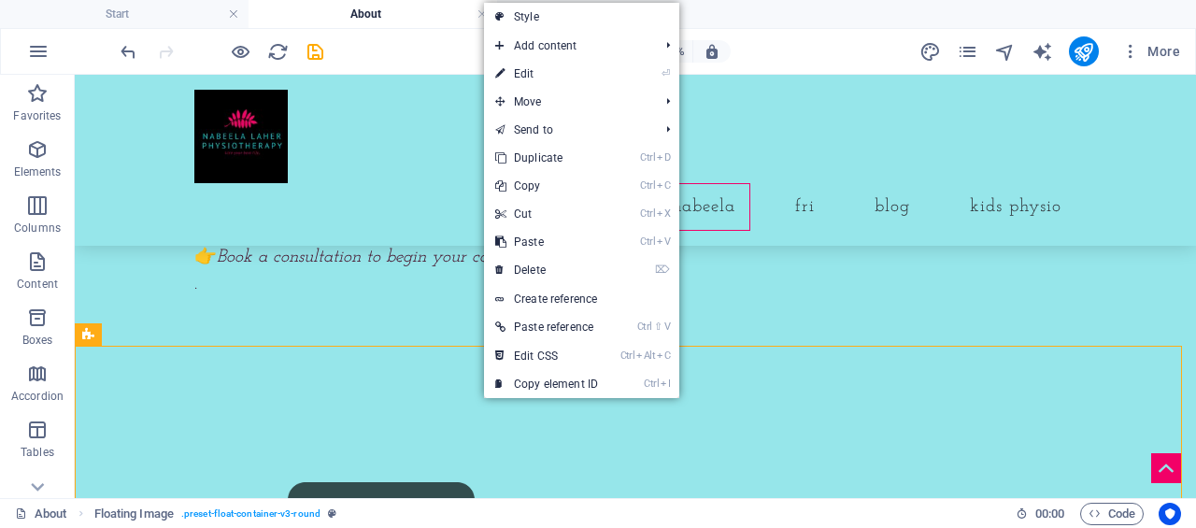
click at [567, 261] on link "⌦ Delete" at bounding box center [546, 270] width 125 height 28
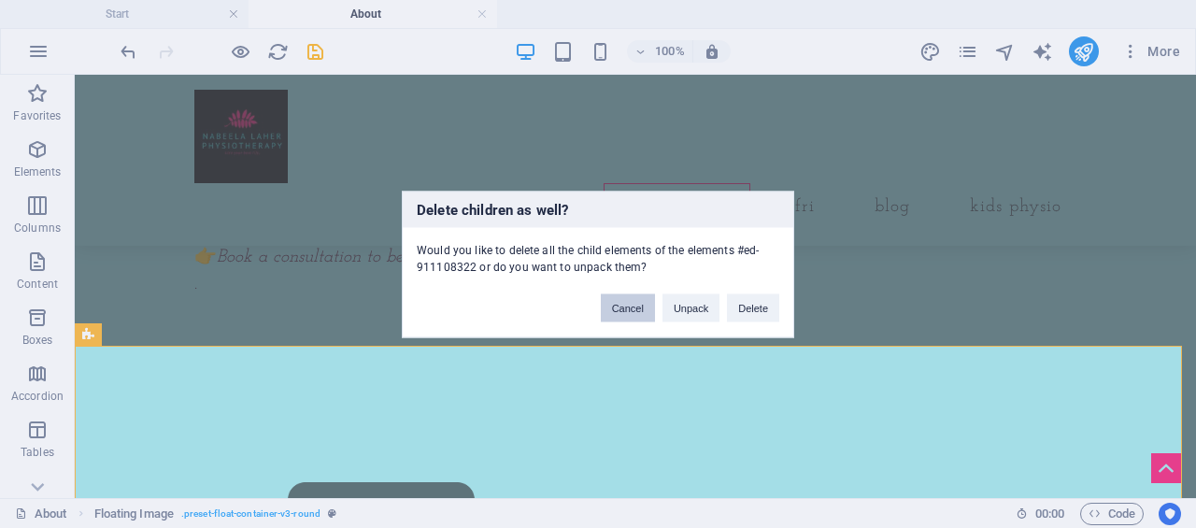
click at [618, 312] on button "Cancel" at bounding box center [628, 307] width 54 height 28
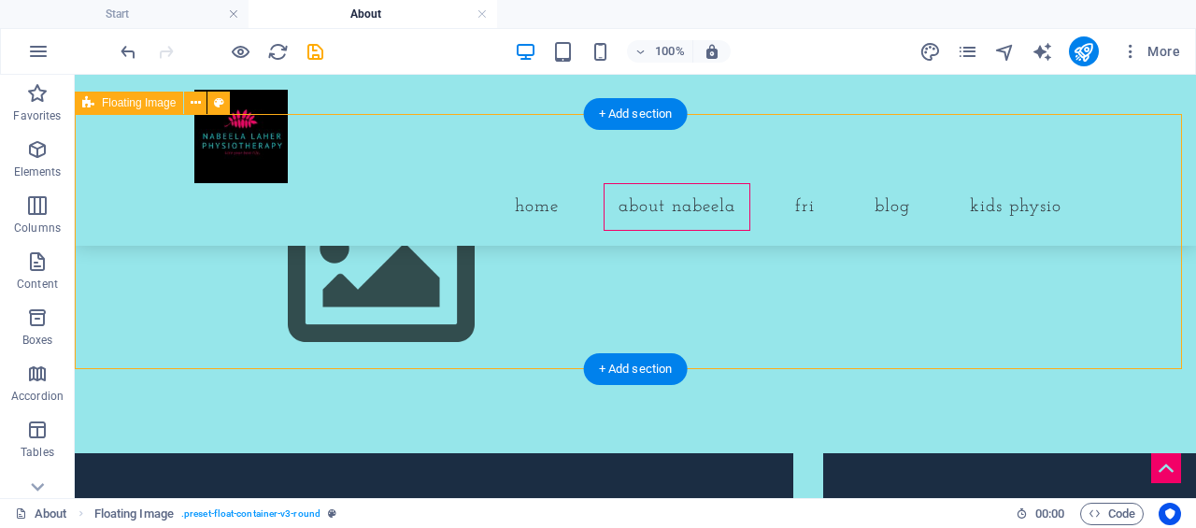
scroll to position [1512, 0]
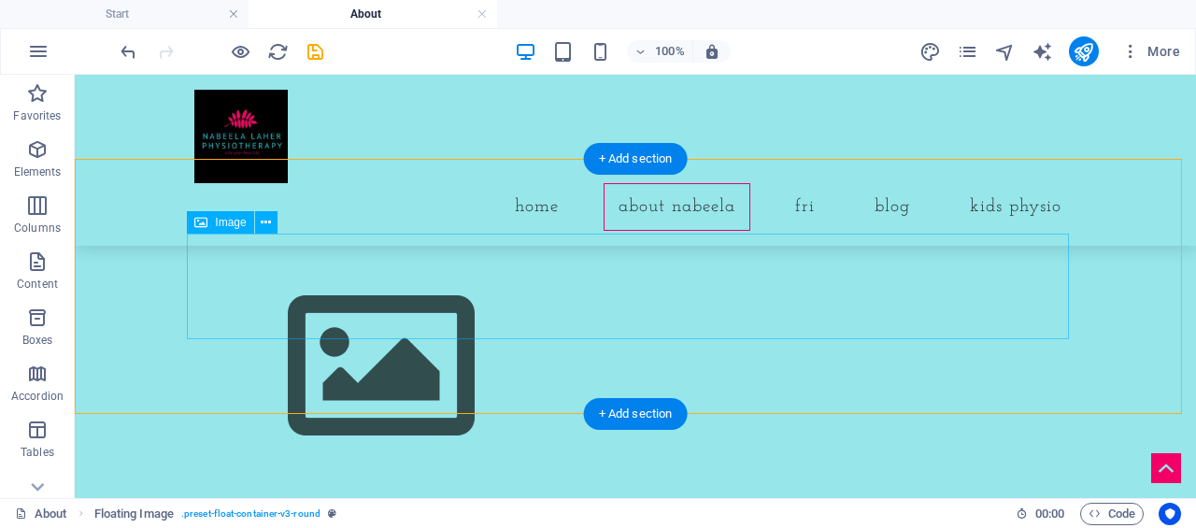
click at [284, 291] on figure at bounding box center [635, 367] width 882 height 210
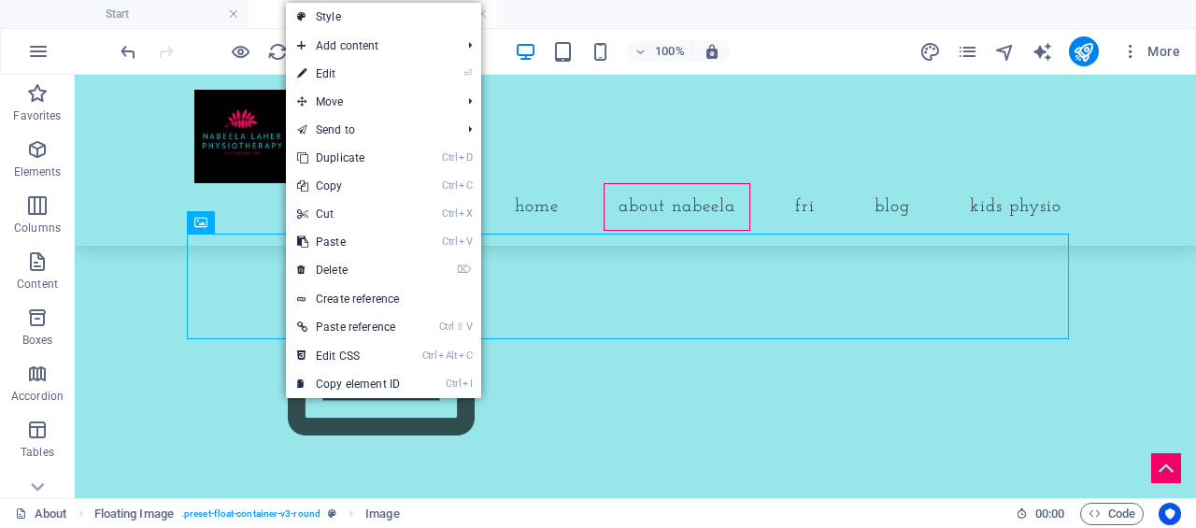
click at [340, 276] on link "⌦ Delete" at bounding box center [348, 270] width 125 height 28
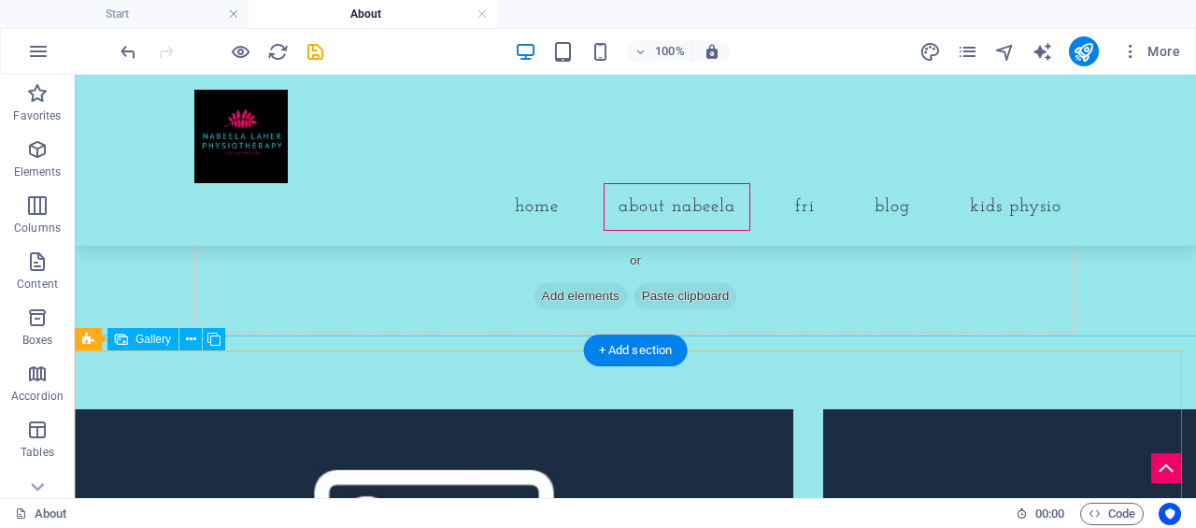
scroll to position [1605, 0]
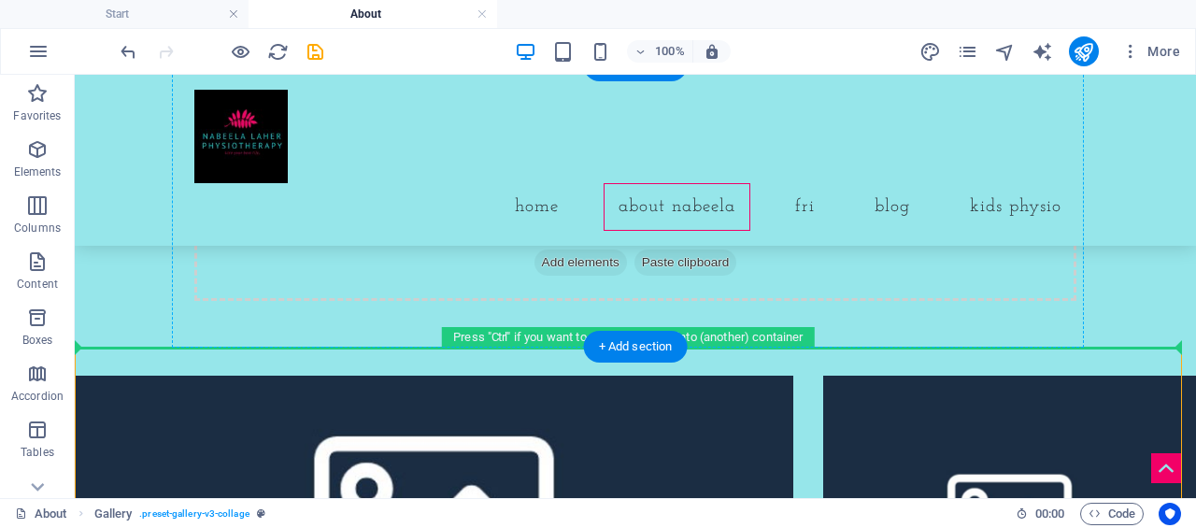
drag, startPoint x: 462, startPoint y: 359, endPoint x: 491, endPoint y: 240, distance: 122.1
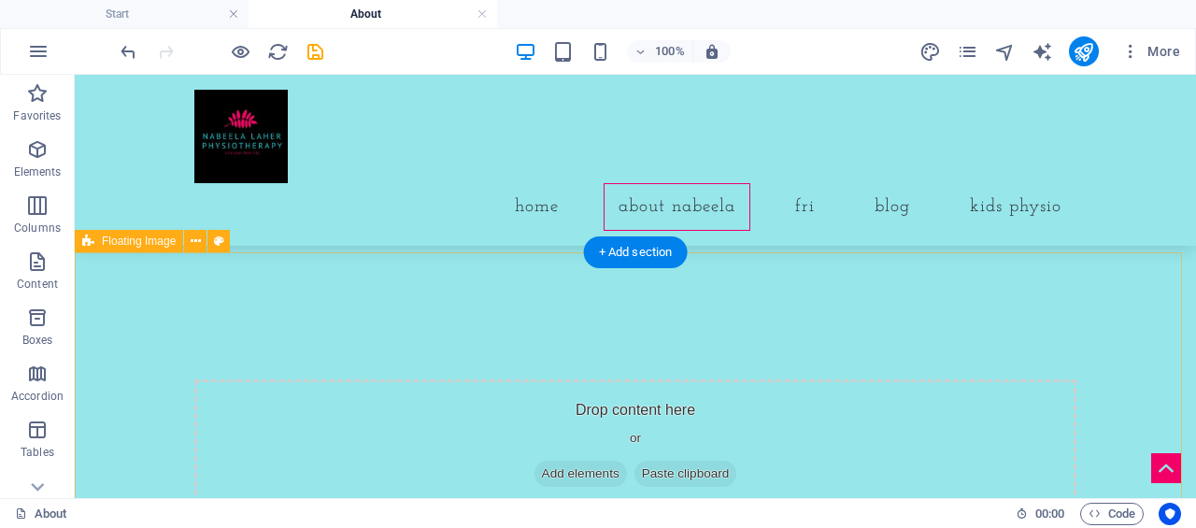
scroll to position [1418, 0]
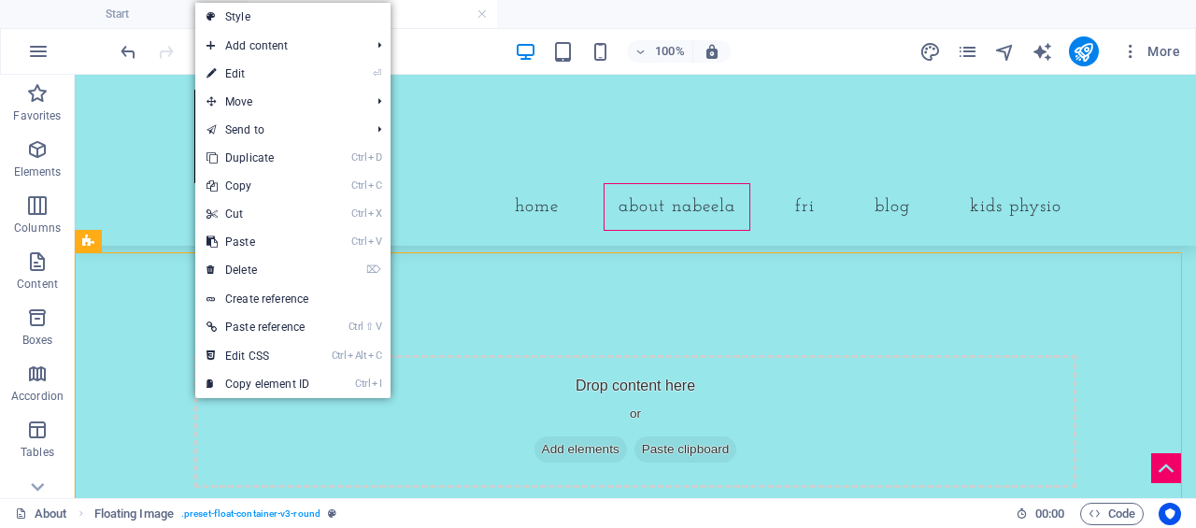
click at [234, 268] on link "⌦ Delete" at bounding box center [257, 270] width 125 height 28
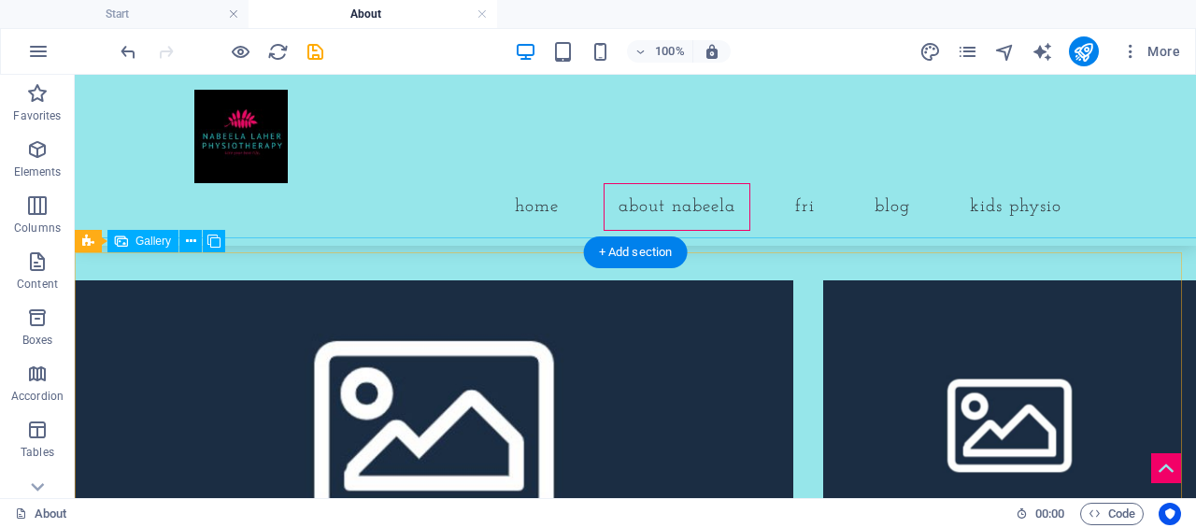
click at [170, 326] on li at bounding box center [434, 420] width 718 height 280
select select "4"
select select "px"
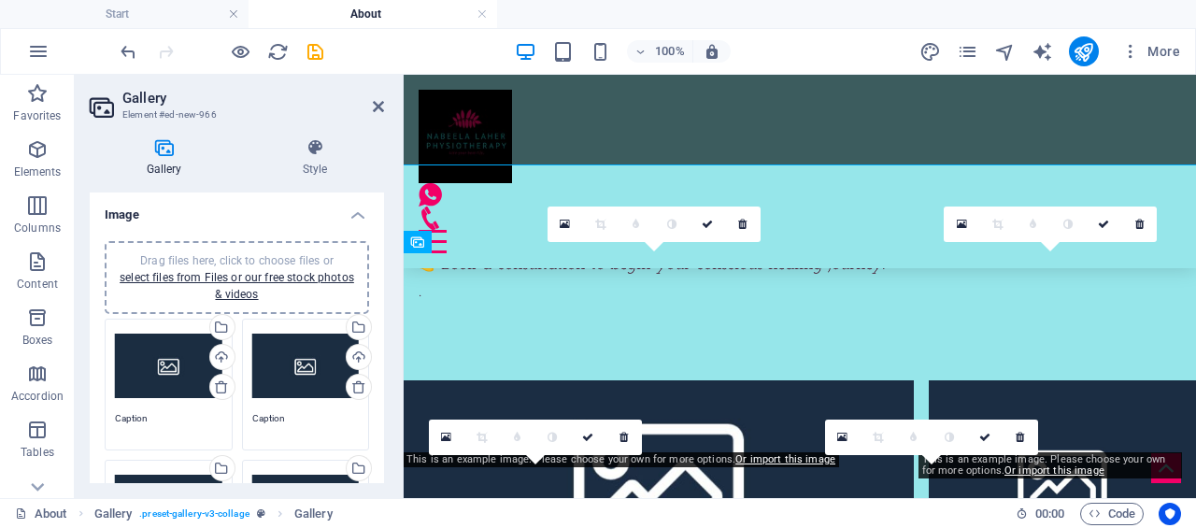
scroll to position [1492, 0]
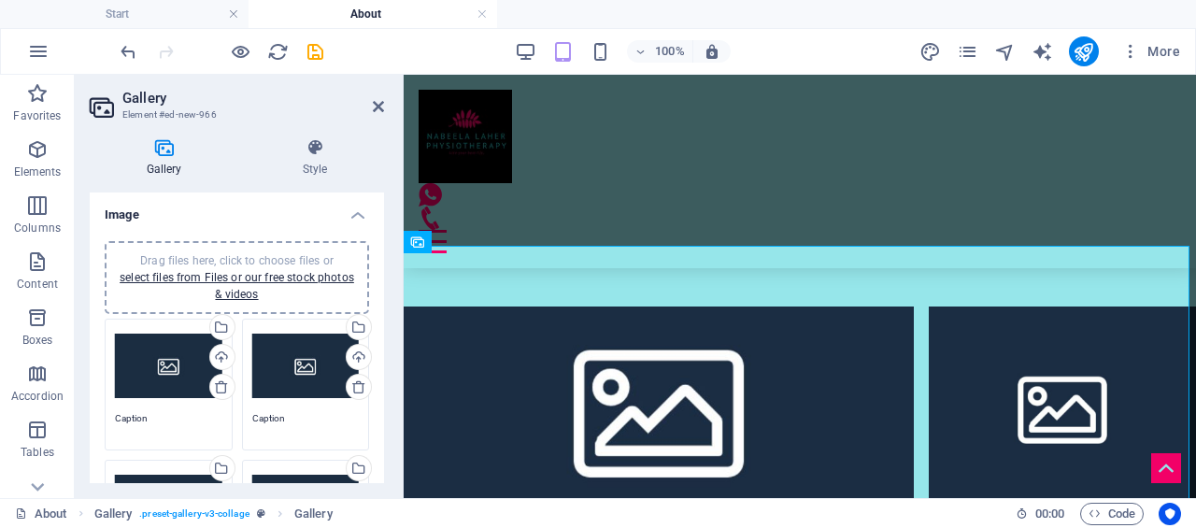
click at [218, 357] on div "Upload" at bounding box center [220, 359] width 28 height 28
click at [220, 353] on div "Upload" at bounding box center [220, 359] width 28 height 28
click at [355, 350] on div "Upload" at bounding box center [357, 359] width 28 height 28
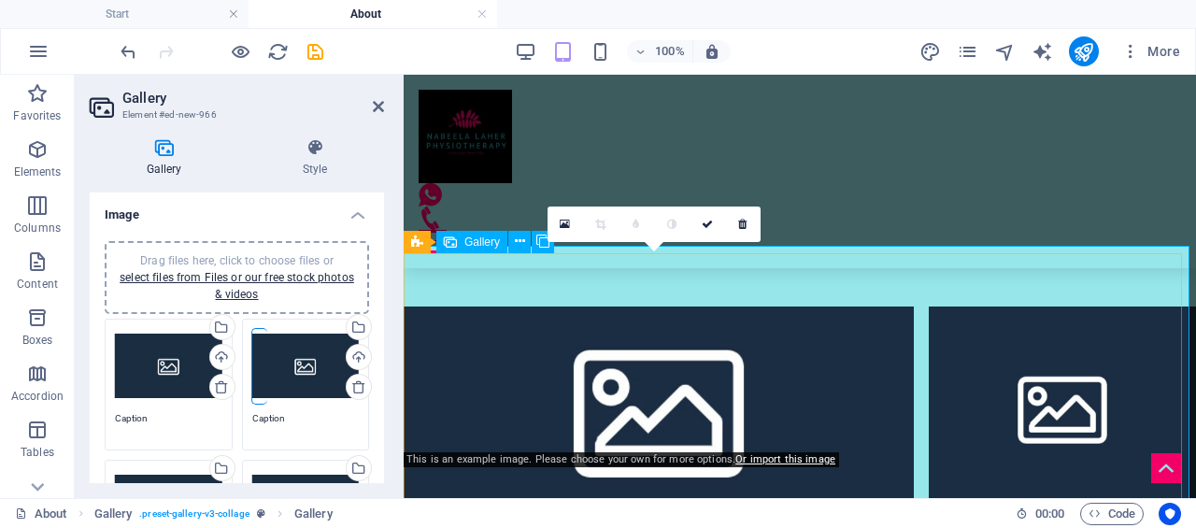
drag, startPoint x: 759, startPoint y: 425, endPoint x: 478, endPoint y: 290, distance: 311.3
click at [478, 306] on li at bounding box center [659, 405] width 510 height 198
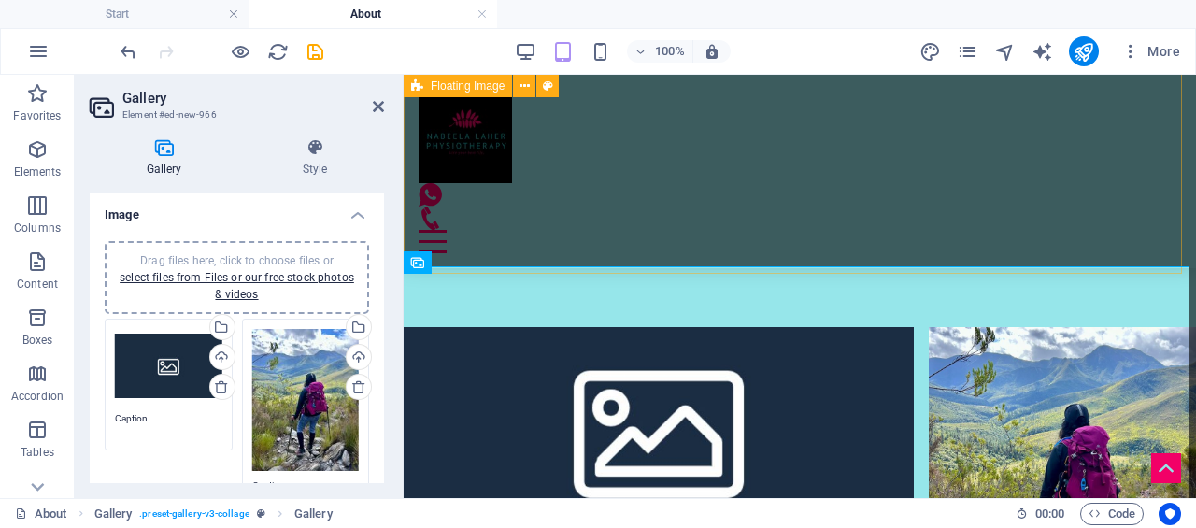
scroll to position [1492, 0]
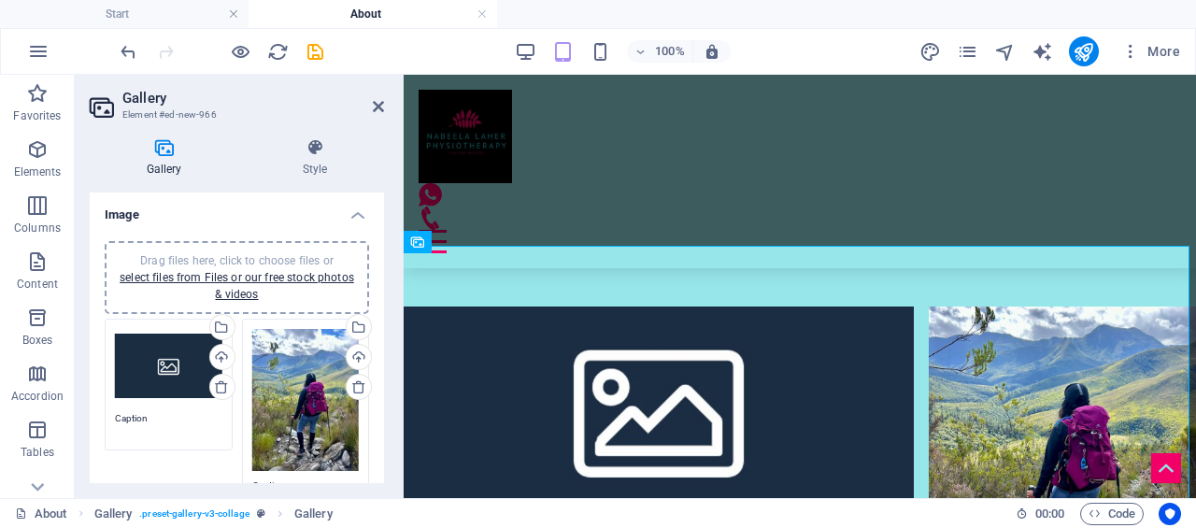
click at [223, 358] on div "Upload" at bounding box center [220, 359] width 28 height 28
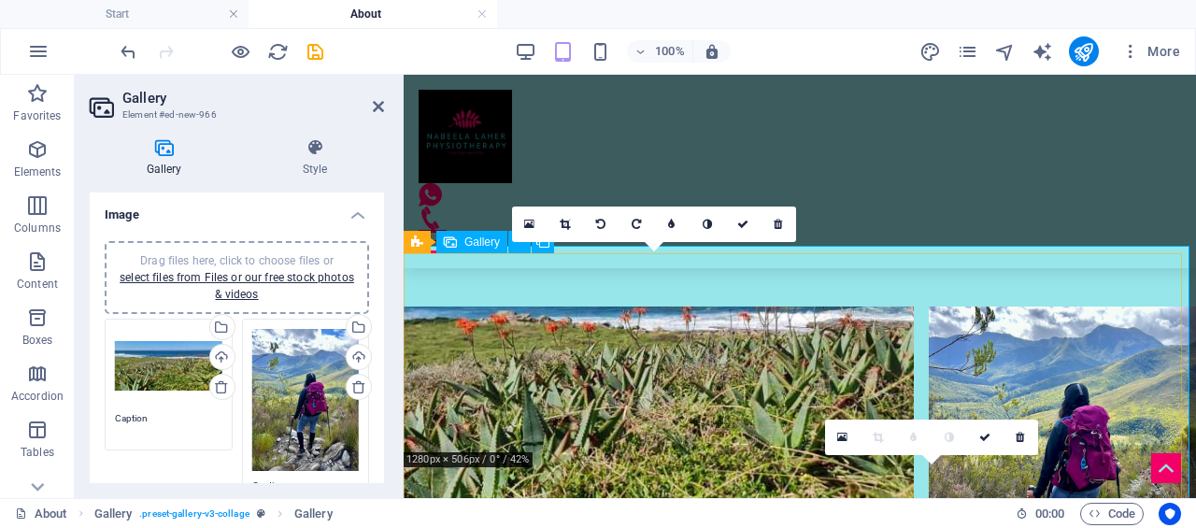
scroll to position [1586, 0]
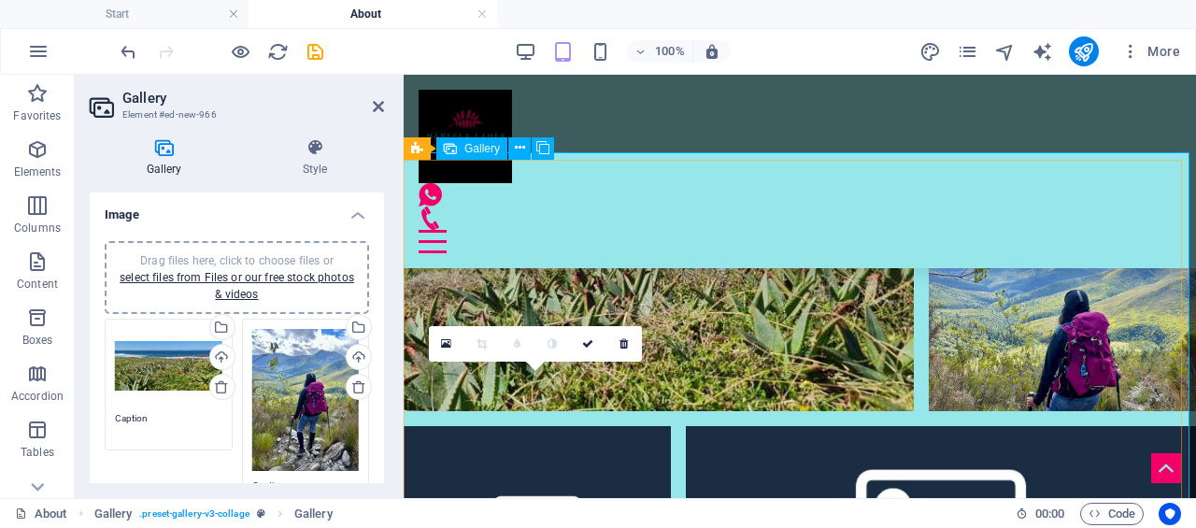
click at [574, 442] on li at bounding box center [537, 525] width 267 height 198
click at [574, 441] on li at bounding box center [537, 525] width 267 height 198
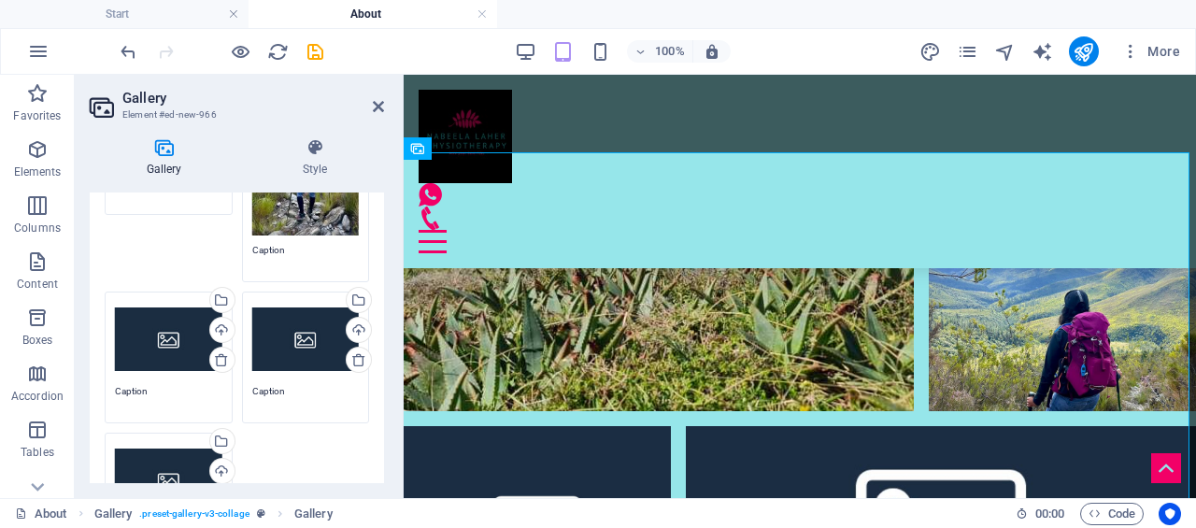
scroll to position [280, 0]
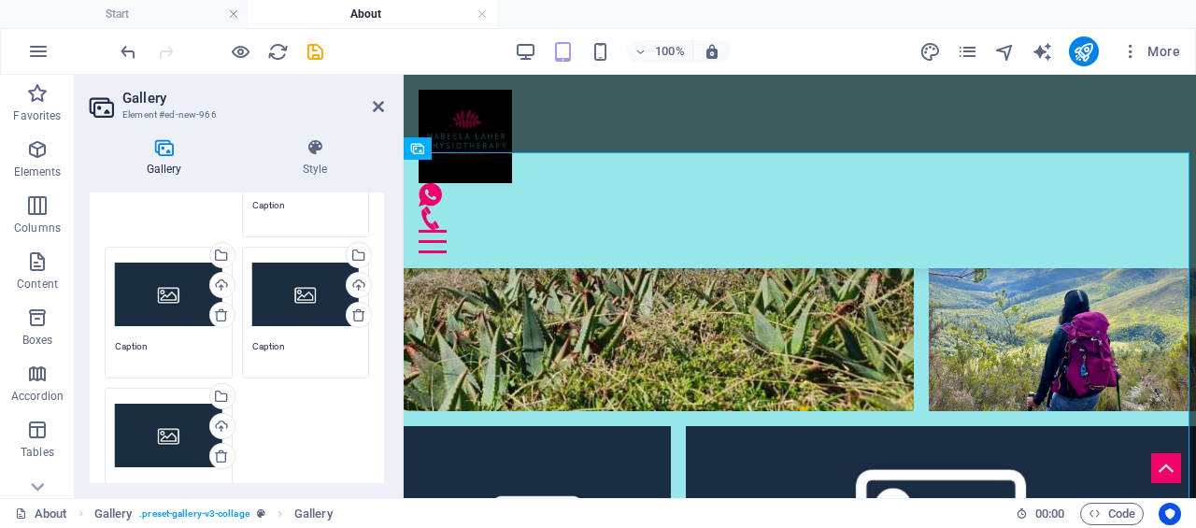
click at [217, 283] on div "Upload" at bounding box center [220, 287] width 28 height 28
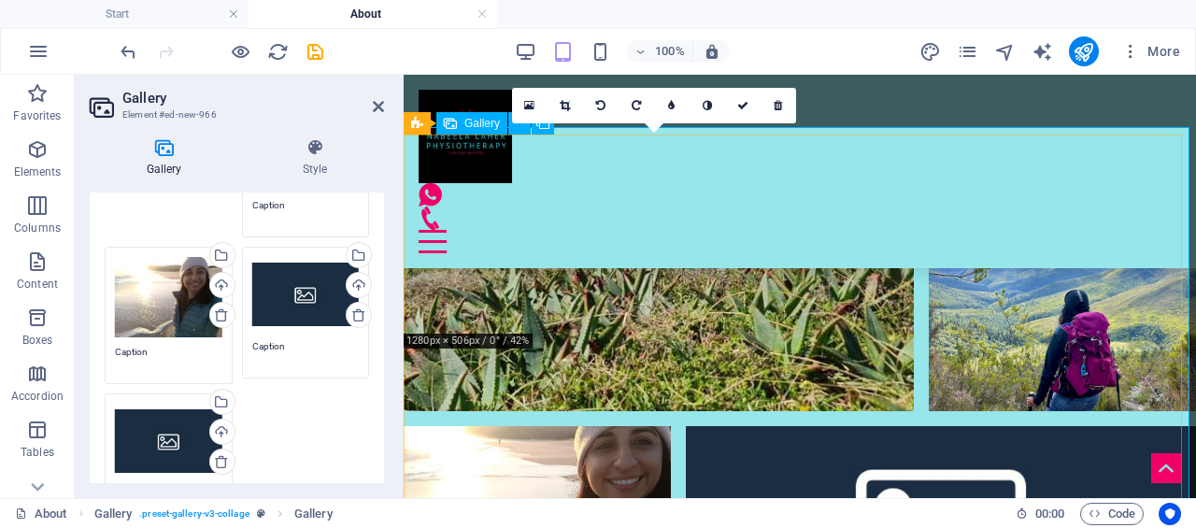
scroll to position [1679, 0]
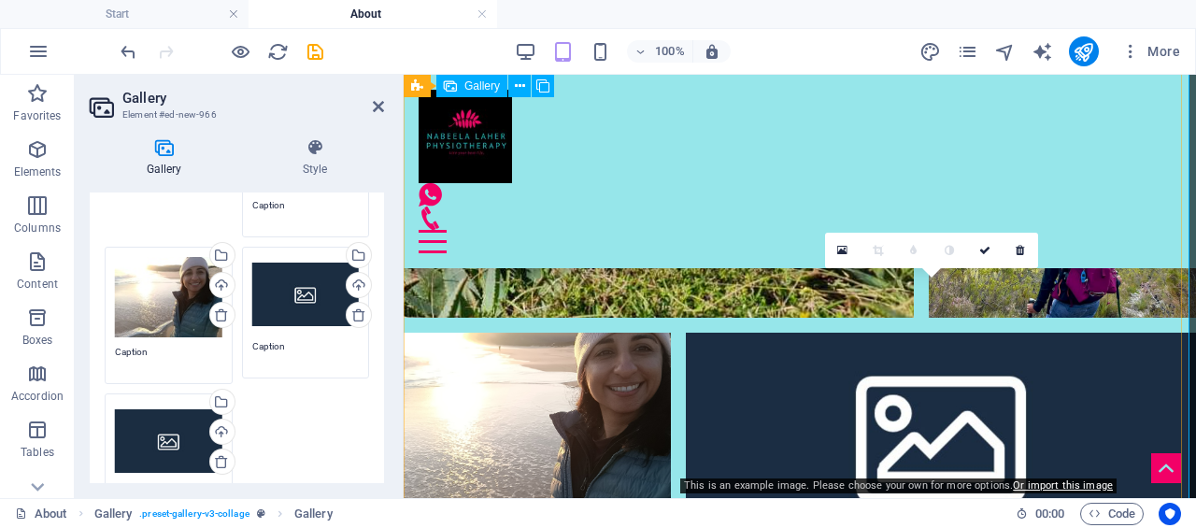
click at [875, 374] on li at bounding box center [941, 432] width 510 height 198
click at [875, 373] on li at bounding box center [941, 432] width 510 height 198
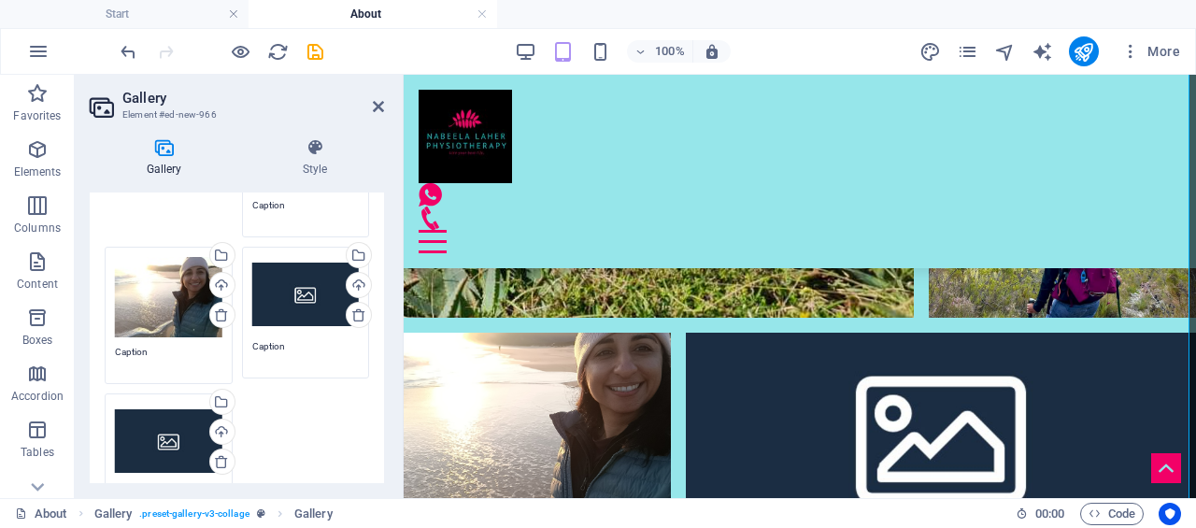
click at [355, 282] on div "Upload" at bounding box center [357, 287] width 28 height 28
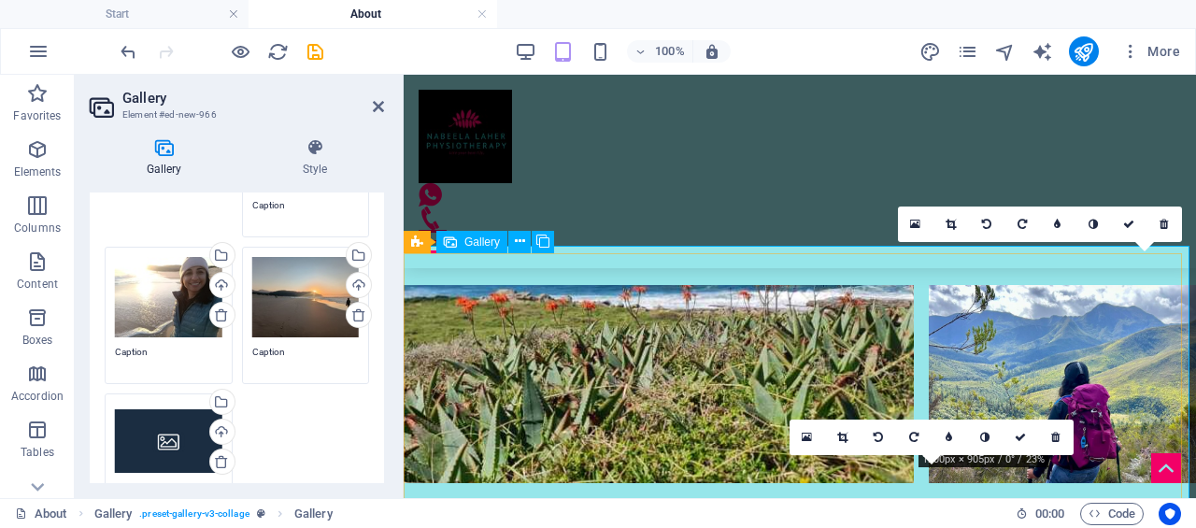
scroll to position [1492, 0]
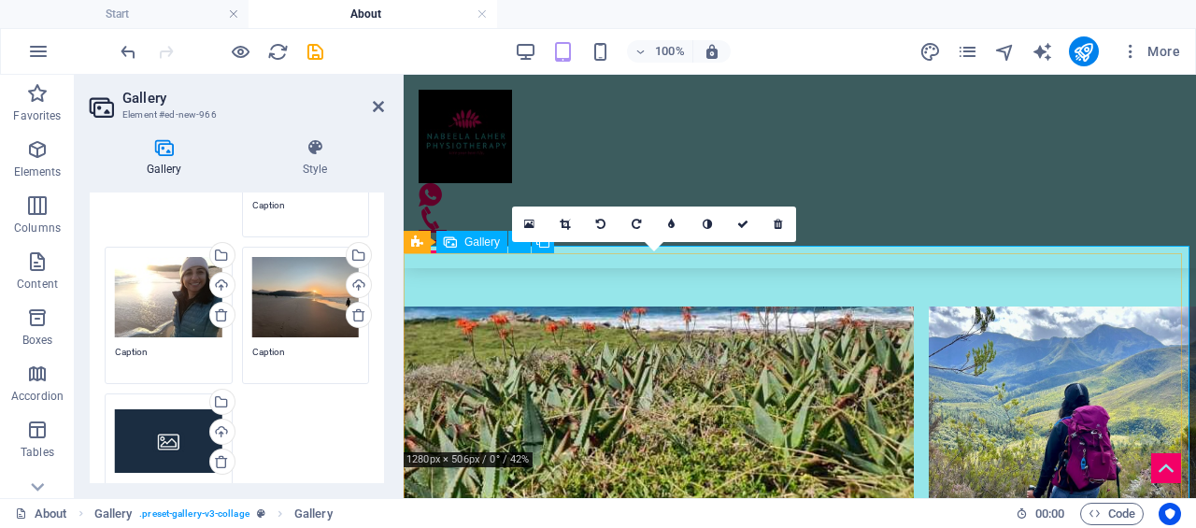
click at [634, 358] on li at bounding box center [659, 405] width 510 height 198
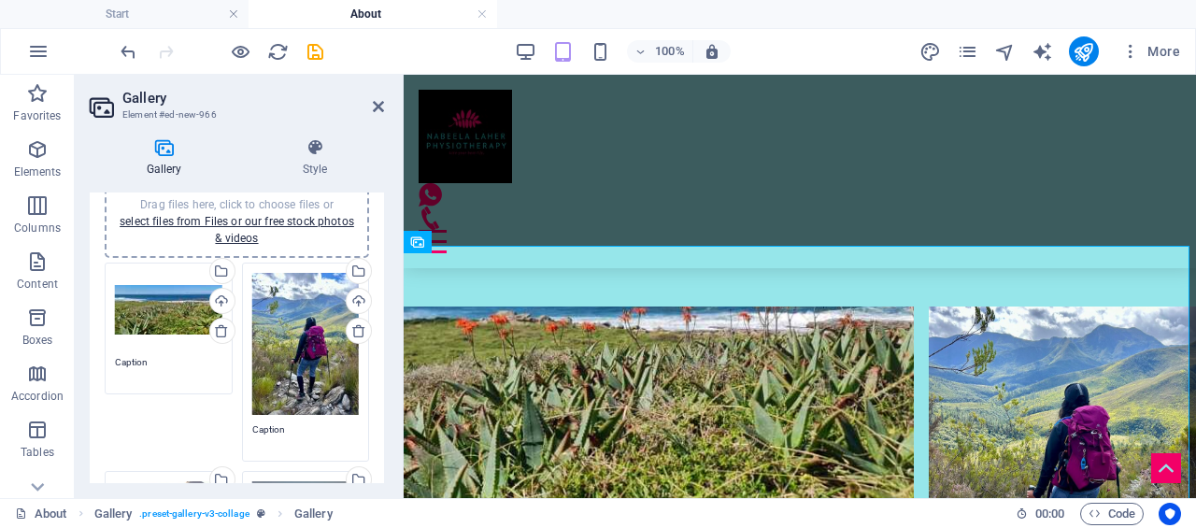
scroll to position [0, 0]
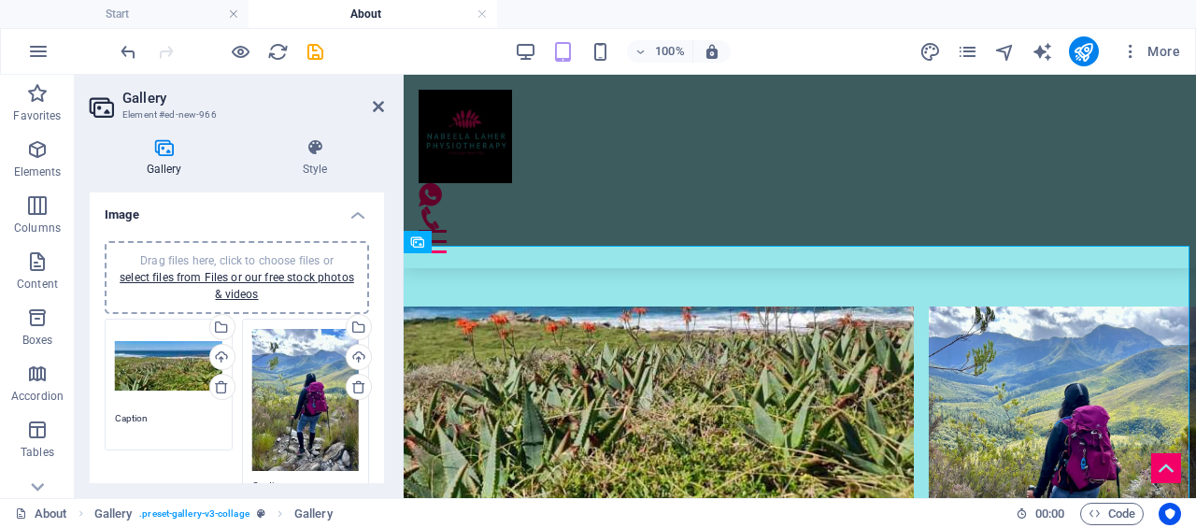
click at [215, 352] on div "Upload" at bounding box center [220, 359] width 28 height 28
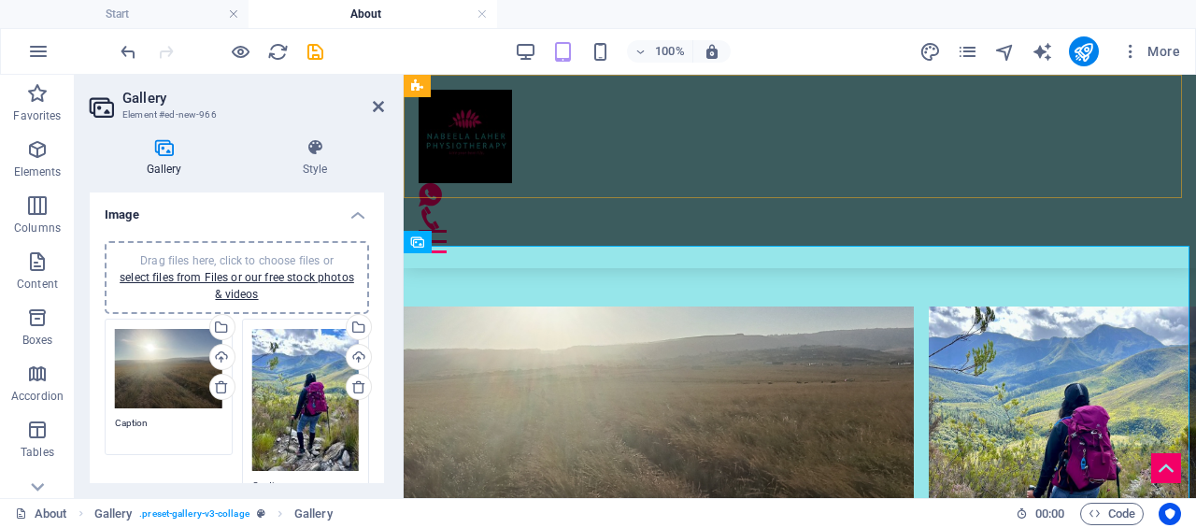
click at [882, 196] on div "Home About Nabeela FRI Blog kids physio" at bounding box center [800, 171] width 792 height 193
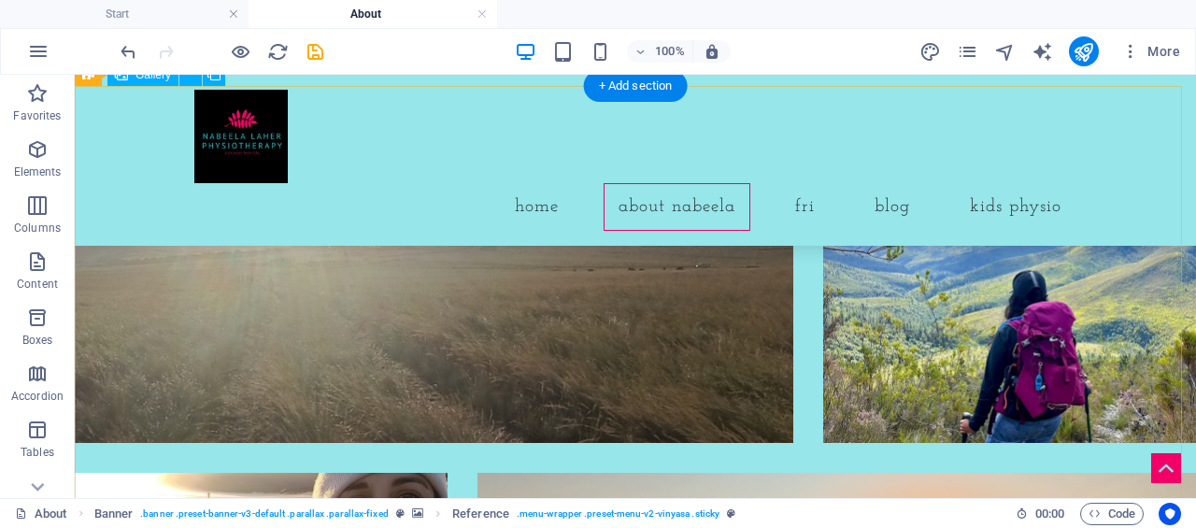
scroll to position [1586, 0]
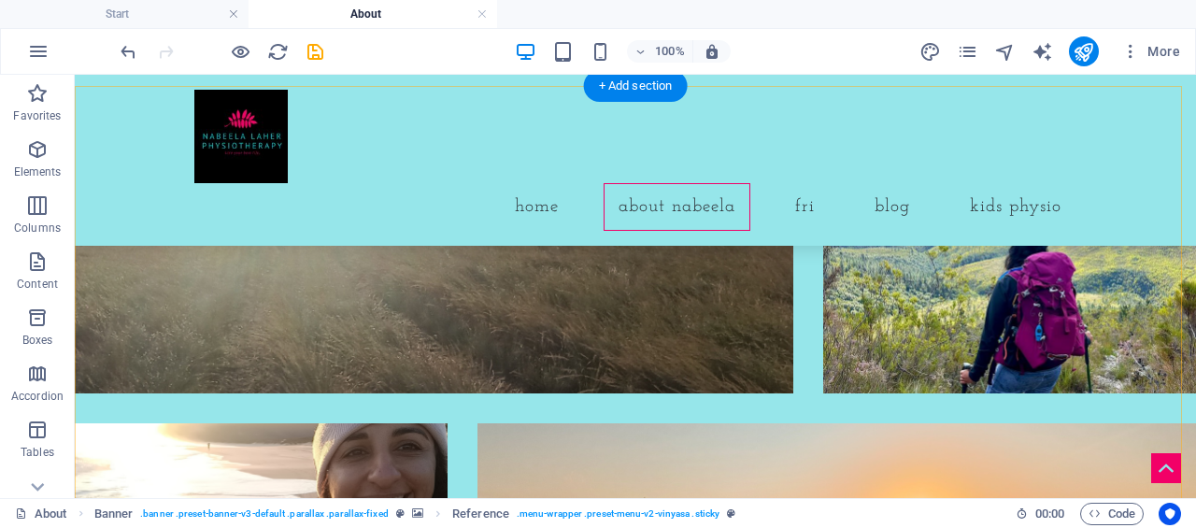
click at [510, 311] on li at bounding box center [434, 253] width 718 height 280
select select "4"
select select "px"
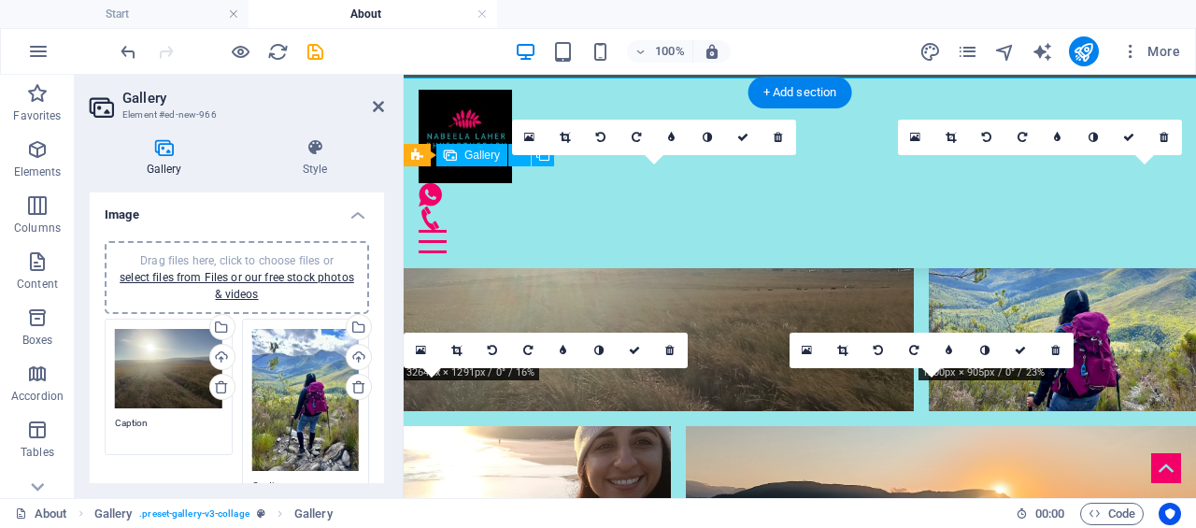
scroll to position [1579, 0]
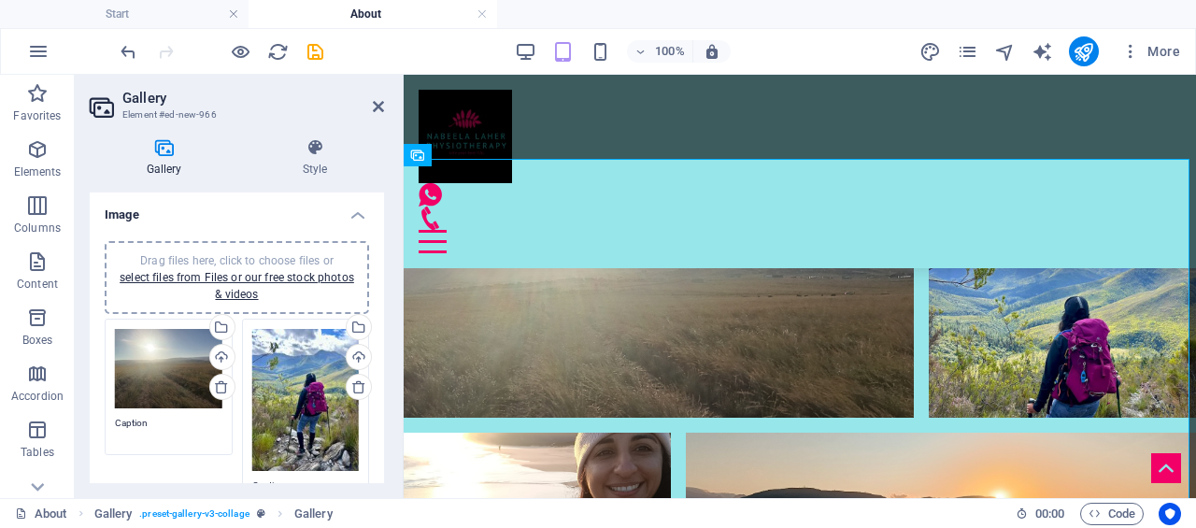
click at [223, 360] on div "Upload" at bounding box center [220, 359] width 28 height 28
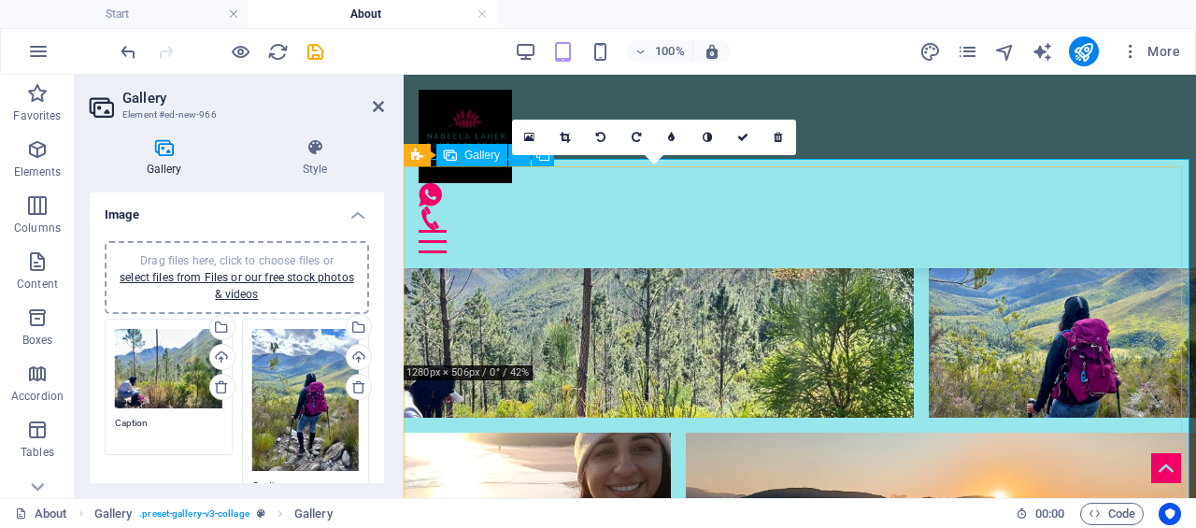
click at [676, 266] on li at bounding box center [659, 319] width 510 height 198
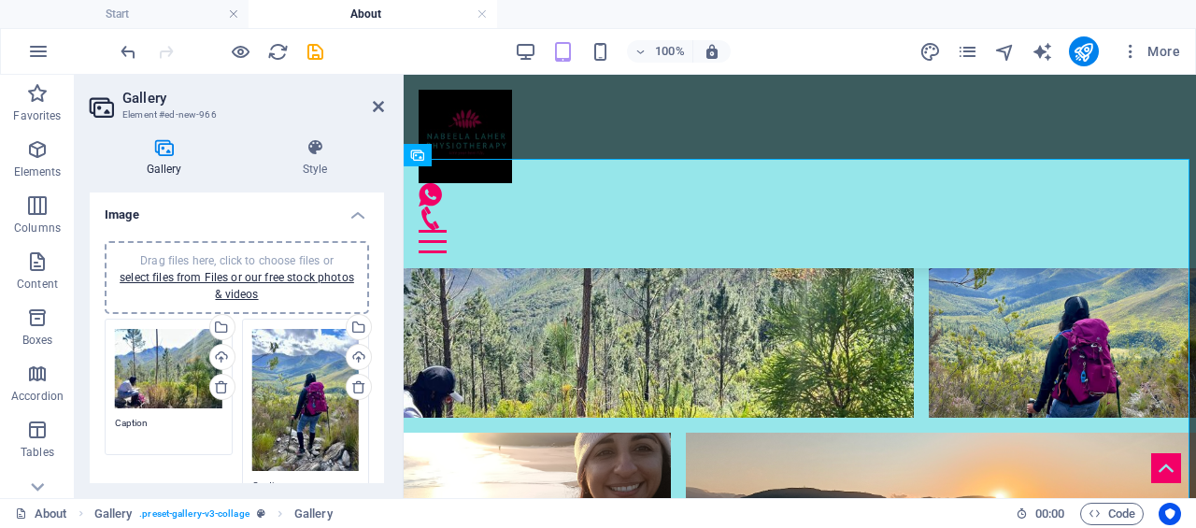
click at [221, 360] on div "Select files from the file manager, stock photos, or upload file(s)" at bounding box center [281, 328] width 121 height 70
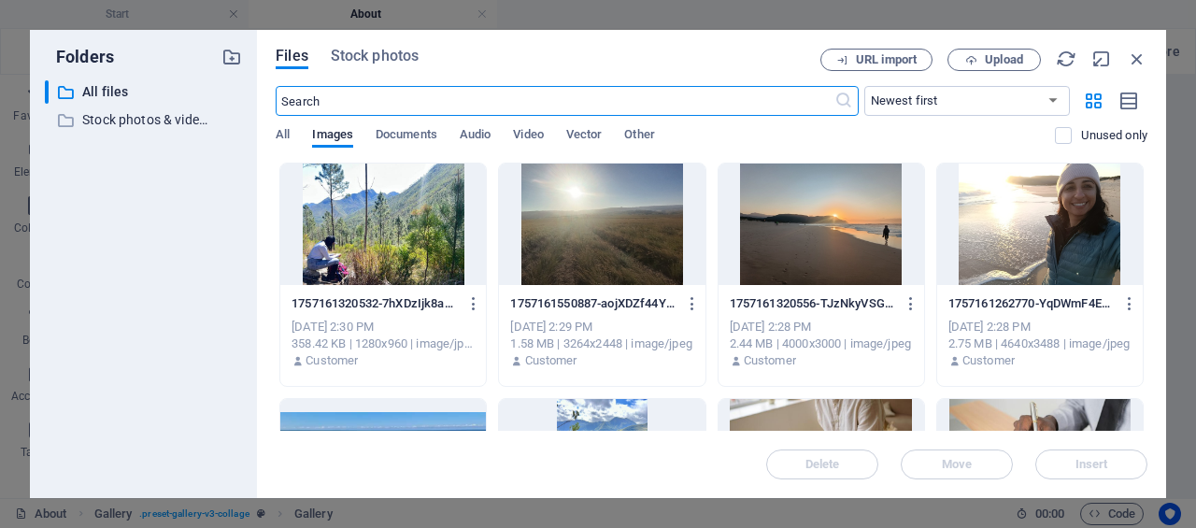
scroll to position [2712, 0]
click at [1136, 54] on icon "button" at bounding box center [1137, 59] width 21 height 21
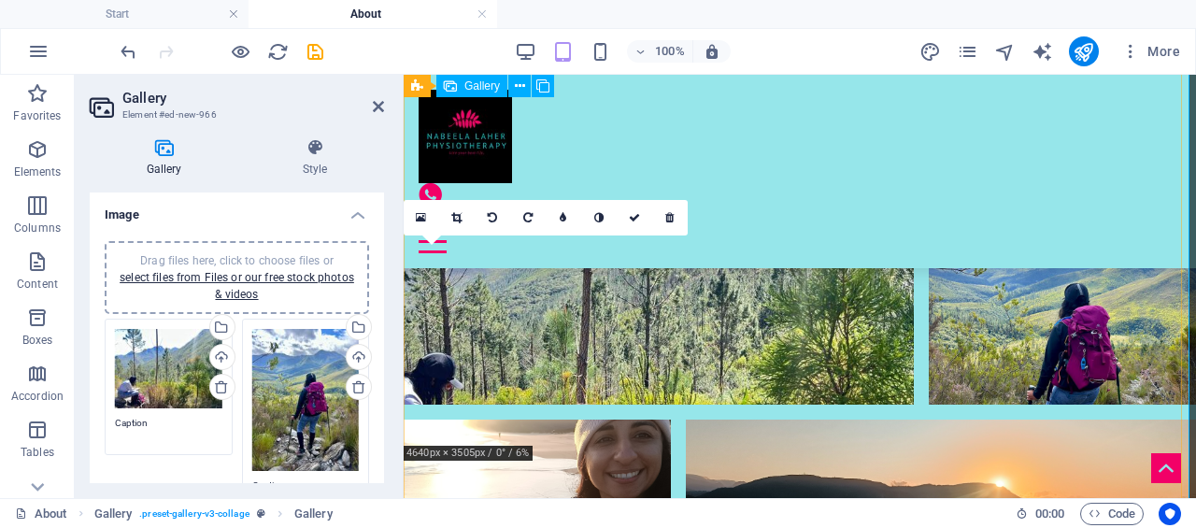
scroll to position [1584, 0]
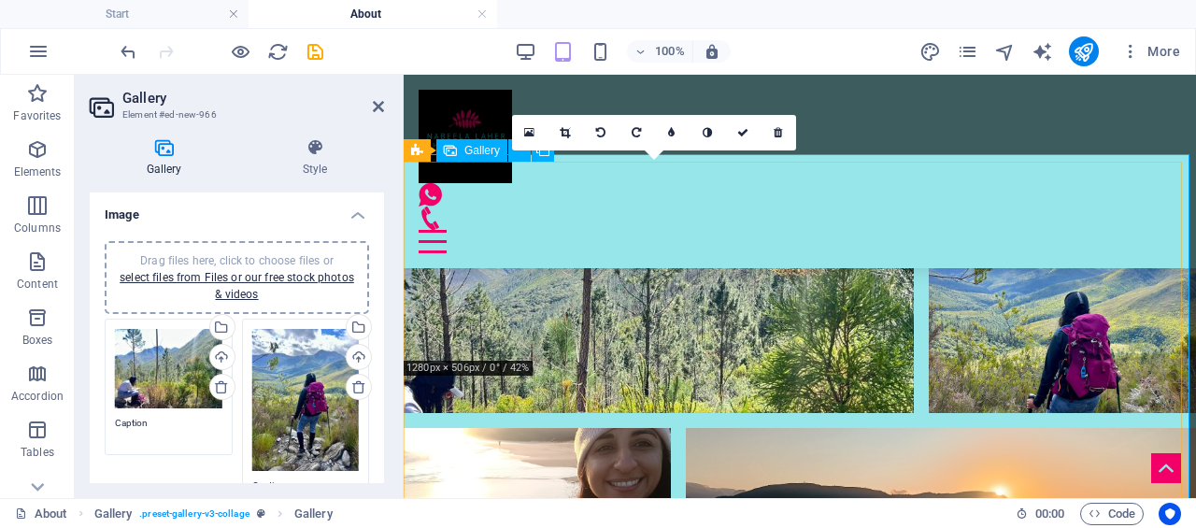
click at [646, 277] on li at bounding box center [659, 314] width 510 height 198
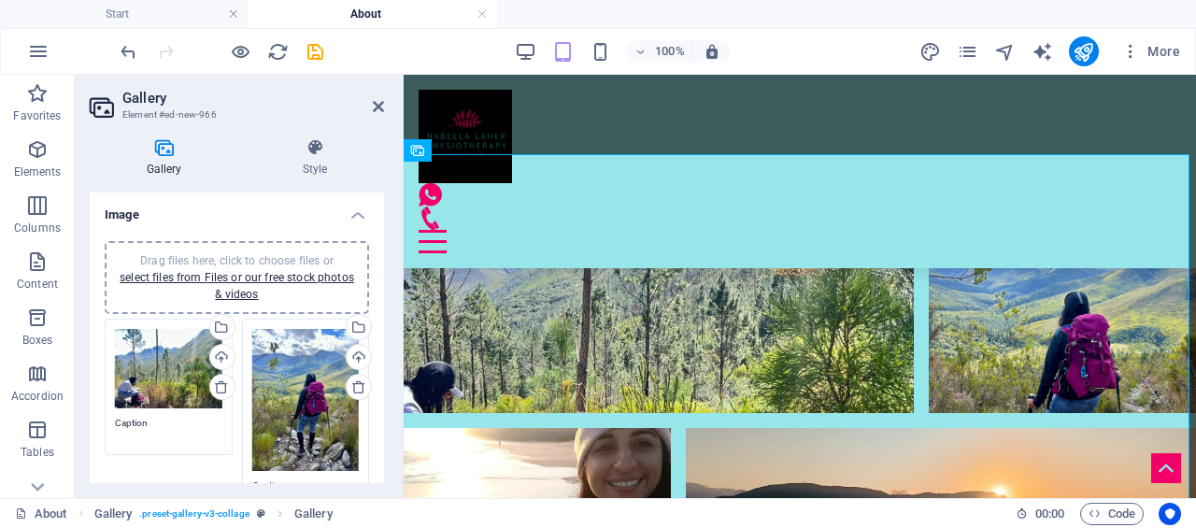
click at [219, 354] on div "Upload" at bounding box center [220, 359] width 28 height 28
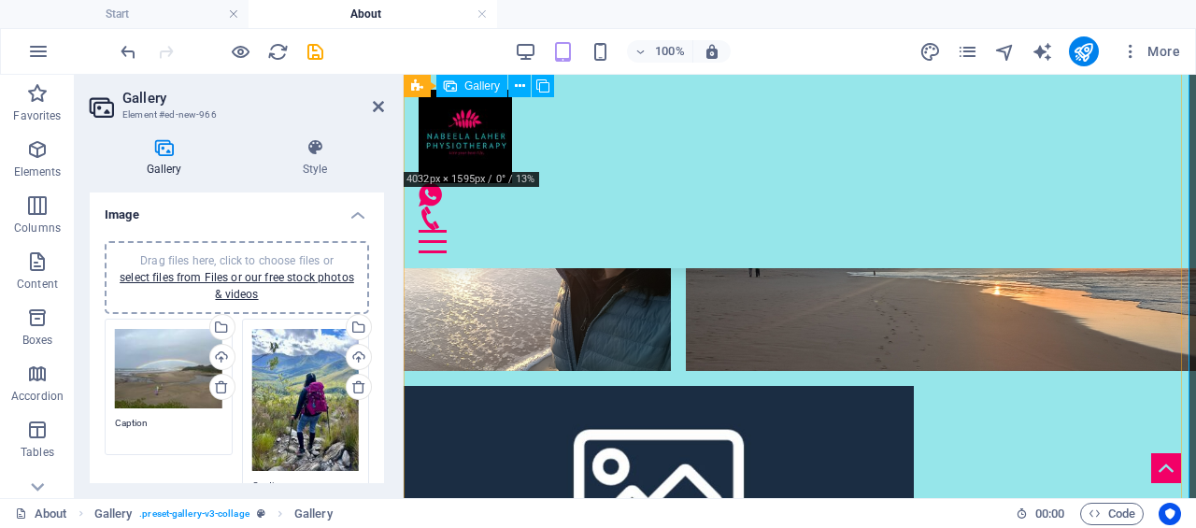
scroll to position [1864, 0]
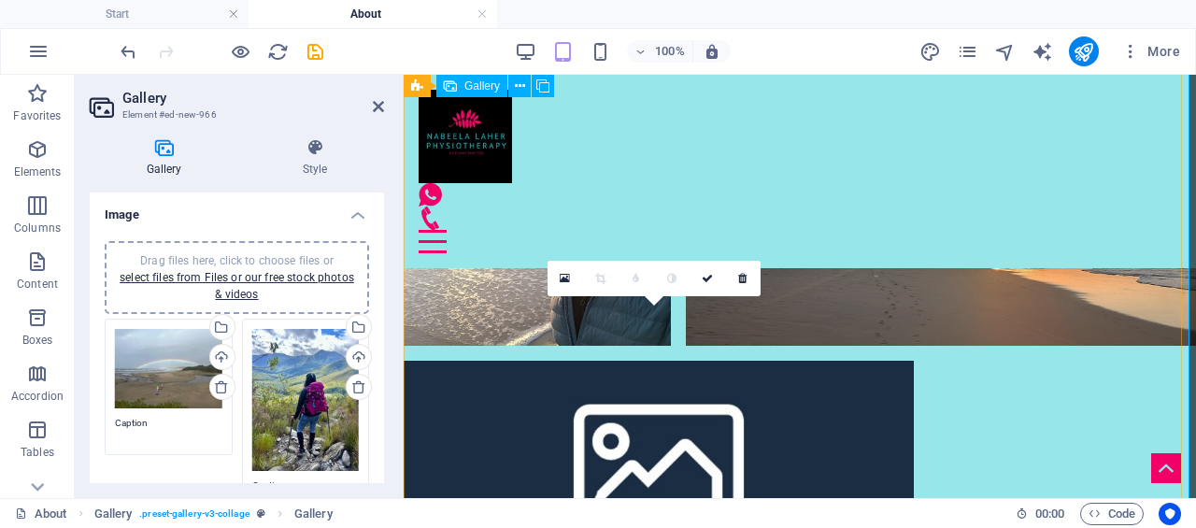
click at [633, 405] on li at bounding box center [659, 460] width 510 height 198
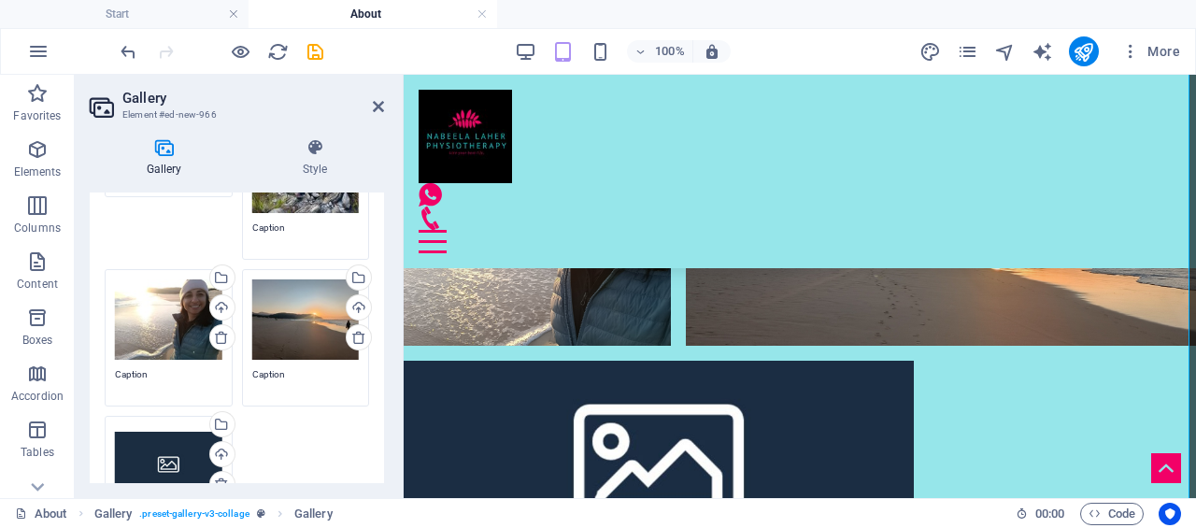
scroll to position [280, 0]
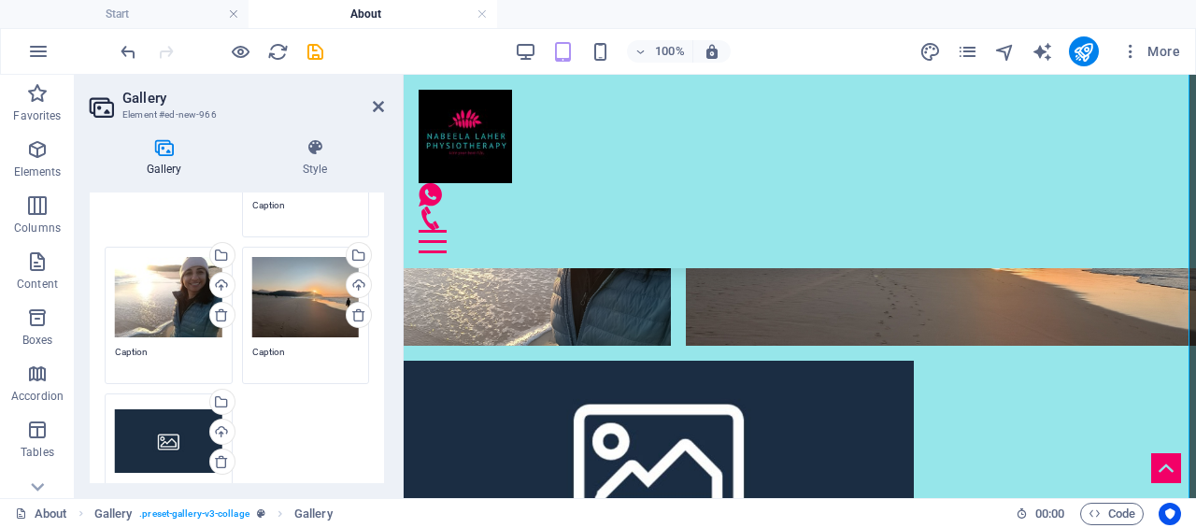
click at [217, 431] on div "Upload" at bounding box center [220, 434] width 28 height 28
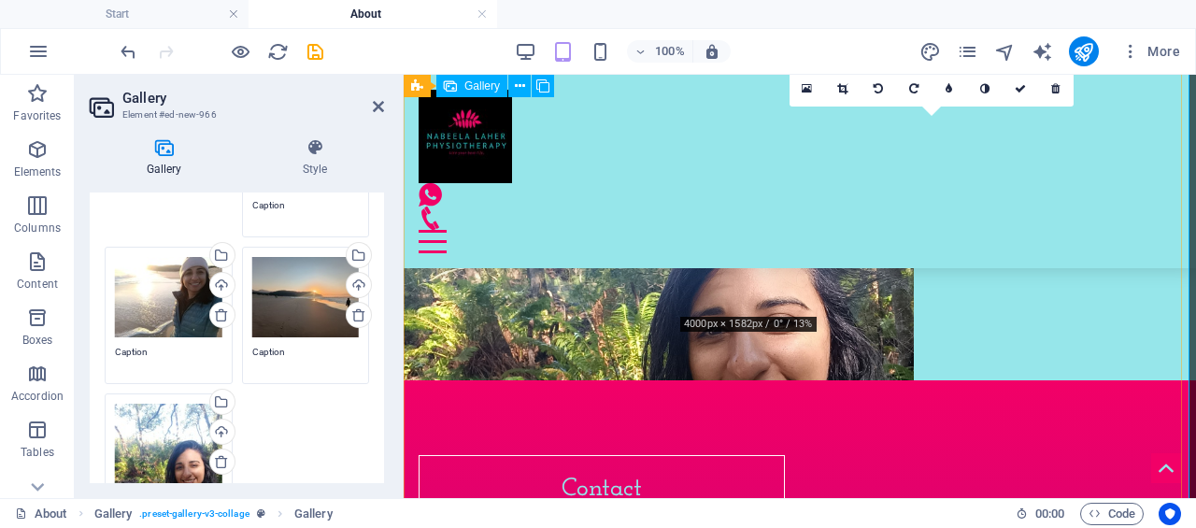
scroll to position [2051, 0]
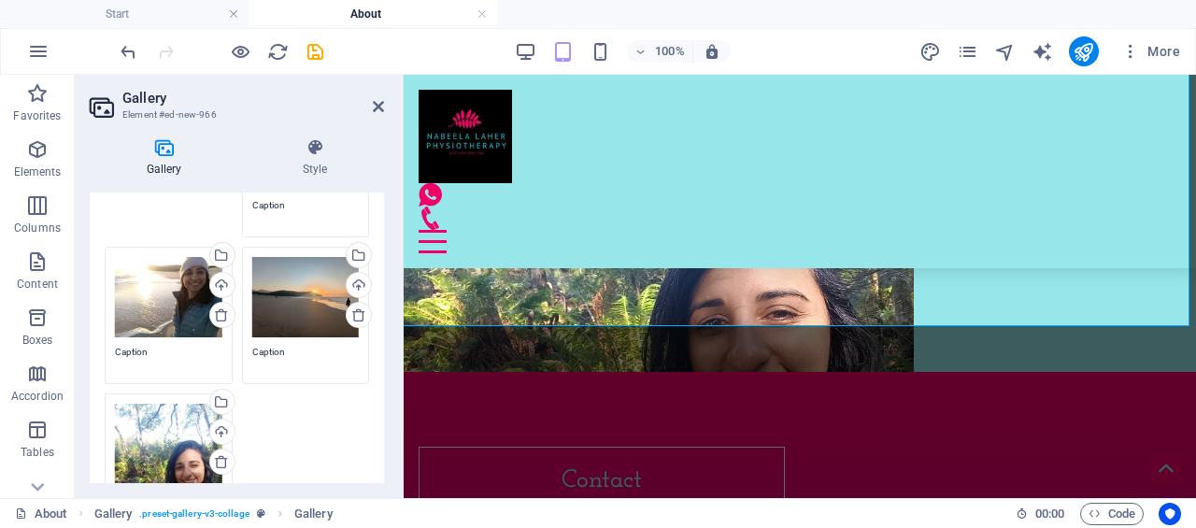
click at [218, 427] on div "Upload" at bounding box center [220, 434] width 28 height 28
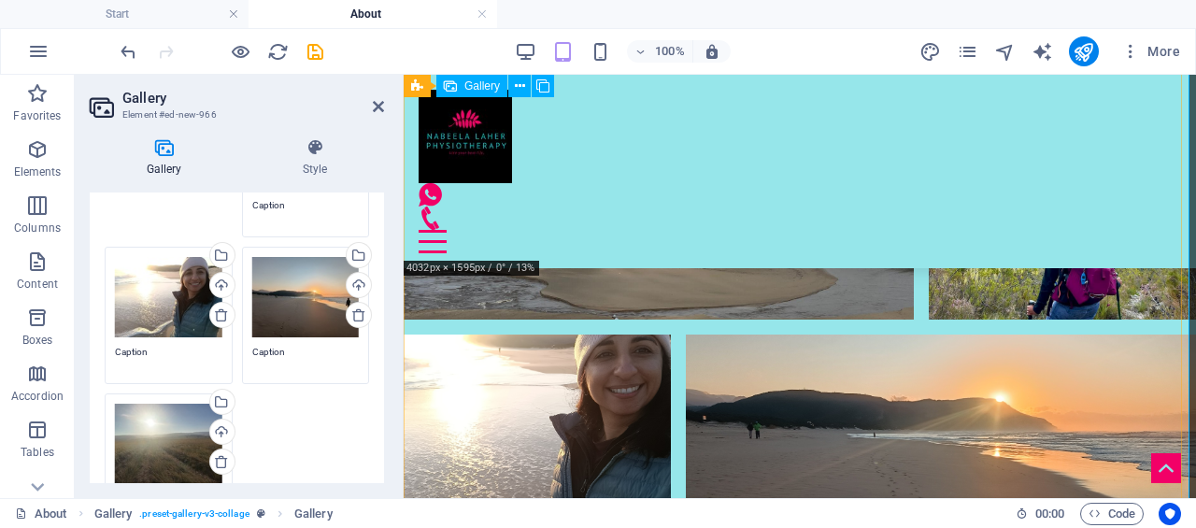
scroll to position [1957, 0]
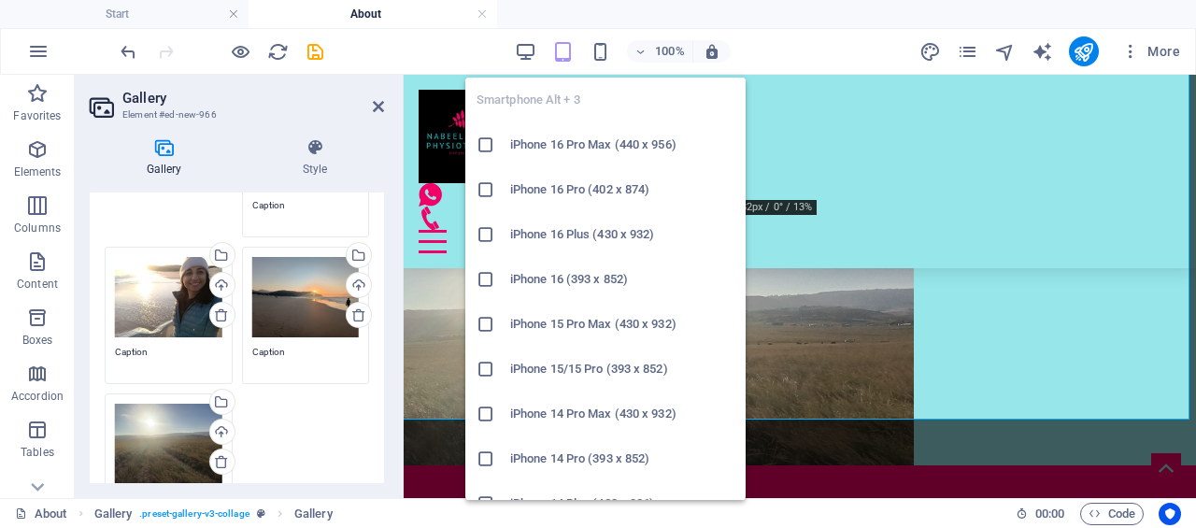
click at [608, 50] on icon "button" at bounding box center [600, 51] width 21 height 21
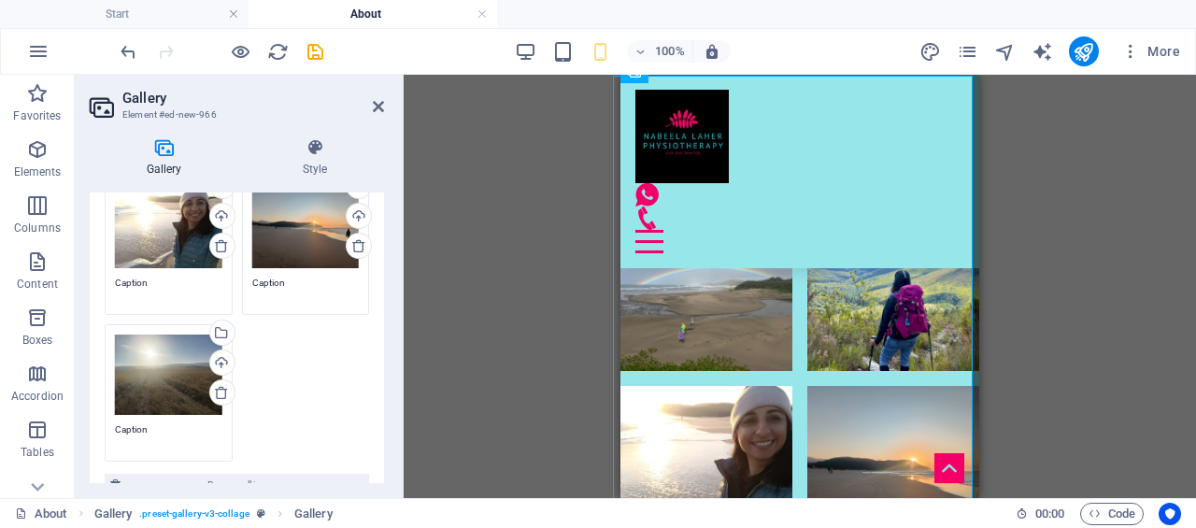
scroll to position [374, 0]
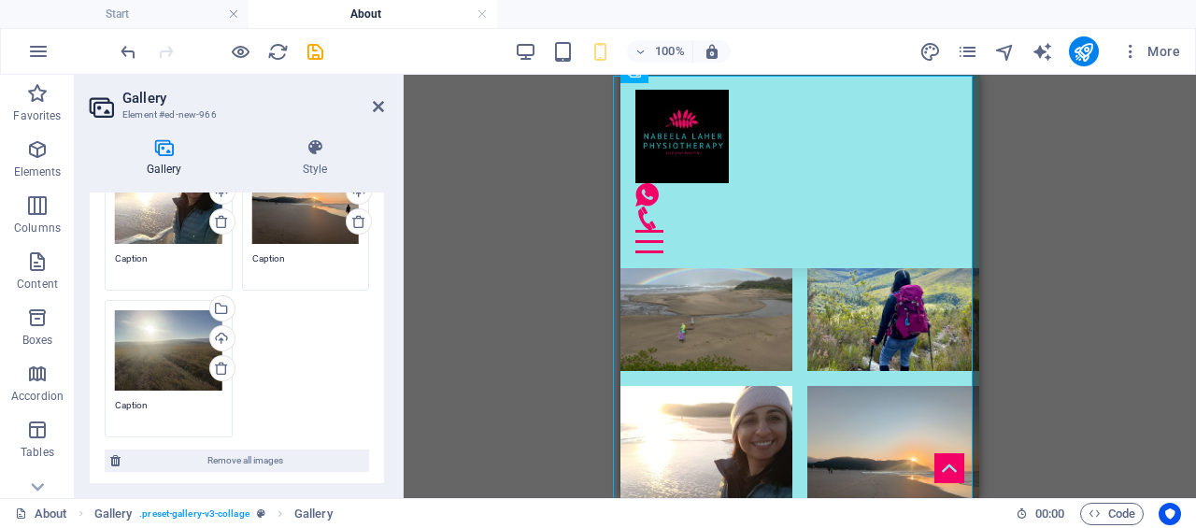
click at [293, 343] on div "Drag files here, click to choose files or select files from Files or our free s…" at bounding box center [237, 191] width 274 height 502
drag, startPoint x: 293, startPoint y: 343, endPoint x: 275, endPoint y: 348, distance: 19.5
click at [275, 348] on div "Drag files here, click to choose files or select files from Files or our free s…" at bounding box center [237, 191] width 274 height 502
click at [295, 358] on div "Drag files here, click to choose files or select files from Files or our free s…" at bounding box center [237, 191] width 274 height 502
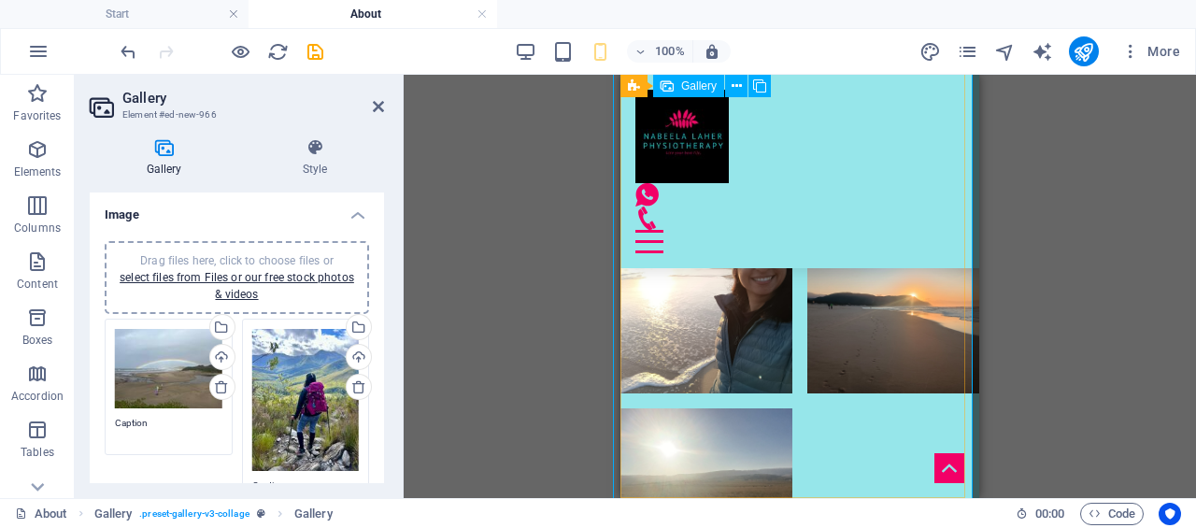
scroll to position [2685, 0]
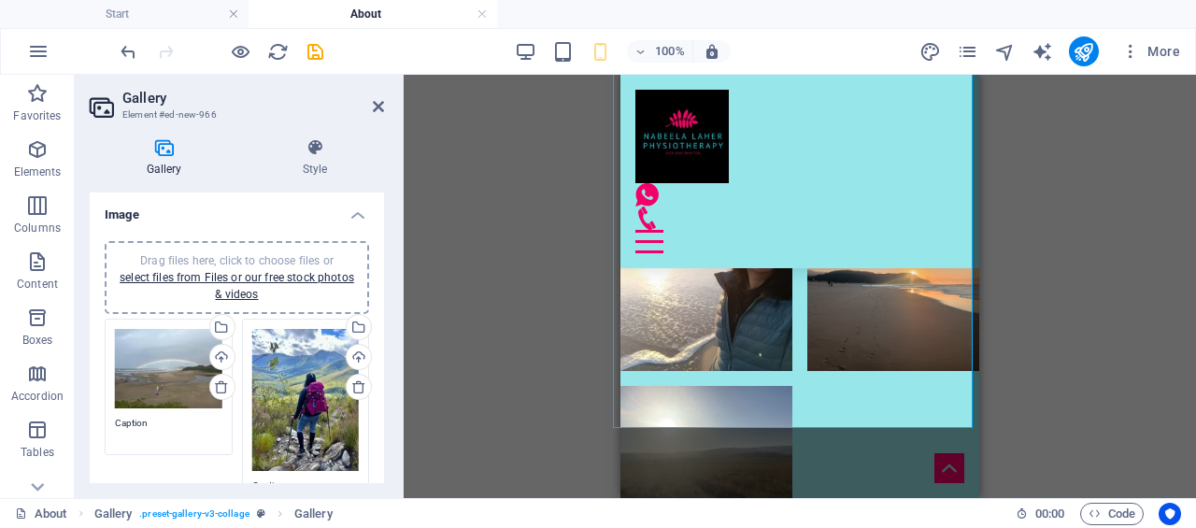
click at [314, 149] on icon at bounding box center [315, 147] width 138 height 19
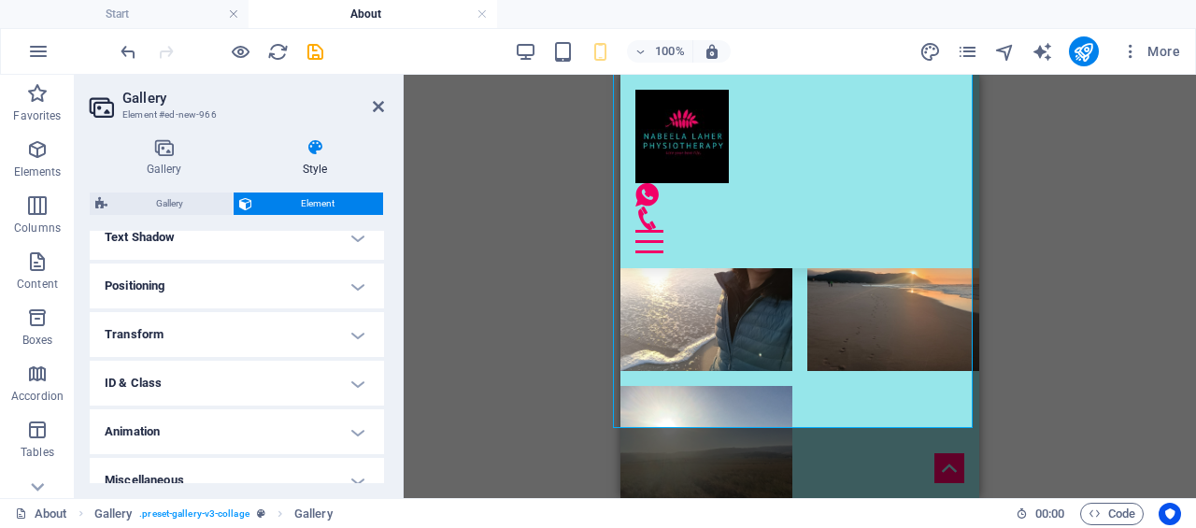
scroll to position [549, 0]
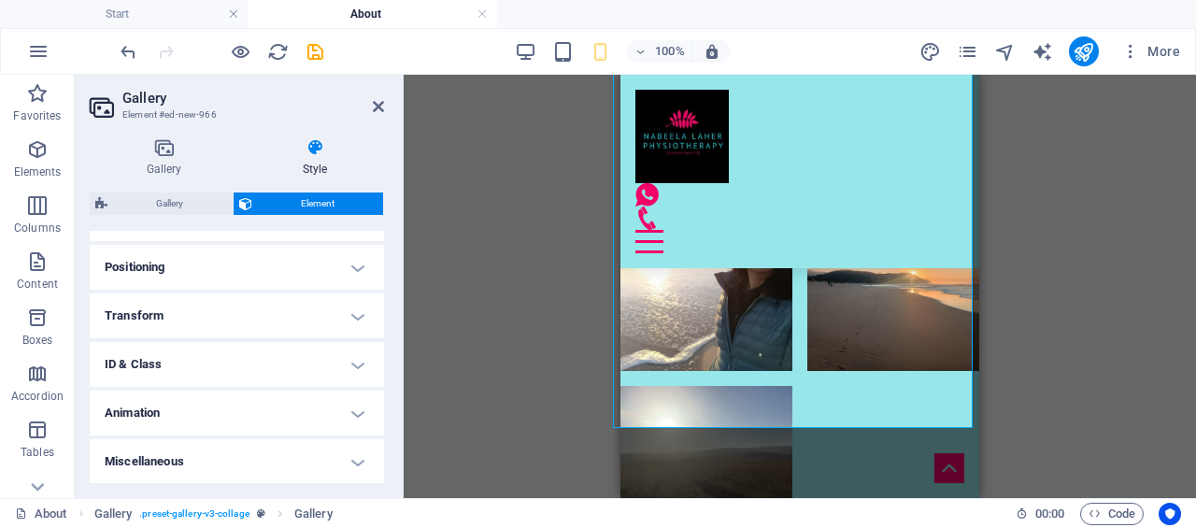
click at [181, 154] on icon at bounding box center [164, 147] width 149 height 19
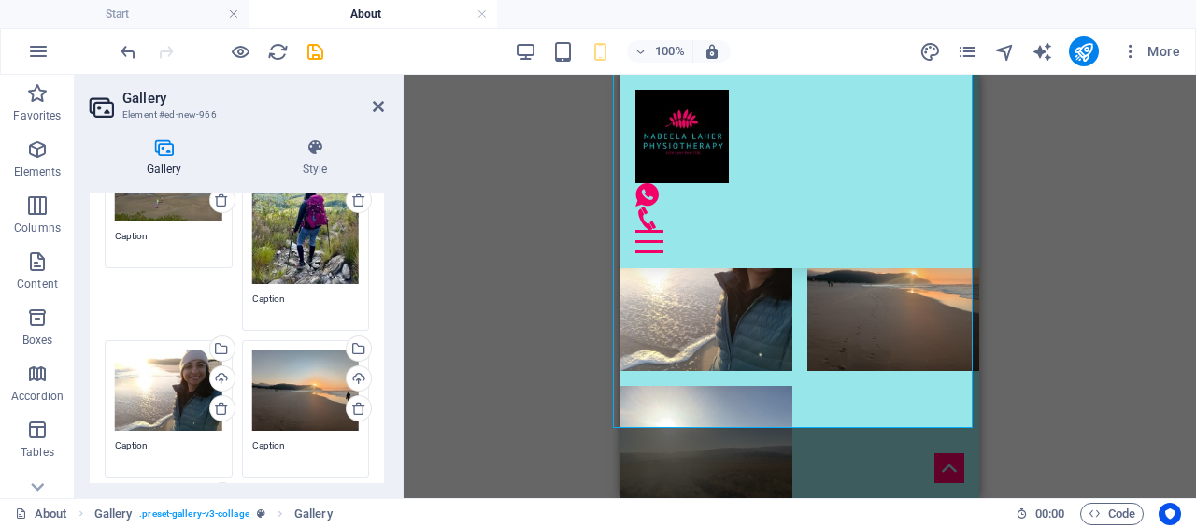
scroll to position [374, 0]
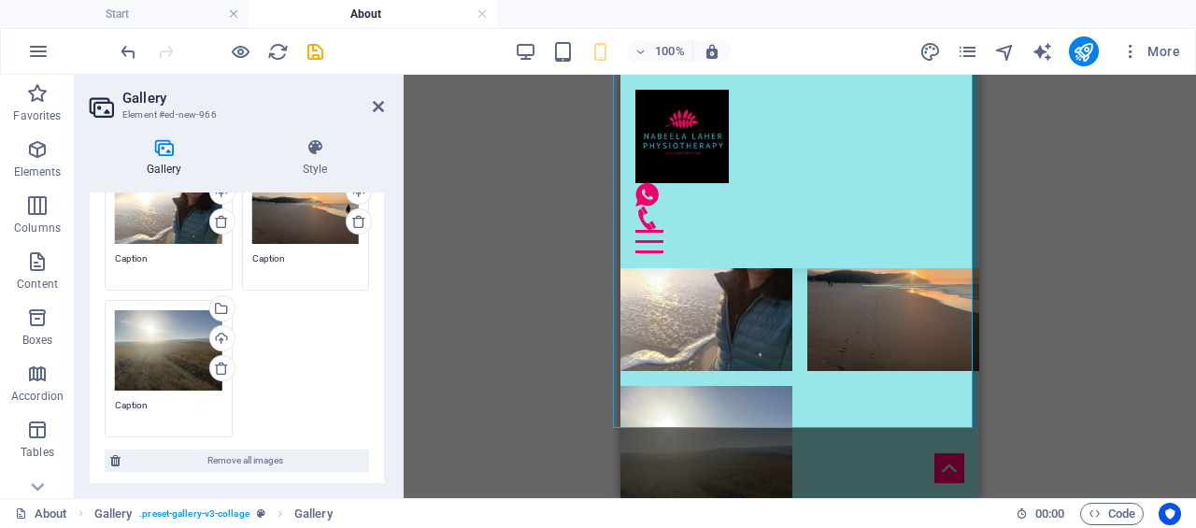
drag, startPoint x: 301, startPoint y: 321, endPoint x: 277, endPoint y: 317, distance: 24.7
click at [277, 317] on div "Drag files here, click to choose files or select files from Files or our free s…" at bounding box center [237, 191] width 274 height 502
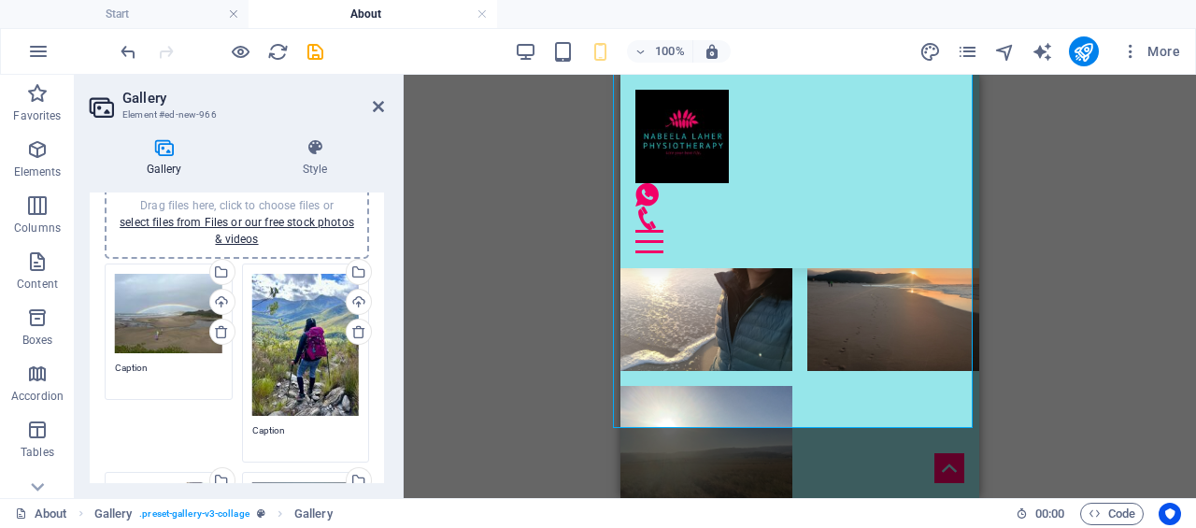
scroll to position [0, 0]
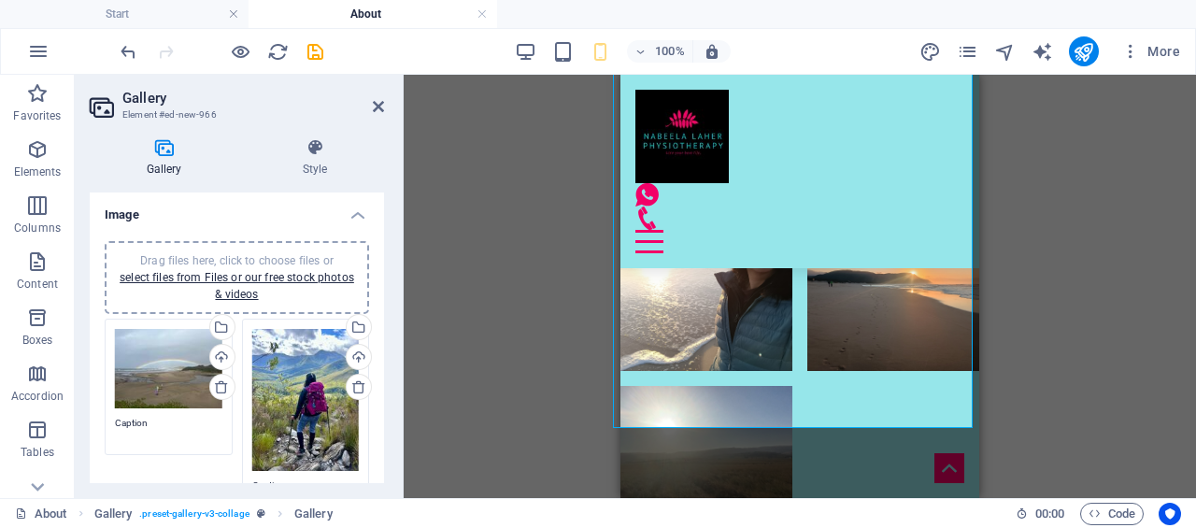
click at [381, 108] on icon at bounding box center [378, 106] width 11 height 15
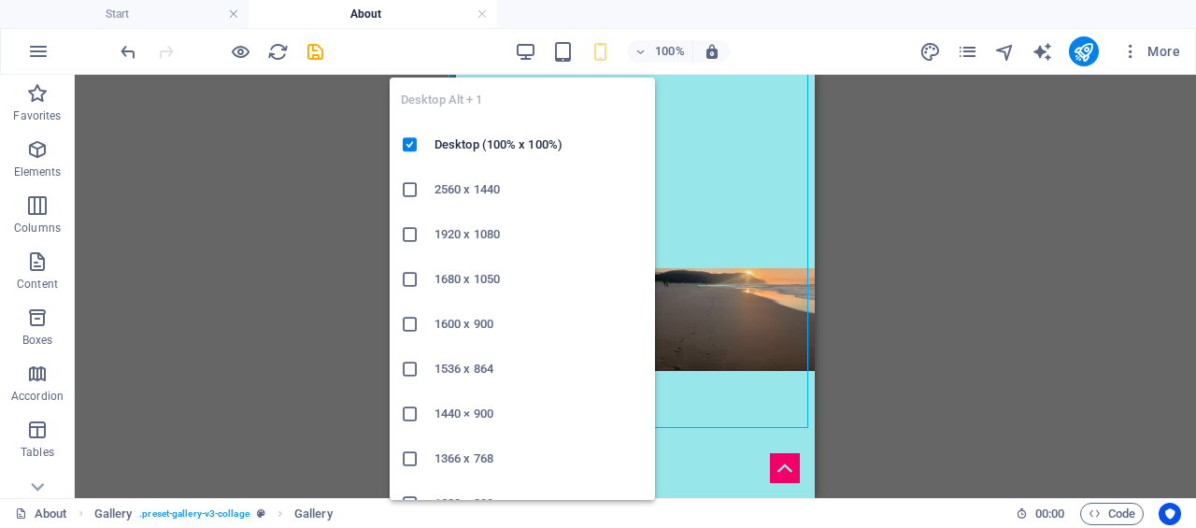
click at [0, 0] on icon "button" at bounding box center [0, 0] width 0 height 0
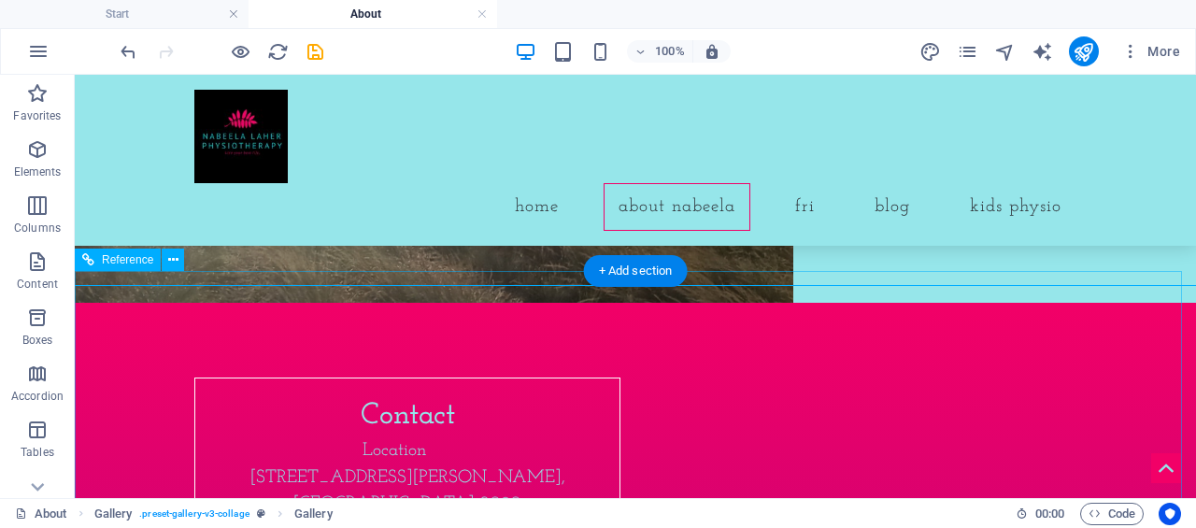
scroll to position [2115, 0]
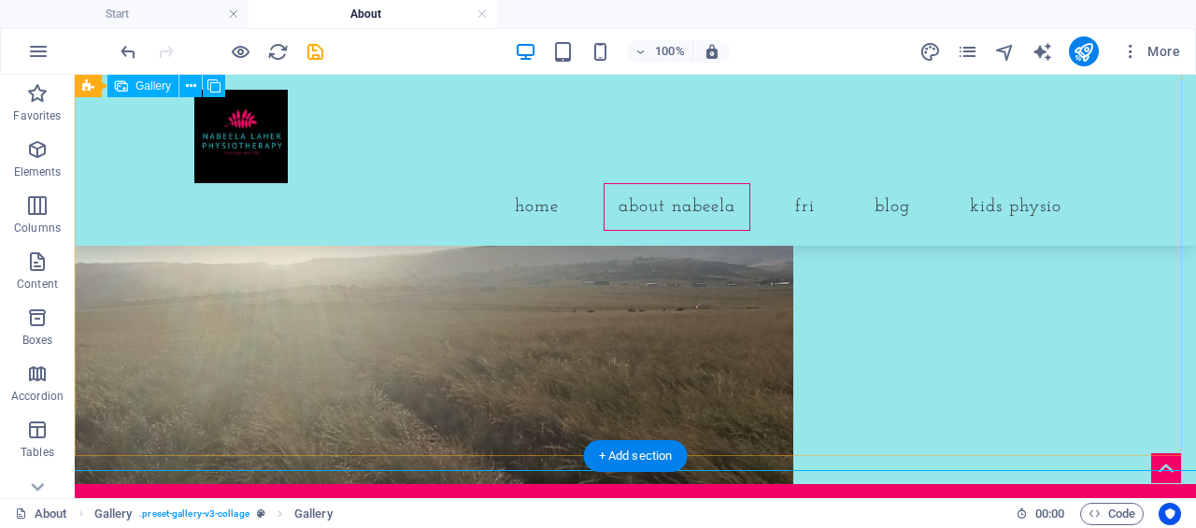
click at [409, 328] on li at bounding box center [434, 344] width 718 height 280
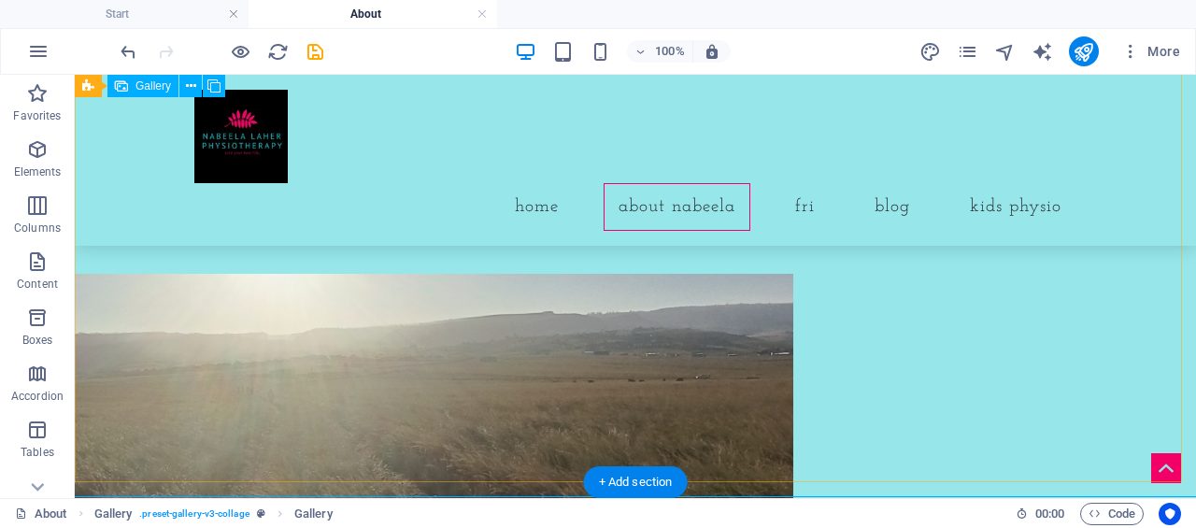
scroll to position [1928, 0]
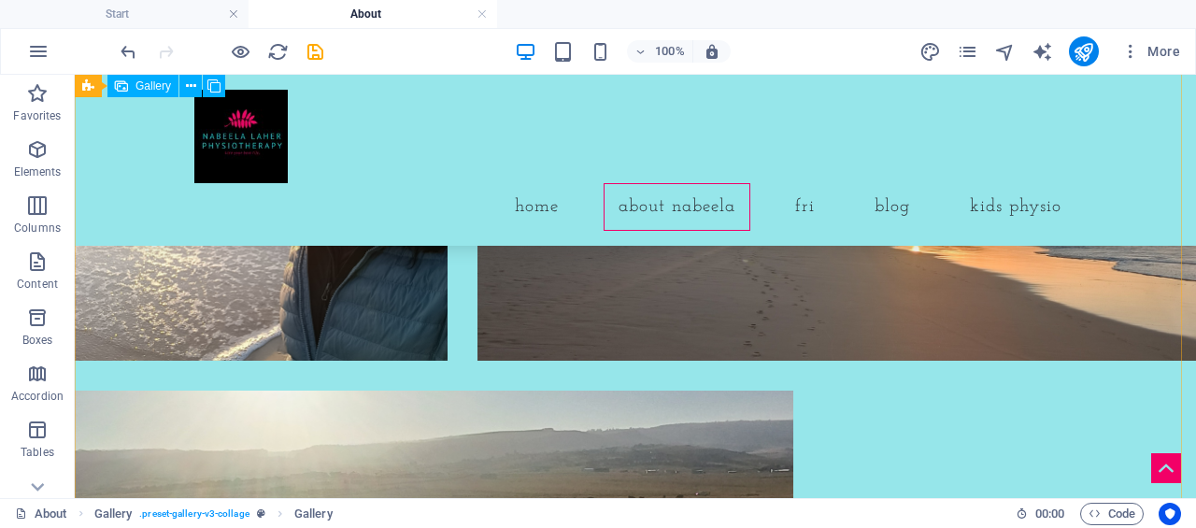
click at [418, 424] on li at bounding box center [434, 531] width 718 height 280
select select "4"
select select "px"
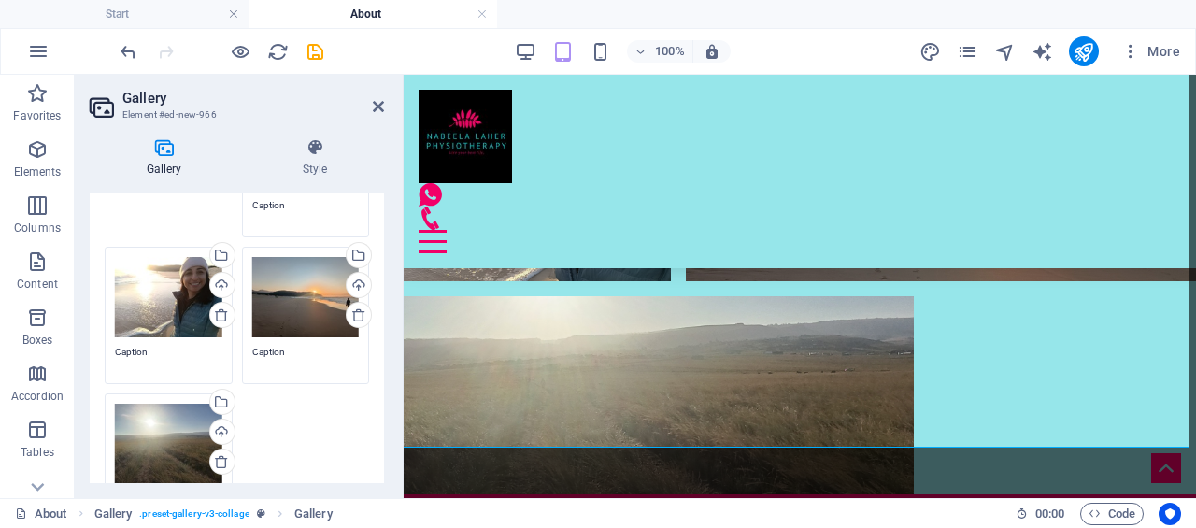
scroll to position [467, 0]
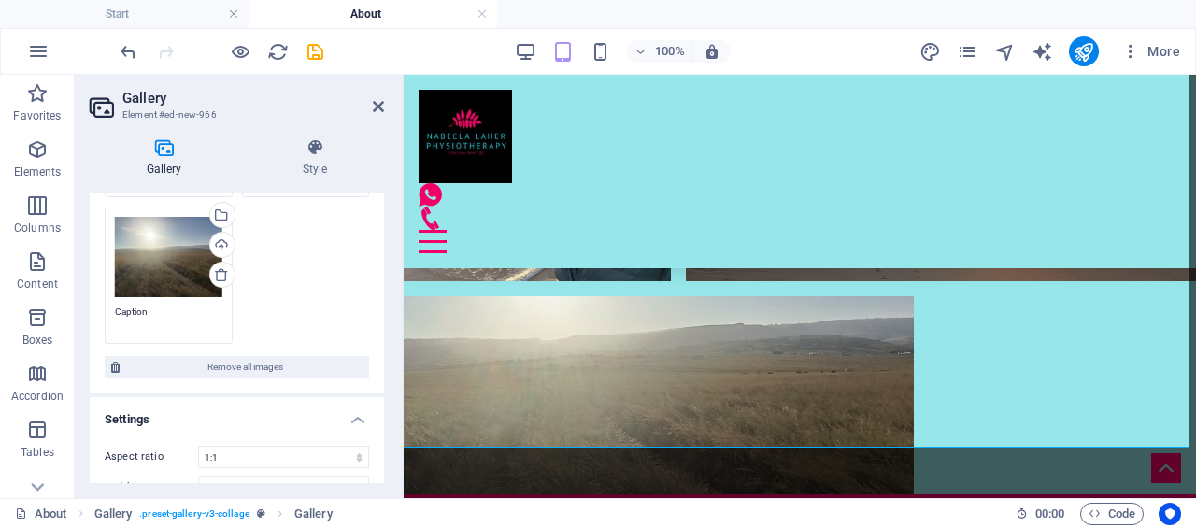
click at [217, 237] on div "Upload" at bounding box center [220, 247] width 28 height 28
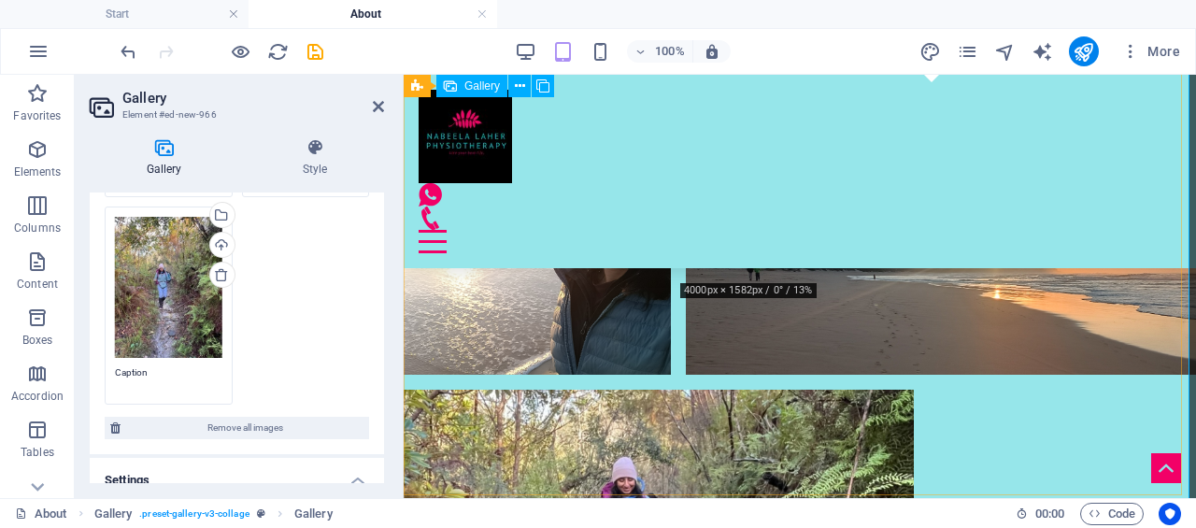
scroll to position [1928, 0]
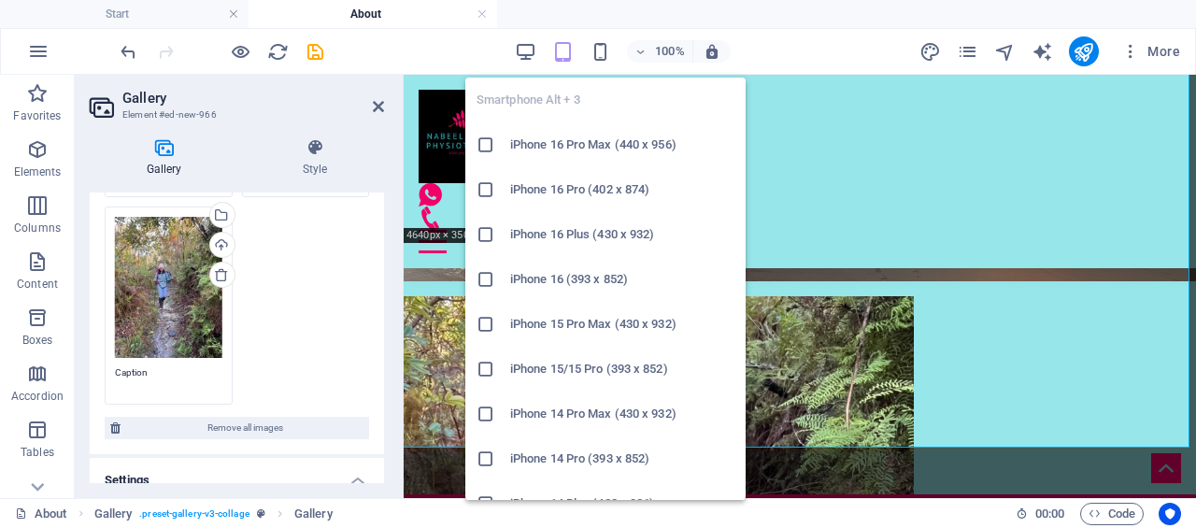
click at [604, 50] on icon "button" at bounding box center [600, 51] width 21 height 21
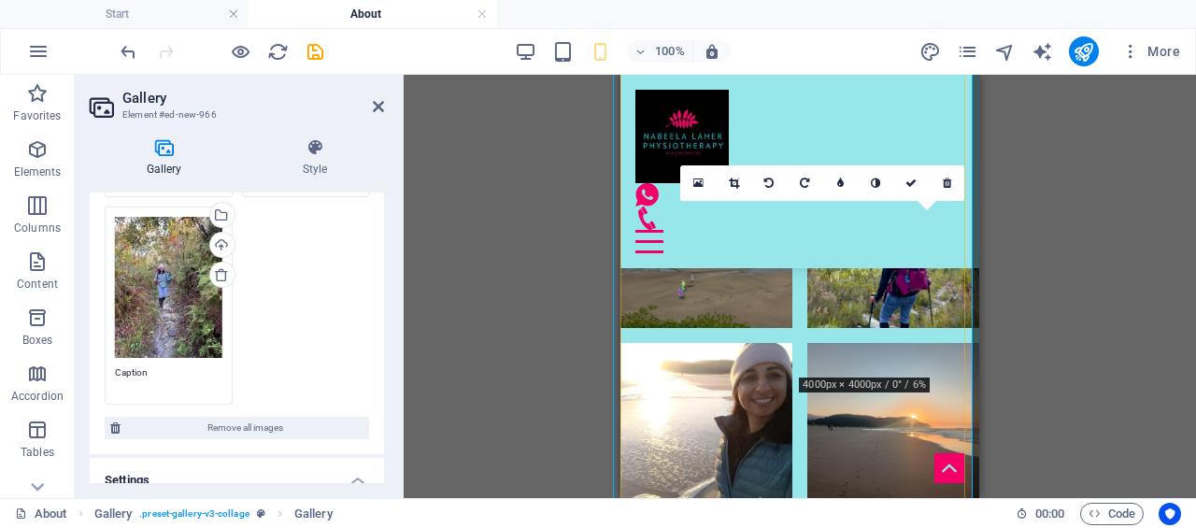
scroll to position [2557, 0]
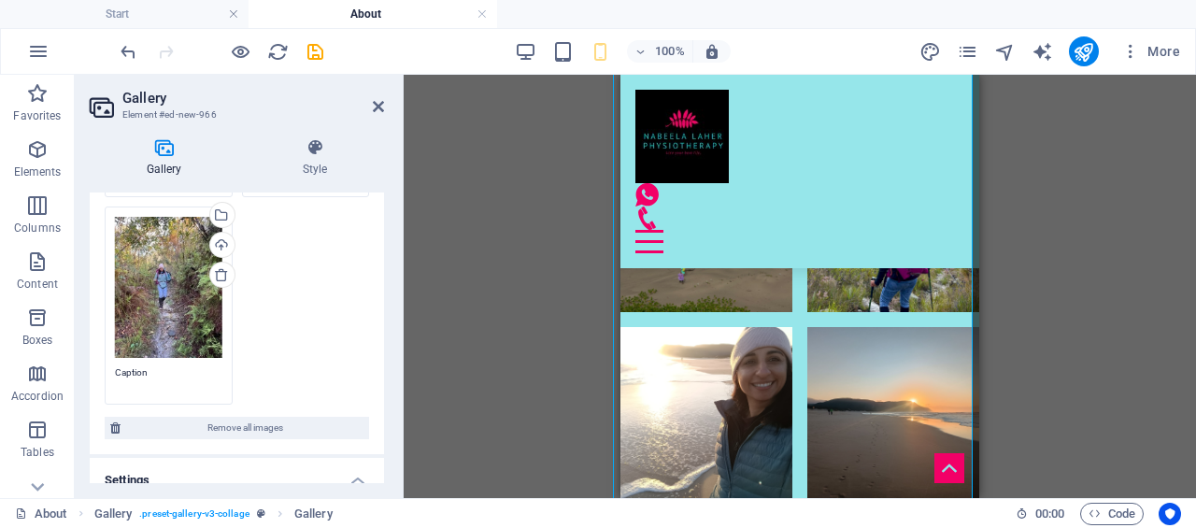
click at [379, 109] on icon at bounding box center [378, 106] width 11 height 15
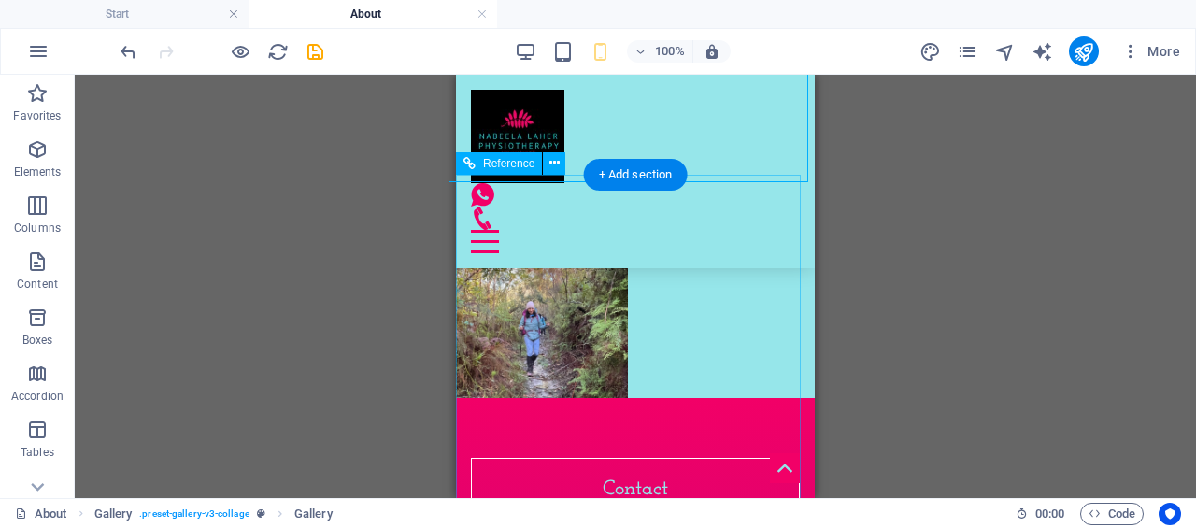
scroll to position [2744, 0]
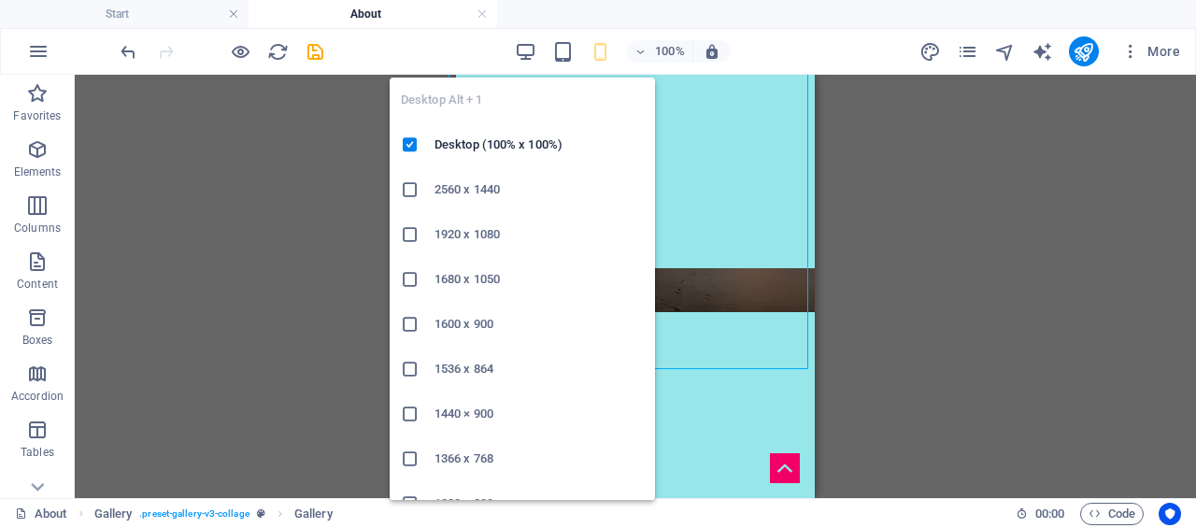
click at [0, 0] on icon "button" at bounding box center [0, 0] width 0 height 0
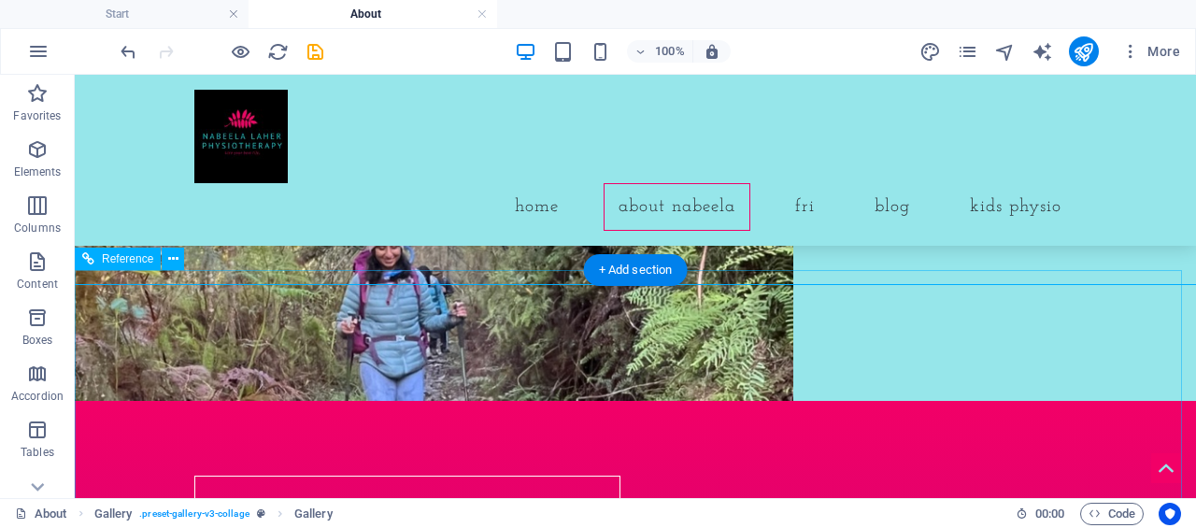
scroll to position [2302, 0]
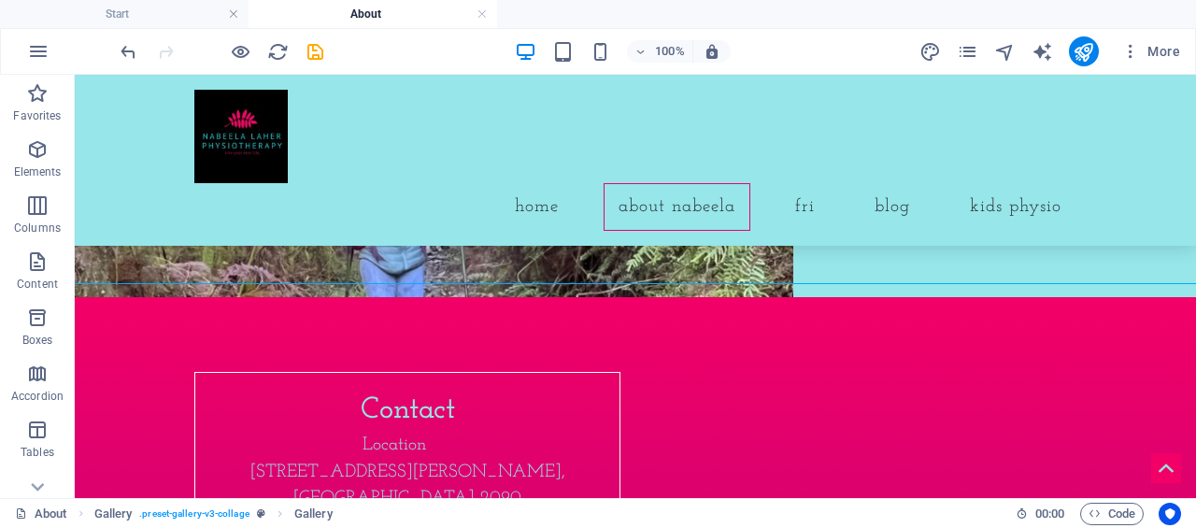
click at [42, 164] on p "Elements" at bounding box center [38, 171] width 48 height 15
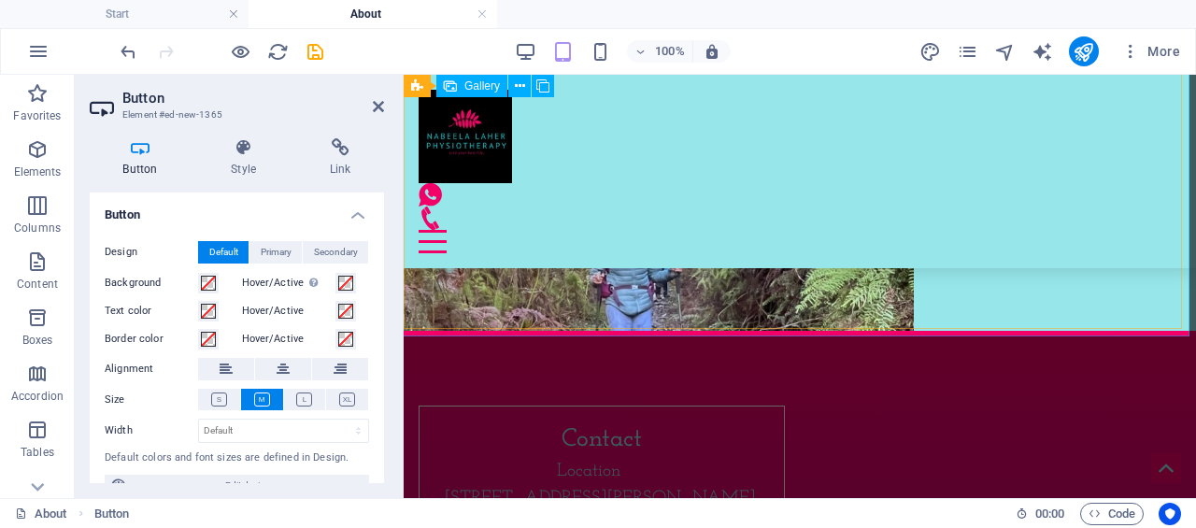
scroll to position [2166, 0]
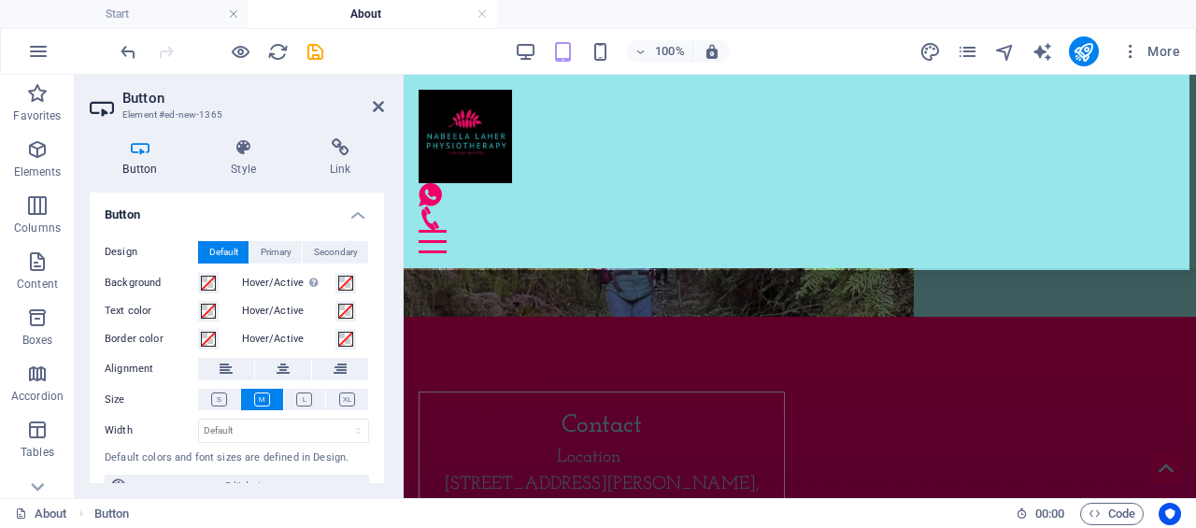
click at [373, 113] on icon at bounding box center [378, 106] width 11 height 15
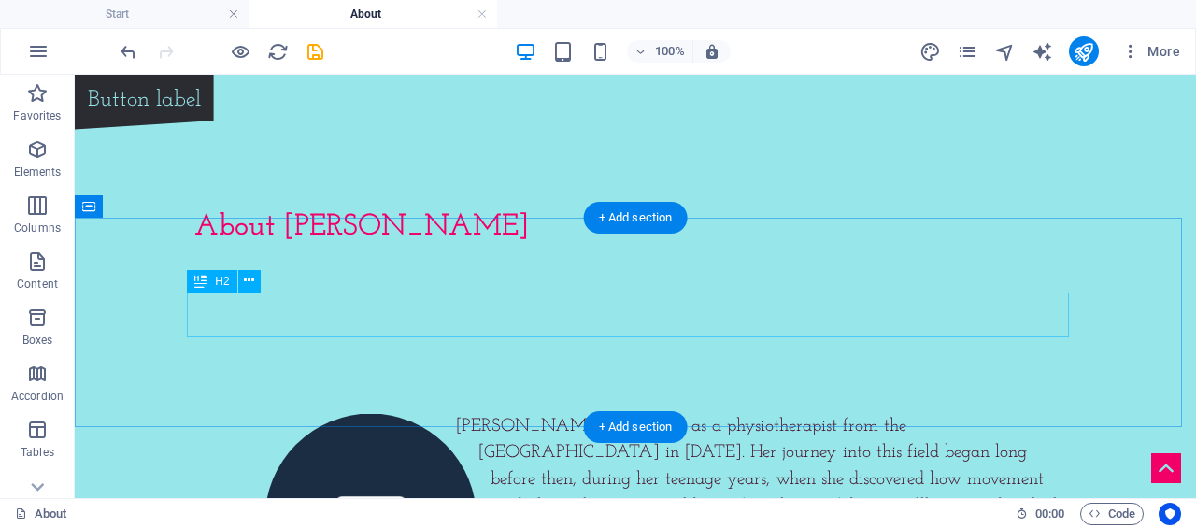
scroll to position [148, 0]
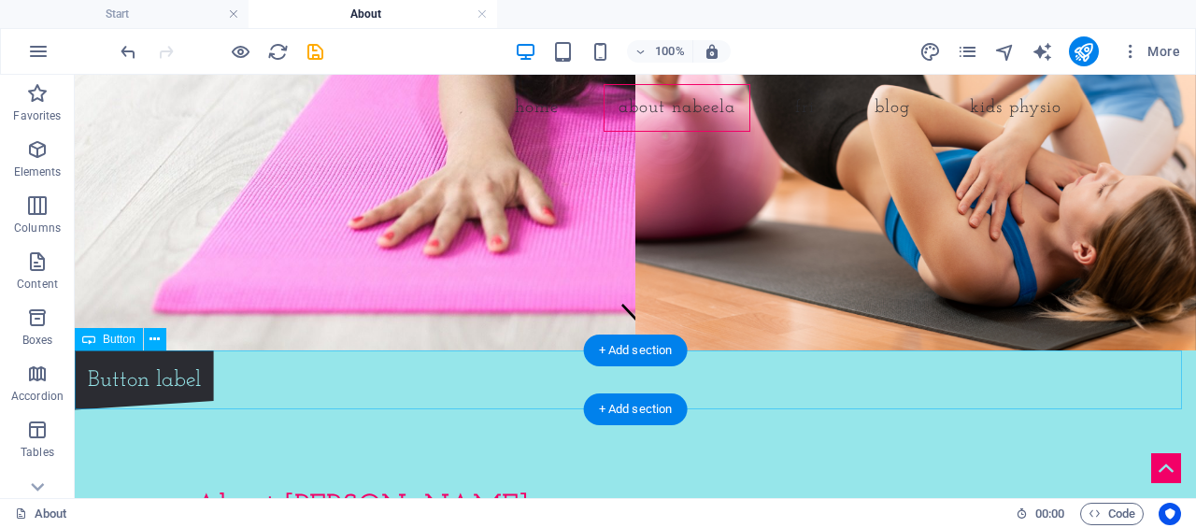
click at [178, 386] on div "Button label" at bounding box center [635, 380] width 1121 height 60
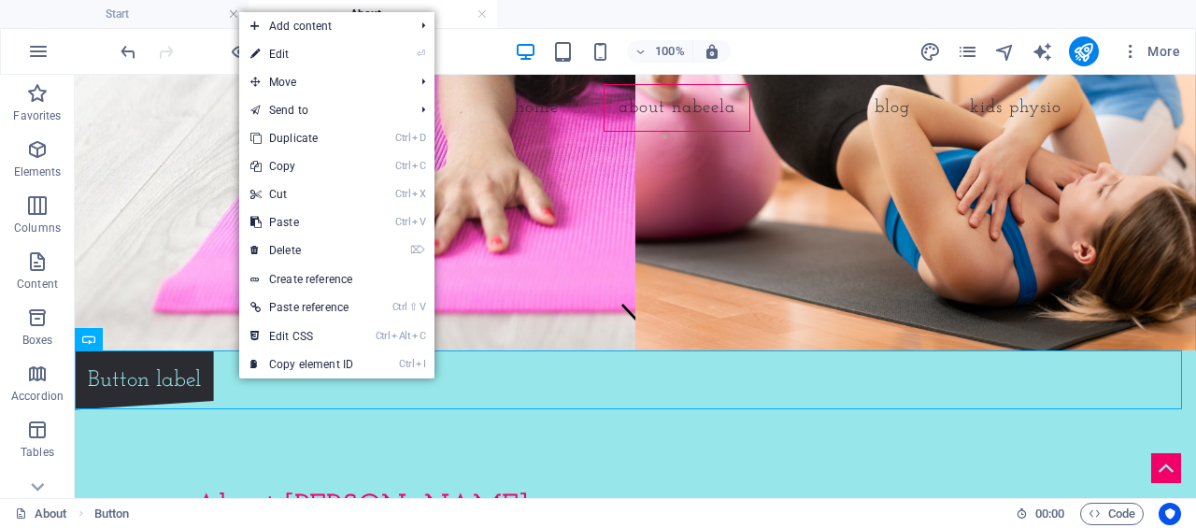
click at [306, 261] on link "⌦ Delete" at bounding box center [301, 250] width 125 height 28
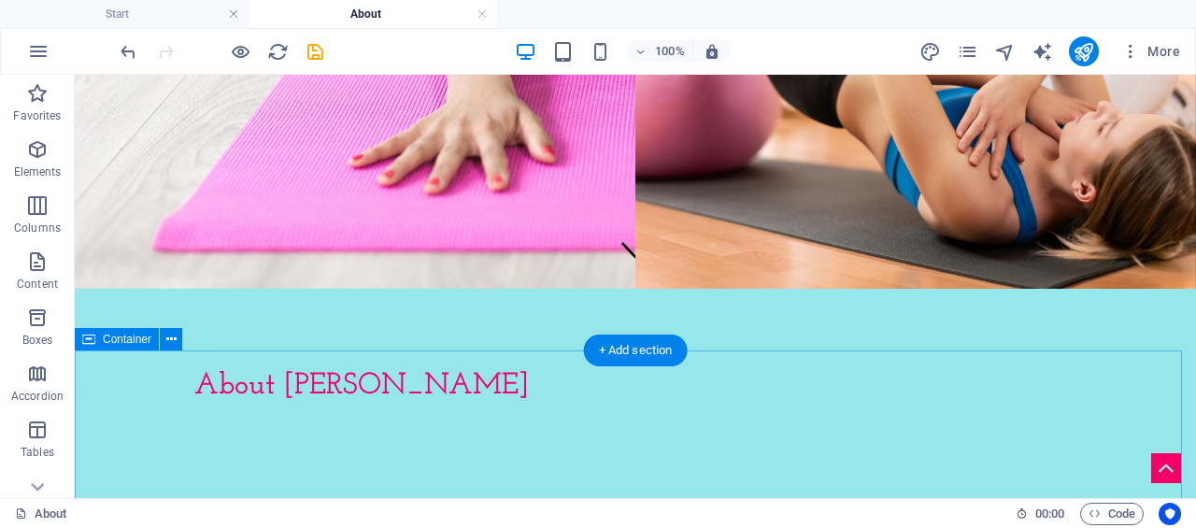
scroll to position [241, 0]
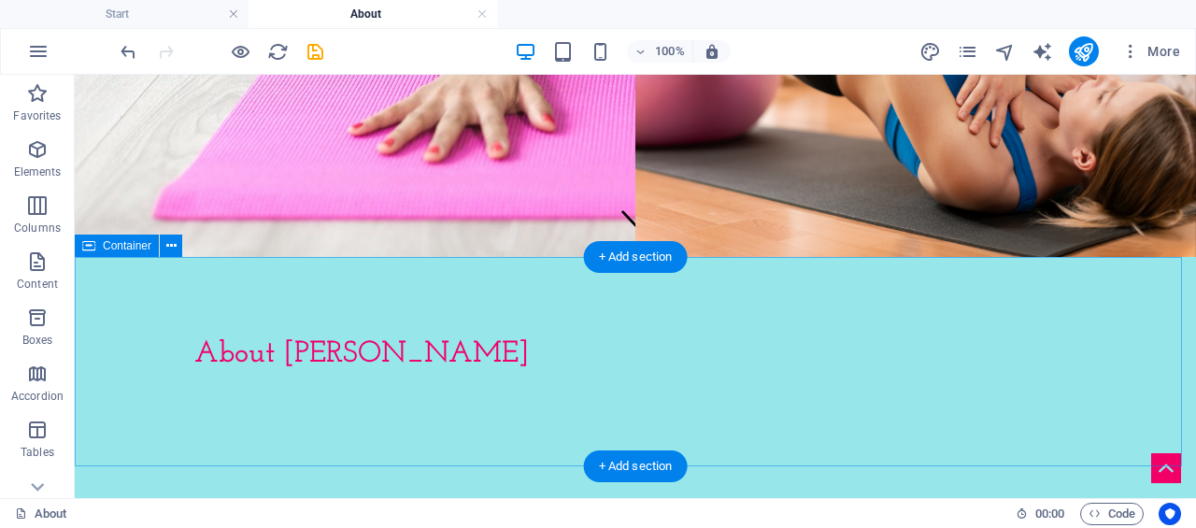
click at [297, 431] on div "About [PERSON_NAME]" at bounding box center [635, 361] width 1121 height 209
click at [477, 349] on div "About [PERSON_NAME]" at bounding box center [635, 354] width 882 height 45
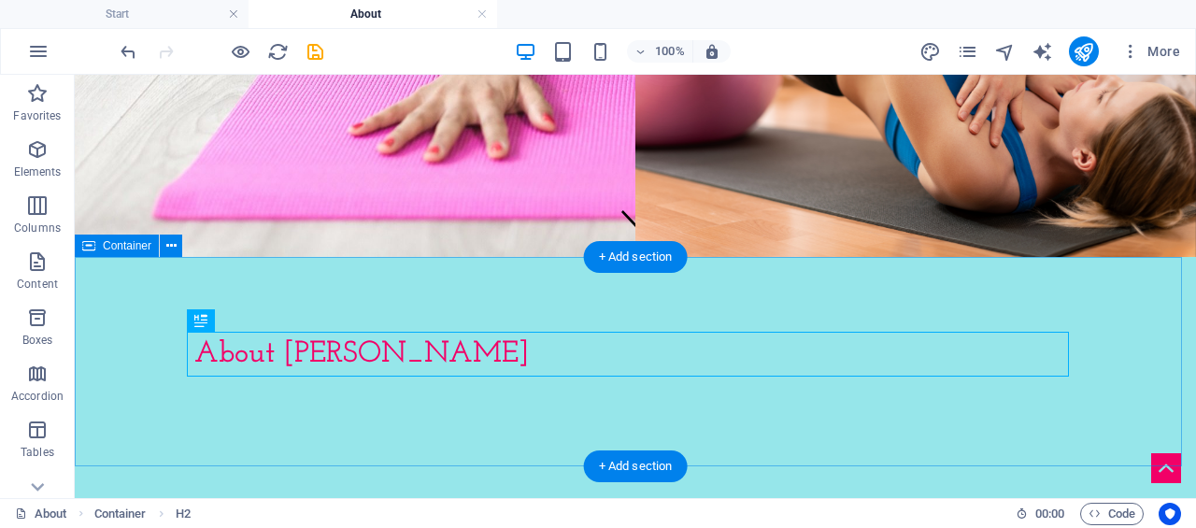
click at [468, 418] on div "About [PERSON_NAME]" at bounding box center [635, 361] width 1121 height 209
click at [476, 376] on div "About [PERSON_NAME]" at bounding box center [635, 354] width 882 height 45
click at [476, 383] on div at bounding box center [635, 384] width 882 height 15
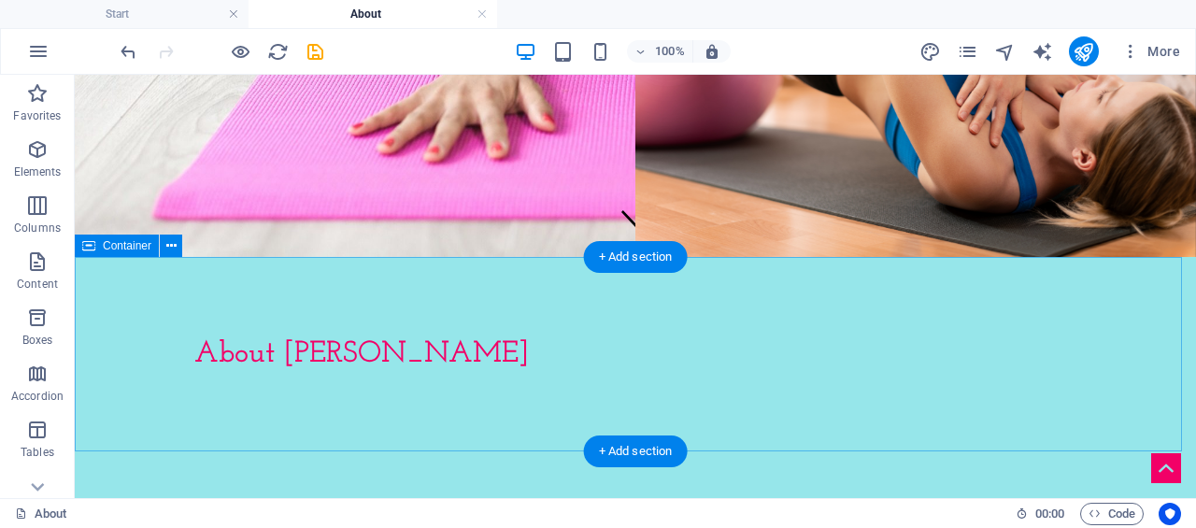
click at [377, 390] on div "About [PERSON_NAME]" at bounding box center [635, 354] width 1121 height 194
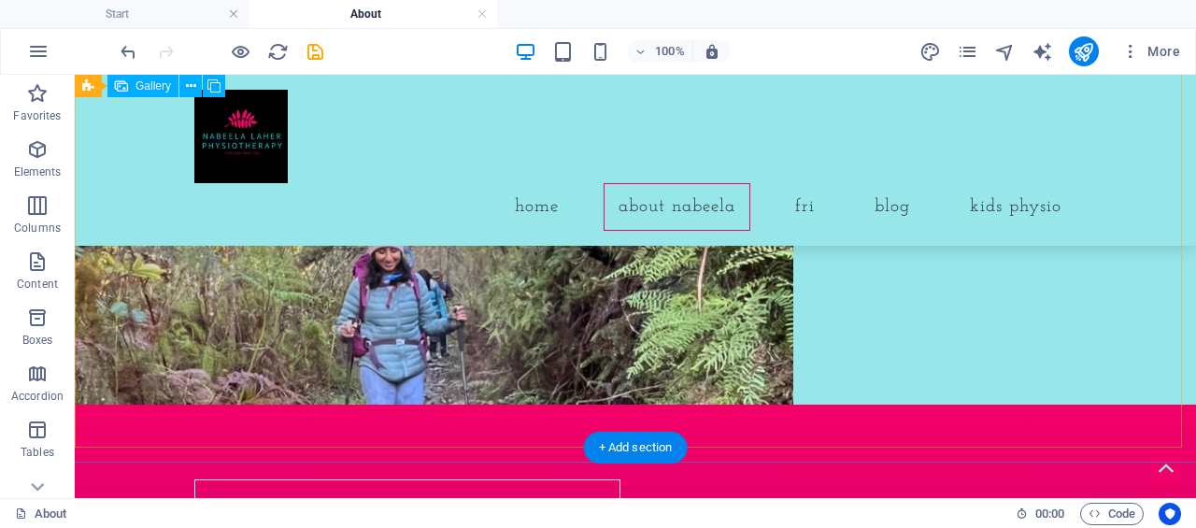
scroll to position [2203, 0]
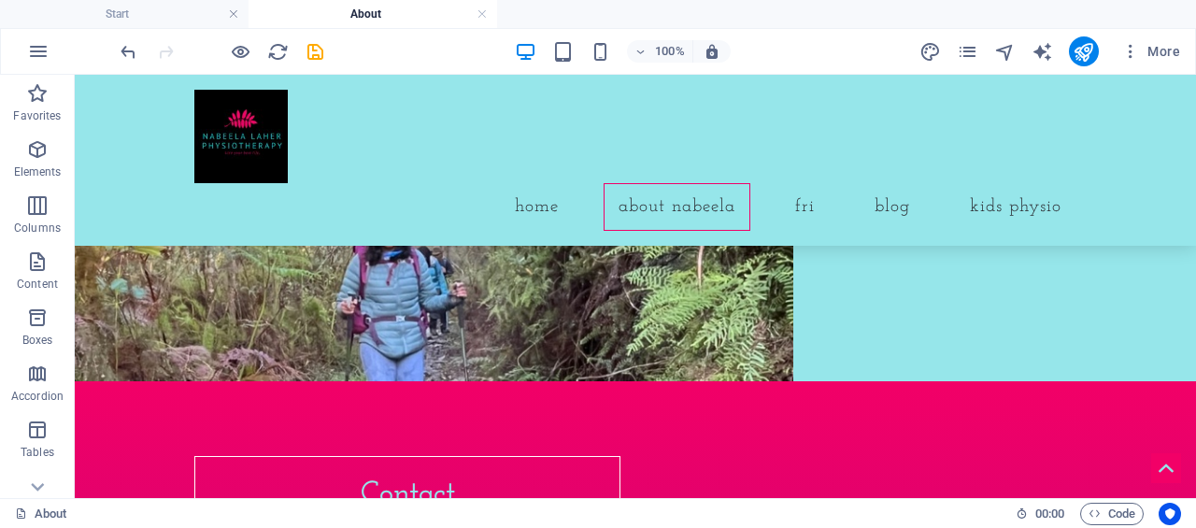
click at [41, 172] on p "Elements" at bounding box center [38, 171] width 48 height 15
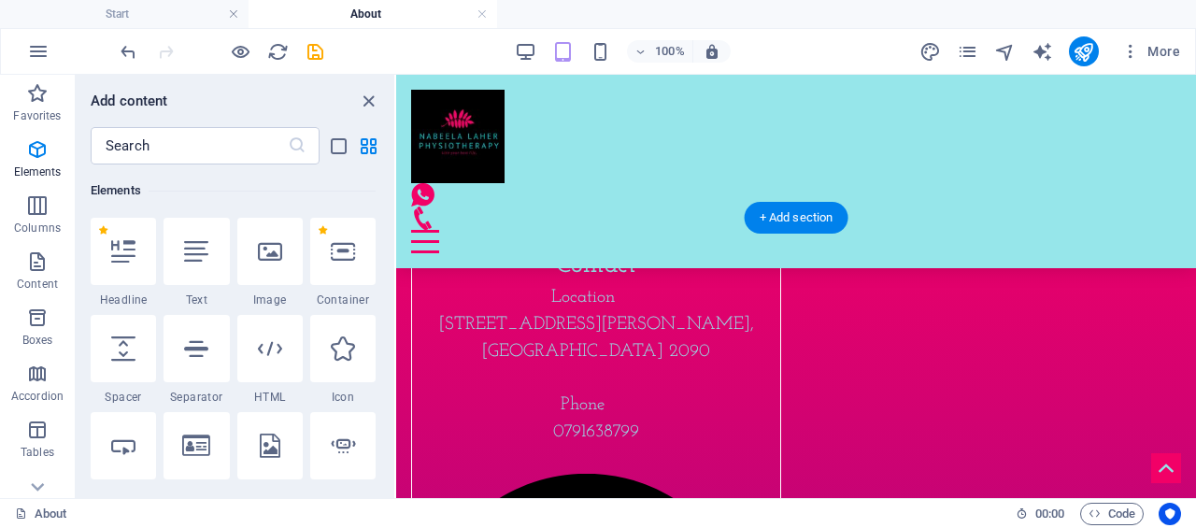
scroll to position [2110, 0]
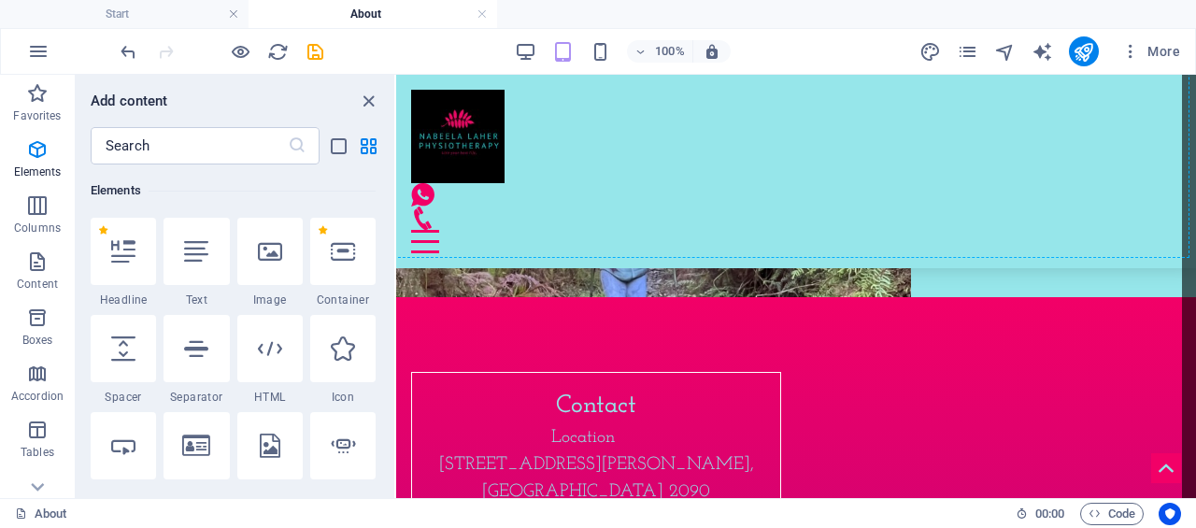
select select "px"
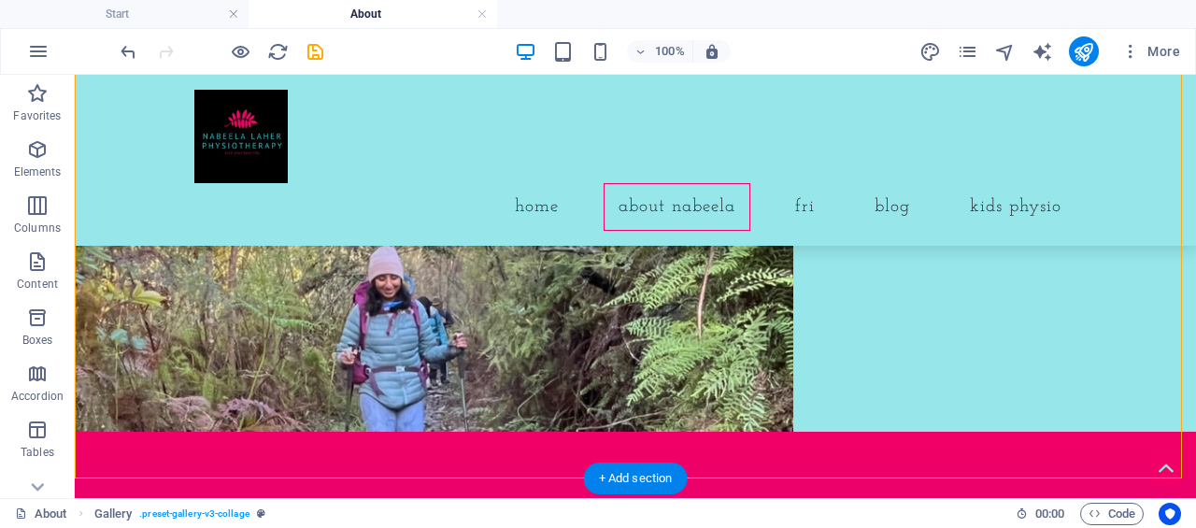
scroll to position [2218, 0]
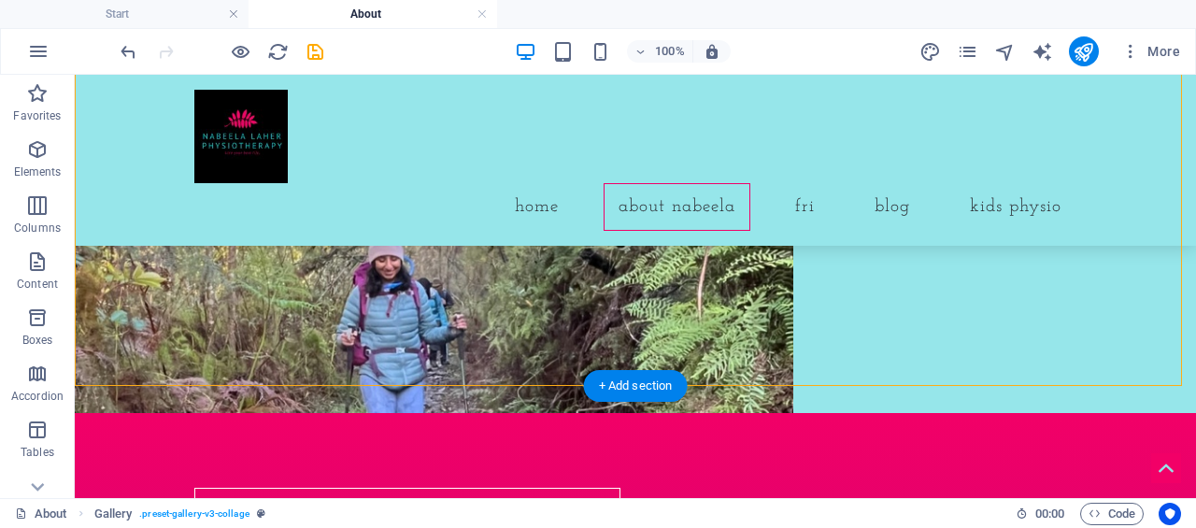
drag, startPoint x: 506, startPoint y: 427, endPoint x: 202, endPoint y: 390, distance: 306.9
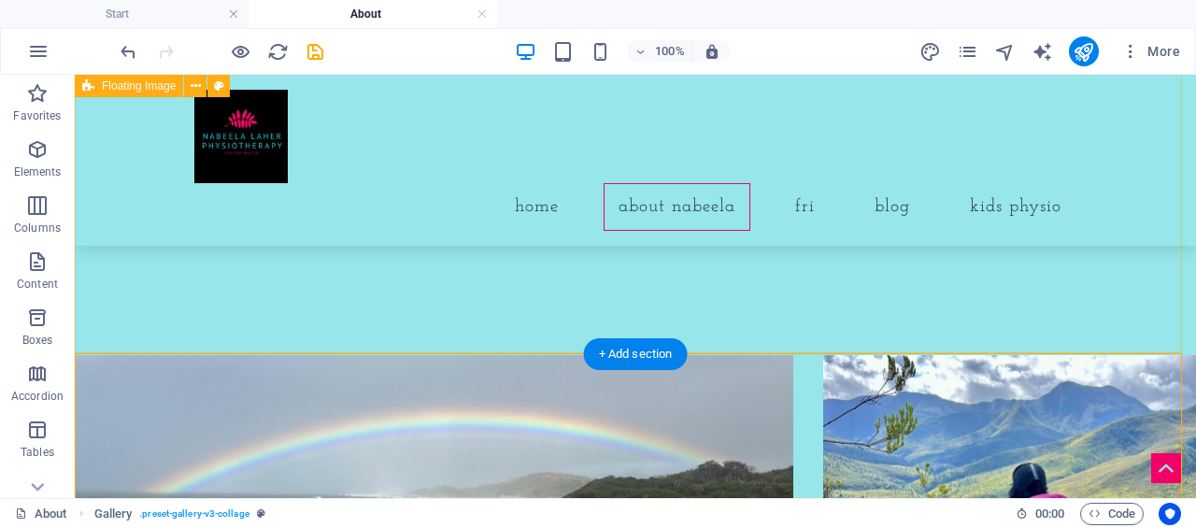
scroll to position [1377, 0]
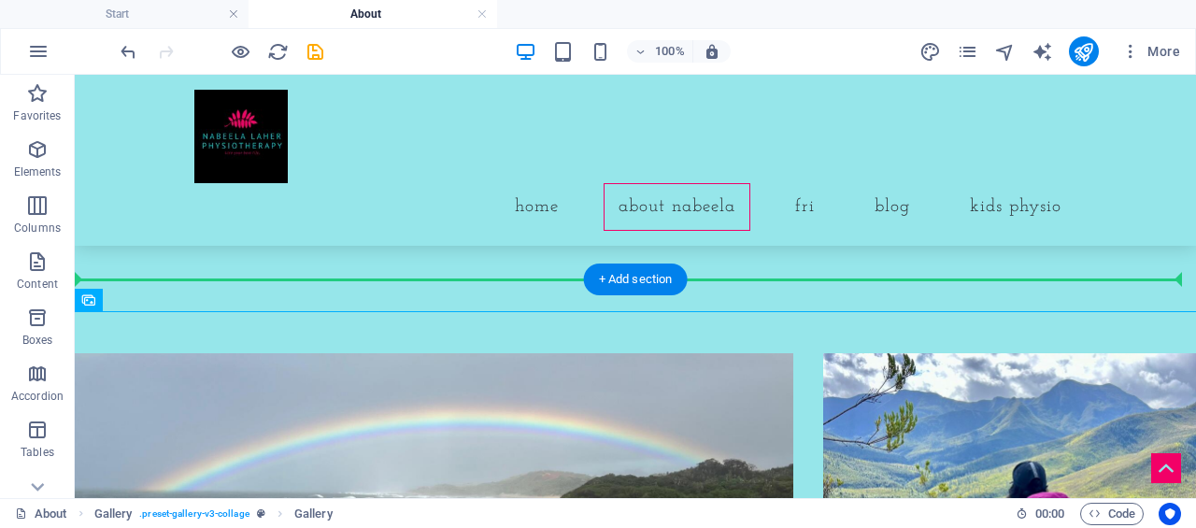
drag, startPoint x: 258, startPoint y: 338, endPoint x: 263, endPoint y: 259, distance: 79.6
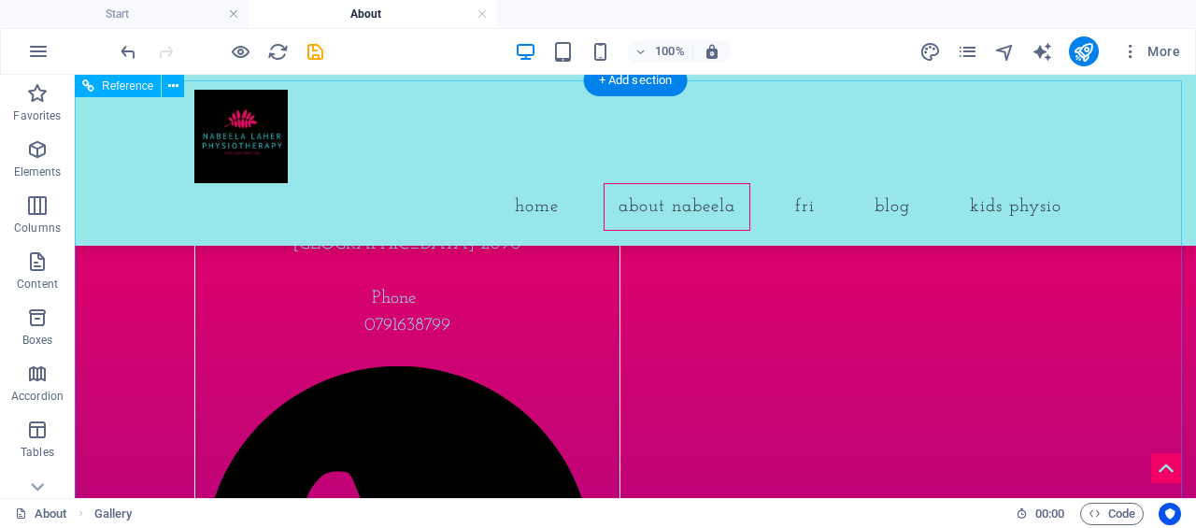
scroll to position [5208, 0]
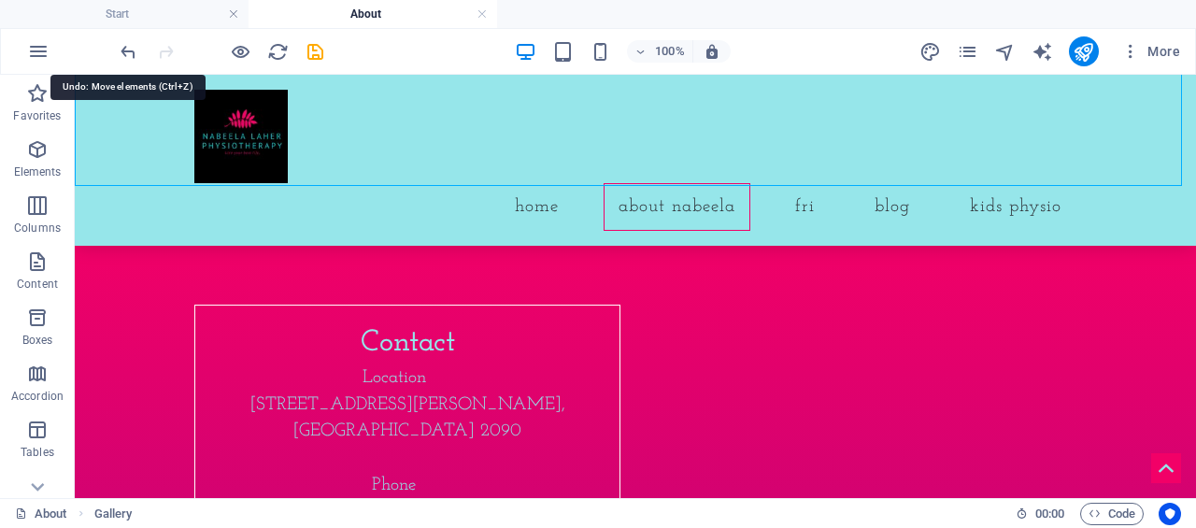
click at [0, 0] on icon "undo" at bounding box center [0, 0] width 0 height 0
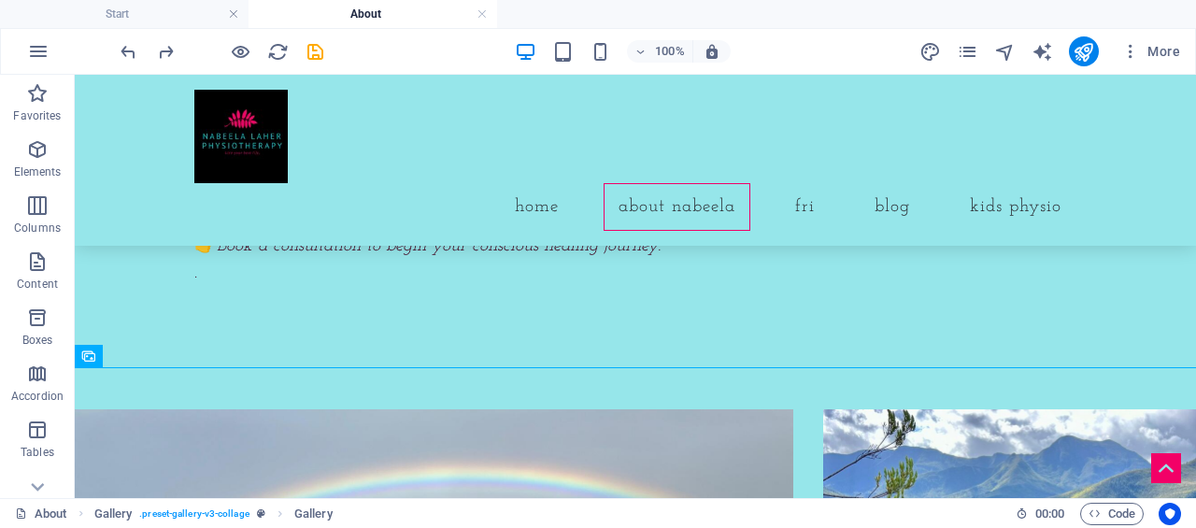
scroll to position [1327, 0]
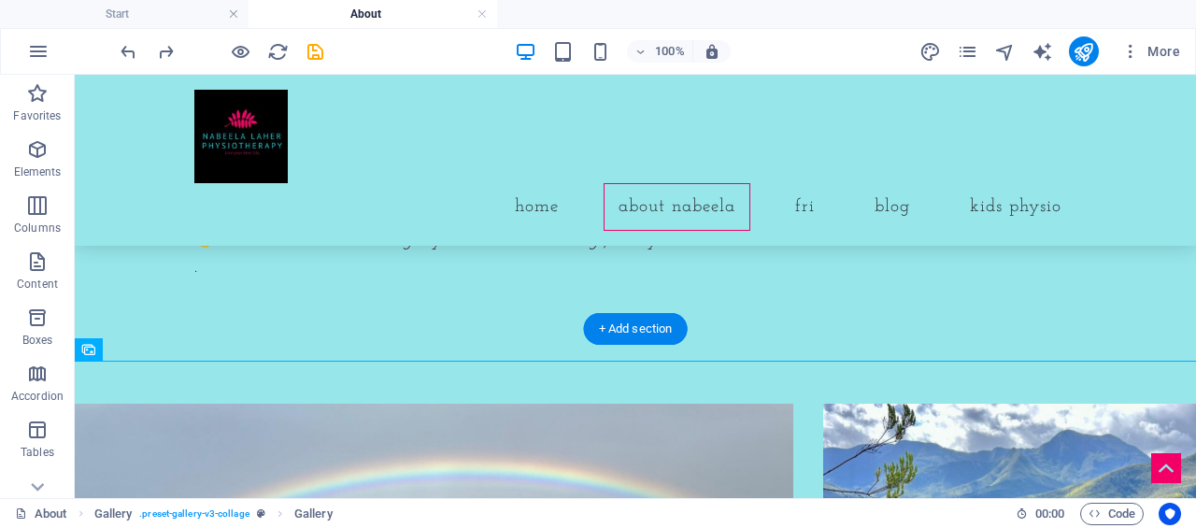
drag, startPoint x: 176, startPoint y: 466, endPoint x: 110, endPoint y: 365, distance: 120.2
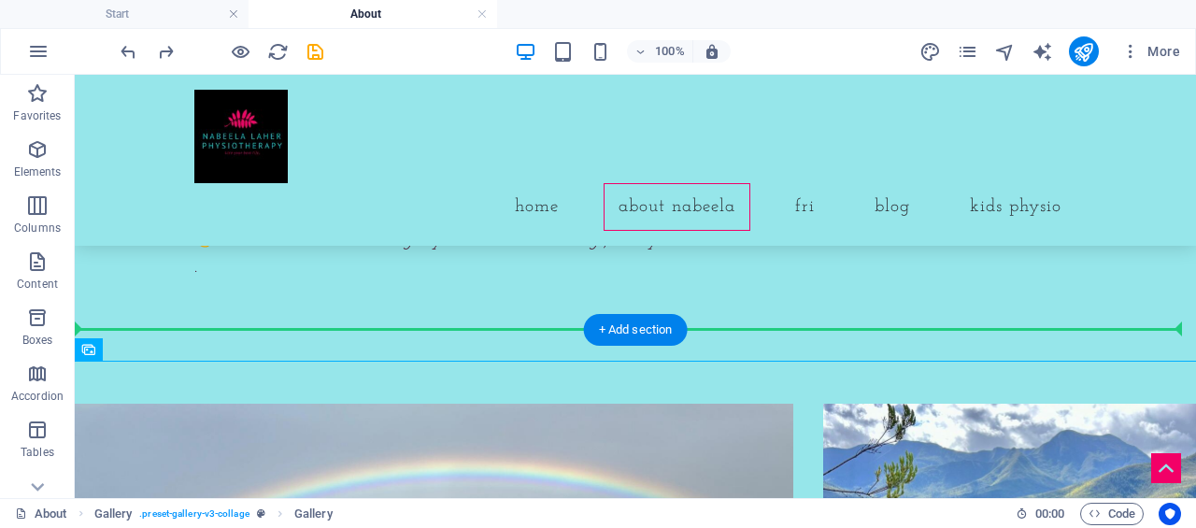
drag, startPoint x: 171, startPoint y: 425, endPoint x: 112, endPoint y: 293, distance: 144.3
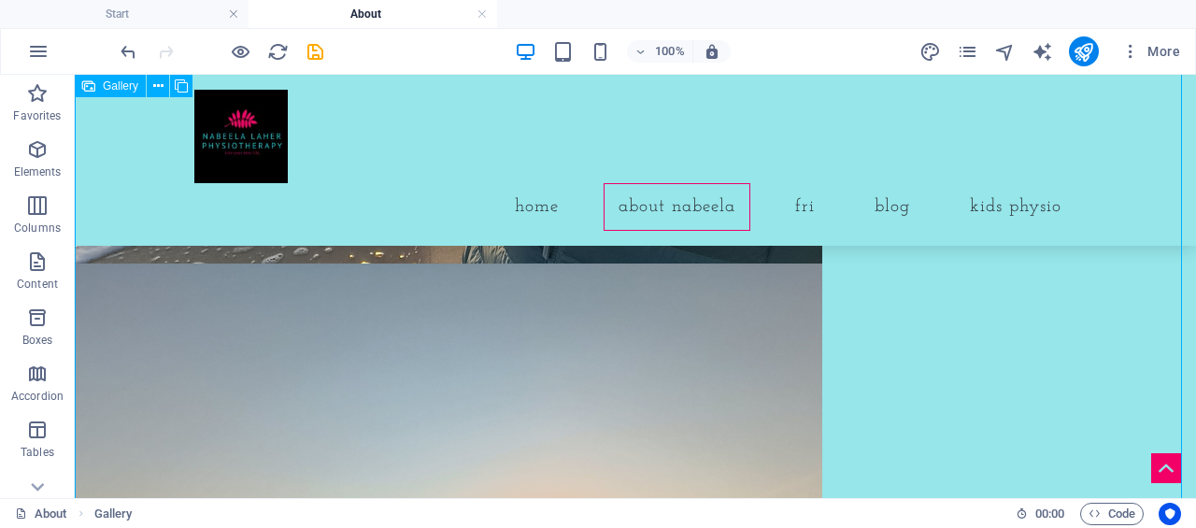
scroll to position [4130, 0]
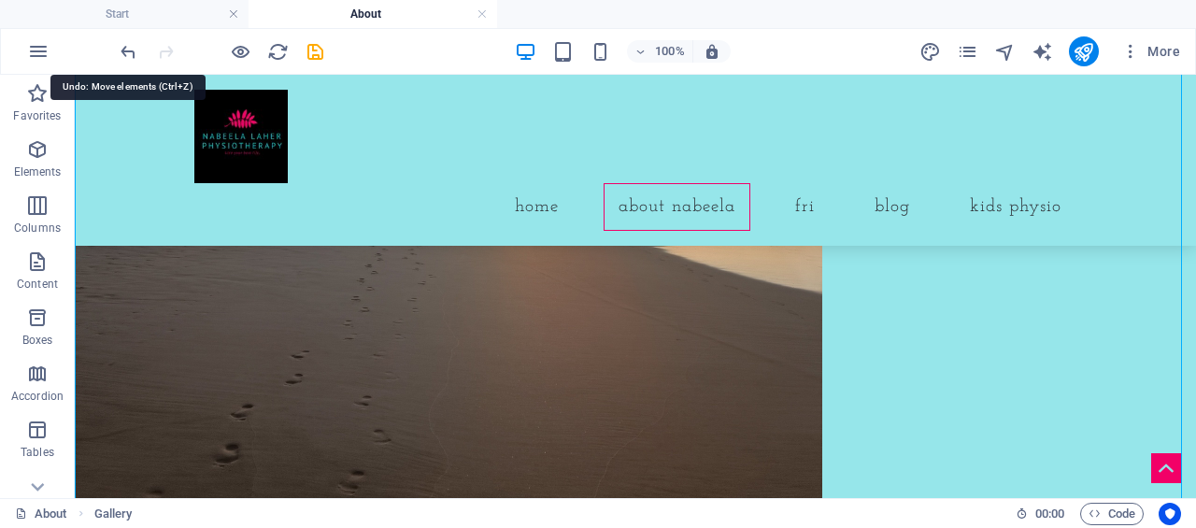
click at [0, 0] on icon "undo" at bounding box center [0, 0] width 0 height 0
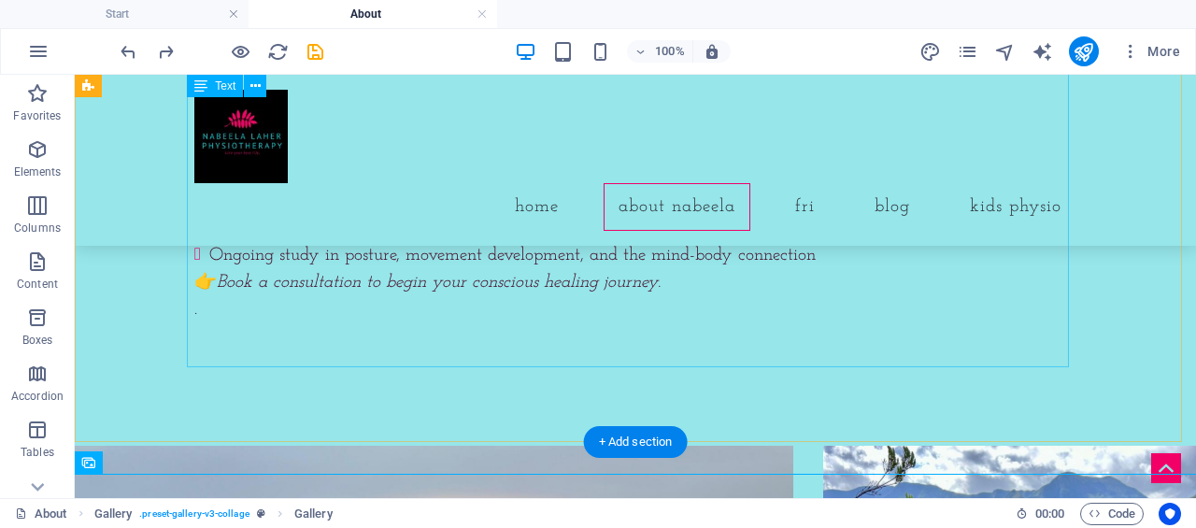
scroll to position [1306, 0]
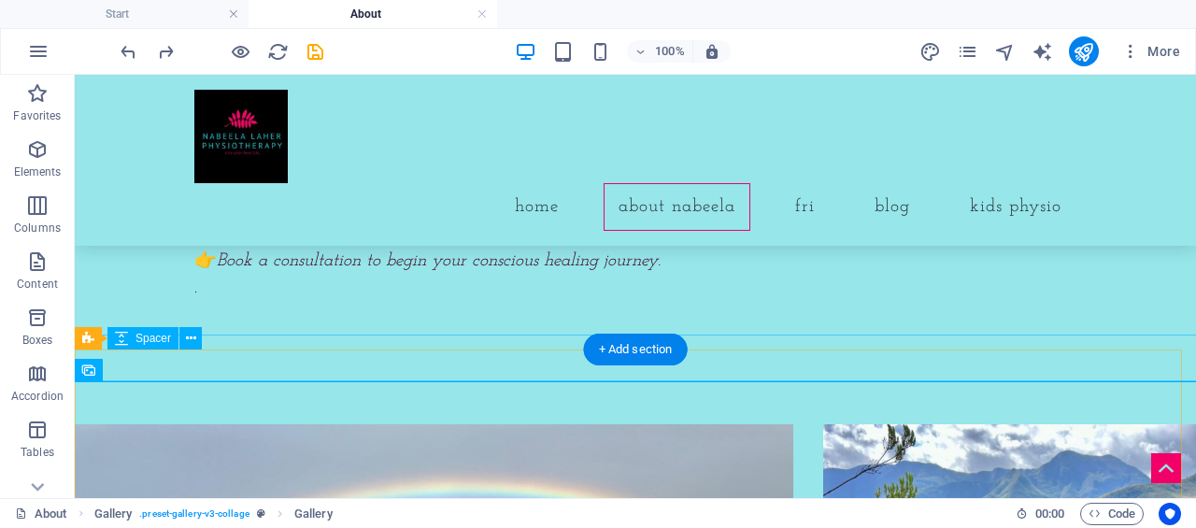
click at [220, 364] on div at bounding box center [635, 386] width 1151 height 47
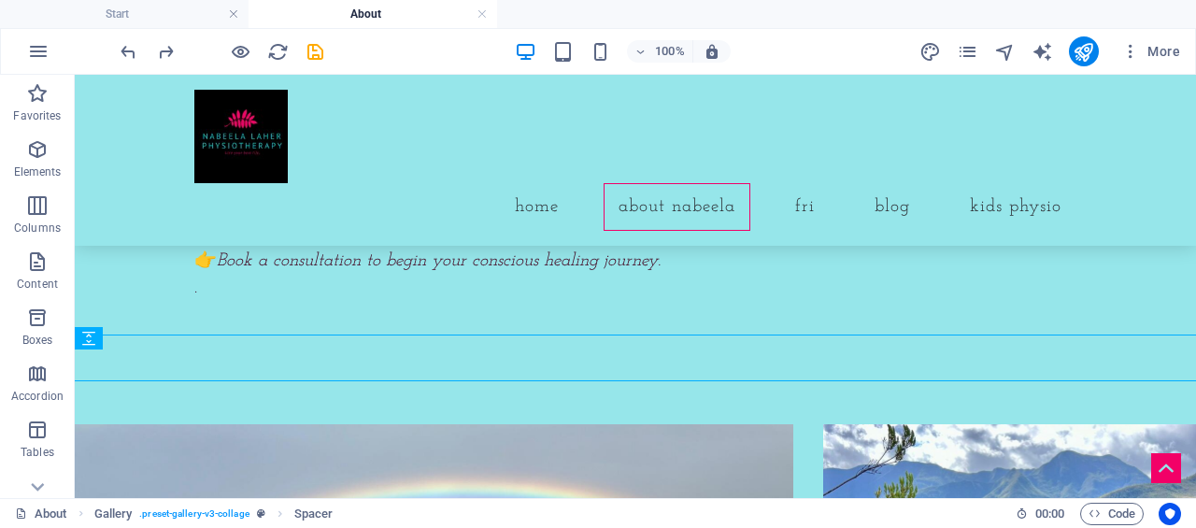
click at [44, 164] on span "Elements" at bounding box center [37, 160] width 75 height 45
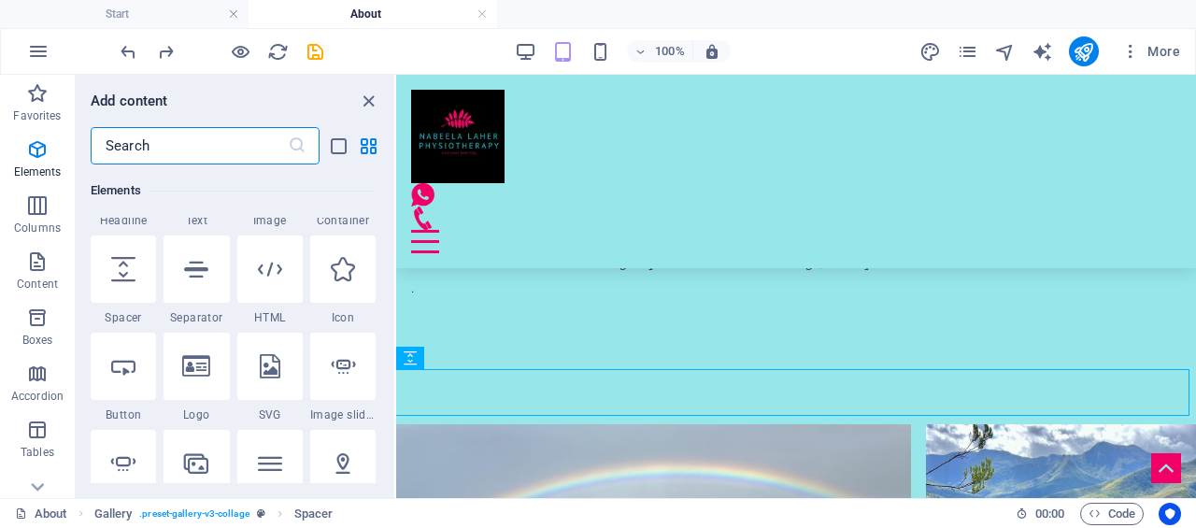
scroll to position [292, 0]
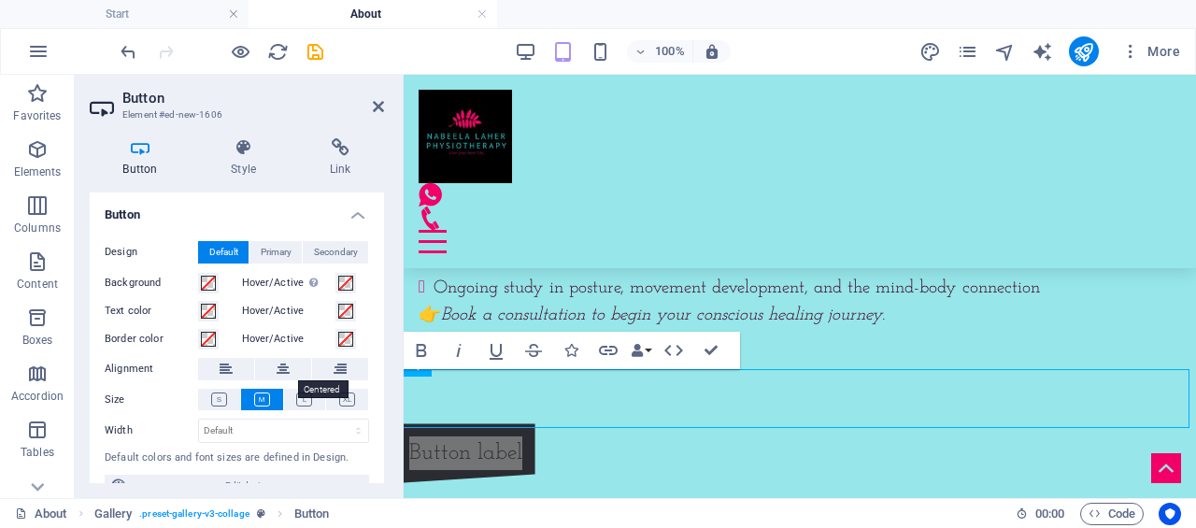
click at [278, 370] on icon at bounding box center [283, 369] width 13 height 22
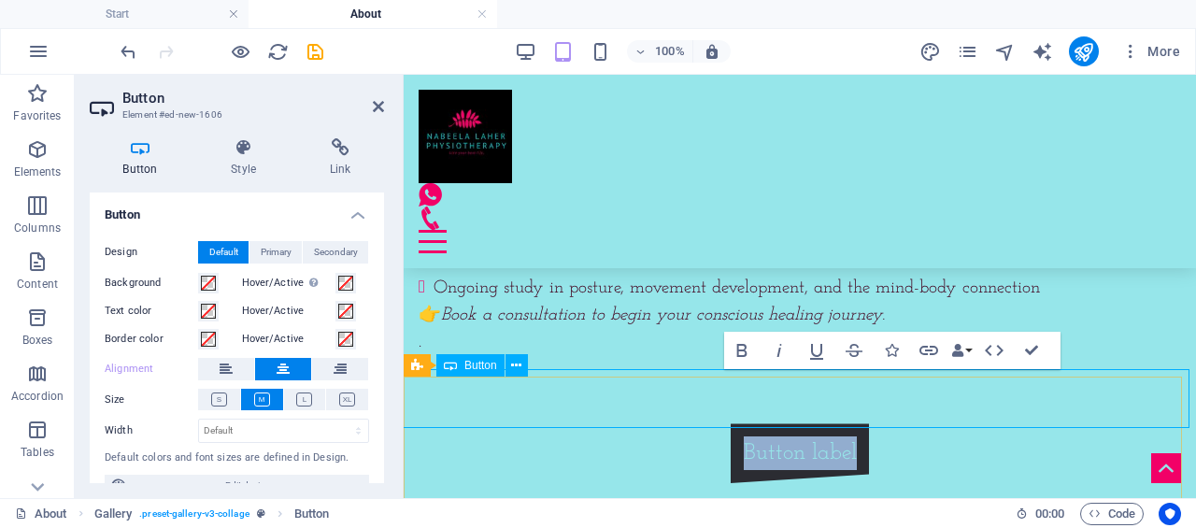
click at [779, 423] on link "Button label" at bounding box center [800, 453] width 139 height 60
click at [825, 423] on link "Button label" at bounding box center [800, 453] width 139 height 60
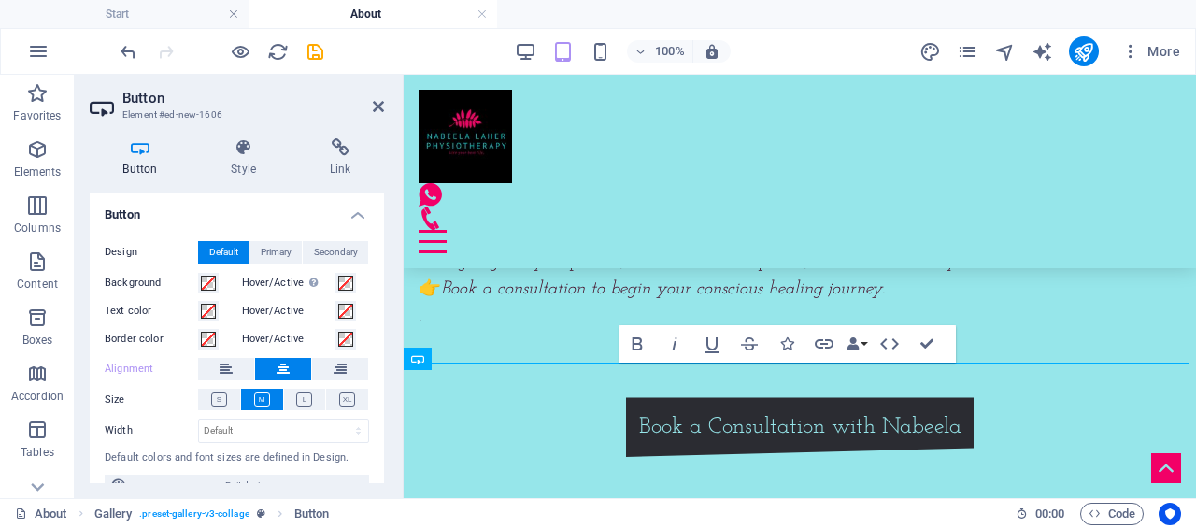
scroll to position [1418, 0]
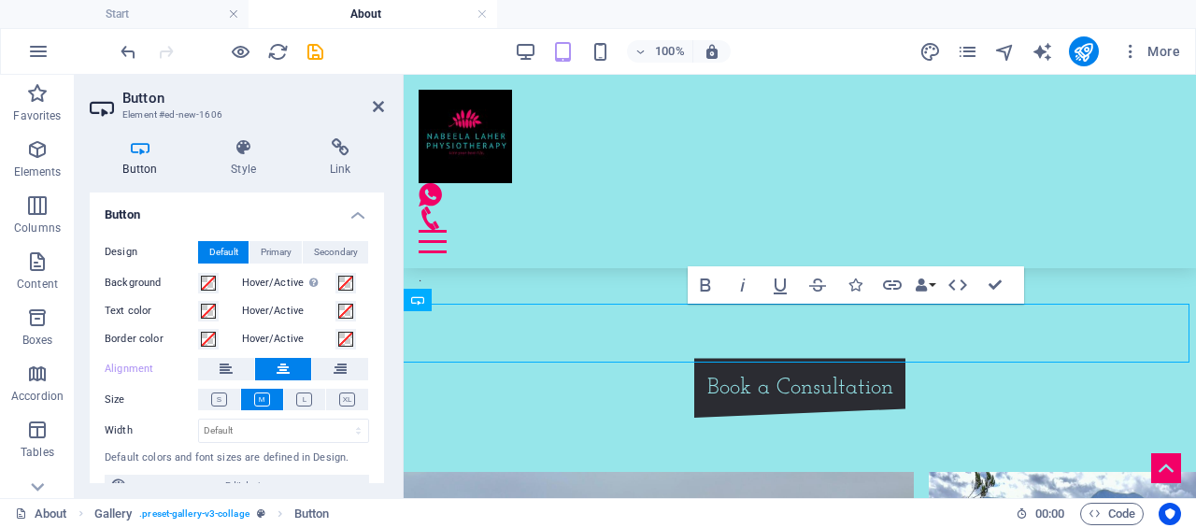
click at [344, 154] on icon at bounding box center [340, 147] width 88 height 19
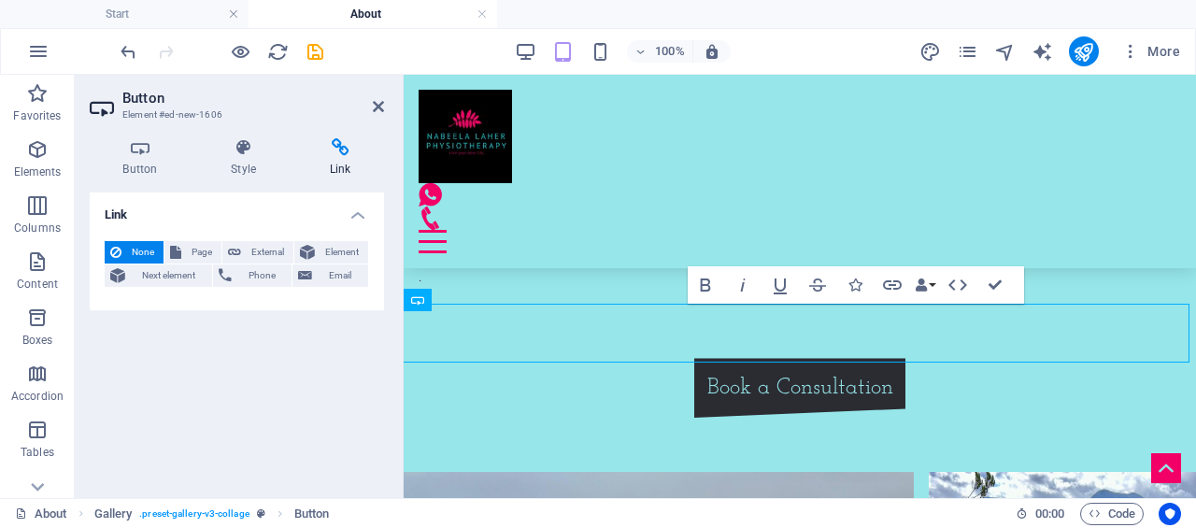
click at [242, 249] on button "External" at bounding box center [257, 252] width 71 height 22
select select "blank"
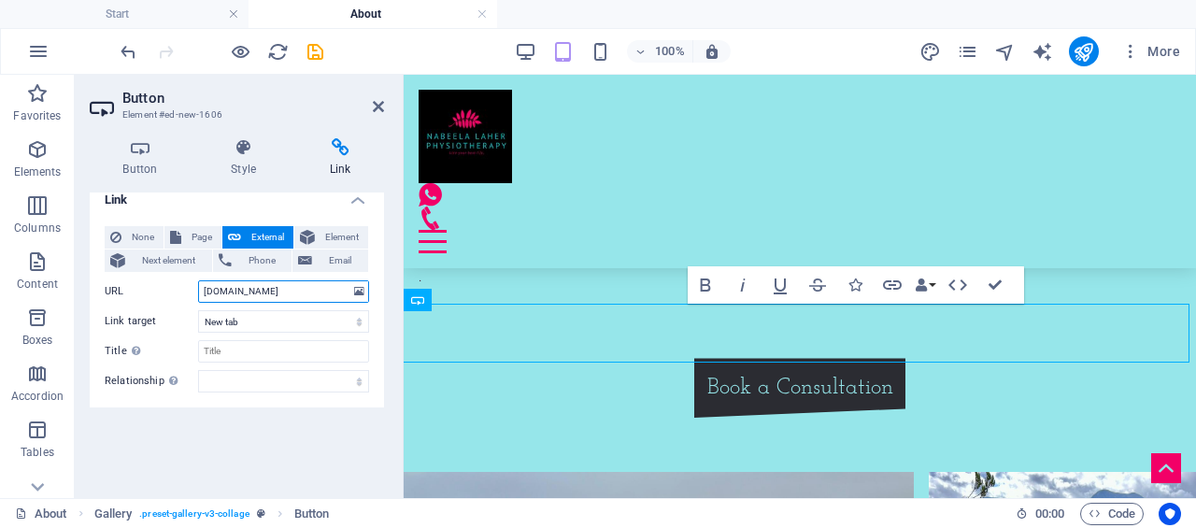
scroll to position [21, 0]
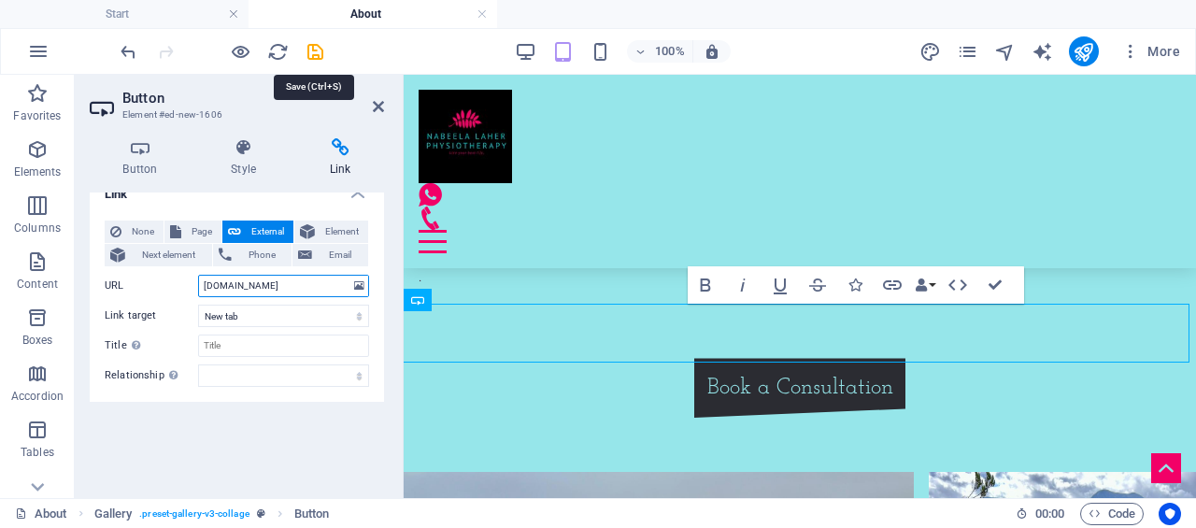
type input "[DOMAIN_NAME]"
click at [312, 44] on icon "save" at bounding box center [315, 51] width 21 height 21
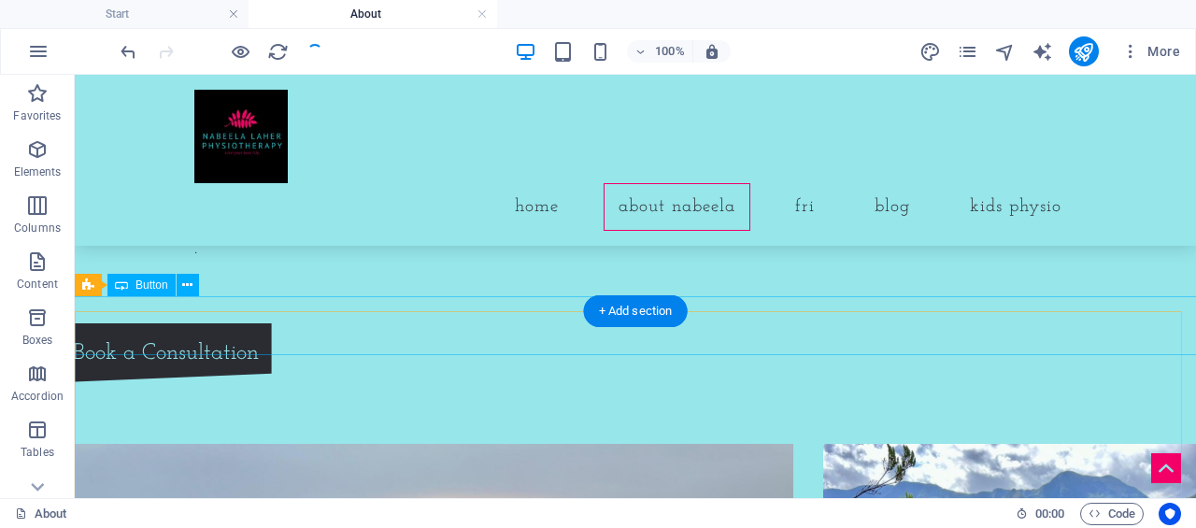
scroll to position [1159, 0]
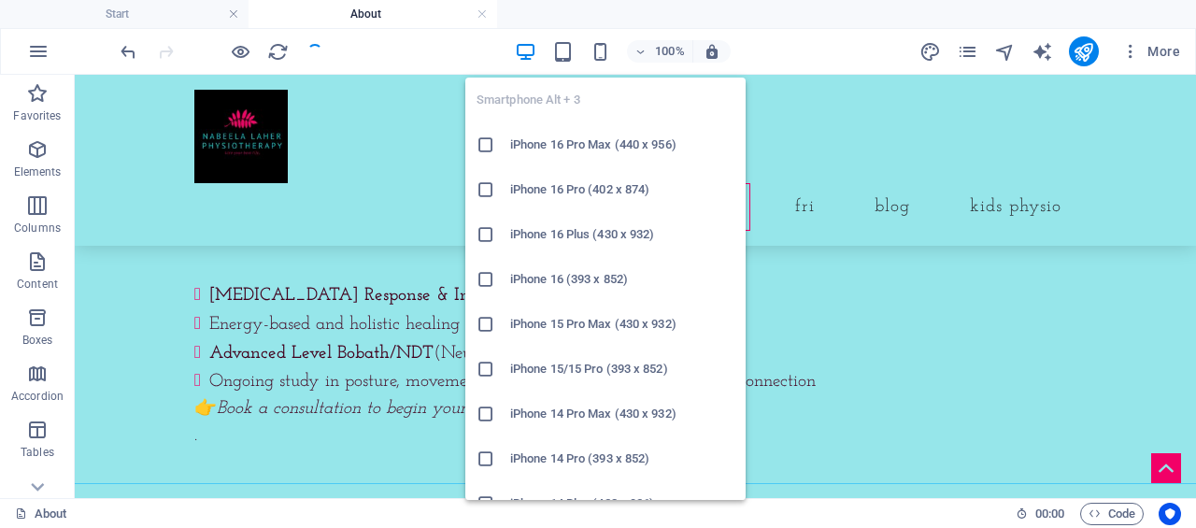
click at [604, 50] on icon "button" at bounding box center [600, 51] width 21 height 21
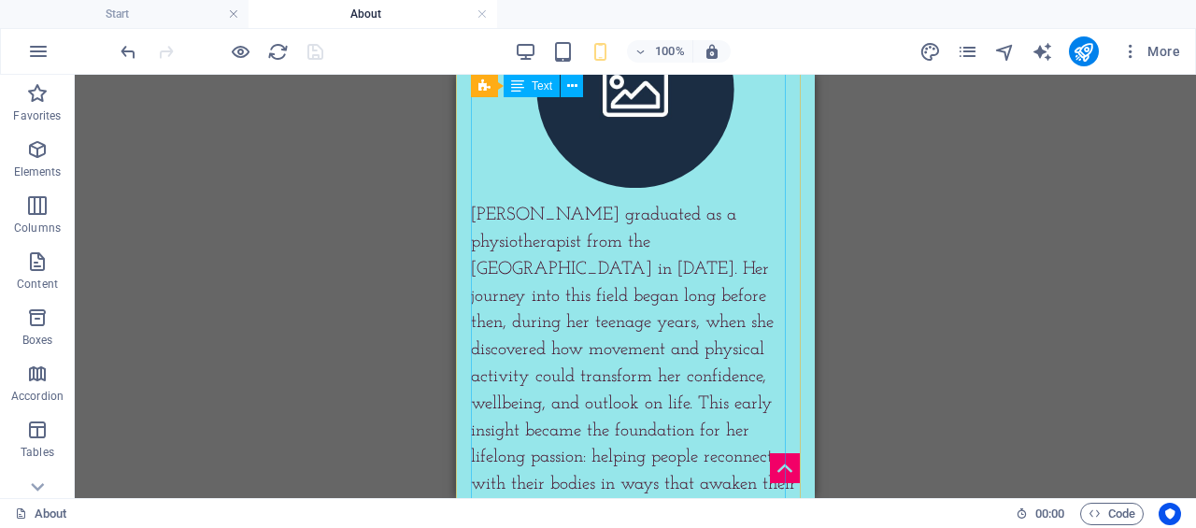
scroll to position [318, 0]
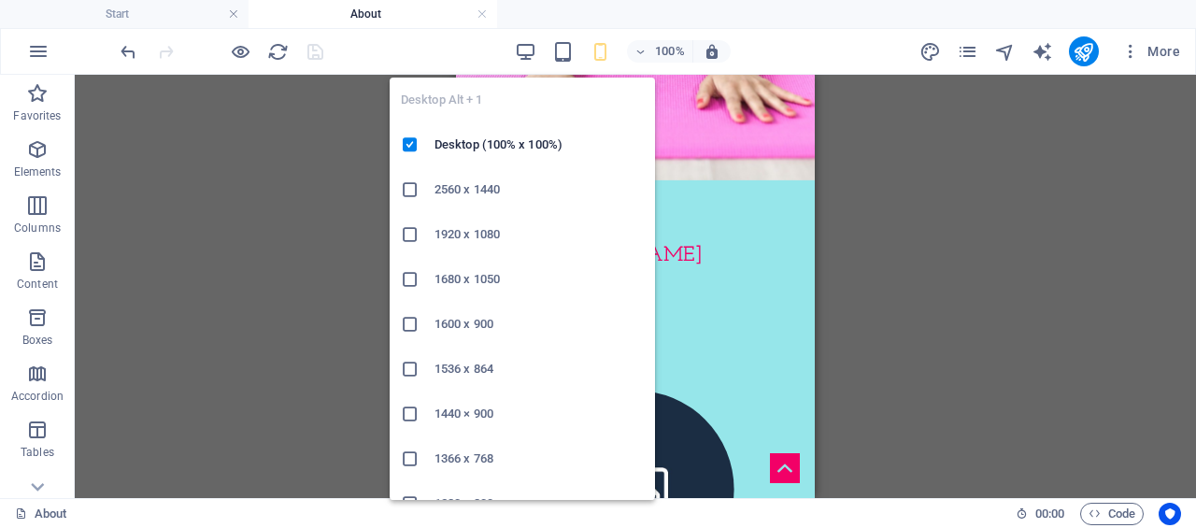
click at [0, 0] on icon "button" at bounding box center [0, 0] width 0 height 0
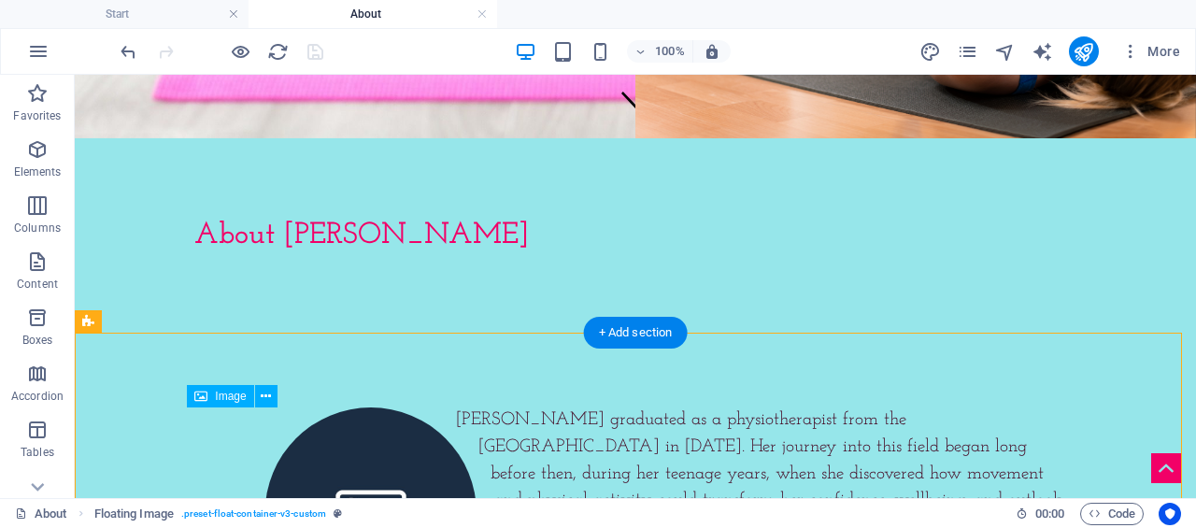
click at [330, 481] on figure at bounding box center [370, 513] width 353 height 212
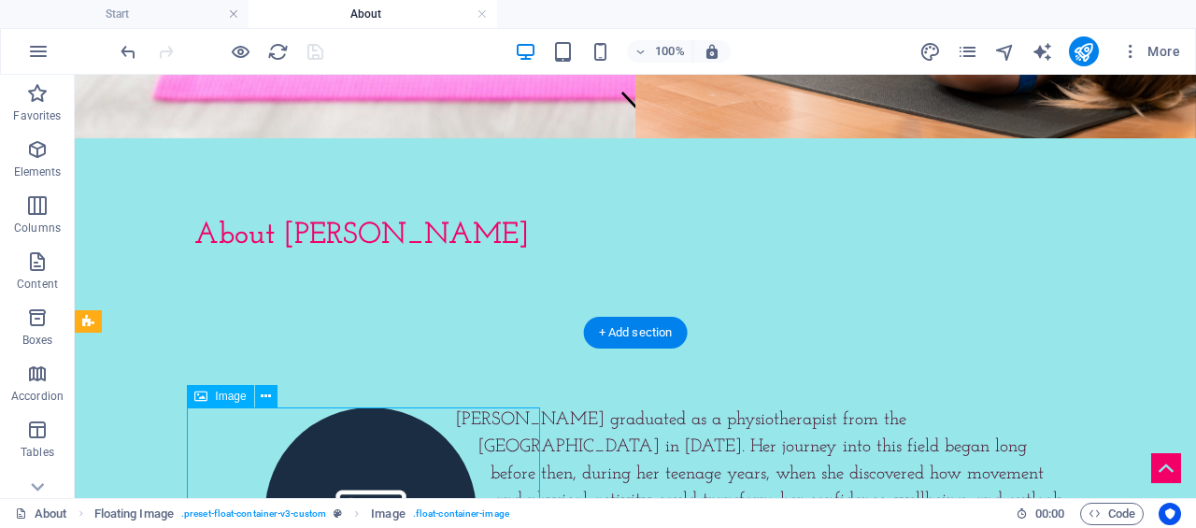
click at [338, 466] on figure at bounding box center [370, 513] width 353 height 212
select select "%"
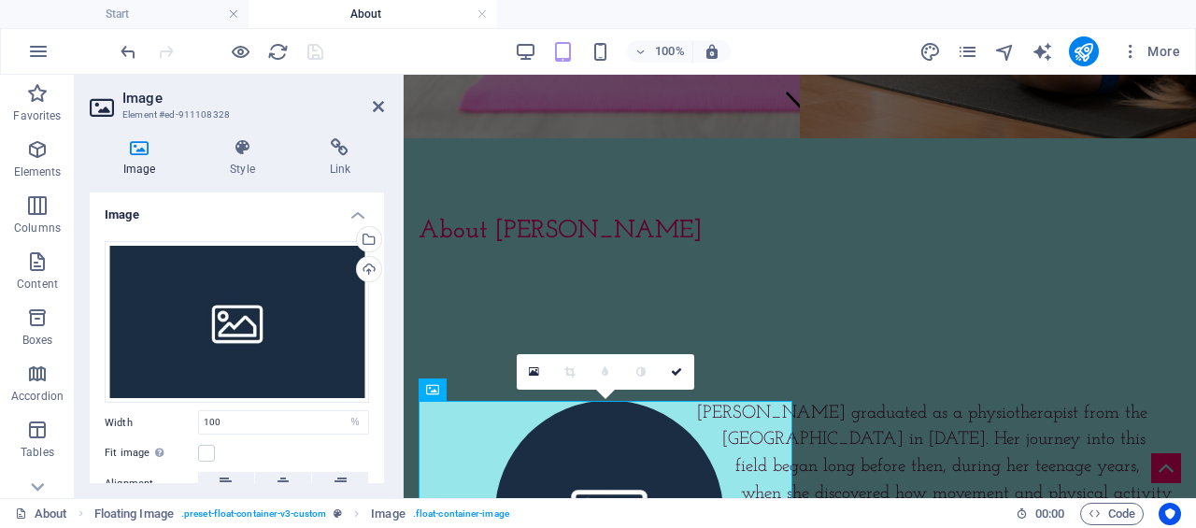
click at [365, 238] on div "Select files from the file manager, stock photos, or upload file(s)" at bounding box center [367, 241] width 28 height 28
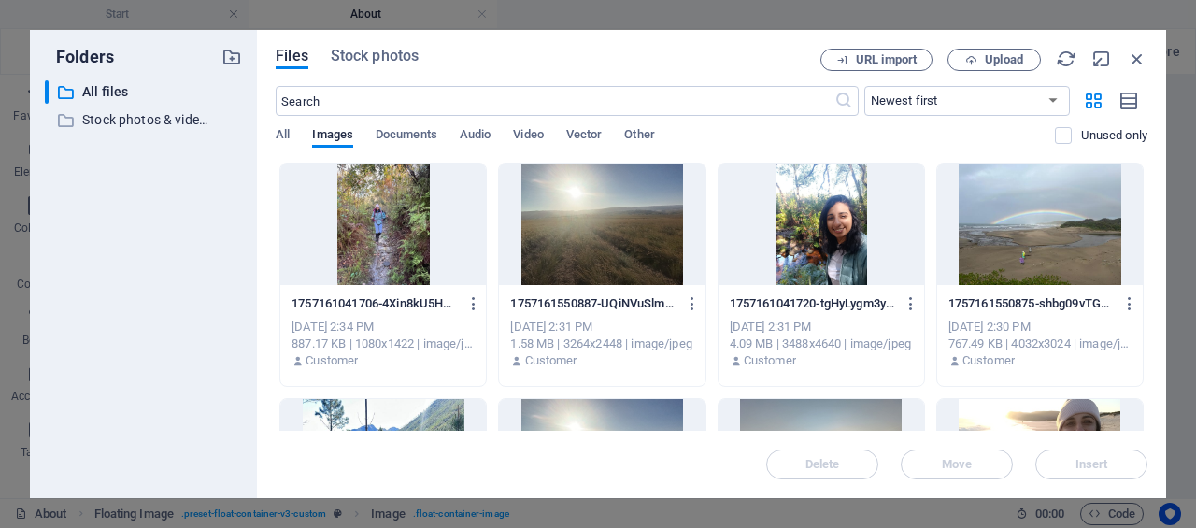
drag, startPoint x: 1147, startPoint y: 192, endPoint x: 1153, endPoint y: 277, distance: 84.3
click at [1153, 277] on div "Files Stock photos URL import Upload ​ Newest first Oldest first Name (A-Z) Nam…" at bounding box center [711, 264] width 909 height 468
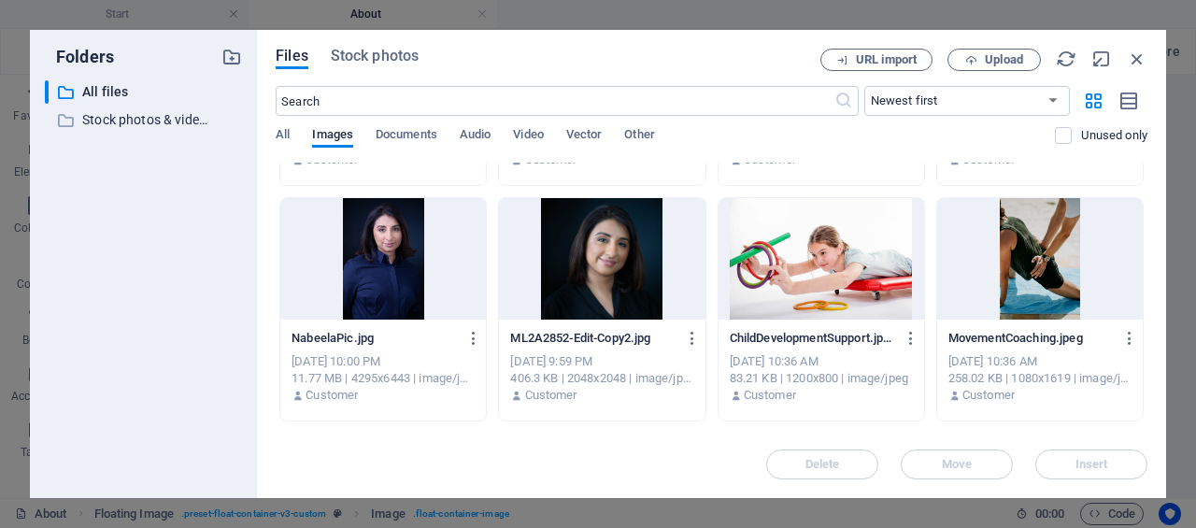
scroll to position [3272, 0]
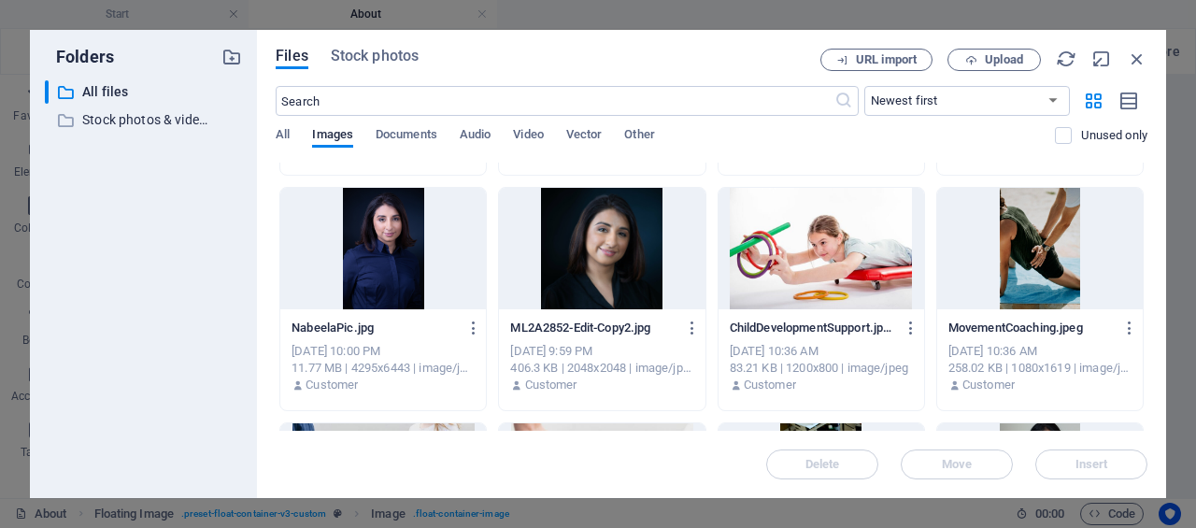
click at [602, 285] on div at bounding box center [602, 248] width 206 height 121
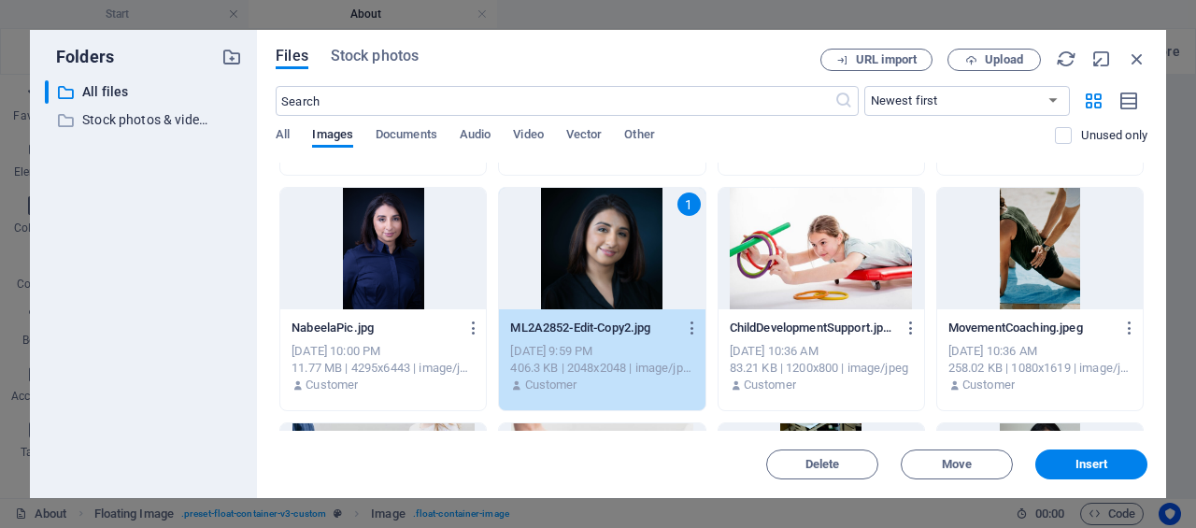
click at [1078, 465] on span "Insert" at bounding box center [1091, 464] width 33 height 11
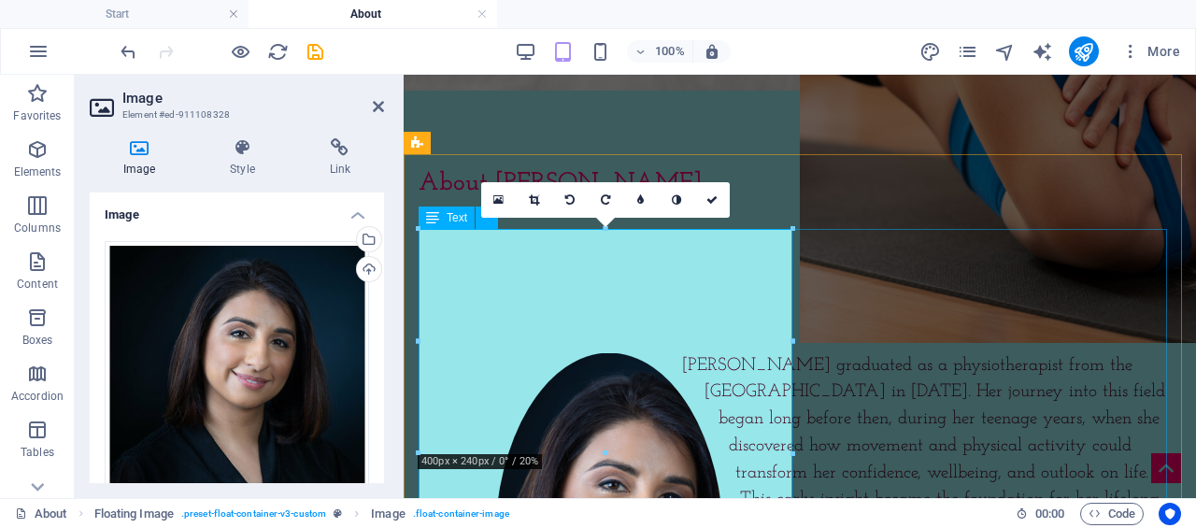
scroll to position [360, 0]
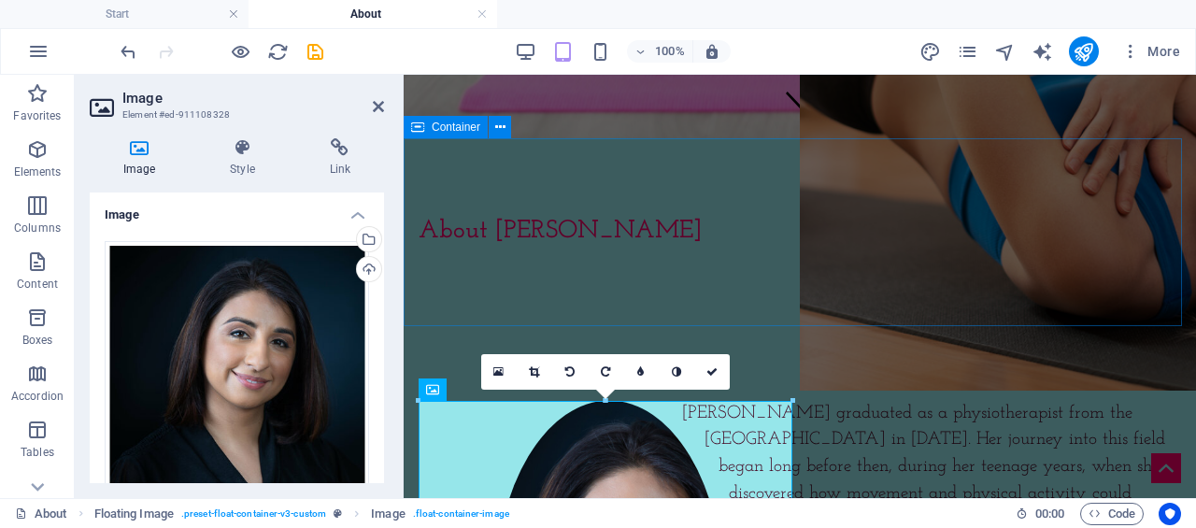
click at [945, 294] on div "About [PERSON_NAME]" at bounding box center [800, 232] width 792 height 188
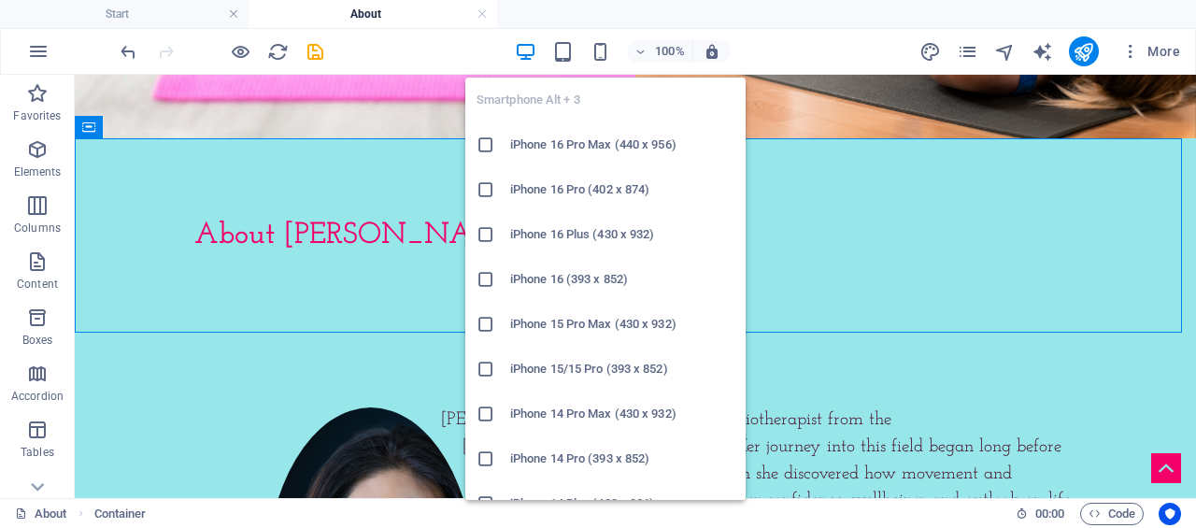
click at [609, 55] on icon "button" at bounding box center [600, 51] width 21 height 21
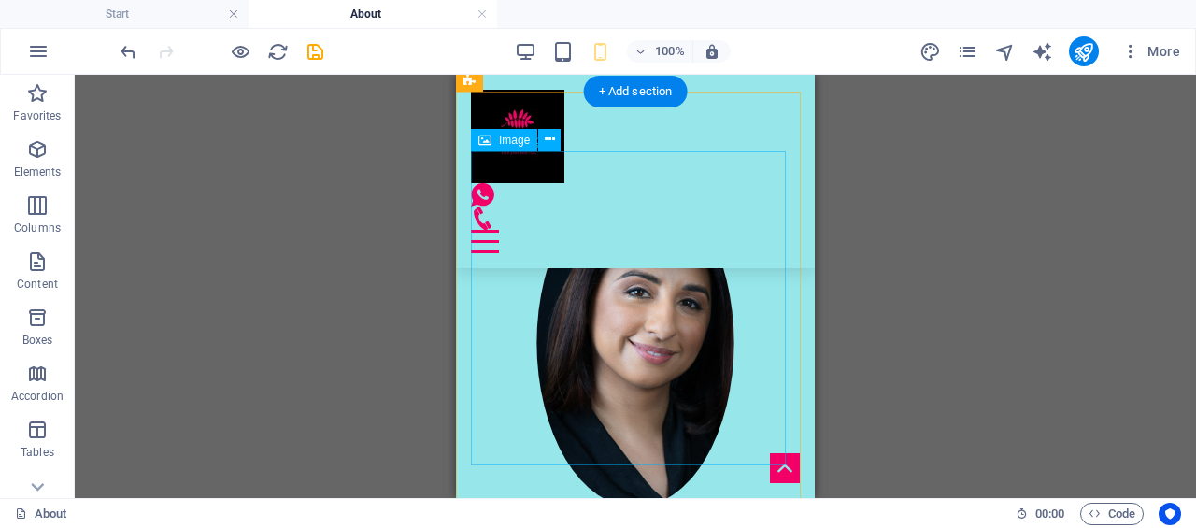
scroll to position [717, 0]
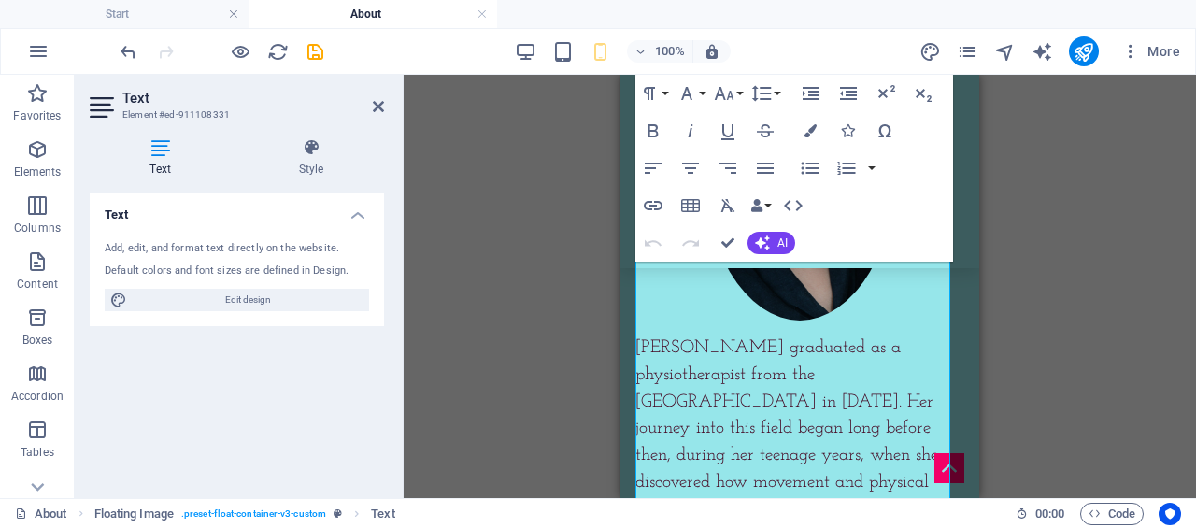
scroll to position [764, 0]
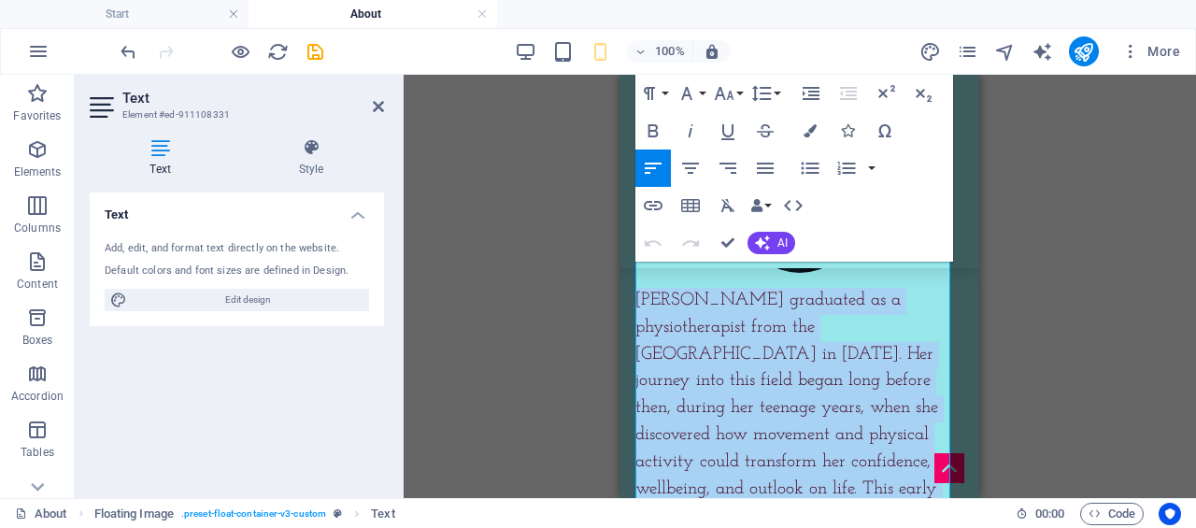
click at [690, 171] on icon "button" at bounding box center [690, 168] width 22 height 22
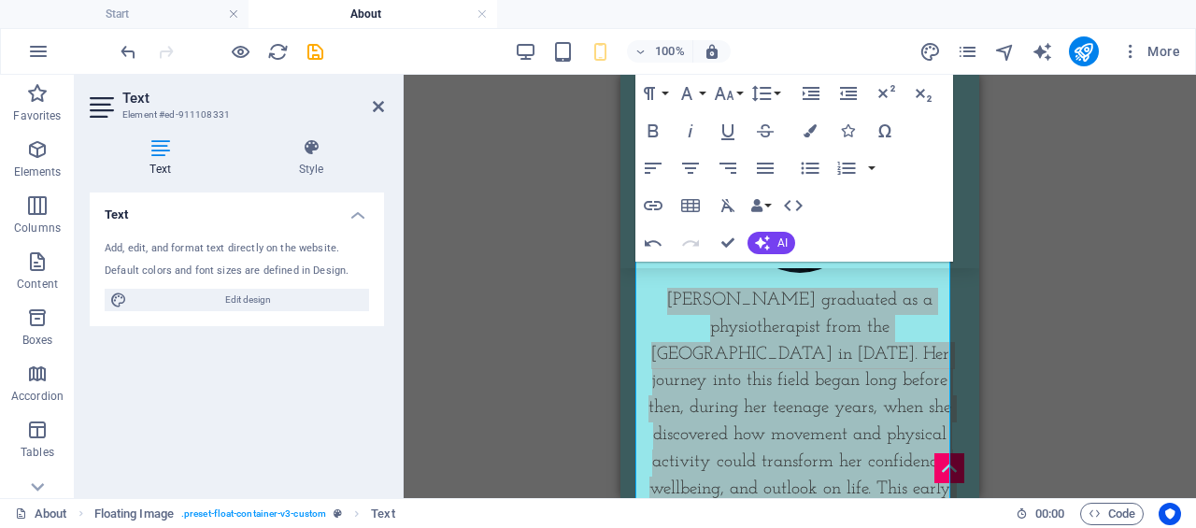
drag, startPoint x: 1059, startPoint y: 336, endPoint x: 334, endPoint y: 258, distance: 728.3
click at [0, 0] on div "Drag here to replace the existing content. Press “Ctrl” if you want to create a…" at bounding box center [0, 0] width 0 height 0
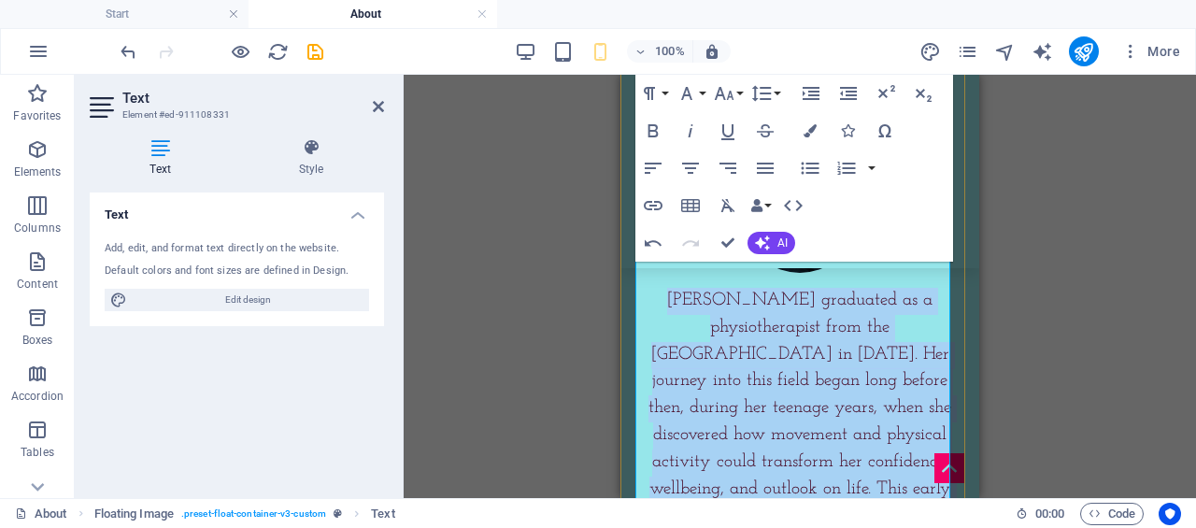
click at [738, 305] on p "[PERSON_NAME] graduated as a physiotherapist from the [GEOGRAPHIC_DATA] in [DAT…" at bounding box center [799, 277] width 329 height 667
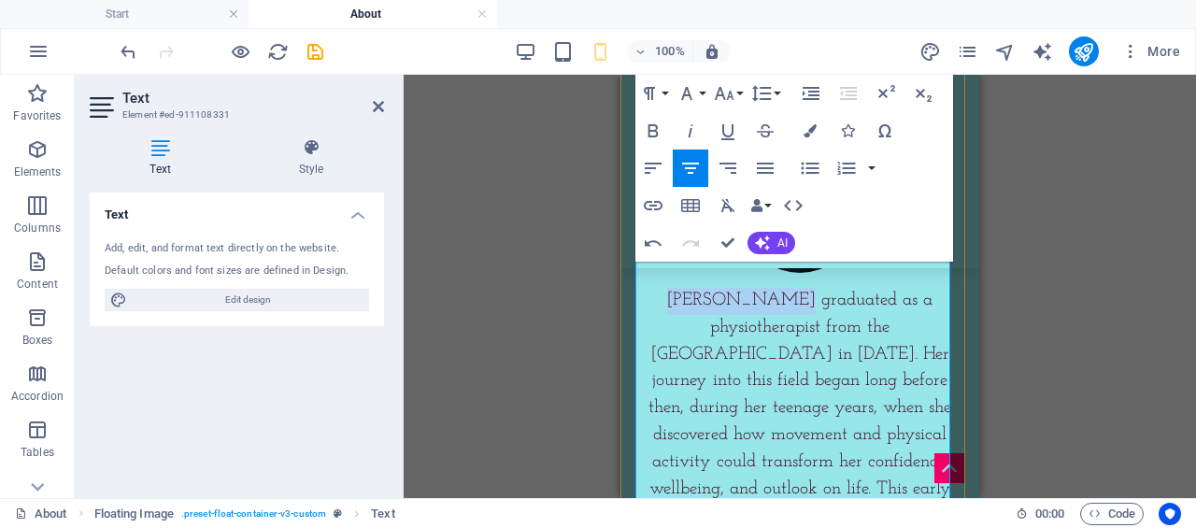
drag, startPoint x: 675, startPoint y: 284, endPoint x: 779, endPoint y: 294, distance: 105.1
click at [785, 296] on p "[PERSON_NAME] graduated as a physiotherapist from the [GEOGRAPHIC_DATA] in [DAT…" at bounding box center [799, 277] width 329 height 667
click at [656, 128] on icon "button" at bounding box center [653, 130] width 10 height 13
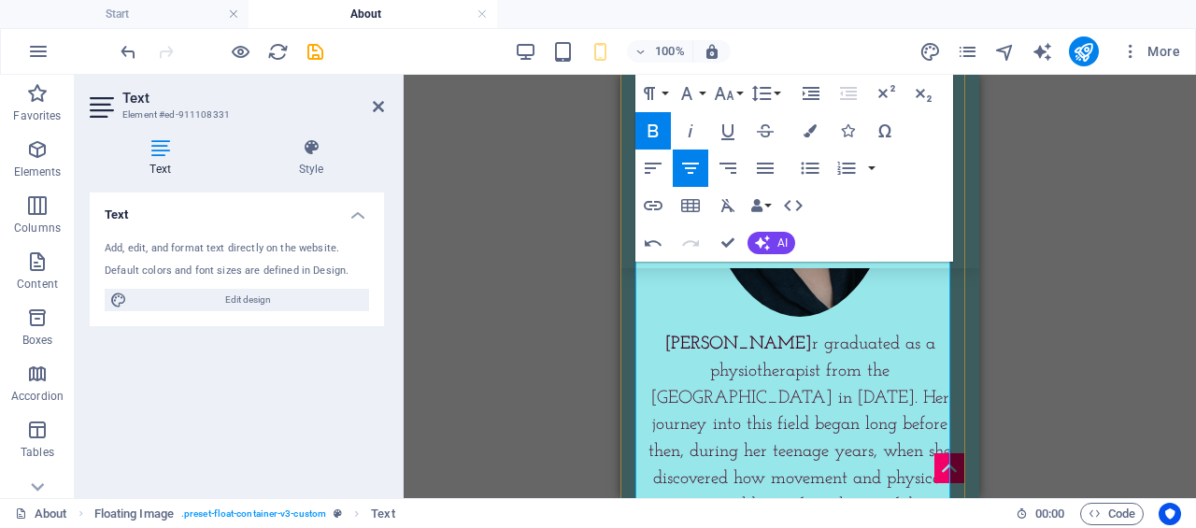
scroll to position [671, 0]
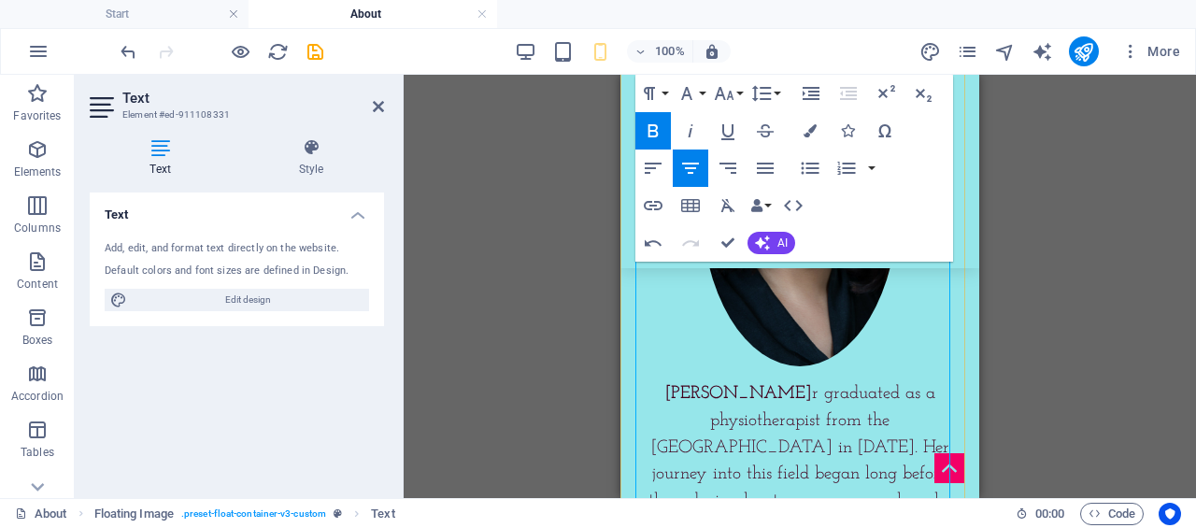
click at [787, 381] on p "[PERSON_NAME] r graduated as a physiotherapist from the [GEOGRAPHIC_DATA] in [D…" at bounding box center [799, 370] width 329 height 667
click at [781, 379] on p "[PERSON_NAME] r graduated as a physiotherapist from the [GEOGRAPHIC_DATA] in [D…" at bounding box center [799, 370] width 329 height 667
click at [658, 129] on icon "button" at bounding box center [653, 131] width 22 height 22
click at [823, 412] on p "[PERSON_NAME] r graduated as a physiotherapist from the [GEOGRAPHIC_DATA] in [D…" at bounding box center [799, 370] width 329 height 667
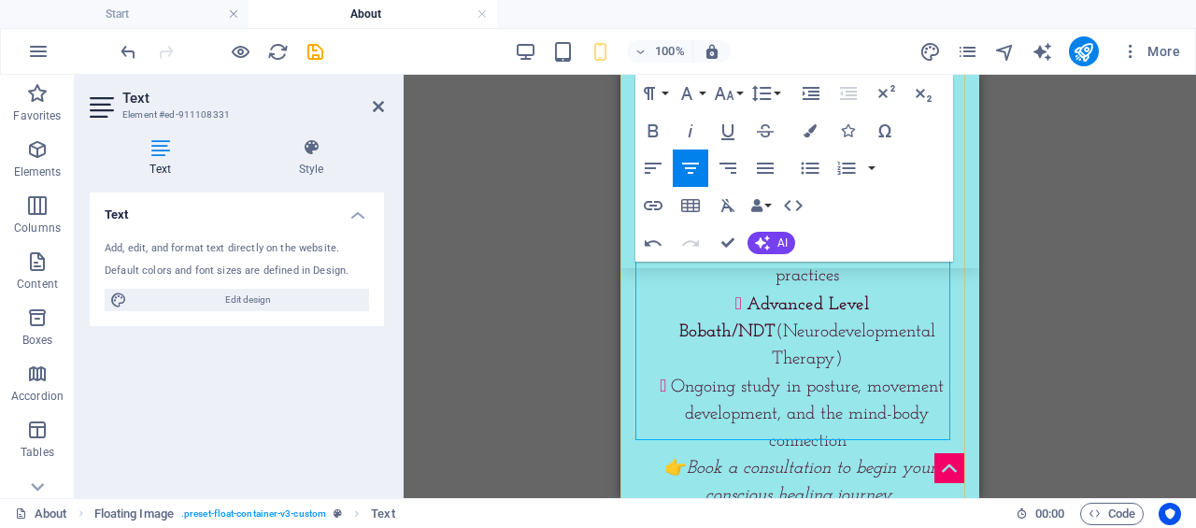
scroll to position [2166, 0]
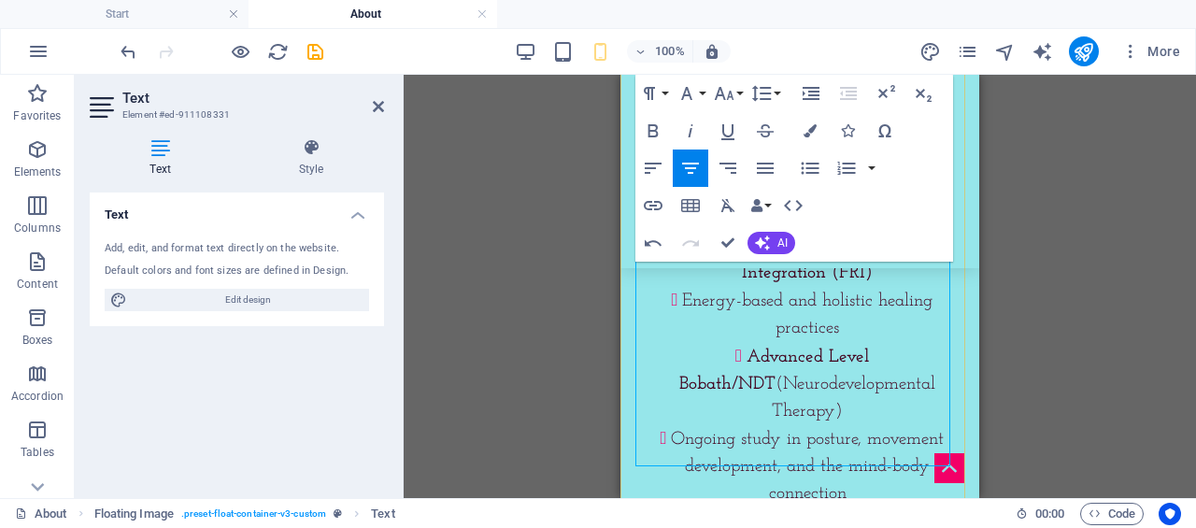
drag, startPoint x: 883, startPoint y: 429, endPoint x: 669, endPoint y: 391, distance: 217.2
click at [669, 508] on p "👉 Book a consultation to begin your conscious healing journey." at bounding box center [799, 535] width 329 height 54
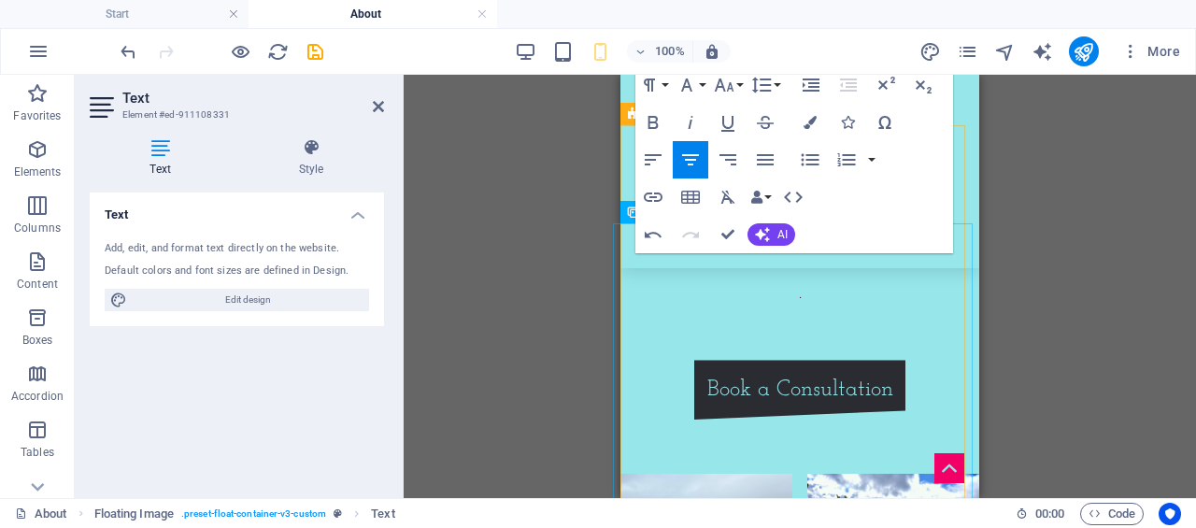
scroll to position [2353, 0]
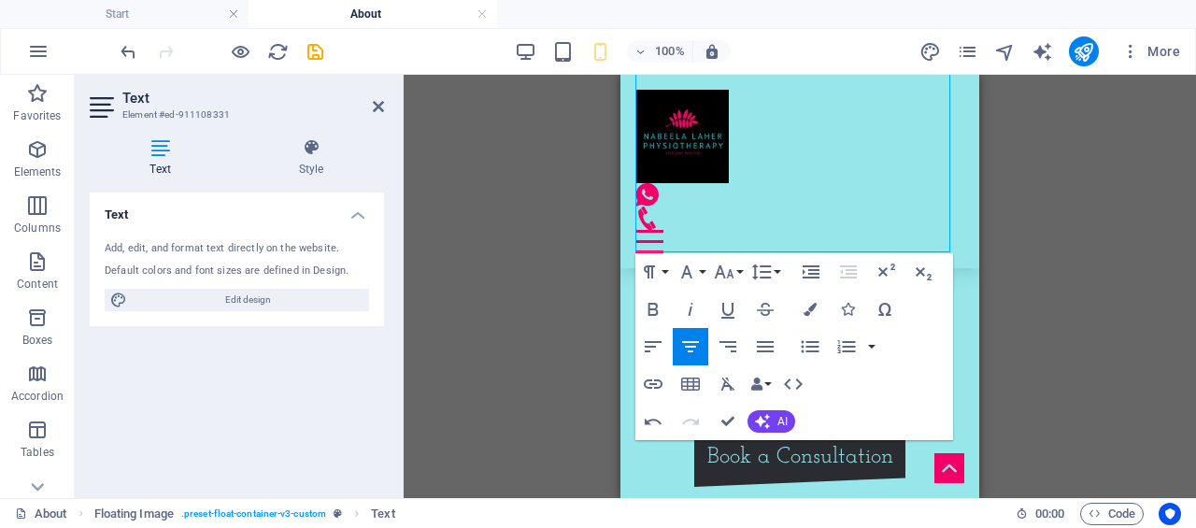
click at [0, 0] on div "Drag here to replace the existing content. Press “Ctrl” if you want to create a…" at bounding box center [0, 0] width 0 height 0
drag, startPoint x: 916, startPoint y: 367, endPoint x: 1106, endPoint y: 350, distance: 191.3
click at [0, 0] on div "Drag here to replace the existing content. Press “Ctrl” if you want to create a…" at bounding box center [0, 0] width 0 height 0
drag, startPoint x: 878, startPoint y: 376, endPoint x: 925, endPoint y: 373, distance: 46.8
click at [925, 373] on div "Paragraph Format Normal Heading 1 Heading 2 Heading 3 Heading 4 Heading 5 Headi…" at bounding box center [794, 346] width 318 height 187
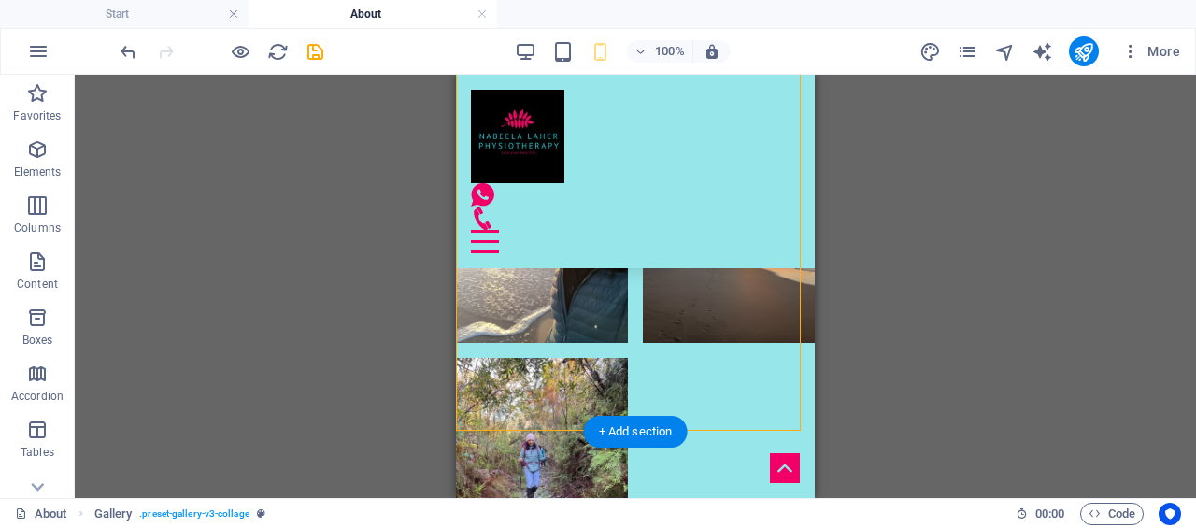
scroll to position [2969, 0]
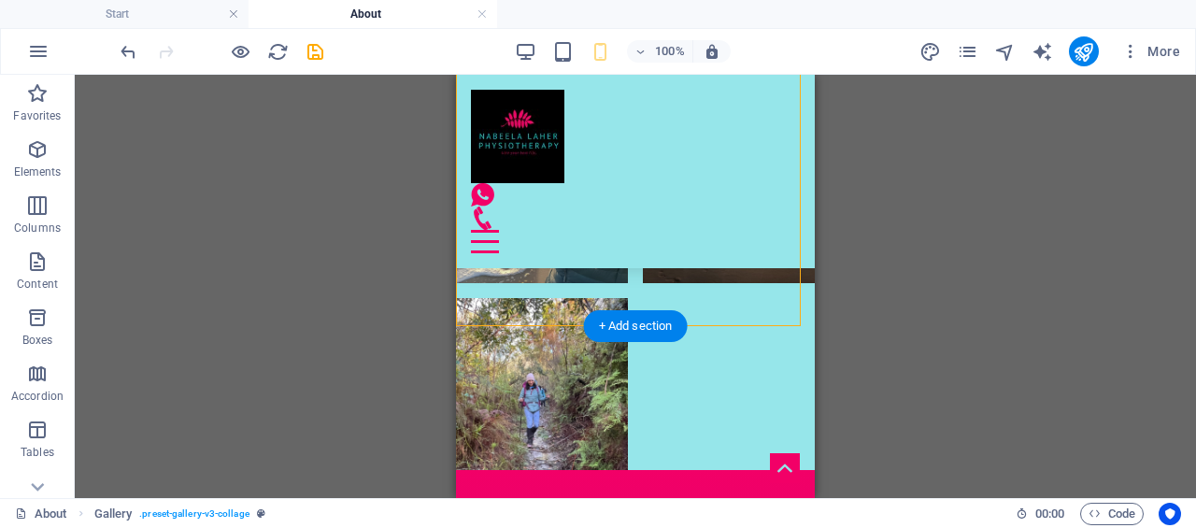
drag, startPoint x: 1091, startPoint y: 515, endPoint x: 562, endPoint y: 328, distance: 560.9
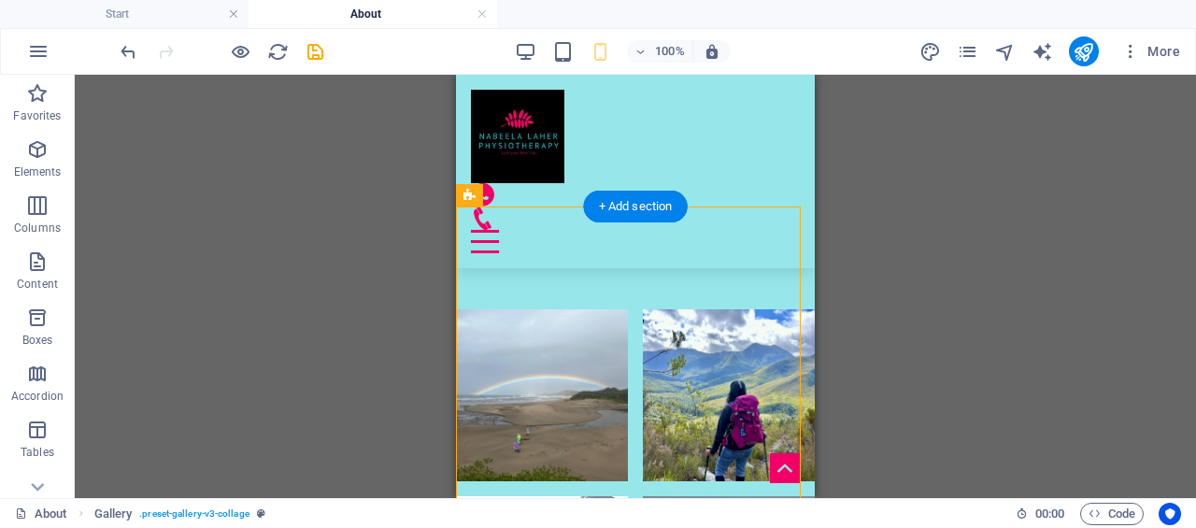
scroll to position [2459, 0]
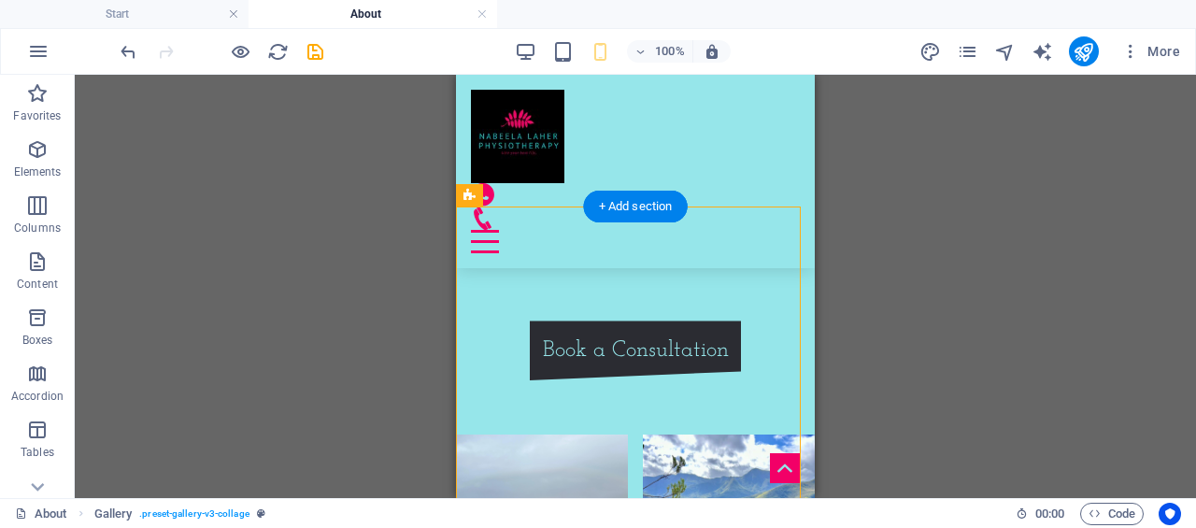
drag, startPoint x: 473, startPoint y: 263, endPoint x: 490, endPoint y: 255, distance: 18.4
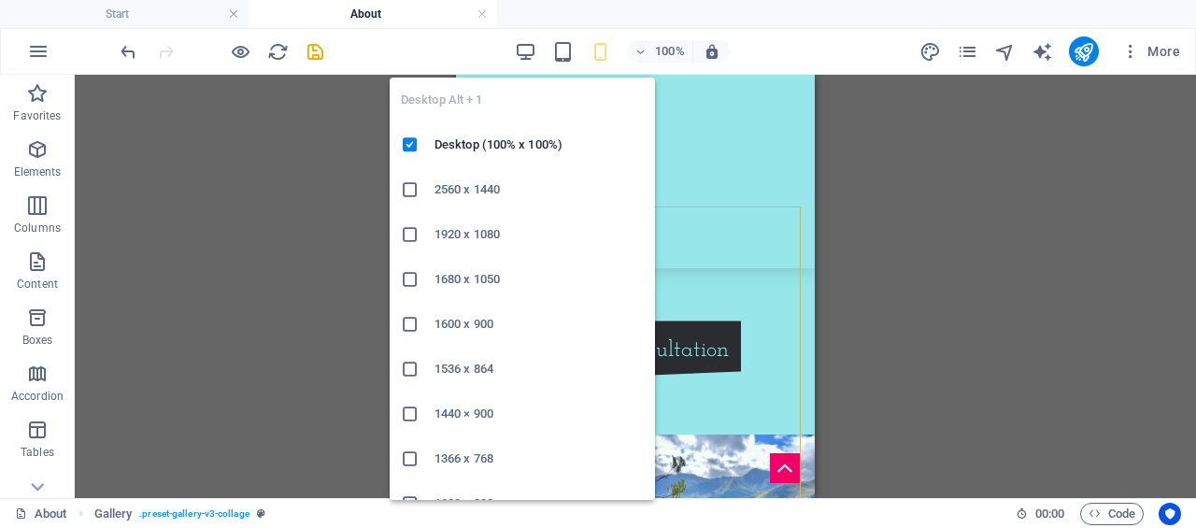
click at [0, 0] on icon "button" at bounding box center [0, 0] width 0 height 0
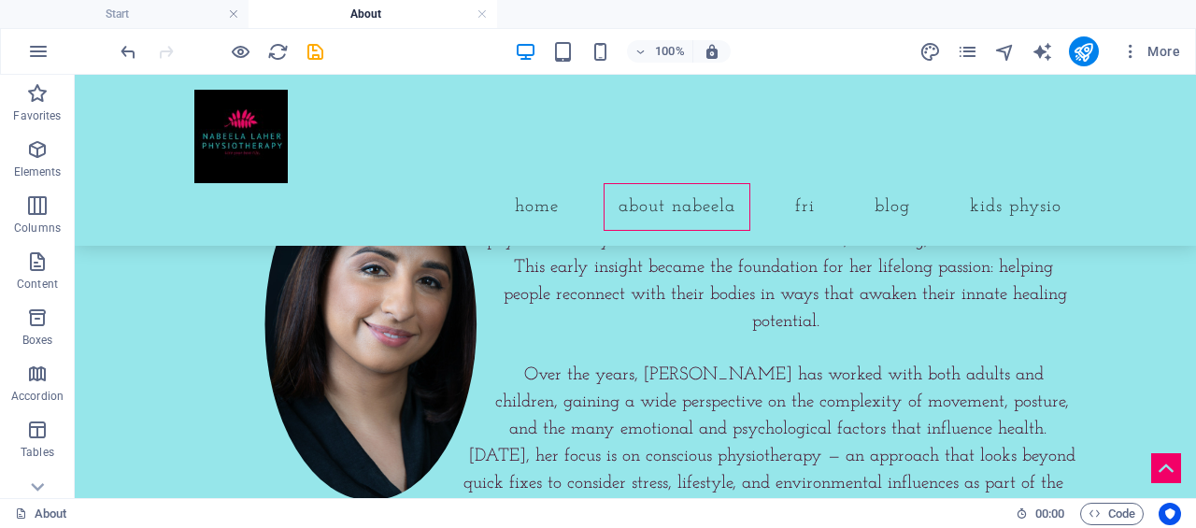
scroll to position [562, 0]
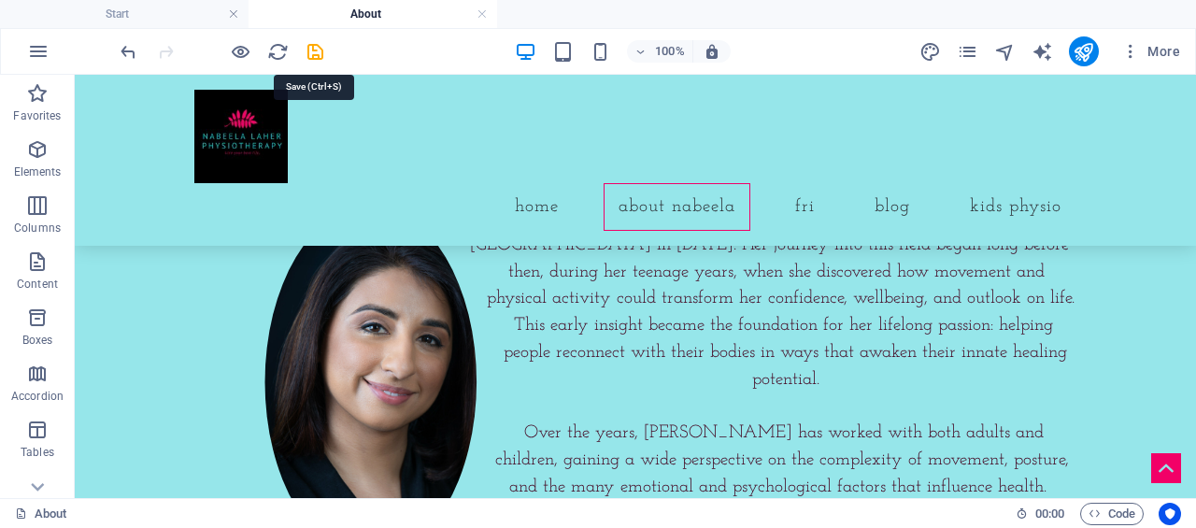
click at [312, 50] on icon "save" at bounding box center [315, 51] width 21 height 21
click at [0, 0] on icon "publish" at bounding box center [0, 0] width 0 height 0
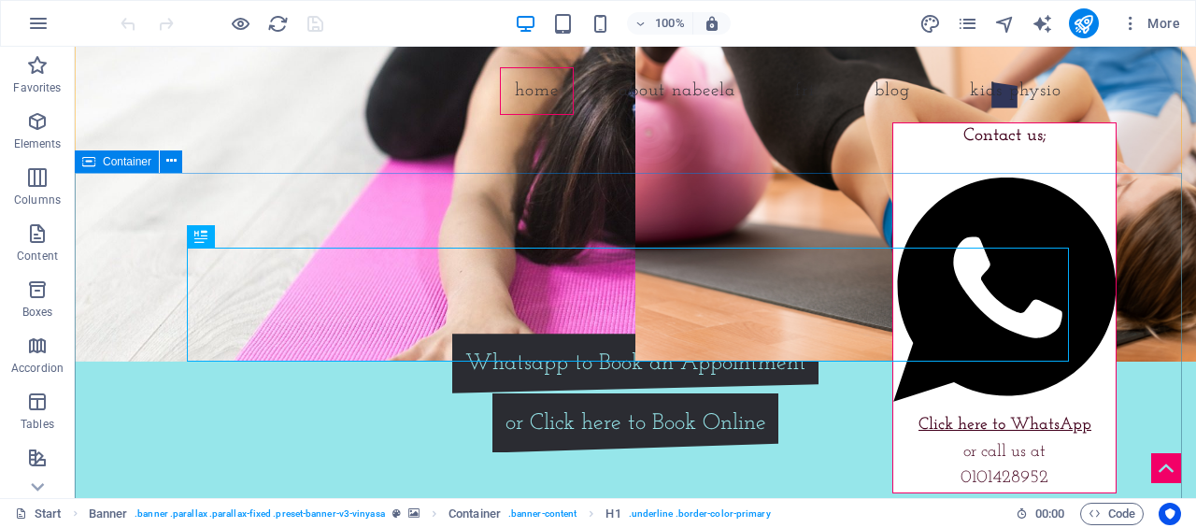
scroll to position [187, 0]
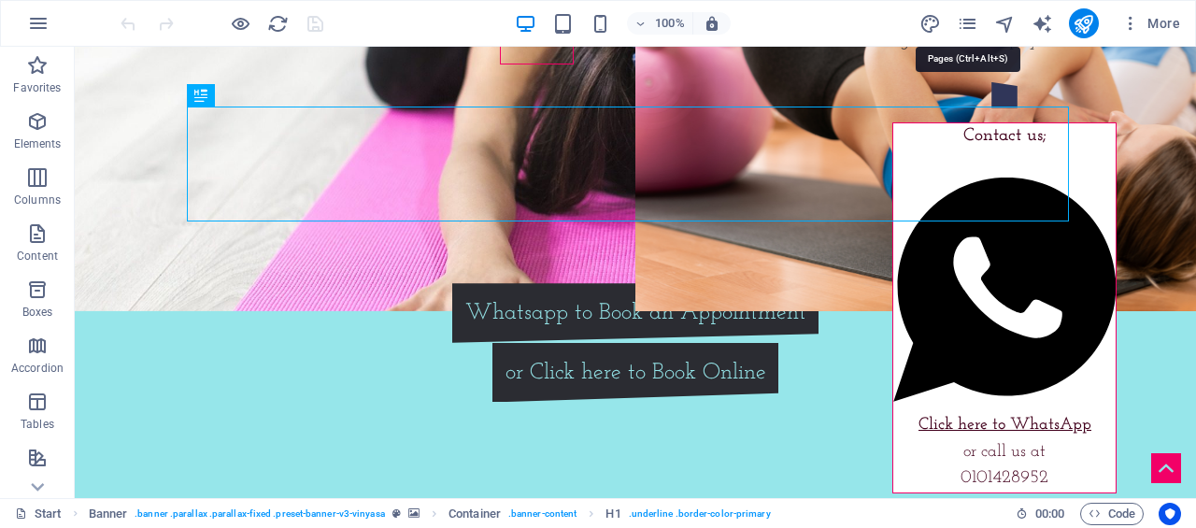
click at [0, 0] on icon "pages" at bounding box center [0, 0] width 0 height 0
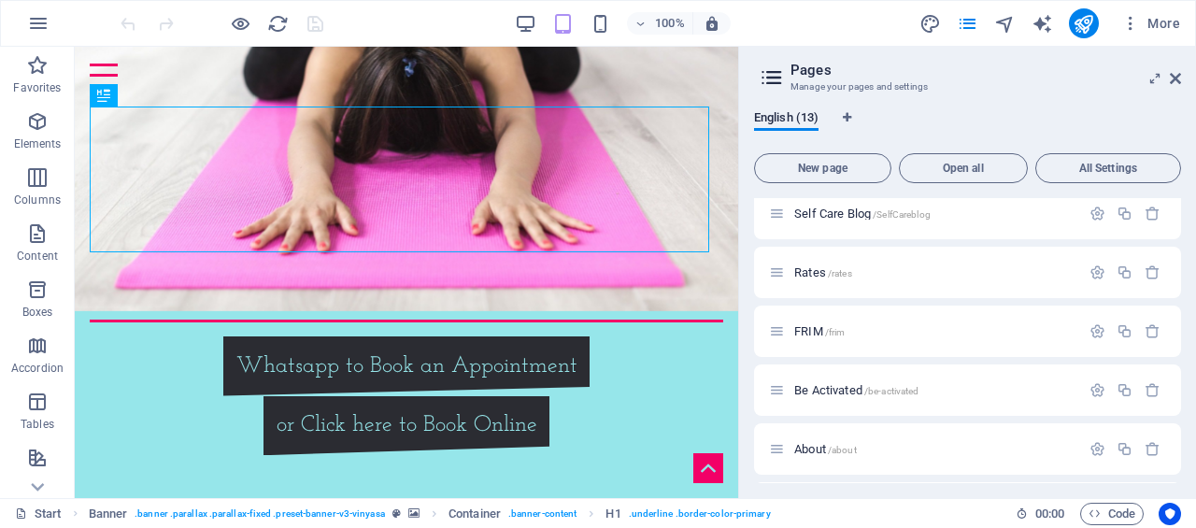
scroll to position [280, 0]
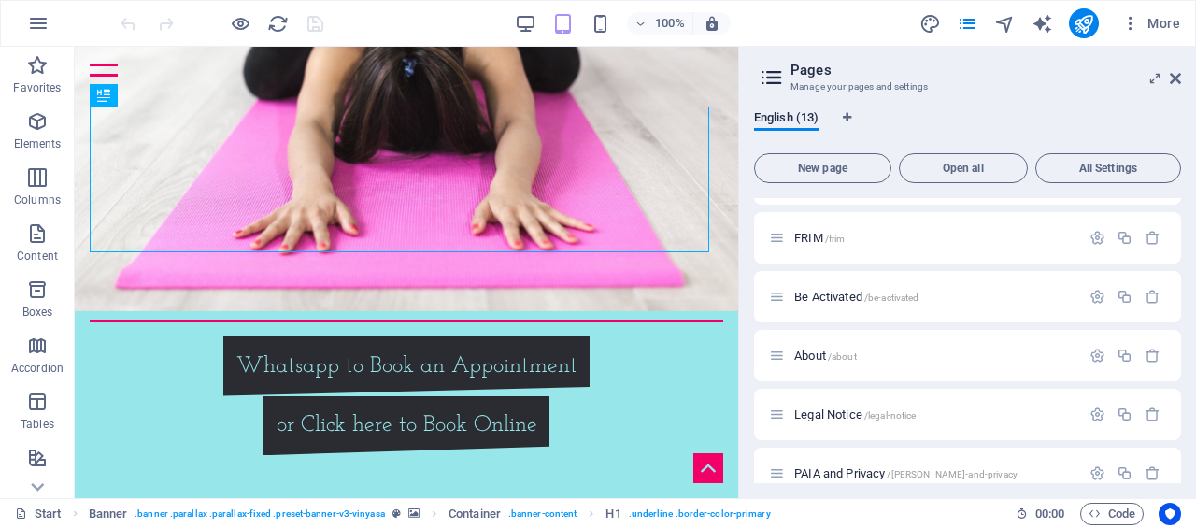
click at [848, 351] on span "/about" at bounding box center [842, 356] width 29 height 10
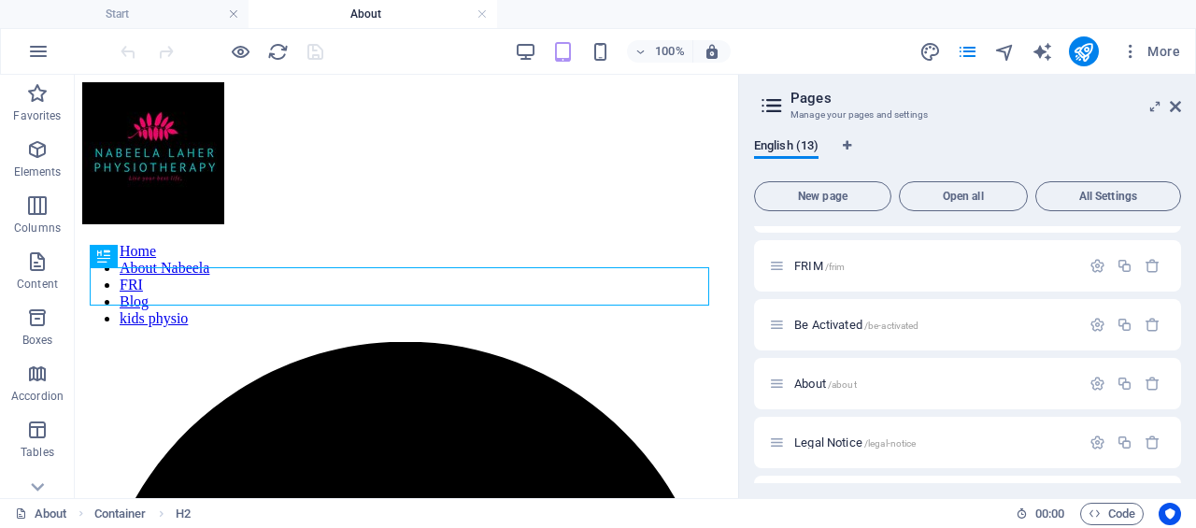
scroll to position [306, 0]
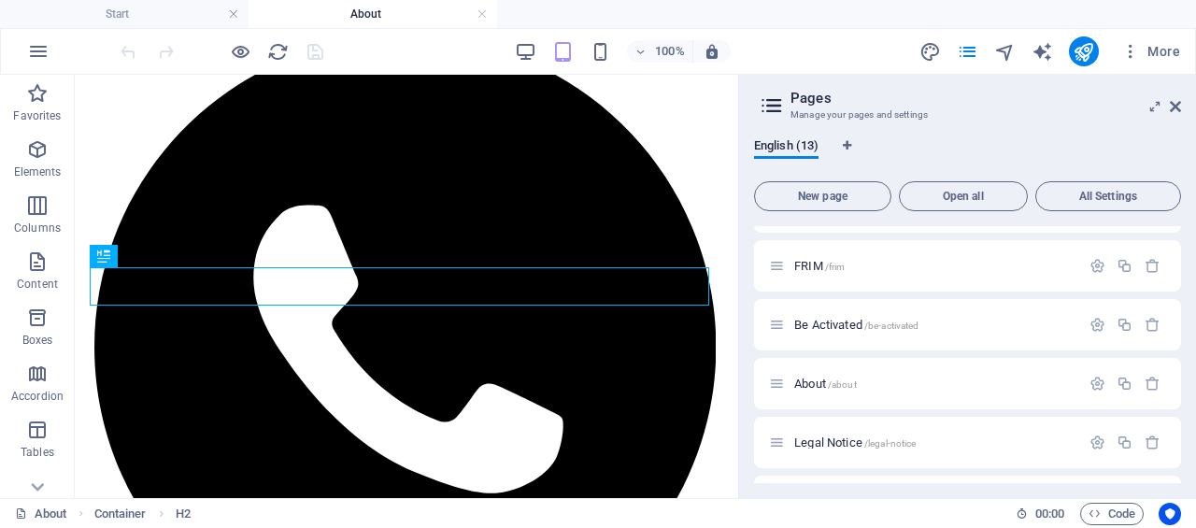
click at [0, 0] on icon at bounding box center [0, 0] width 0 height 0
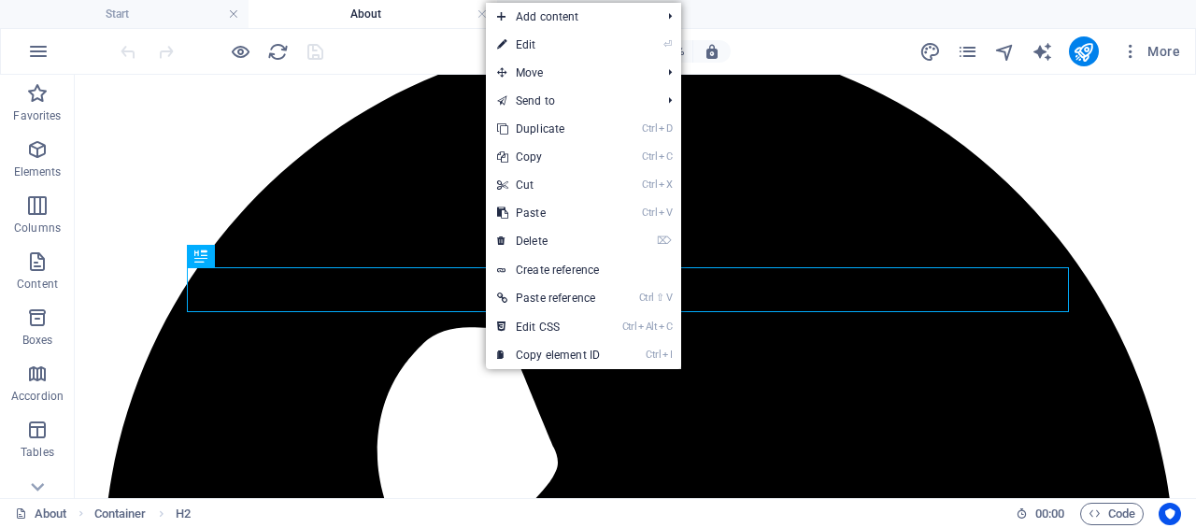
click at [531, 239] on link "⌦ Delete" at bounding box center [548, 241] width 125 height 28
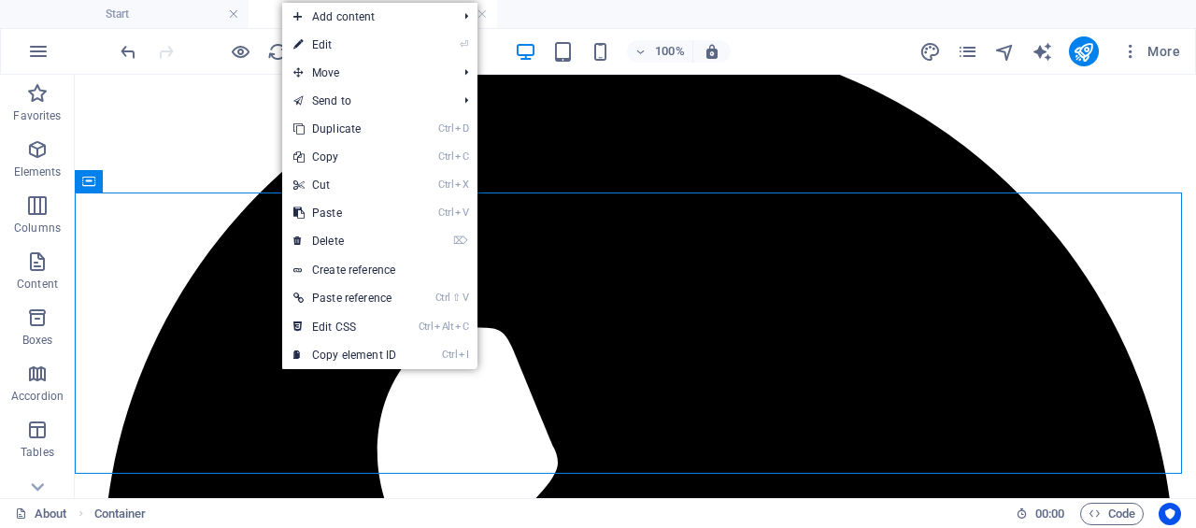
click at [330, 240] on link "⌦ Delete" at bounding box center [344, 241] width 125 height 28
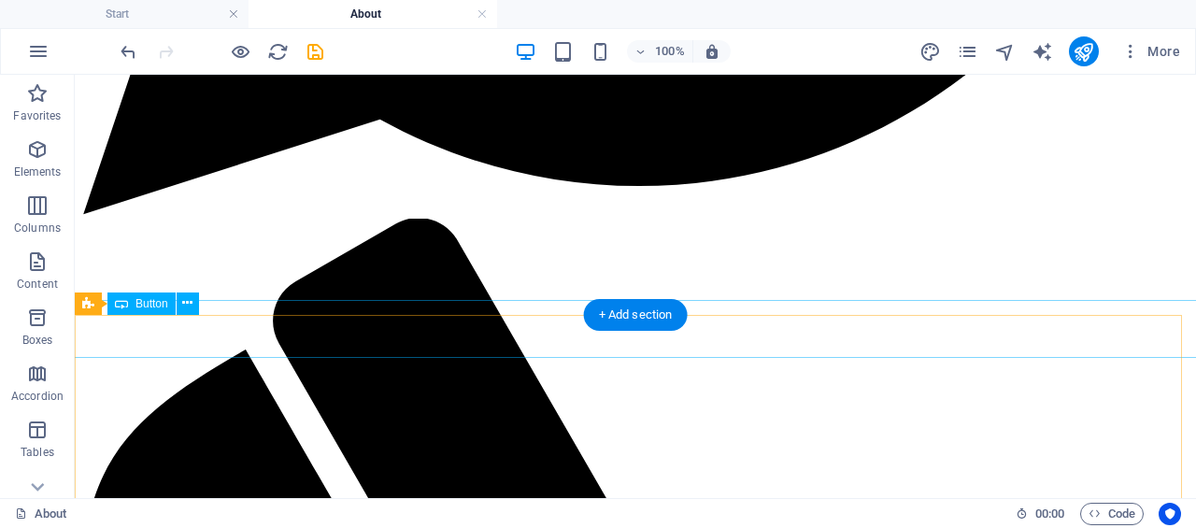
scroll to position [1240, 0]
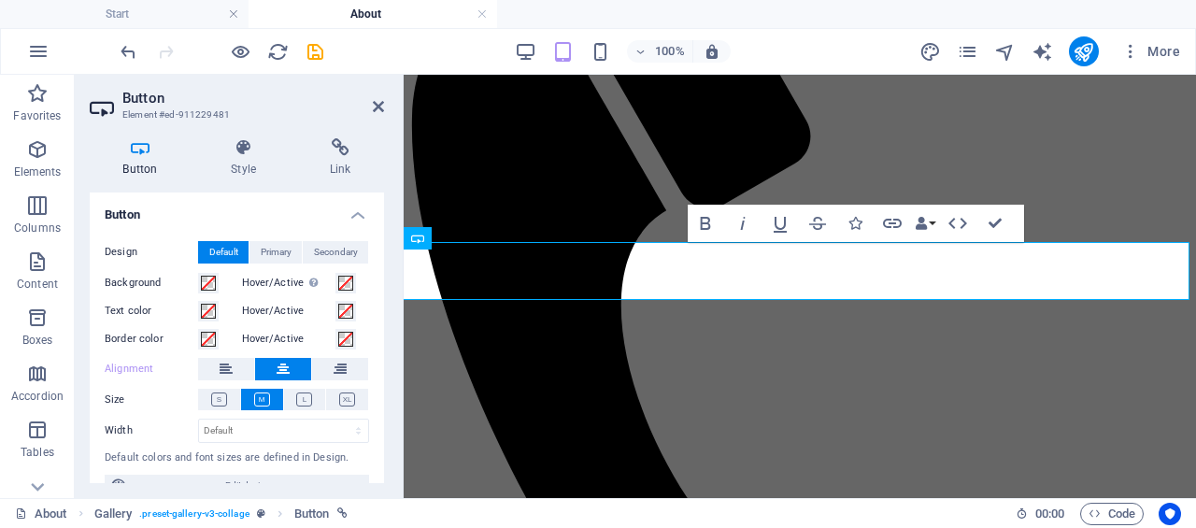
scroll to position [1374, 0]
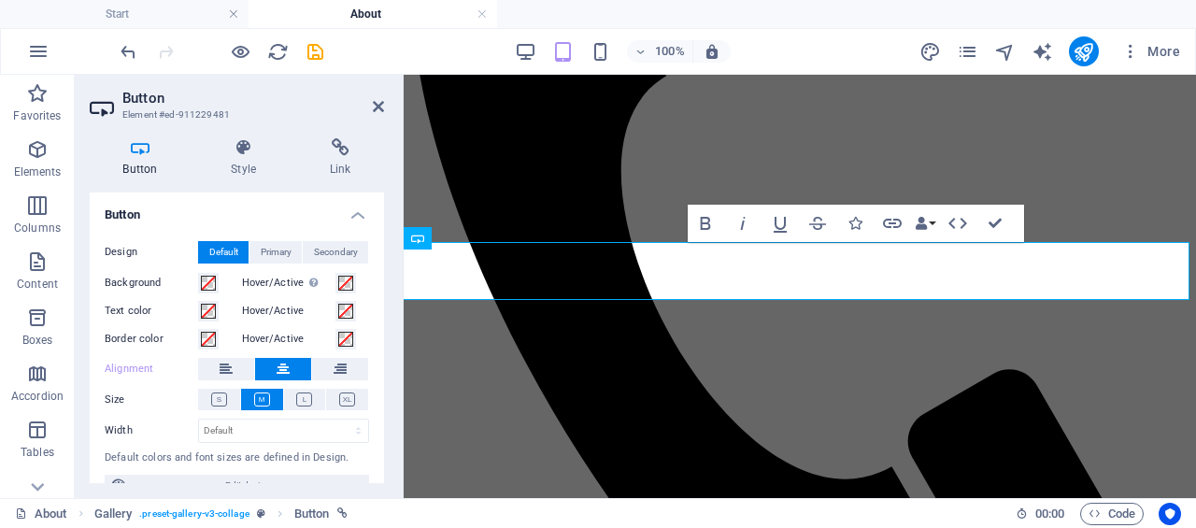
click at [225, 362] on icon at bounding box center [226, 369] width 13 height 22
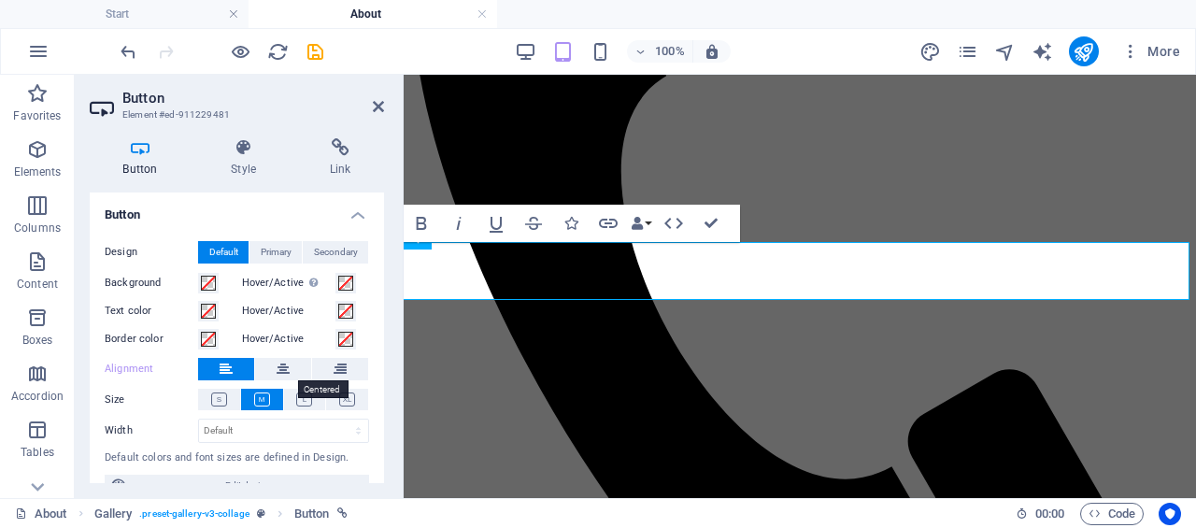
click at [274, 362] on button at bounding box center [283, 369] width 56 height 22
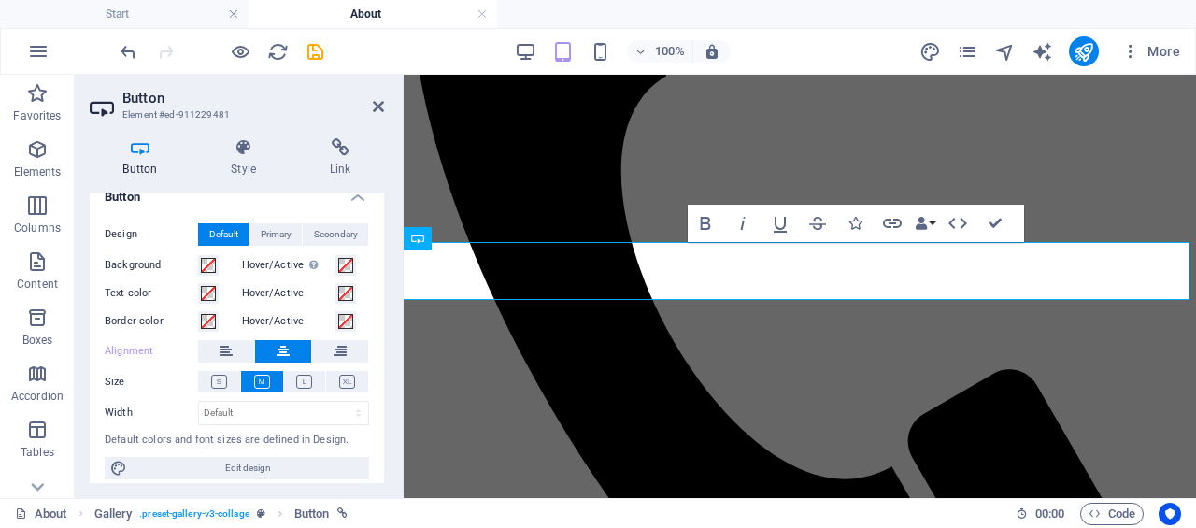
scroll to position [28, 0]
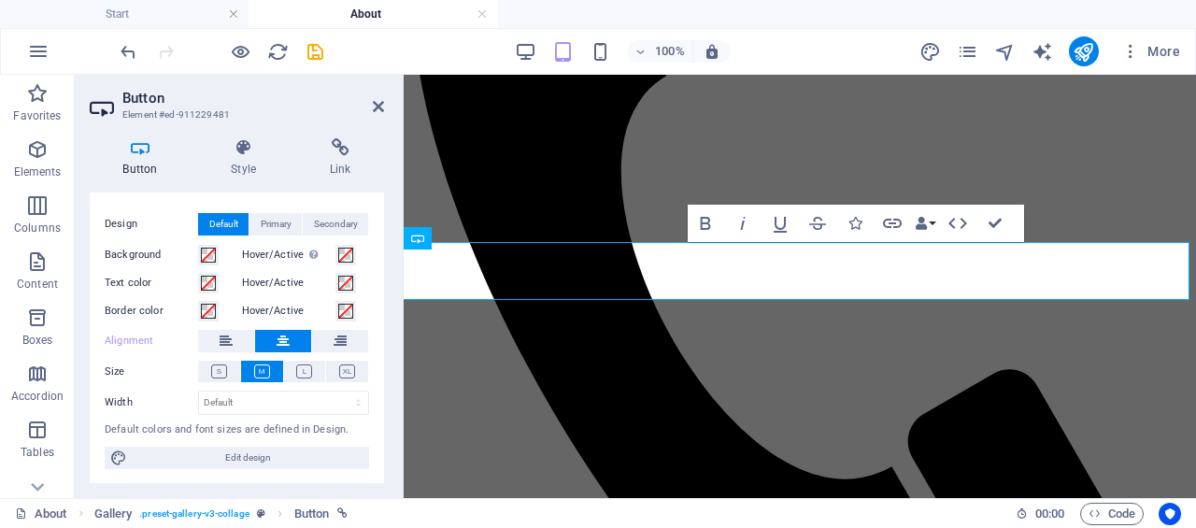
drag, startPoint x: 378, startPoint y: 405, endPoint x: 329, endPoint y: 243, distance: 169.9
click at [383, 277] on div "Button Design Default Primary Secondary Background Hover/Active Switch to previ…" at bounding box center [237, 337] width 294 height 291
click at [0, 0] on icon "save" at bounding box center [0, 0] width 0 height 0
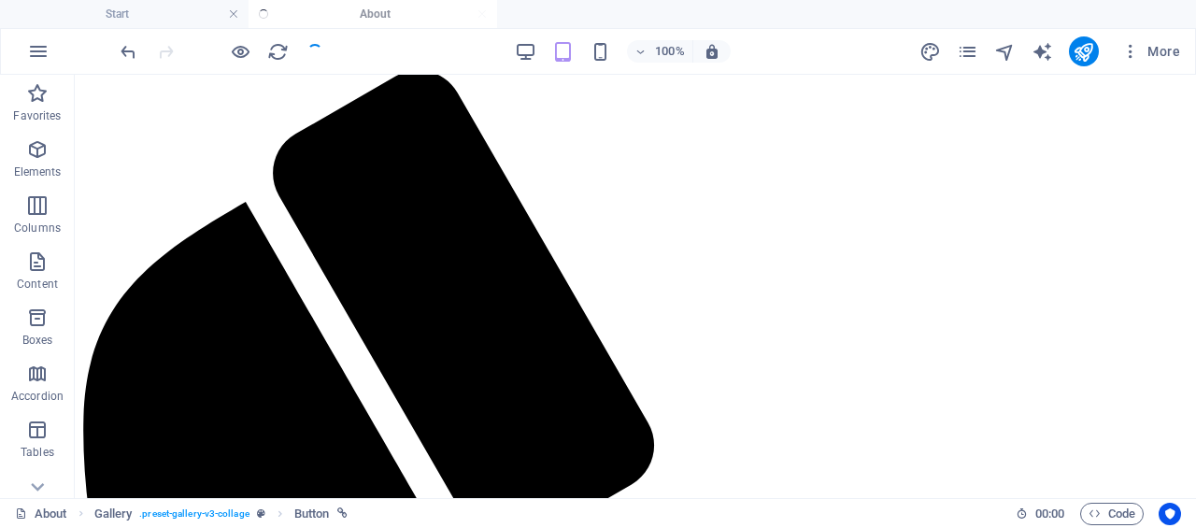
scroll to position [1240, 0]
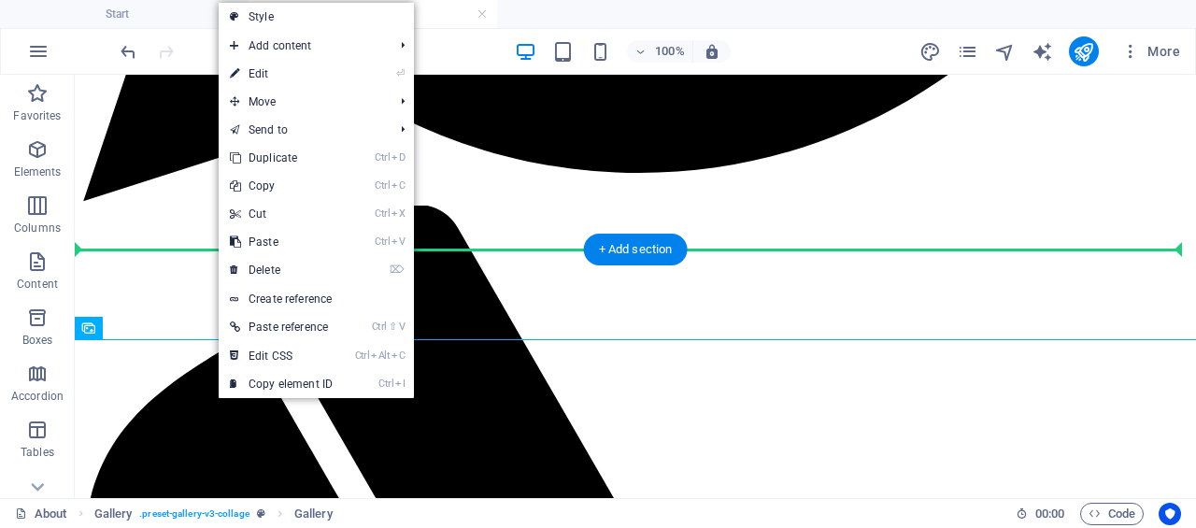
scroll to position [1146, 0]
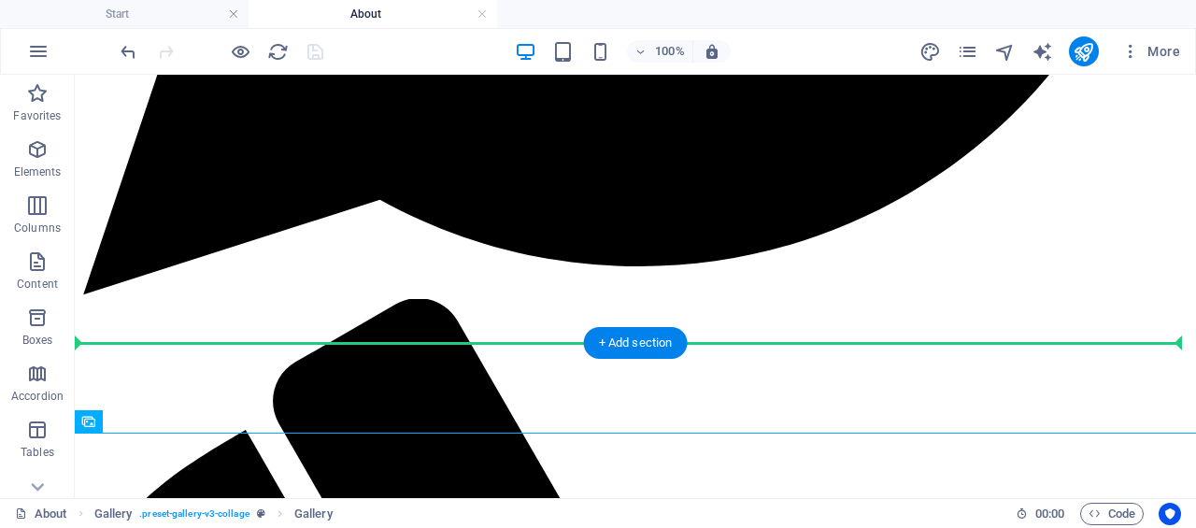
drag, startPoint x: 168, startPoint y: 402, endPoint x: 112, endPoint y: 300, distance: 116.2
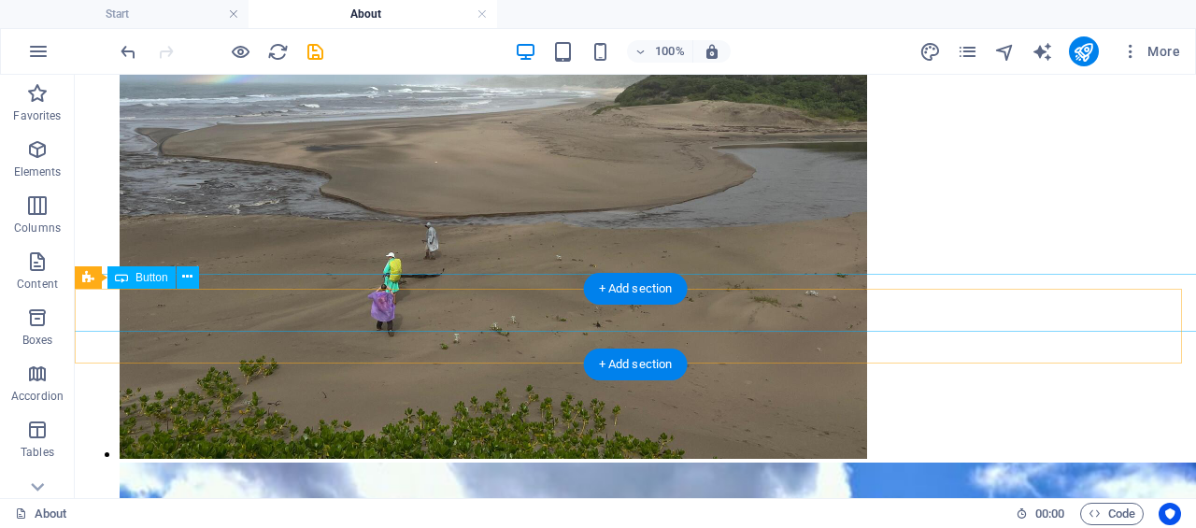
scroll to position [4790, 0]
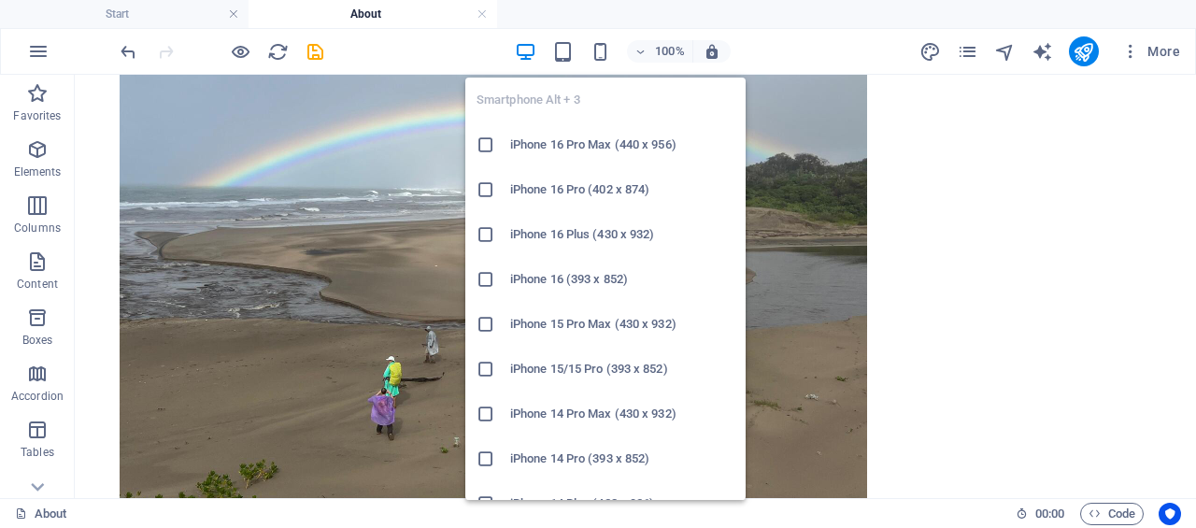
click at [0, 0] on icon "button" at bounding box center [0, 0] width 0 height 0
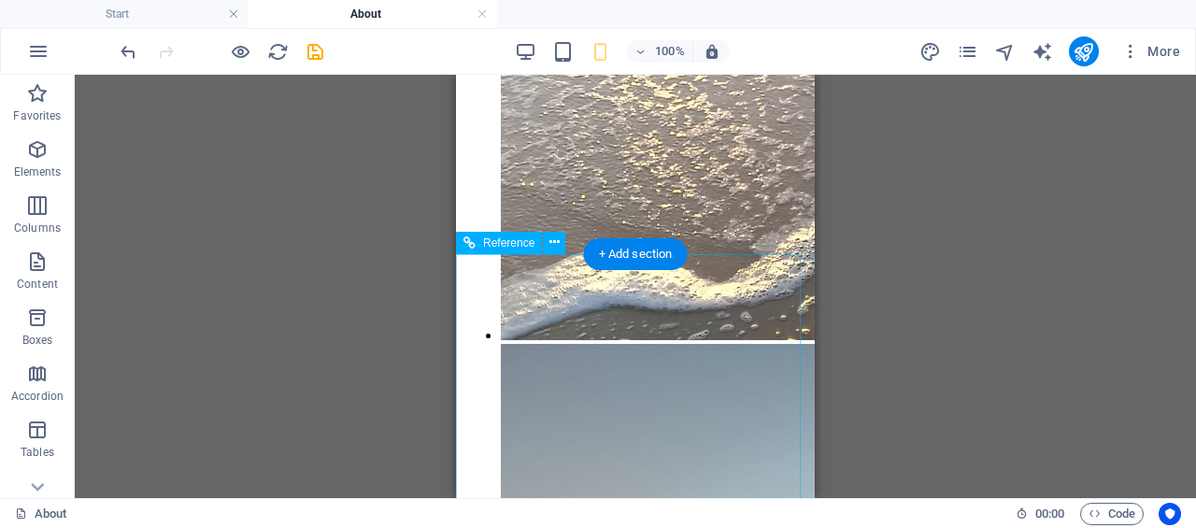
scroll to position [3924, 0]
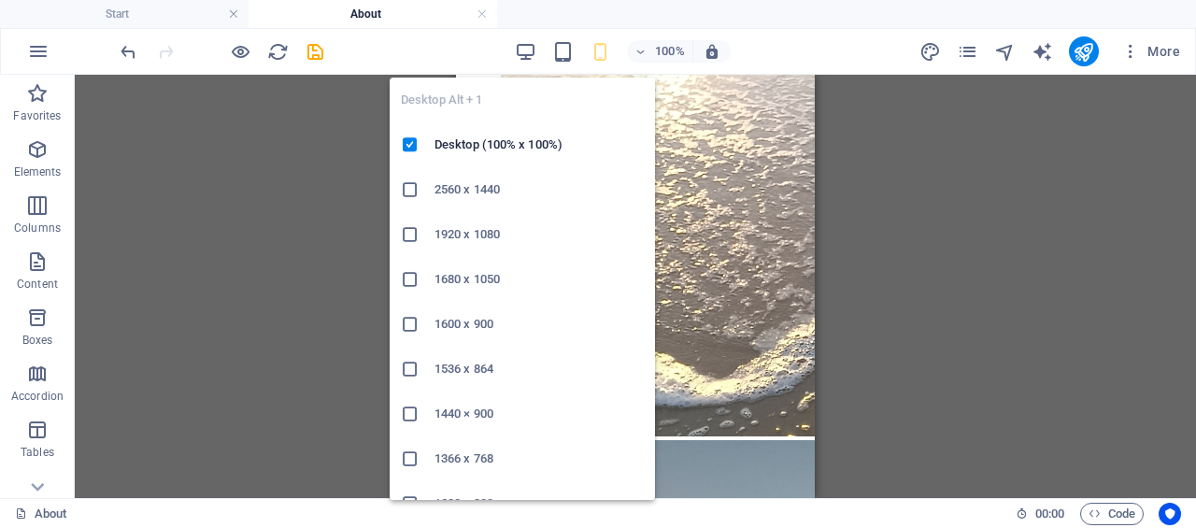
click at [0, 0] on icon "button" at bounding box center [0, 0] width 0 height 0
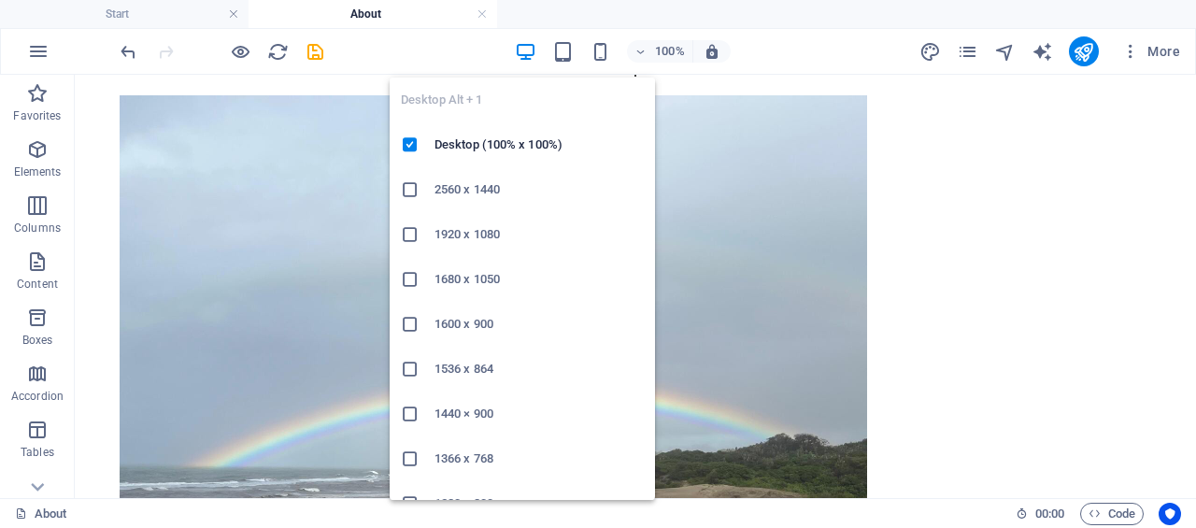
scroll to position [161, 0]
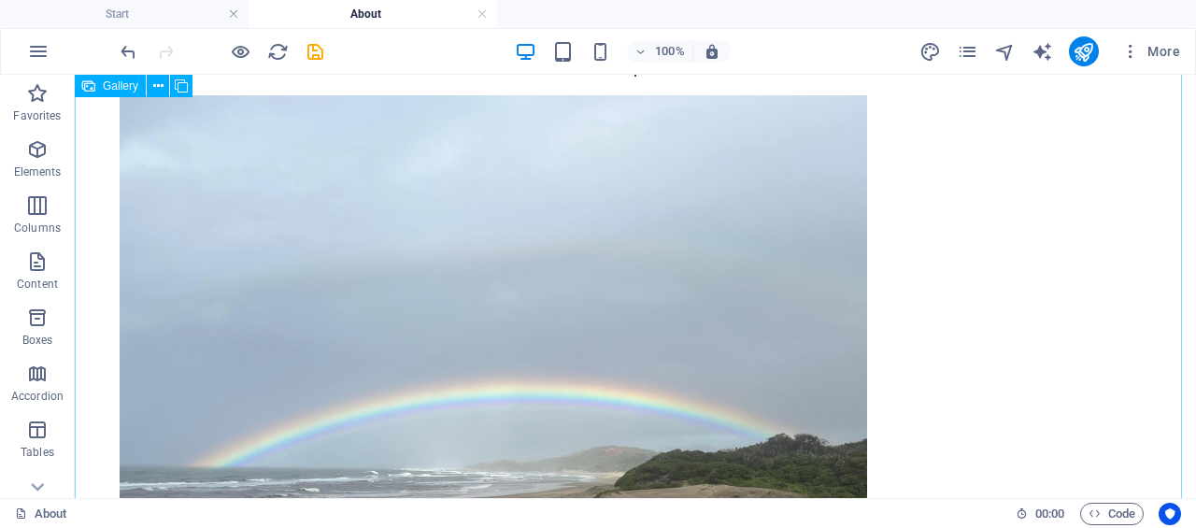
select select "4"
select select "px"
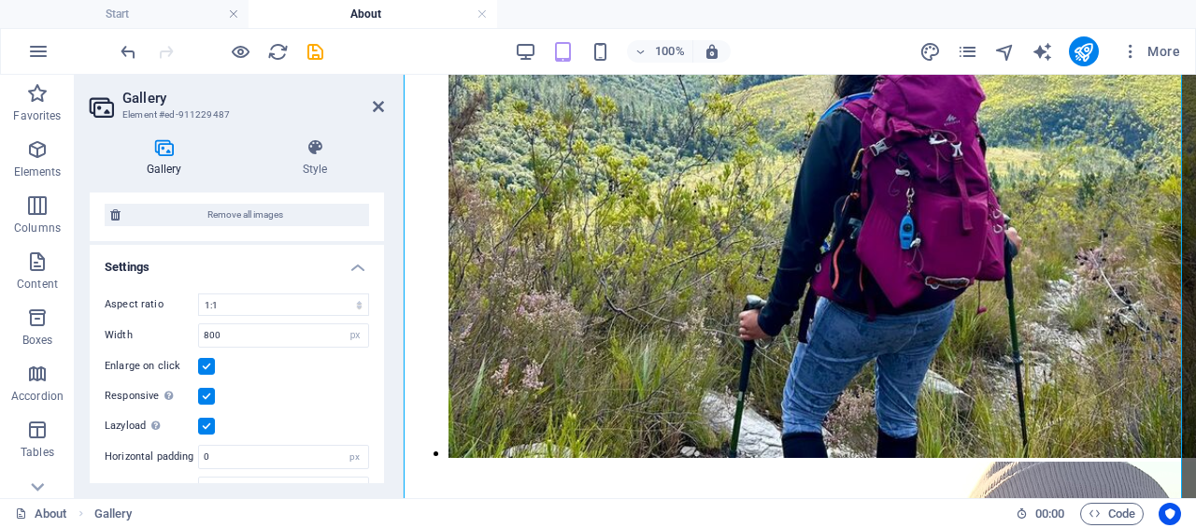
scroll to position [704, 0]
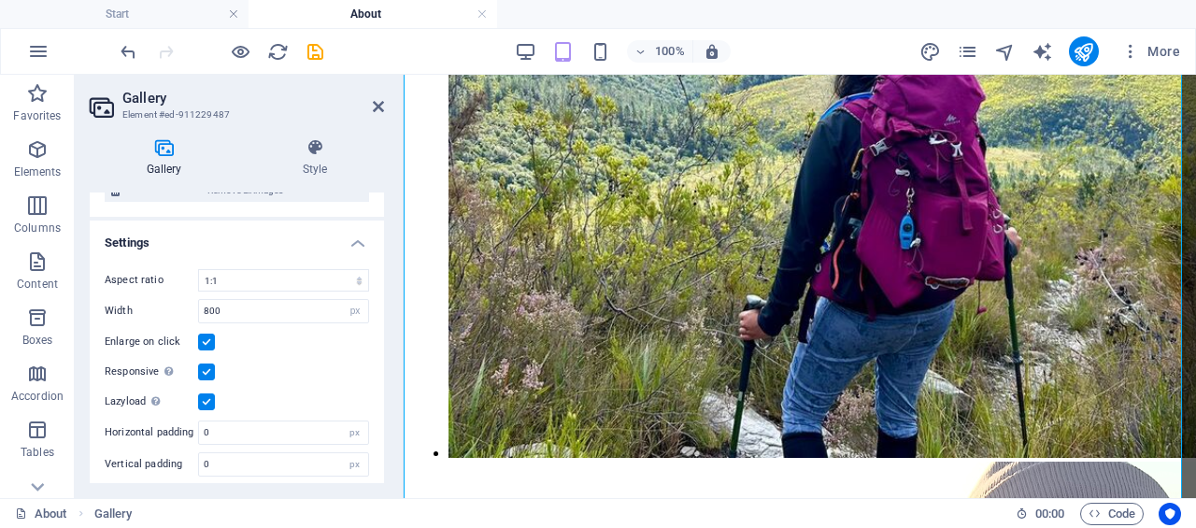
click at [325, 156] on icon at bounding box center [315, 147] width 138 height 19
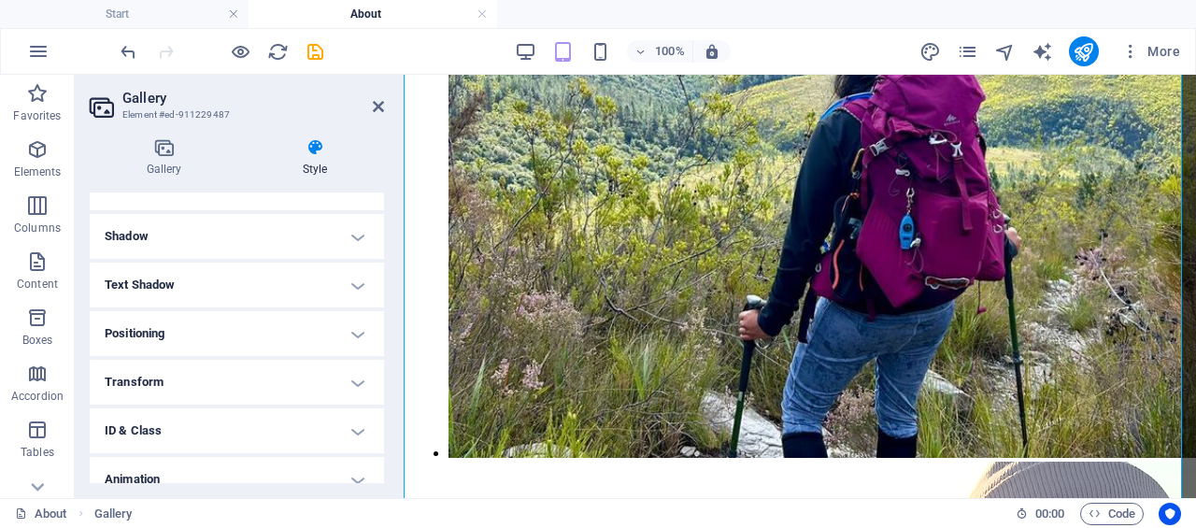
scroll to position [218, 0]
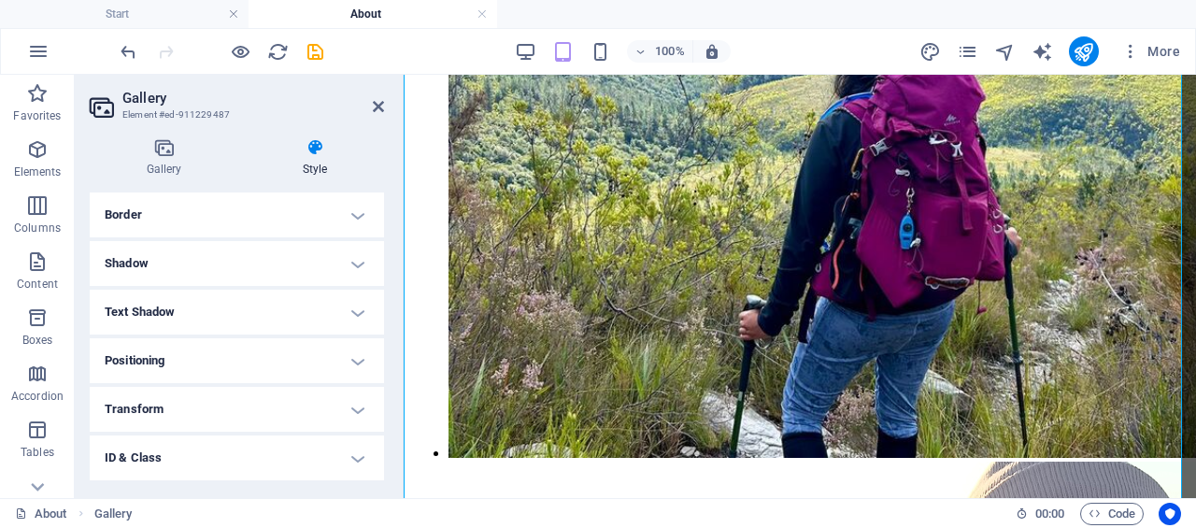
click at [279, 358] on h4 "Positioning" at bounding box center [237, 360] width 294 height 45
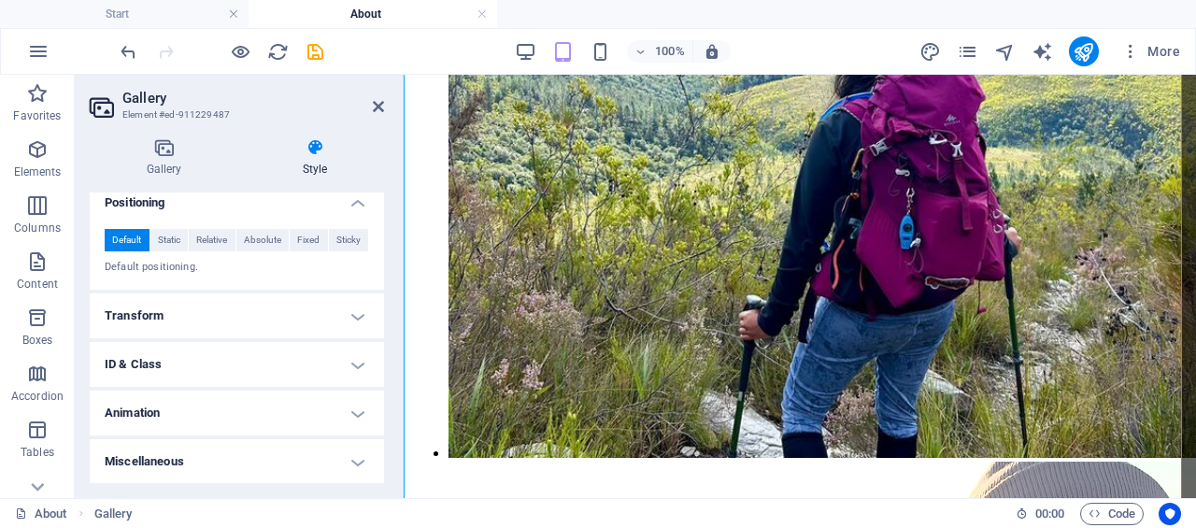
scroll to position [376, 0]
drag, startPoint x: 382, startPoint y: 101, endPoint x: 307, endPoint y: 29, distance: 103.7
click at [382, 101] on icon at bounding box center [378, 106] width 11 height 15
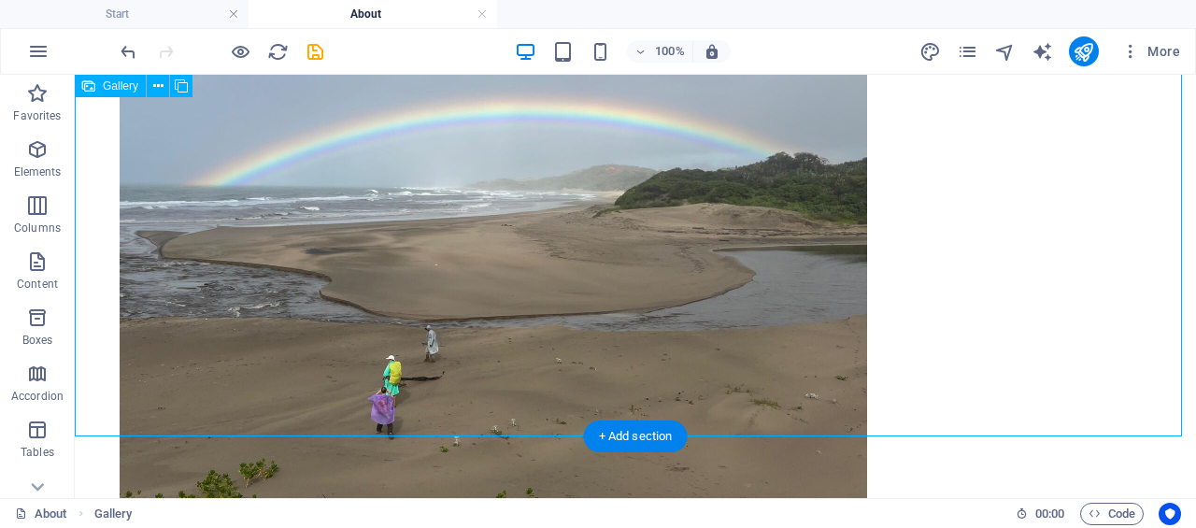
scroll to position [4790, 0]
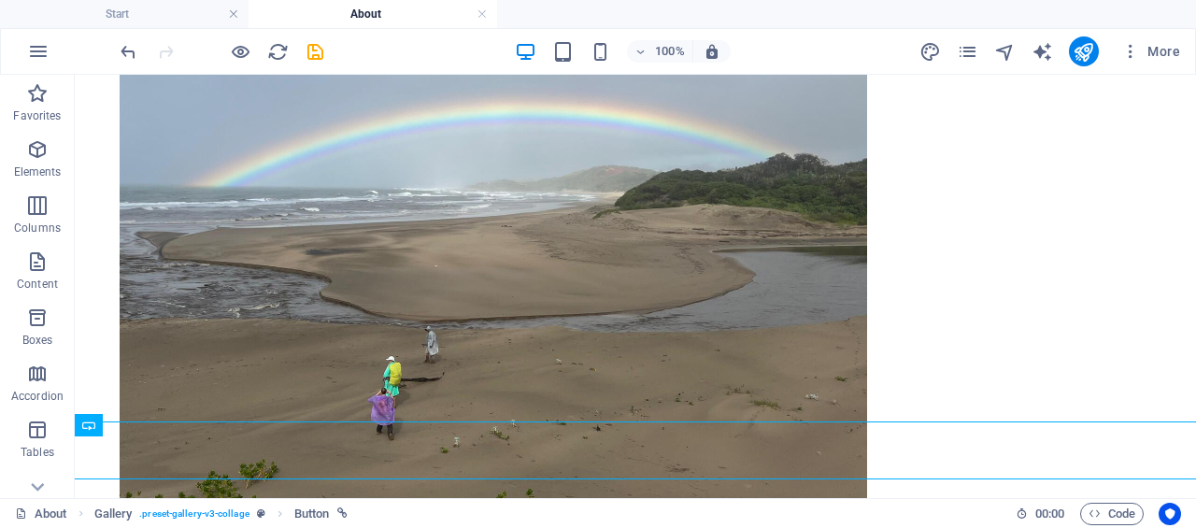
click at [0, 0] on p "Elements" at bounding box center [0, 0] width 0 height 0
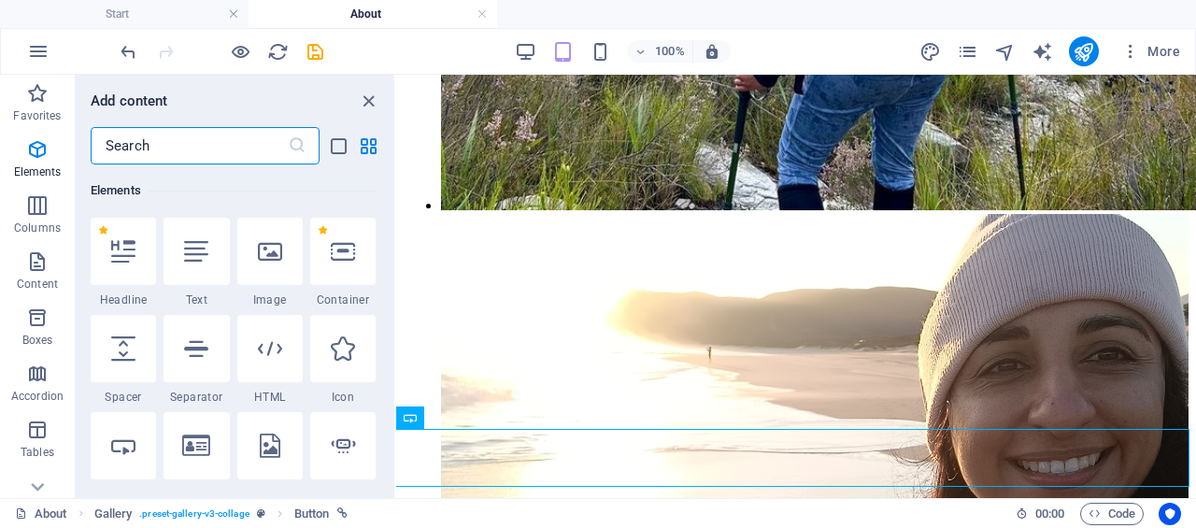
scroll to position [199, 0]
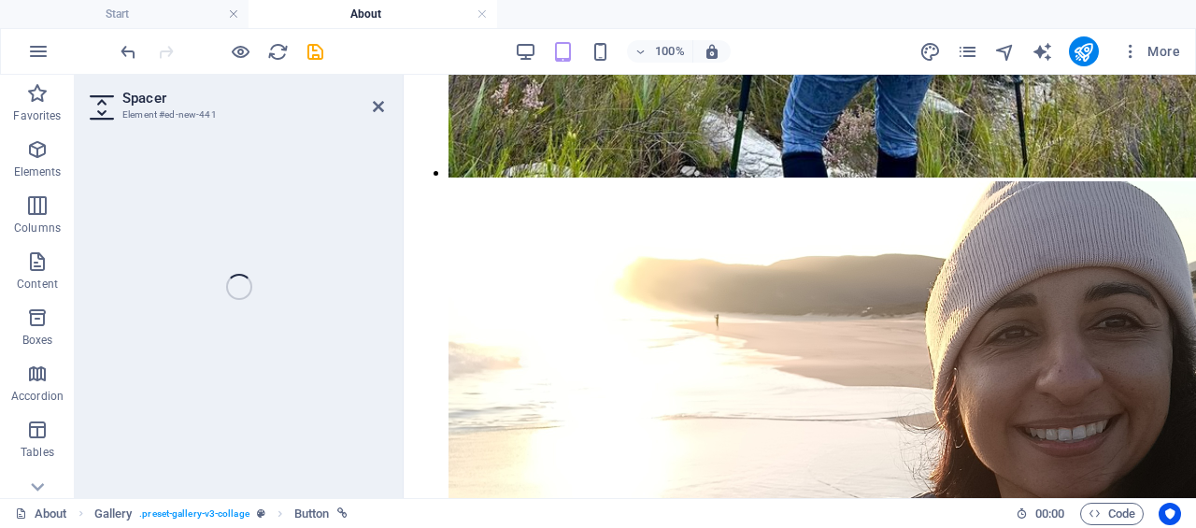
select select "px"
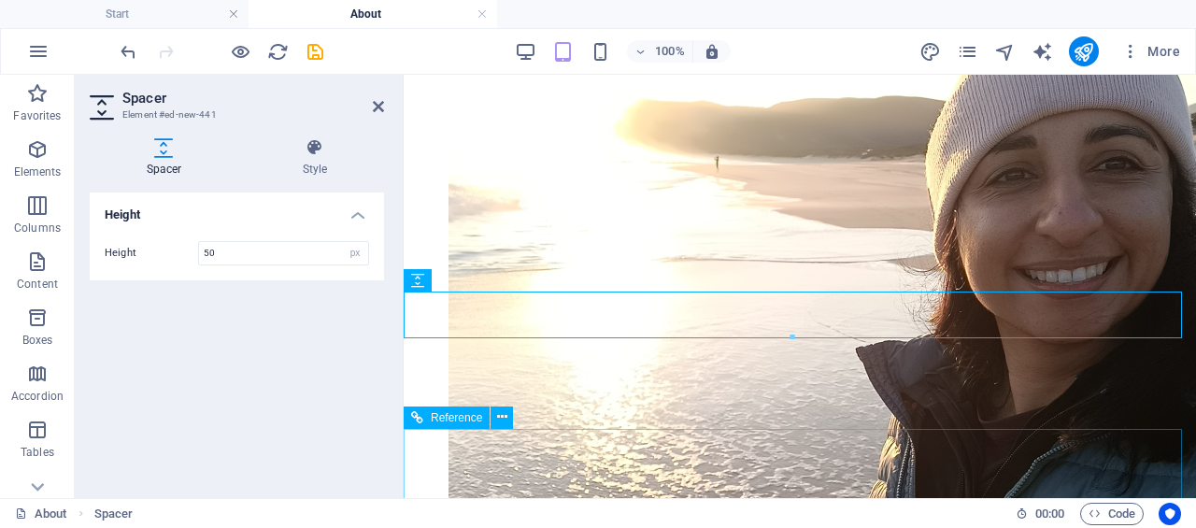
scroll to position [5112, 0]
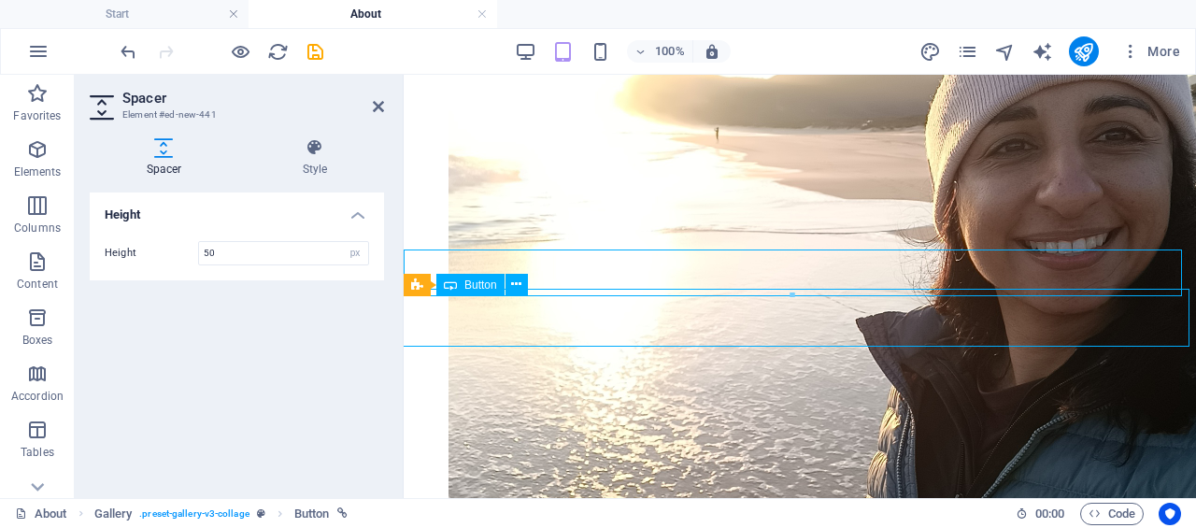
scroll to position [4977, 0]
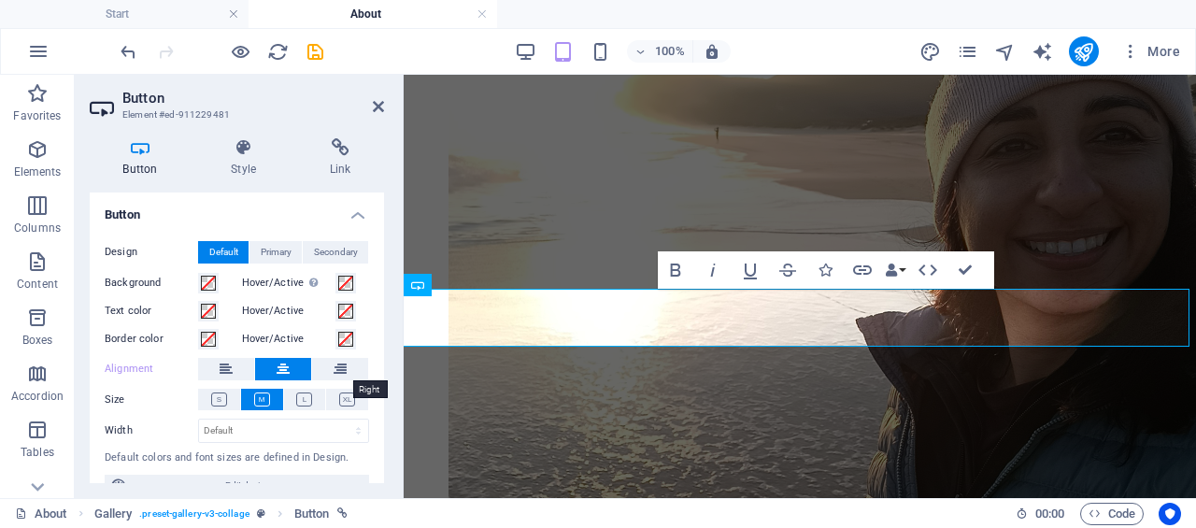
click at [351, 371] on button at bounding box center [340, 369] width 56 height 22
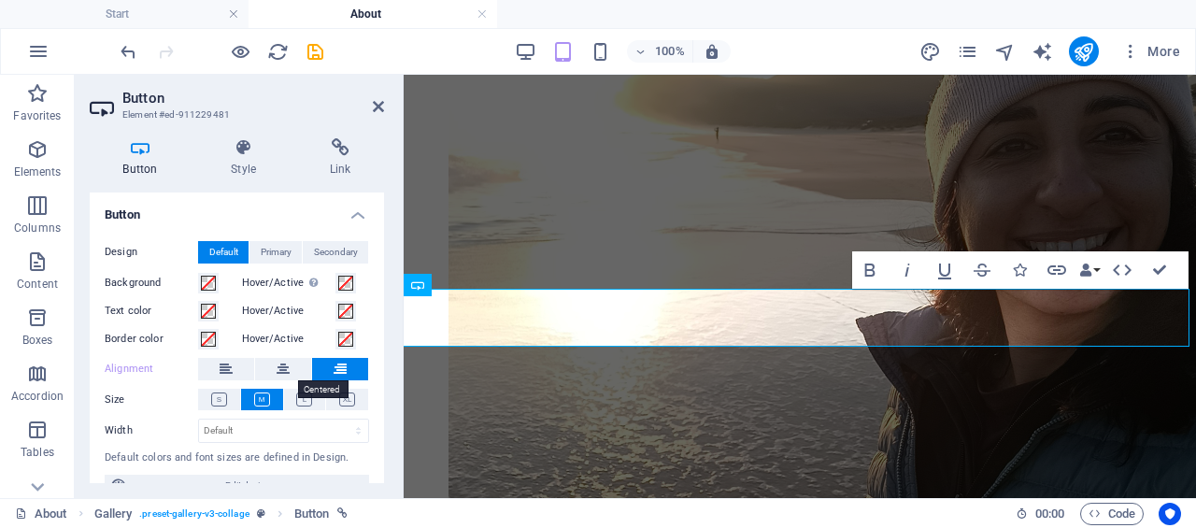
click at [283, 374] on icon at bounding box center [283, 369] width 13 height 22
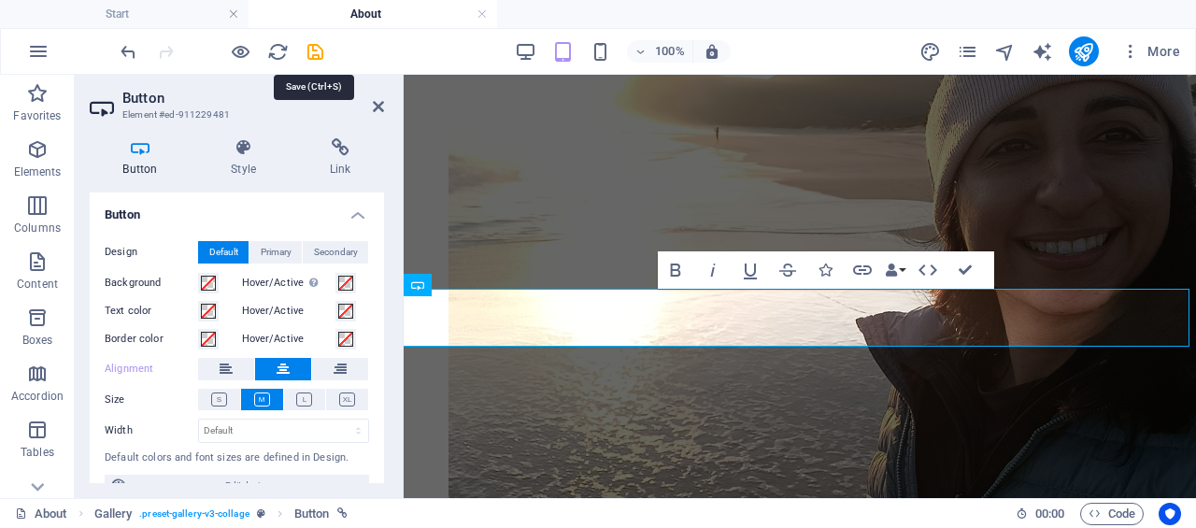
click at [320, 52] on icon "save" at bounding box center [315, 51] width 21 height 21
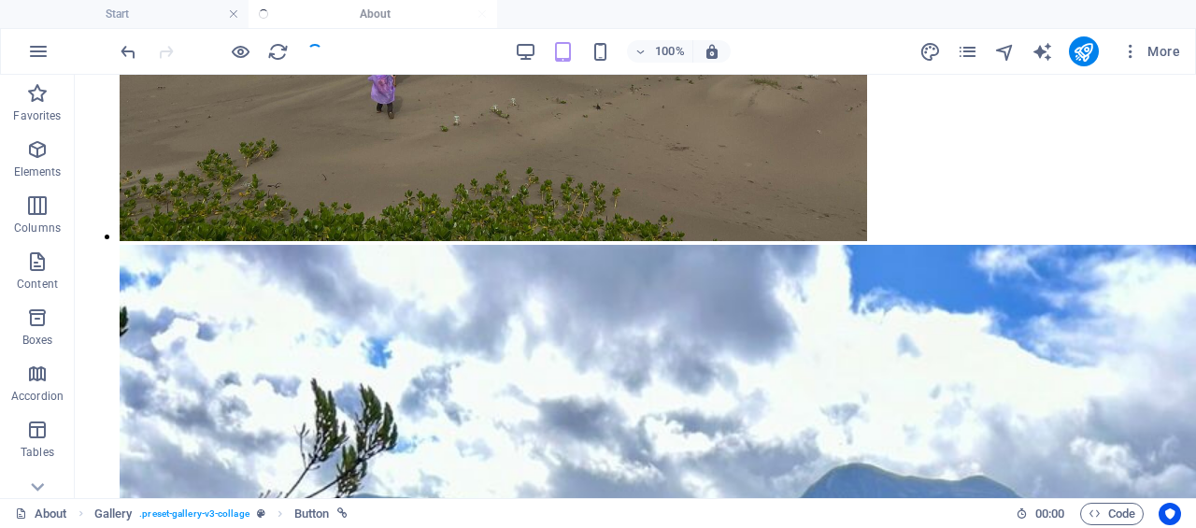
scroll to position [4977, 0]
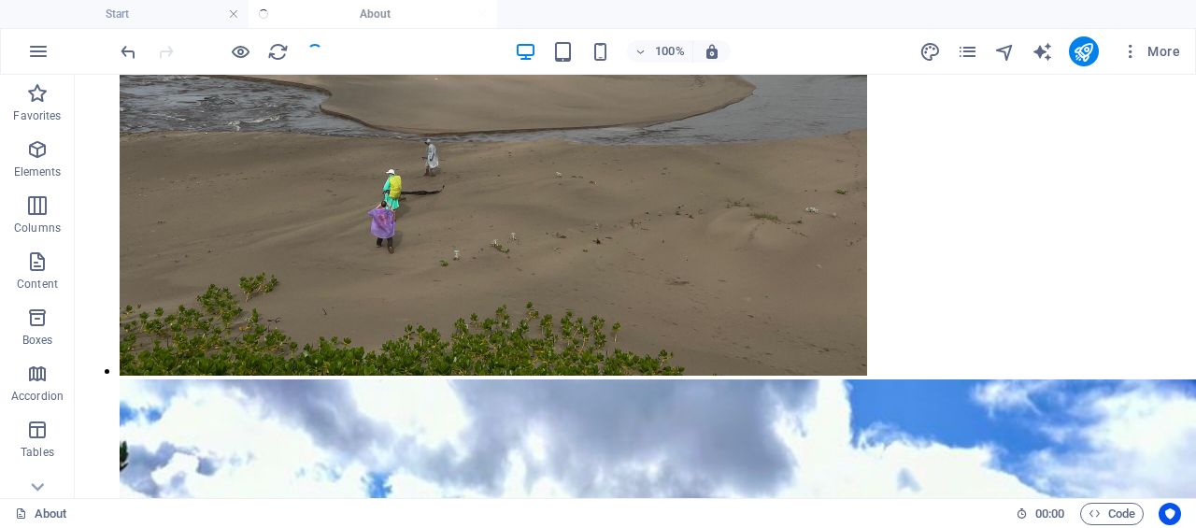
click at [615, 50] on div "100%" at bounding box center [623, 51] width 216 height 30
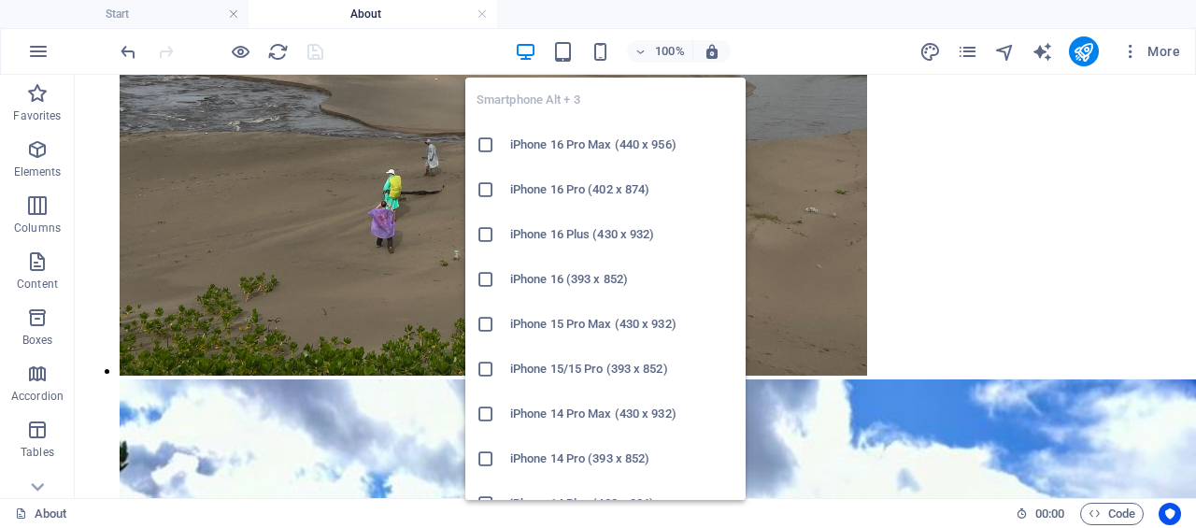
click at [0, 0] on icon "button" at bounding box center [0, 0] width 0 height 0
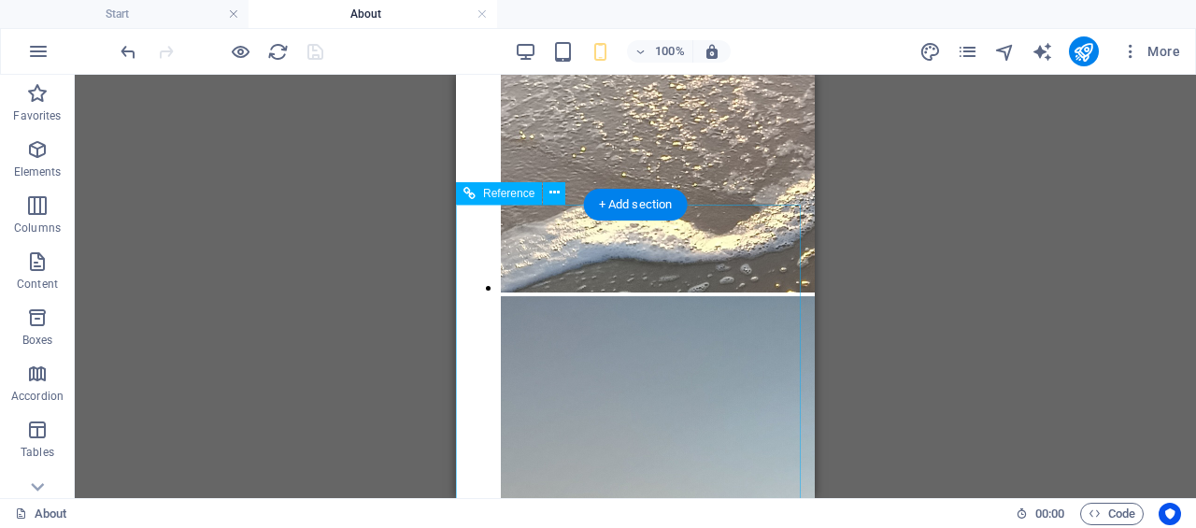
scroll to position [4017, 0]
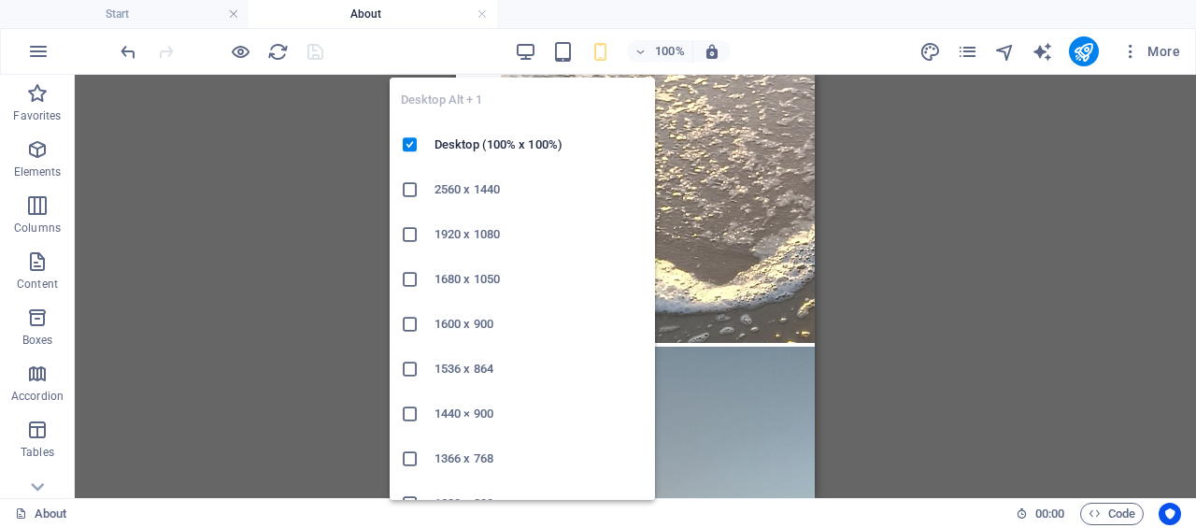
click at [0, 0] on icon "button" at bounding box center [0, 0] width 0 height 0
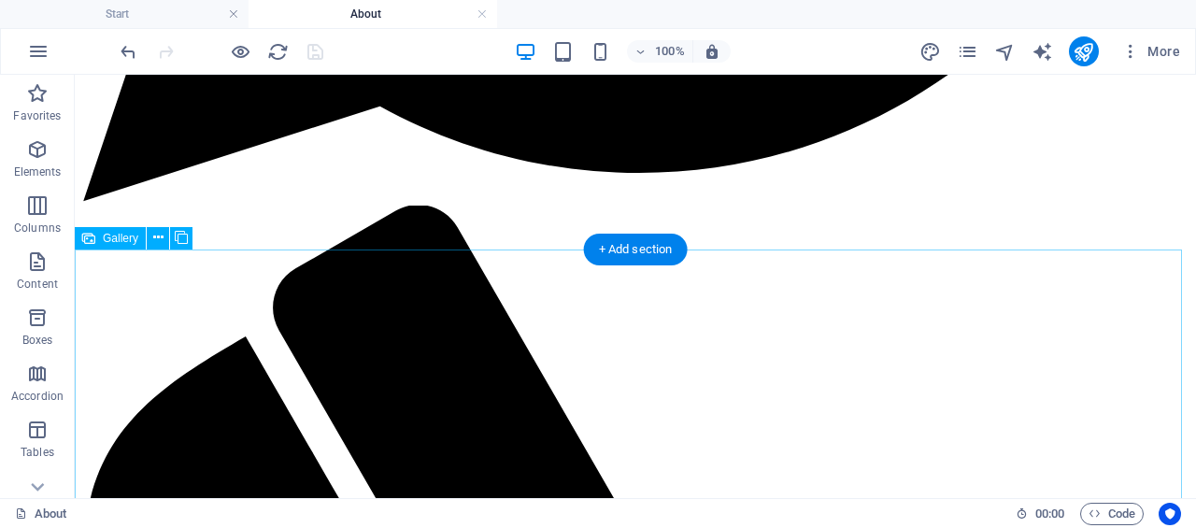
scroll to position [1053, 0]
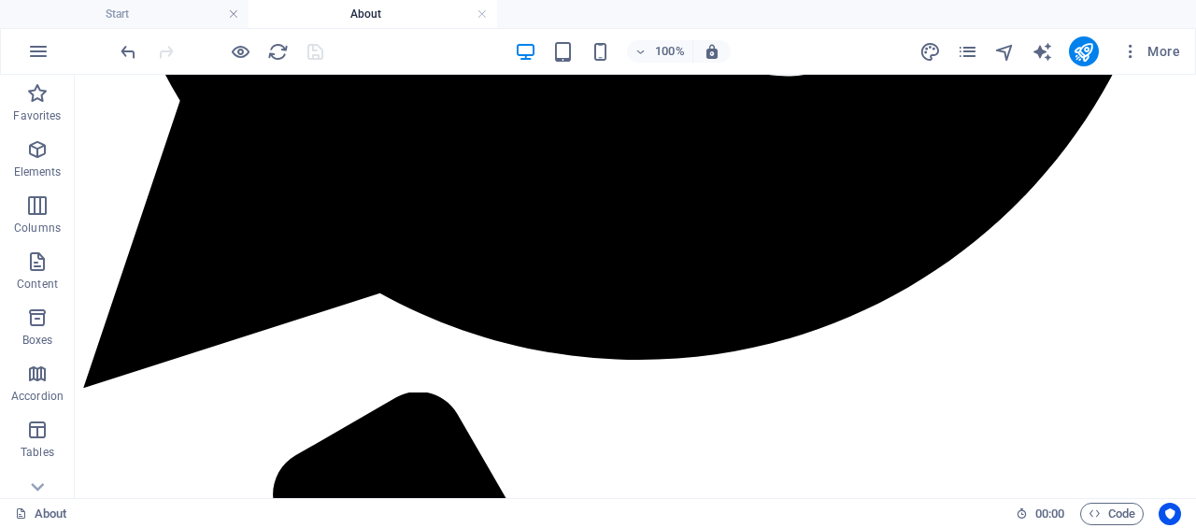
click at [0, 0] on span "Elements" at bounding box center [0, 0] width 0 height 0
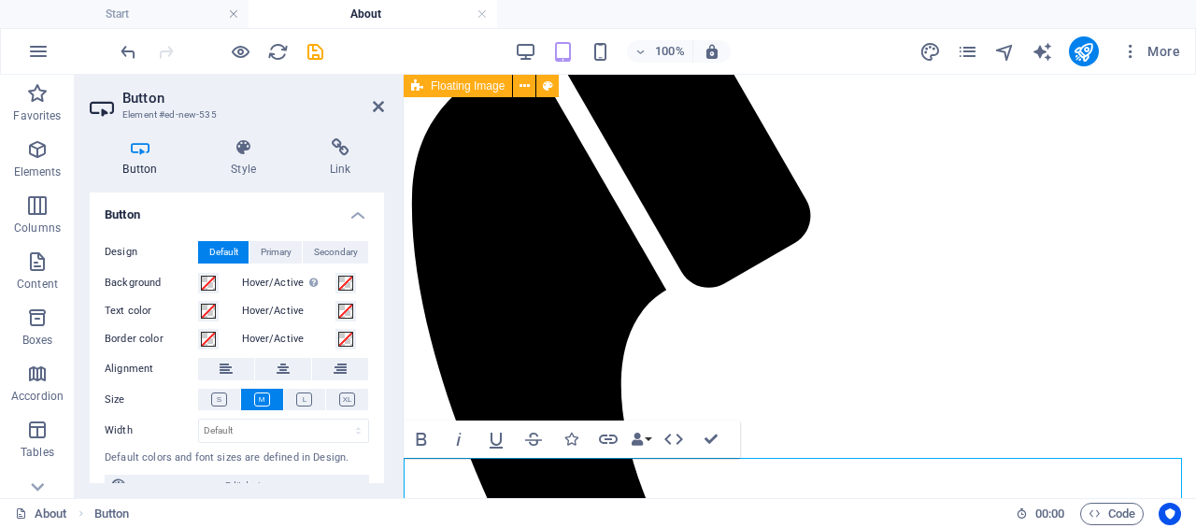
scroll to position [1166, 0]
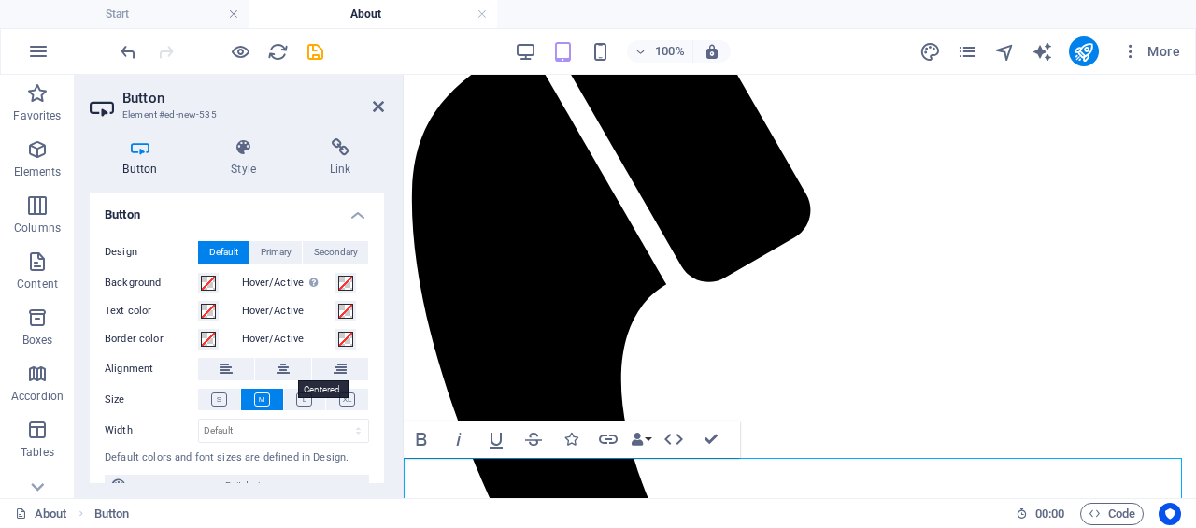
click at [282, 369] on icon at bounding box center [283, 369] width 13 height 22
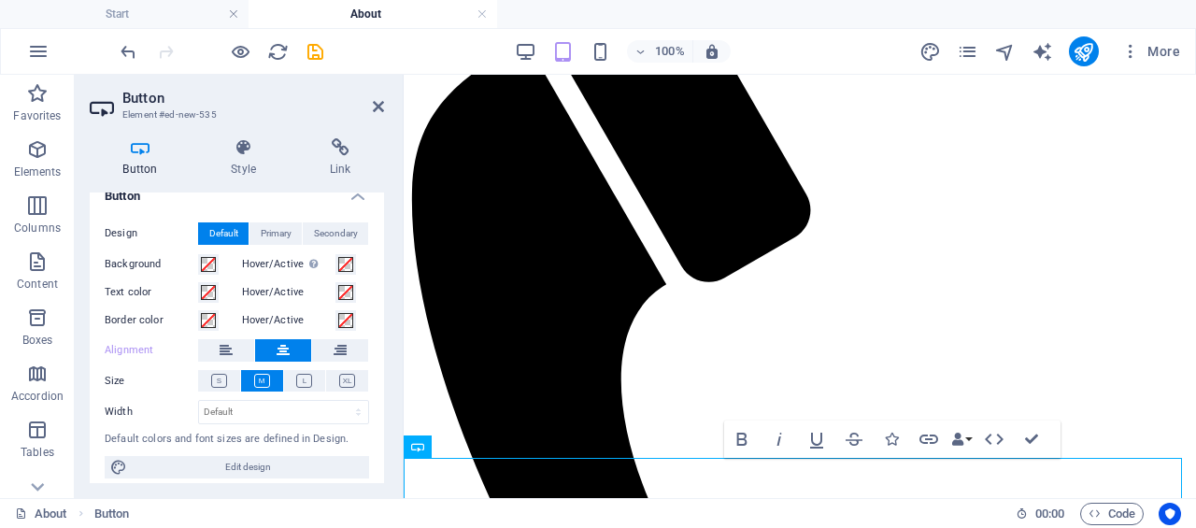
scroll to position [28, 0]
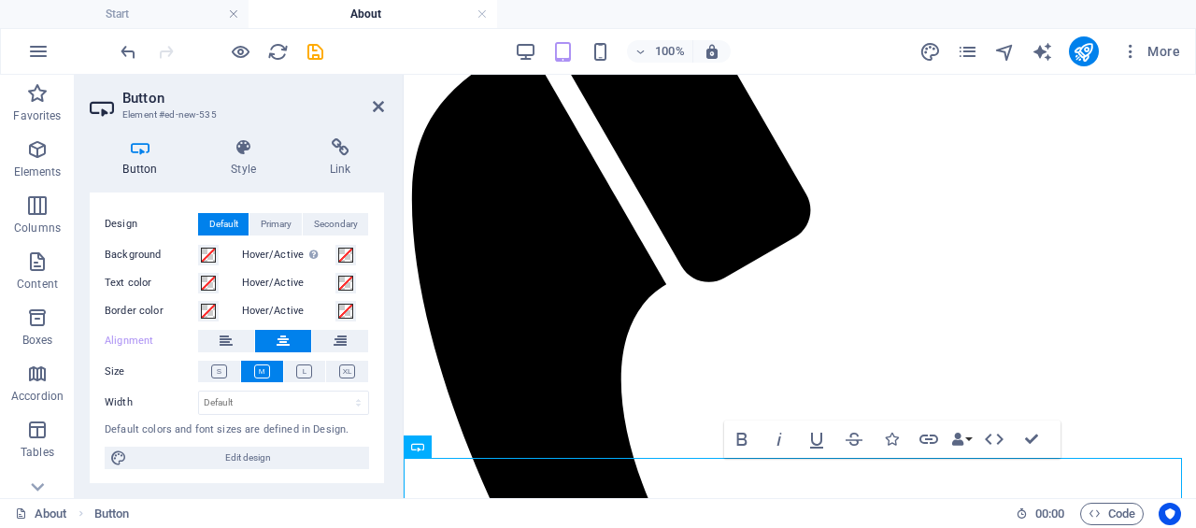
click at [249, 160] on h4 "Style" at bounding box center [247, 157] width 99 height 39
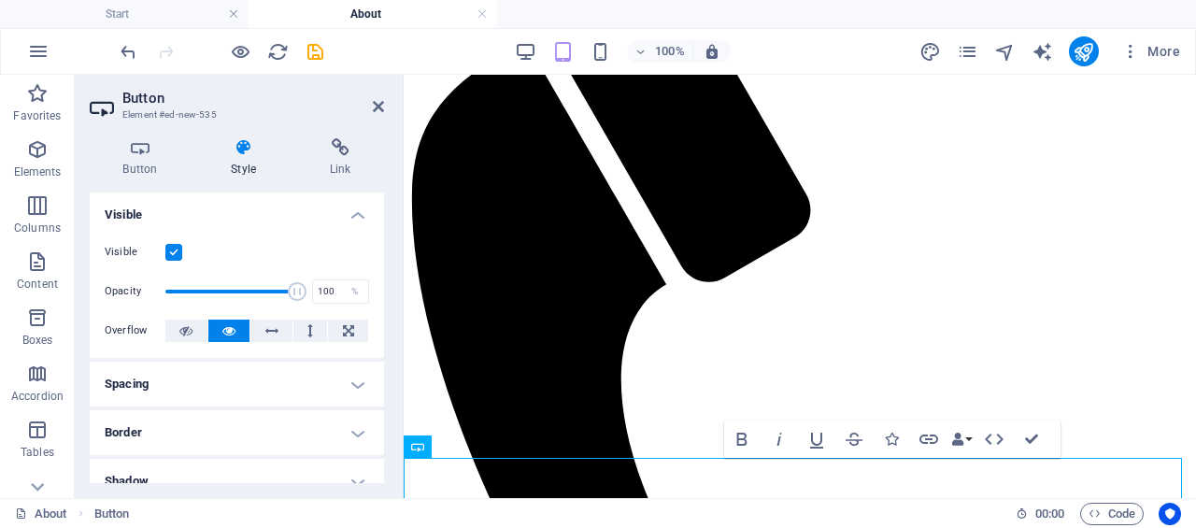
click at [349, 164] on h4 "Link" at bounding box center [340, 157] width 88 height 39
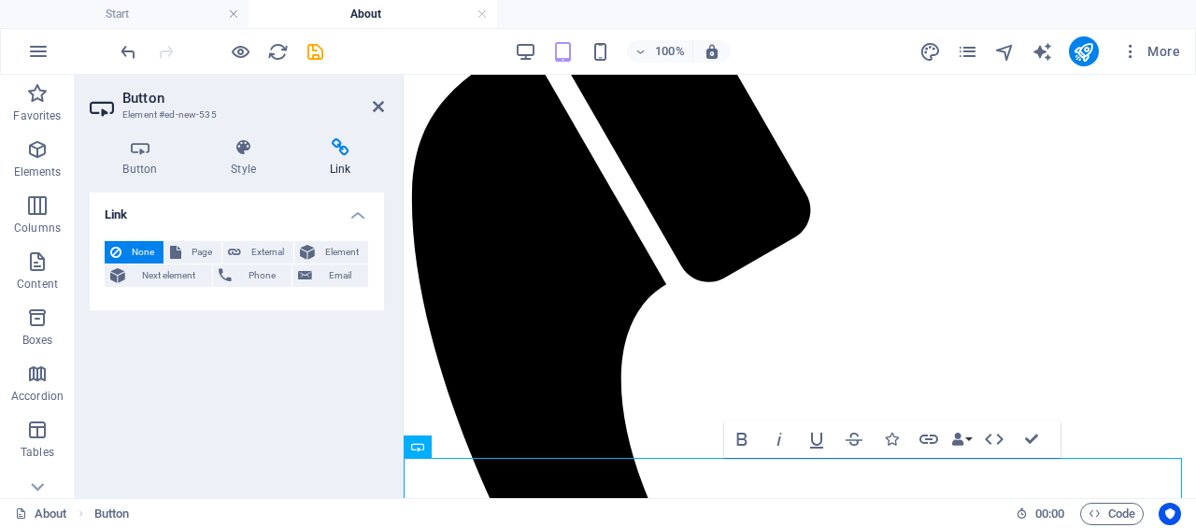
click at [240, 248] on icon at bounding box center [234, 252] width 13 height 22
select select "blank"
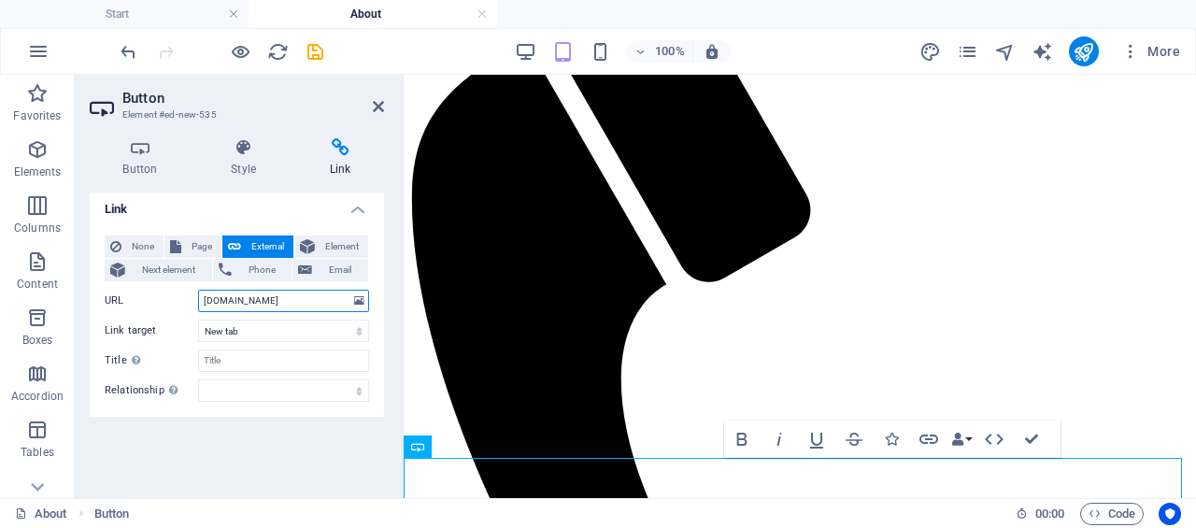
scroll to position [0, 0]
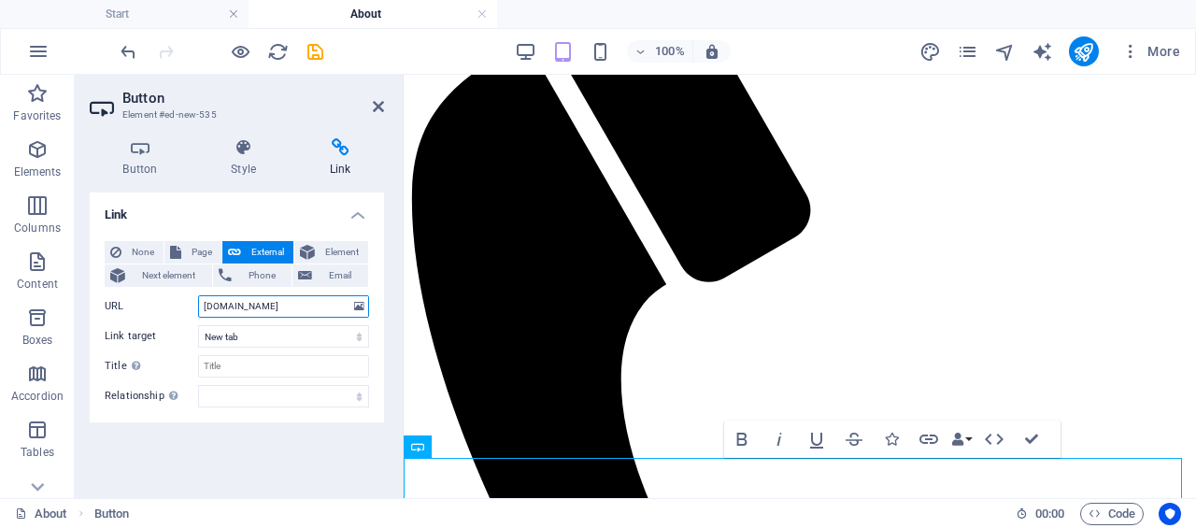
type input "[DOMAIN_NAME]"
click at [277, 449] on div "Link None Page External Element Next element Phone Email Page Start Subpage New…" at bounding box center [237, 337] width 294 height 291
click at [140, 164] on h4 "Button" at bounding box center [144, 157] width 108 height 39
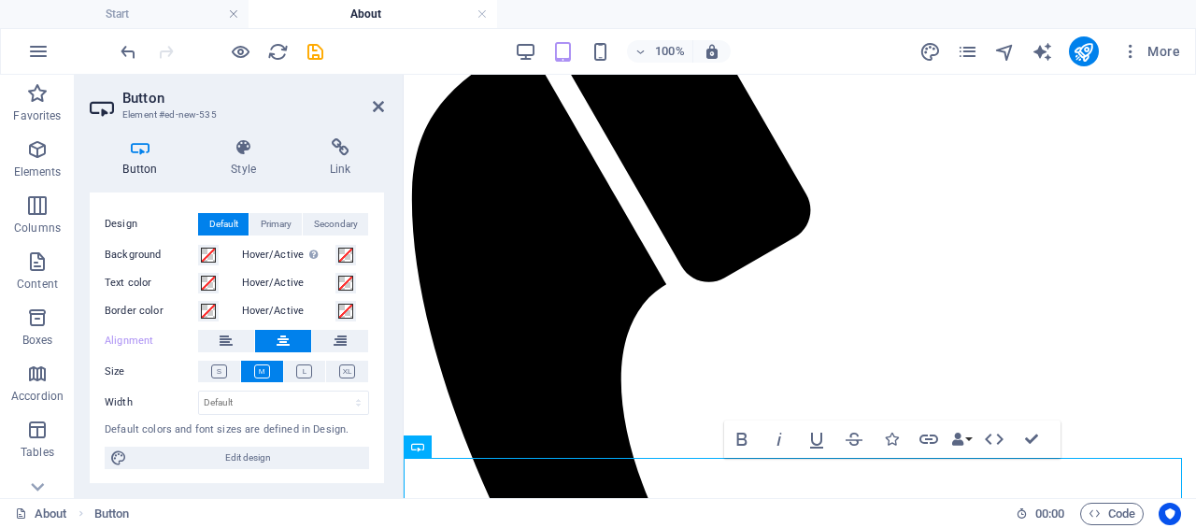
click at [376, 108] on icon at bounding box center [378, 106] width 11 height 15
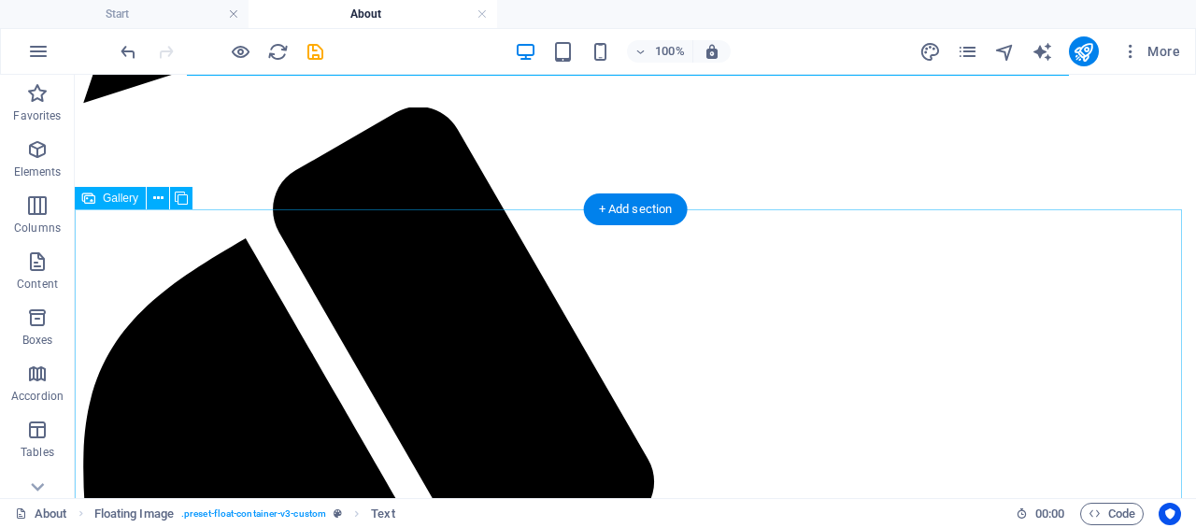
scroll to position [1058, 0]
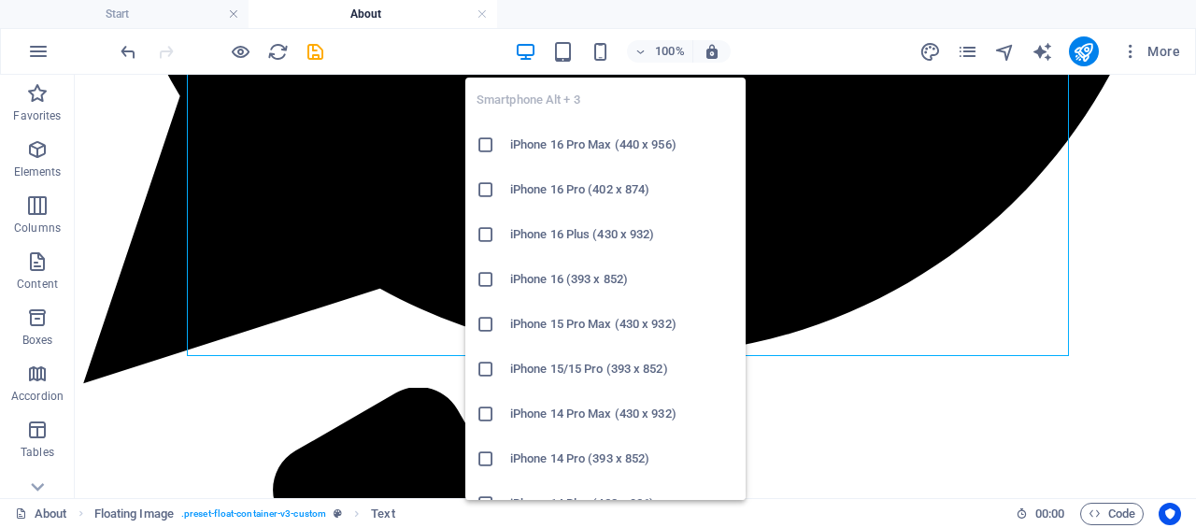
click at [0, 0] on icon "button" at bounding box center [0, 0] width 0 height 0
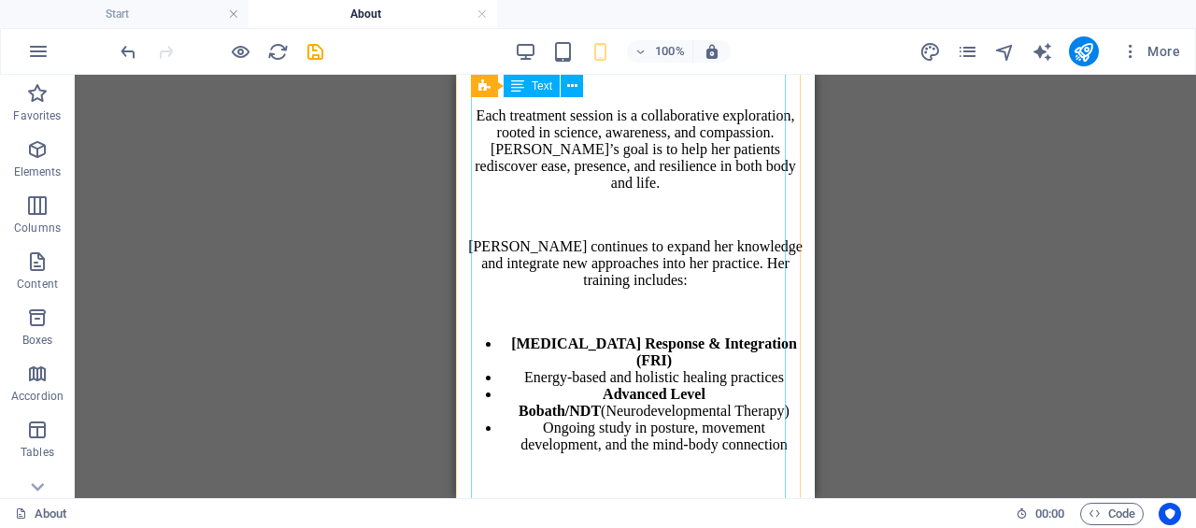
scroll to position [1992, 0]
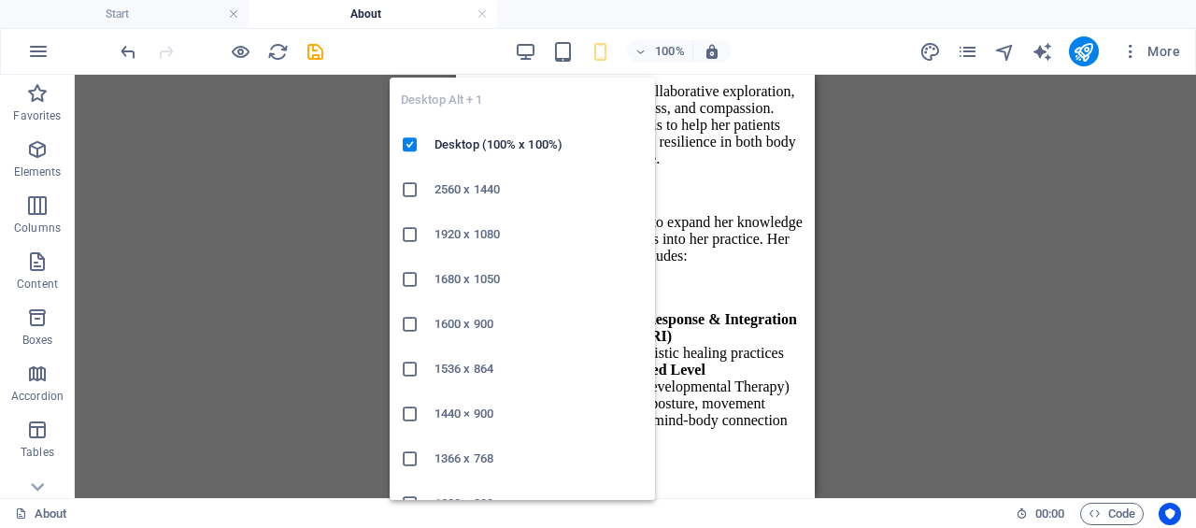
click at [0, 0] on icon "button" at bounding box center [0, 0] width 0 height 0
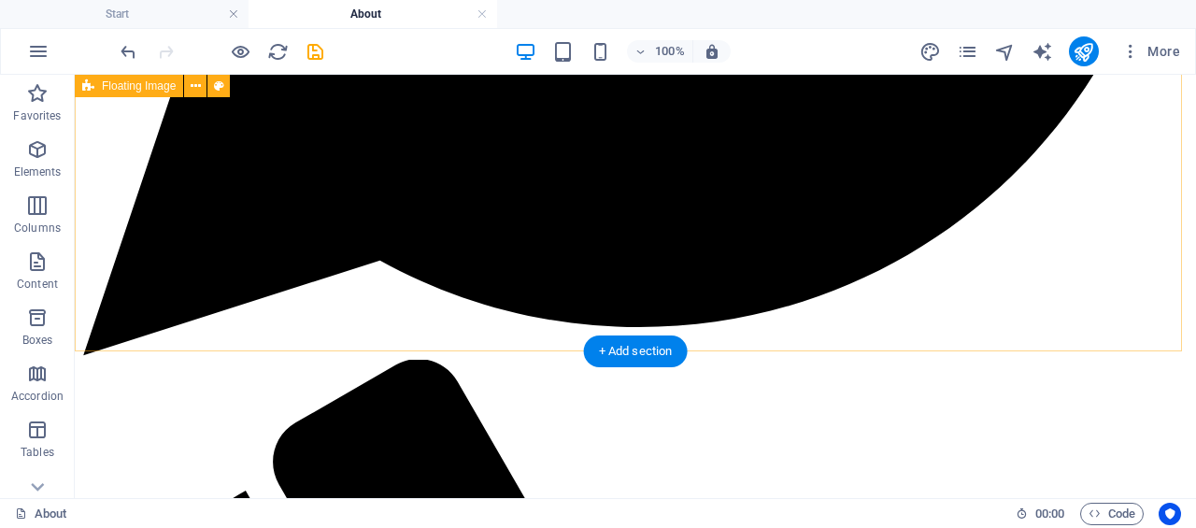
scroll to position [1058, 0]
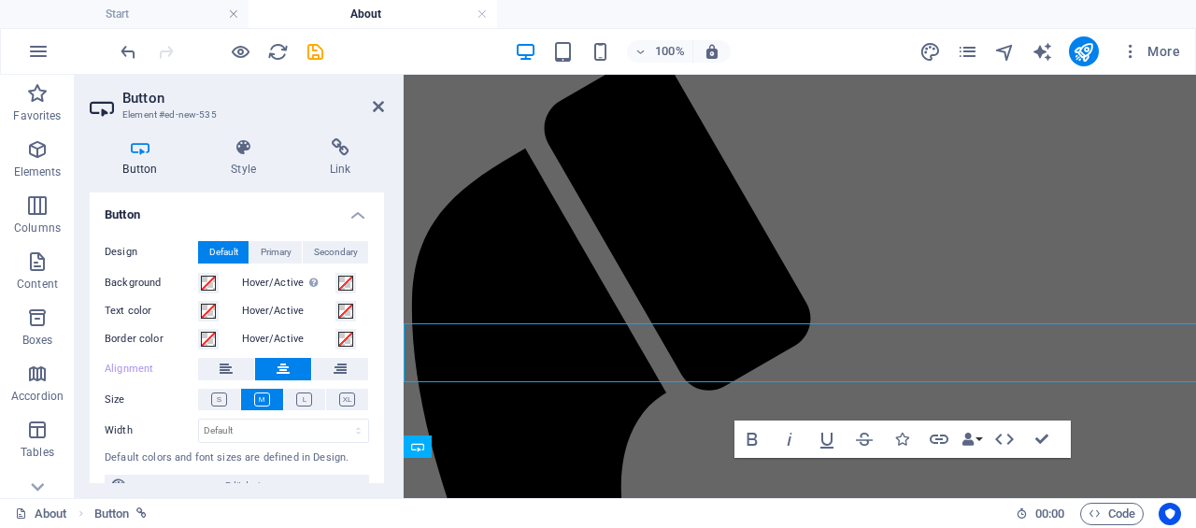
scroll to position [1166, 0]
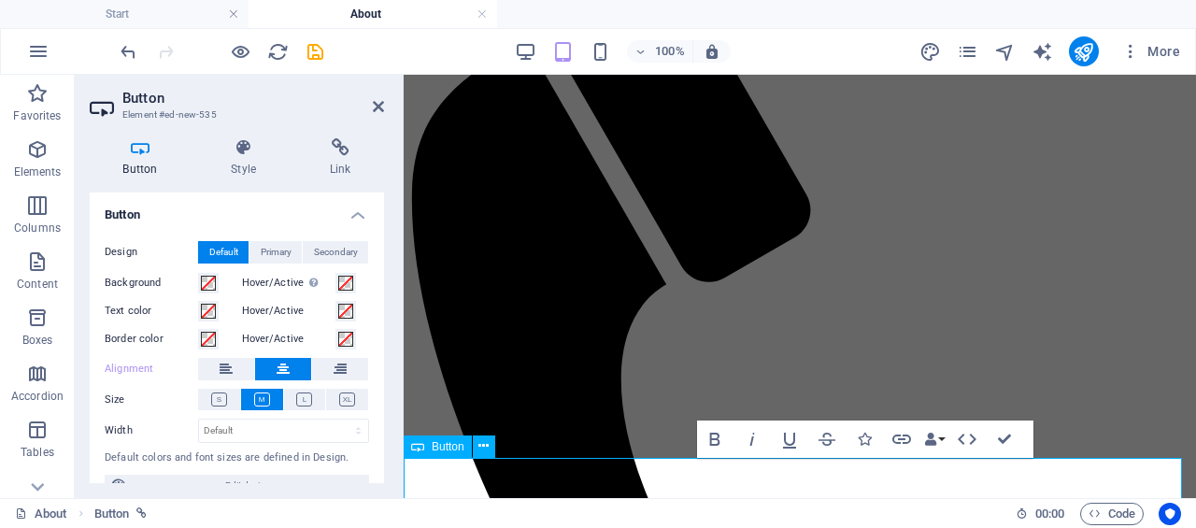
click at [307, 50] on icon "save" at bounding box center [315, 51] width 21 height 21
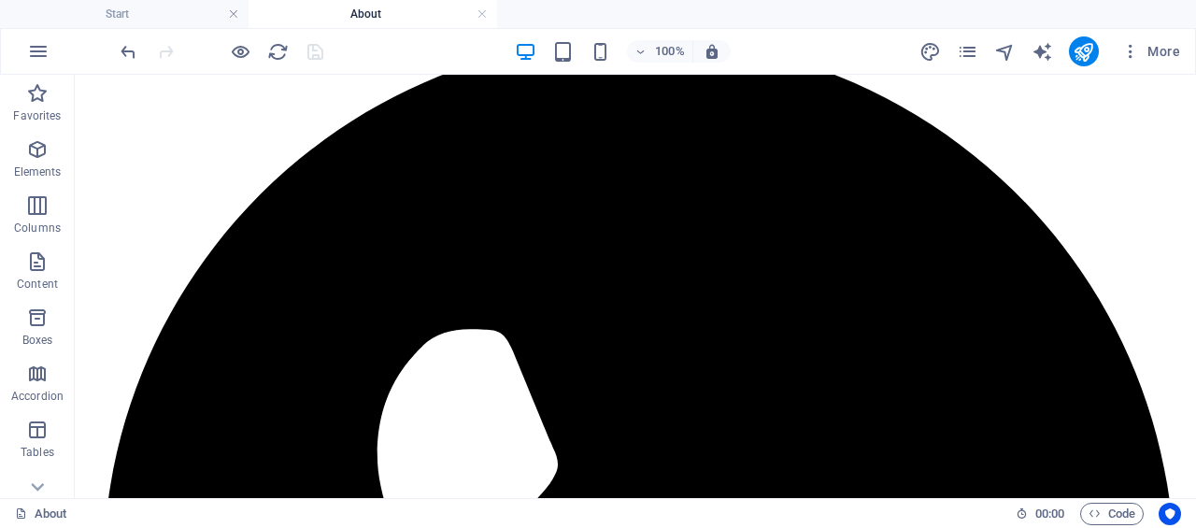
scroll to position [0, 0]
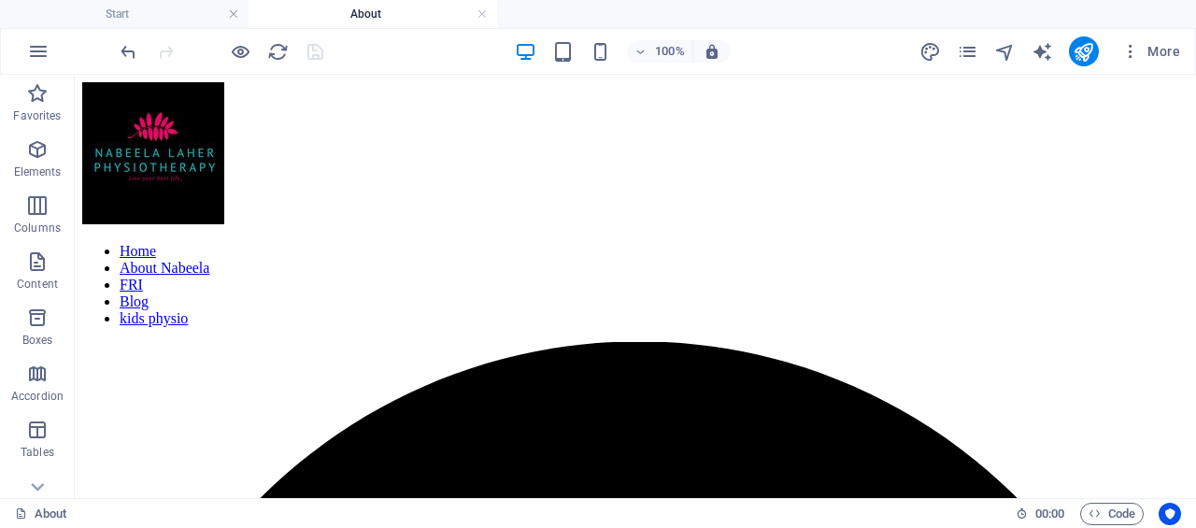
drag, startPoint x: 1195, startPoint y: 171, endPoint x: 1196, endPoint y: 143, distance: 28.0
click at [0, 0] on icon "publish" at bounding box center [0, 0] width 0 height 0
